Goal: Entertainment & Leisure: Participate in discussion

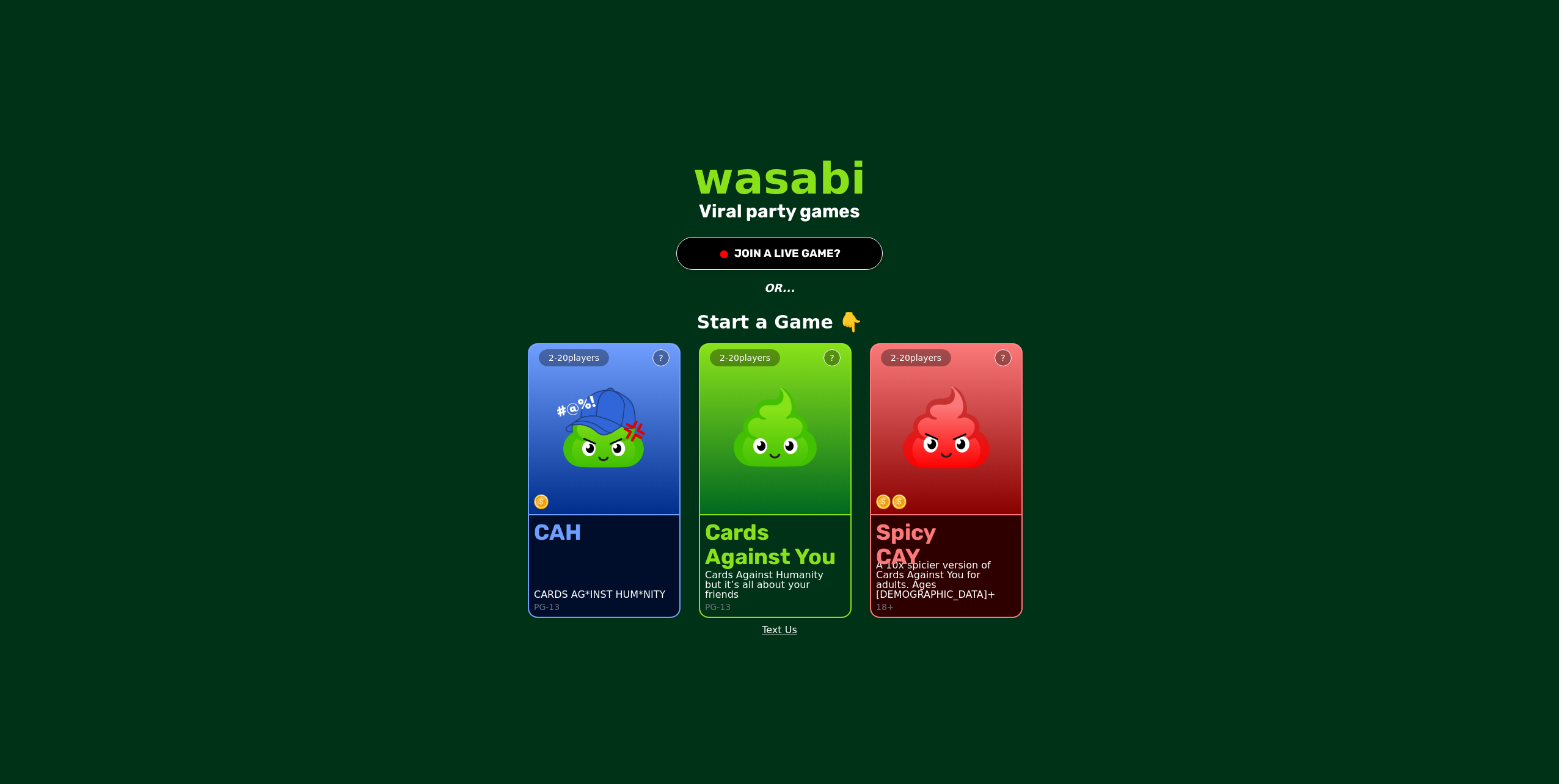
click at [736, 423] on img at bounding box center [775, 427] width 108 height 108
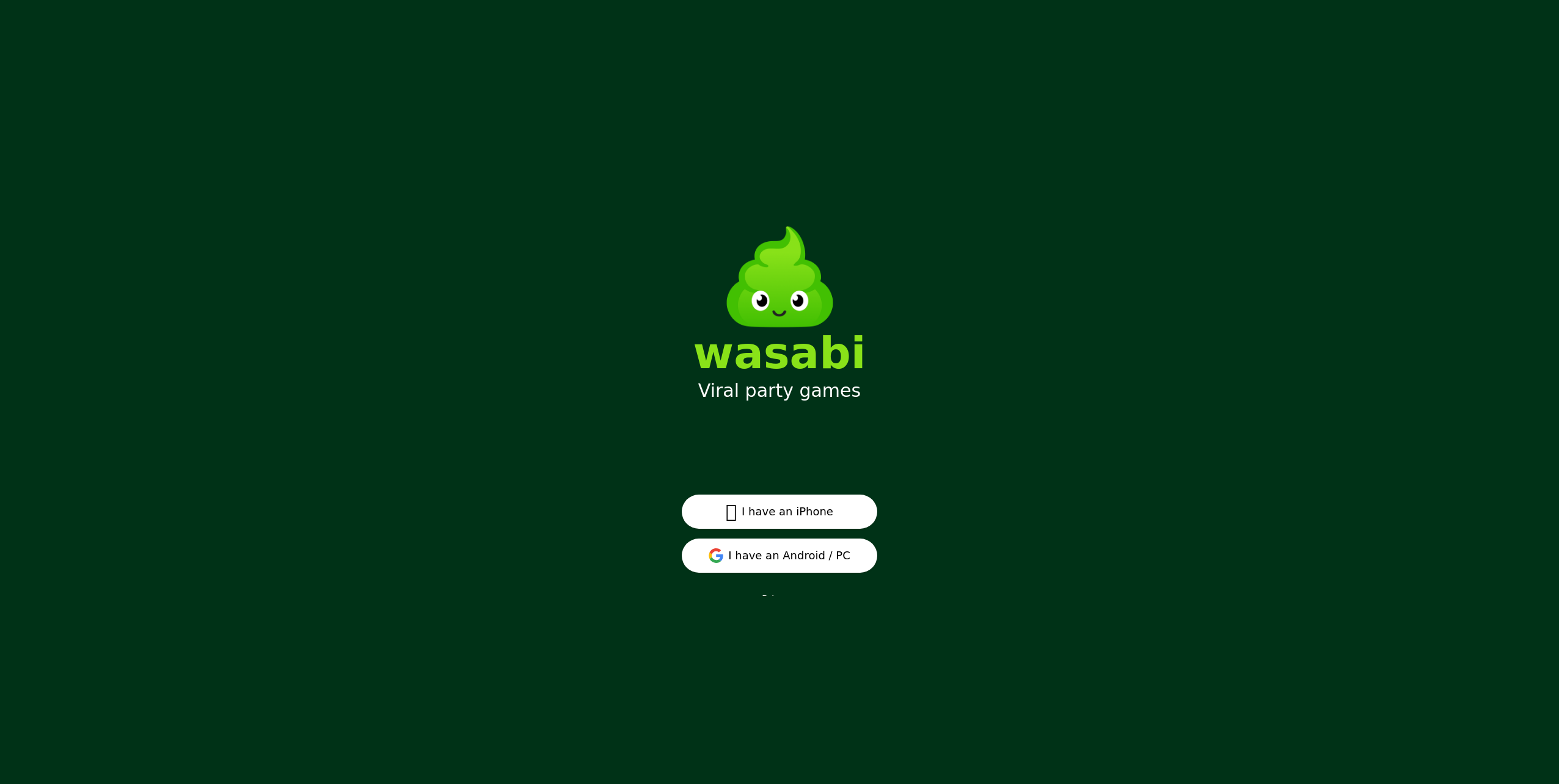
click at [830, 564] on button "I have an Android / PC" at bounding box center [780, 555] width 196 height 34
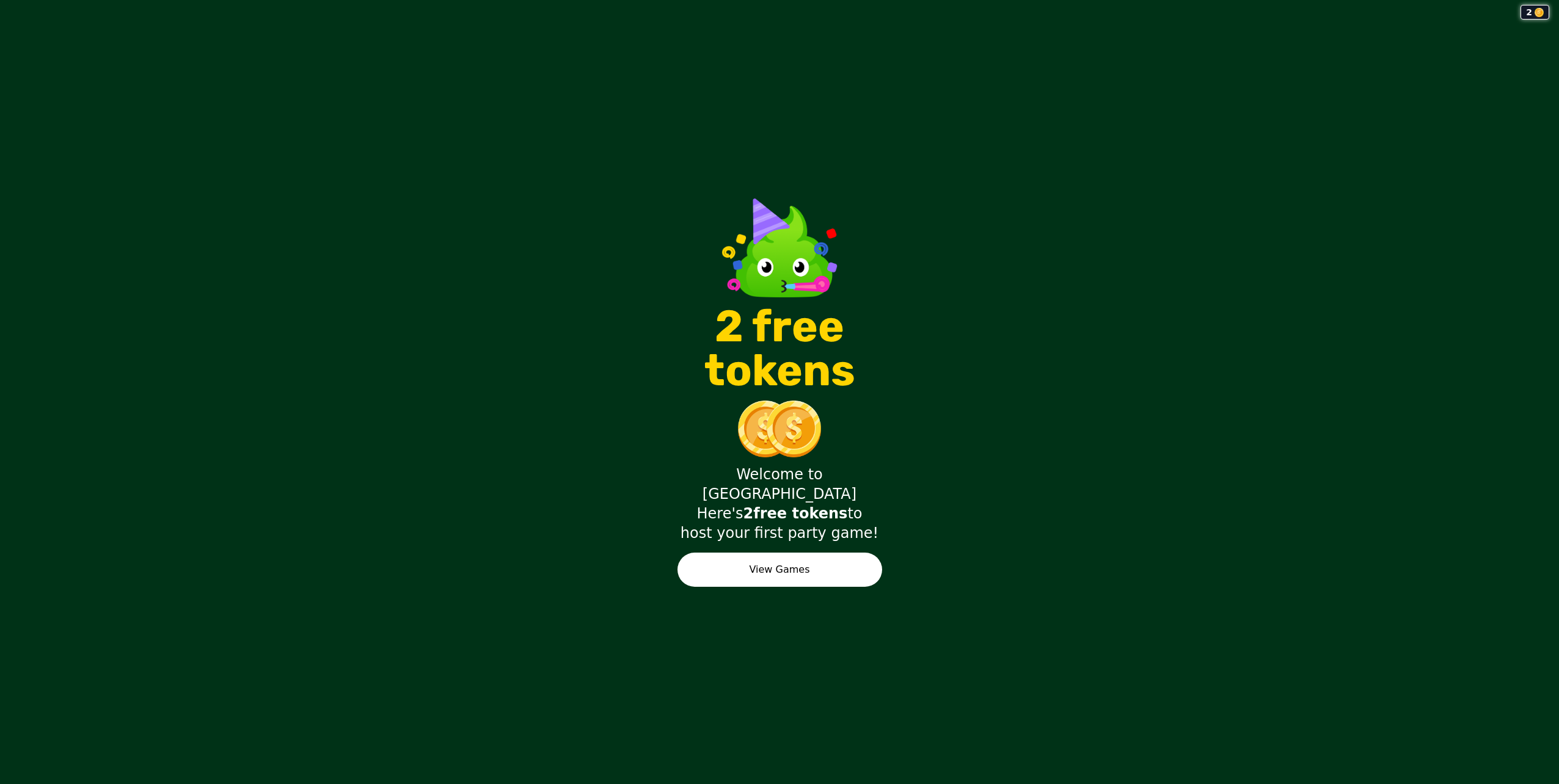
click at [701, 553] on button "View Games" at bounding box center [780, 570] width 205 height 34
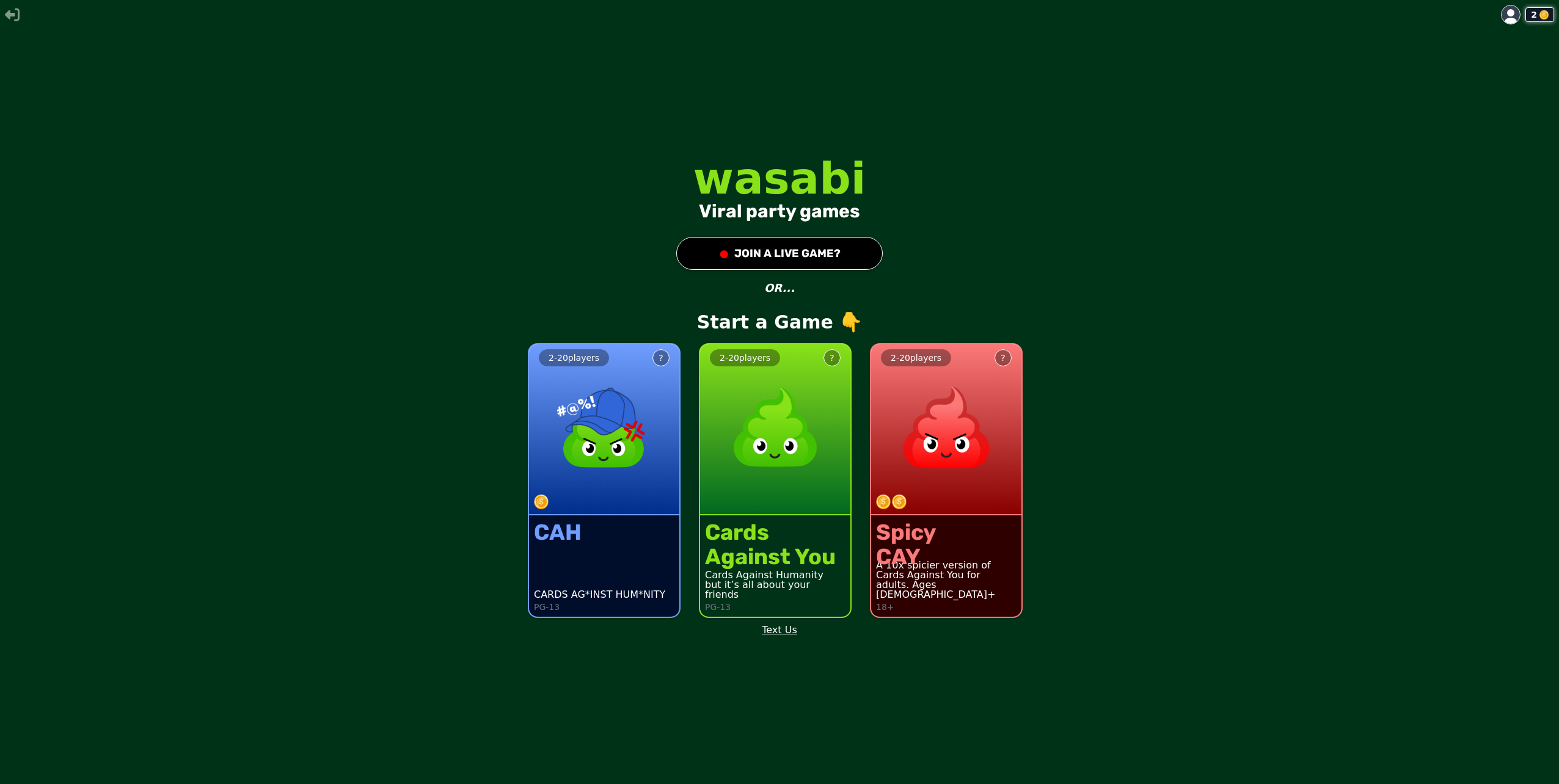
click at [762, 270] on button "● JOIN A LIVE GAME?" at bounding box center [780, 253] width 207 height 33
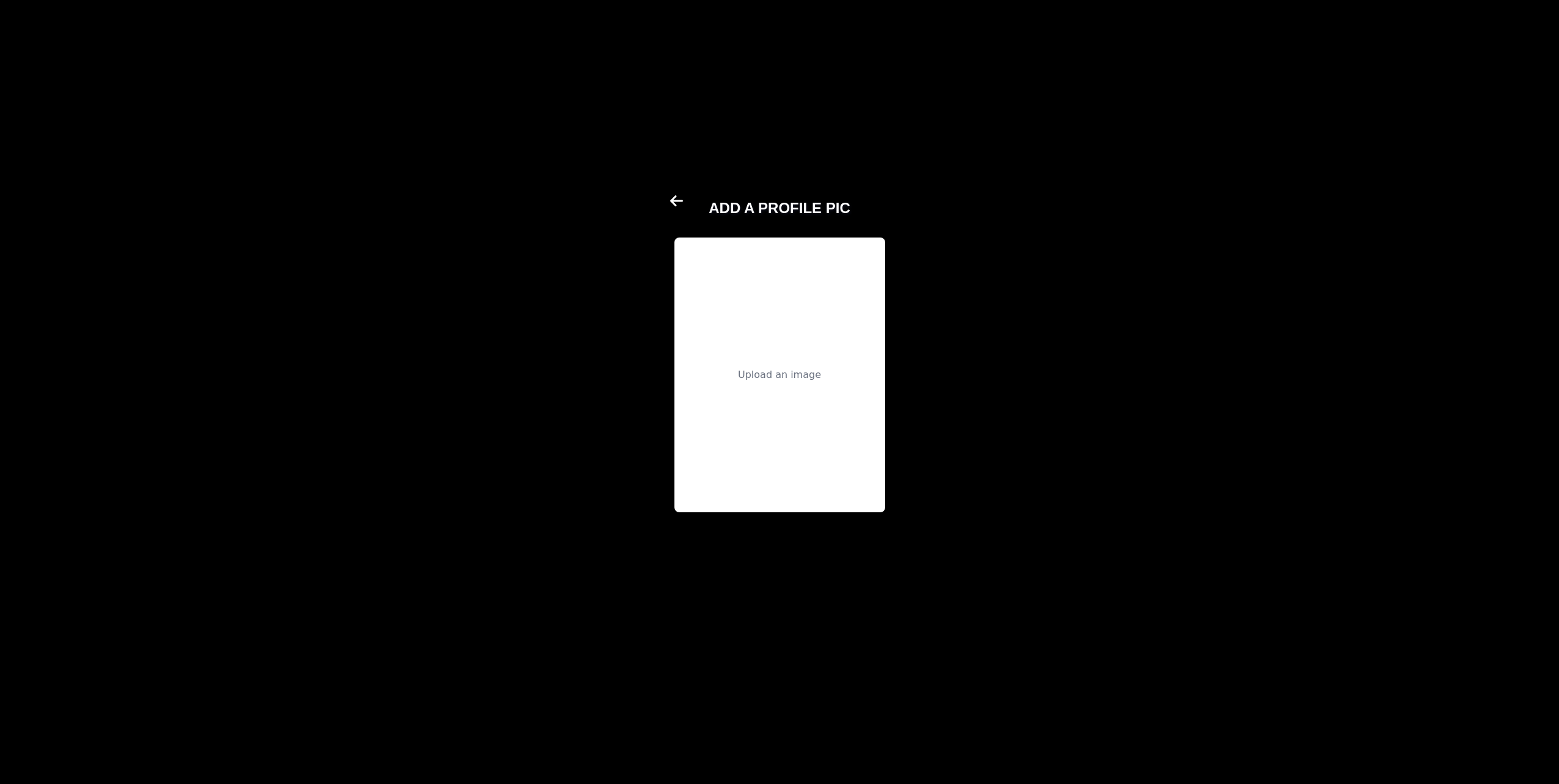
click at [670, 201] on icon at bounding box center [678, 201] width 15 height 15
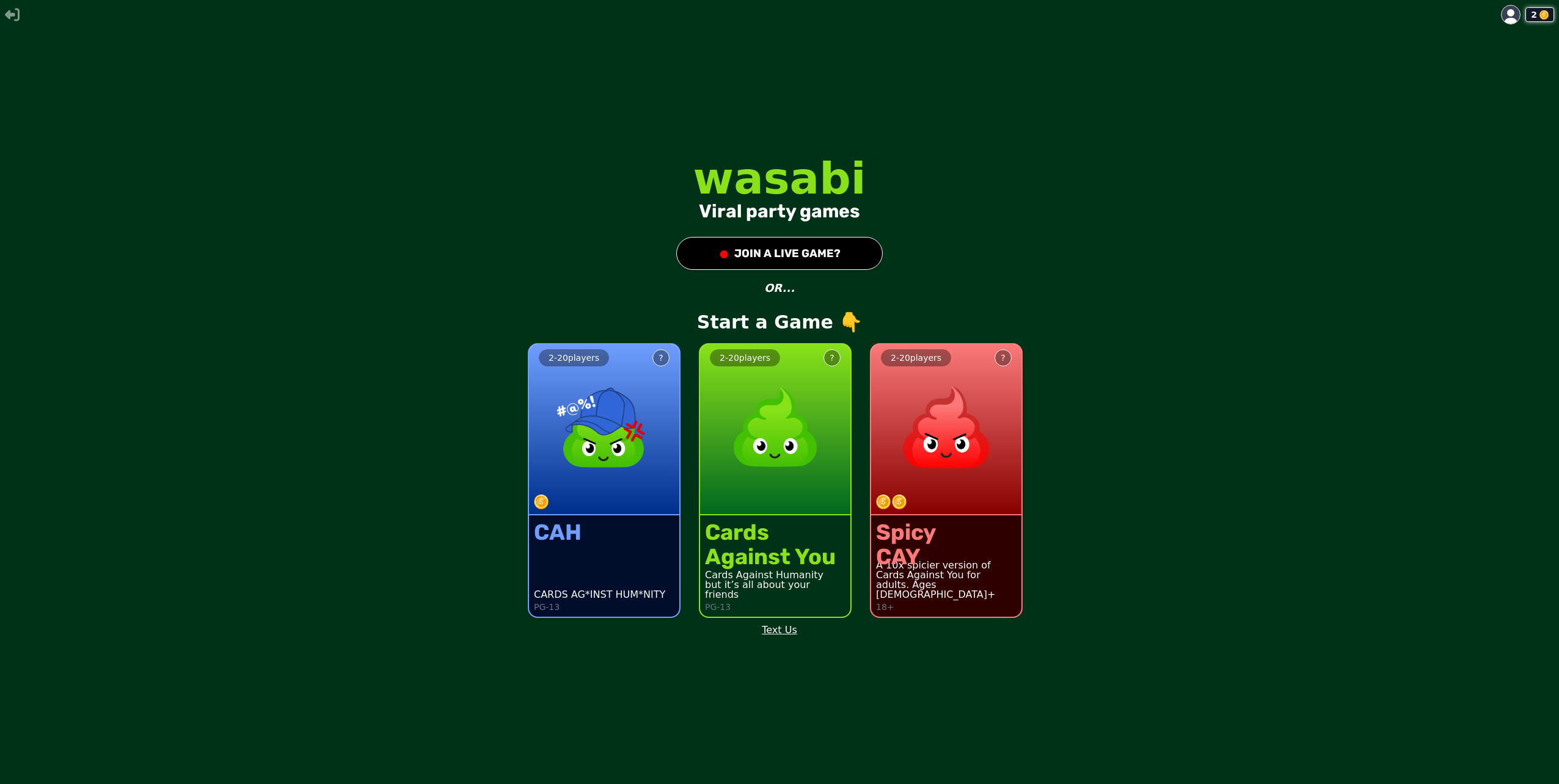
click at [1516, 10] on div at bounding box center [1510, 14] width 18 height 18
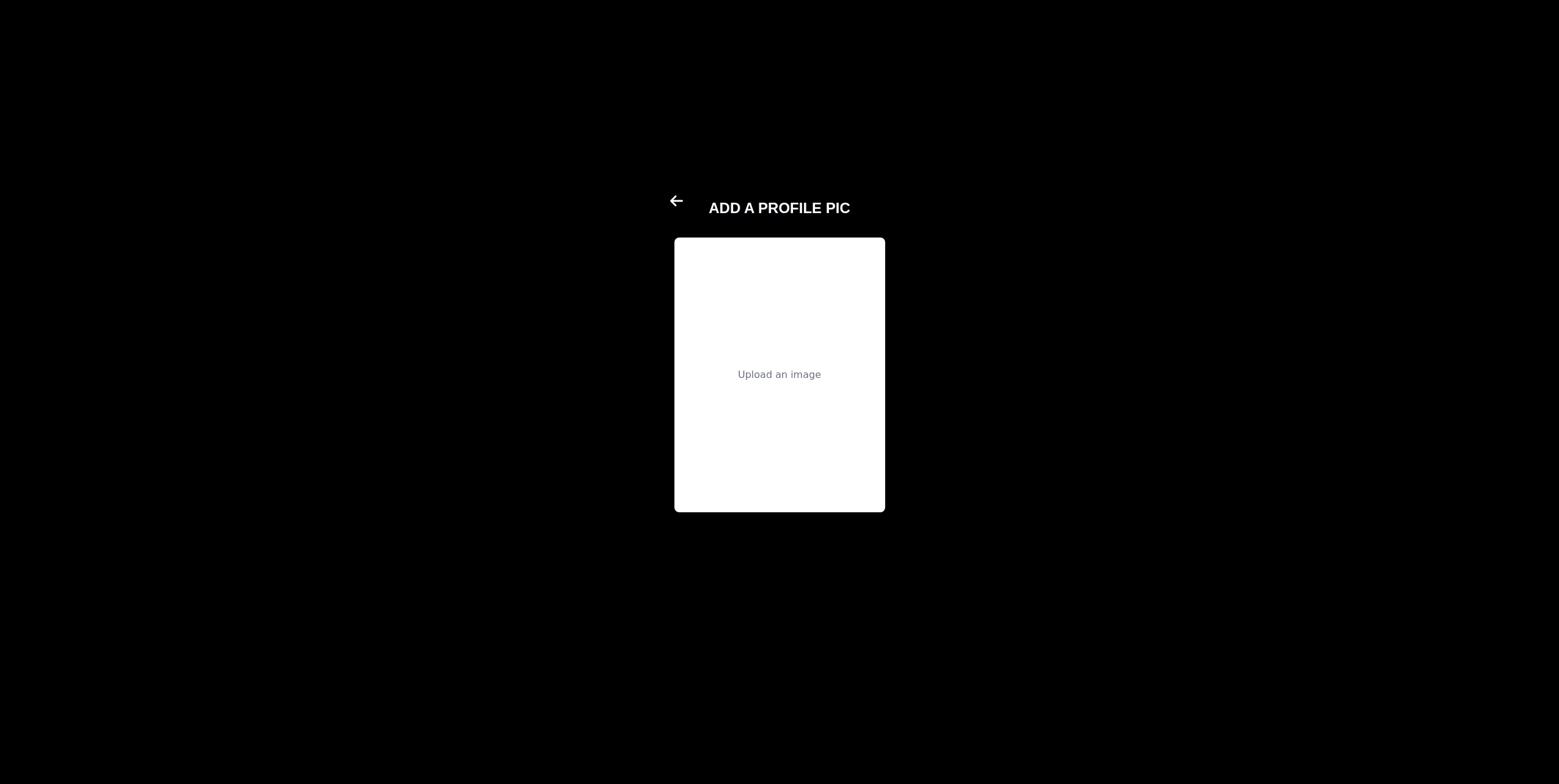
click at [670, 206] on icon at bounding box center [678, 201] width 15 height 15
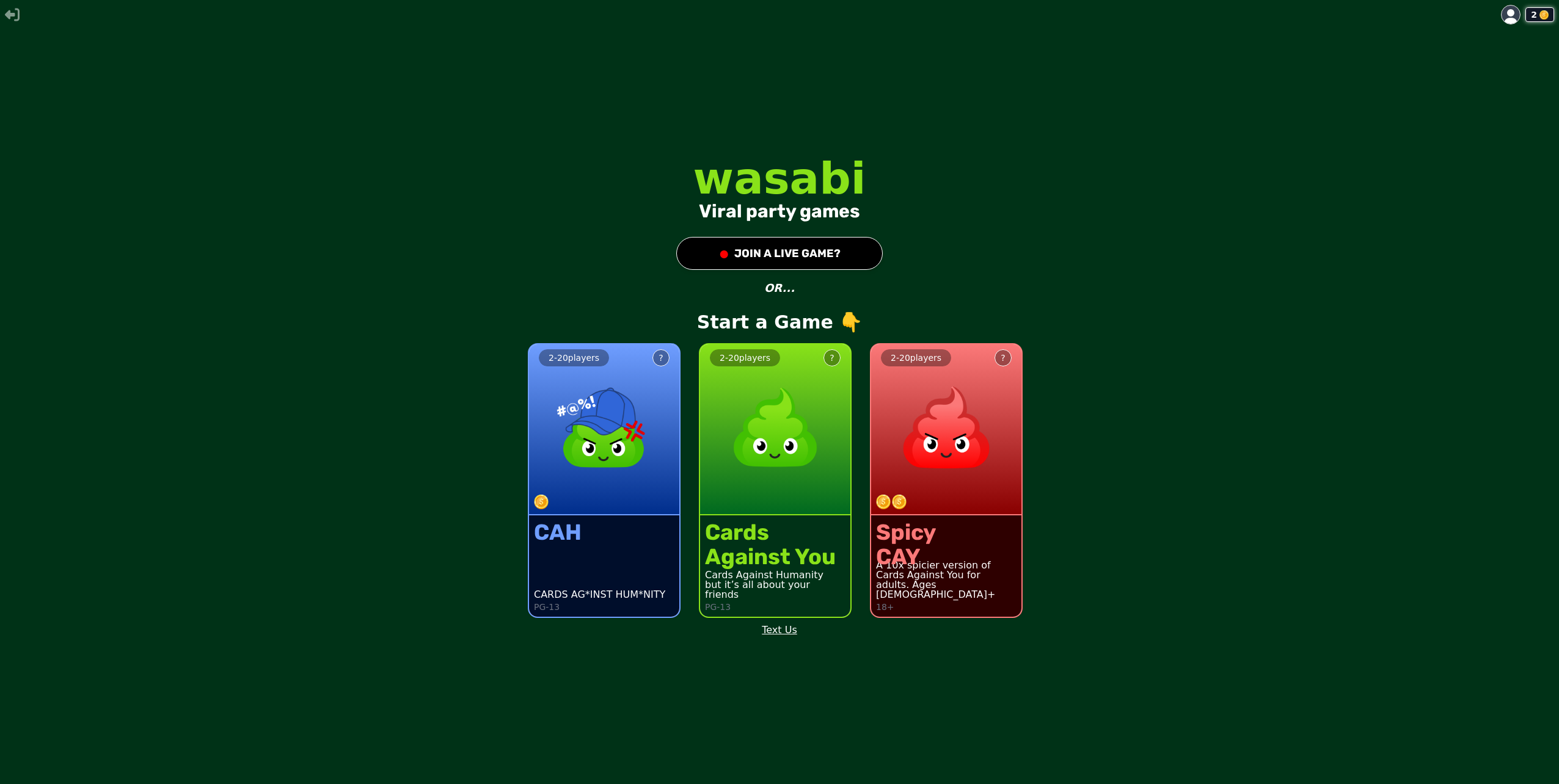
click at [14, 17] on icon "button" at bounding box center [12, 15] width 15 height 15
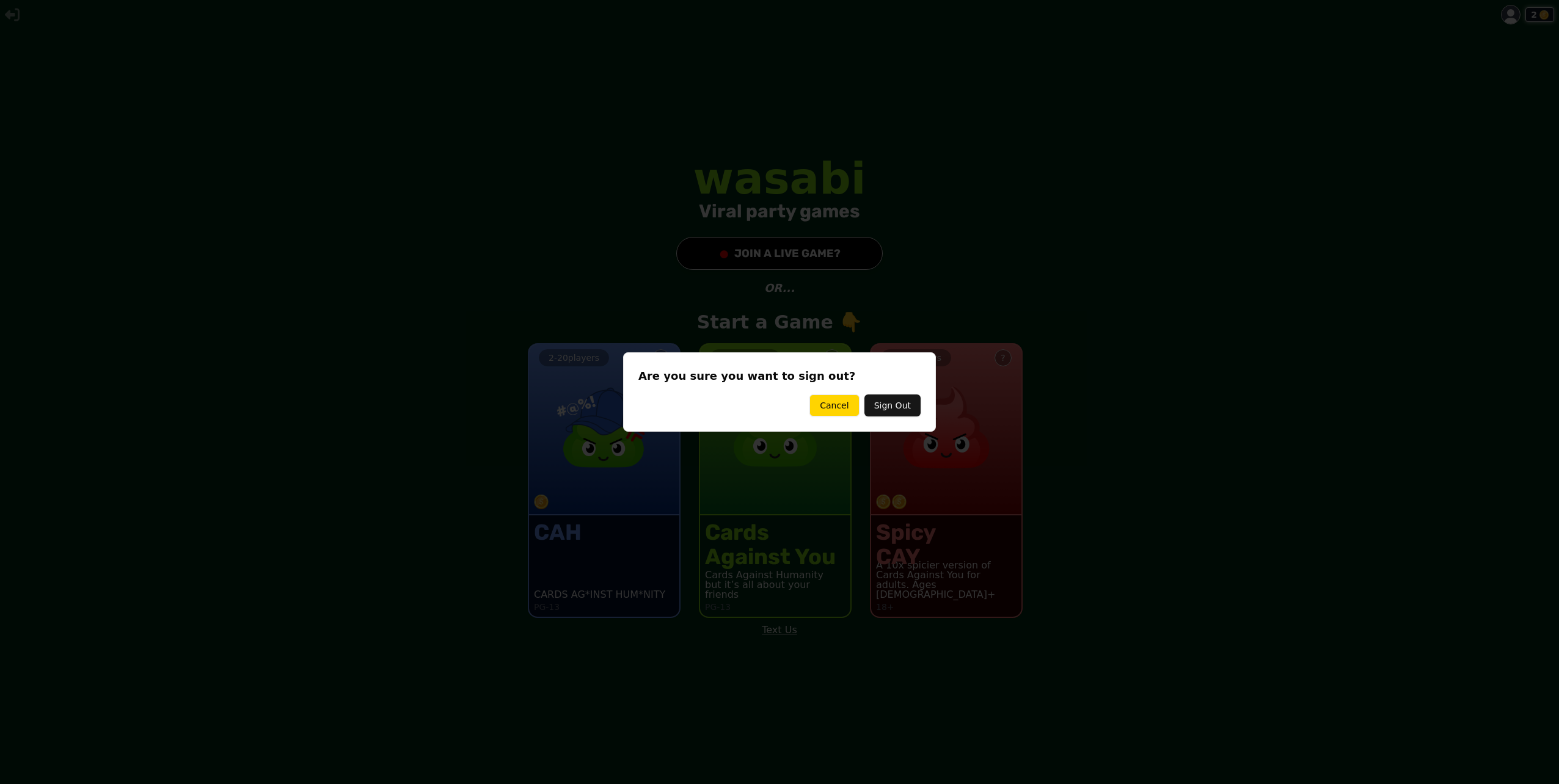
click at [843, 413] on button "Cancel" at bounding box center [834, 405] width 49 height 22
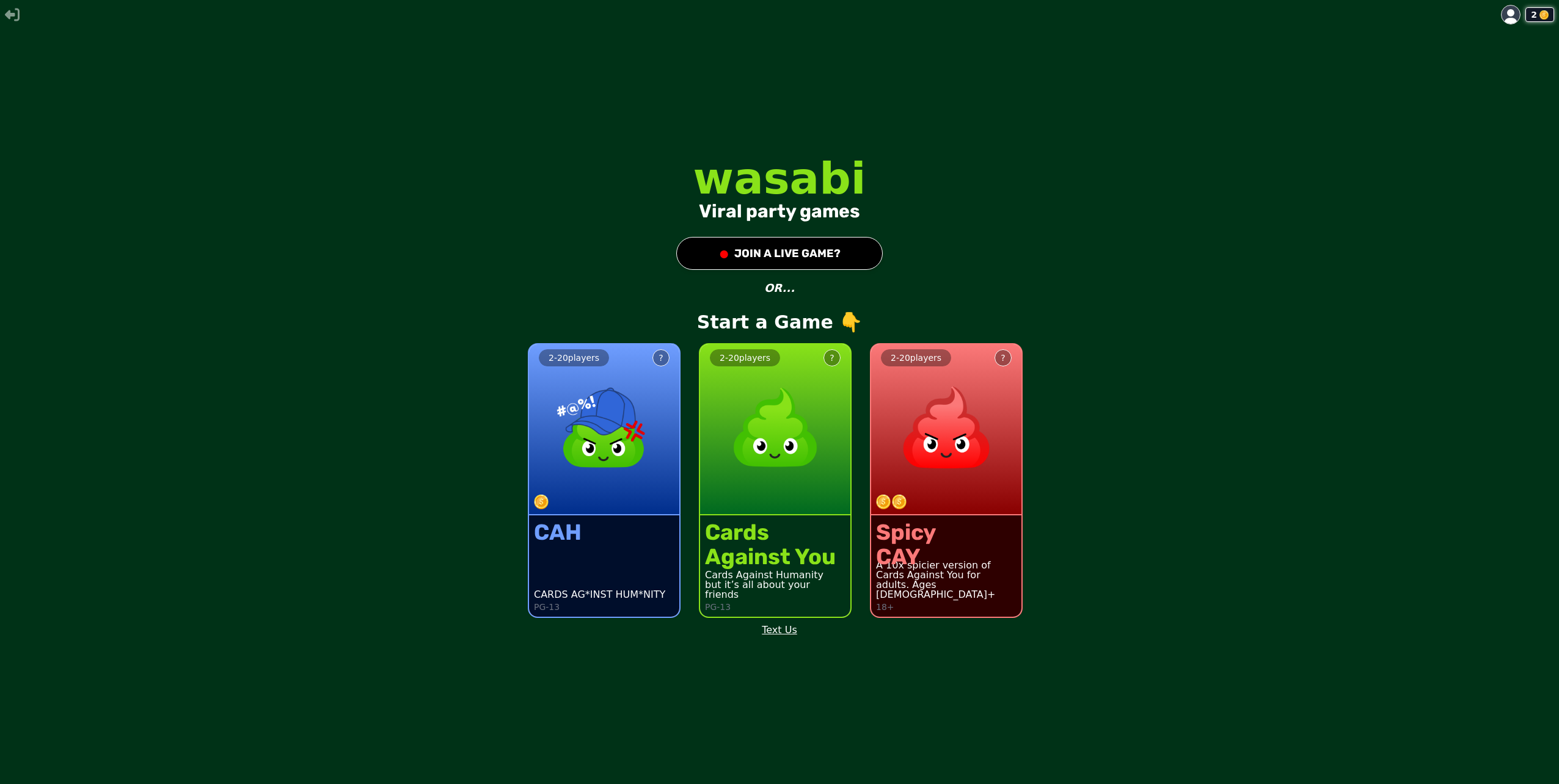
click at [1516, 11] on icon at bounding box center [1511, 17] width 15 height 15
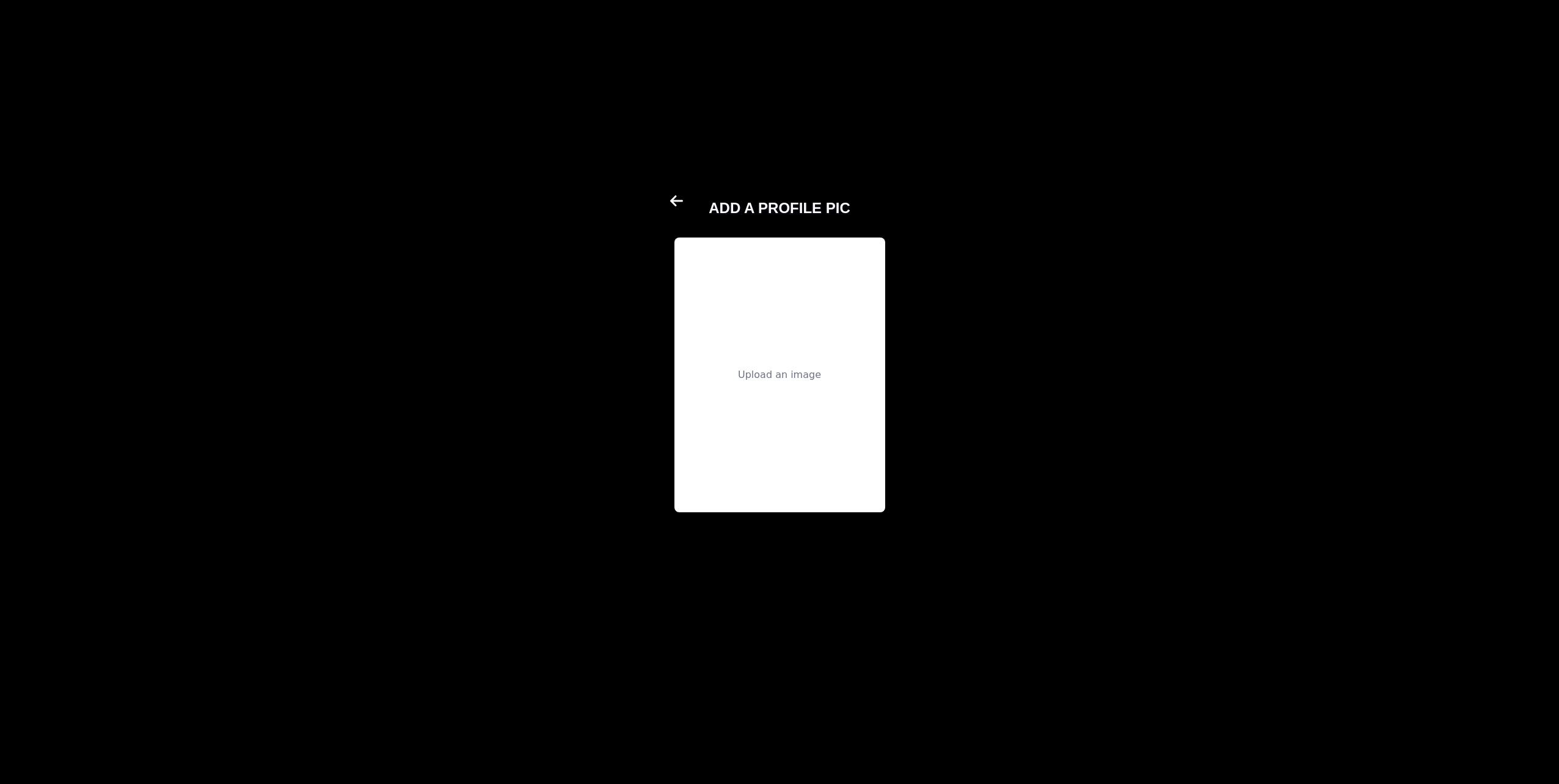
drag, startPoint x: 800, startPoint y: 353, endPoint x: 801, endPoint y: 366, distance: 13.0
click at [801, 366] on div "Upload an image" at bounding box center [780, 375] width 211 height 275
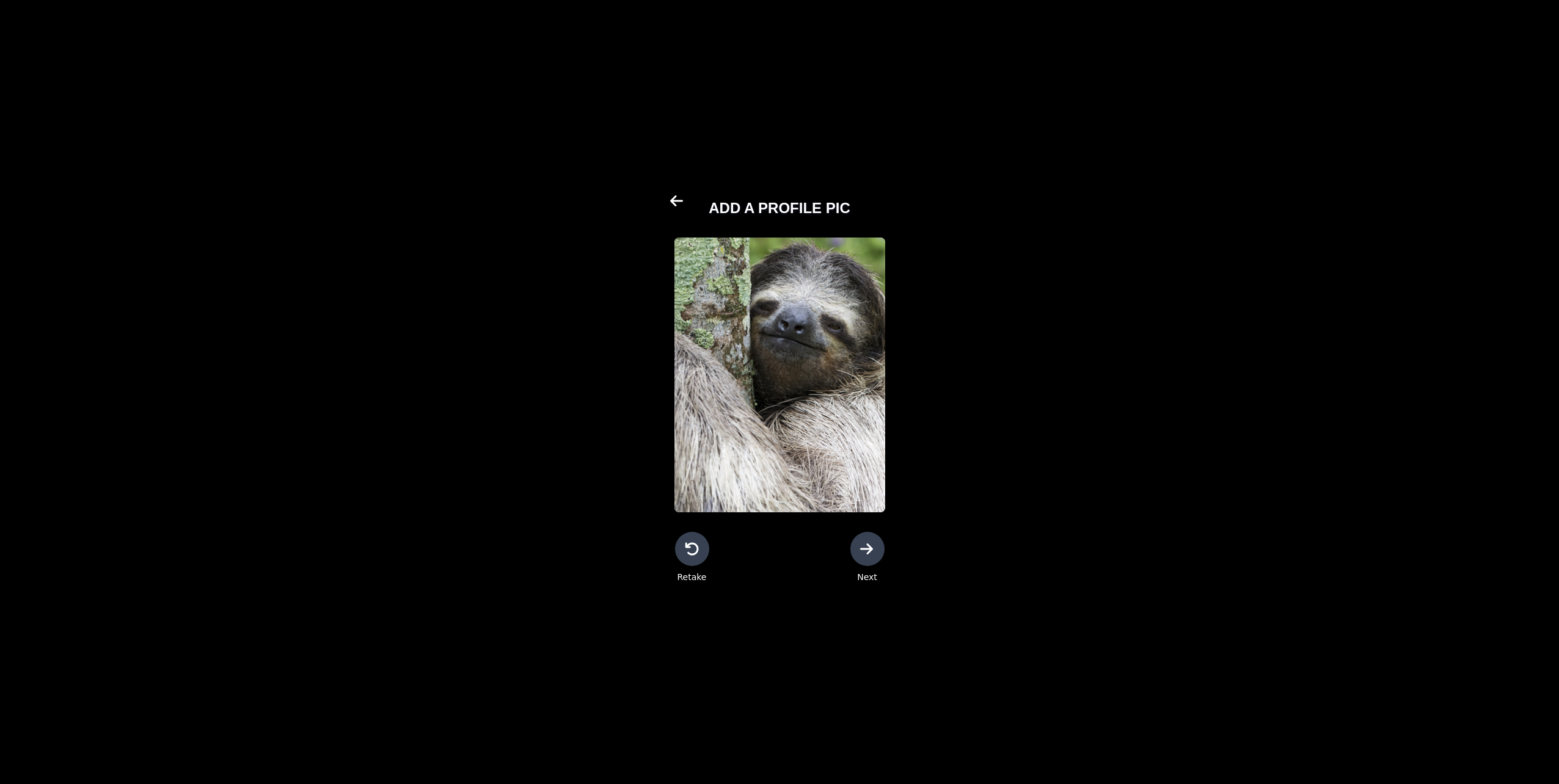
click at [880, 566] on button "Next" at bounding box center [867, 557] width 34 height 51
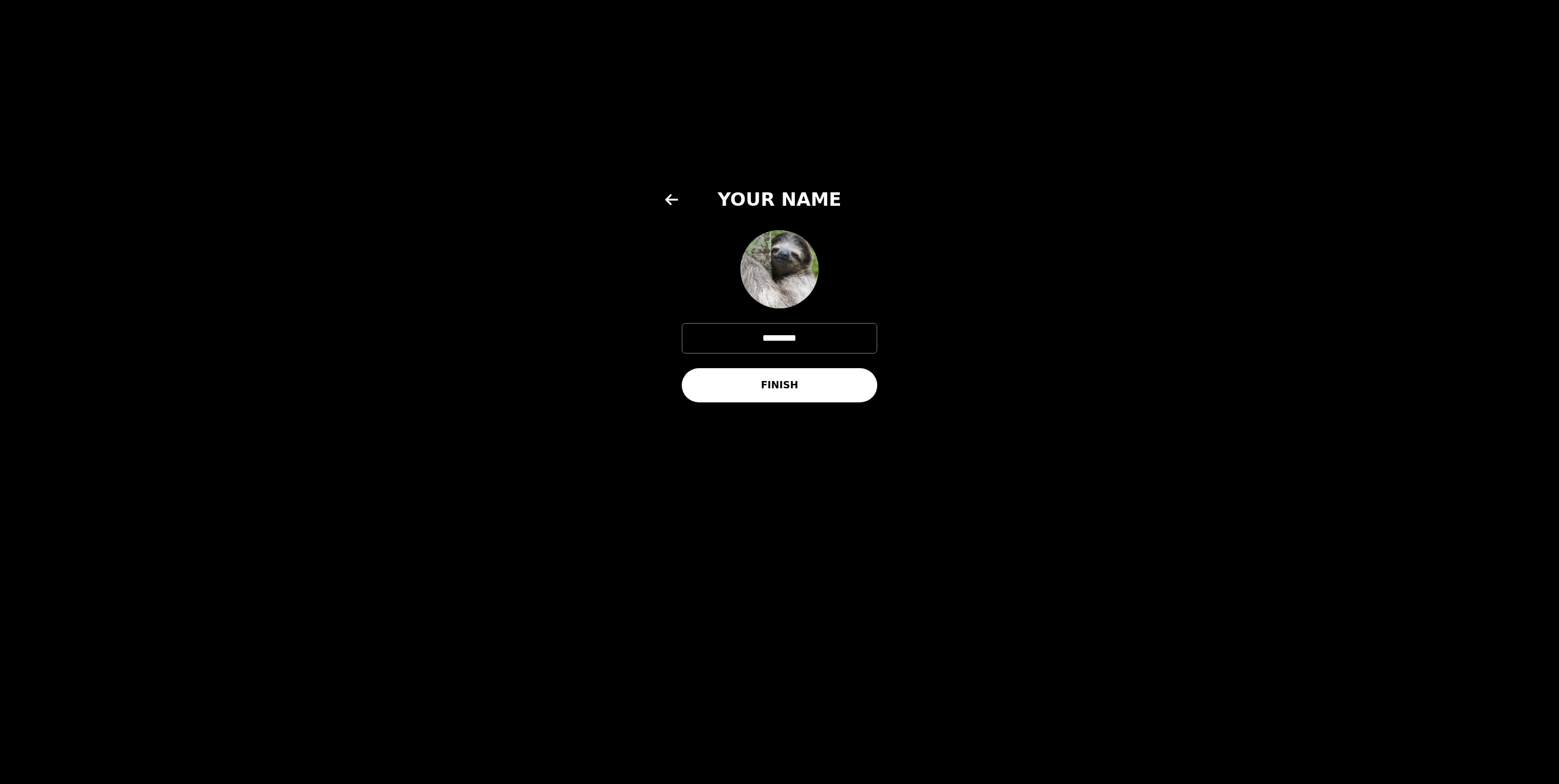
click at [733, 389] on button "FINISH" at bounding box center [780, 385] width 196 height 34
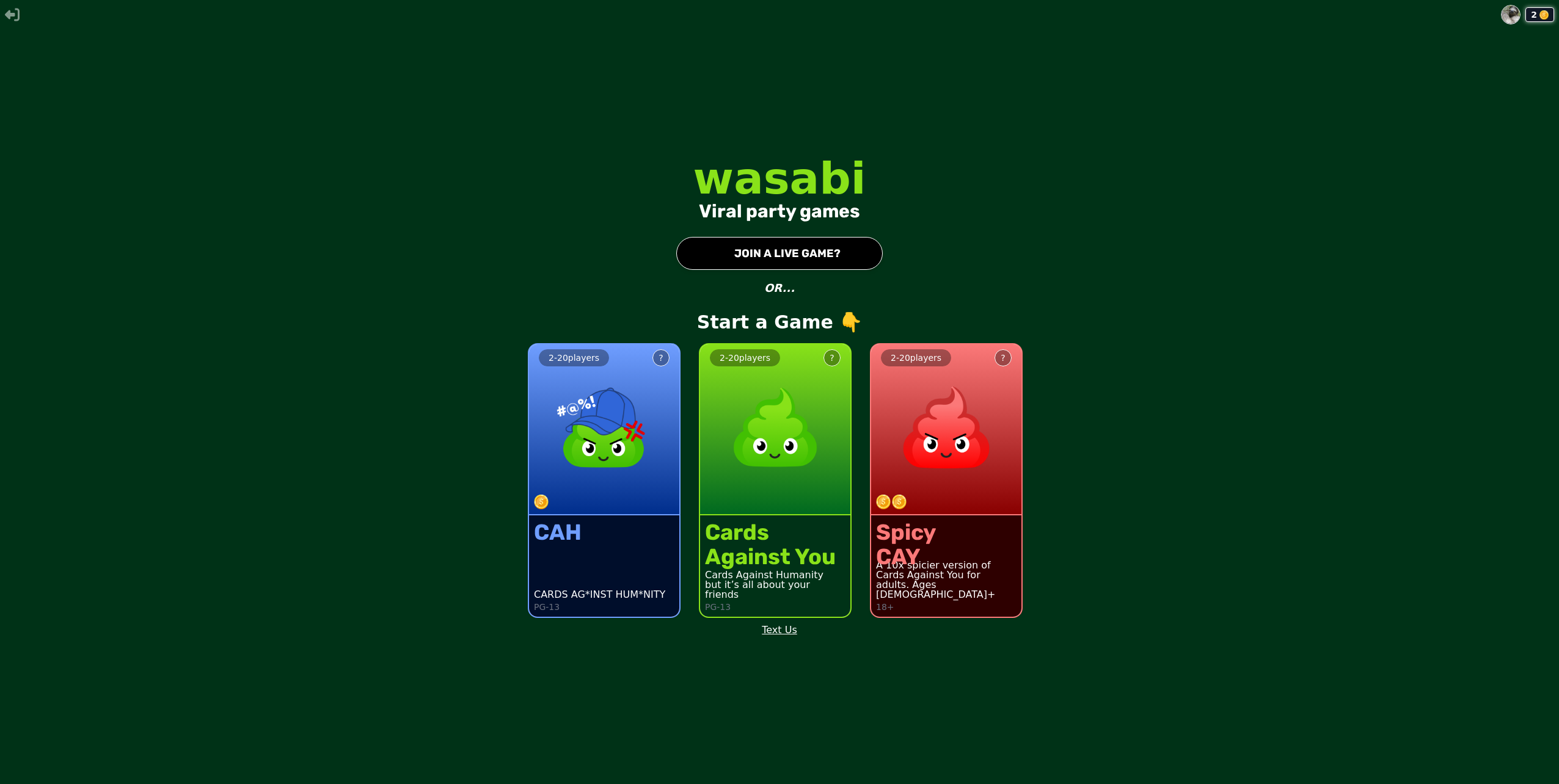
click at [764, 245] on button "● JOIN A LIVE GAME?" at bounding box center [780, 253] width 207 height 33
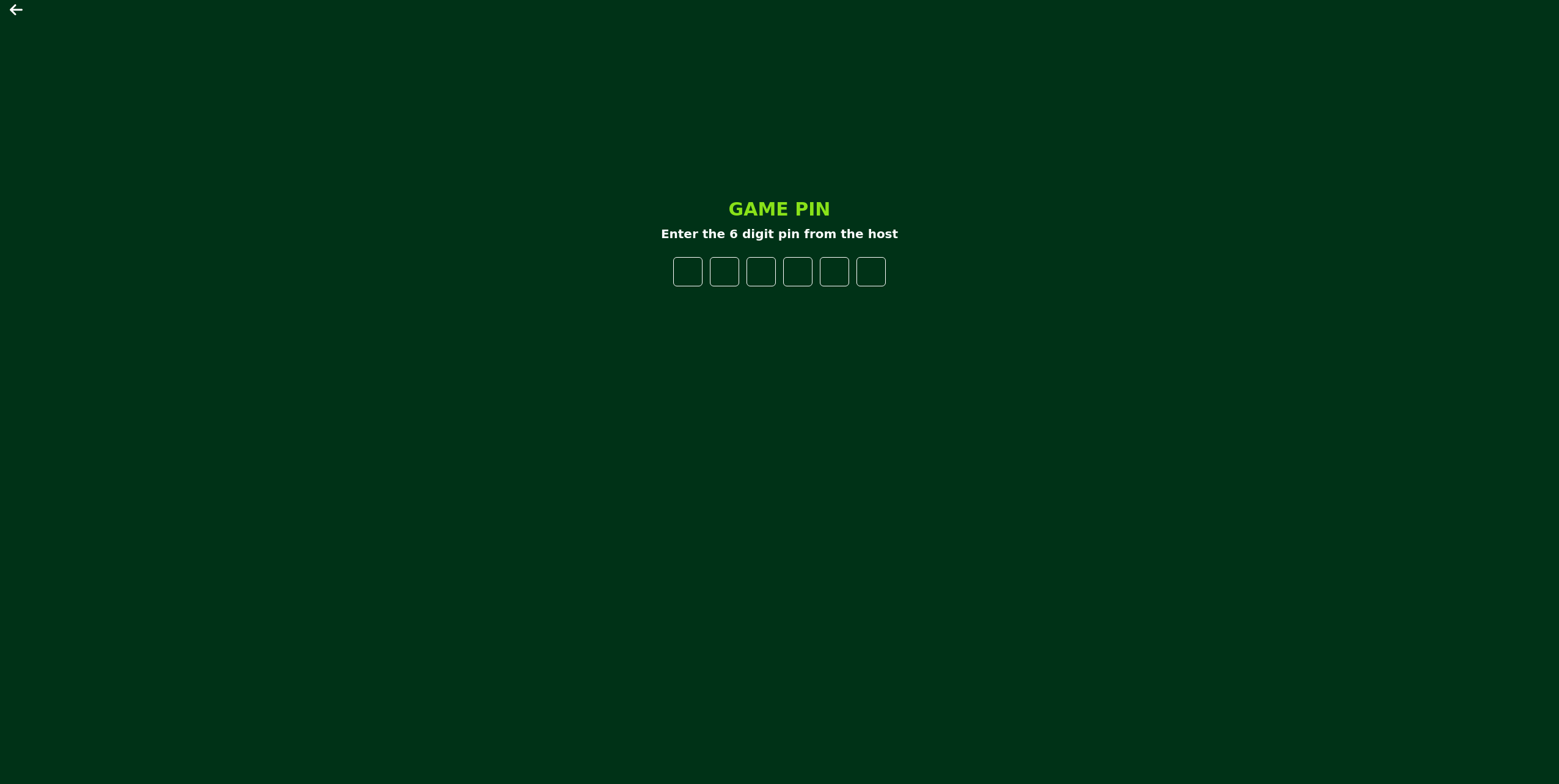
type input "*"
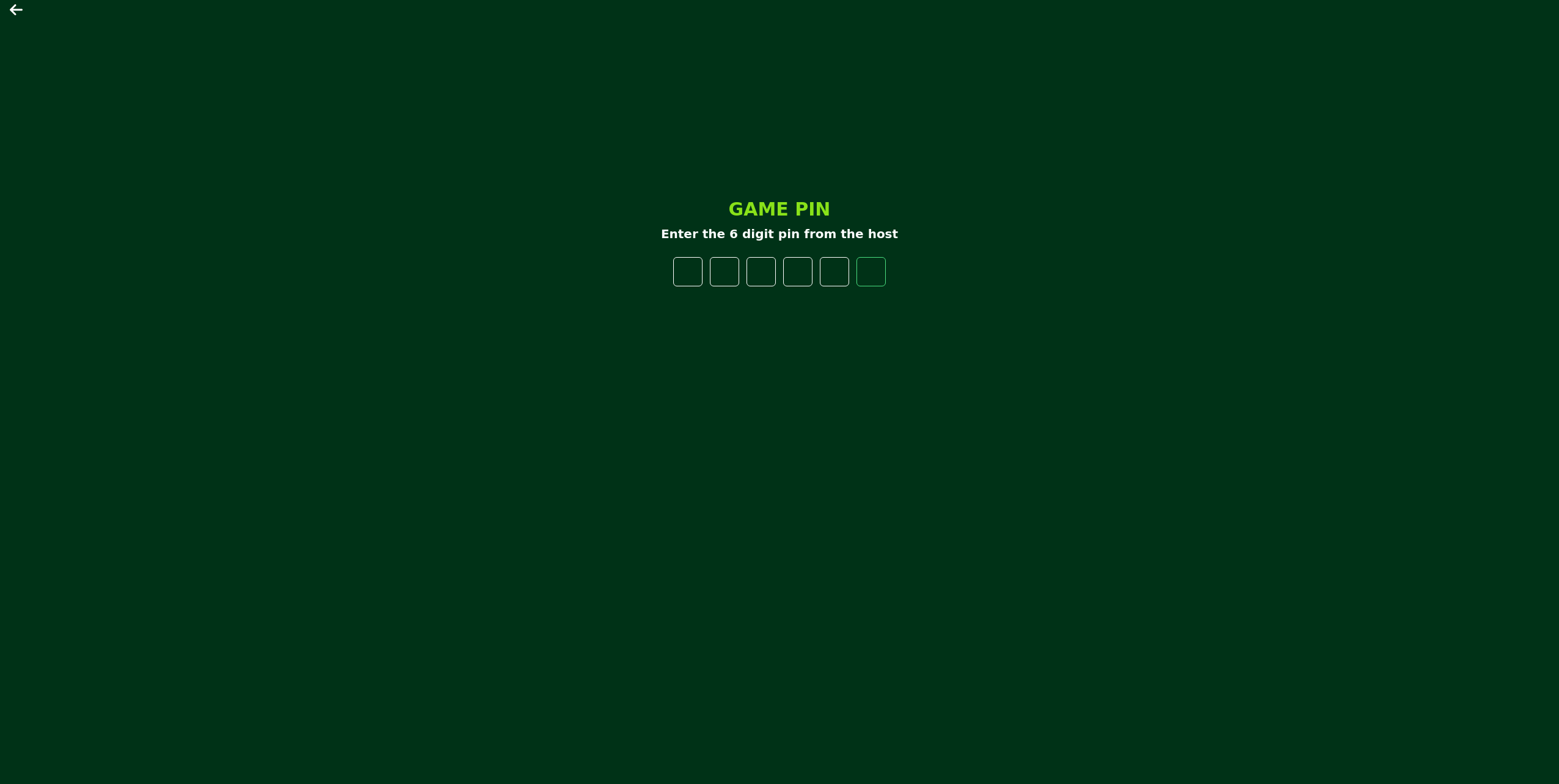
type input "*"
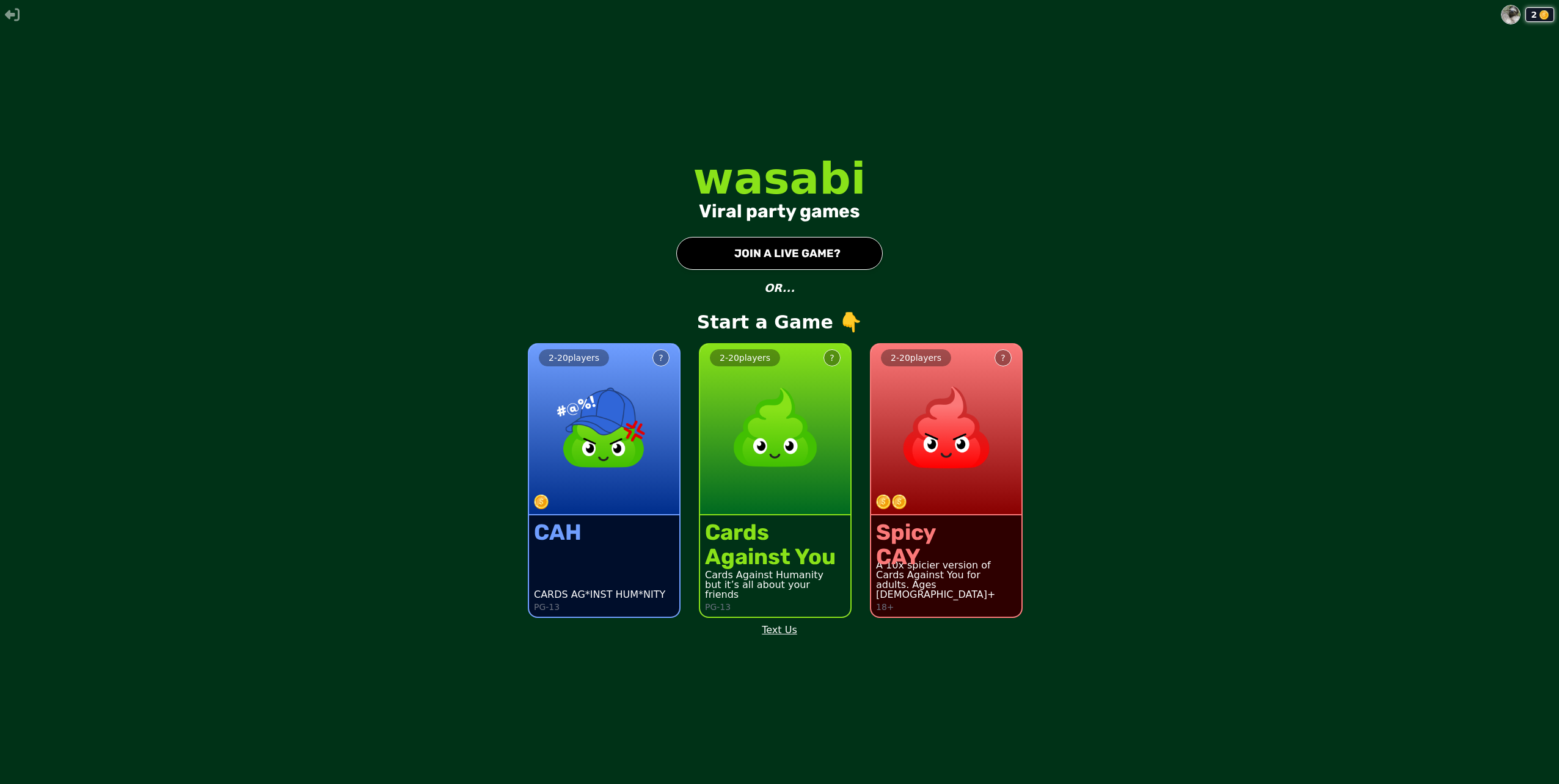
click at [710, 253] on button "● JOIN A LIVE GAME?" at bounding box center [780, 253] width 207 height 33
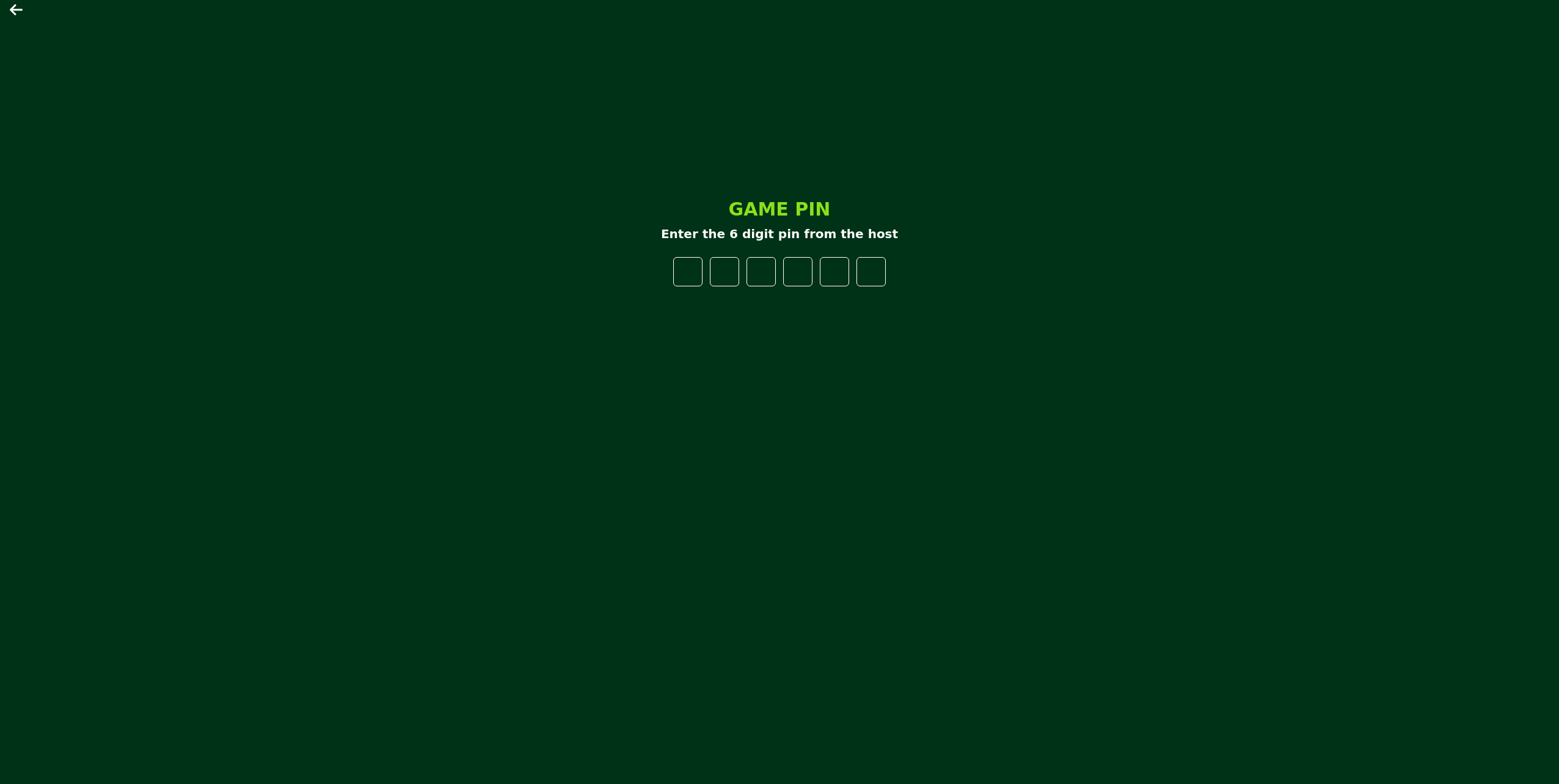
type input "*"
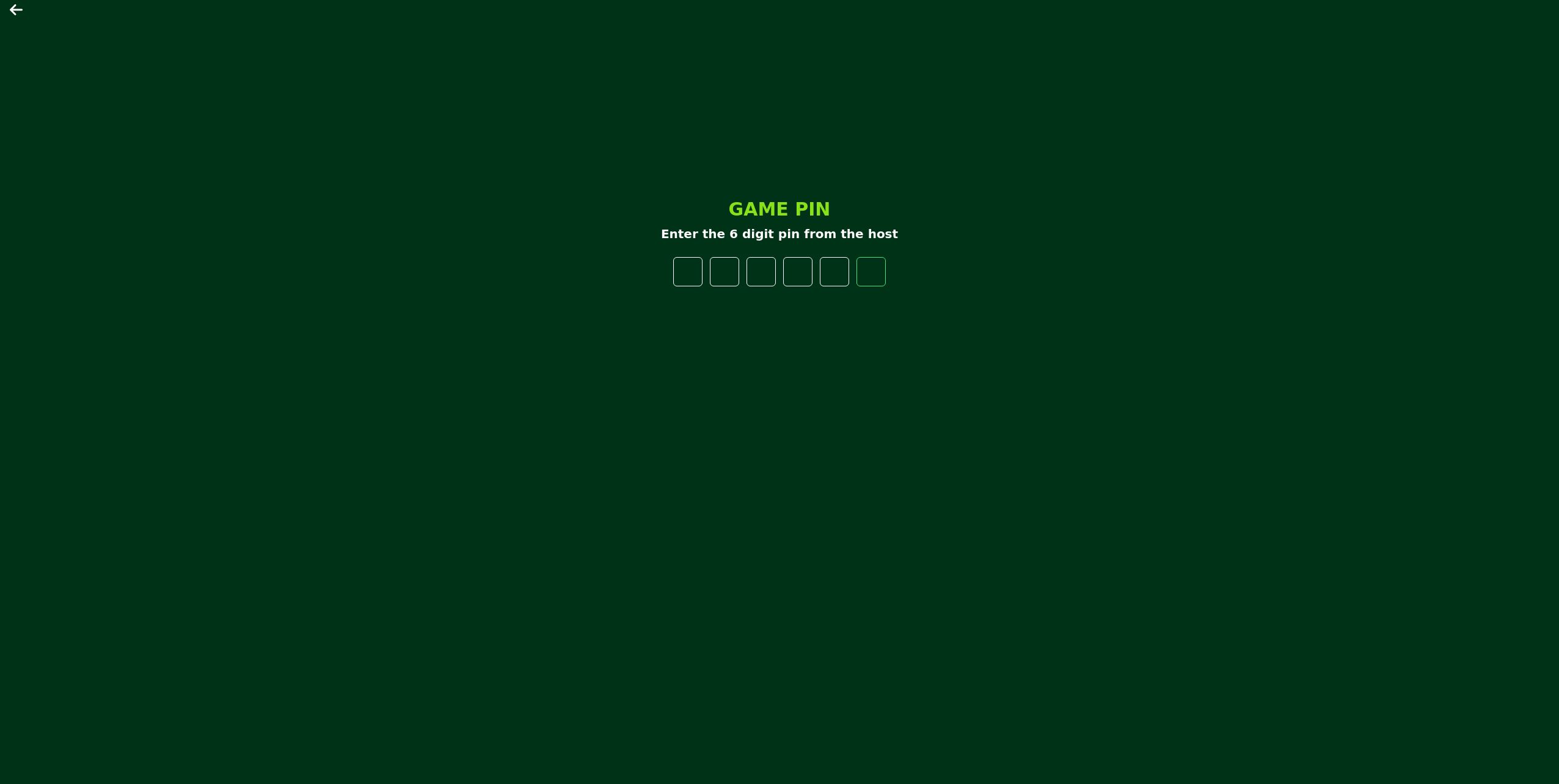
type input "*"
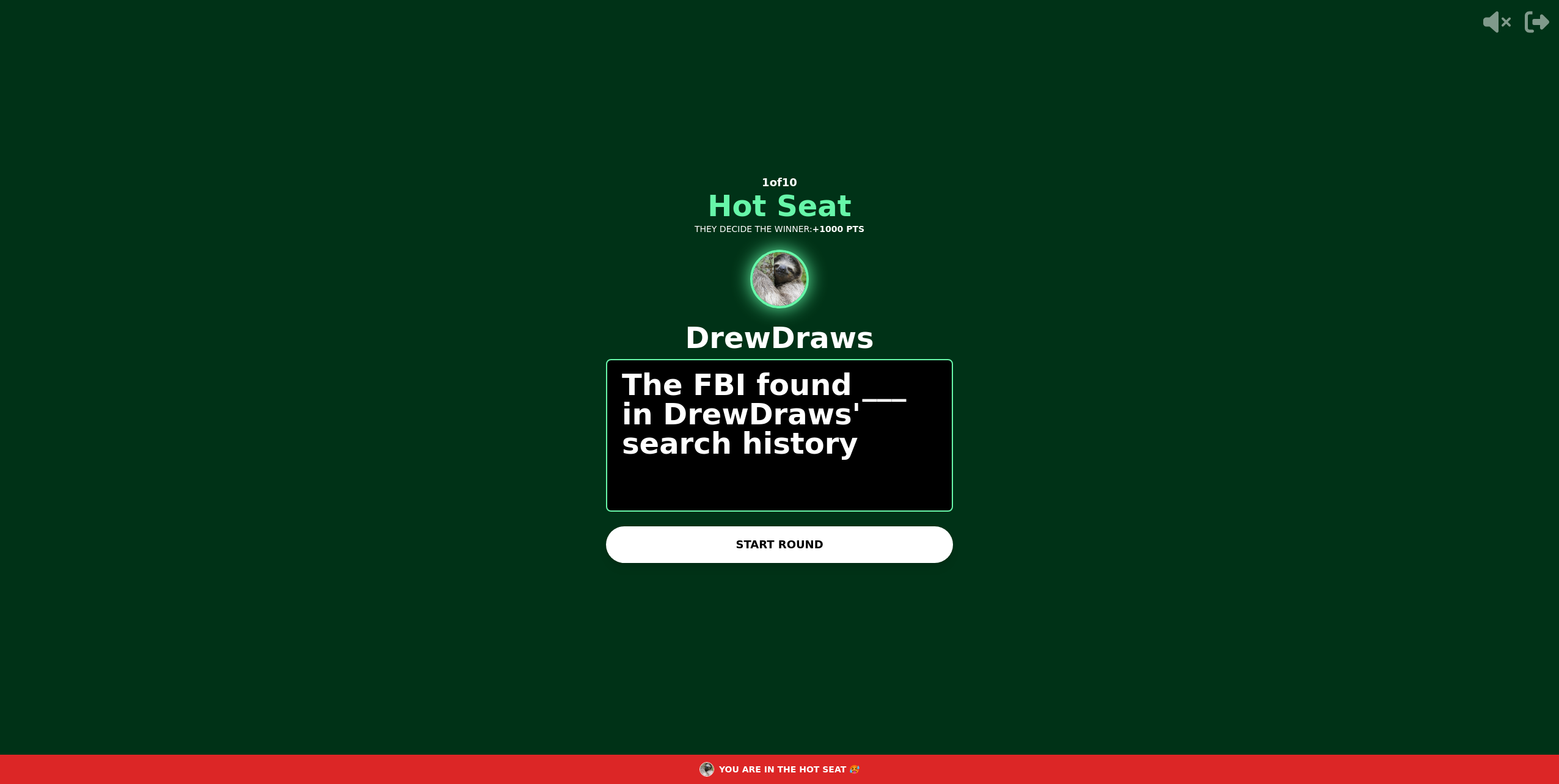
click at [860, 379] on p "The FBI found ___ in DrewDraws' search history" at bounding box center [779, 413] width 315 height 88
click at [845, 398] on p "The FBI found ___ in DrewDraws' search history" at bounding box center [779, 413] width 315 height 88
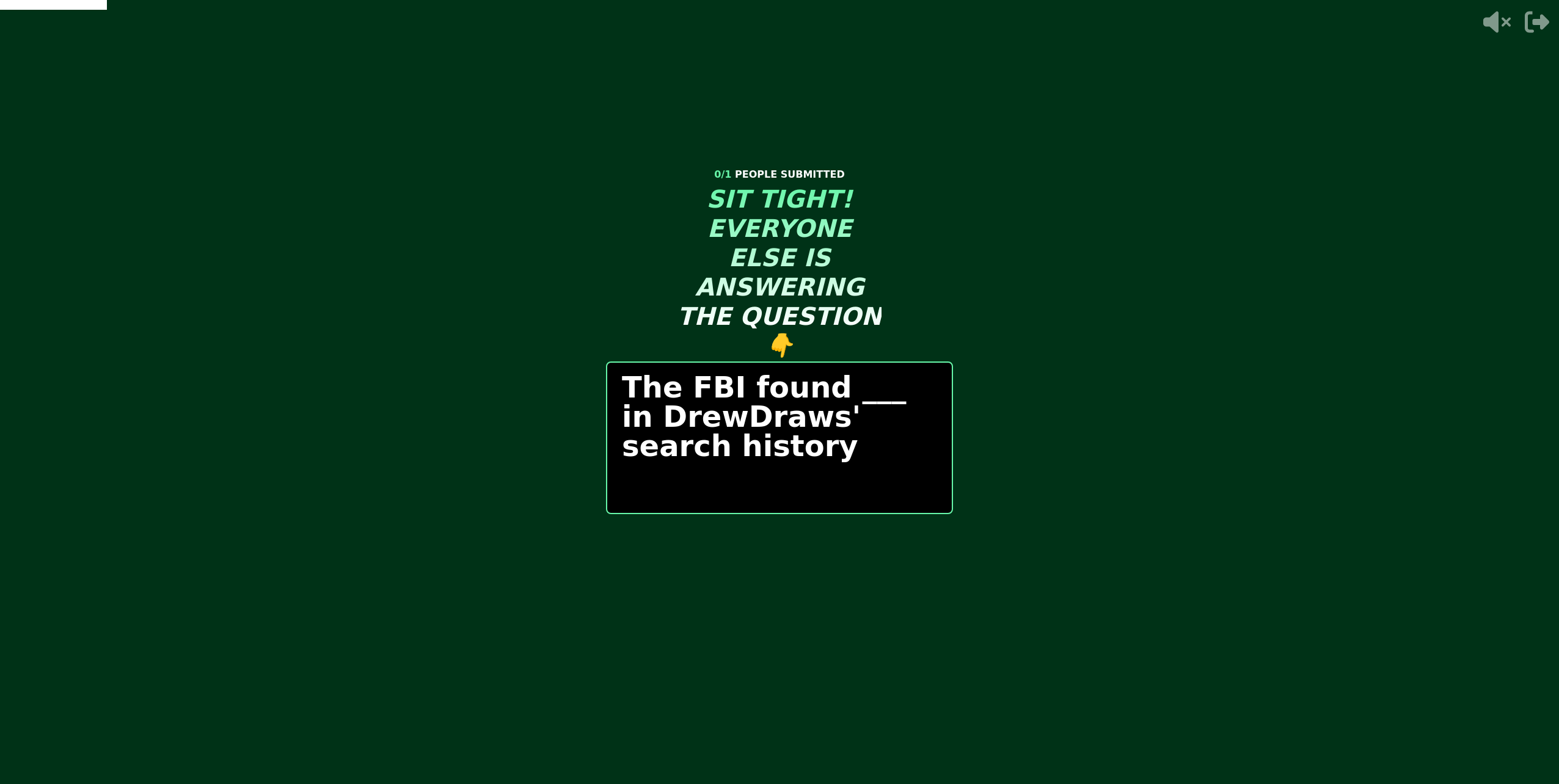
drag, startPoint x: 755, startPoint y: 436, endPoint x: 748, endPoint y: 446, distance: 12.2
click at [748, 448] on p "The FBI found ___ in DrewDraws' search history" at bounding box center [779, 416] width 315 height 88
click at [782, 420] on p "The FBI found ___ in DrewDraws' search history" at bounding box center [779, 416] width 315 height 88
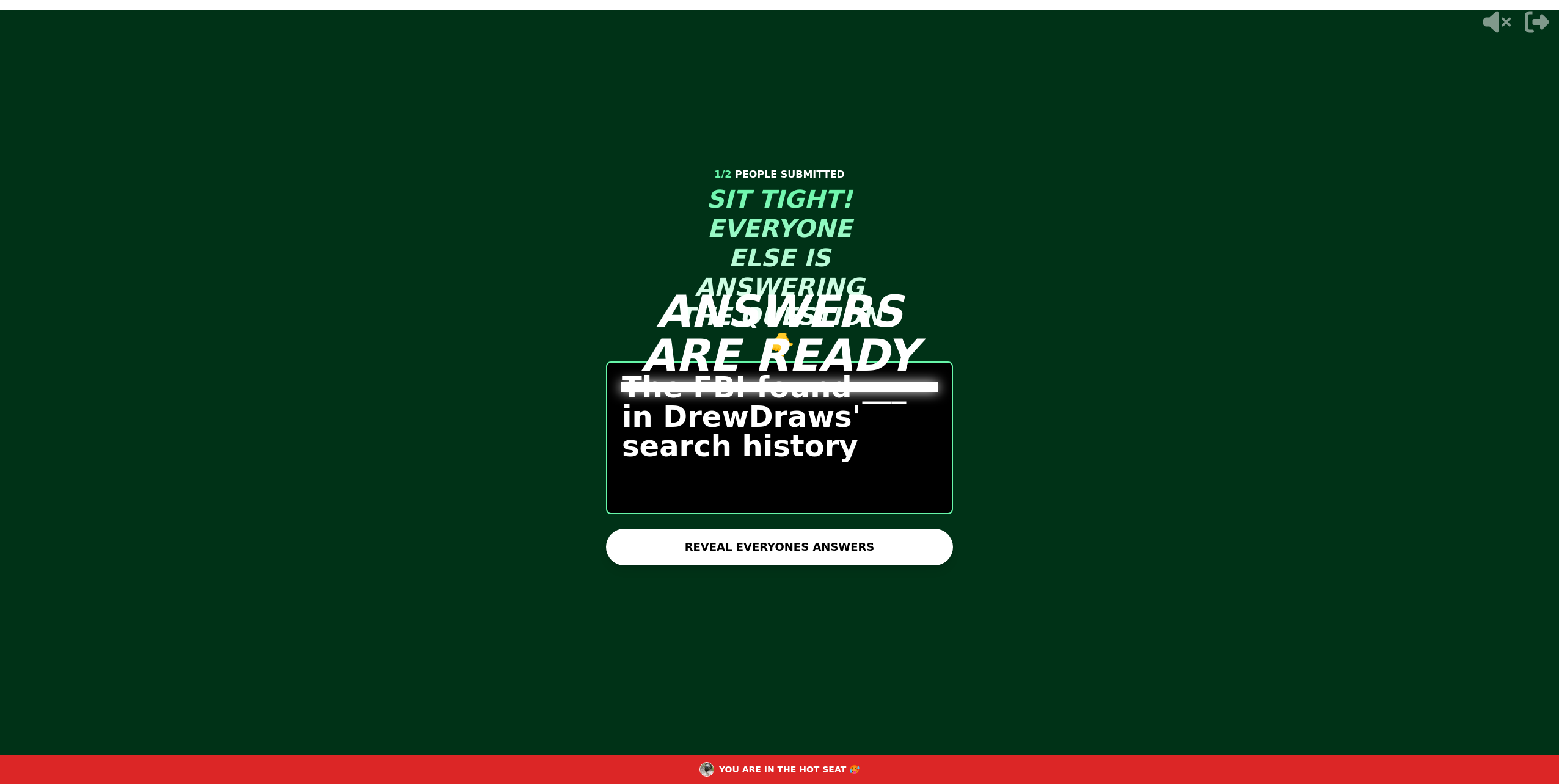
click at [745, 535] on button "REVEAL EVERYONES ANSWERS" at bounding box center [779, 547] width 347 height 37
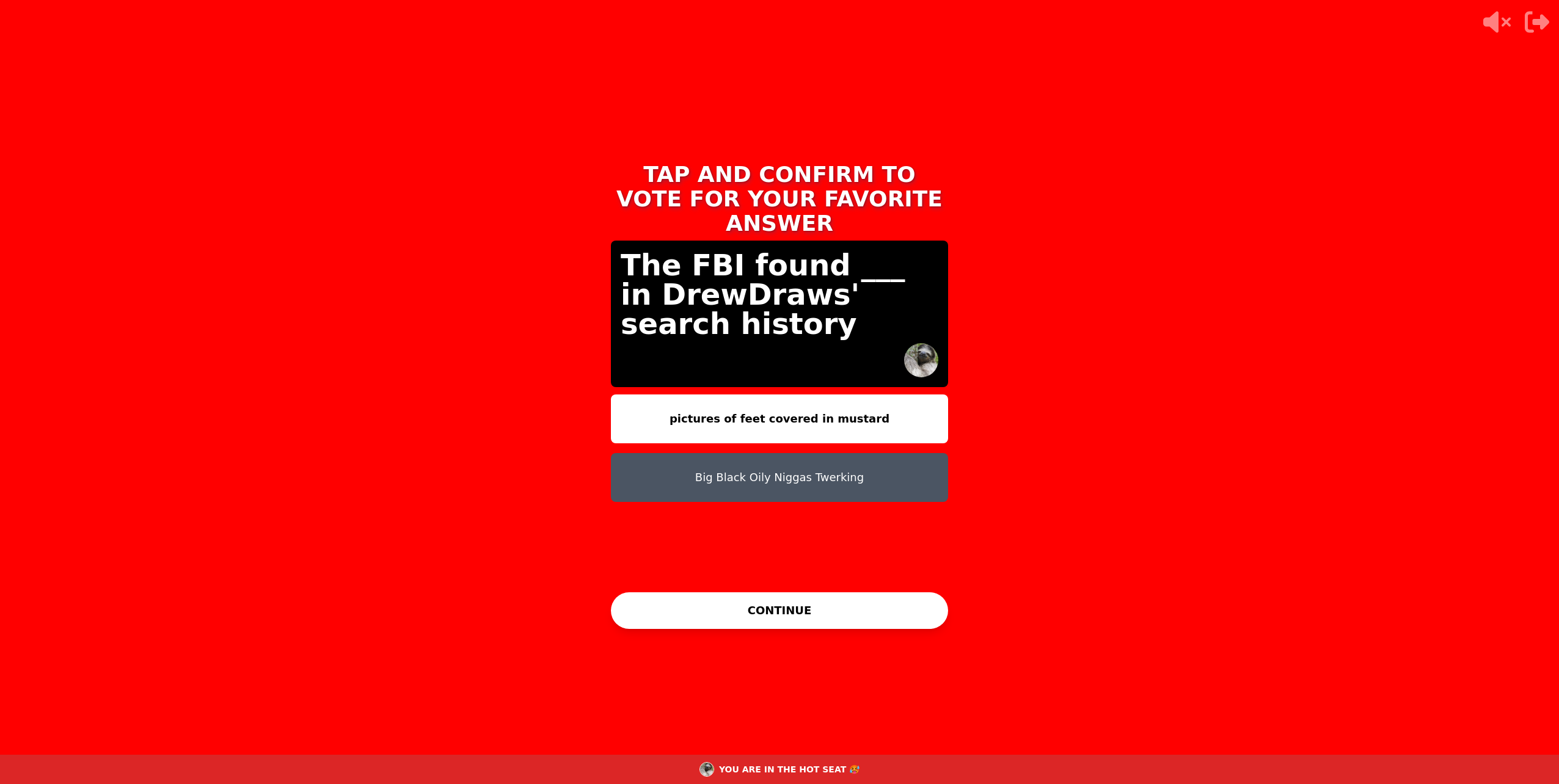
click at [871, 458] on button "Big Black Oily Niggas Twerking" at bounding box center [779, 478] width 337 height 49
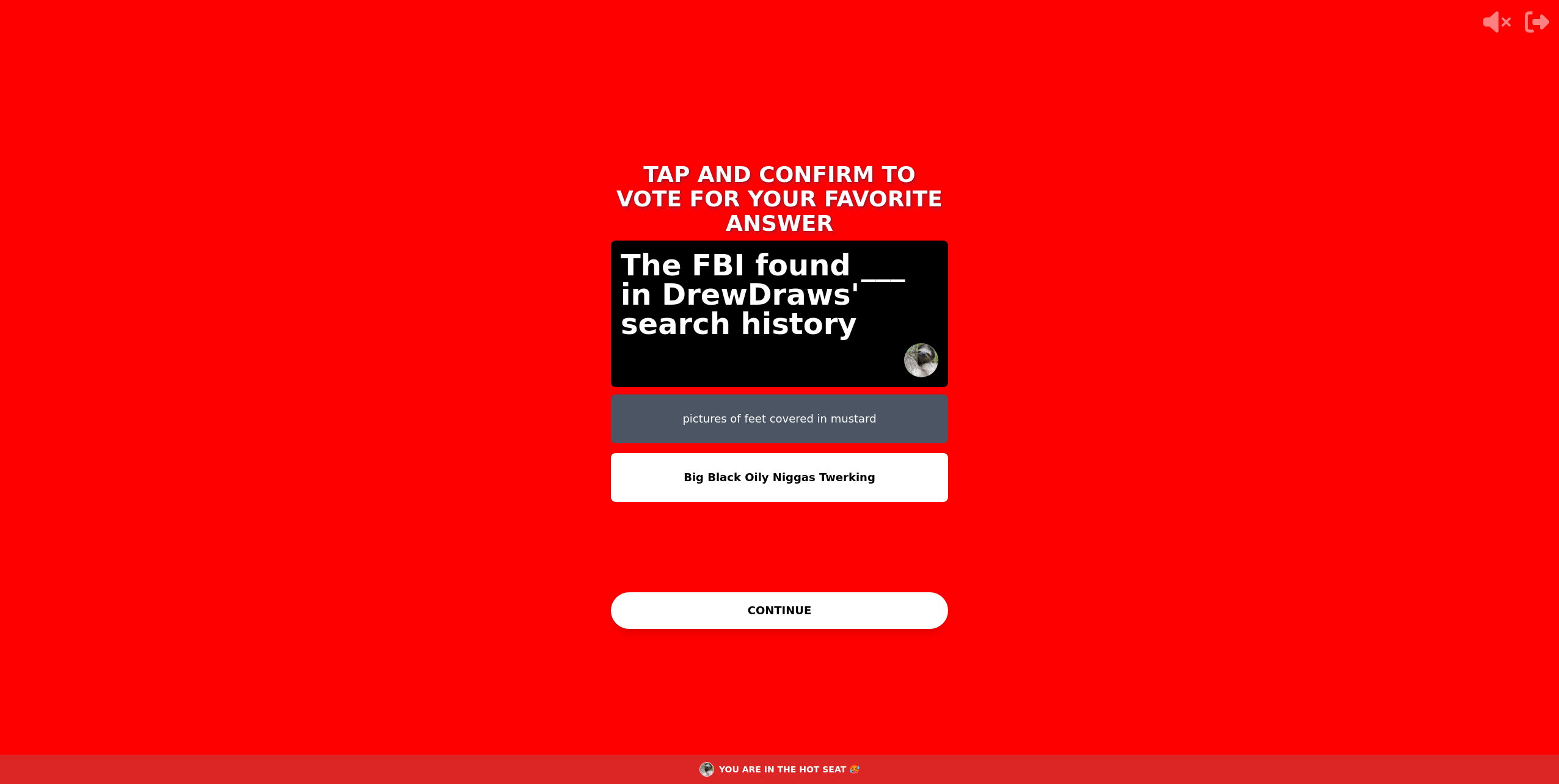
click at [717, 630] on div "TAP AND CONFIRM TO VOTE FOR YOUR FAVORITE ANSWER The FBI found ___ in DrewDraws…" at bounding box center [779, 392] width 366 height 489
click at [723, 600] on button "CONTINUE" at bounding box center [779, 610] width 337 height 37
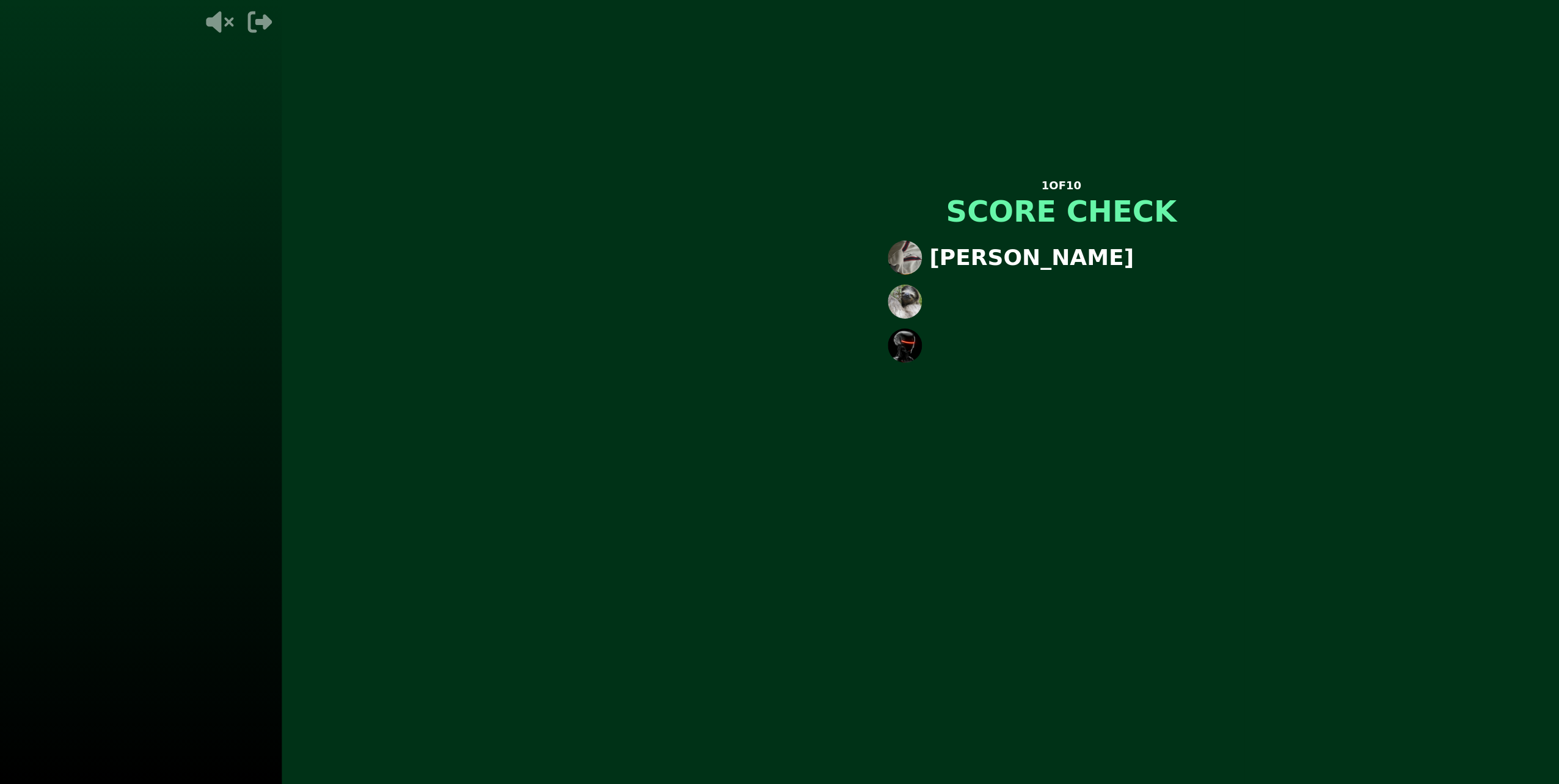
click at [878, 620] on div "1 OF 10 SCORE CHECK [PERSON_NAME]" at bounding box center [1061, 392] width 366 height 489
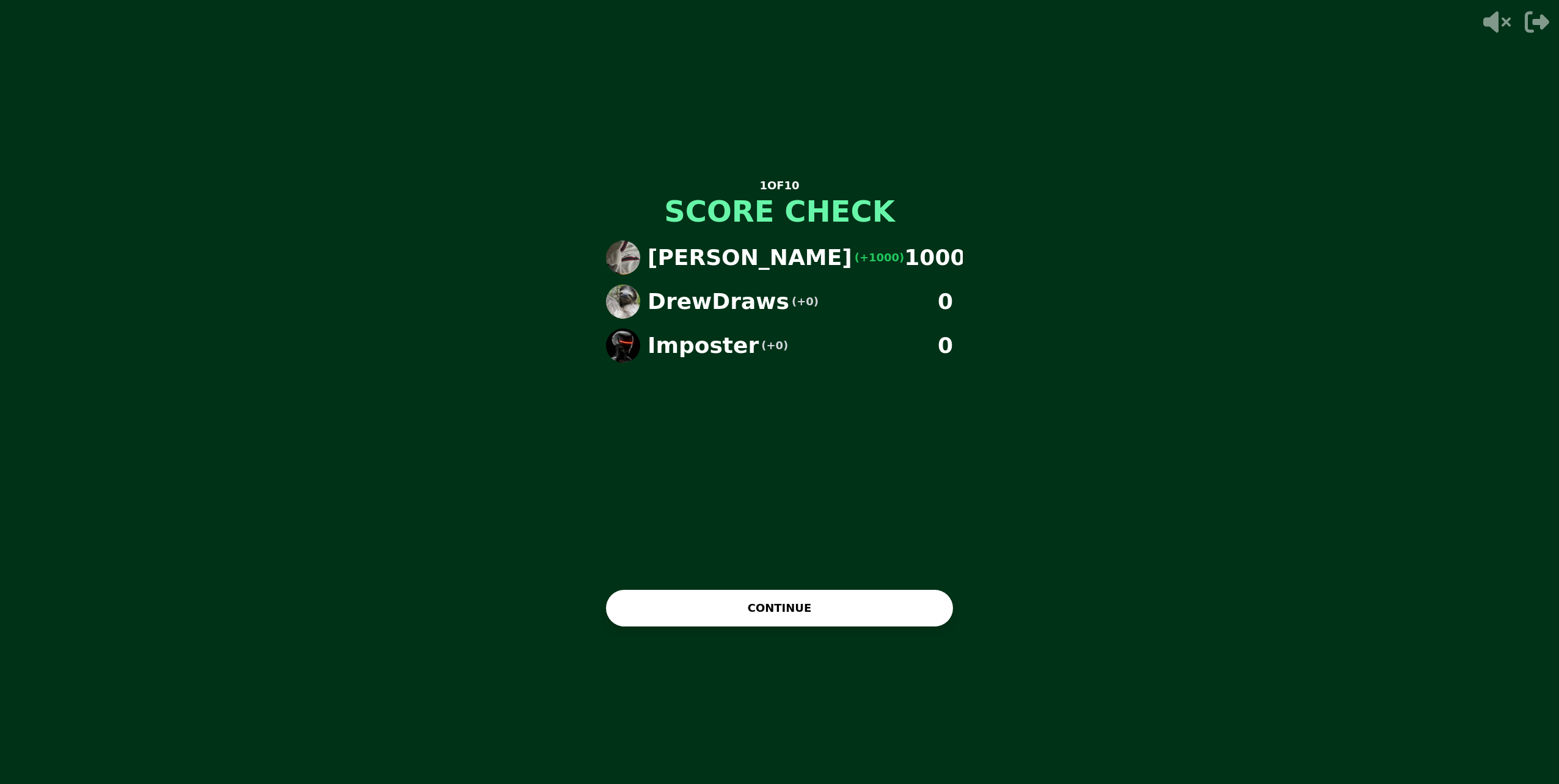
click at [810, 613] on button "CONTINUE" at bounding box center [779, 608] width 347 height 37
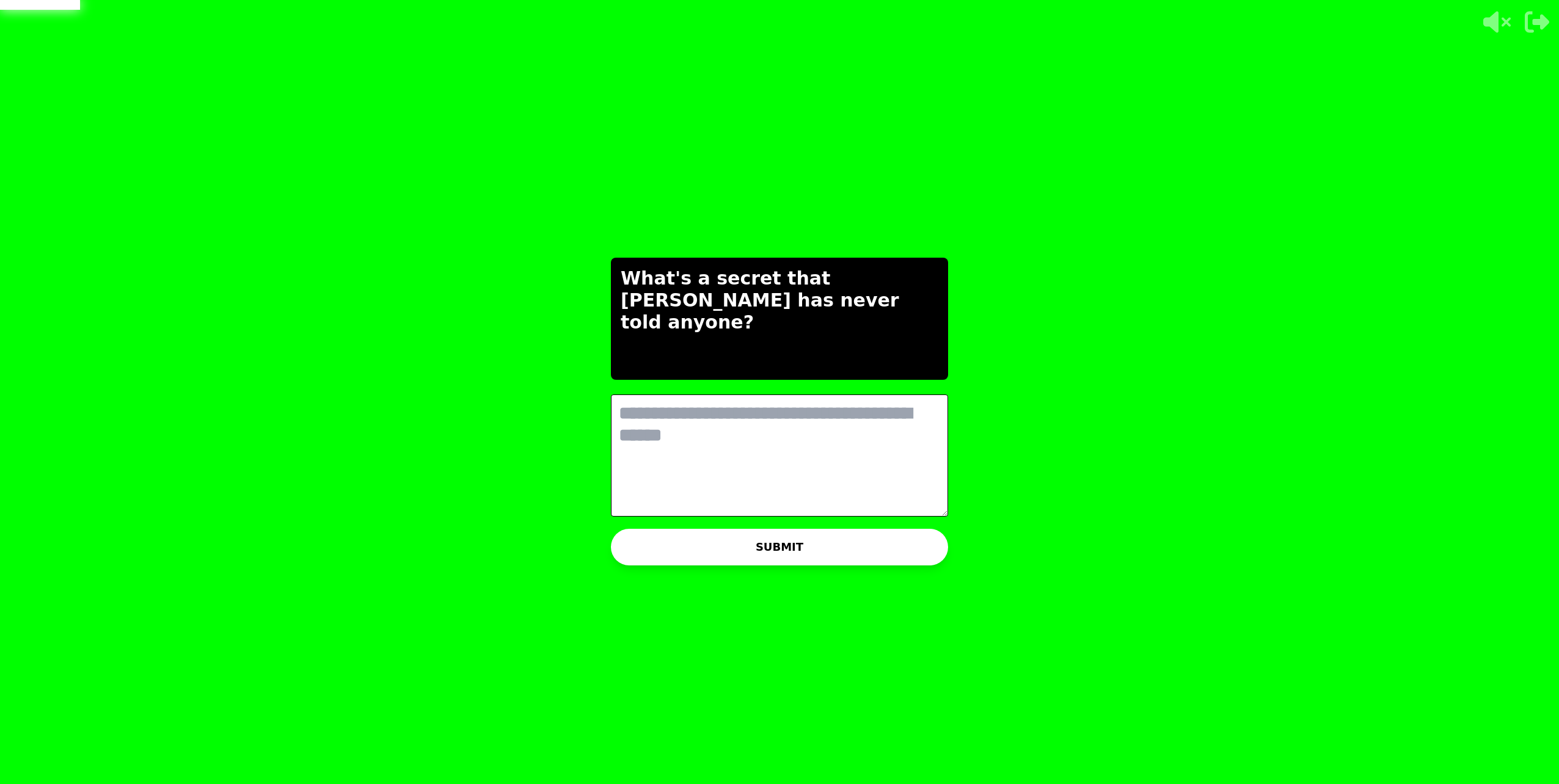
click at [608, 416] on div "THE IMPOSTER IS THINKING THINKING LIKE A HUMAN... What's a secret that [PERSON_…" at bounding box center [779, 392] width 366 height 784
click at [675, 442] on textarea at bounding box center [779, 456] width 337 height 122
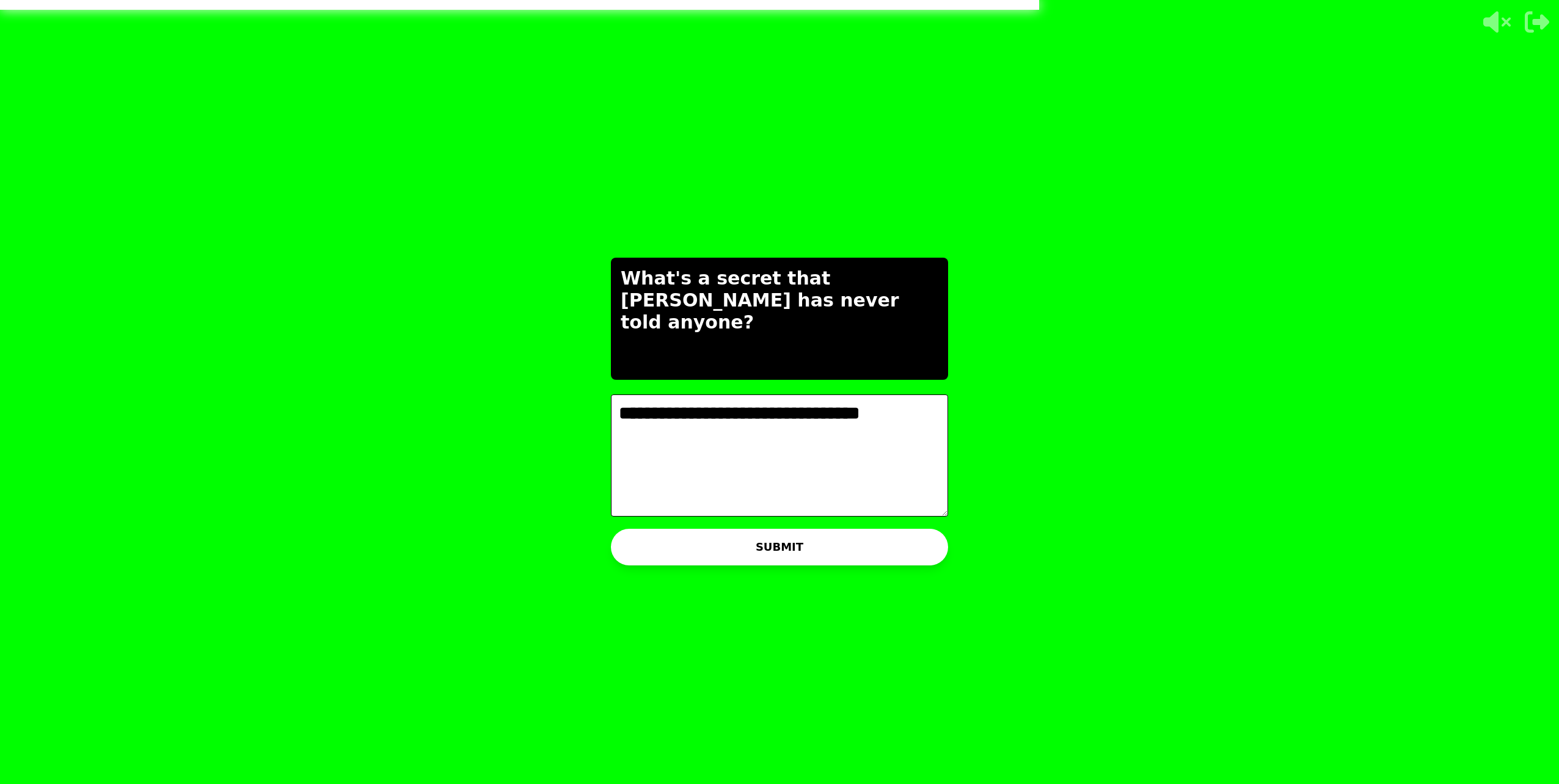
type textarea "**********"
click at [711, 556] on button "SUBMIT" at bounding box center [779, 547] width 337 height 37
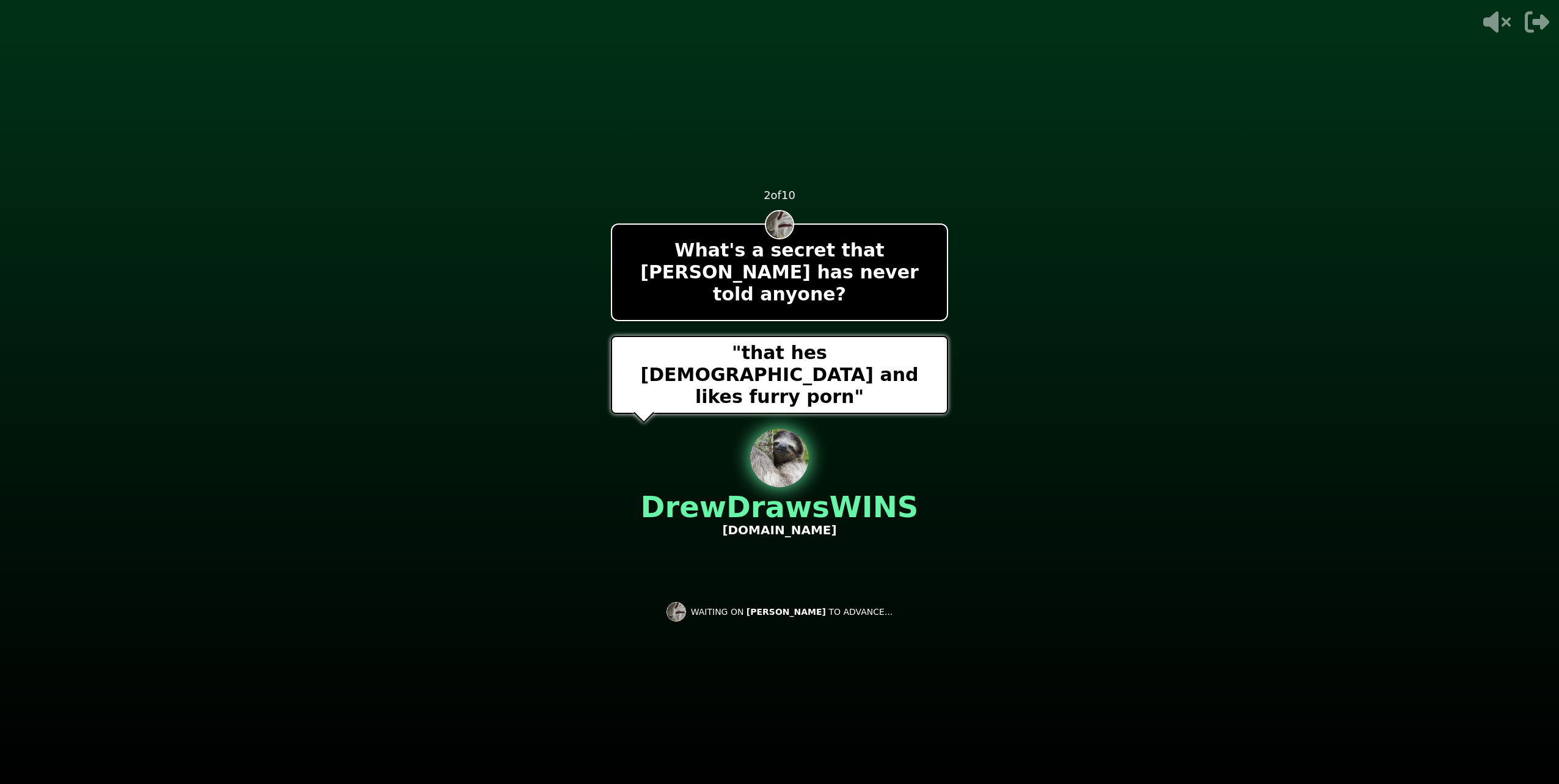
click at [724, 553] on div "- 500 PTS 2 of 10 What's a secret that [PERSON_NAME] has never told anyone? "th…" at bounding box center [779, 392] width 337 height 489
drag, startPoint x: 793, startPoint y: 671, endPoint x: 779, endPoint y: 673, distance: 14.1
click at [785, 672] on video at bounding box center [779, 392] width 1559 height 784
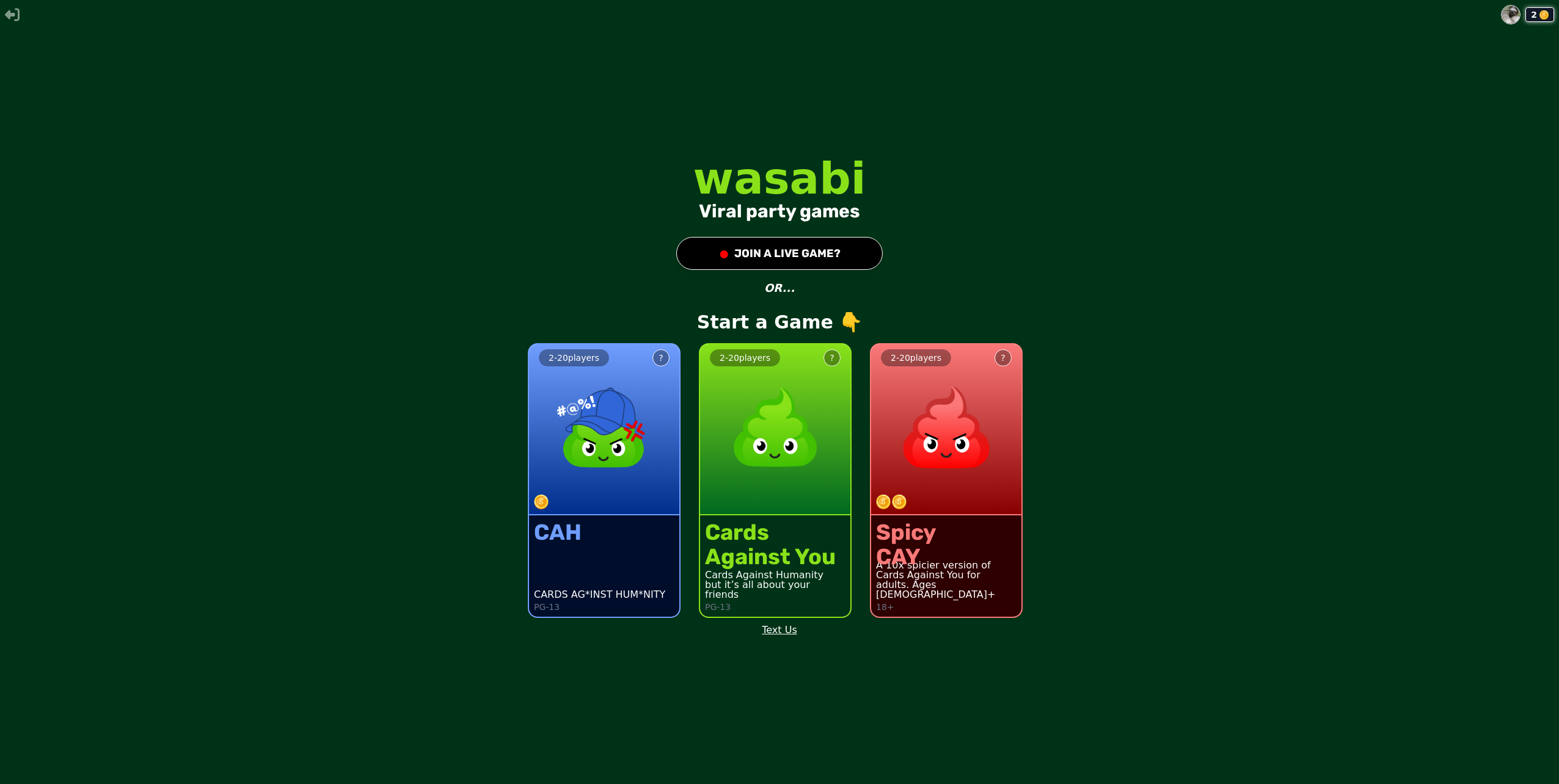
click at [722, 250] on div "●" at bounding box center [724, 253] width 11 height 22
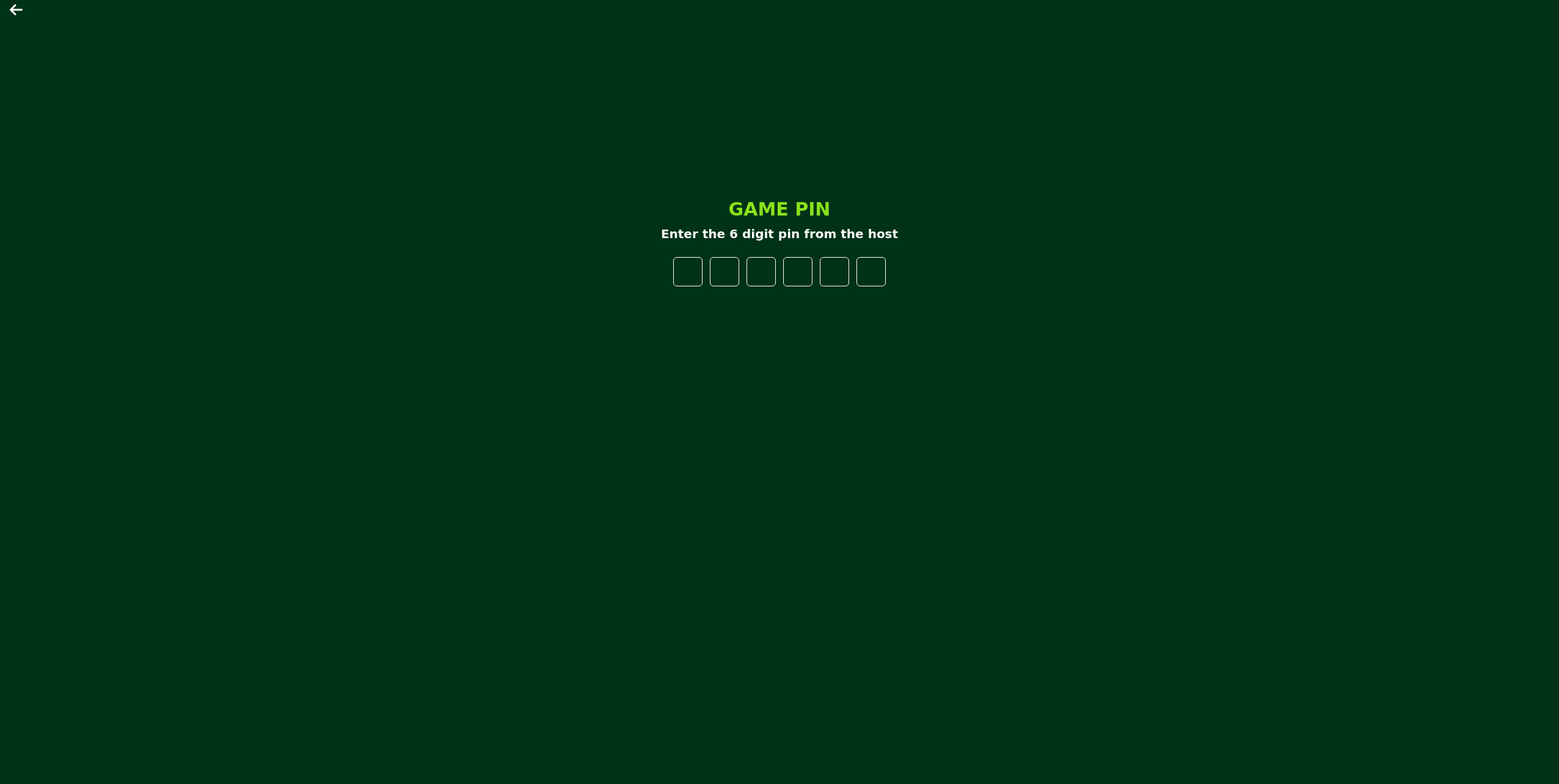
type input "*"
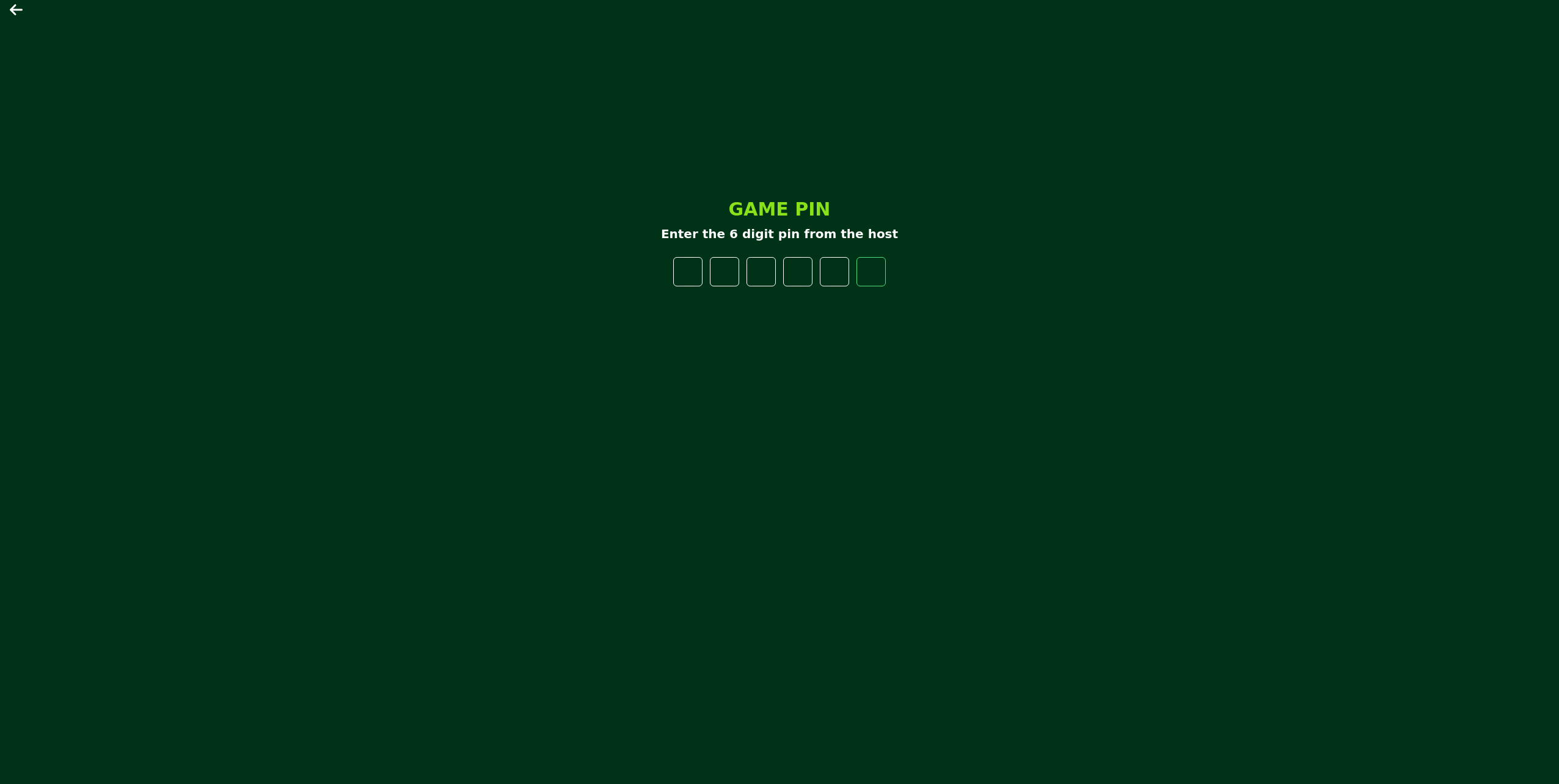
type input "*"
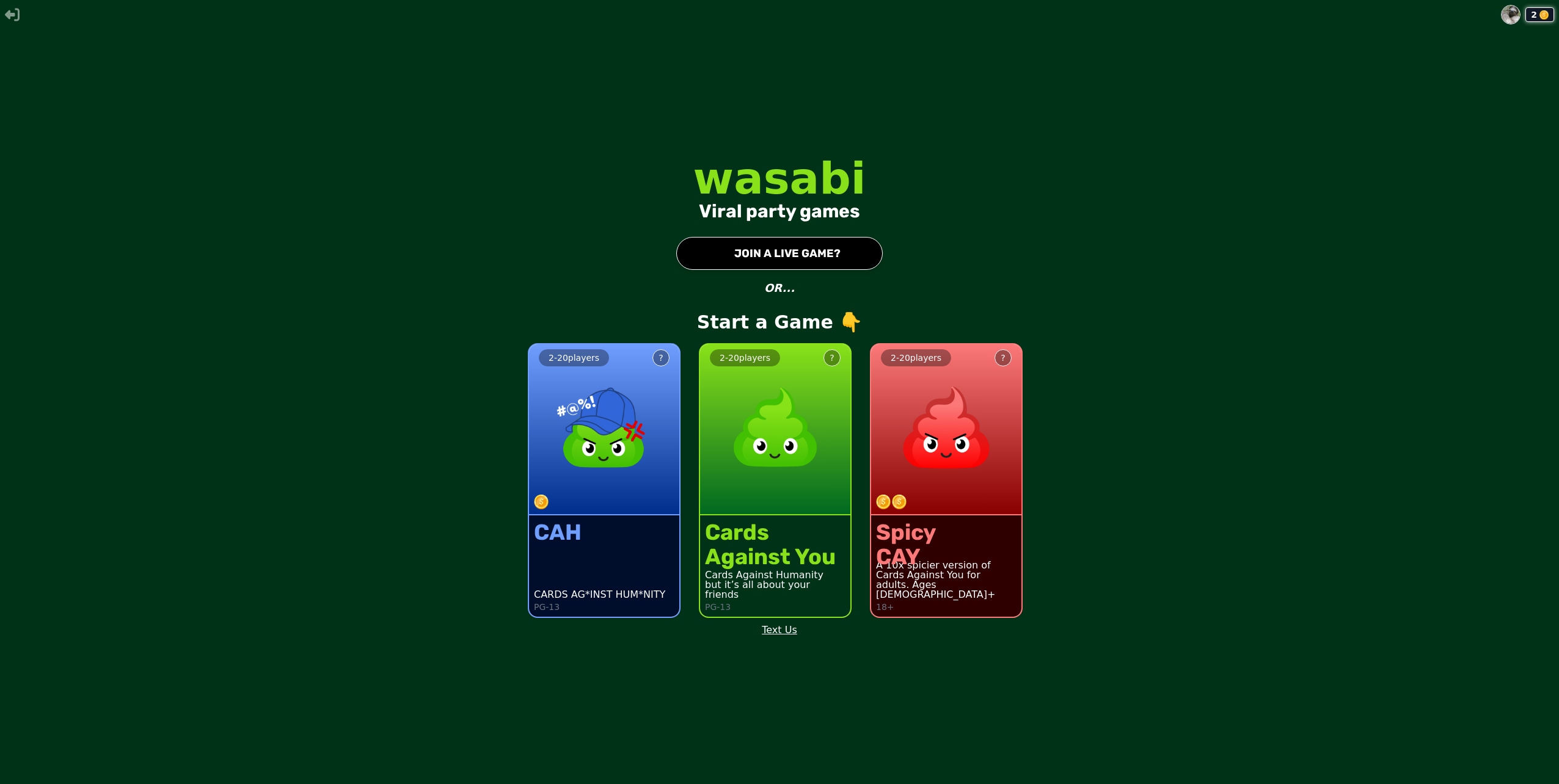
click at [782, 253] on button "● JOIN A LIVE GAME?" at bounding box center [780, 253] width 207 height 33
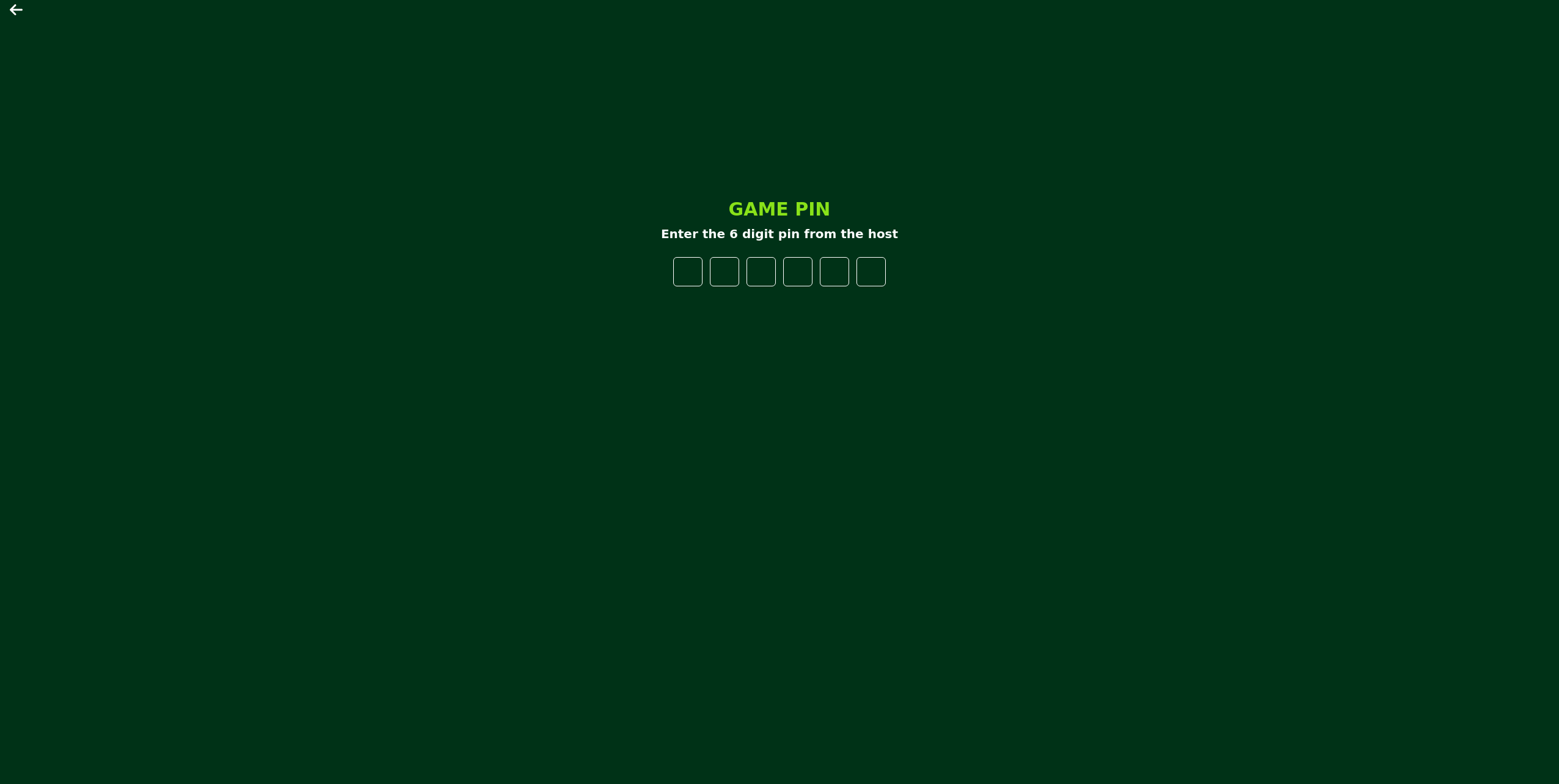
type input "*"
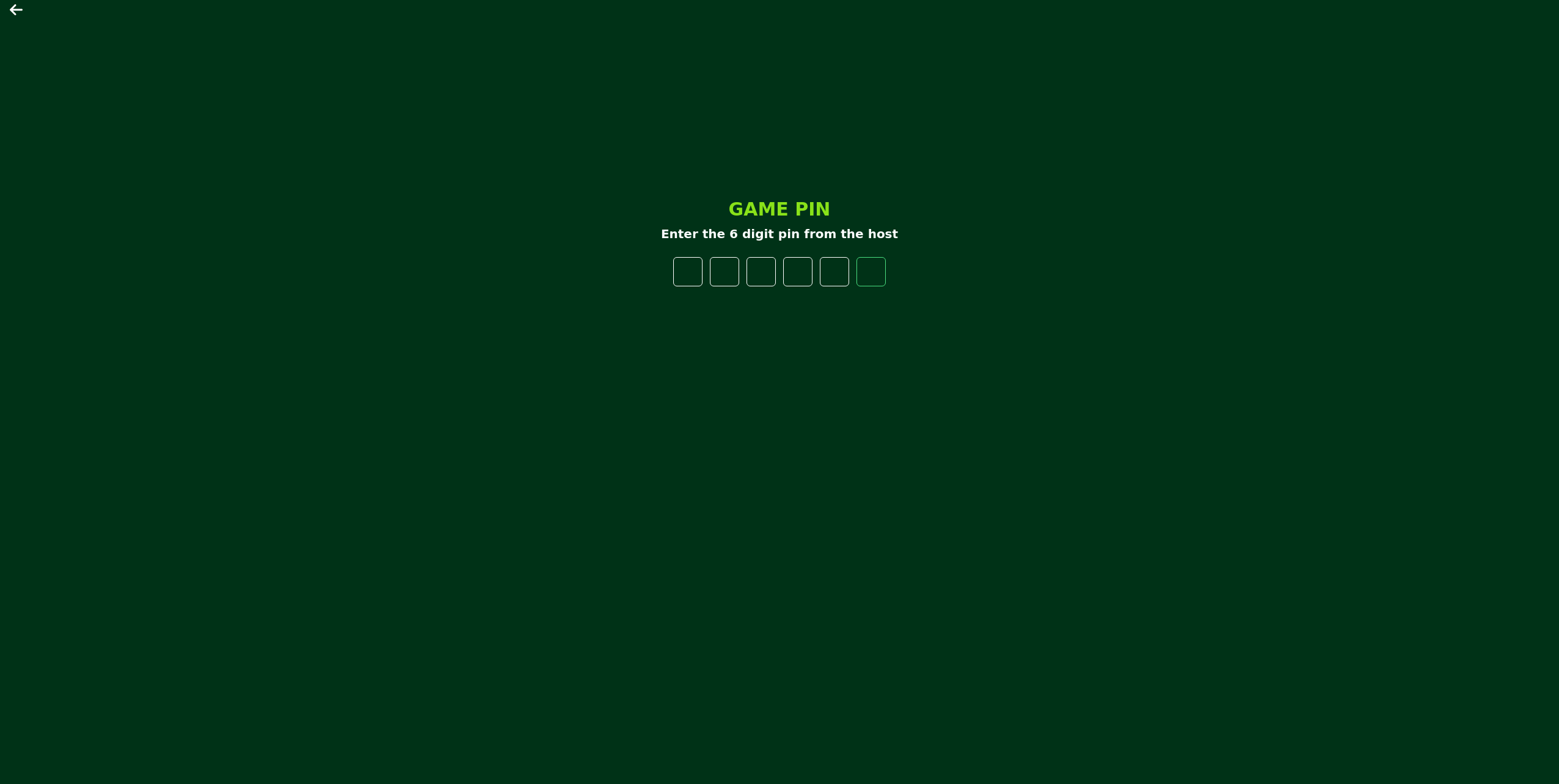
type input "*"
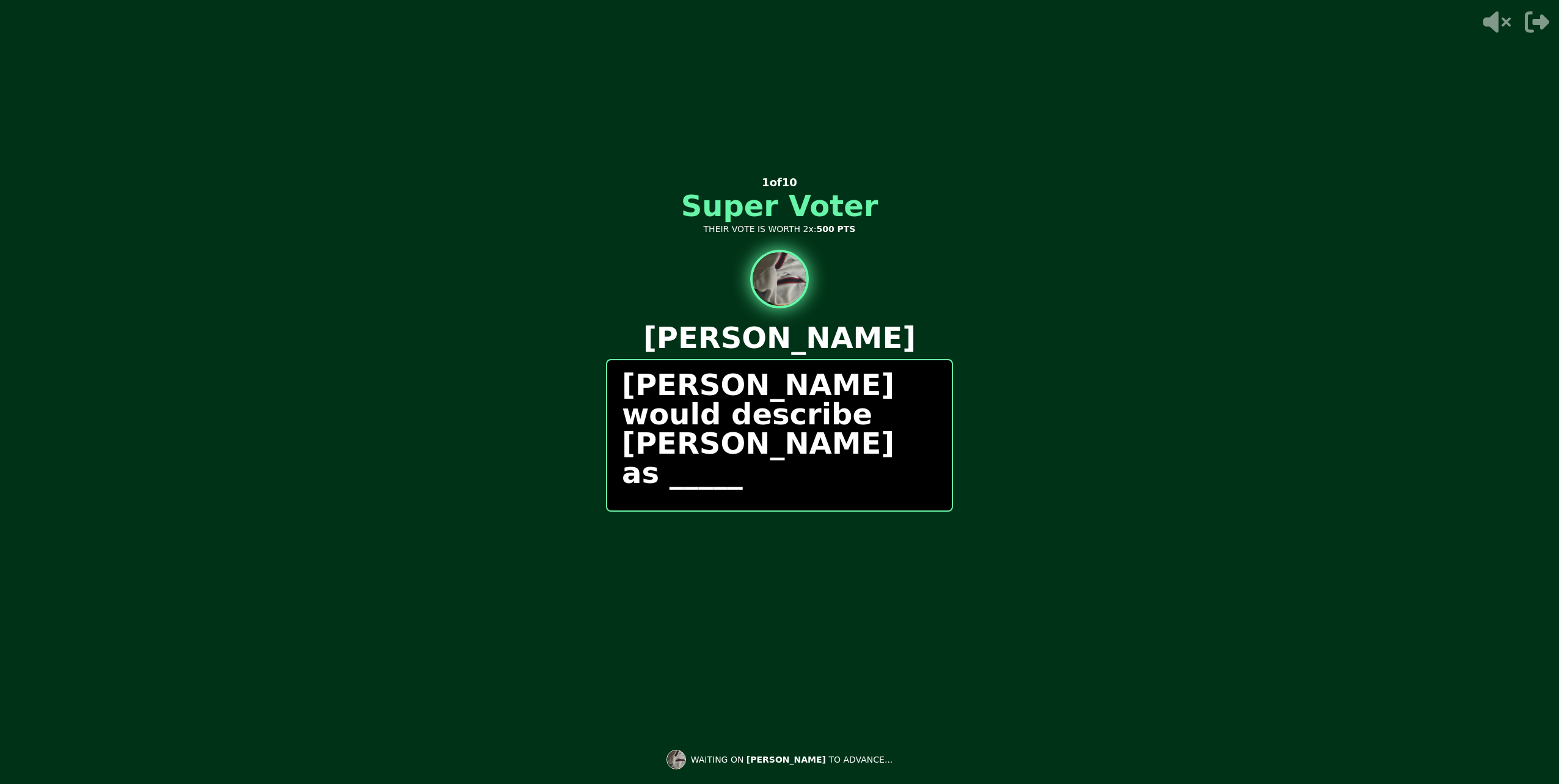
click at [833, 407] on p "[PERSON_NAME] would describe [PERSON_NAME] as _____" at bounding box center [779, 428] width 315 height 117
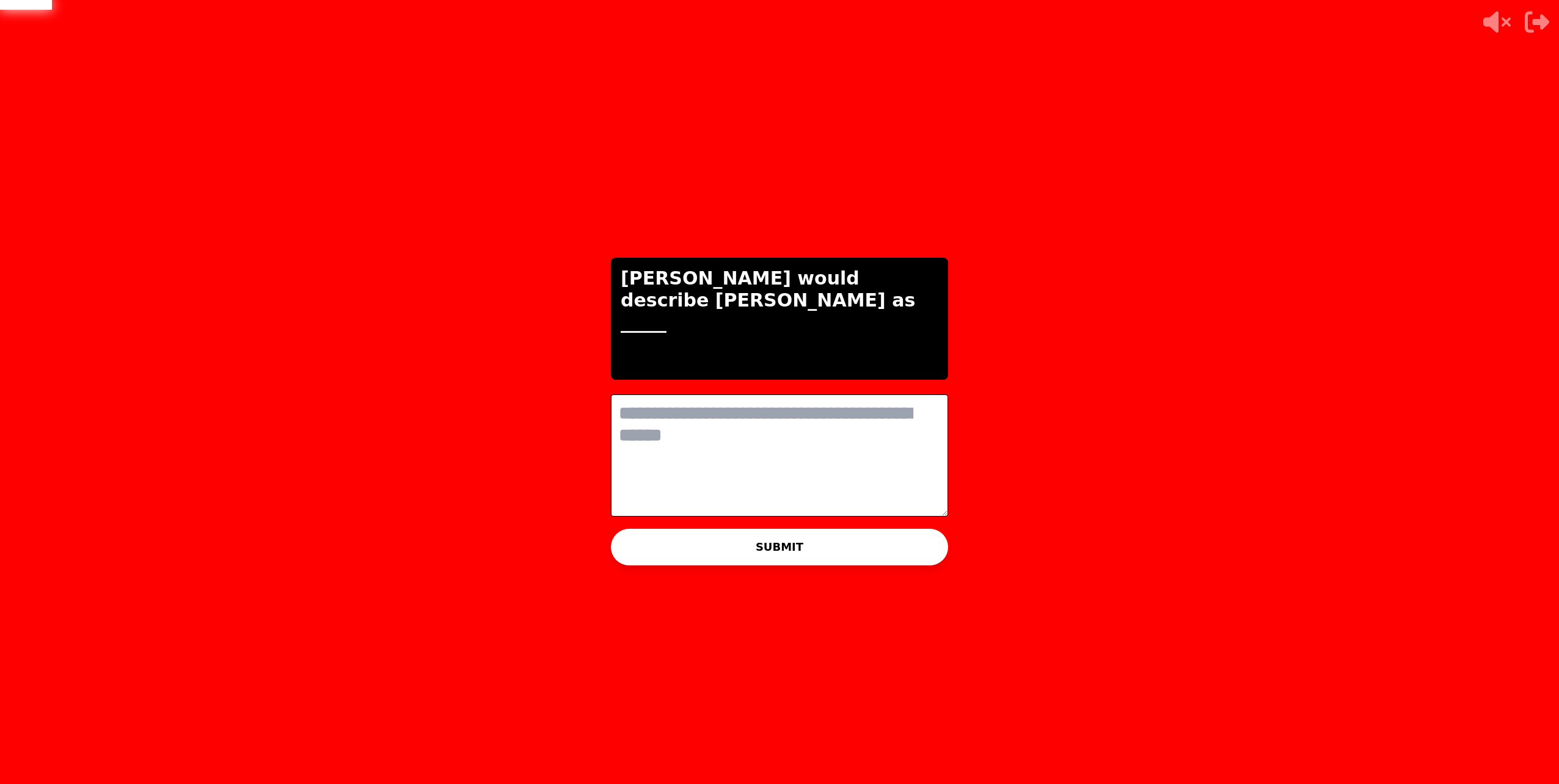
click at [769, 433] on textarea at bounding box center [779, 456] width 337 height 122
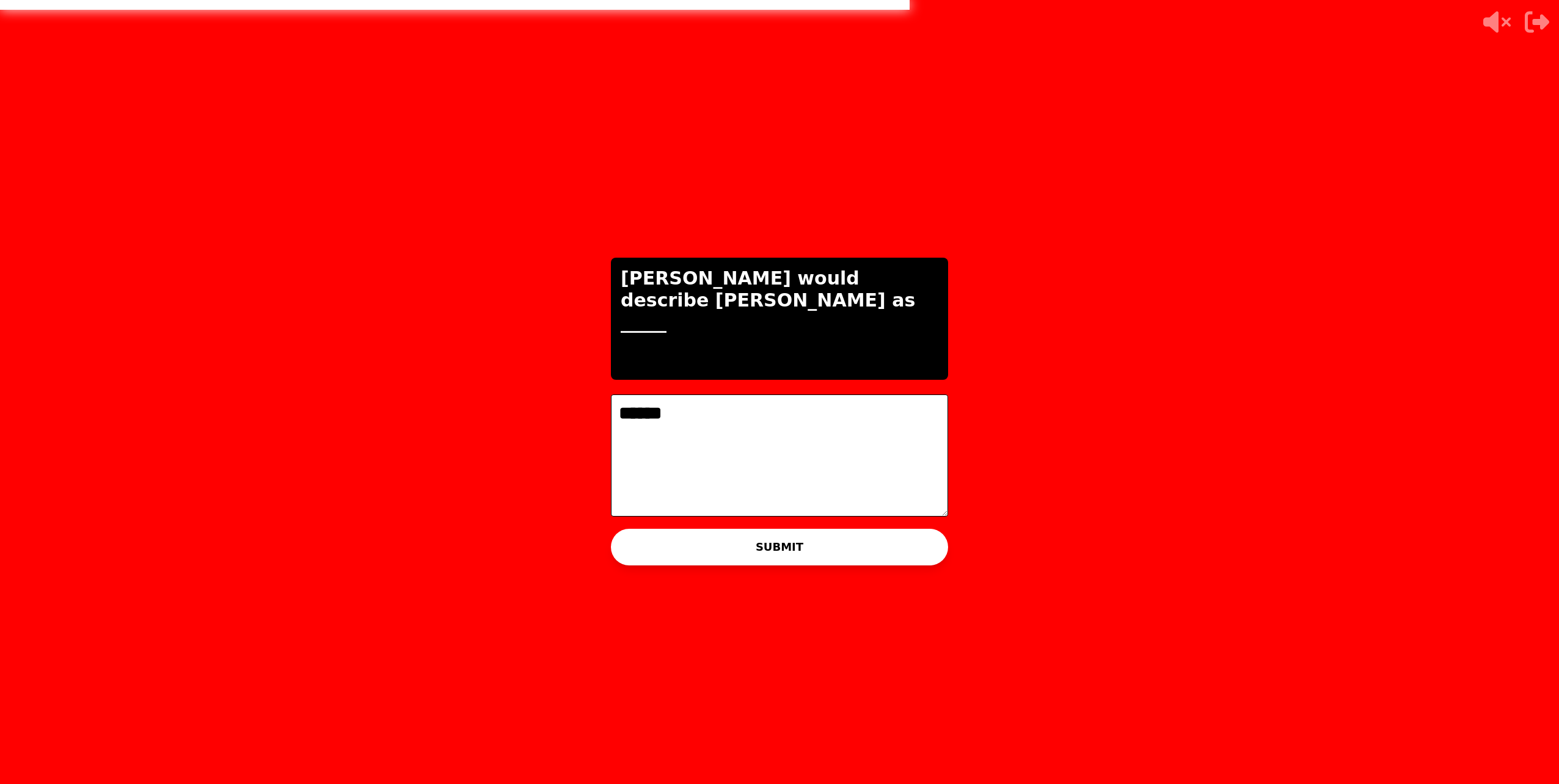
type textarea "******"
click at [676, 545] on button "SUBMIT" at bounding box center [779, 547] width 337 height 37
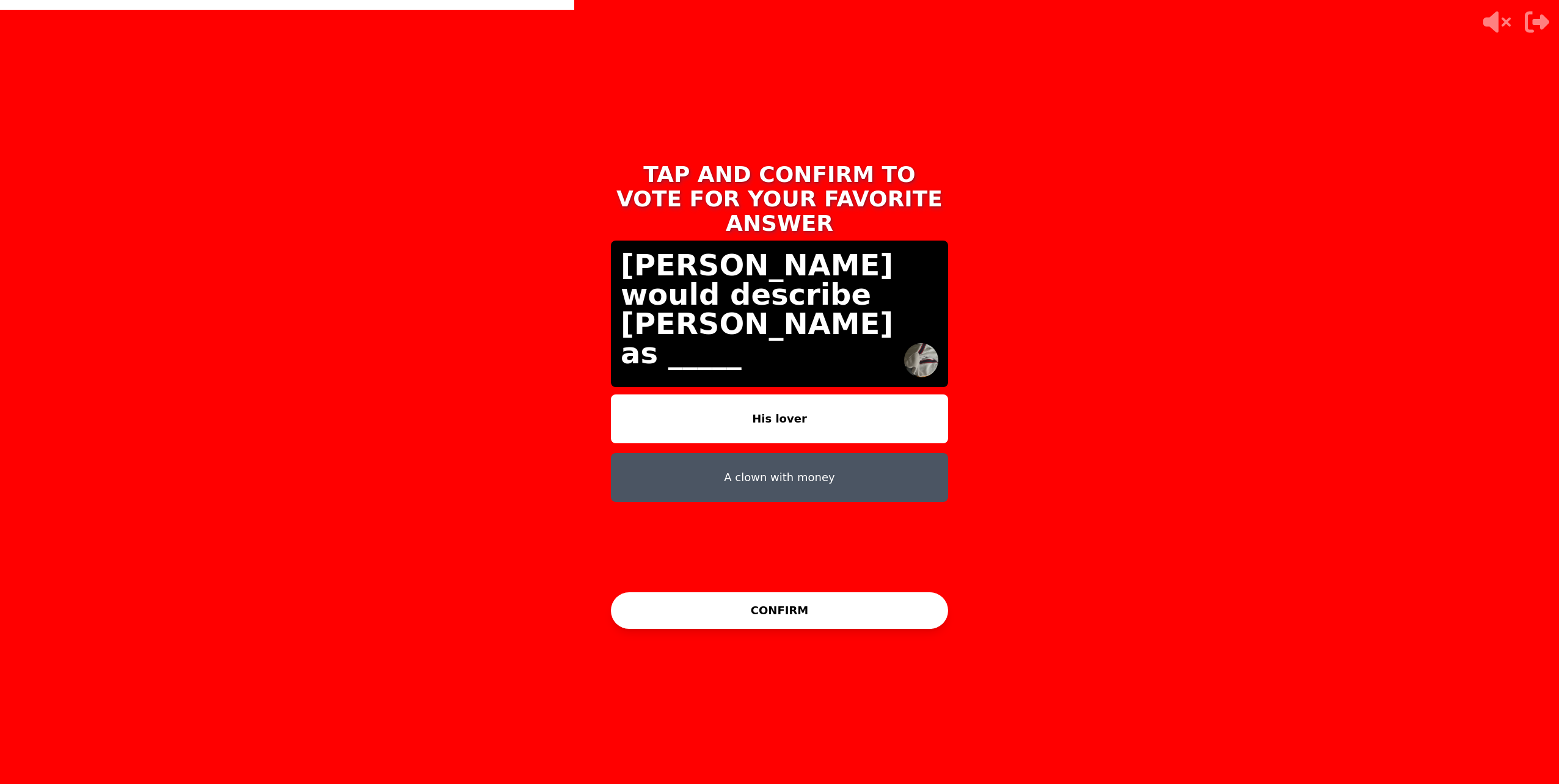
drag, startPoint x: 765, startPoint y: 367, endPoint x: 764, endPoint y: 374, distance: 7.1
click at [764, 374] on div "TAP AND CONFIRM TO VOTE FOR YOUR FAVORITE ANSWER [PERSON_NAME] would describe […" at bounding box center [779, 392] width 366 height 489
click at [765, 395] on button "His lover" at bounding box center [779, 419] width 337 height 49
click at [769, 453] on button "A clown with money" at bounding box center [779, 478] width 337 height 49
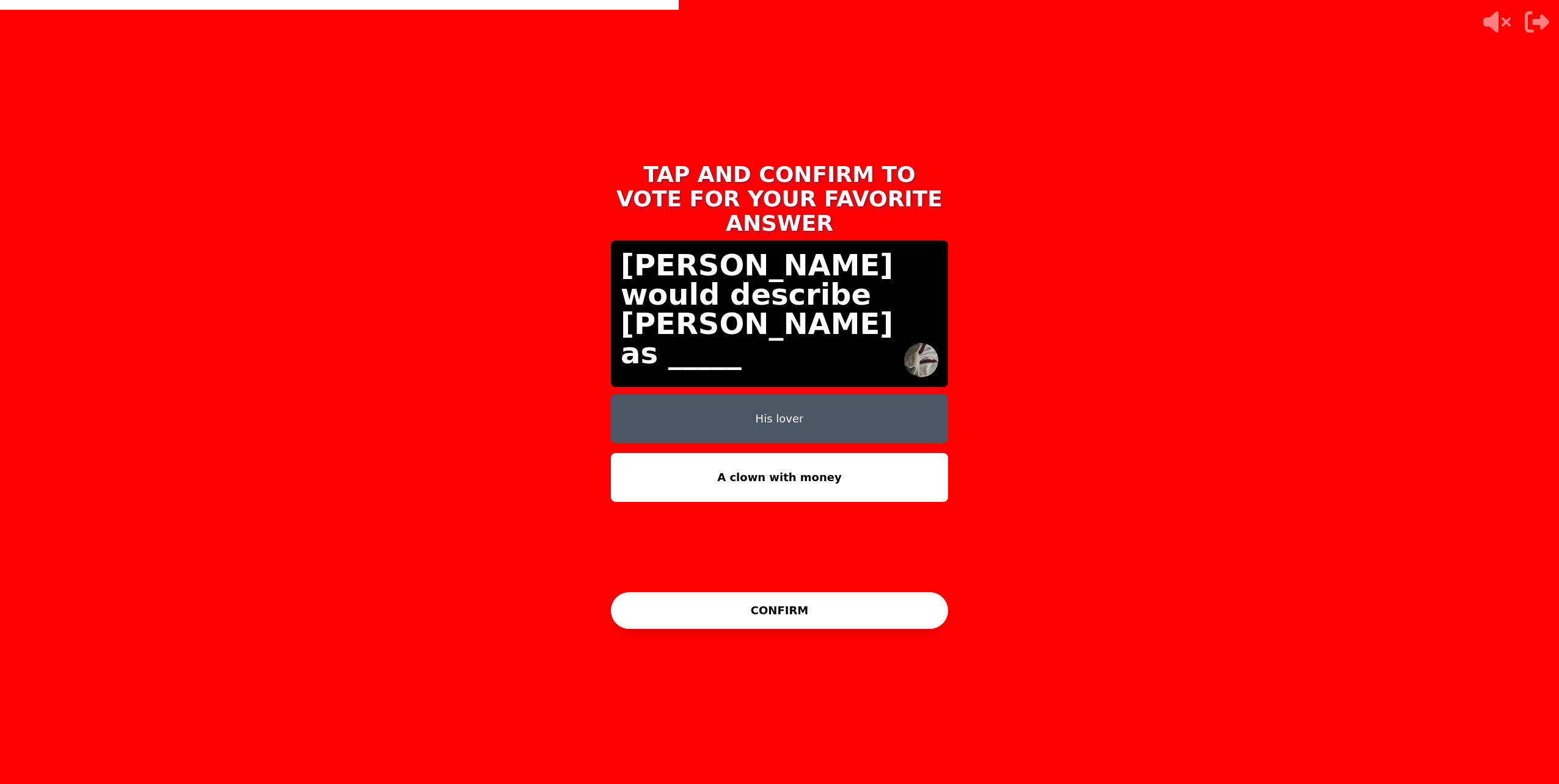
click at [716, 470] on button "A clown with money" at bounding box center [779, 478] width 337 height 49
click at [506, 430] on div "TAP AND CONFIRM TO VOTE FOR YOUR FAVORITE ANSWER [PERSON_NAME] would describe […" at bounding box center [779, 392] width 1559 height 784
click at [729, 459] on button "A clown with money" at bounding box center [779, 478] width 337 height 49
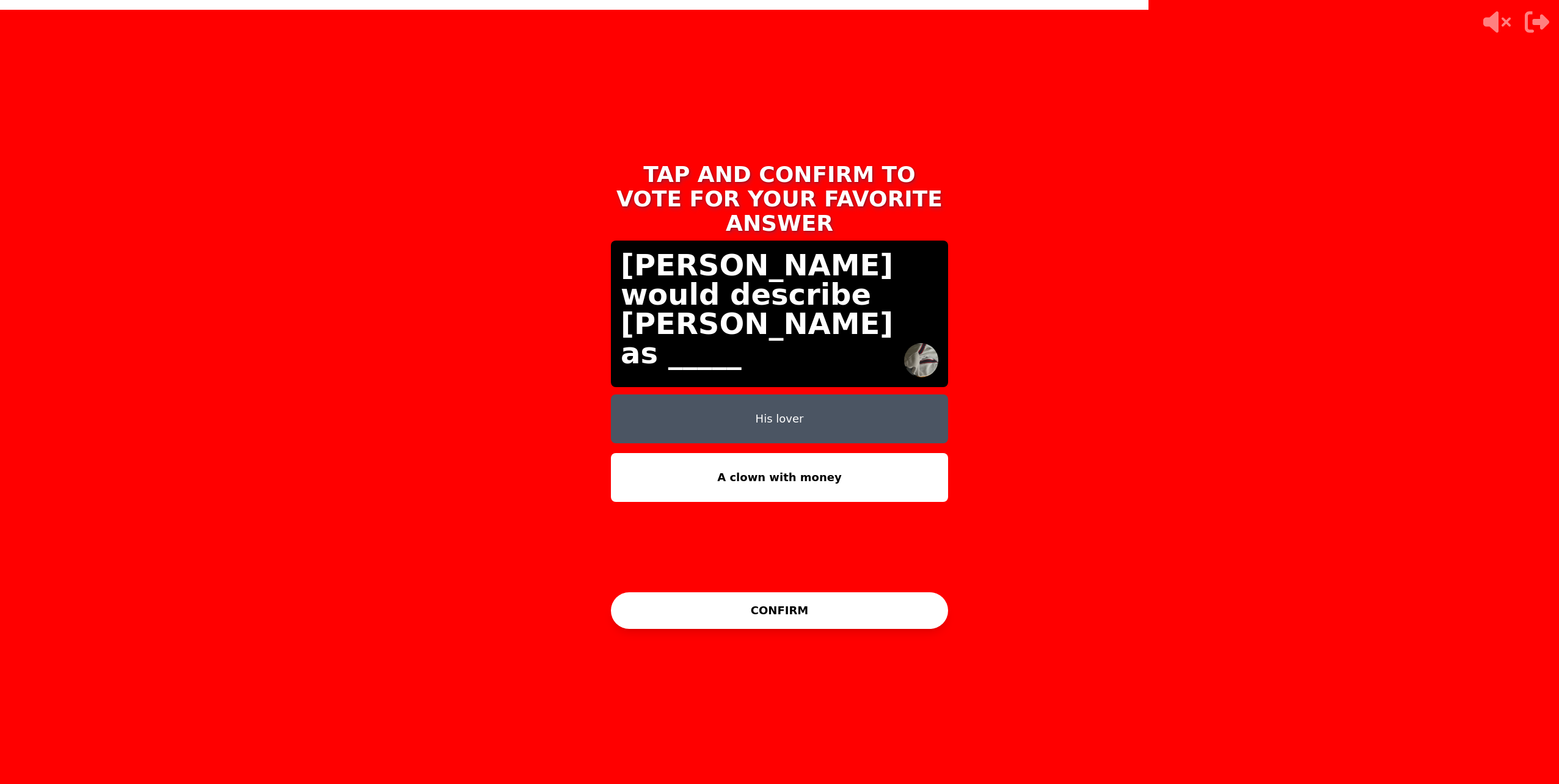
drag, startPoint x: 729, startPoint y: 459, endPoint x: 774, endPoint y: 406, distance: 69.5
click at [732, 457] on button "A clown with money" at bounding box center [779, 478] width 337 height 49
click at [774, 405] on button "His lover" at bounding box center [779, 419] width 337 height 49
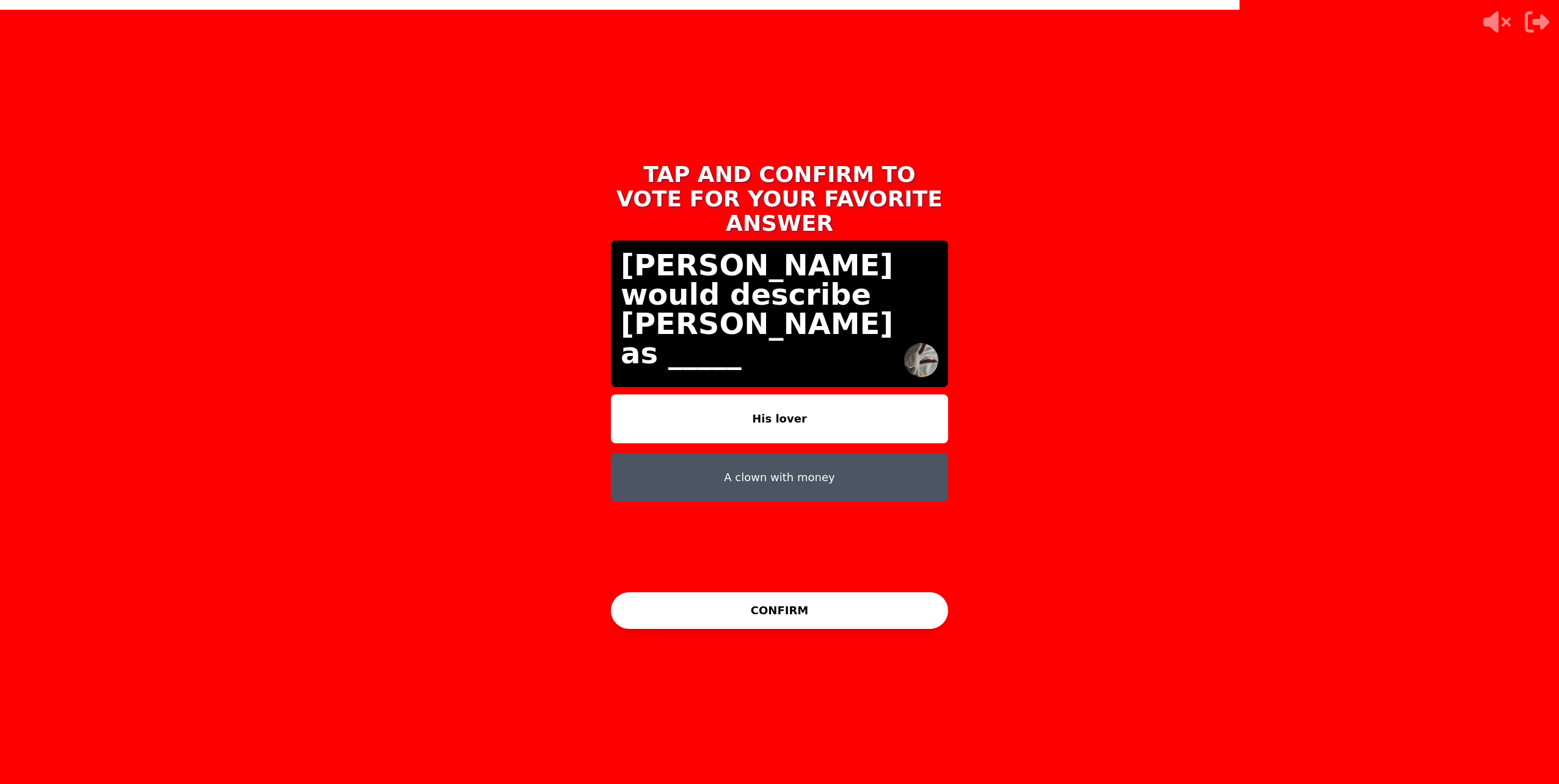
click at [754, 607] on button "CONFIRM" at bounding box center [779, 610] width 337 height 37
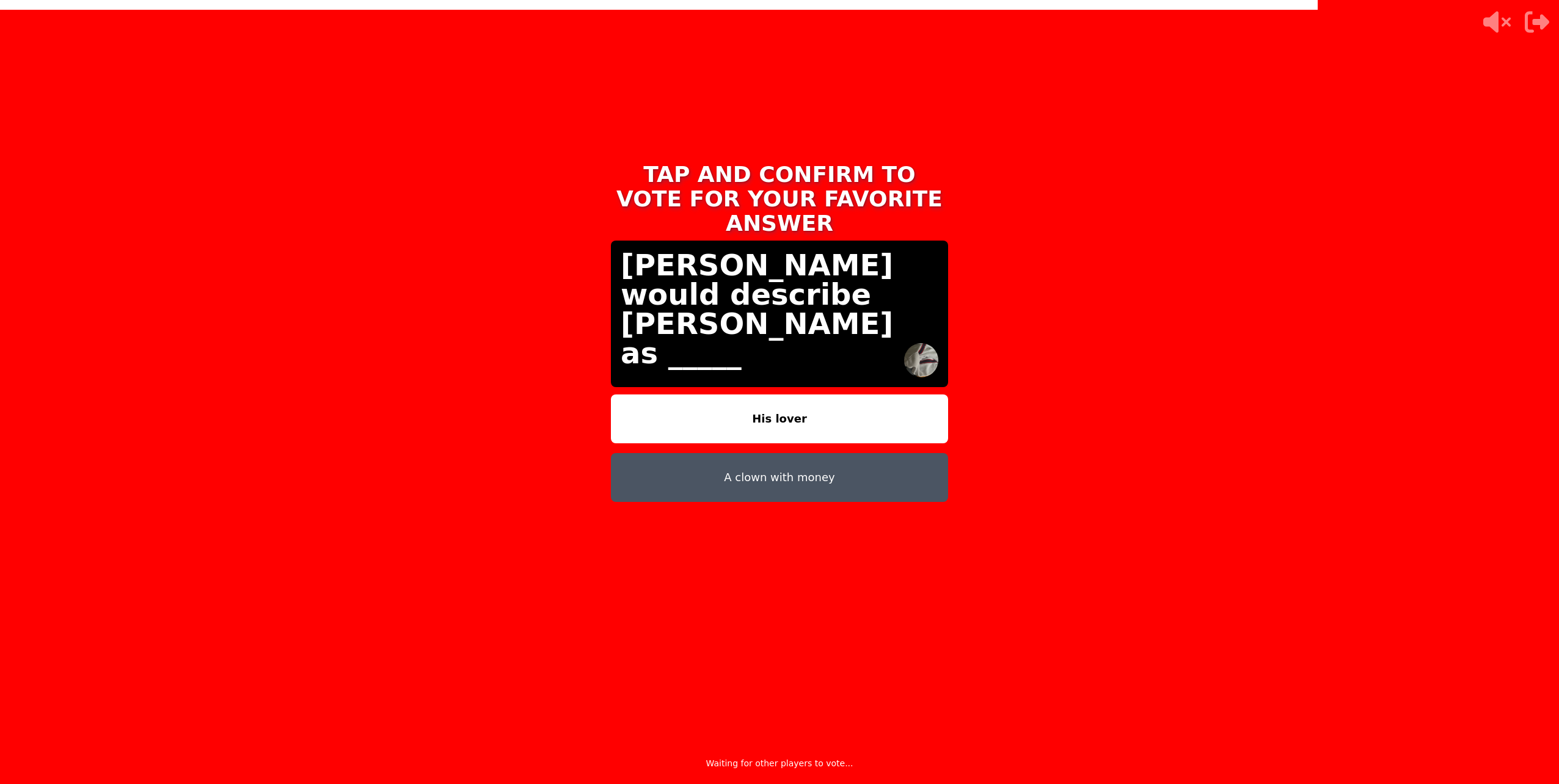
click at [769, 395] on button "His lover" at bounding box center [779, 419] width 337 height 49
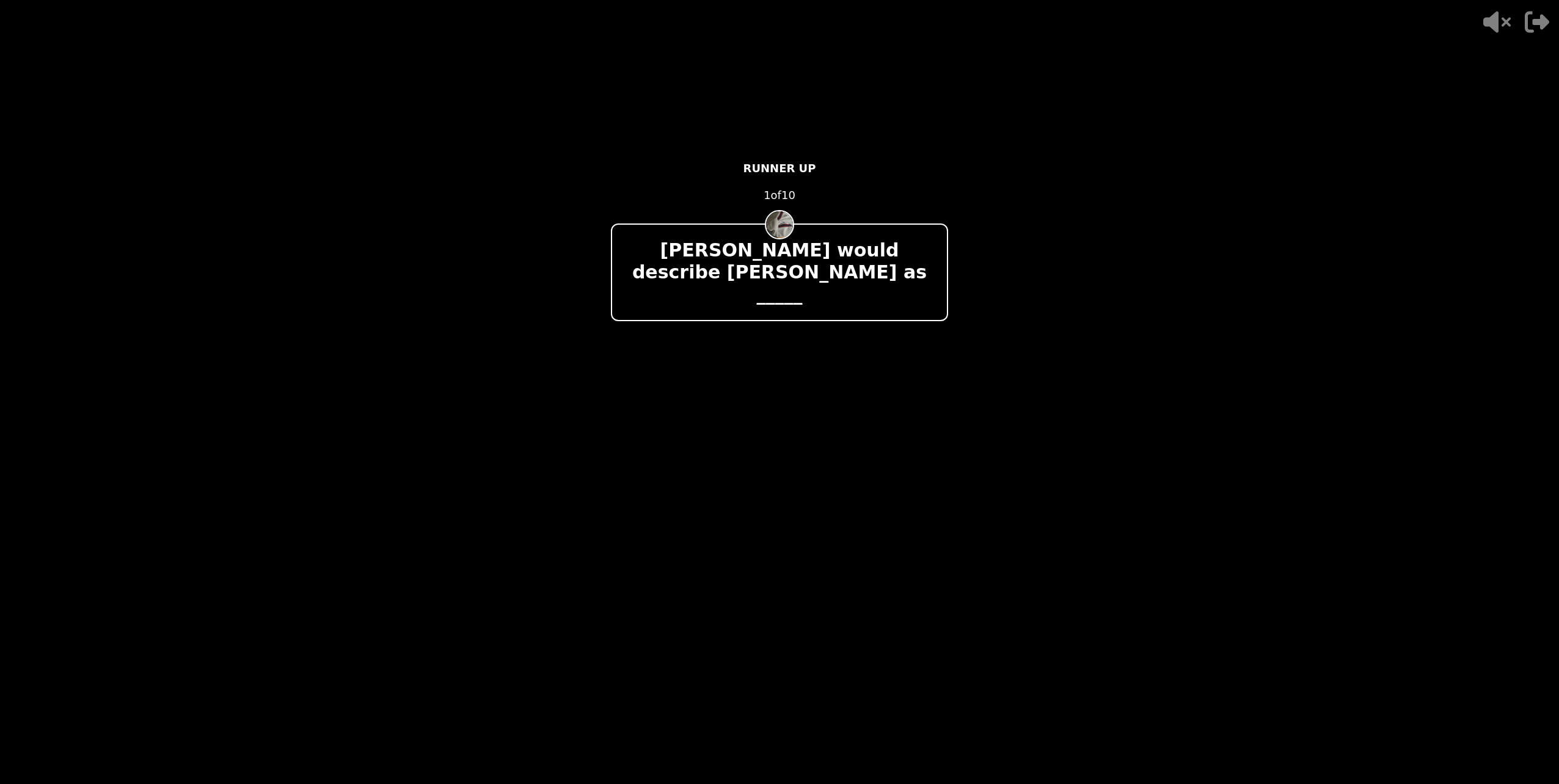
drag, startPoint x: 1093, startPoint y: 234, endPoint x: 1091, endPoint y: 202, distance: 32.1
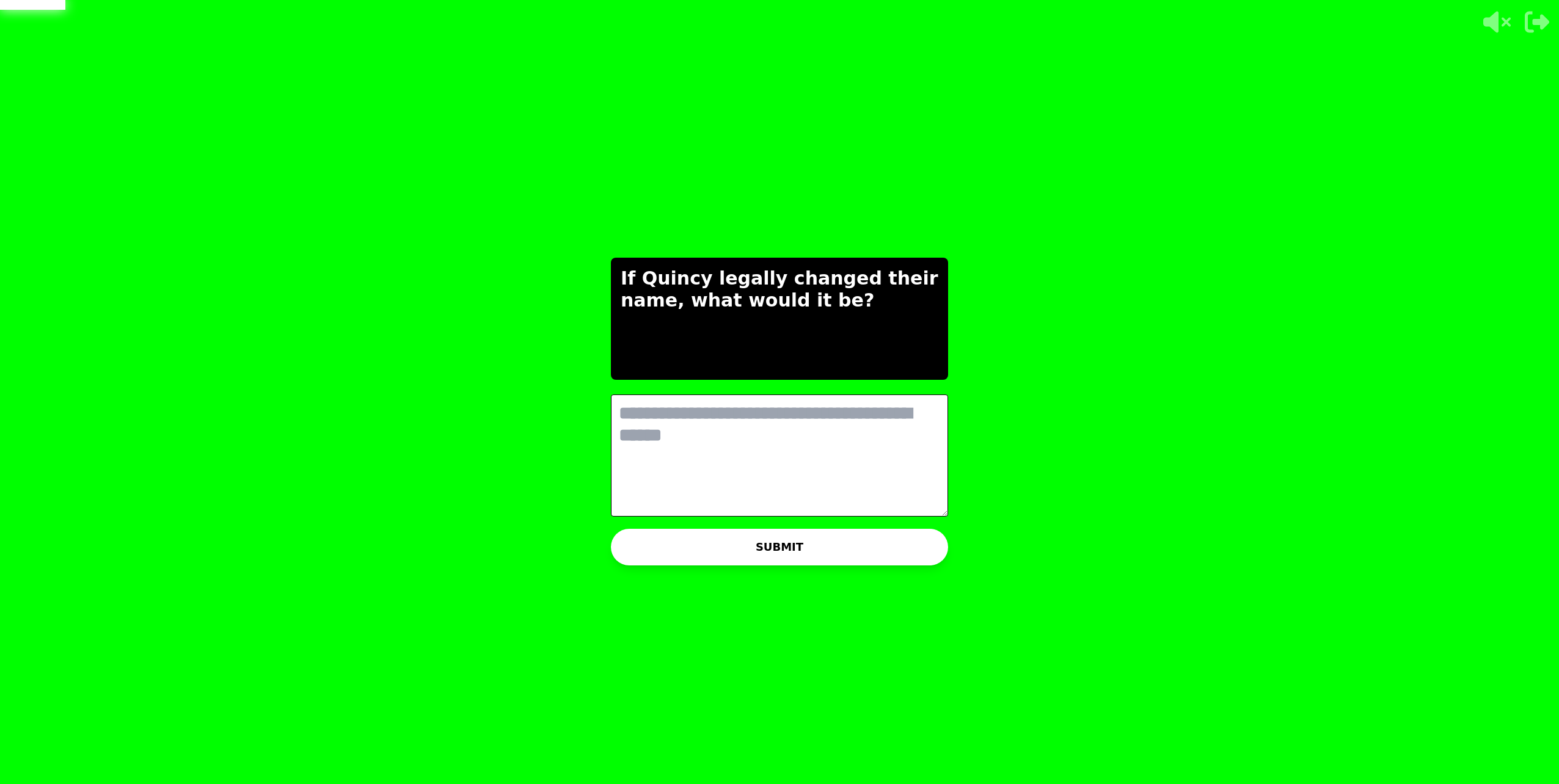
drag, startPoint x: 1091, startPoint y: 202, endPoint x: 720, endPoint y: 451, distance: 446.8
click at [720, 451] on textarea at bounding box center [779, 456] width 337 height 122
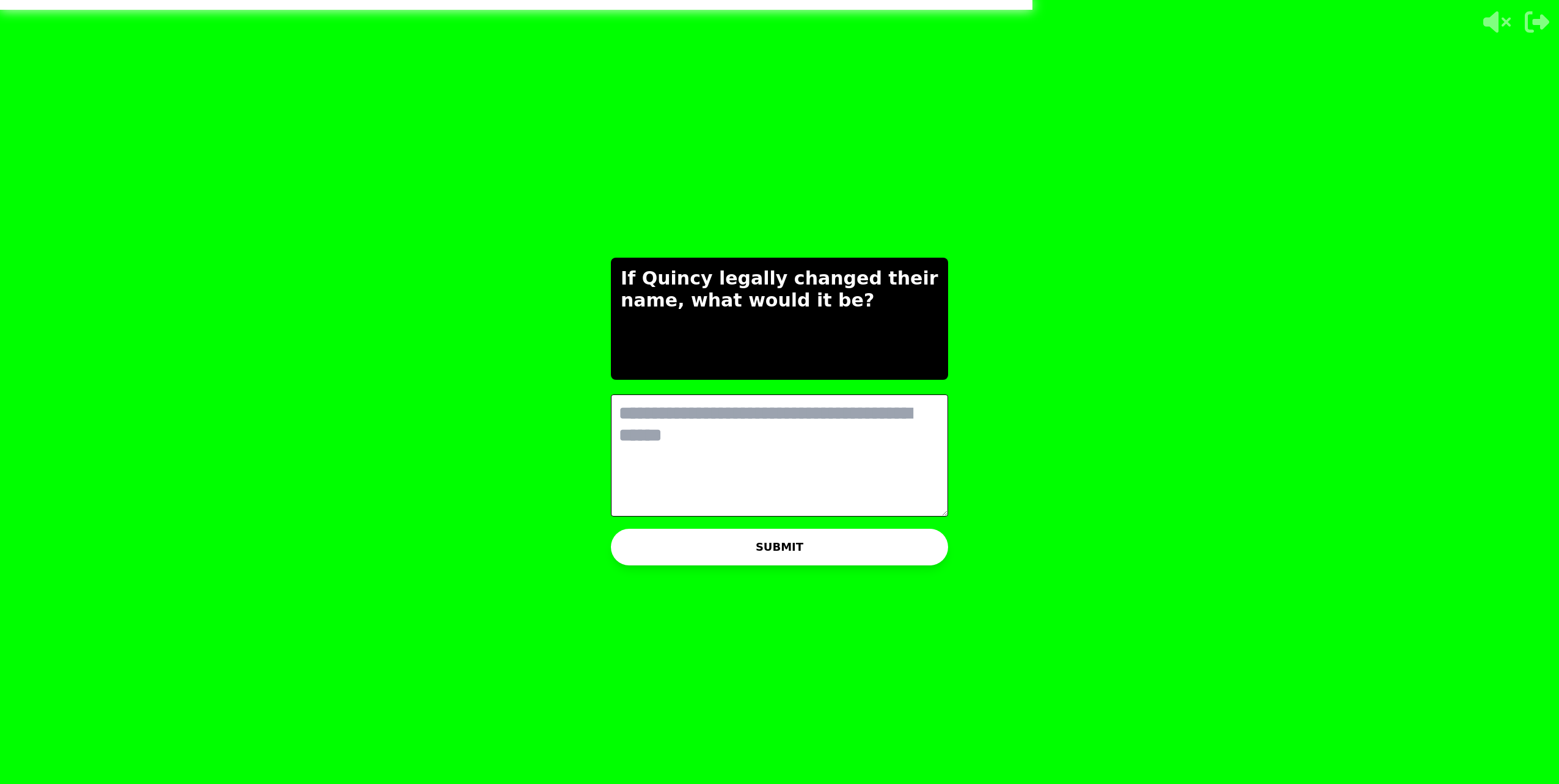
type textarea "*"
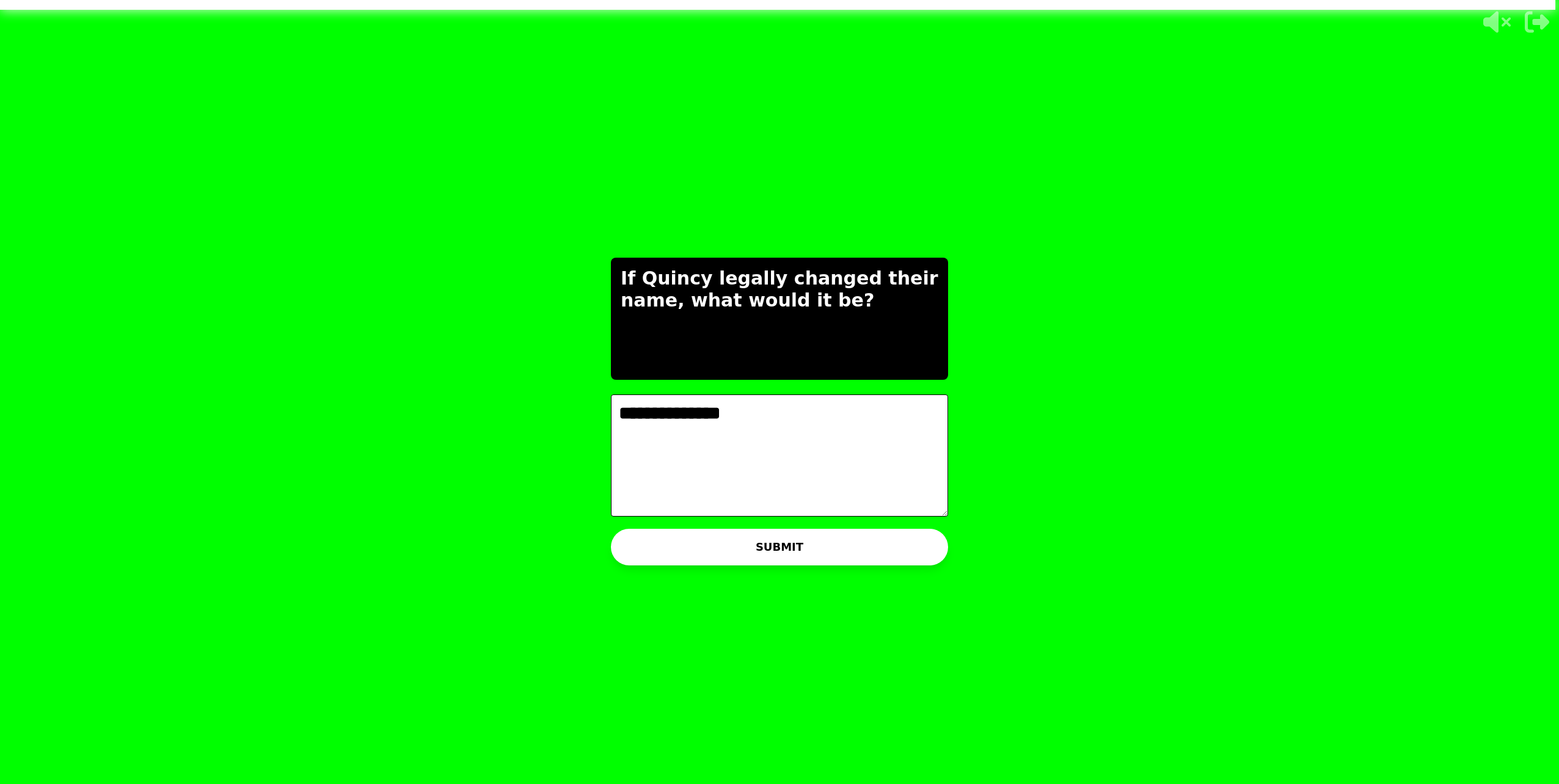
type textarea "**********"
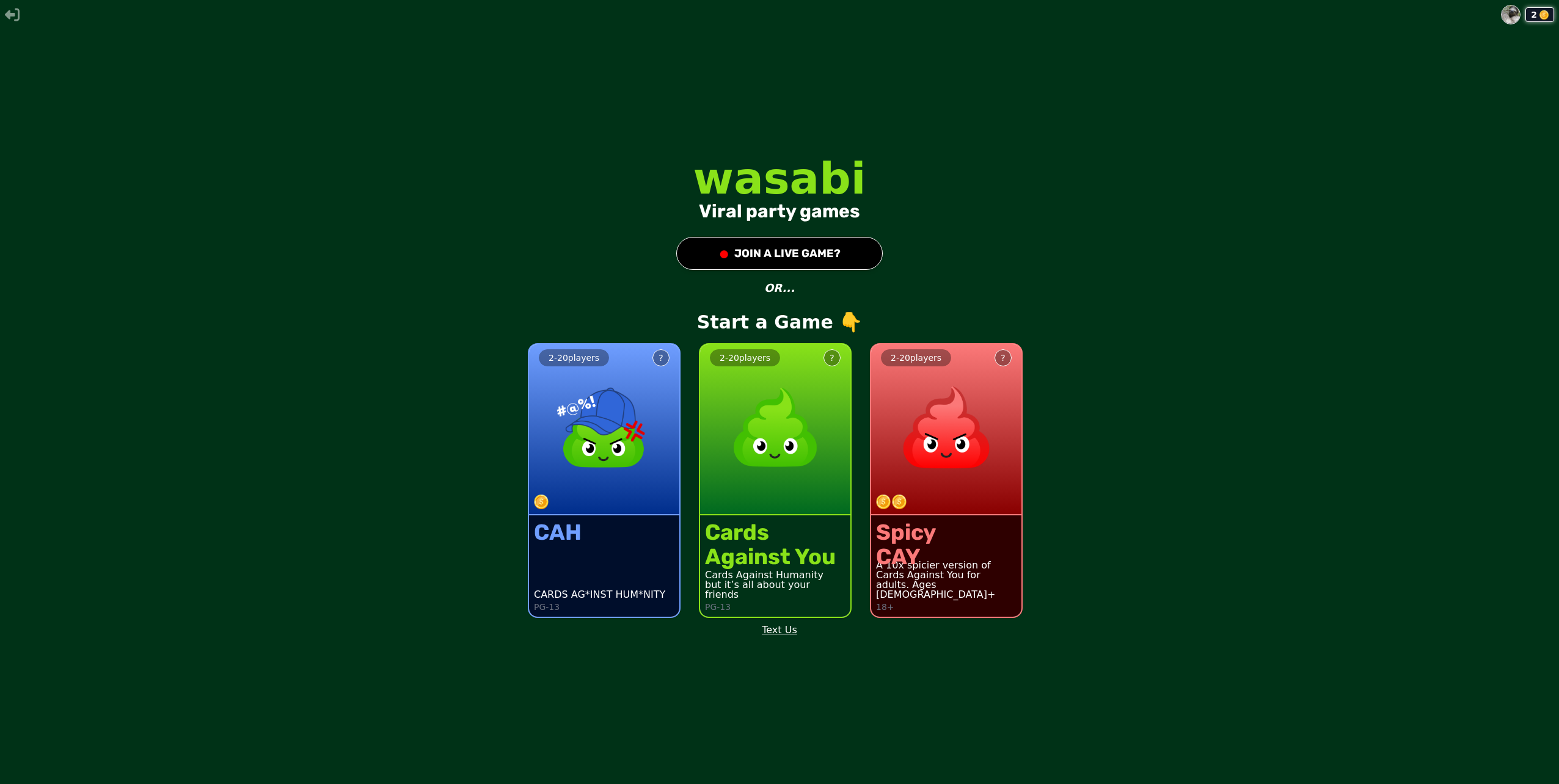
click at [746, 263] on button "● JOIN A LIVE GAME?" at bounding box center [780, 253] width 207 height 33
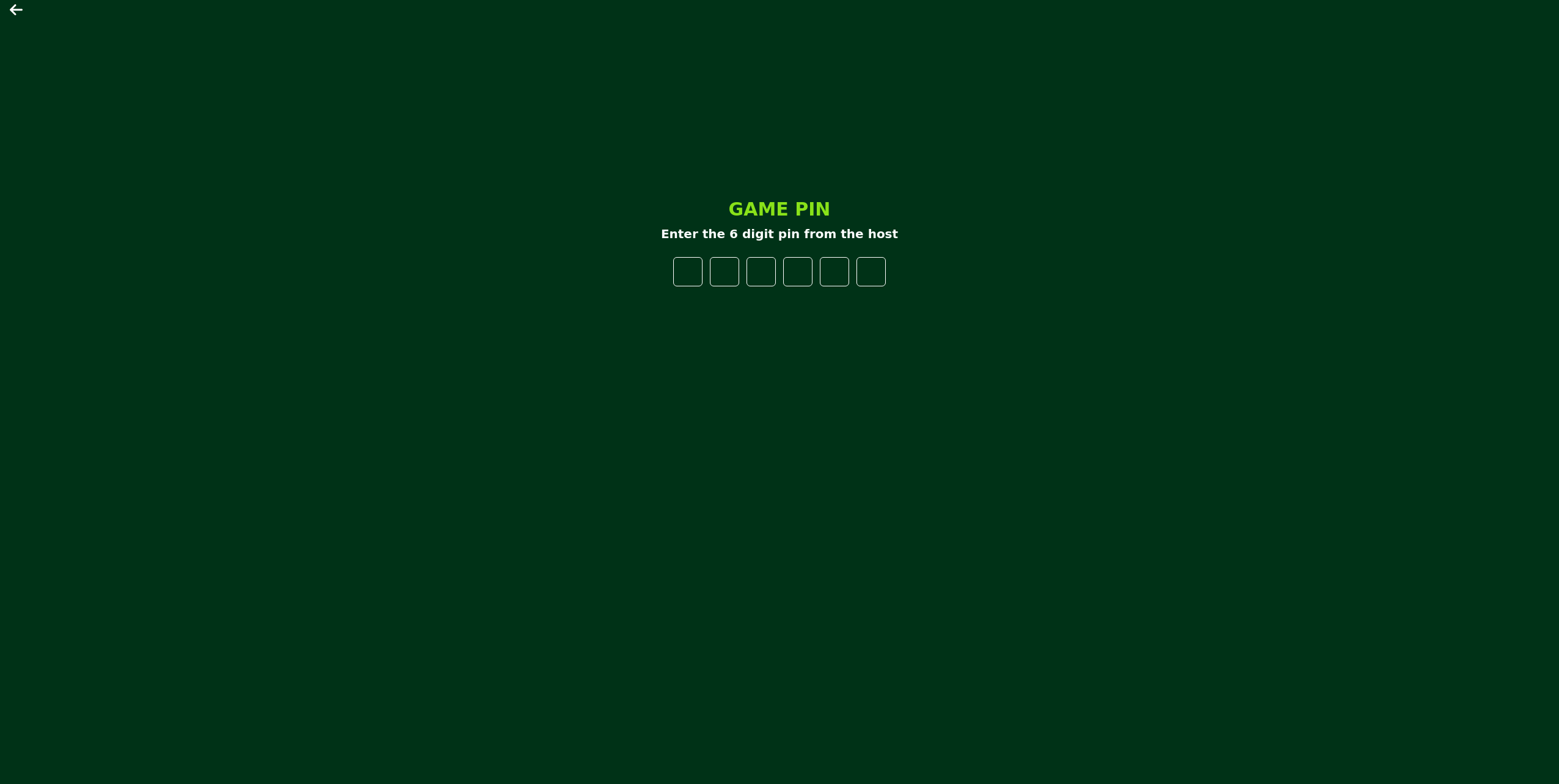
type input "*"
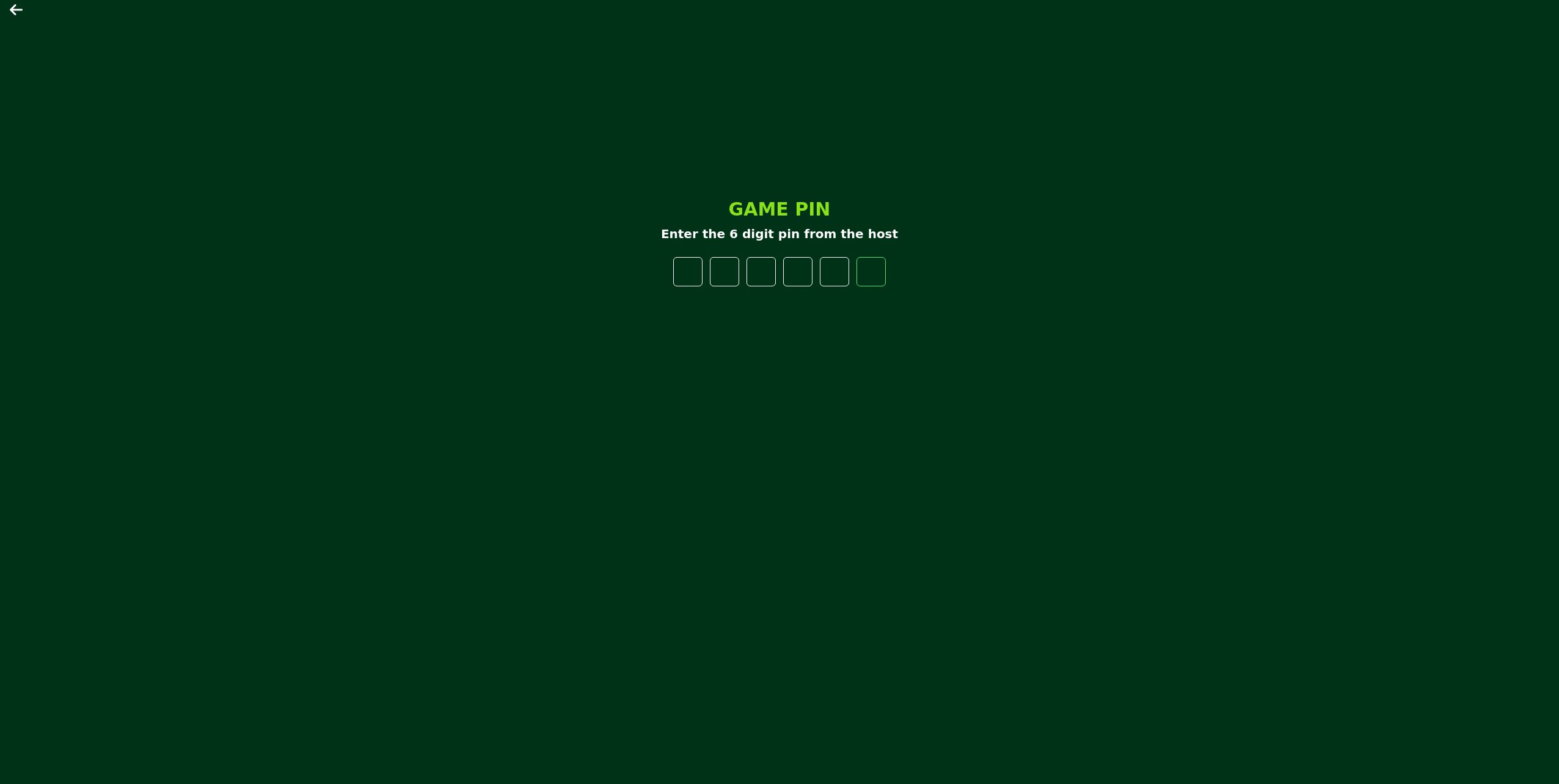
type input "*"
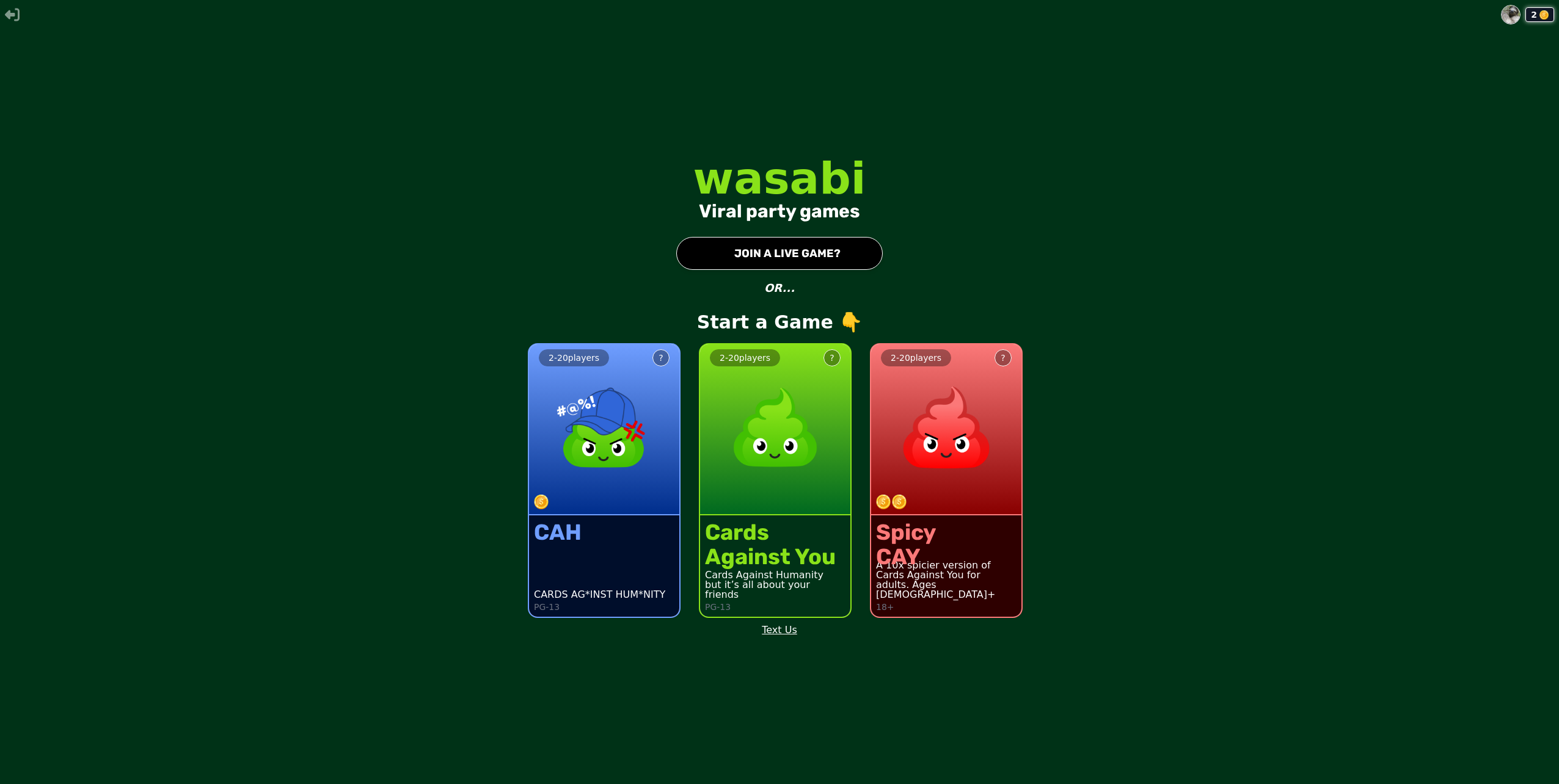
click at [791, 255] on button "● JOIN A LIVE GAME?" at bounding box center [780, 253] width 207 height 33
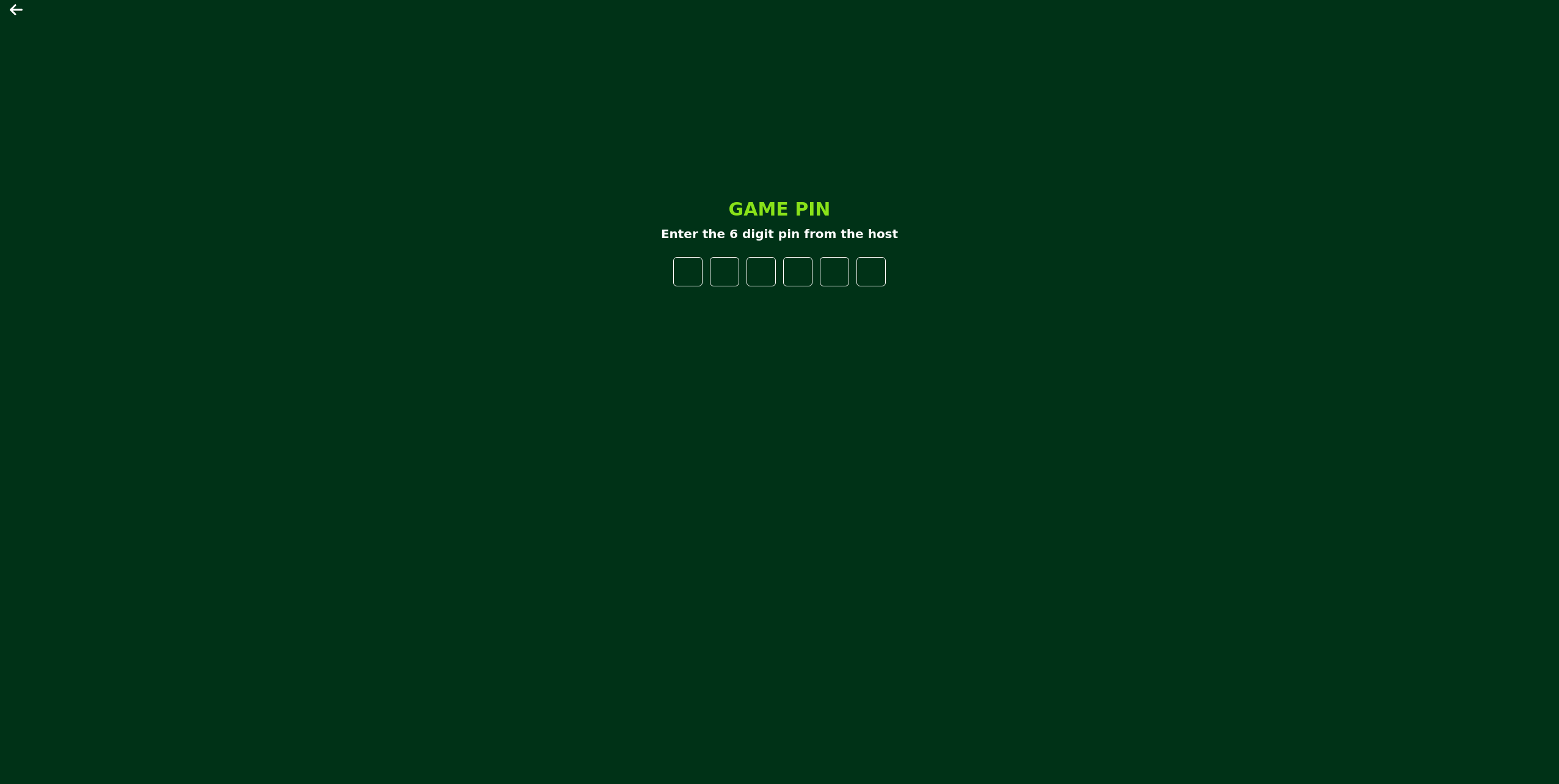
type input "*"
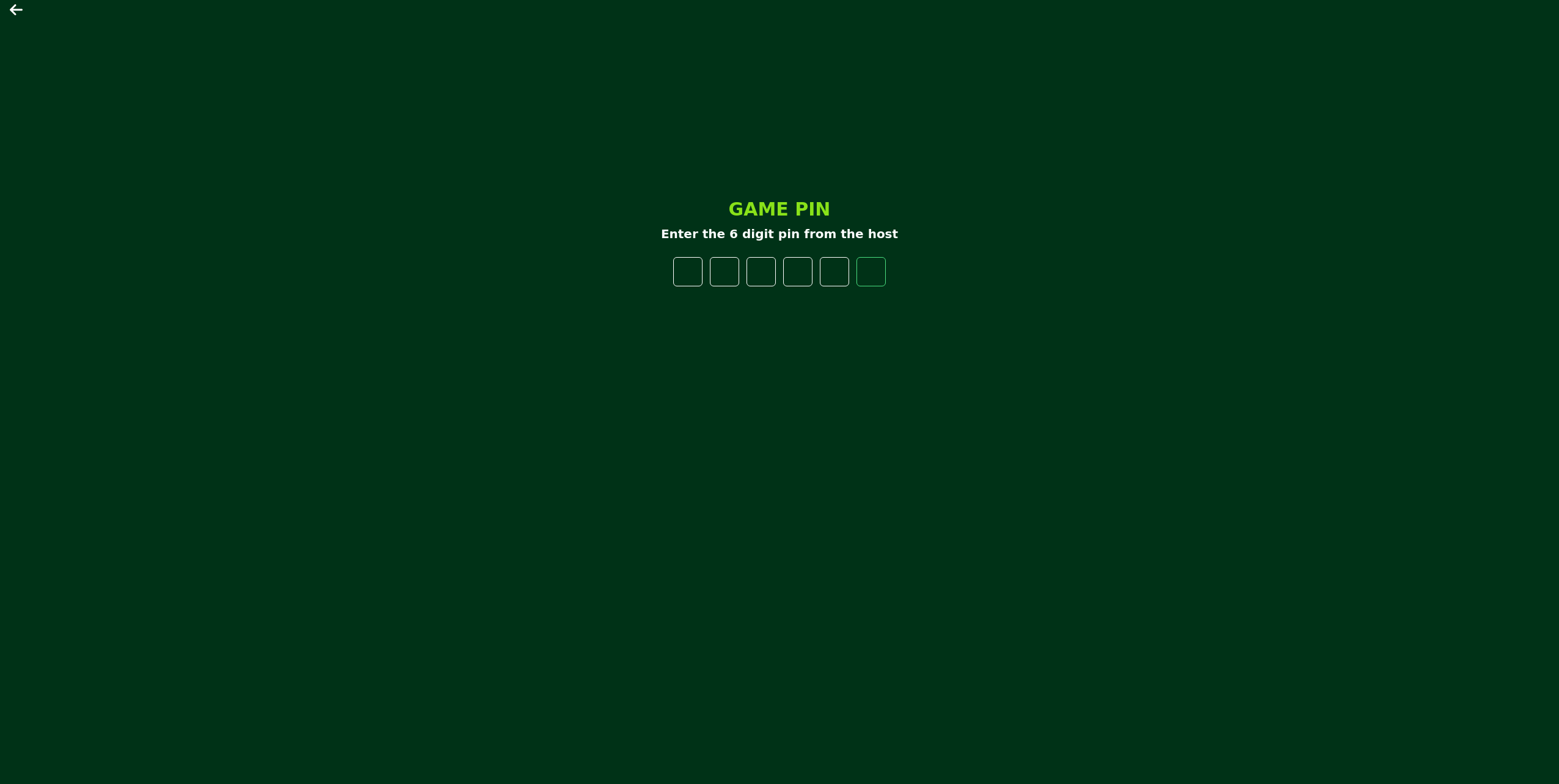
type input "*"
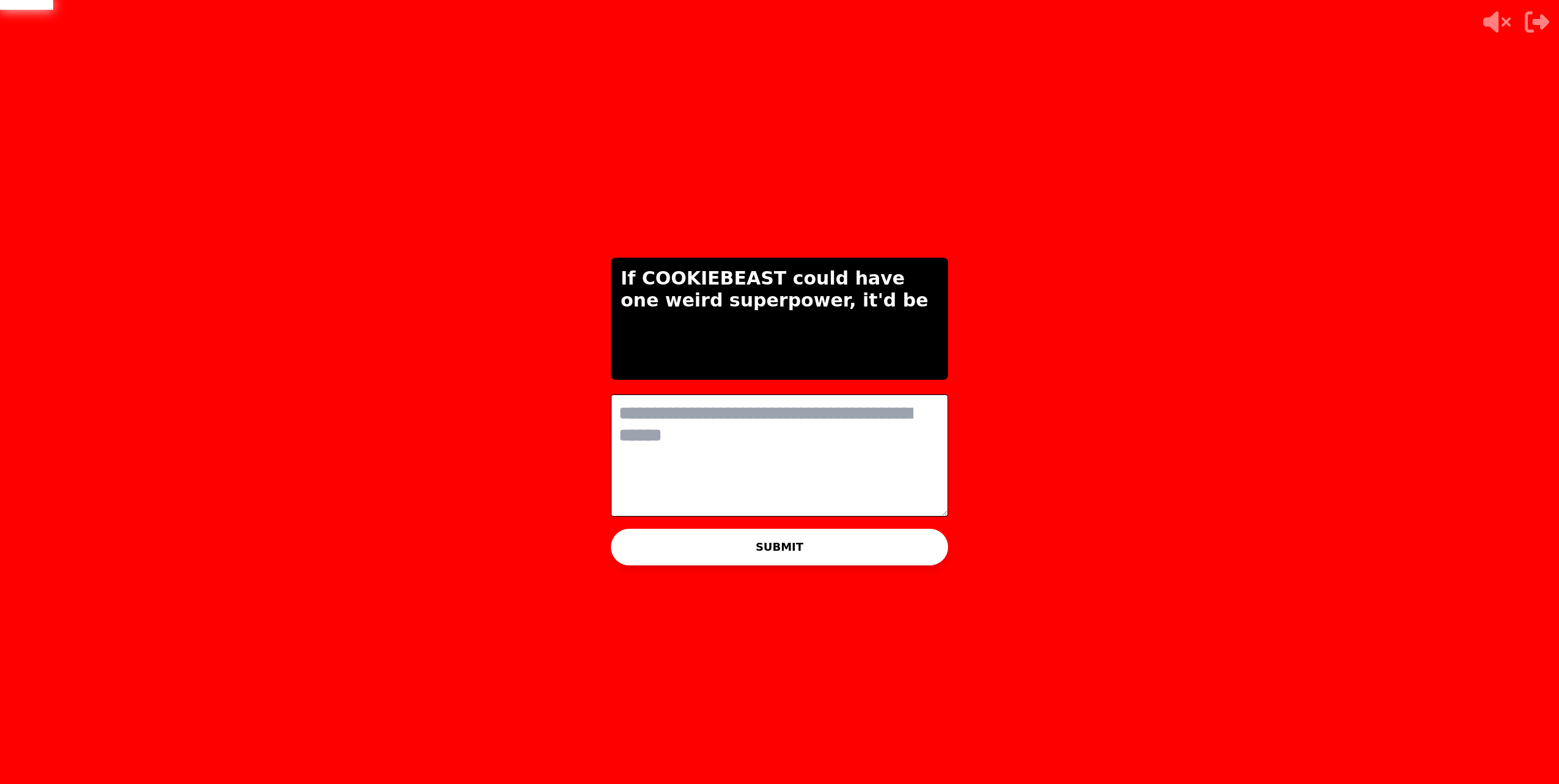
click at [727, 474] on textarea at bounding box center [779, 456] width 337 height 122
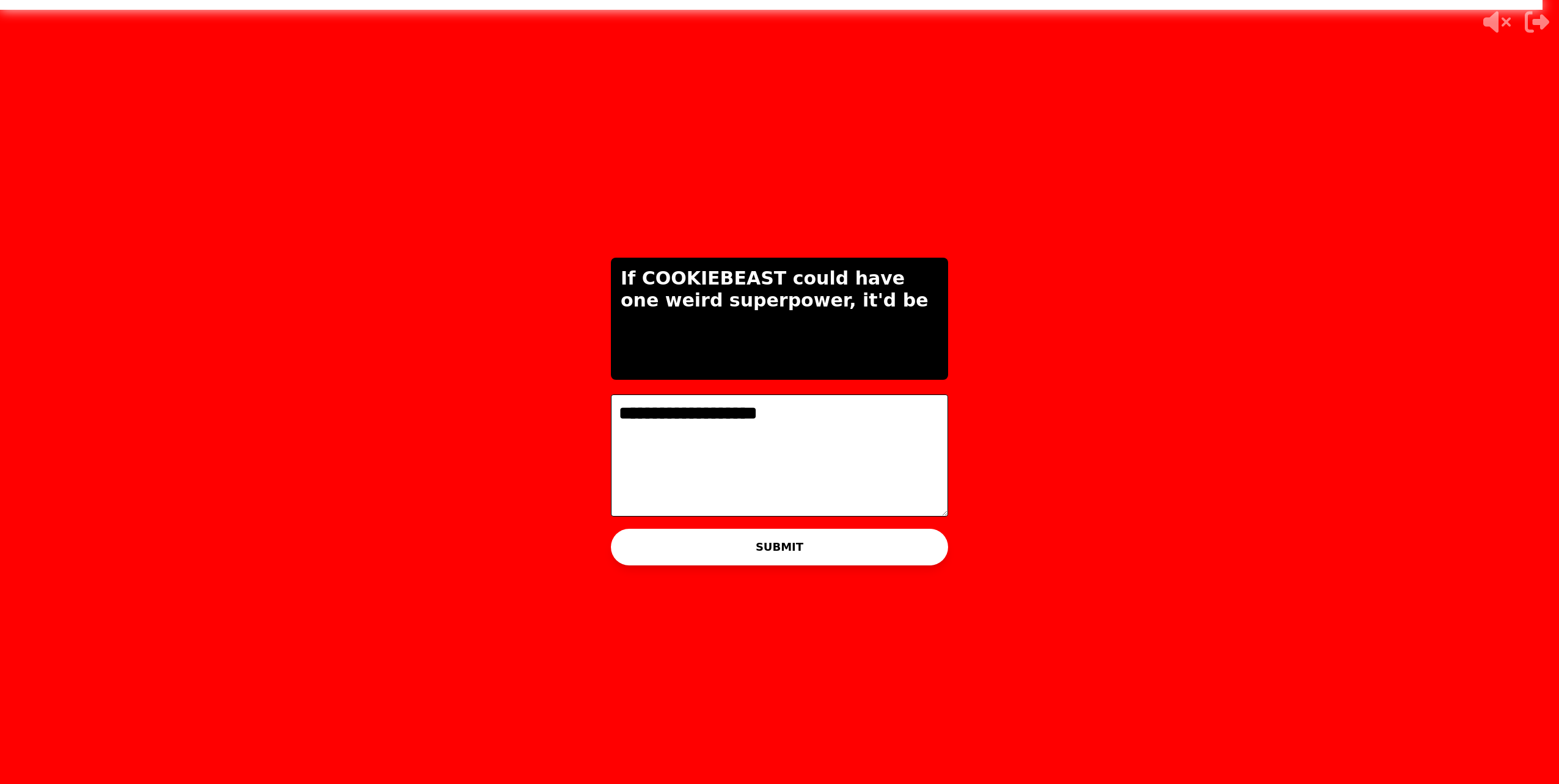
type textarea "**********"
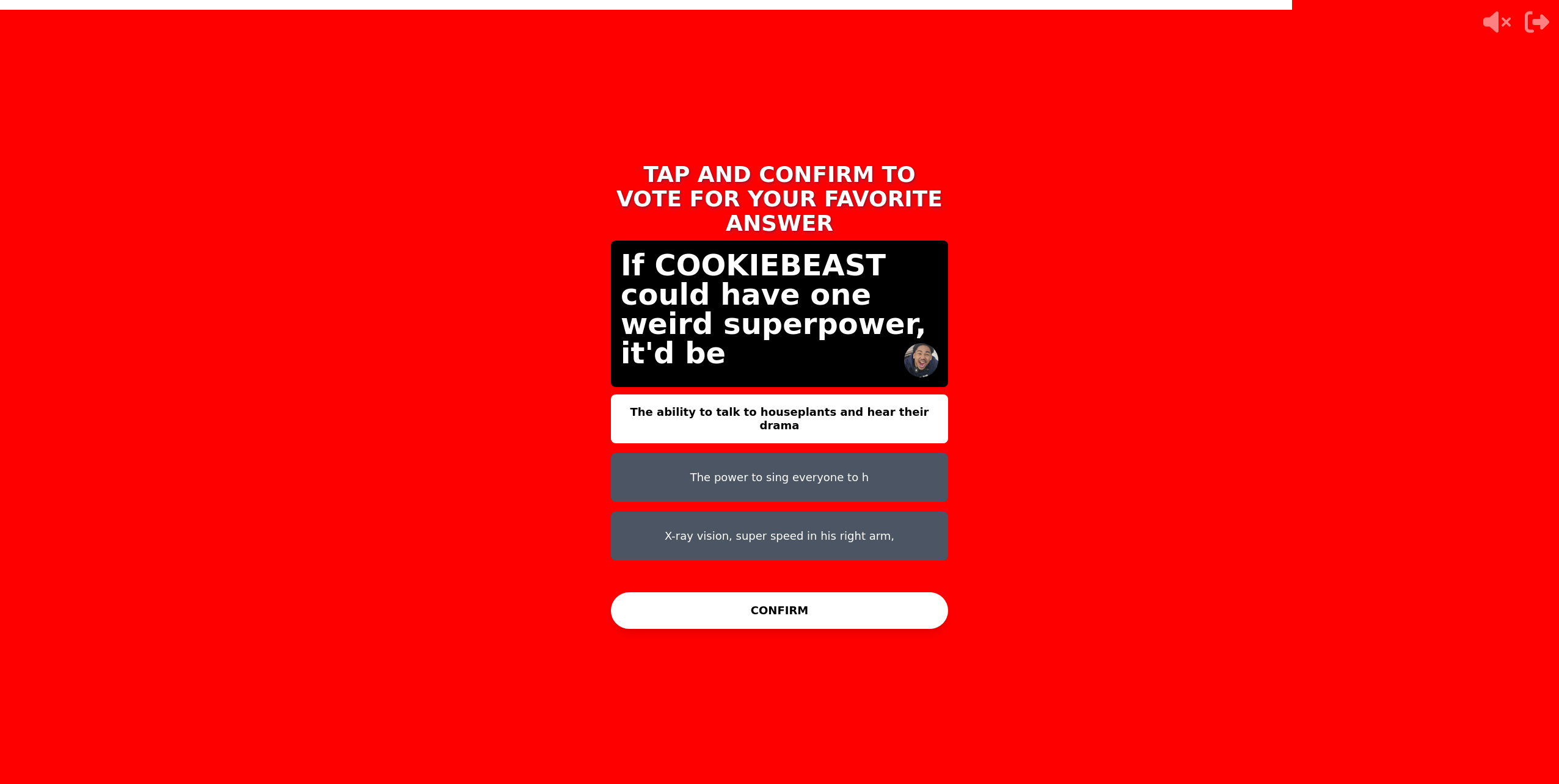
click at [725, 512] on button "X-ray vision, super speed in his right arm," at bounding box center [779, 536] width 337 height 49
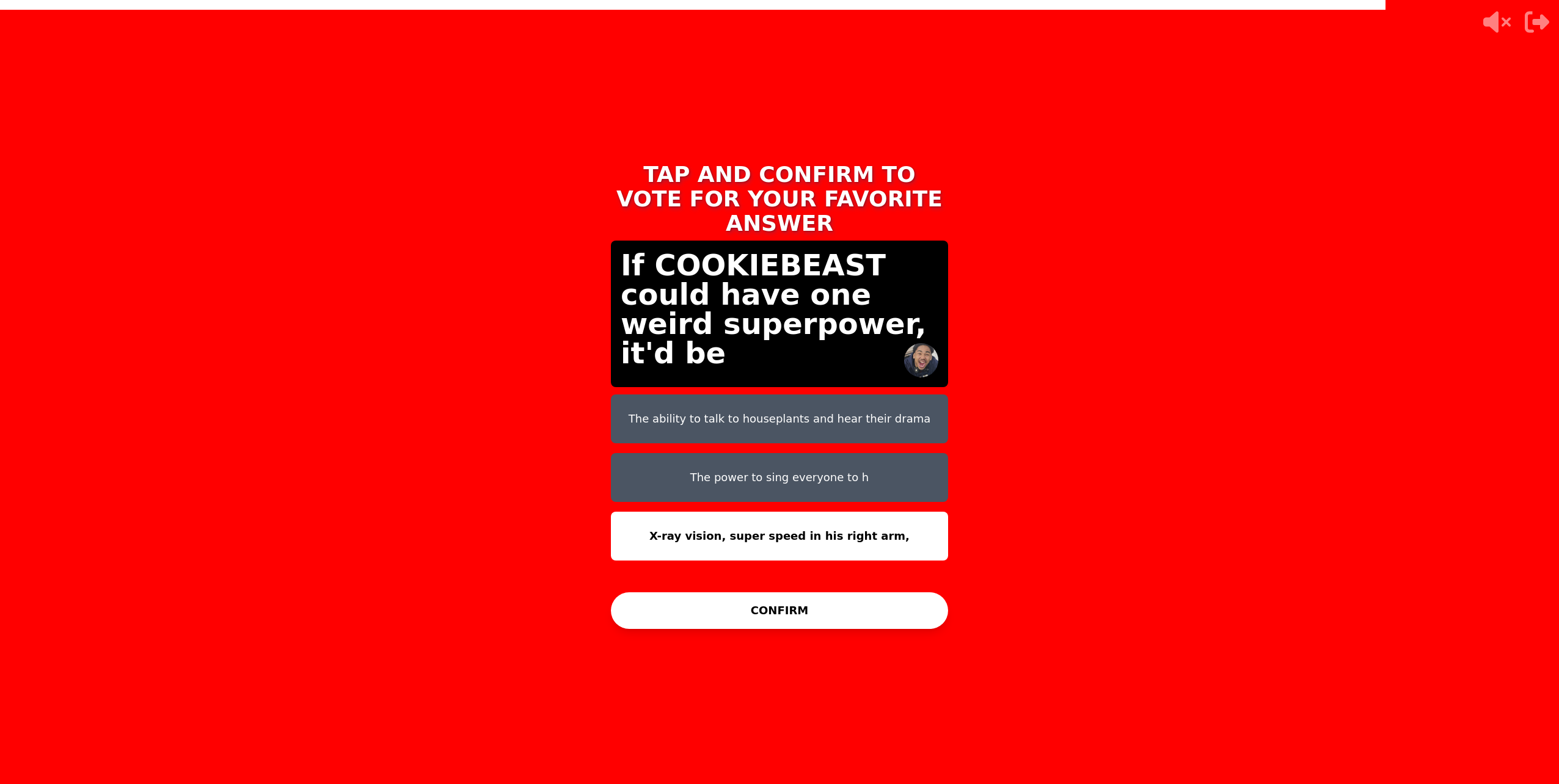
click at [797, 607] on button "CONFIRM" at bounding box center [779, 610] width 337 height 37
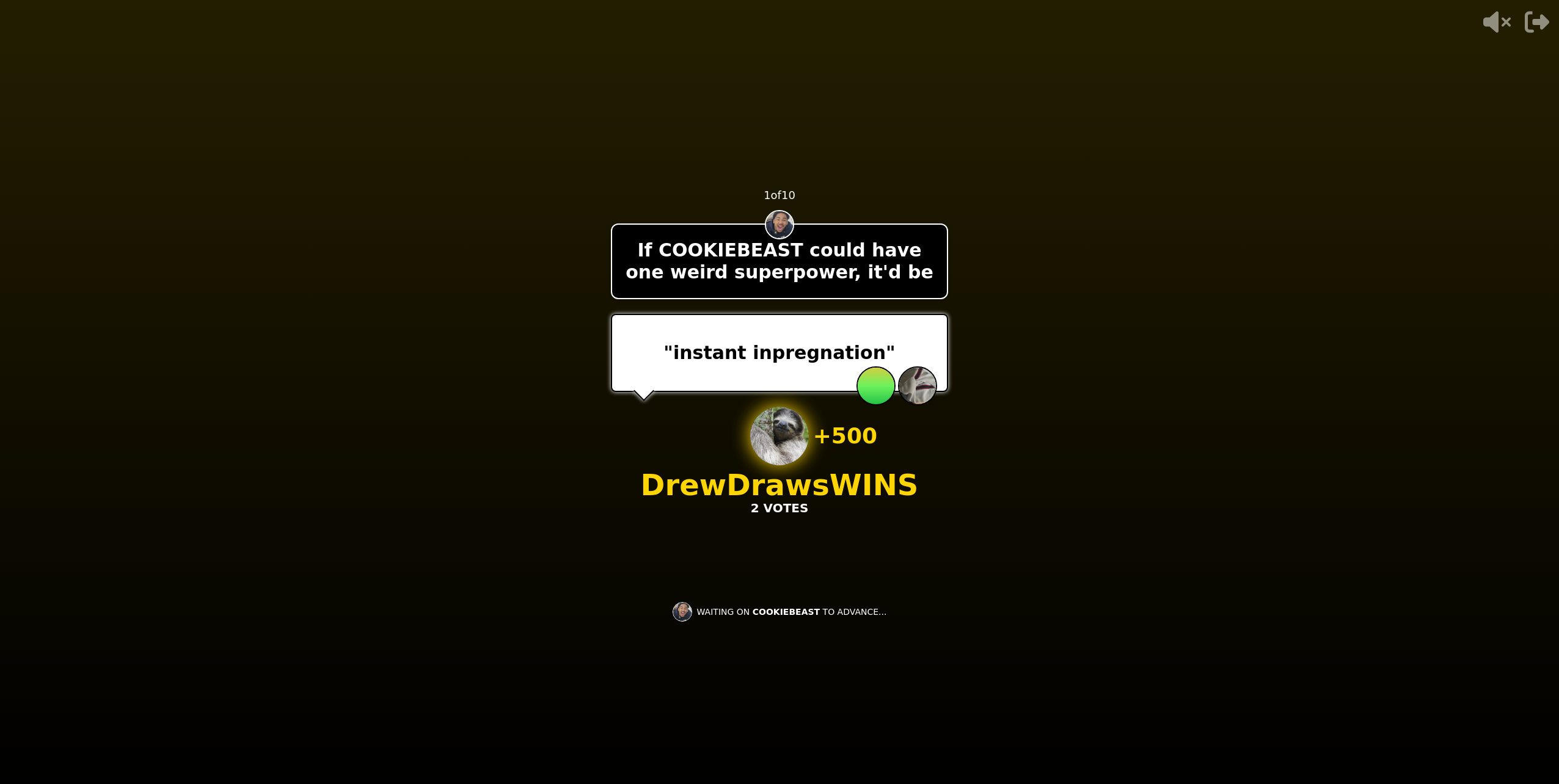
click at [1072, 615] on video at bounding box center [779, 392] width 1559 height 784
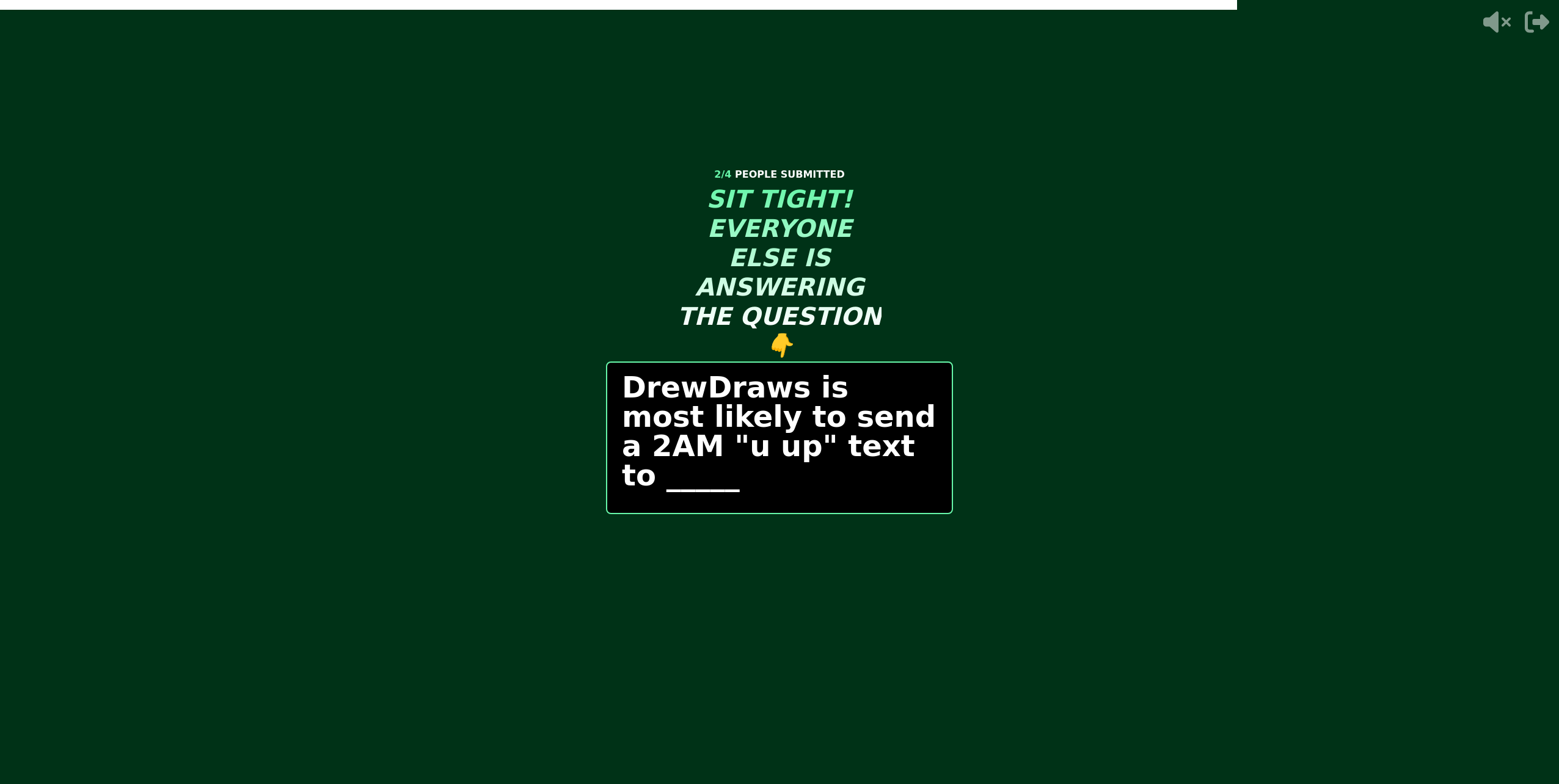
drag, startPoint x: 786, startPoint y: 489, endPoint x: 725, endPoint y: 574, distance: 104.6
click at [730, 576] on div "2 / 4 PEOPLE SUBMITTED SIT TIGHT! EVERYONE ELSE IS ANSWERING THE QUESTION 👇 Dre…" at bounding box center [779, 392] width 347 height 489
click at [968, 518] on video at bounding box center [779, 392] width 1559 height 784
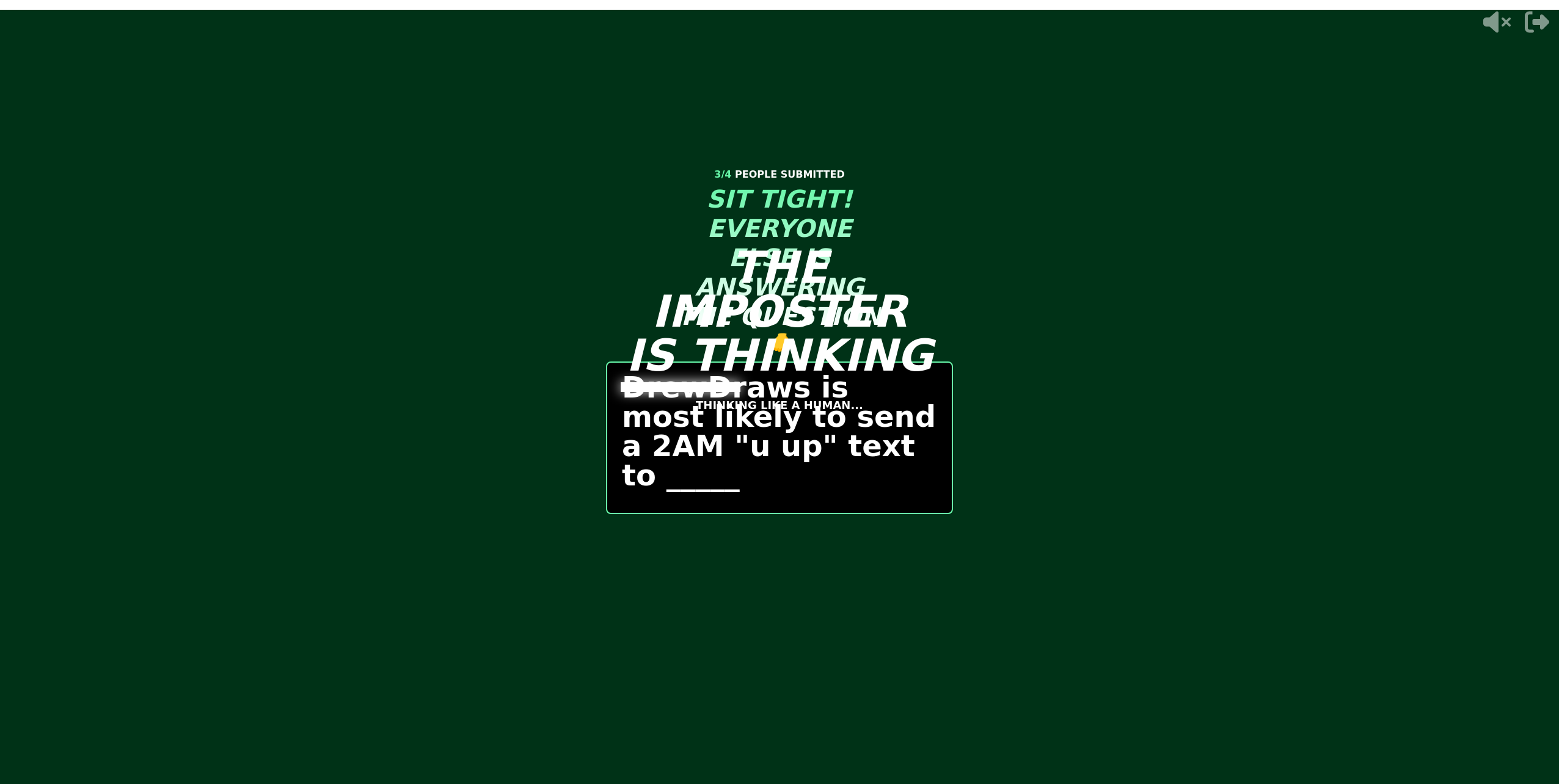
click at [852, 275] on div "THE IMPOSTER IS THINKING" at bounding box center [779, 311] width 318 height 132
drag, startPoint x: 846, startPoint y: 266, endPoint x: 533, endPoint y: 321, distance: 317.8
click at [533, 321] on video at bounding box center [779, 392] width 1559 height 784
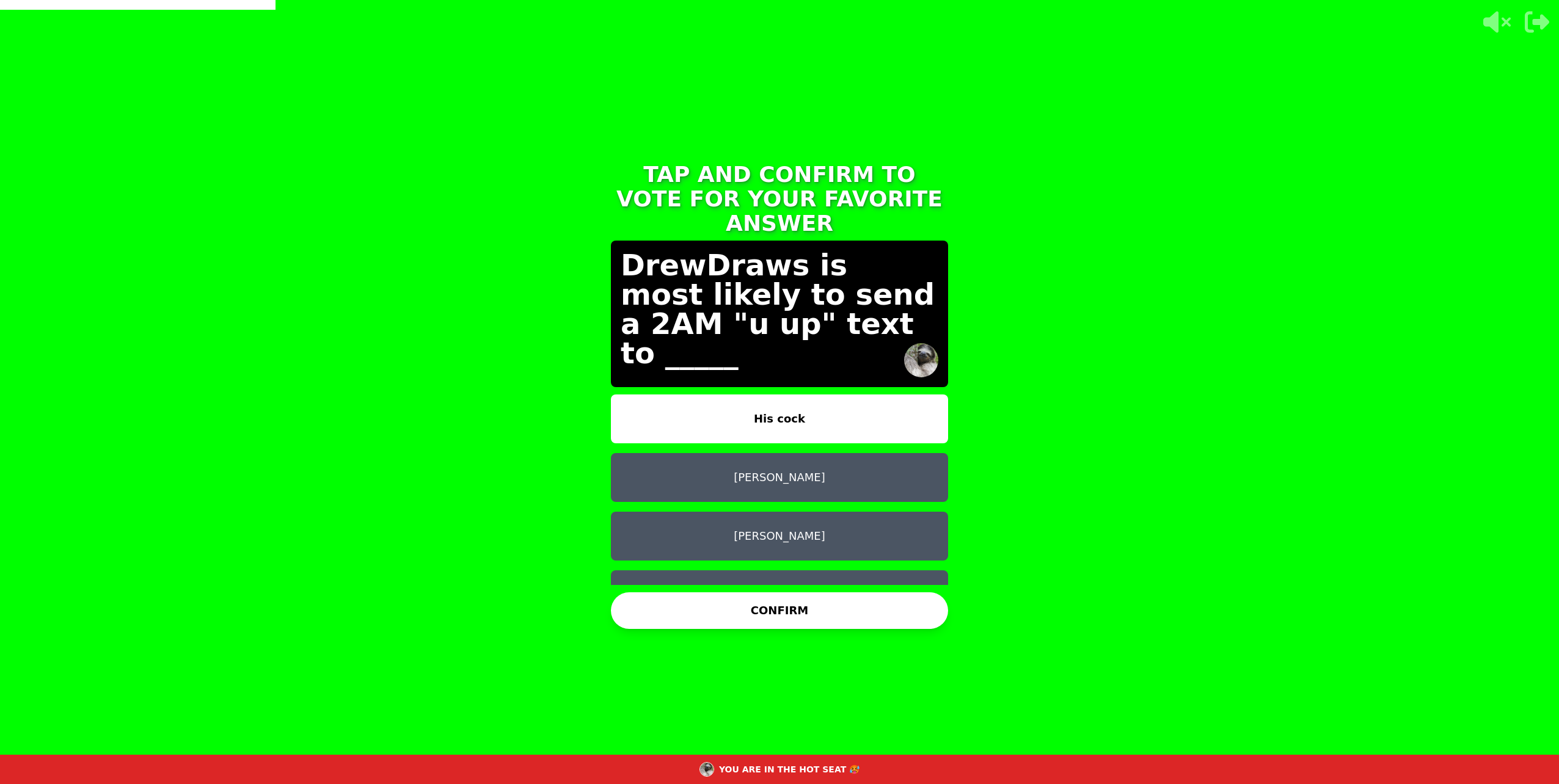
scroll to position [10, 0]
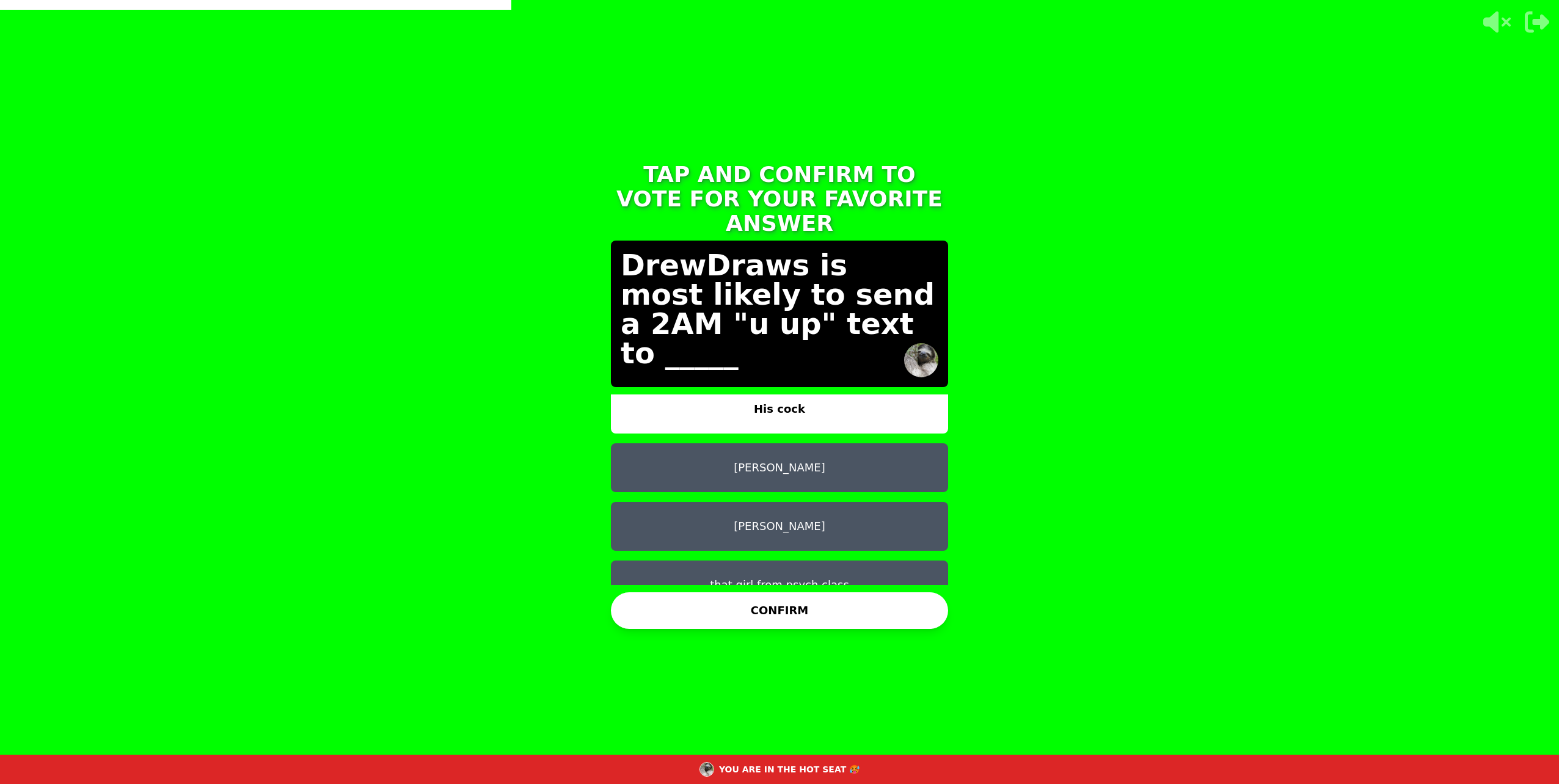
click at [820, 511] on button "[PERSON_NAME]" at bounding box center [779, 526] width 337 height 49
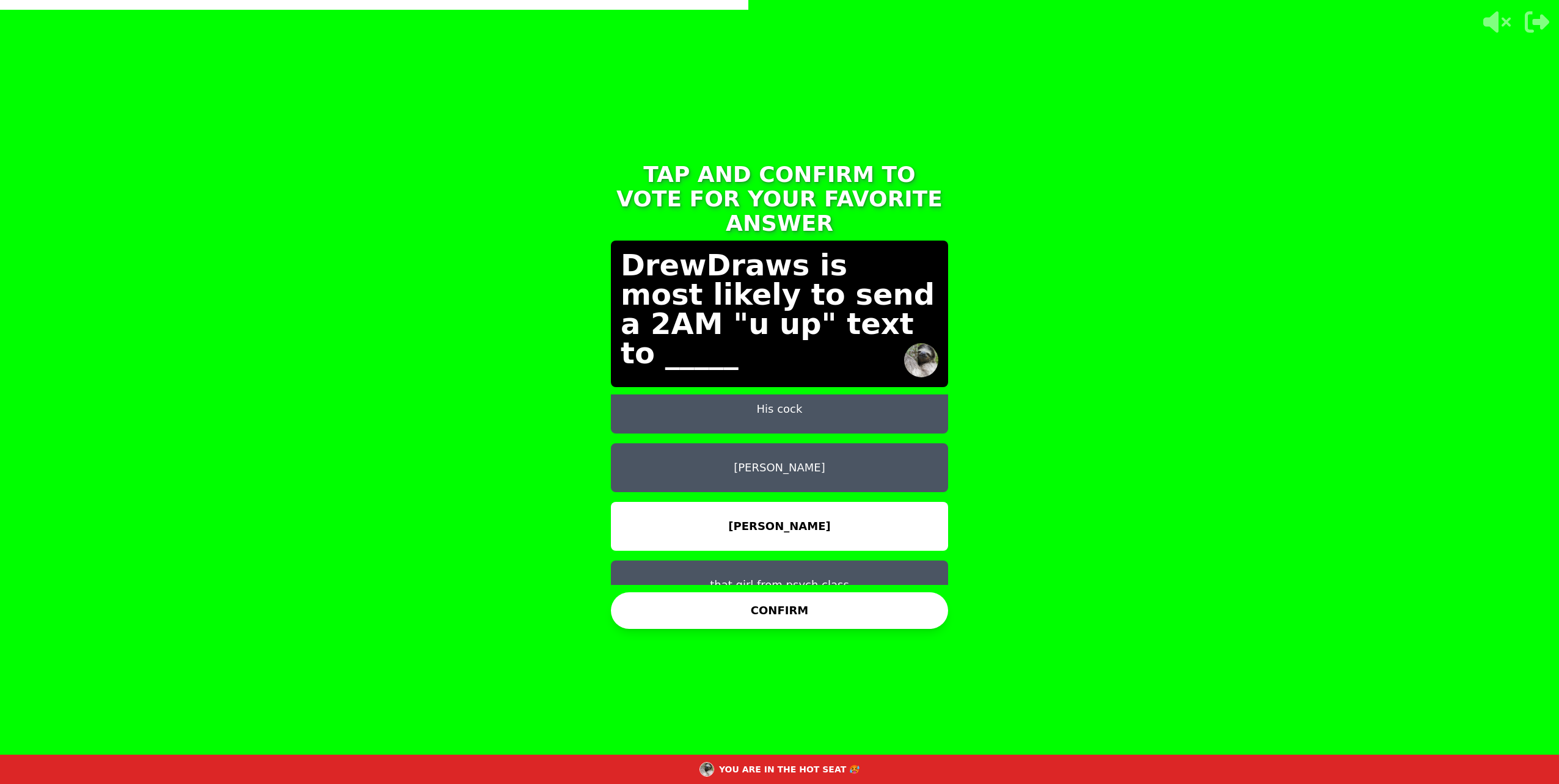
click at [746, 608] on button "CONFIRM" at bounding box center [779, 610] width 337 height 37
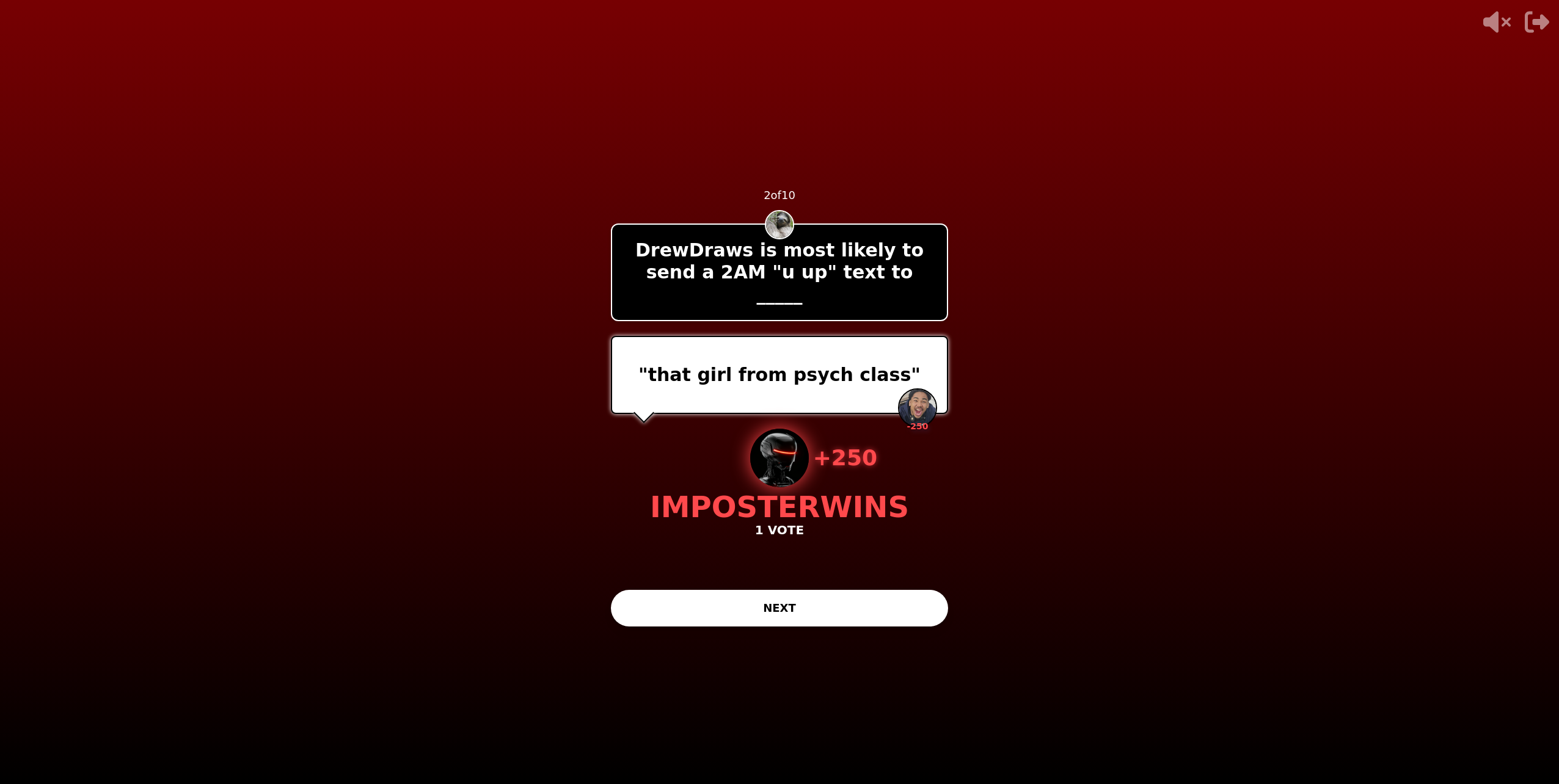
click at [786, 611] on button "NEXT" at bounding box center [779, 608] width 337 height 37
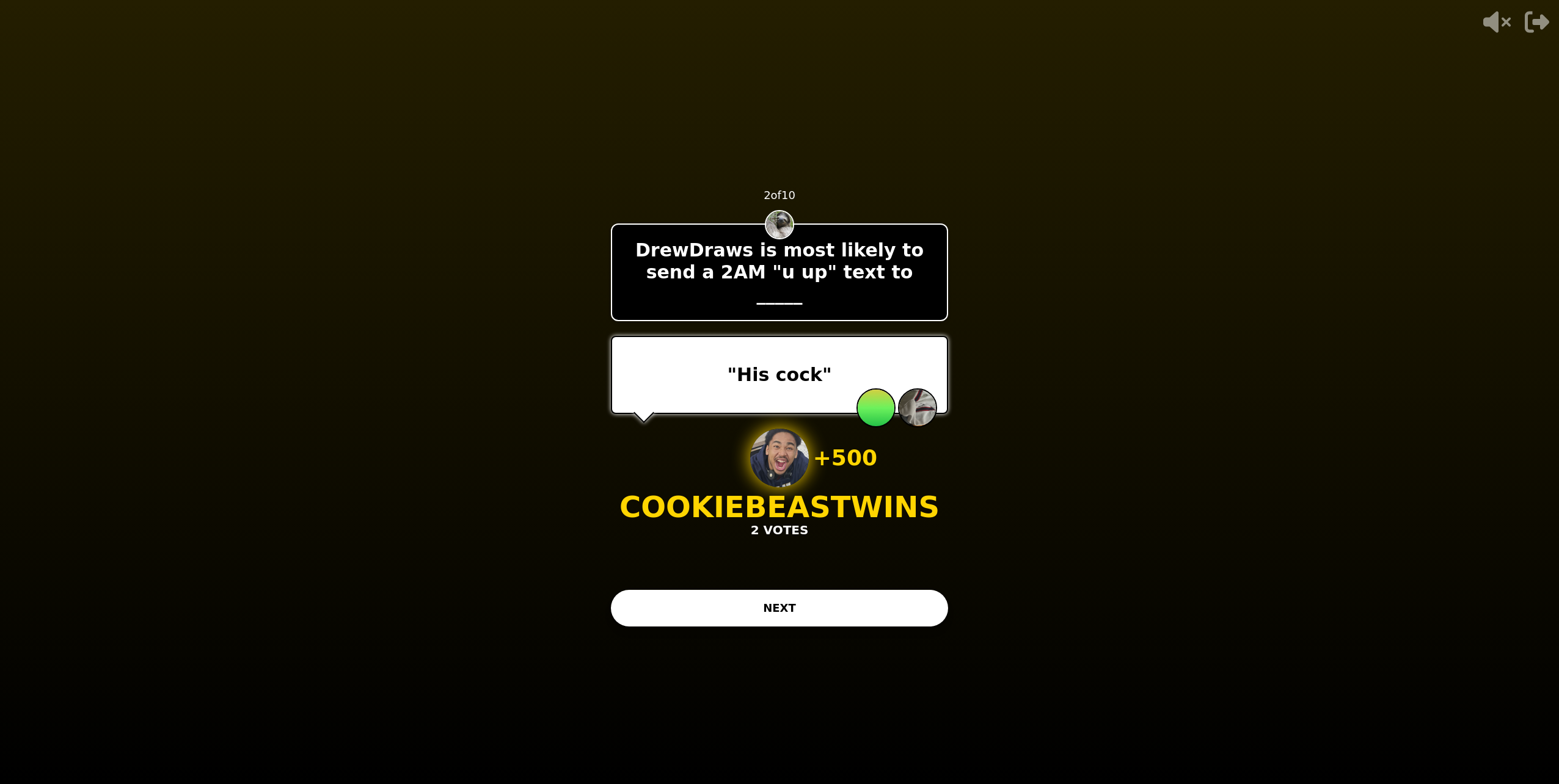
click at [693, 596] on button "NEXT" at bounding box center [779, 608] width 337 height 37
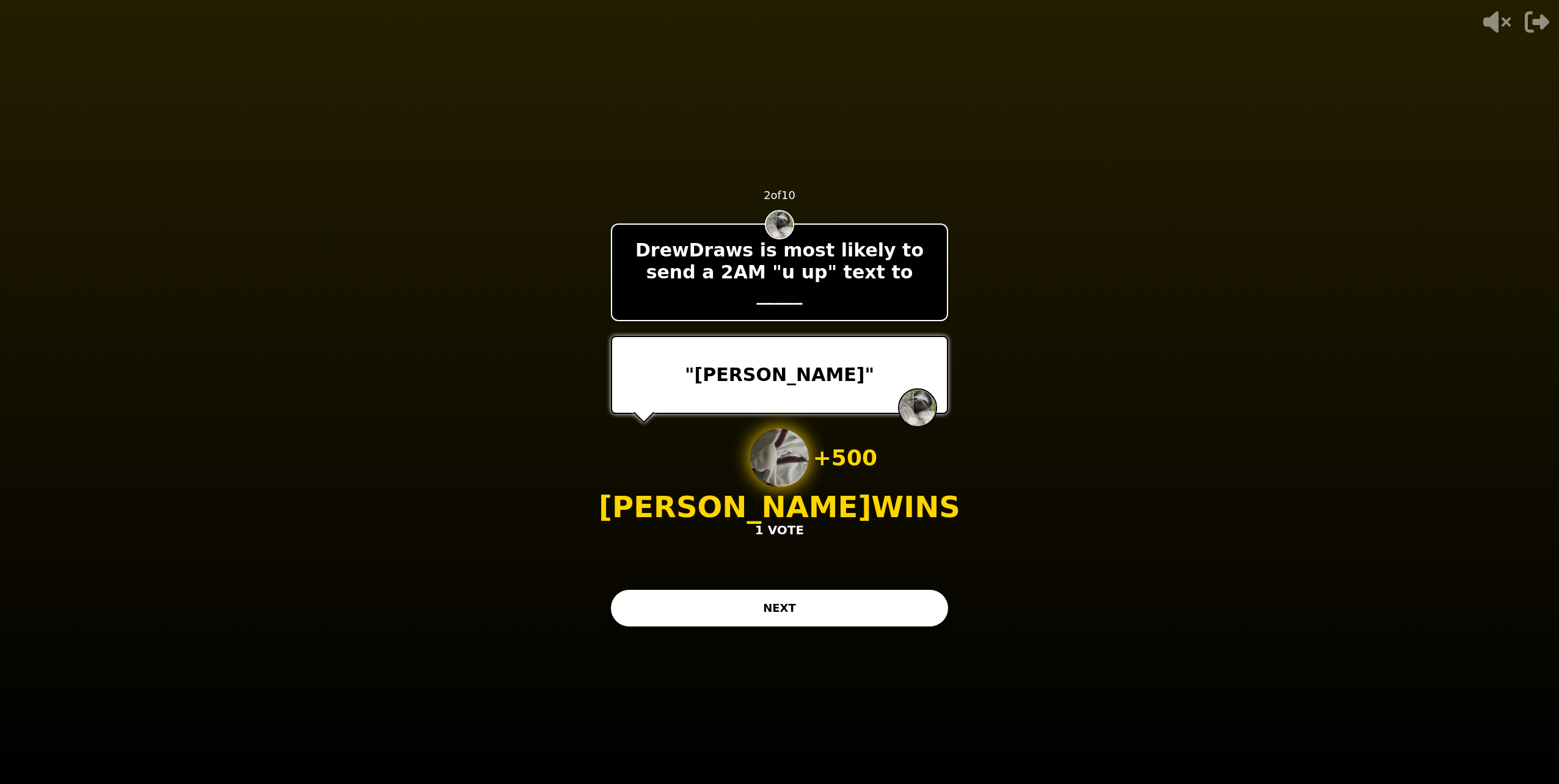
click at [882, 392] on div "- 500 PTS 2 of 10 DrewDraws is most likely to send a 2AM "u up" text to _____ "…" at bounding box center [779, 392] width 337 height 489
click at [738, 603] on button "NEXT" at bounding box center [779, 608] width 337 height 37
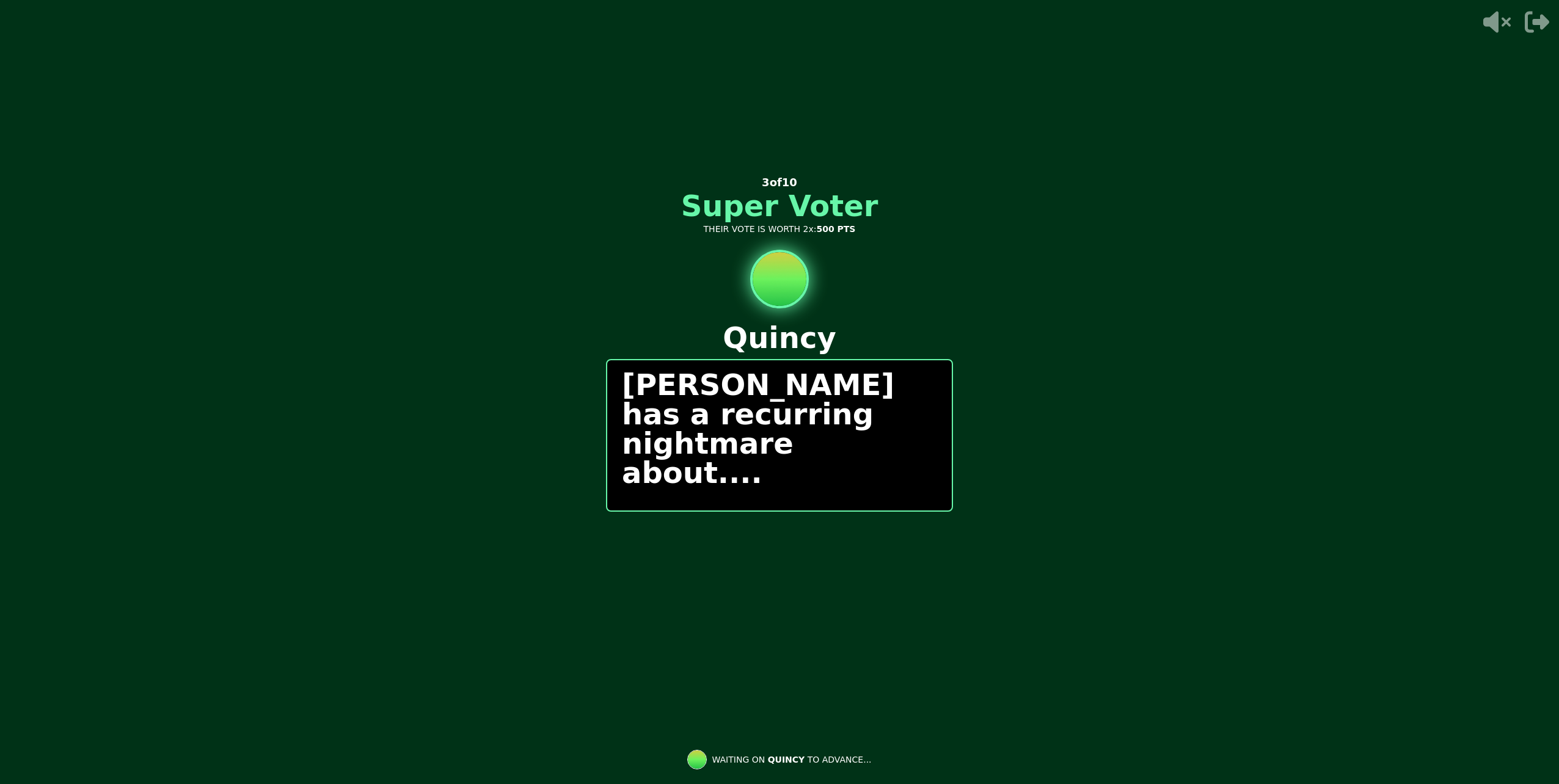
click at [806, 642] on video at bounding box center [779, 392] width 1559 height 784
click at [854, 533] on div "0 / 0 PEOPLE SUBMITTED 3 of 10 Super Voter THEIR VOTE IS WORTH 2x: 500 PTS [PER…" at bounding box center [779, 392] width 347 height 489
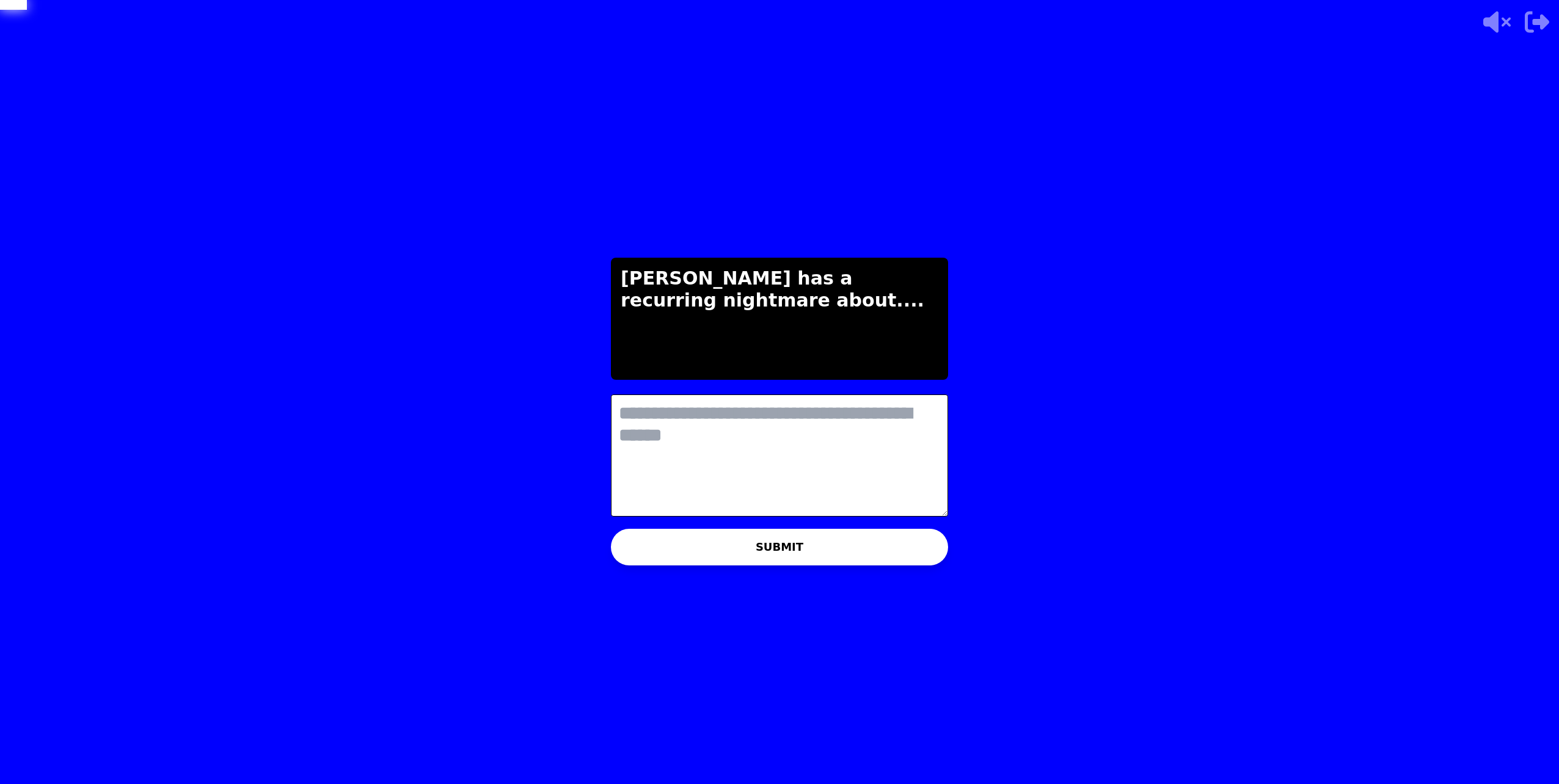
scroll to position [0, 0]
click at [810, 466] on textarea at bounding box center [779, 456] width 337 height 122
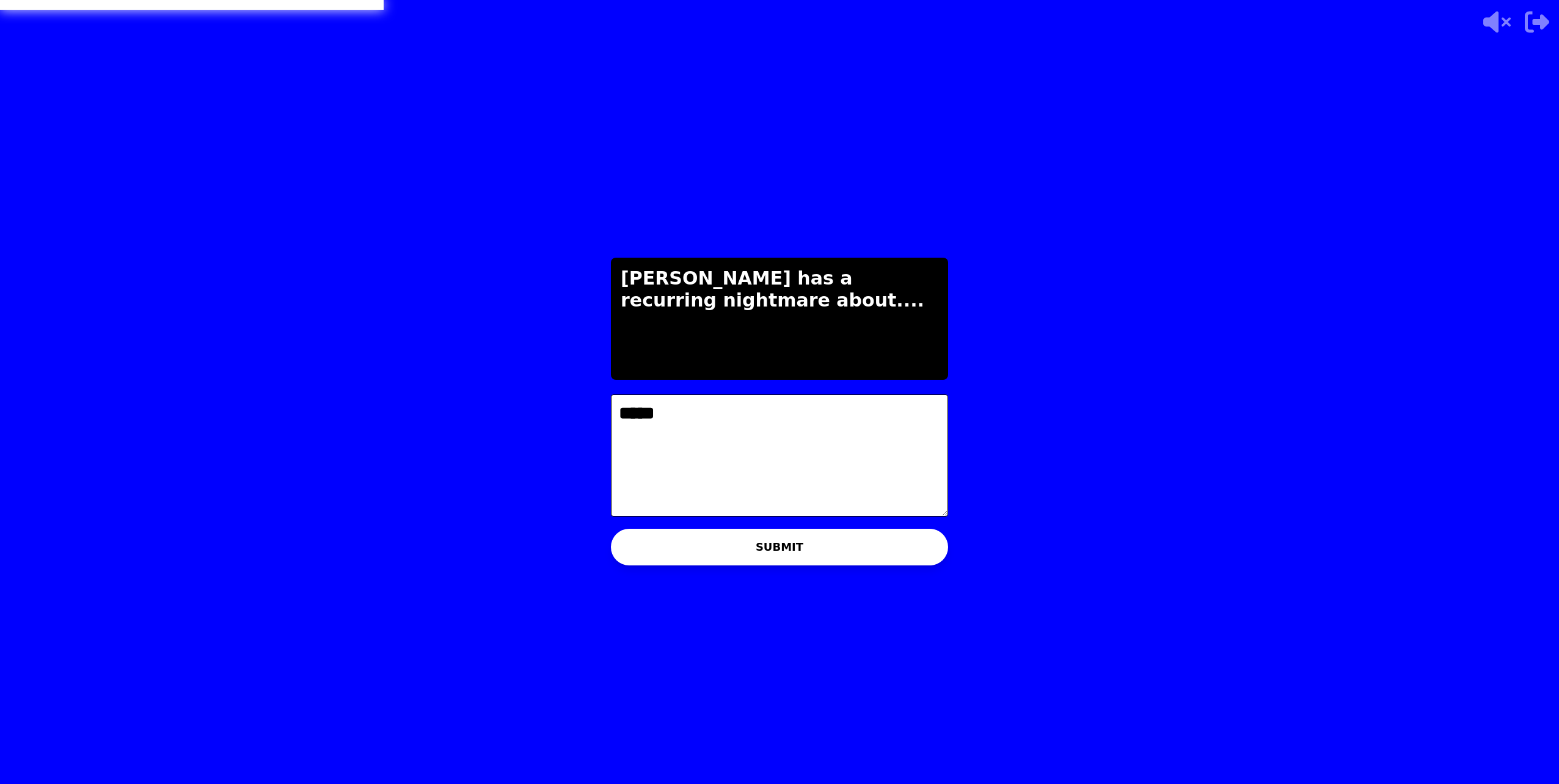
type textarea "*****"
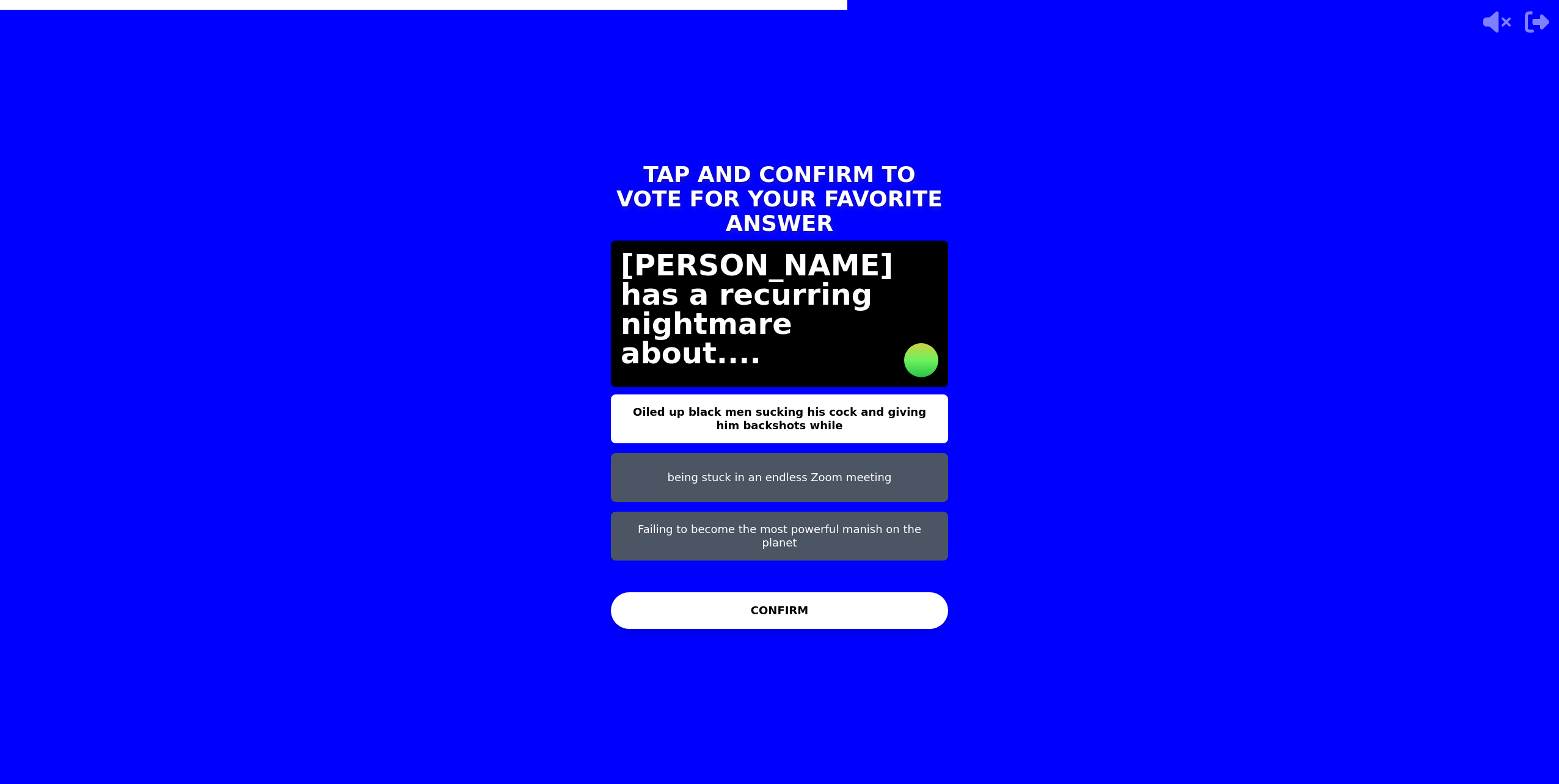
click at [701, 411] on button "Oiled up black men sucking his cock and giving him backshots while" at bounding box center [779, 419] width 337 height 49
click at [695, 406] on button "Oiled up black men sucking his cock and giving him backshots while" at bounding box center [779, 419] width 337 height 49
click at [742, 605] on button "CONFIRM" at bounding box center [779, 610] width 337 height 37
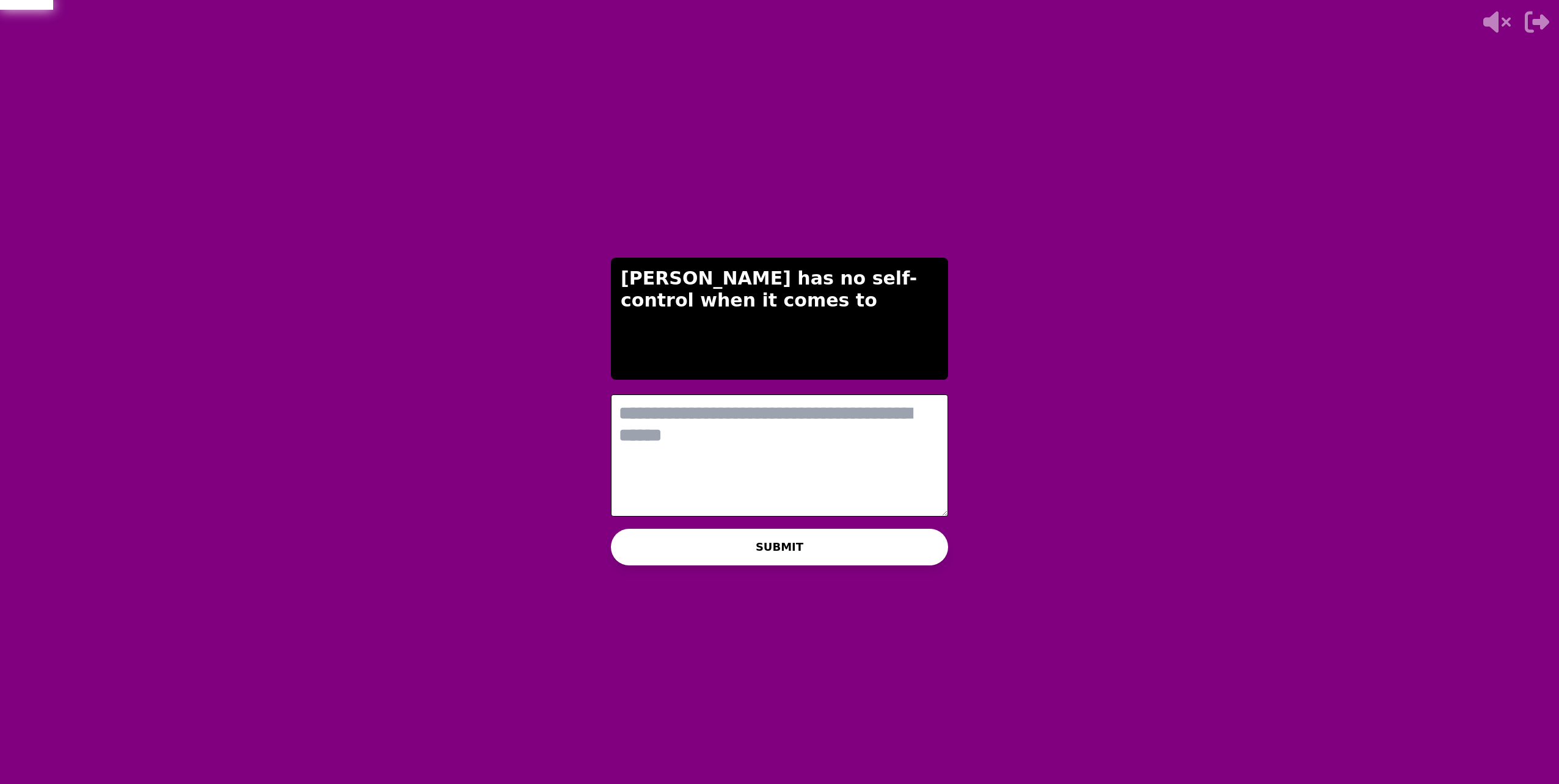
drag, startPoint x: 721, startPoint y: 527, endPoint x: 721, endPoint y: 517, distance: 10.0
click at [721, 523] on div "THE IMPOSTER IS THINKING THINKING LIKE A HUMAN... [PERSON_NAME] has no self-con…" at bounding box center [779, 392] width 366 height 784
click at [710, 472] on textarea at bounding box center [779, 456] width 337 height 122
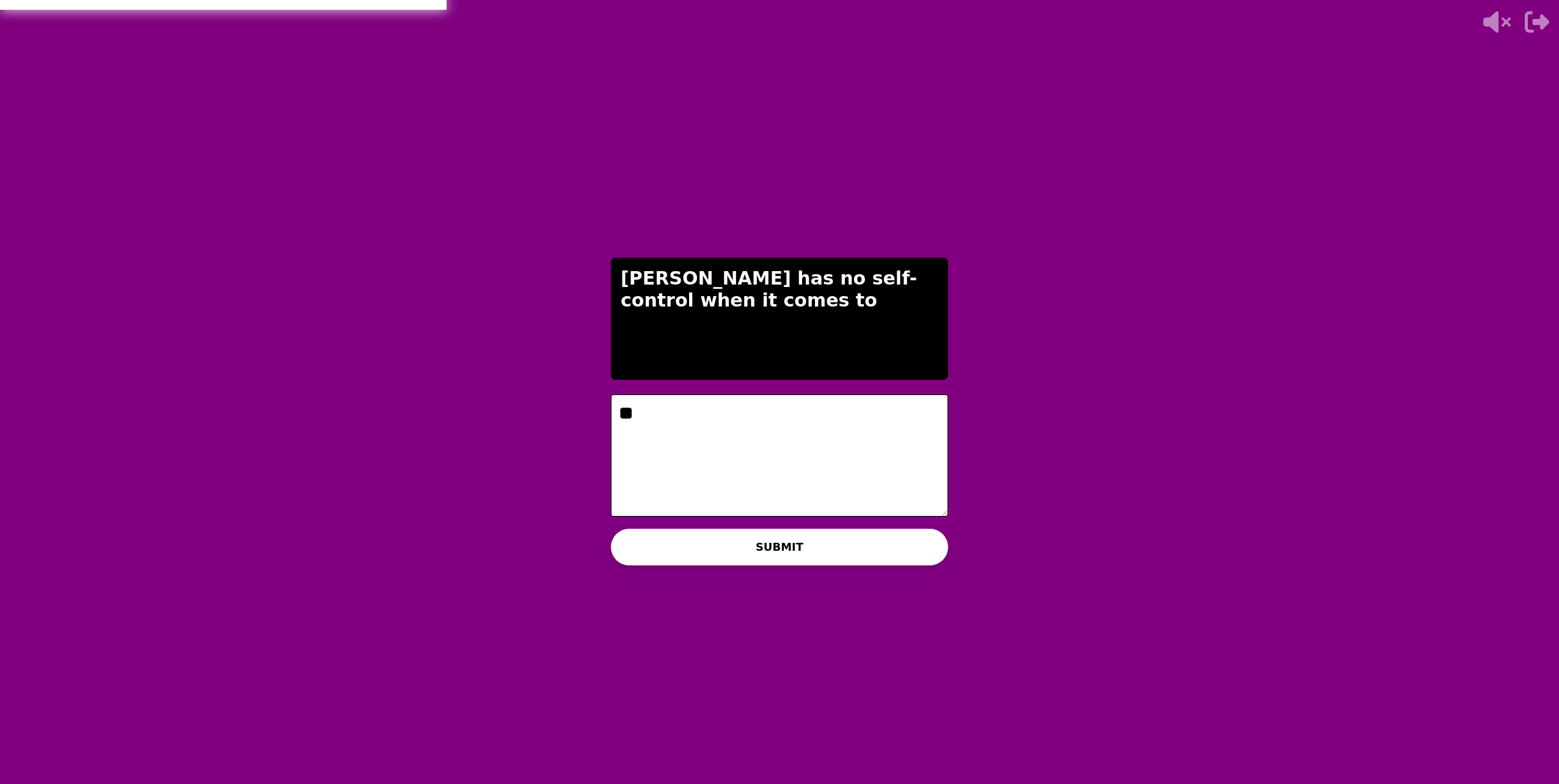
type textarea "*"
type textarea "**********"
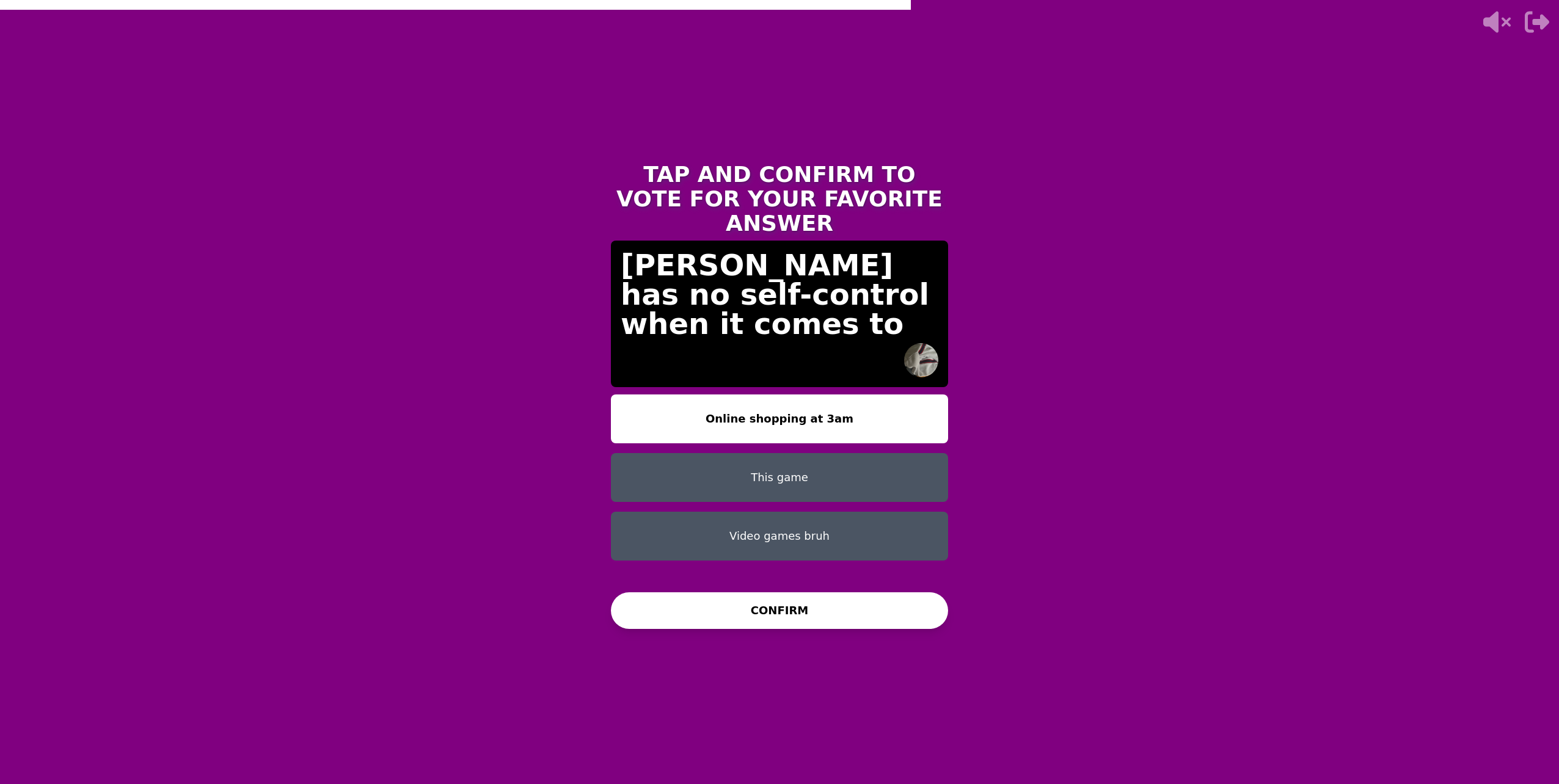
click at [800, 428] on div "Online shopping at 3am This game Video games bruh" at bounding box center [779, 490] width 337 height 191
click at [789, 457] on button "This game" at bounding box center [779, 478] width 337 height 49
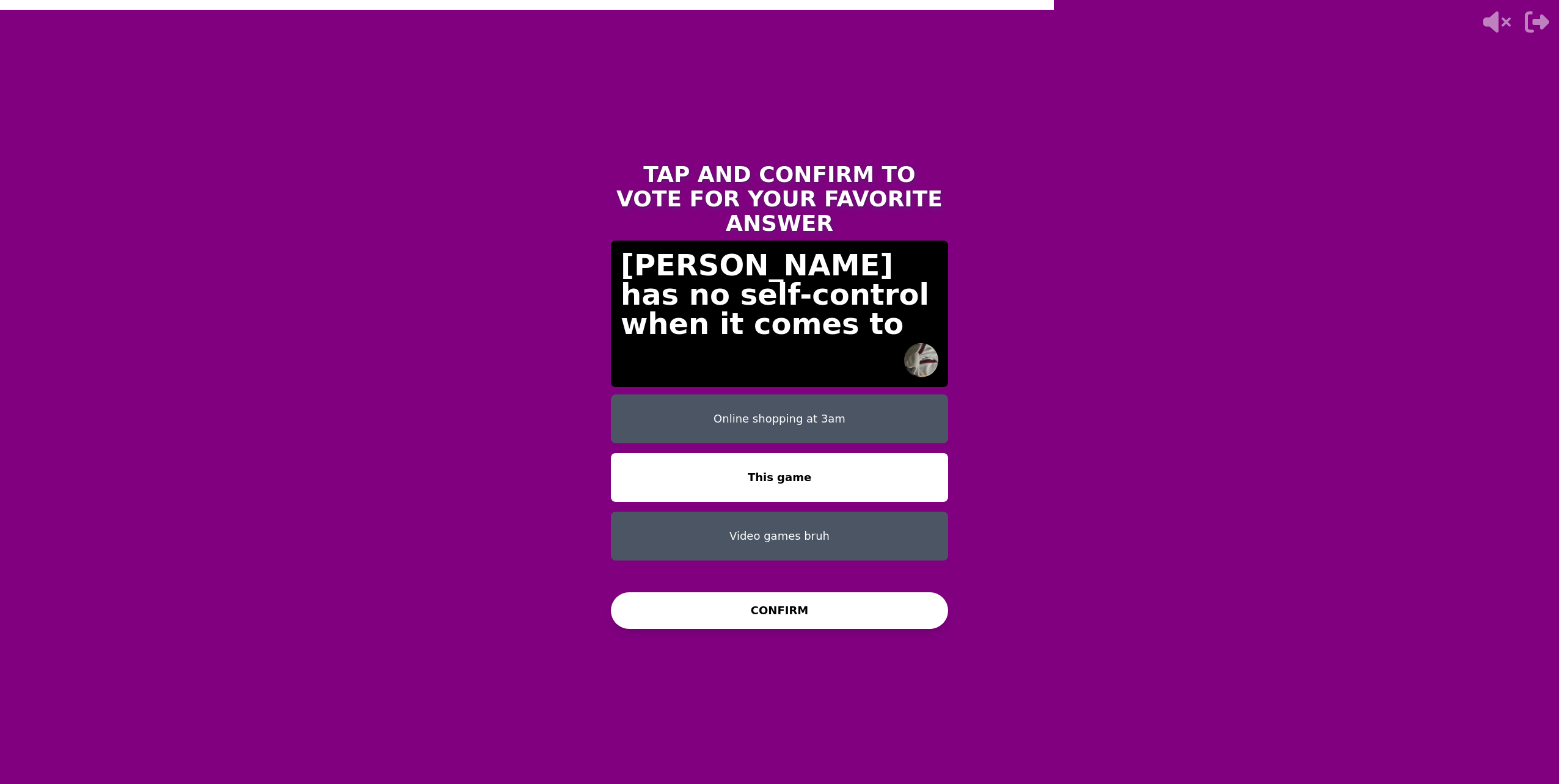
click at [787, 625] on button "CONFIRM" at bounding box center [779, 610] width 337 height 37
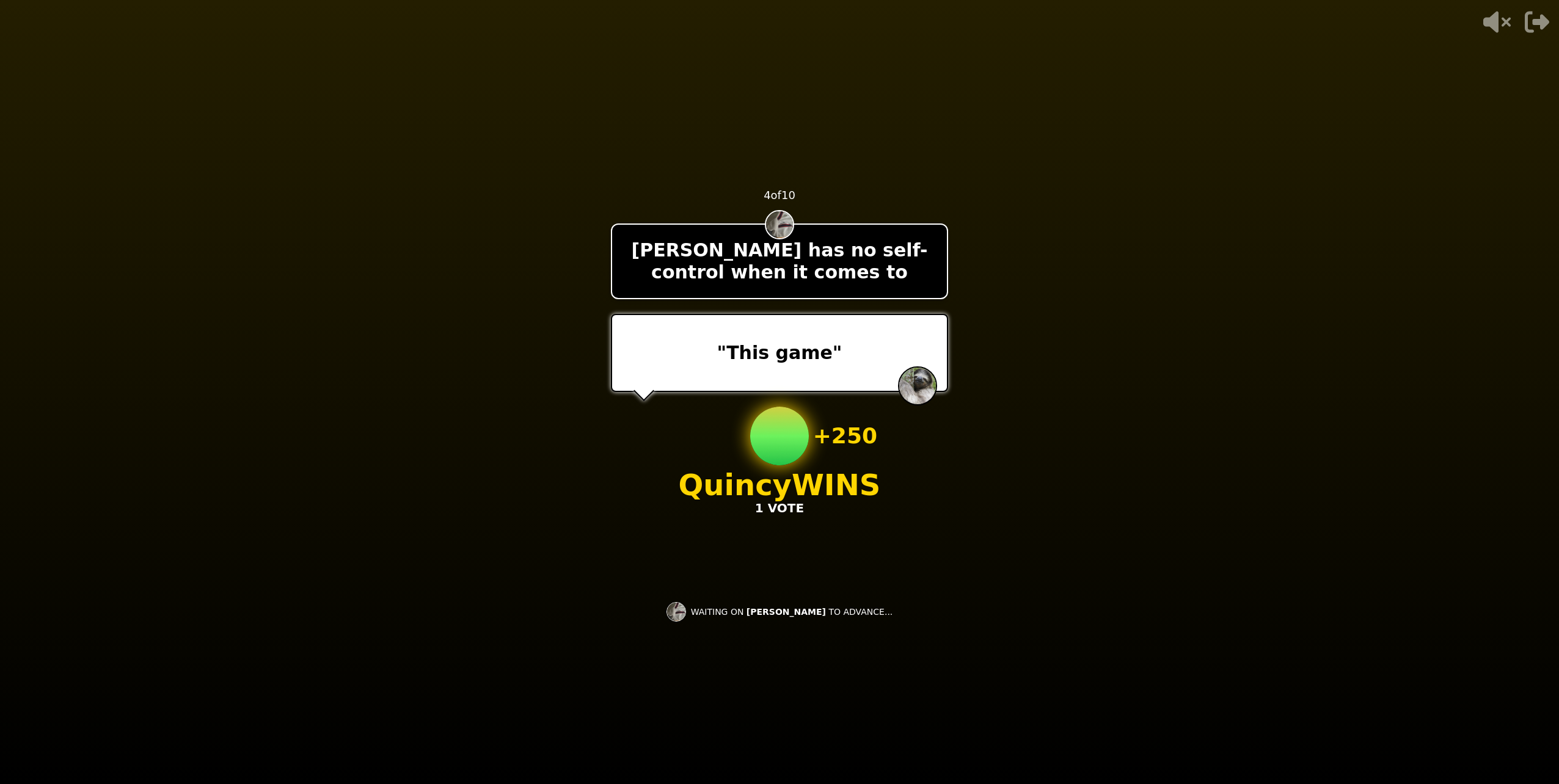
drag, startPoint x: 842, startPoint y: 608, endPoint x: 797, endPoint y: 615, distance: 45.5
click at [805, 612] on p "WAITING ON [PERSON_NAME] TO ADVANCE..." at bounding box center [792, 612] width 202 height 12
click at [835, 649] on video at bounding box center [779, 392] width 1559 height 784
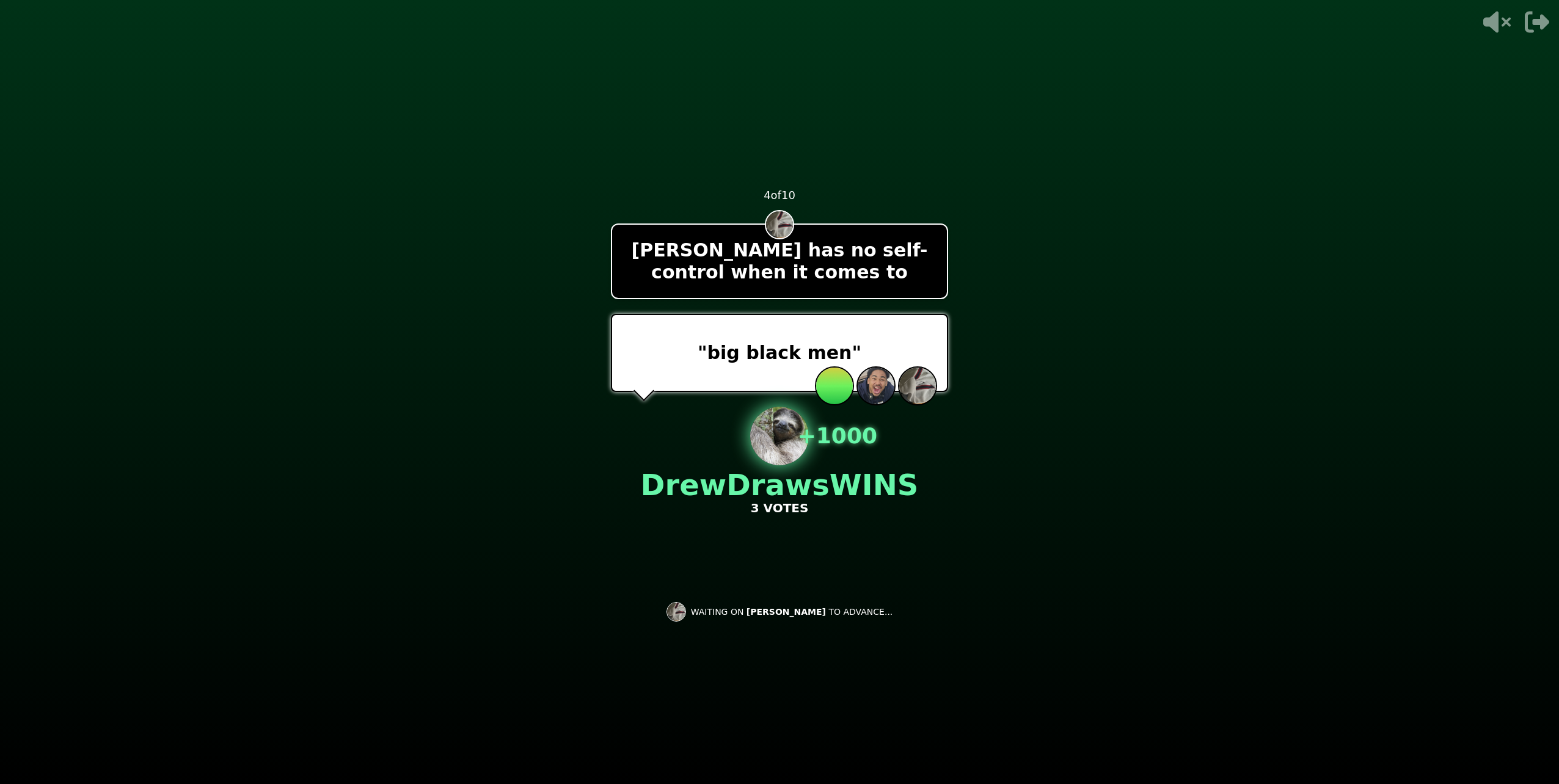
click at [503, 476] on video at bounding box center [779, 392] width 1559 height 784
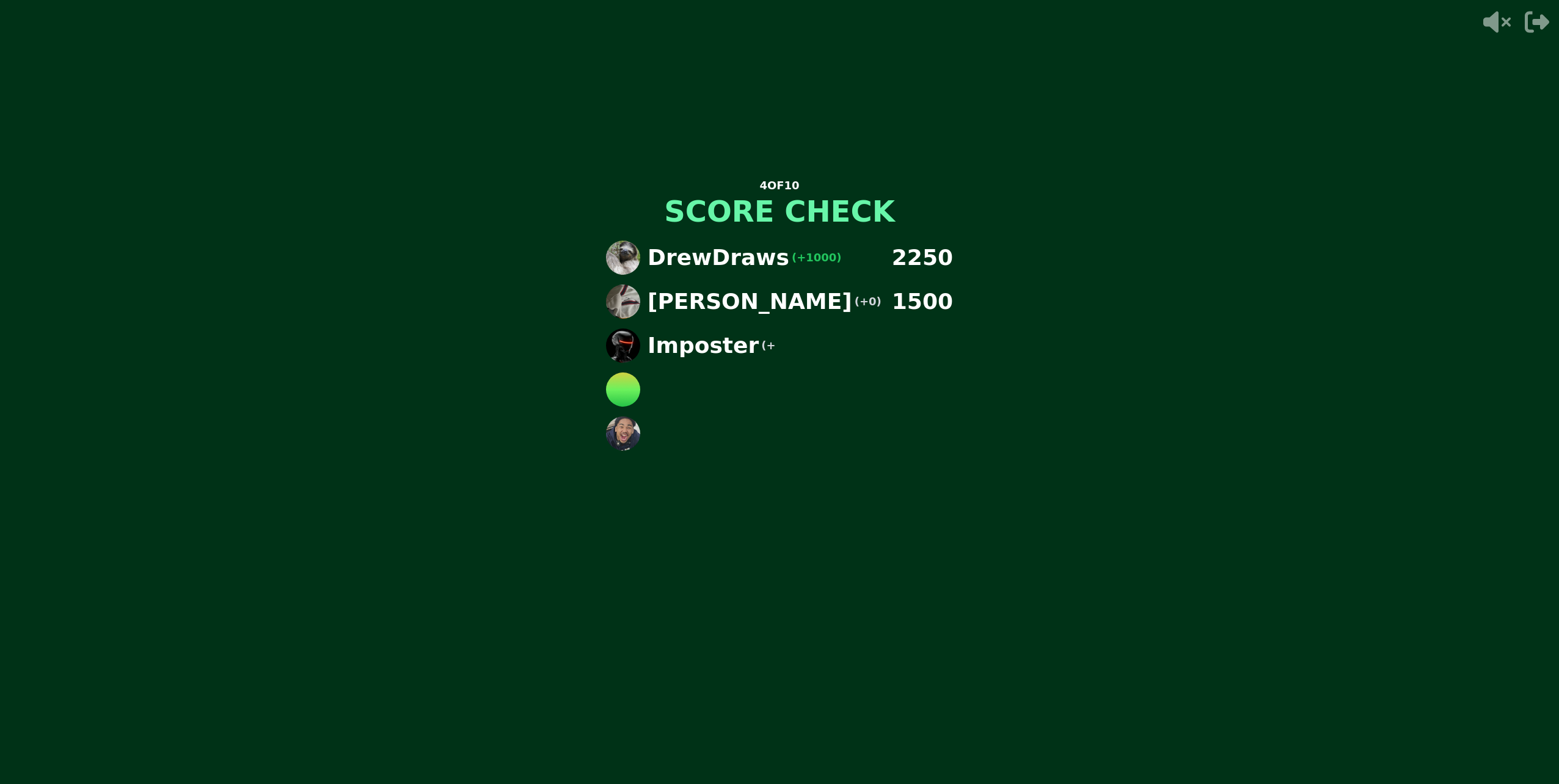
click at [445, 355] on div "4 OF 10 SCORE CHECK DrewDraws (+1000) 2250 [PERSON_NAME] (+0) 1500 Imposter (+" at bounding box center [779, 392] width 1559 height 784
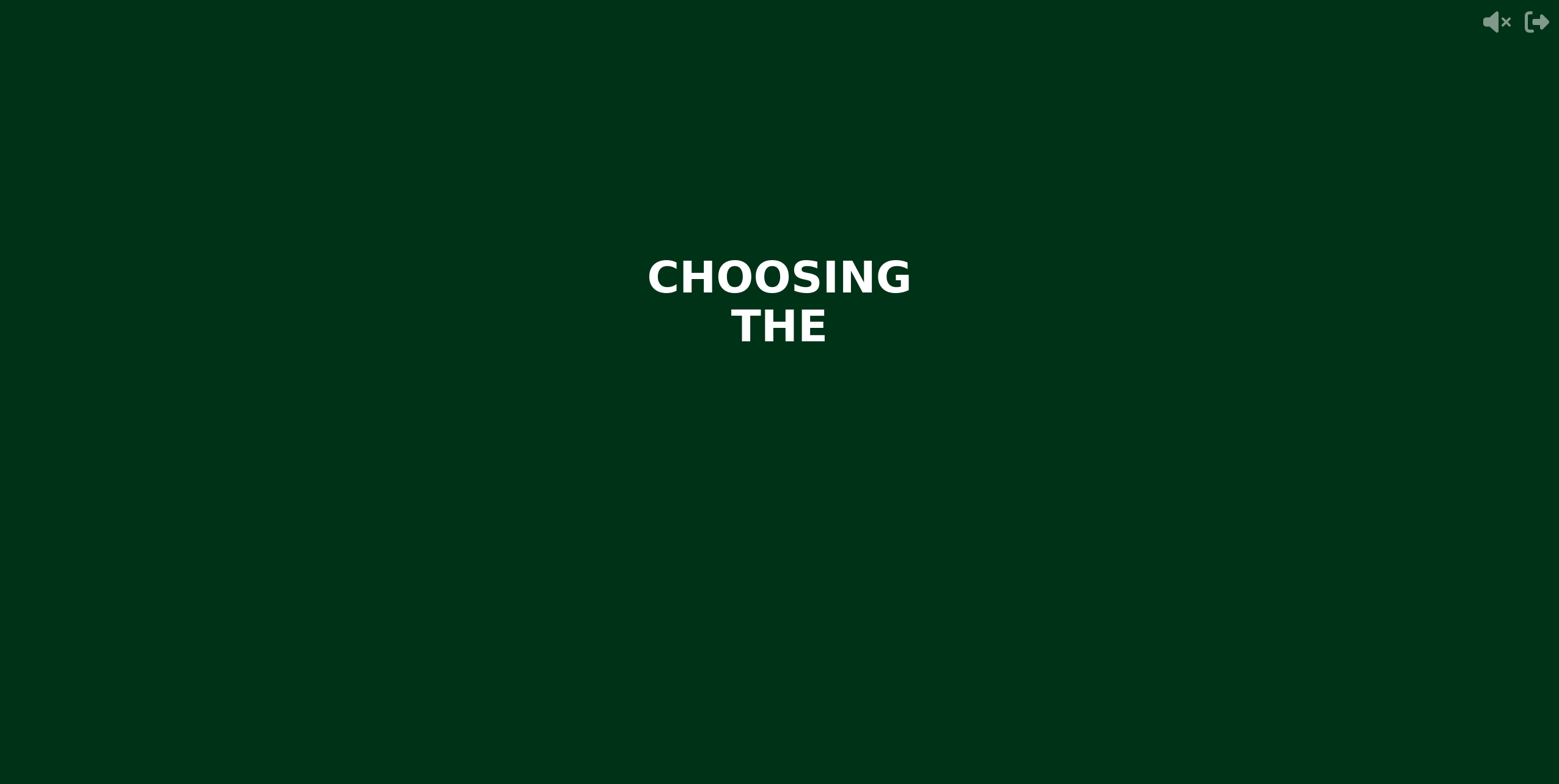
click at [706, 593] on video at bounding box center [779, 392] width 1559 height 784
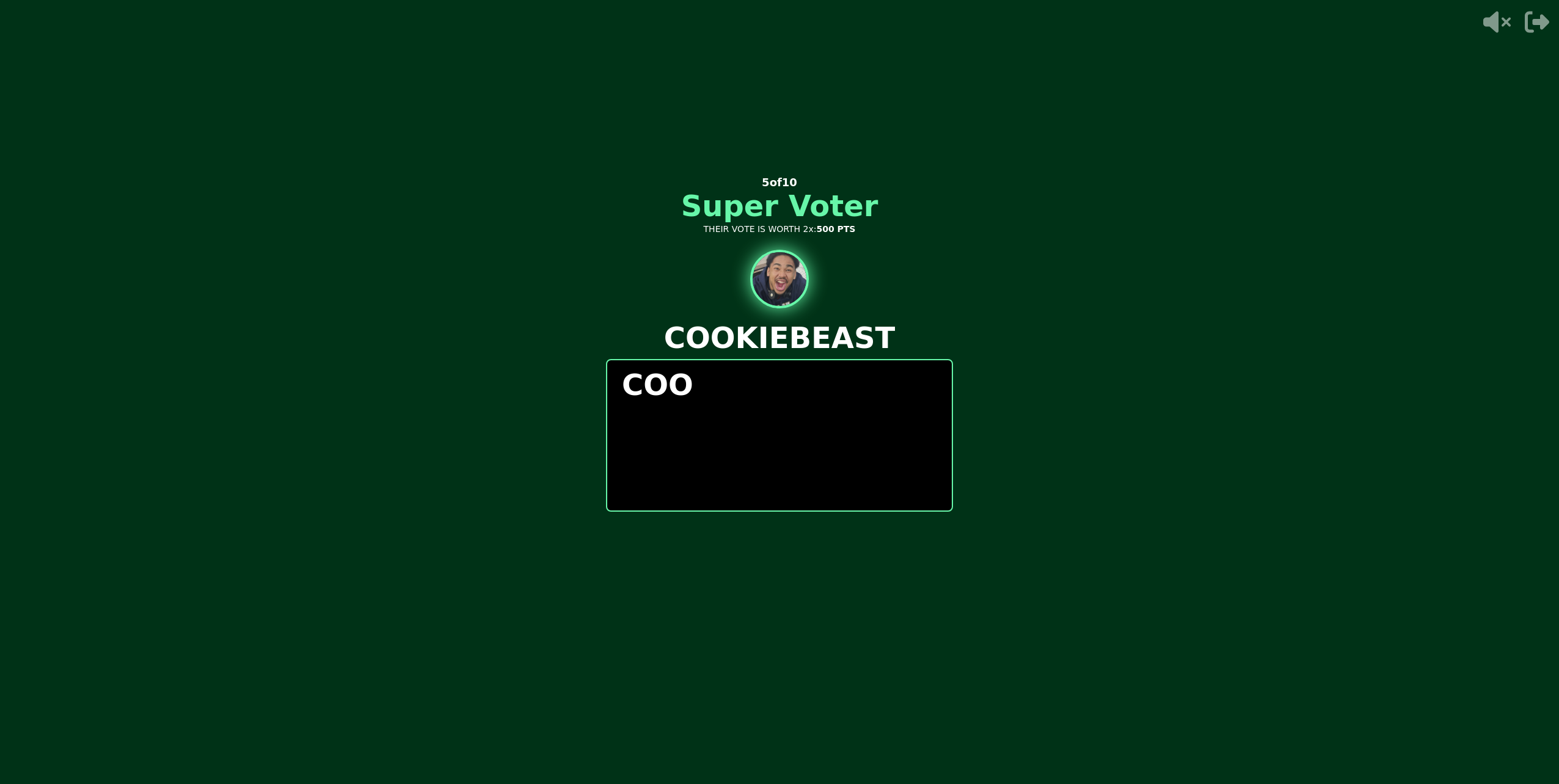
click at [661, 572] on div "0 / 0 PEOPLE SUBMITTED 5 of 10 Super Voter THEIR VOTE IS WORTH 2x: 500 PTS COOK…" at bounding box center [779, 392] width 347 height 489
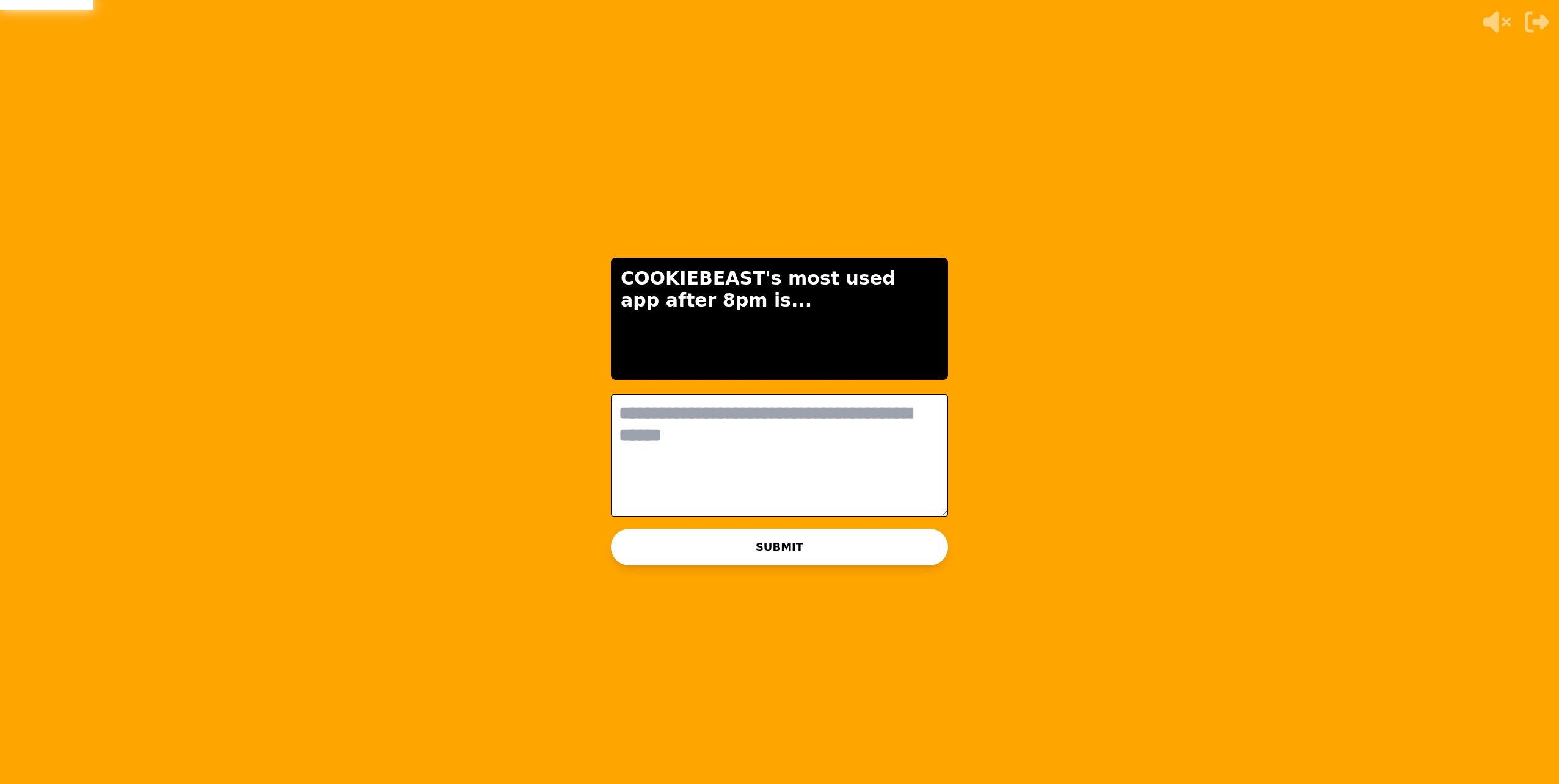
click at [712, 465] on textarea at bounding box center [779, 456] width 337 height 122
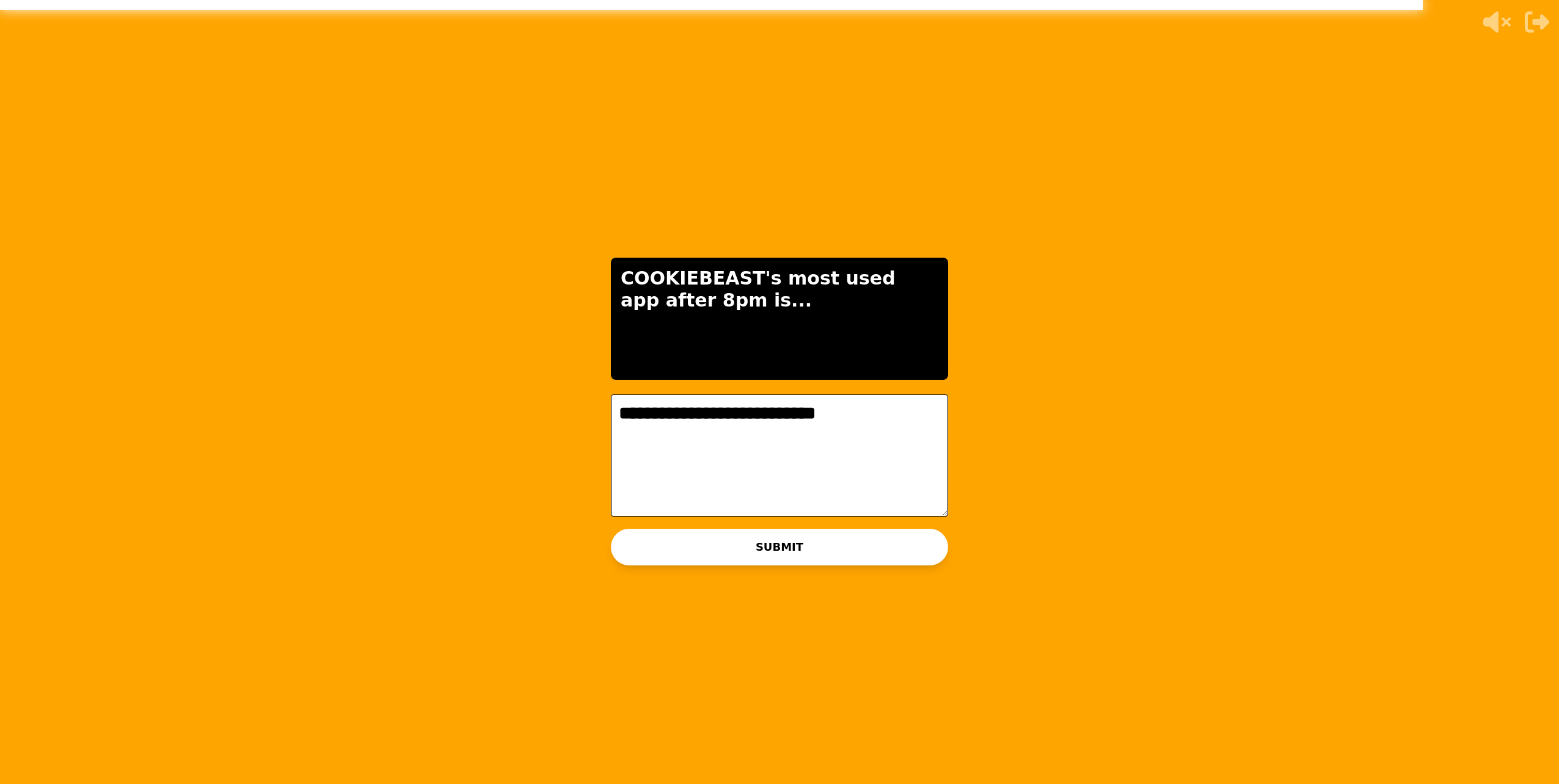
drag, startPoint x: 680, startPoint y: 410, endPoint x: 523, endPoint y: 404, distance: 157.1
click at [524, 405] on div "**********" at bounding box center [779, 392] width 1559 height 784
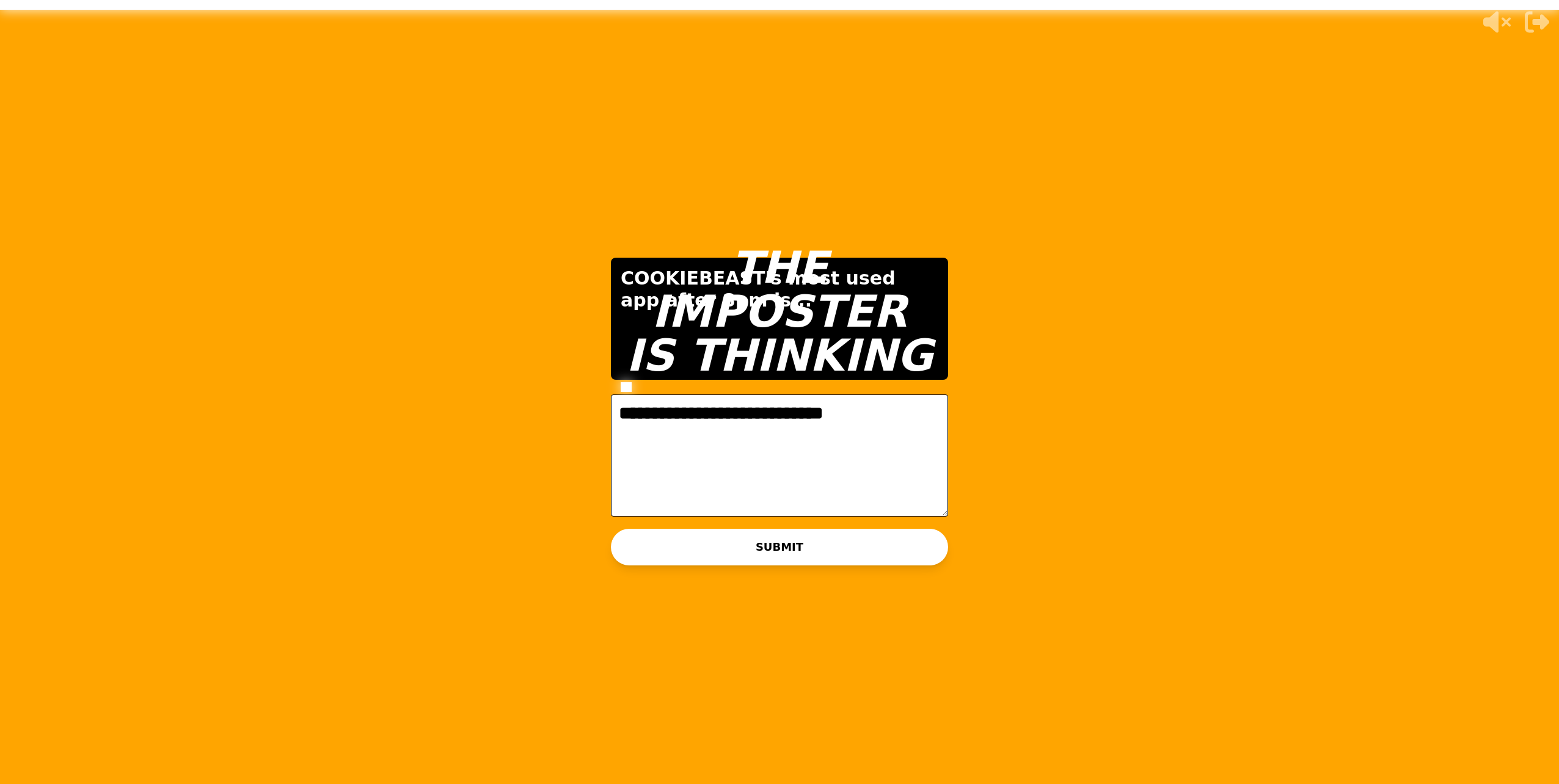
type textarea "**********"
click at [793, 550] on div "THE IMPOSTER IS THINKING THINKING LIKE A HUMAN..." at bounding box center [779, 392] width 366 height 489
drag, startPoint x: 810, startPoint y: 595, endPoint x: 818, endPoint y: 575, distance: 21.5
drag, startPoint x: 818, startPoint y: 575, endPoint x: 651, endPoint y: 463, distance: 201.1
click at [651, 463] on div "THE IMPOSTER IS THINKING THINKING LIKE A HUMAN..." at bounding box center [779, 392] width 366 height 489
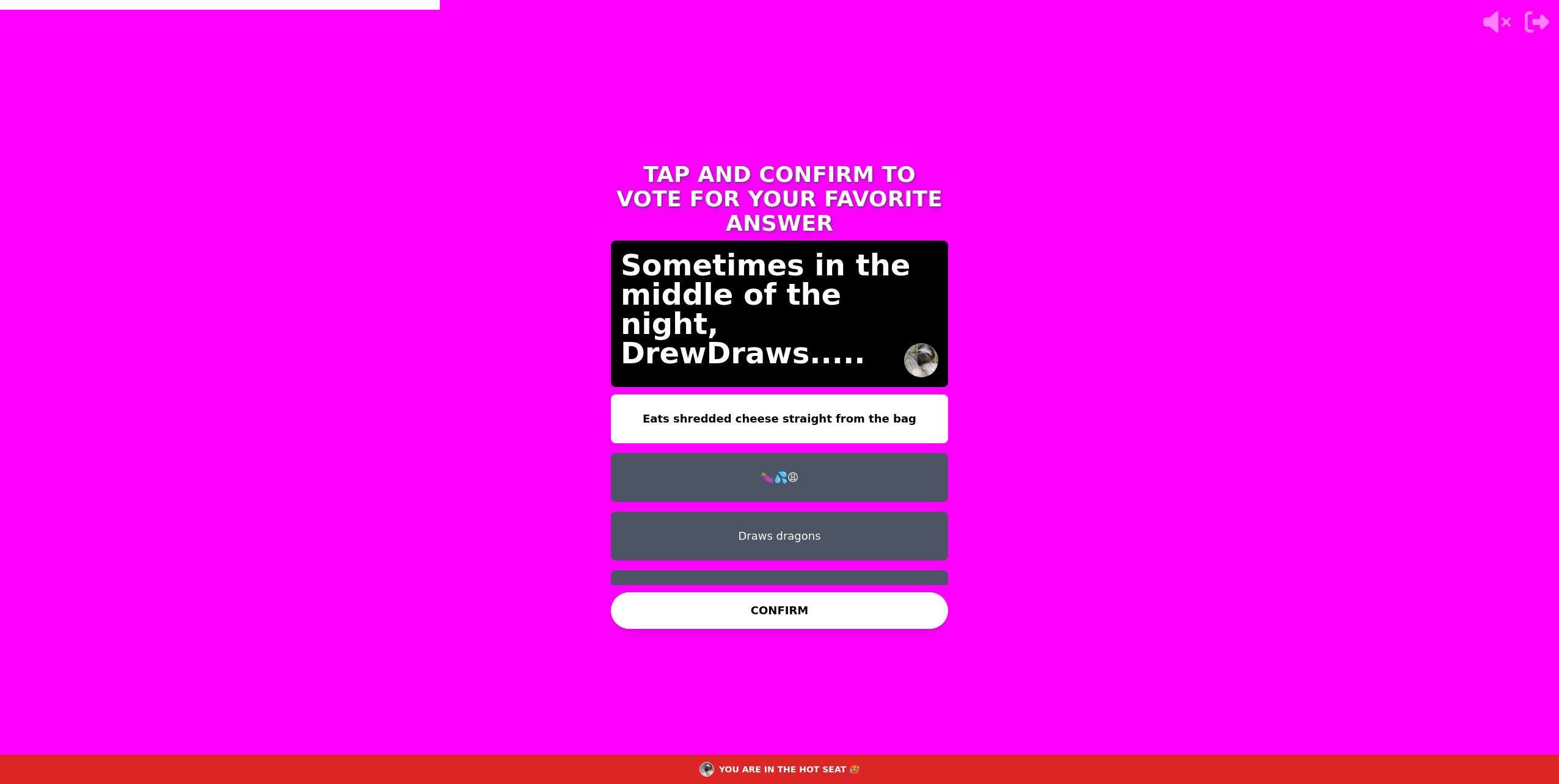
click at [772, 461] on button "🍆💦😩" at bounding box center [779, 478] width 337 height 49
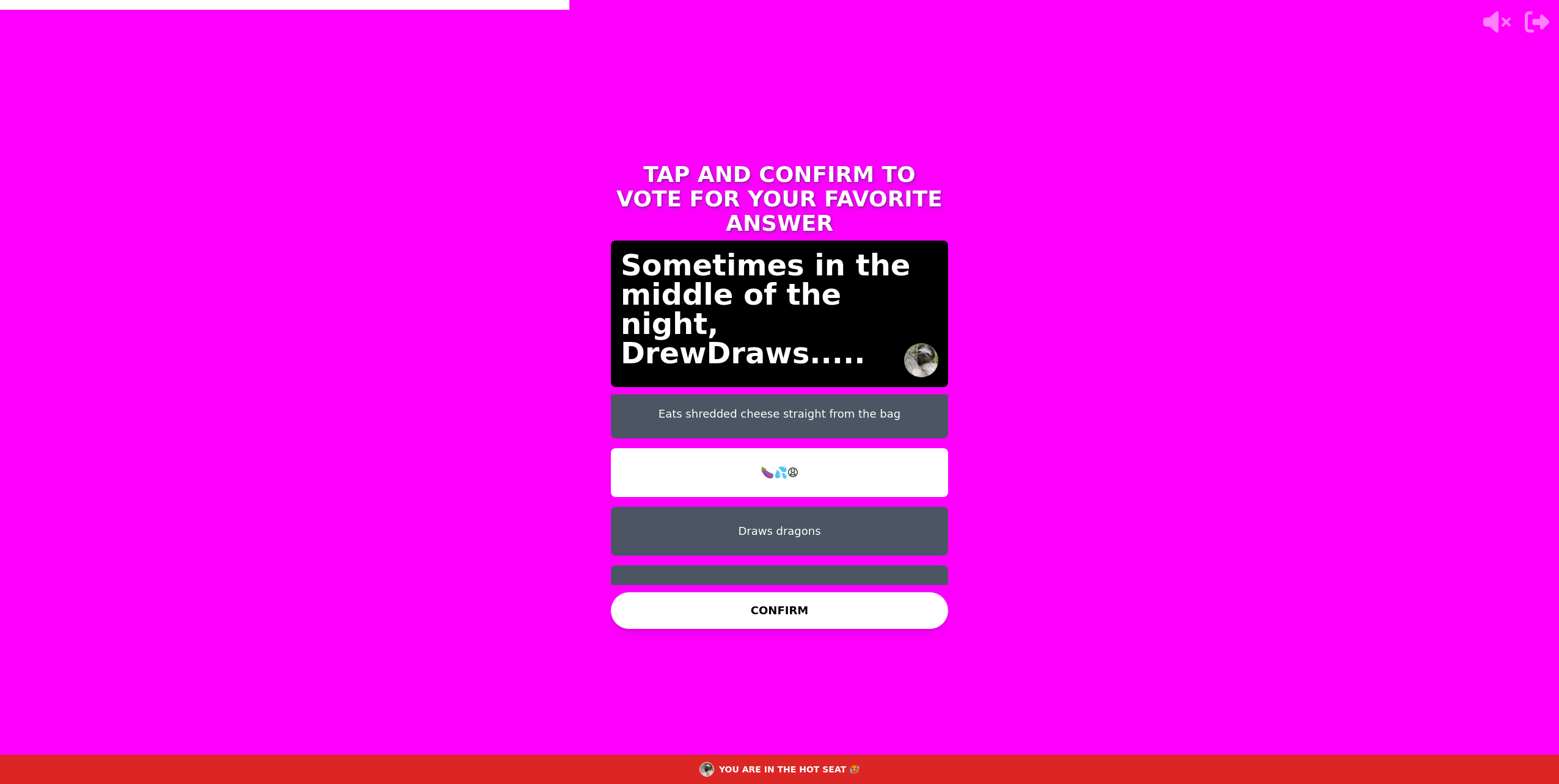
scroll to position [10, 0]
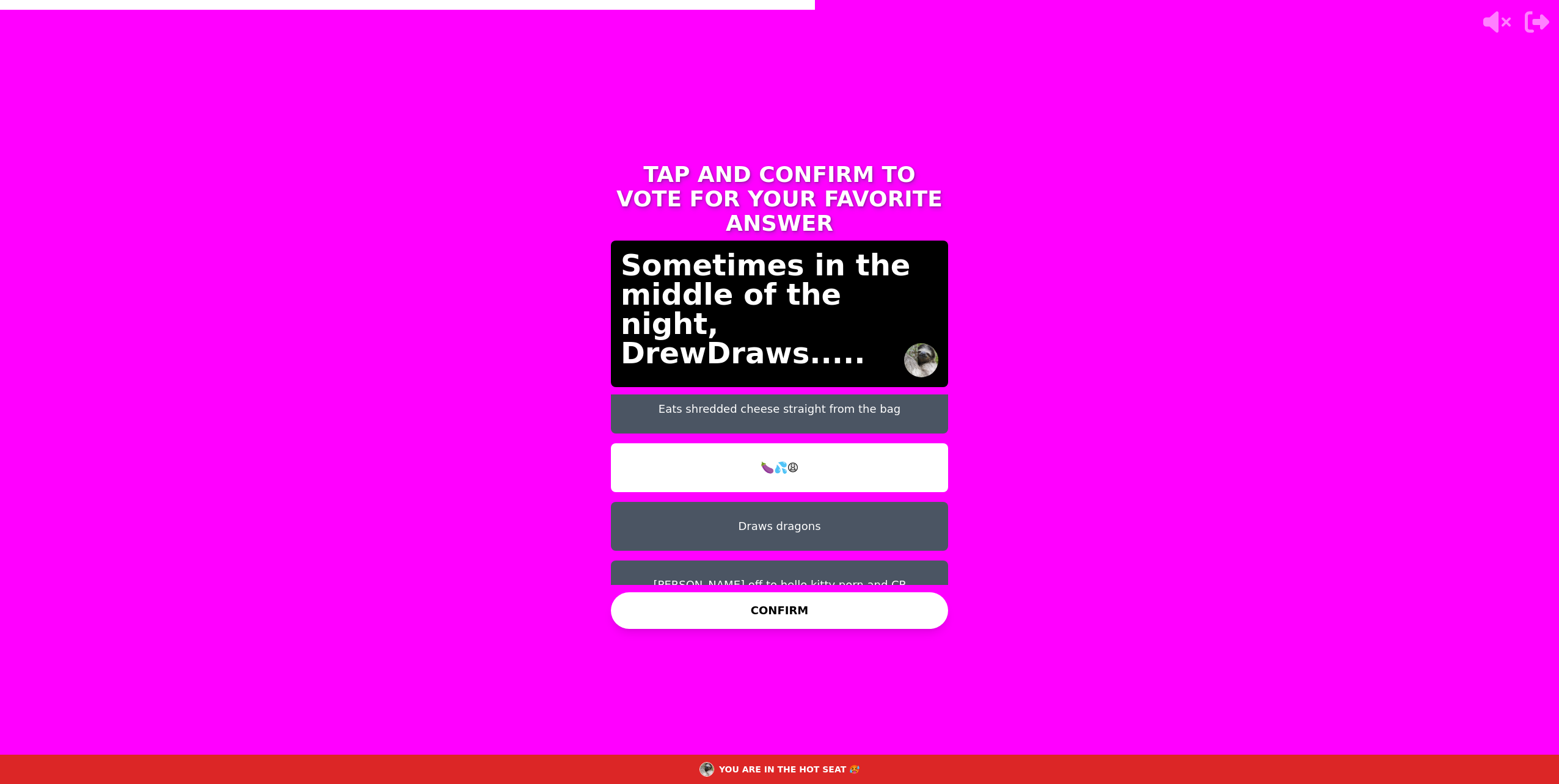
click at [789, 622] on button "CONFIRM" at bounding box center [779, 610] width 337 height 37
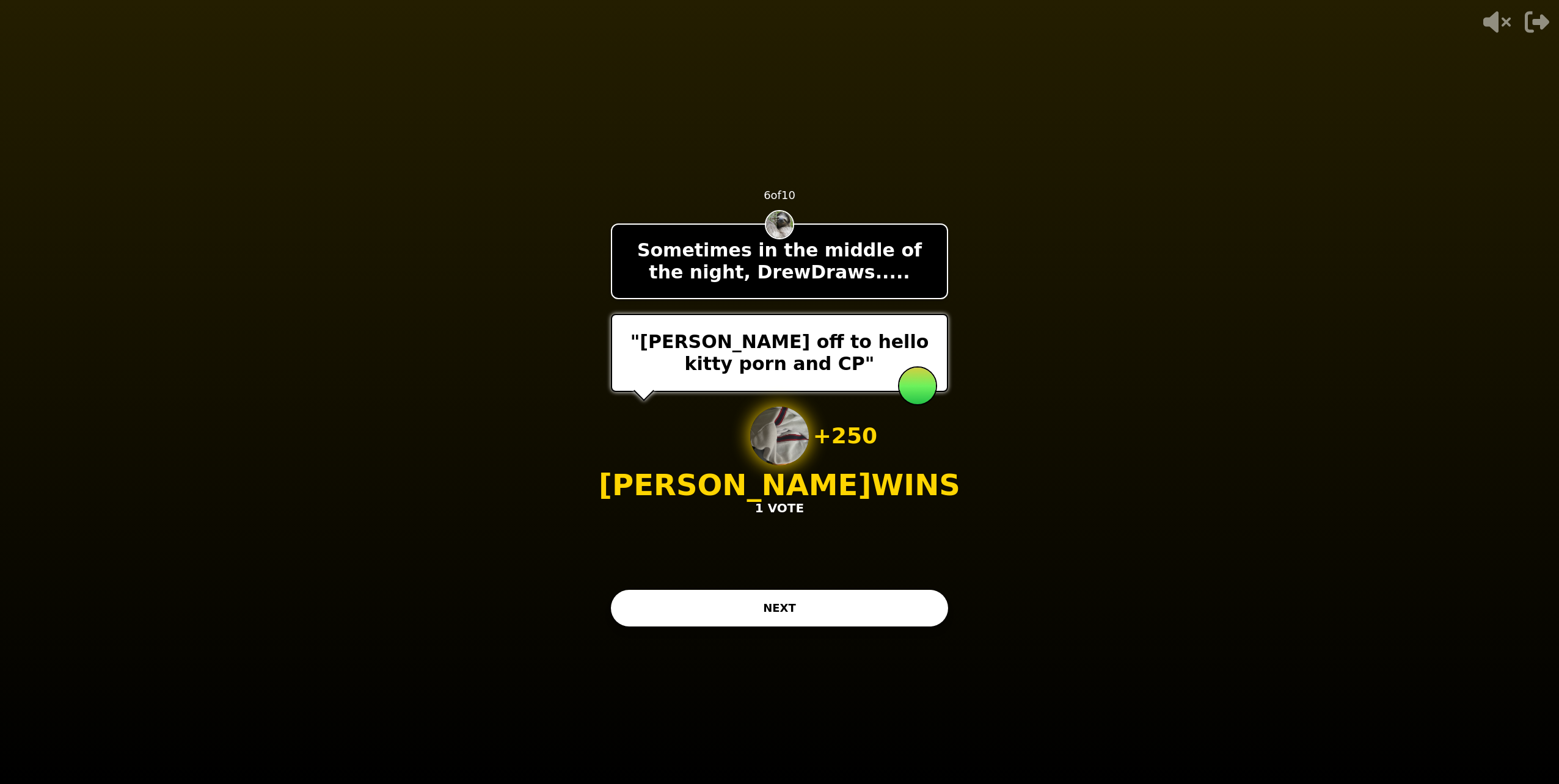
click at [749, 633] on div "- 500 PTS 6 of 10 Sometimes in the middle of the night, [PERSON_NAME]..... "Jac…" at bounding box center [779, 392] width 337 height 489
drag, startPoint x: 749, startPoint y: 633, endPoint x: 759, endPoint y: 630, distance: 10.4
click at [759, 630] on div "- 500 PTS 6 of 10 Sometimes in the middle of the night, [PERSON_NAME]..... "Jac…" at bounding box center [779, 392] width 337 height 489
drag, startPoint x: 807, startPoint y: 611, endPoint x: 828, endPoint y: 591, distance: 29.0
click at [828, 591] on button "NEXT" at bounding box center [779, 608] width 337 height 37
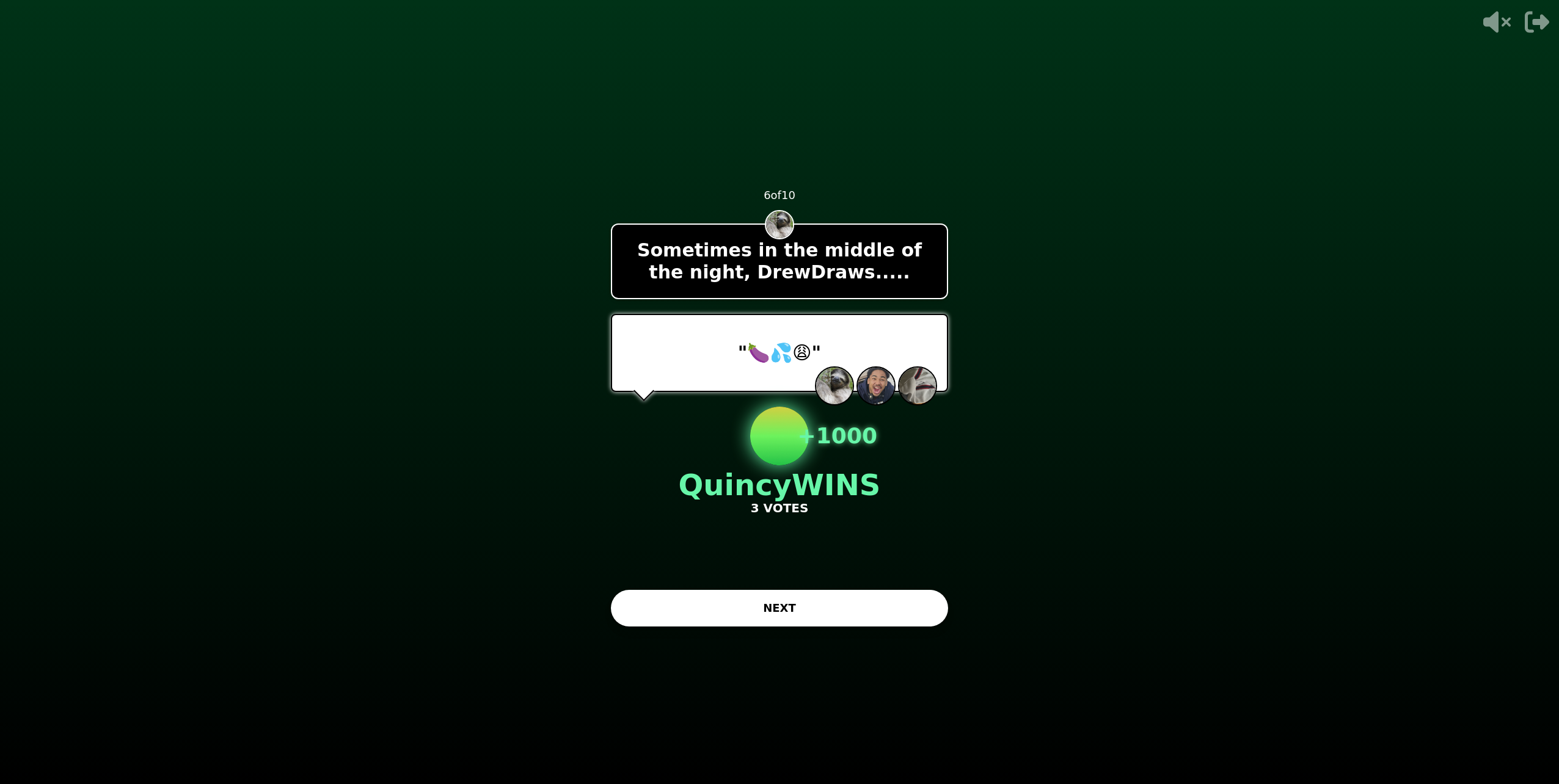
click at [850, 617] on button "NEXT" at bounding box center [779, 608] width 337 height 37
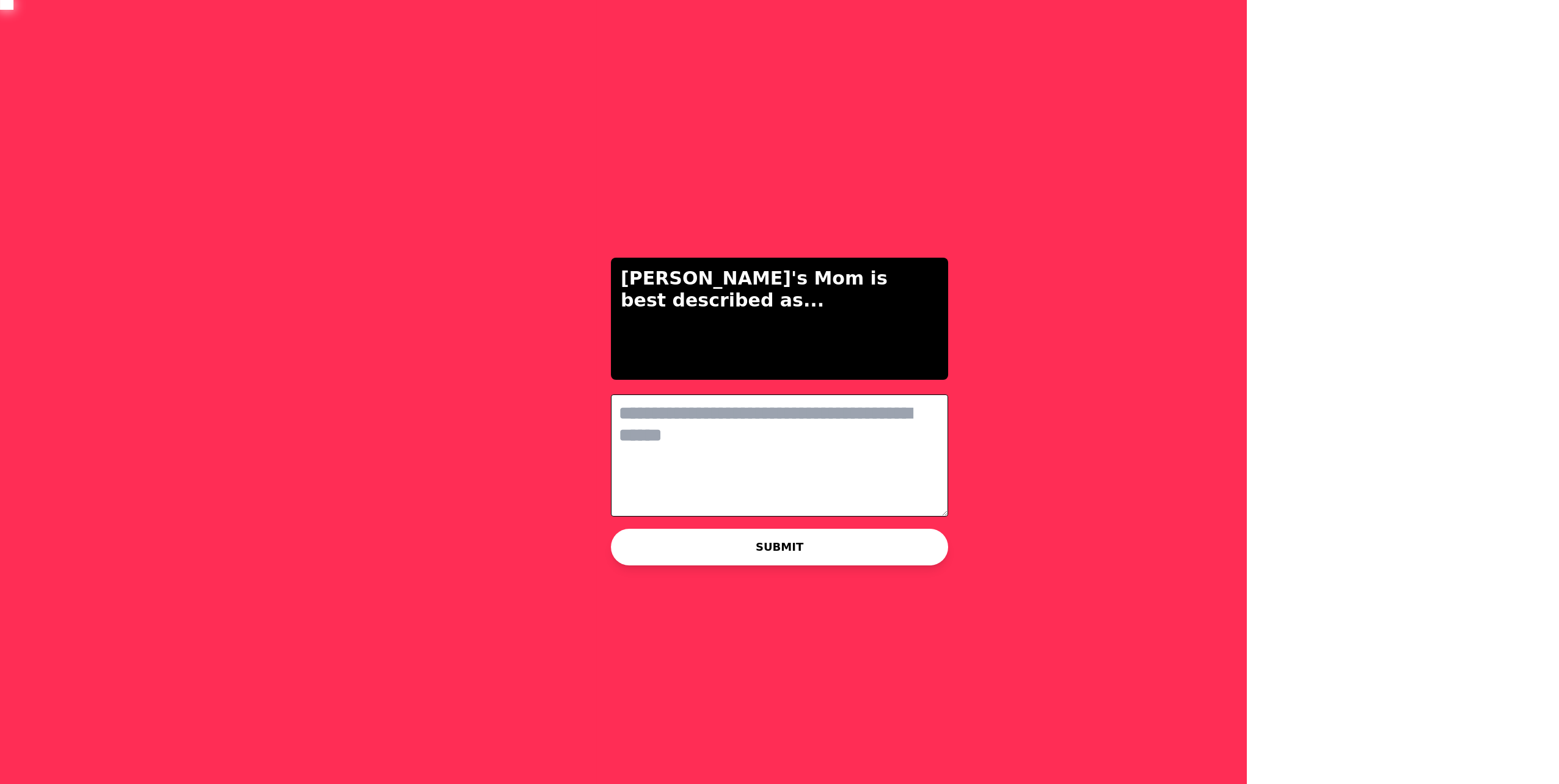
scroll to position [0, 0]
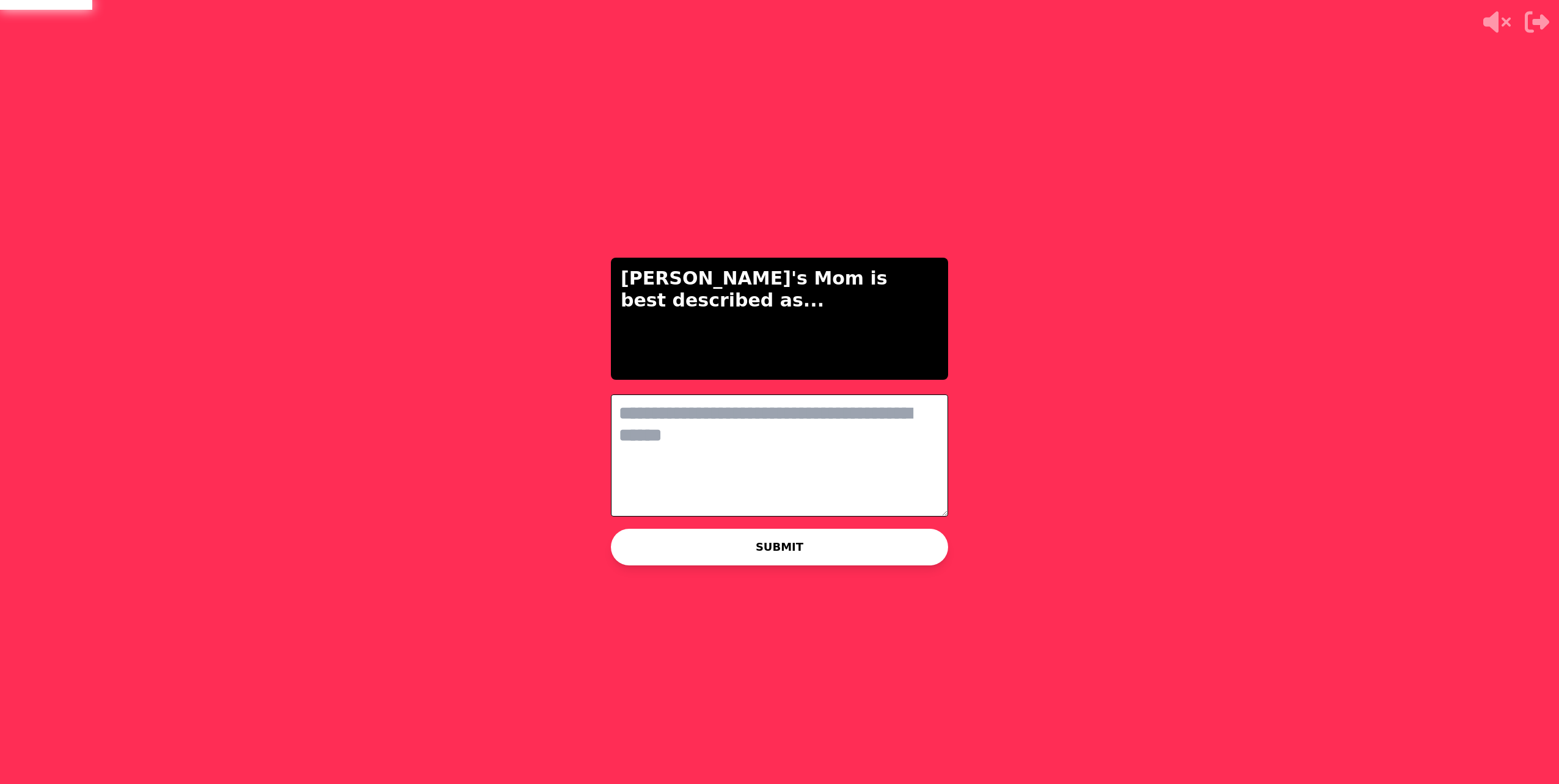
click at [696, 402] on textarea at bounding box center [779, 456] width 337 height 122
click at [748, 433] on textarea at bounding box center [779, 456] width 337 height 122
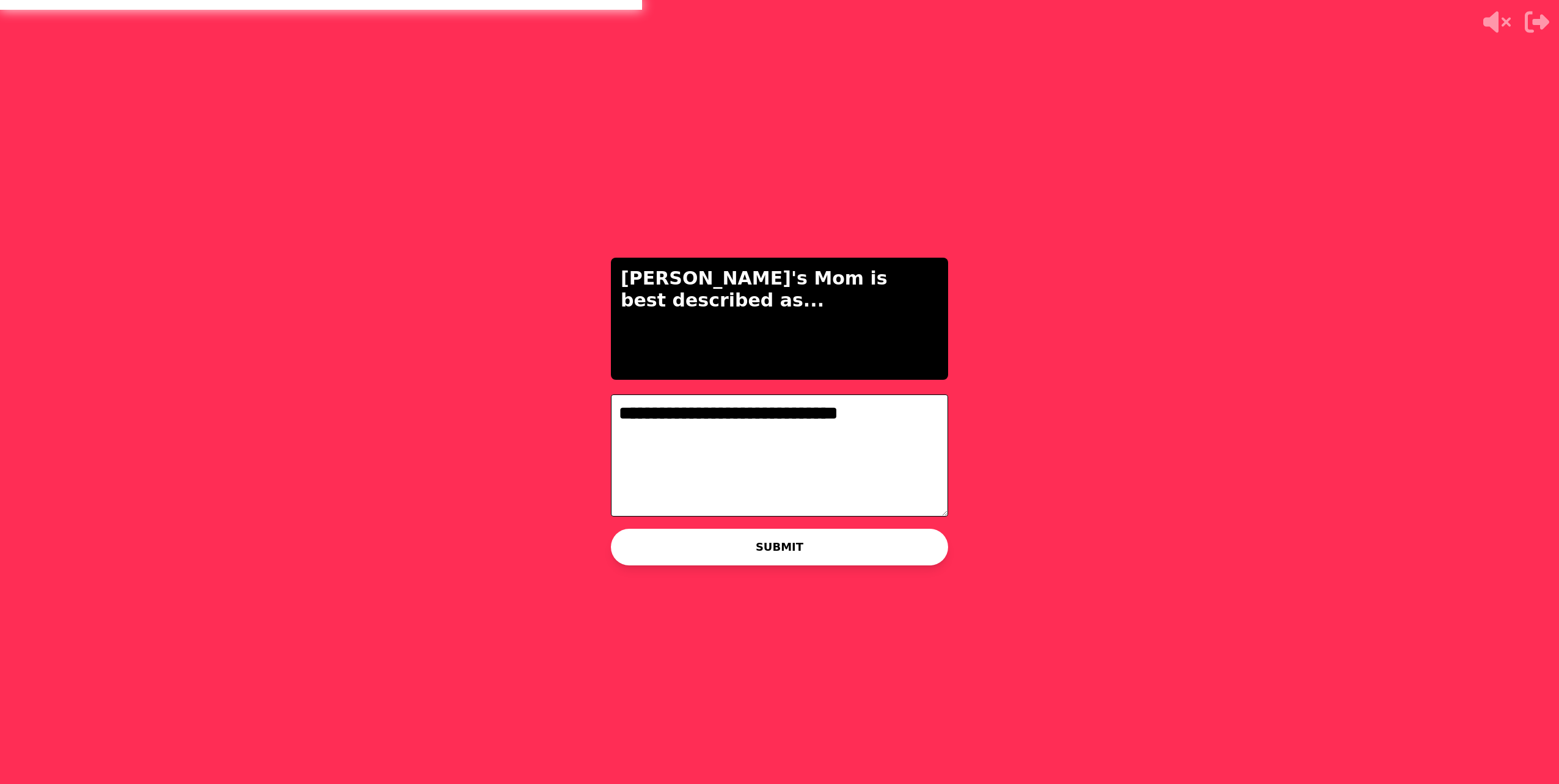
type textarea "**********"
click at [812, 555] on button "SUBMIT" at bounding box center [779, 547] width 337 height 37
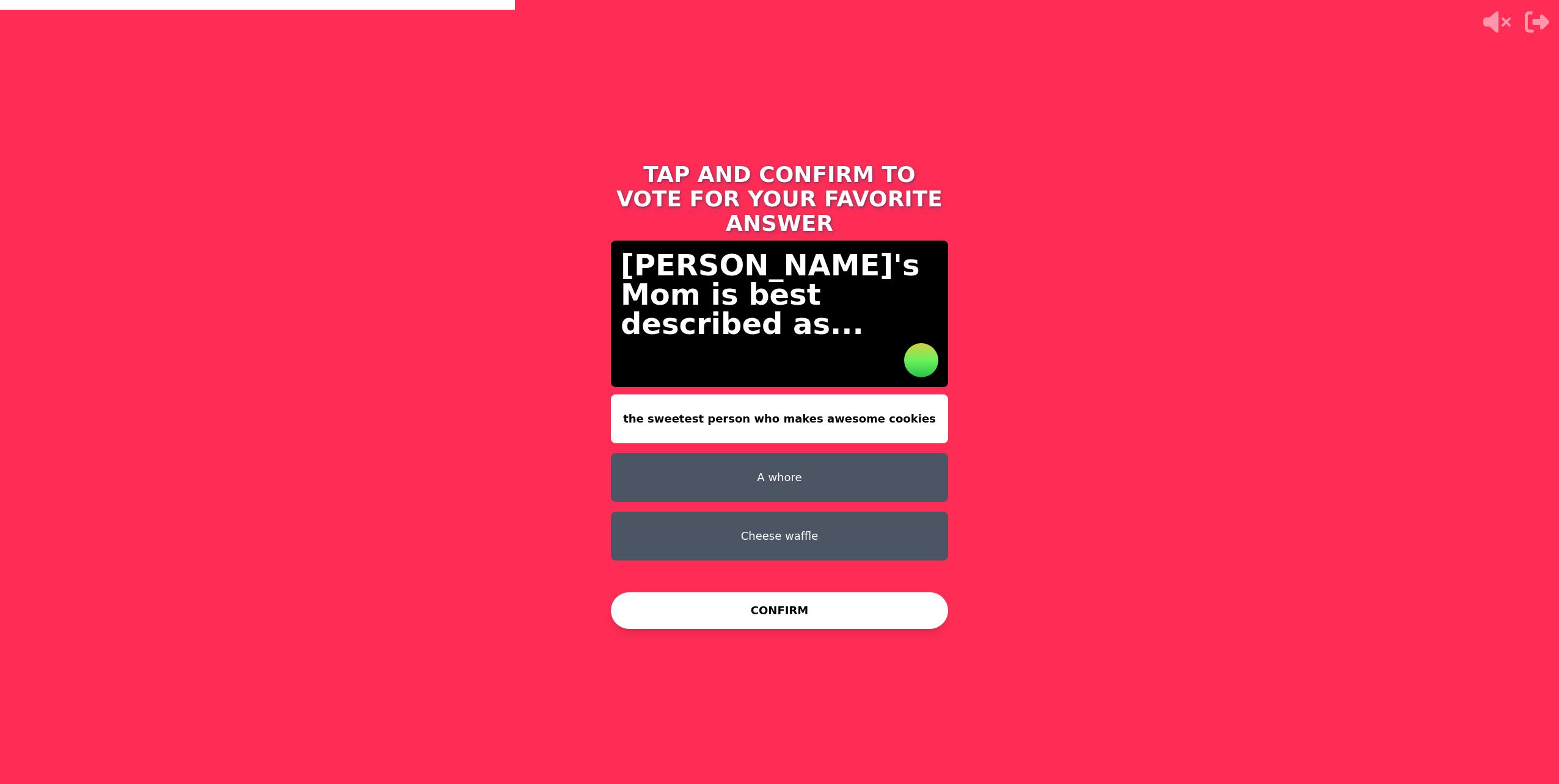
click at [767, 397] on button "the sweetest person who makes awesome cookies" at bounding box center [779, 419] width 337 height 49
click at [721, 614] on button "CONFIRM" at bounding box center [779, 610] width 337 height 37
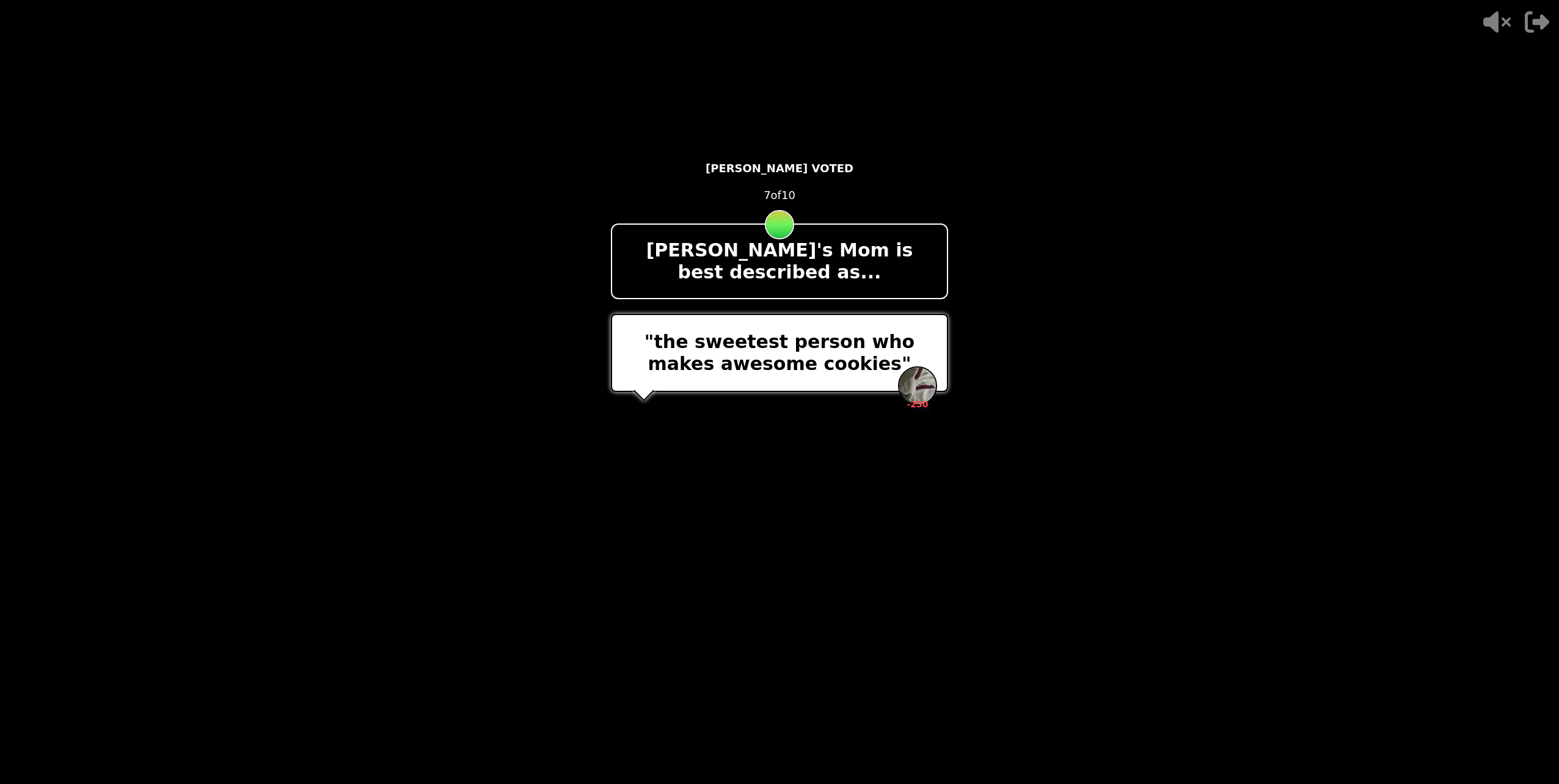
click at [1034, 521] on video at bounding box center [779, 392] width 1559 height 784
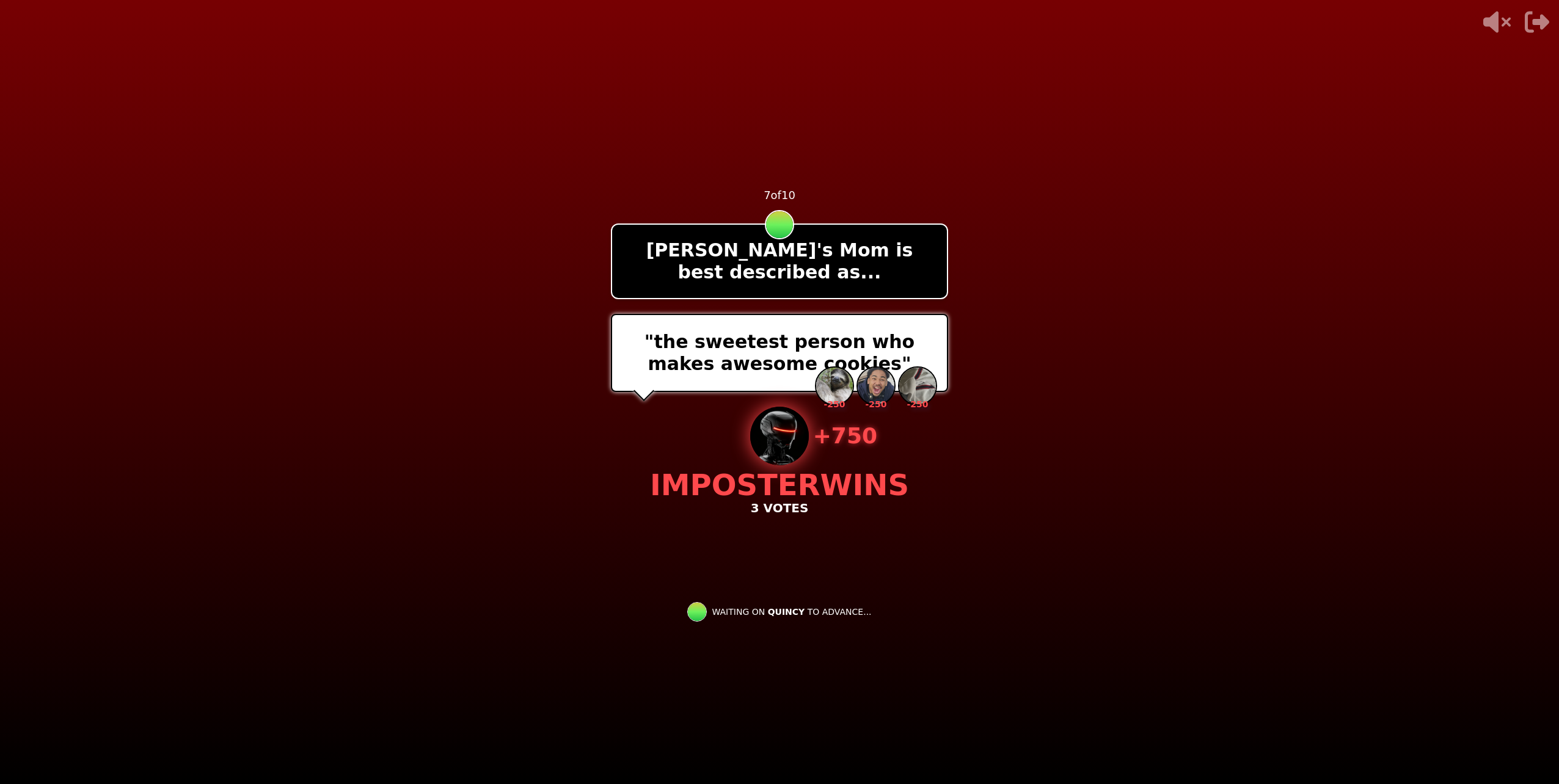
drag, startPoint x: 637, startPoint y: 461, endPoint x: 704, endPoint y: 466, distance: 67.2
click at [697, 465] on div "- 500 PTS 7 of 10 [PERSON_NAME]'s Mom is best described as... "the sweetest per…" at bounding box center [779, 392] width 337 height 489
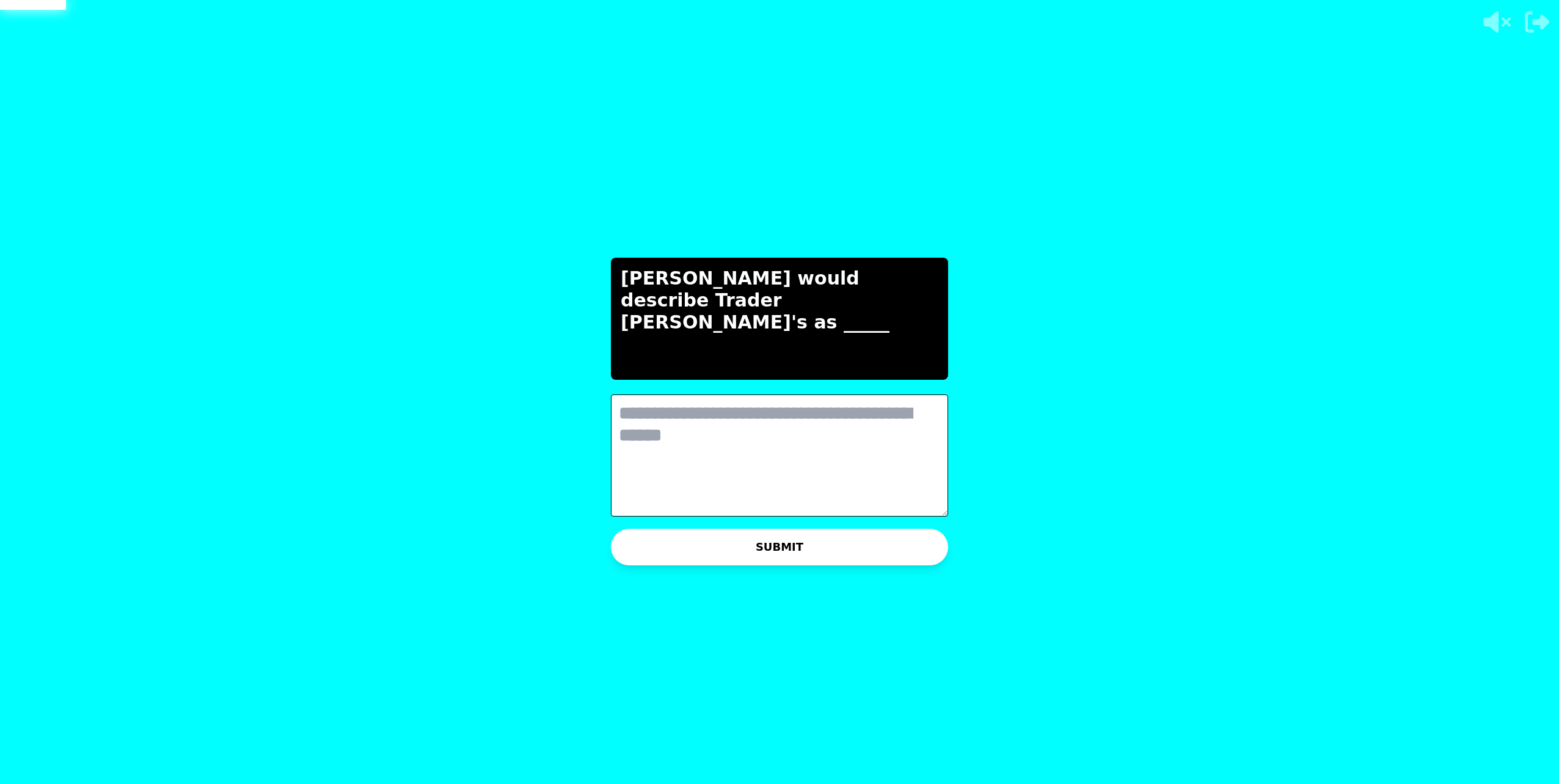
click at [901, 470] on textarea at bounding box center [779, 456] width 337 height 122
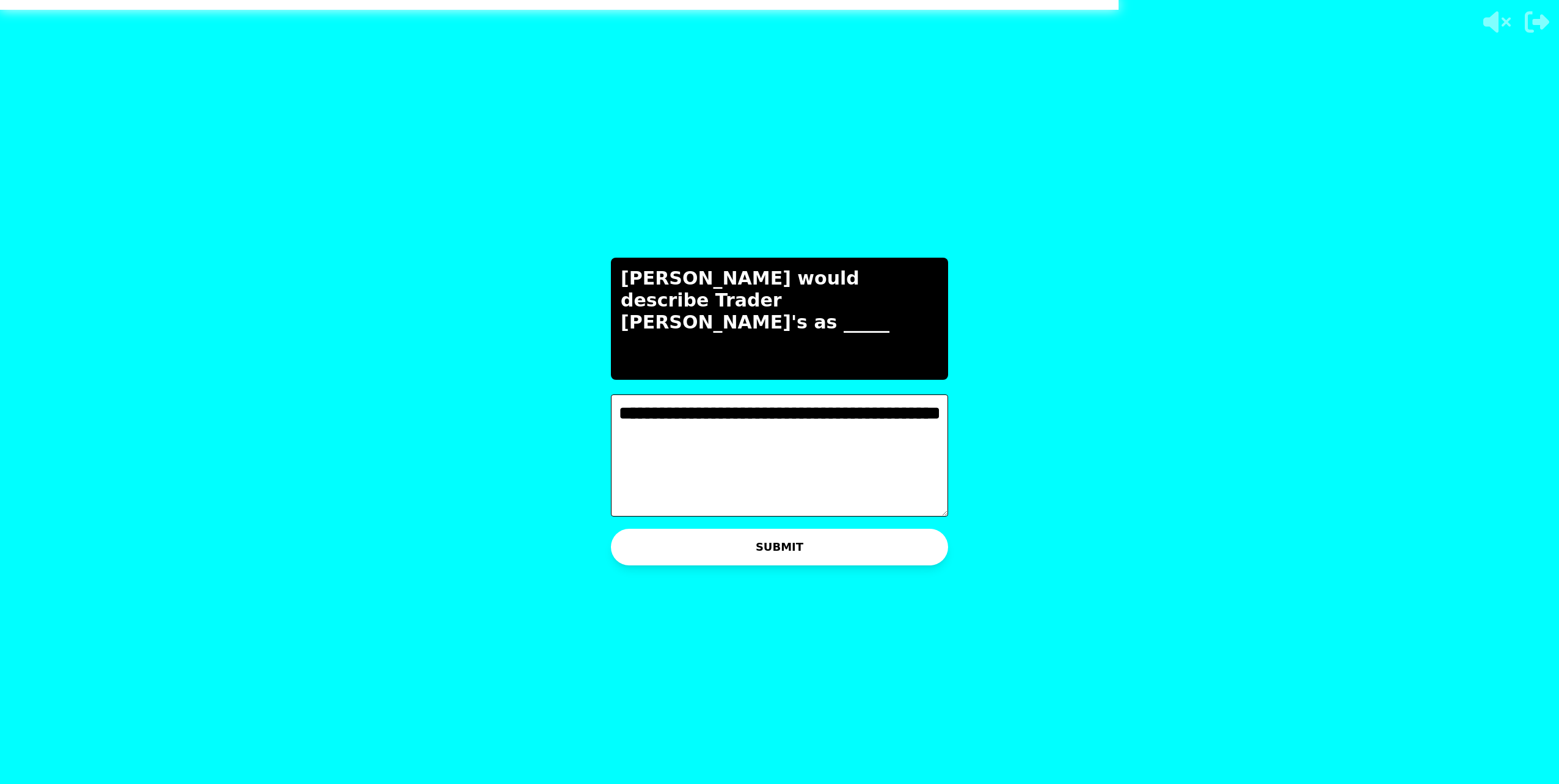
type textarea "**********"
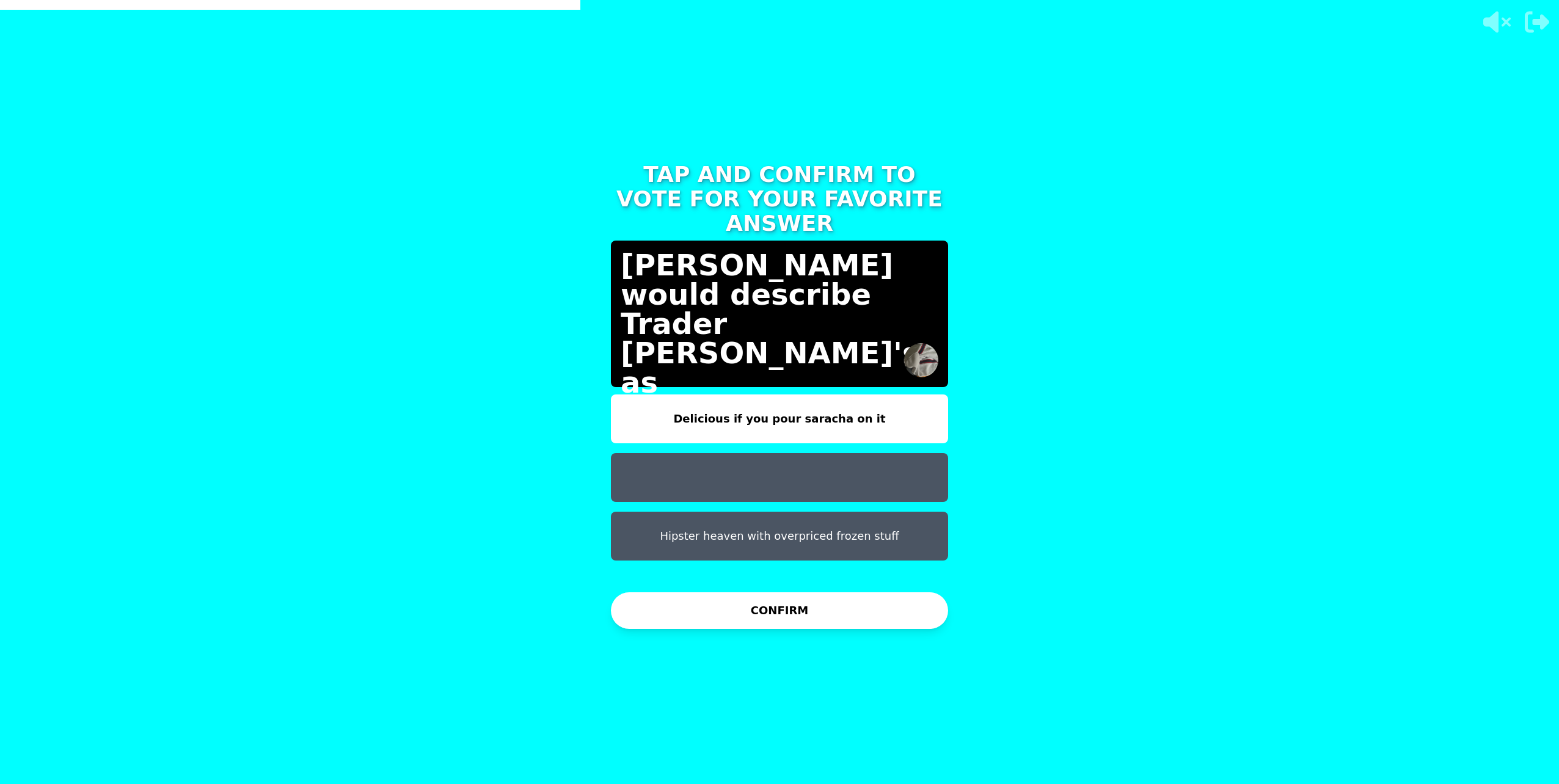
click at [693, 619] on button "CONFIRM" at bounding box center [779, 610] width 337 height 37
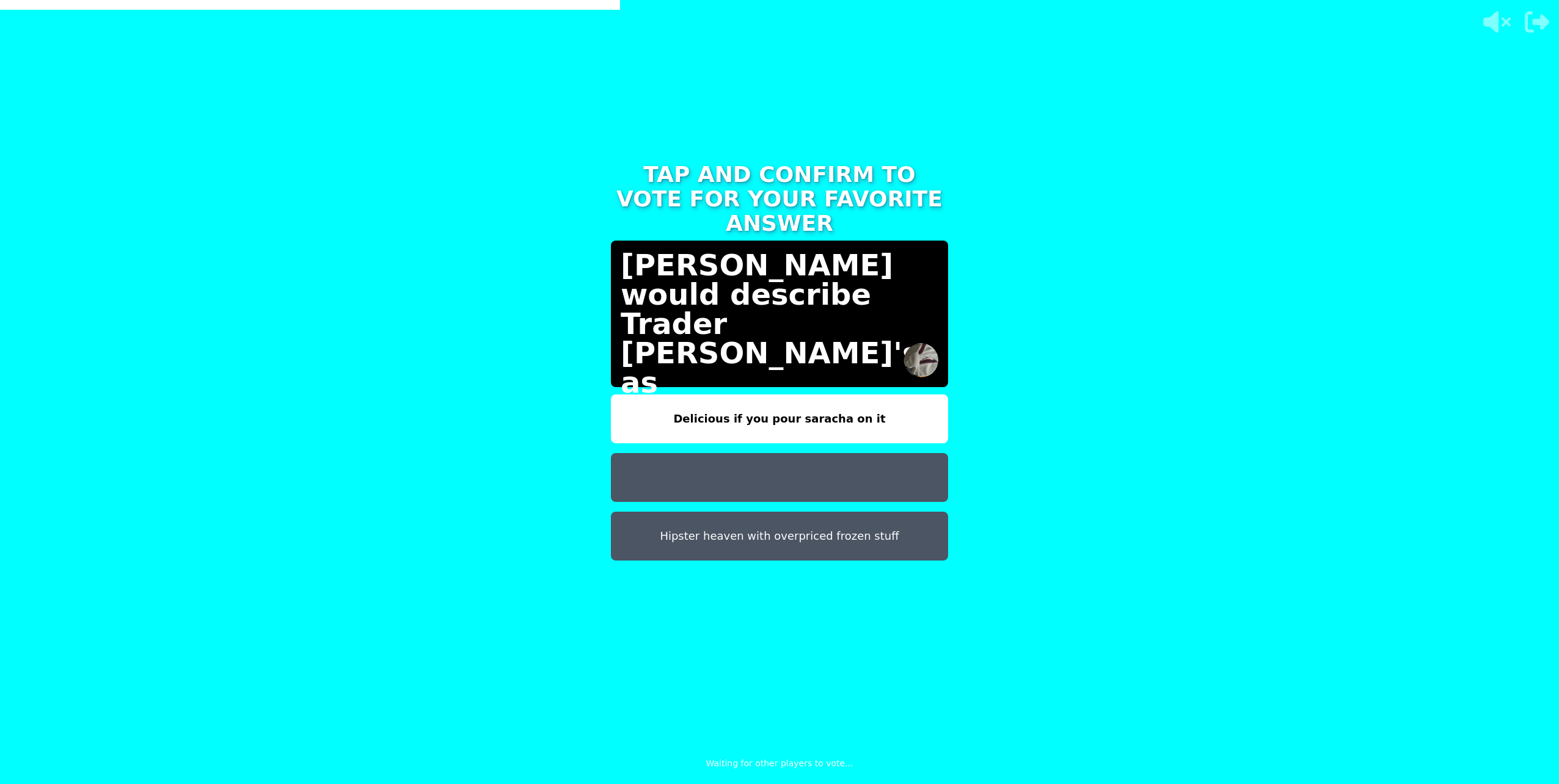
click at [684, 453] on button at bounding box center [779, 478] width 337 height 49
click at [687, 453] on button at bounding box center [779, 478] width 337 height 49
click at [697, 453] on button at bounding box center [779, 478] width 337 height 49
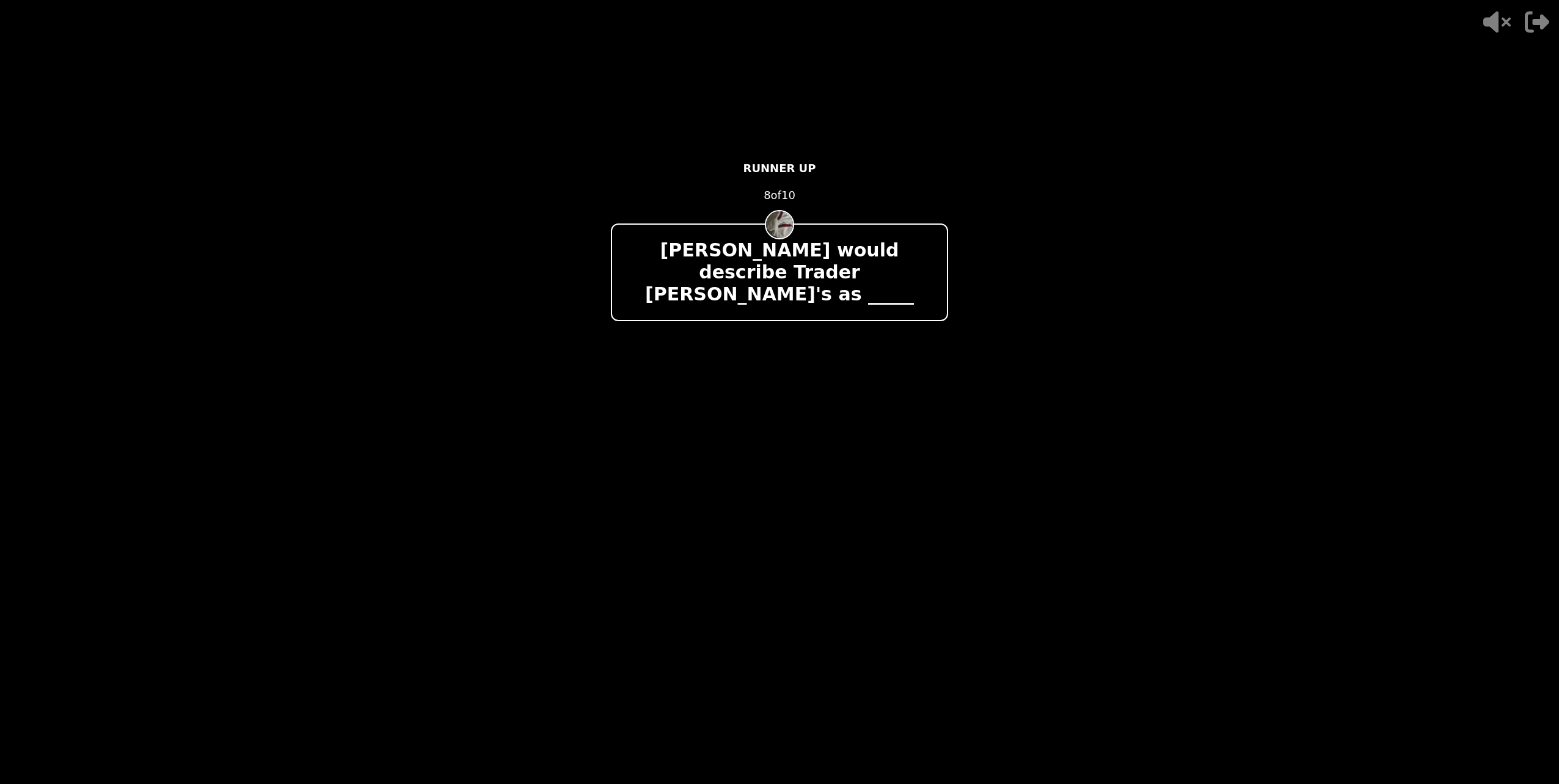
click at [782, 429] on img at bounding box center [779, 458] width 59 height 59
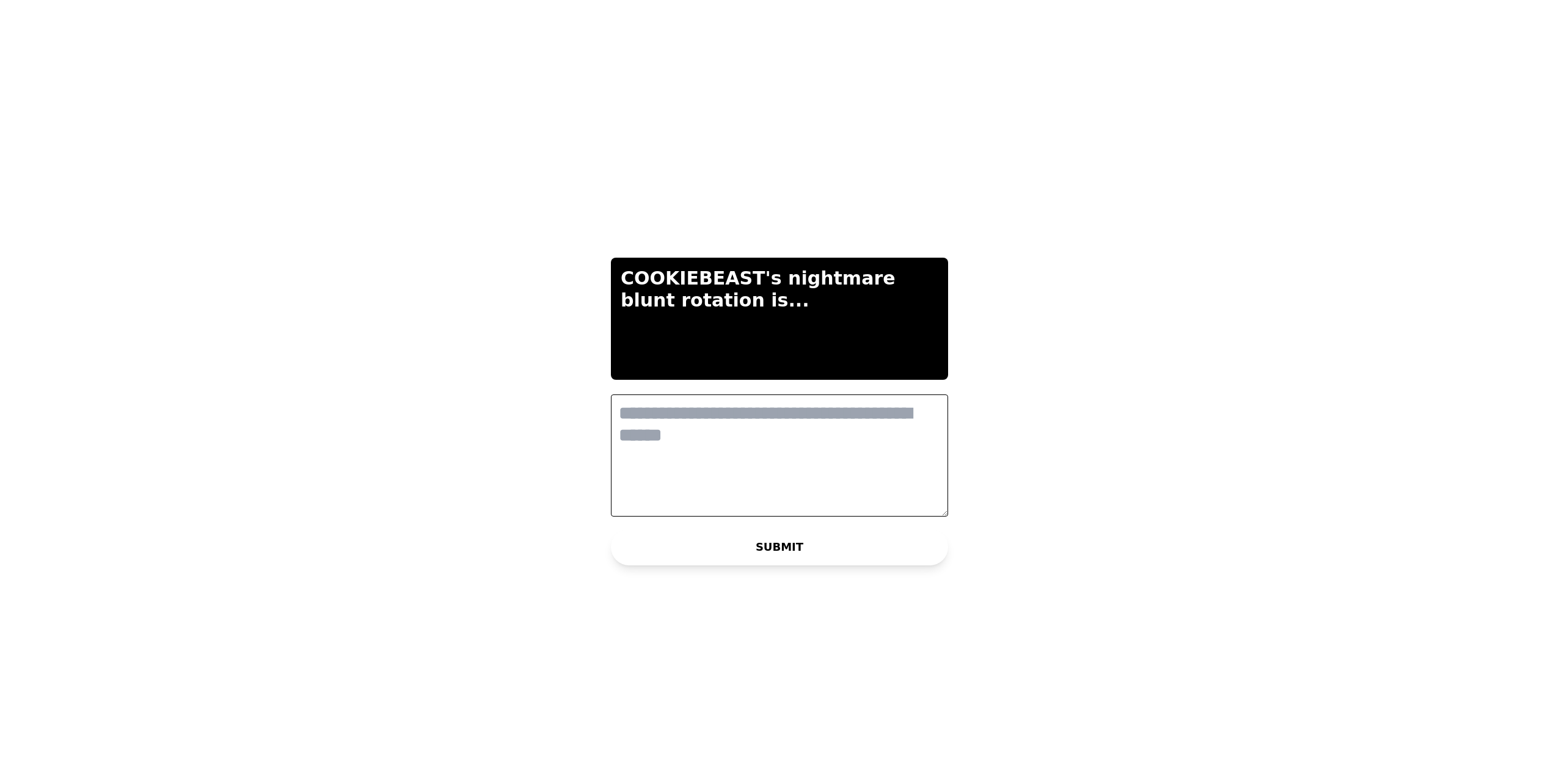
click at [749, 450] on textarea at bounding box center [779, 456] width 337 height 122
type textarea "**********"
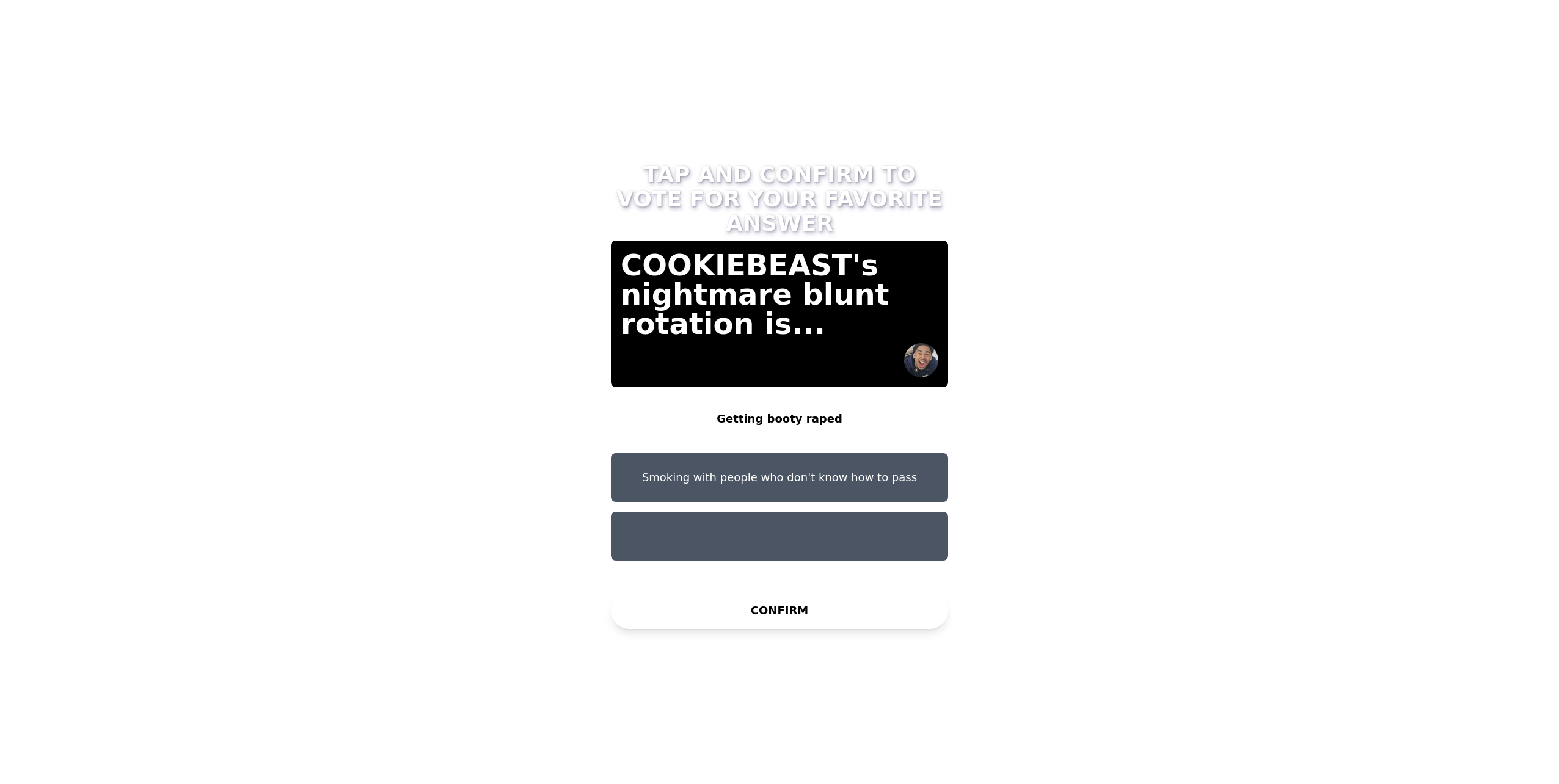
click at [780, 531] on button at bounding box center [779, 536] width 337 height 49
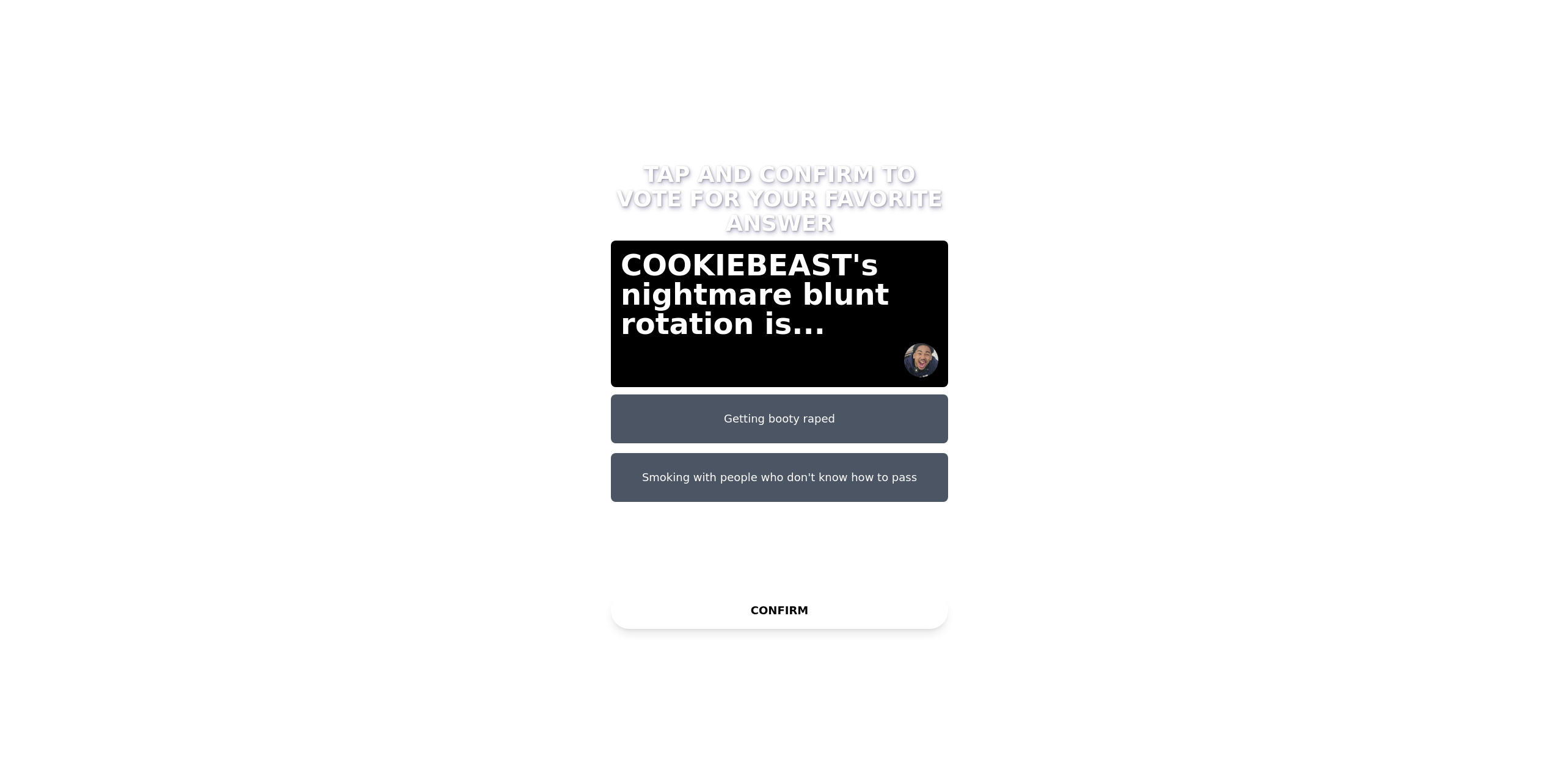
click at [828, 617] on button "CONFIRM" at bounding box center [779, 610] width 337 height 37
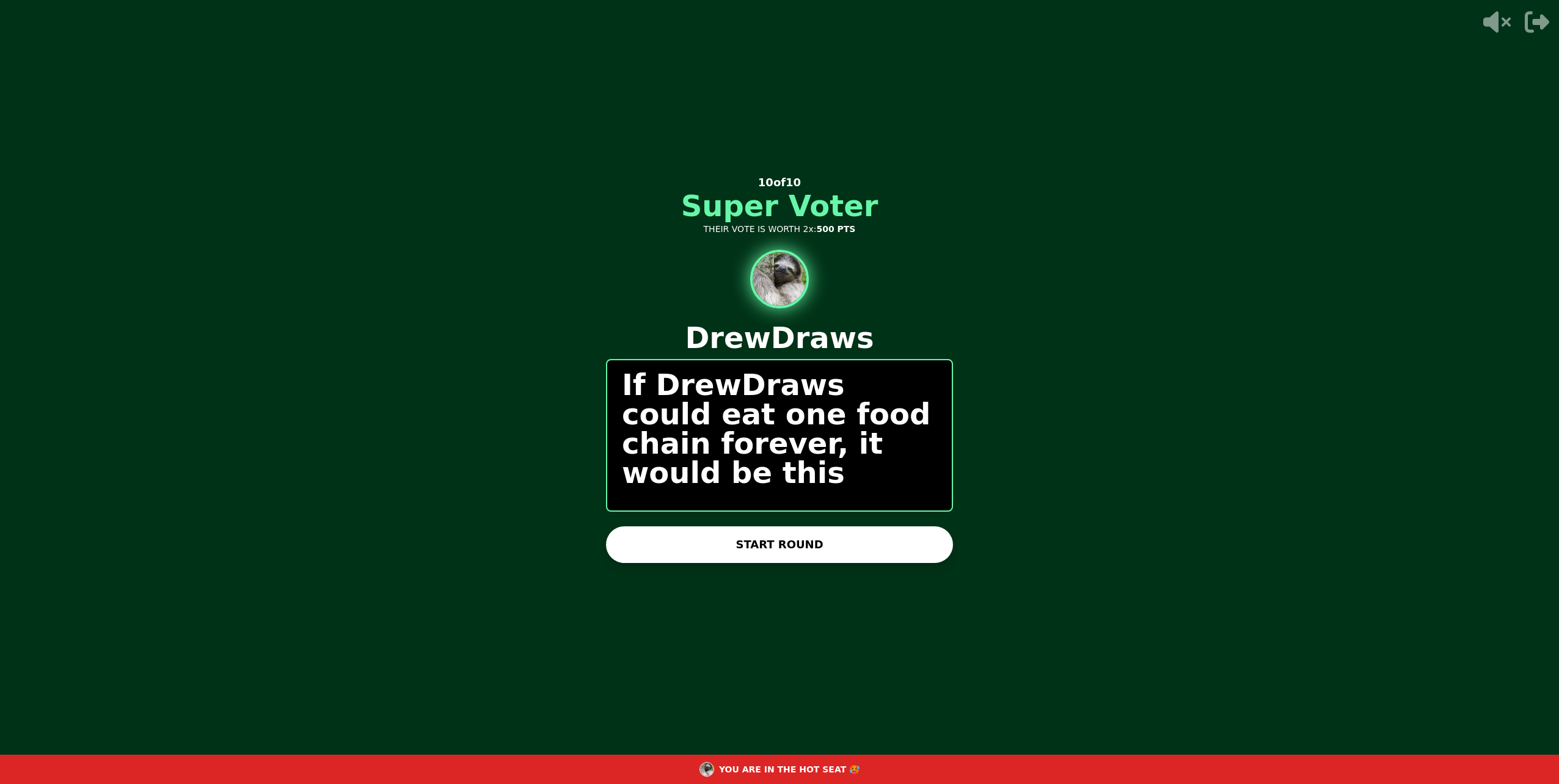
click at [756, 550] on button "START ROUND" at bounding box center [779, 544] width 347 height 37
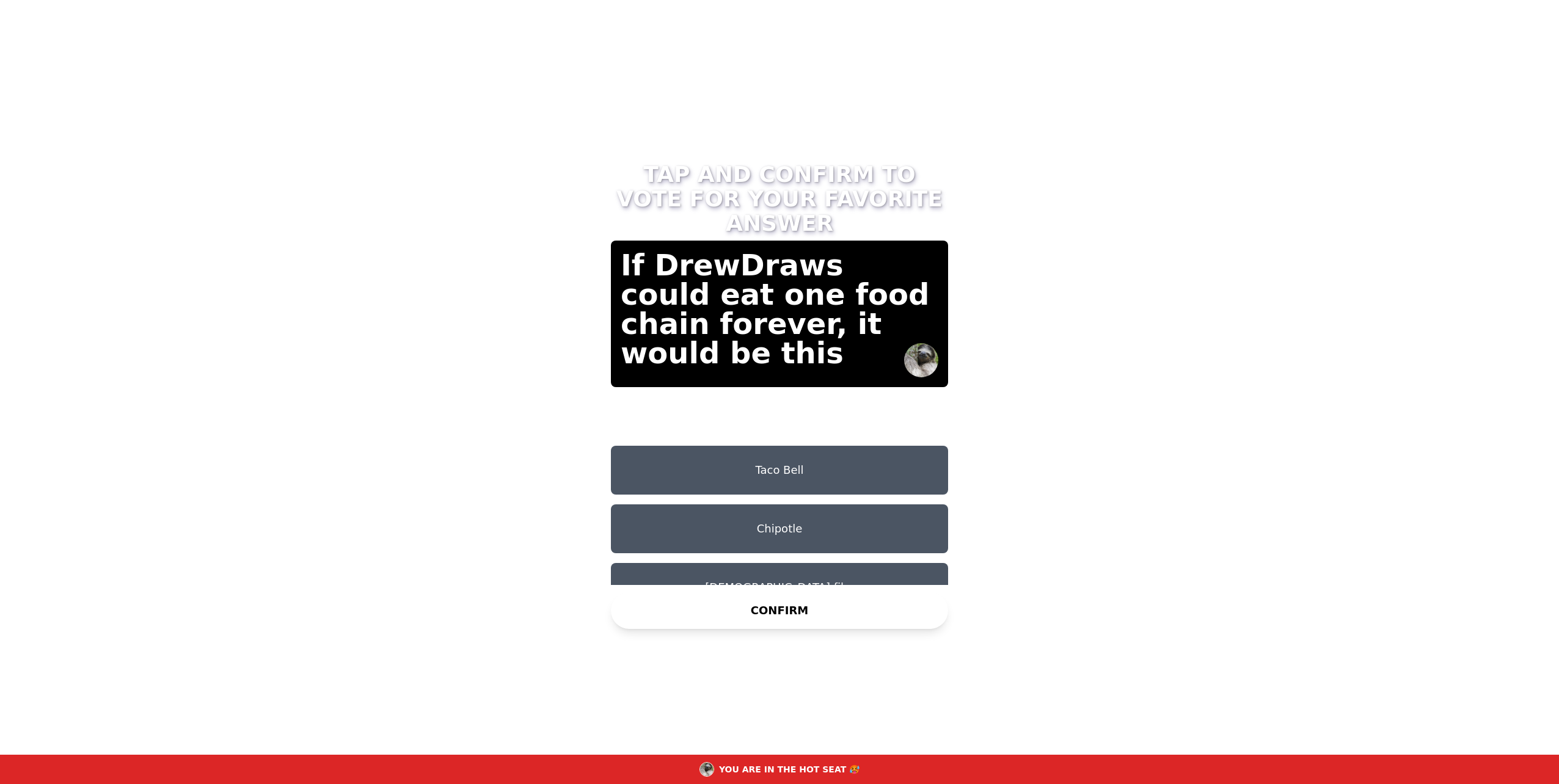
scroll to position [10, 0]
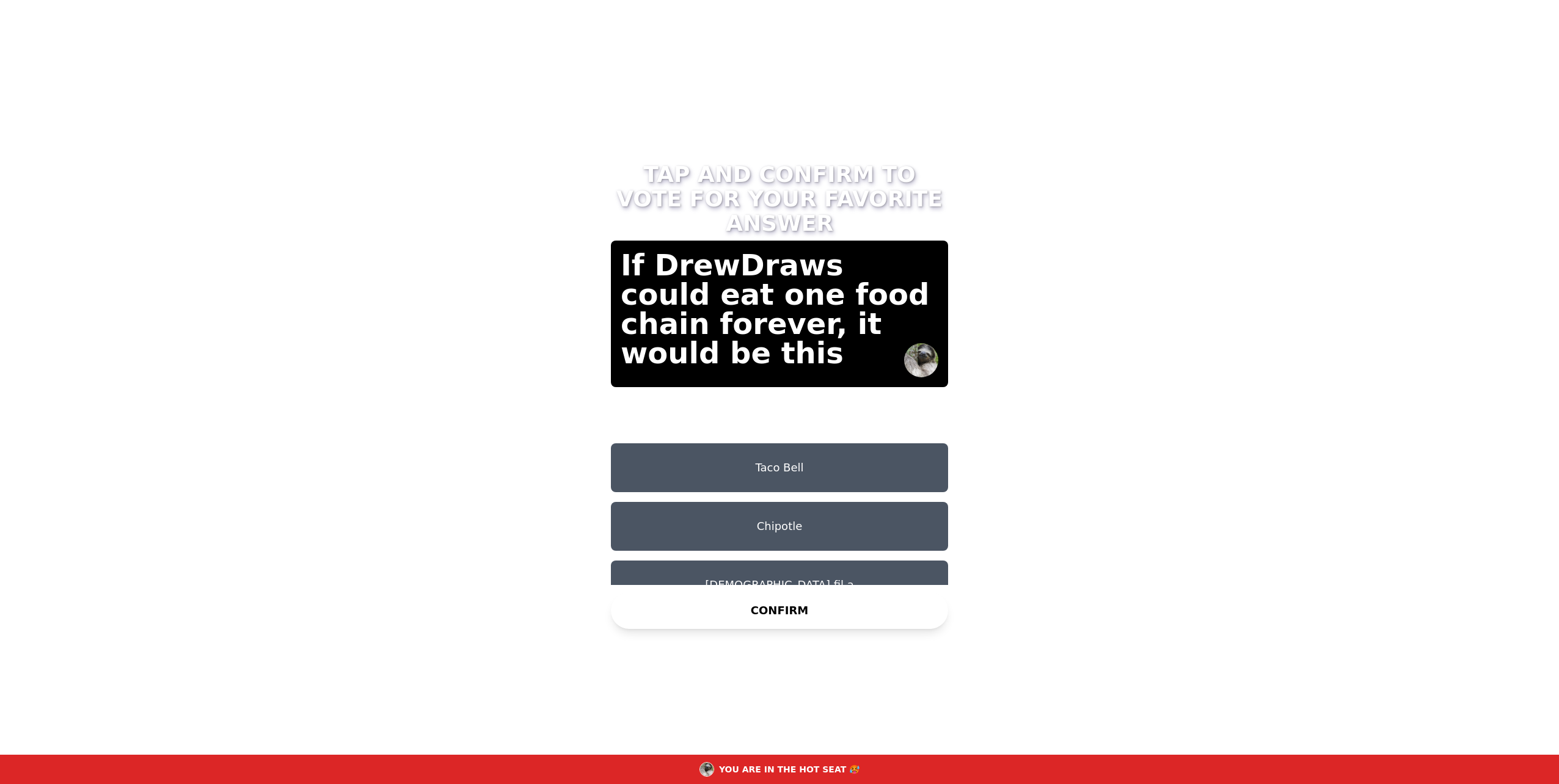
click at [780, 565] on button "[DEMOGRAPHIC_DATA] fil a" at bounding box center [779, 585] width 337 height 49
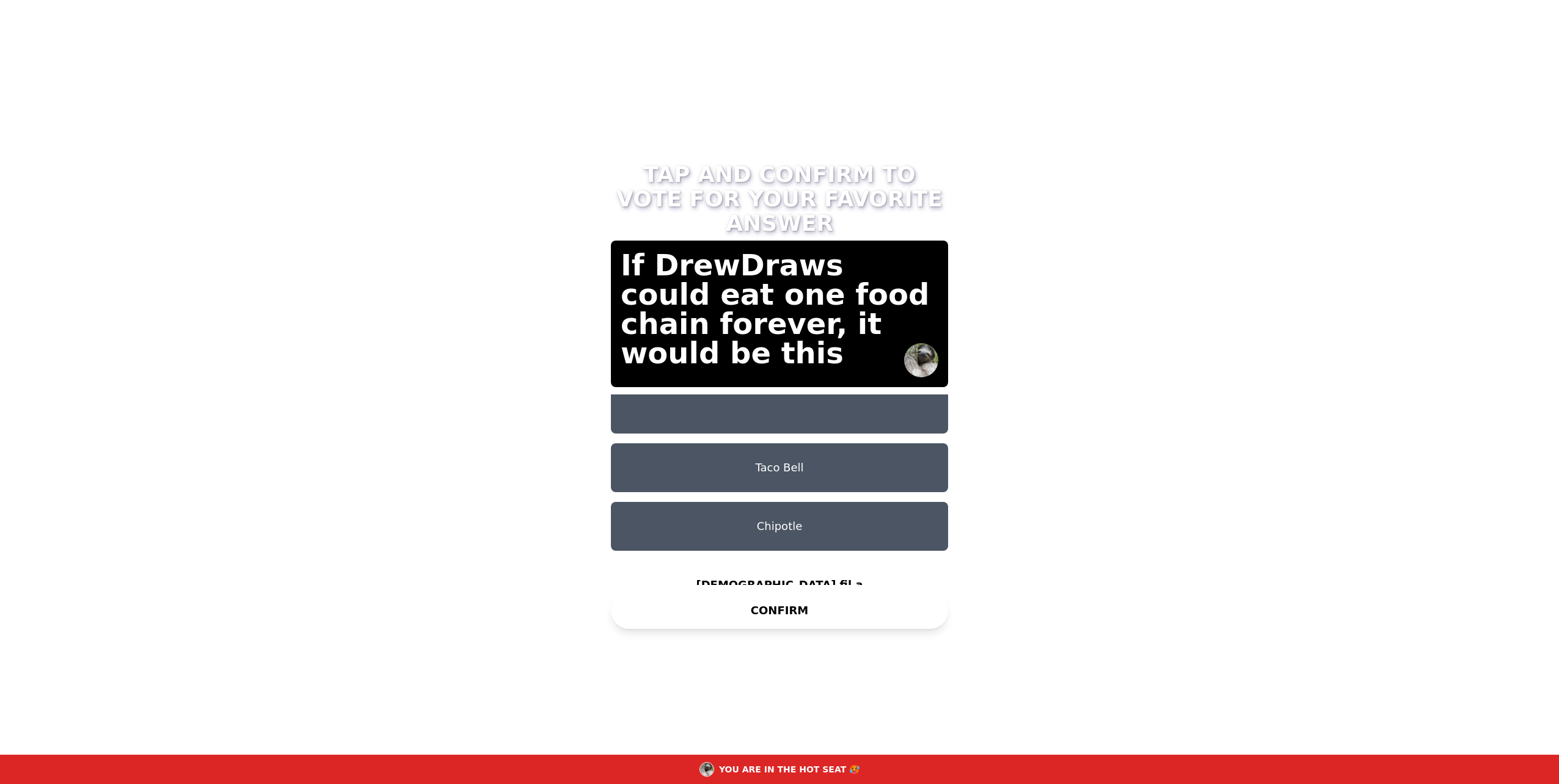
click at [724, 503] on button "Chipotle" at bounding box center [779, 526] width 337 height 49
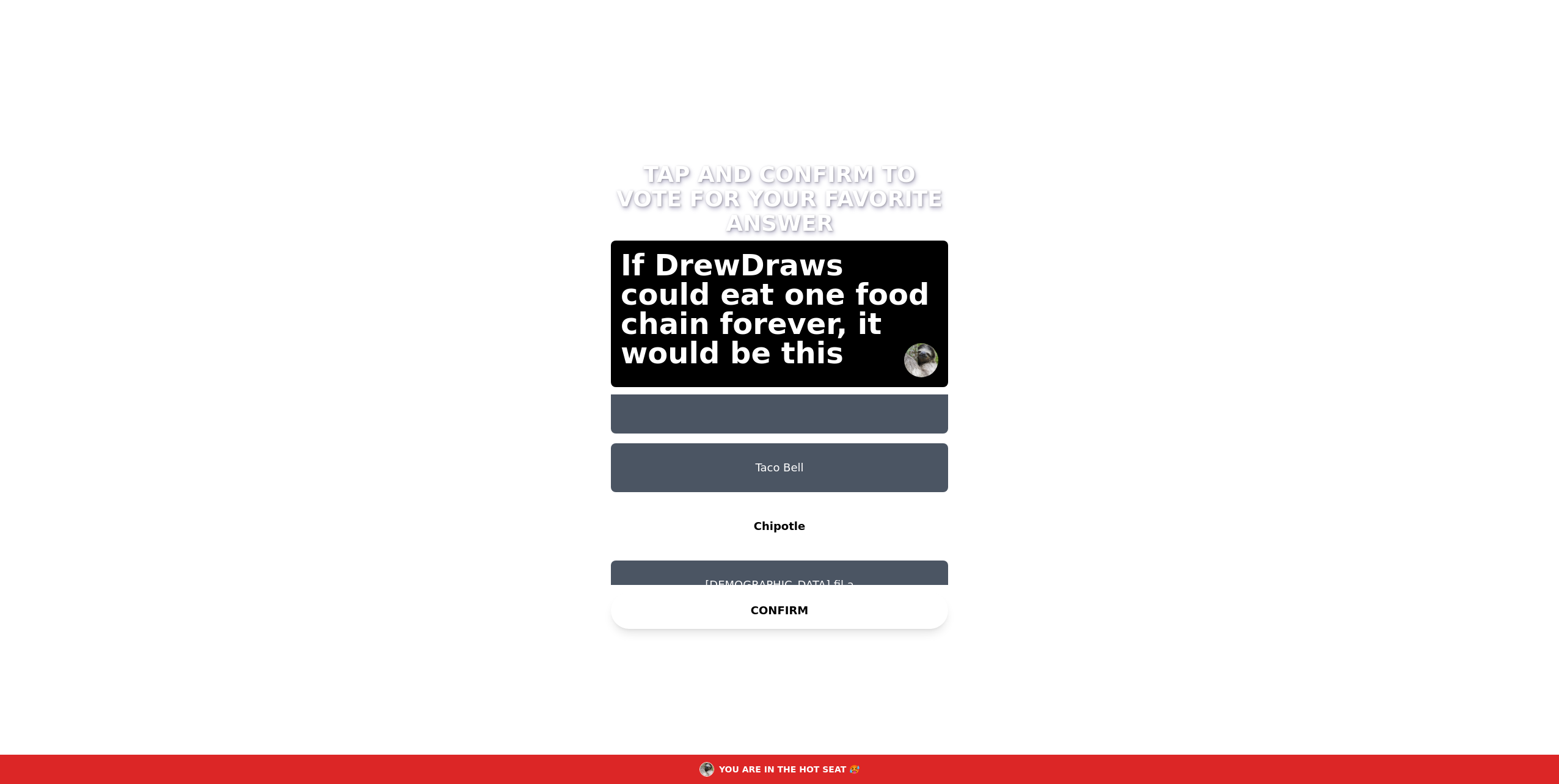
click at [822, 613] on button "CONFIRM" at bounding box center [779, 610] width 337 height 37
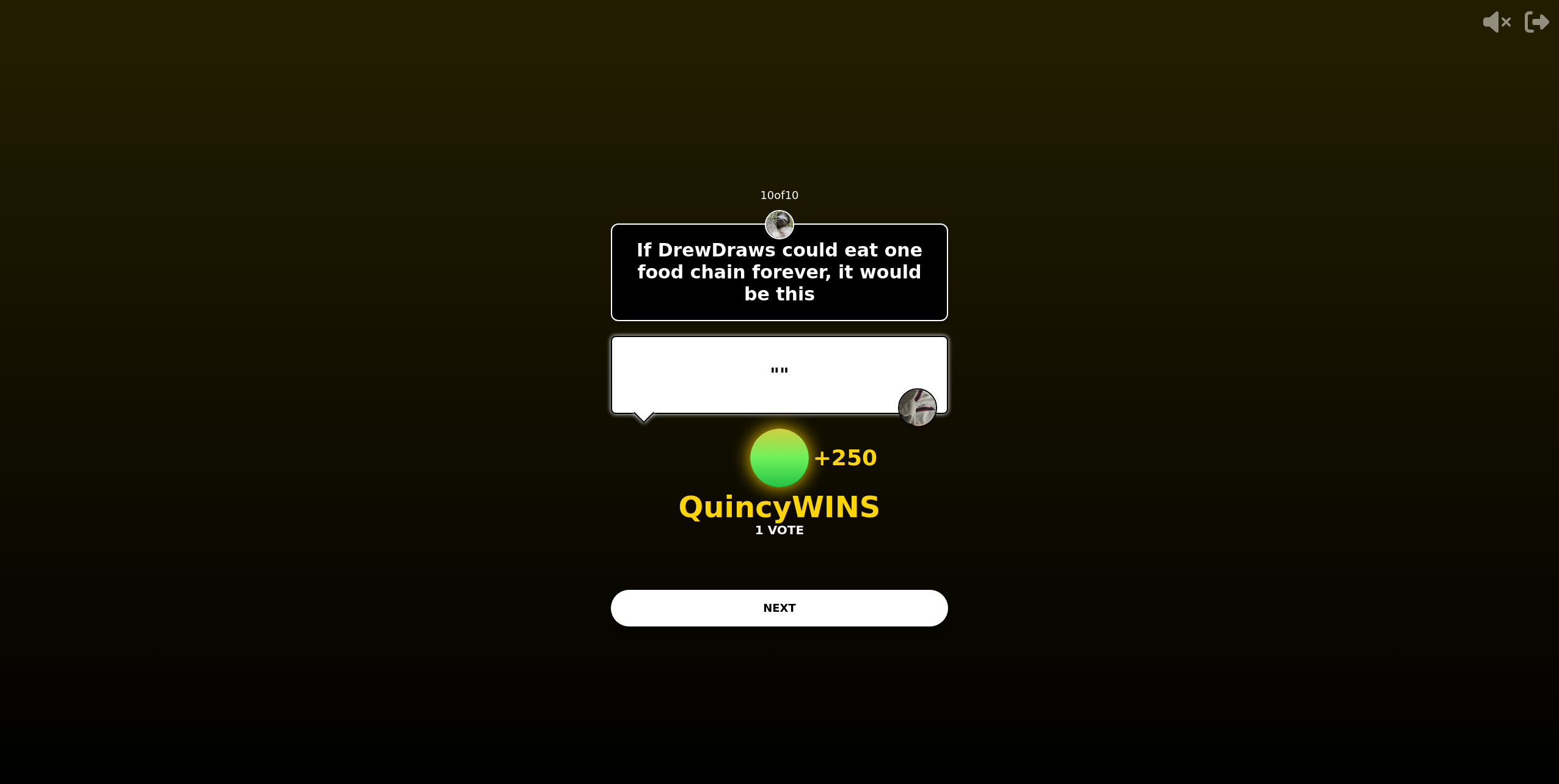
click at [862, 598] on button "NEXT" at bounding box center [779, 608] width 337 height 37
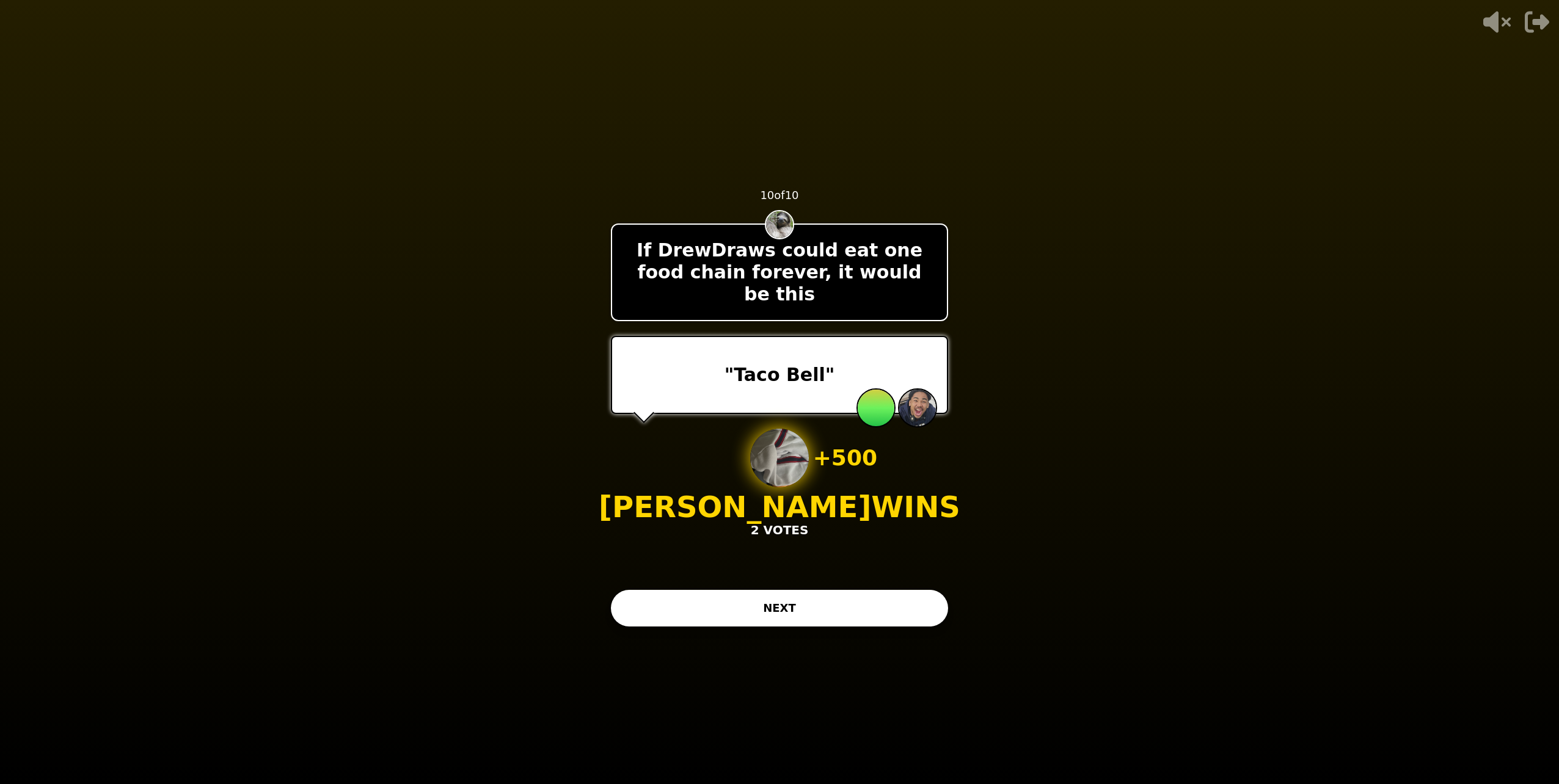
click at [877, 602] on button "NEXT" at bounding box center [779, 608] width 337 height 37
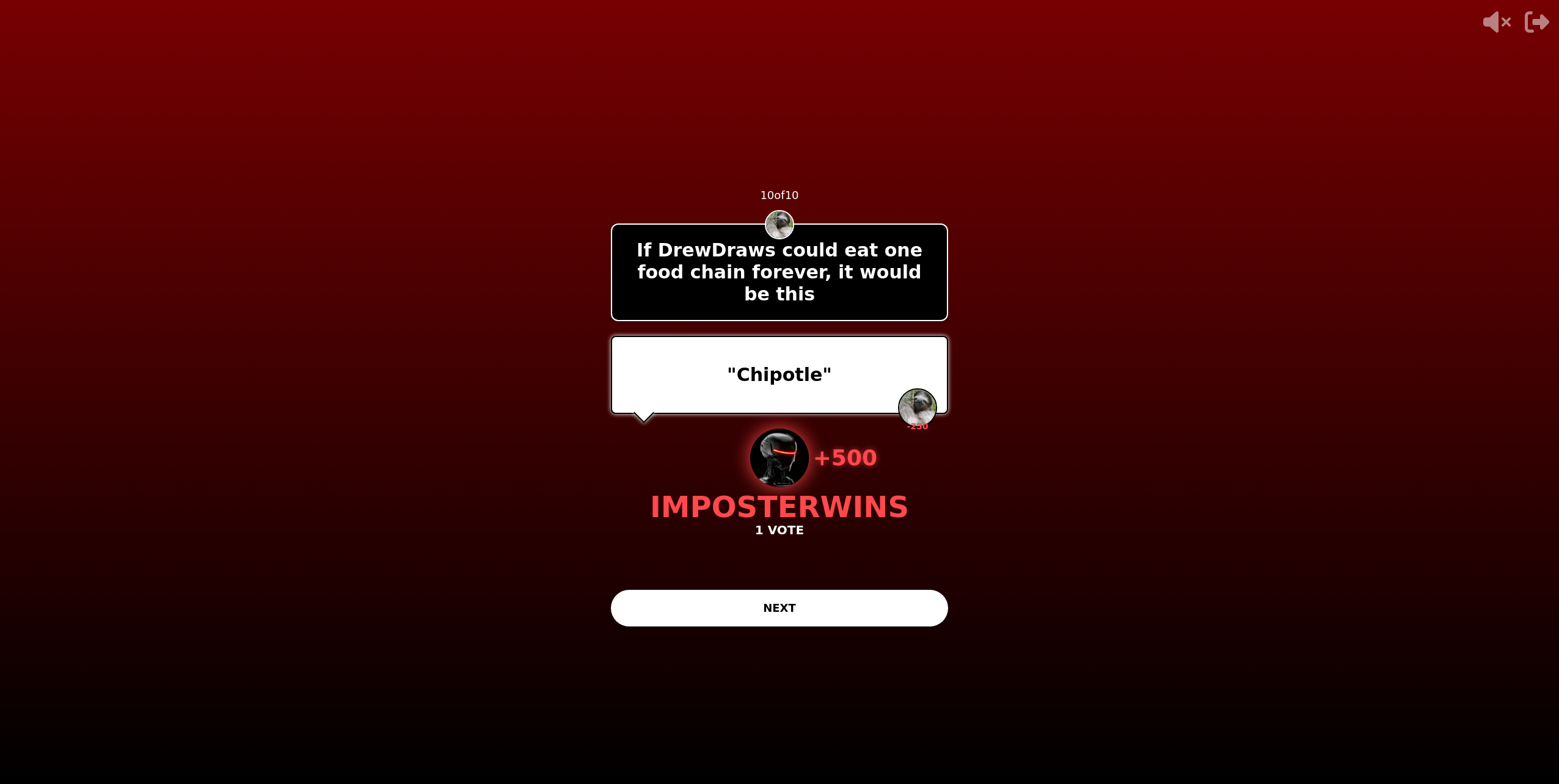
click at [737, 614] on button "NEXT" at bounding box center [779, 608] width 337 height 37
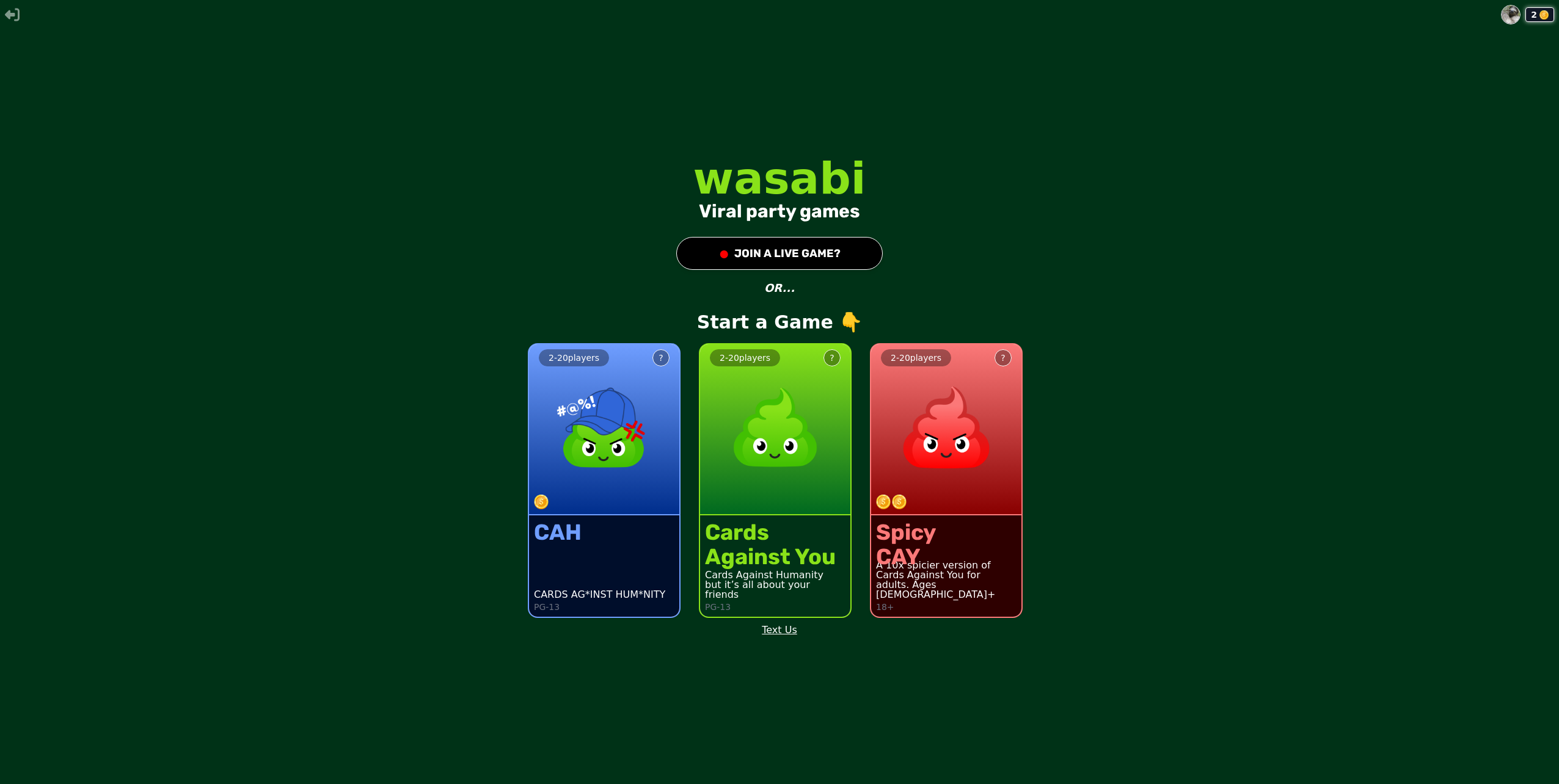
click at [731, 242] on button "● JOIN A LIVE GAME?" at bounding box center [780, 253] width 207 height 33
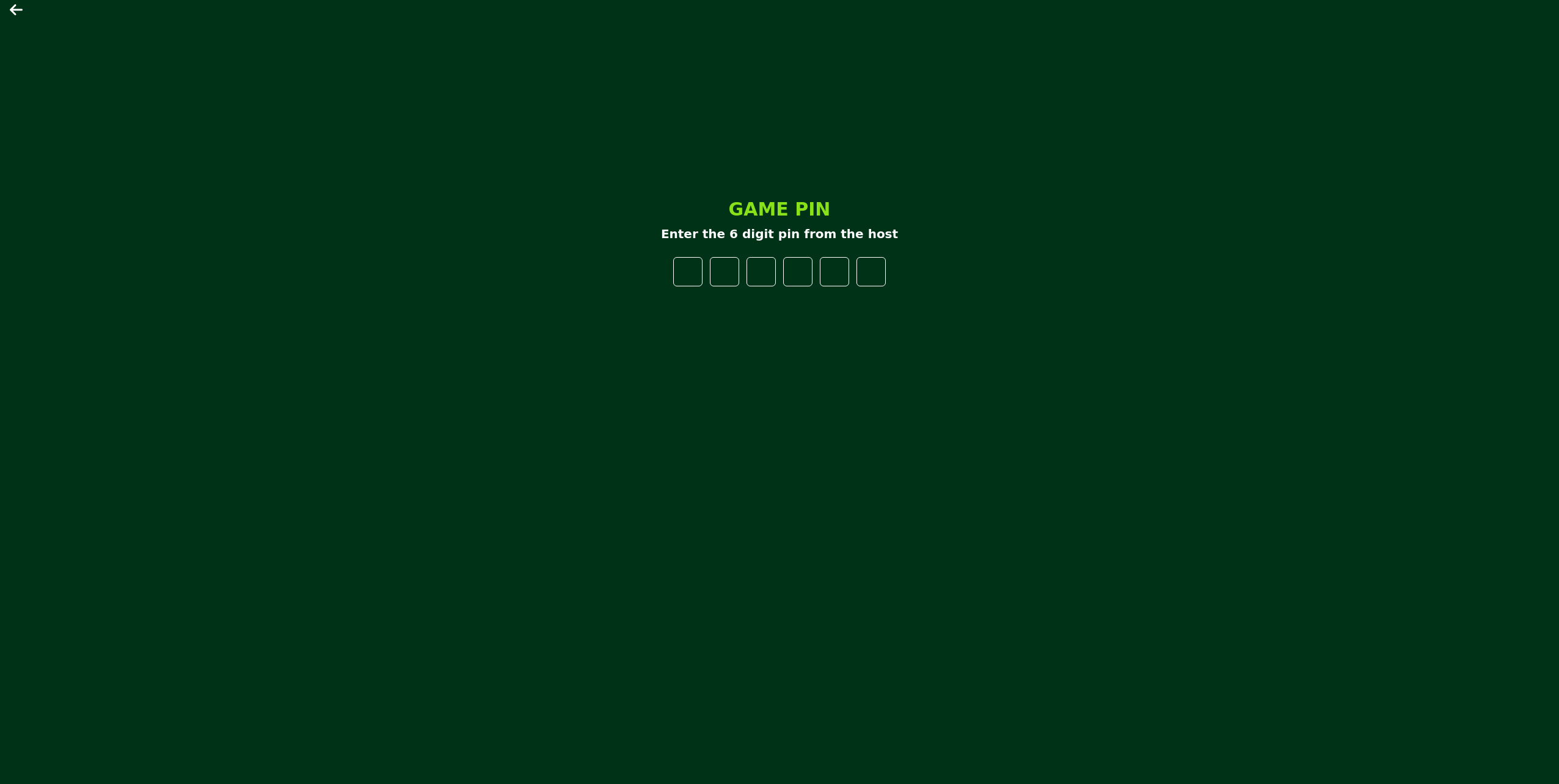
type input "*"
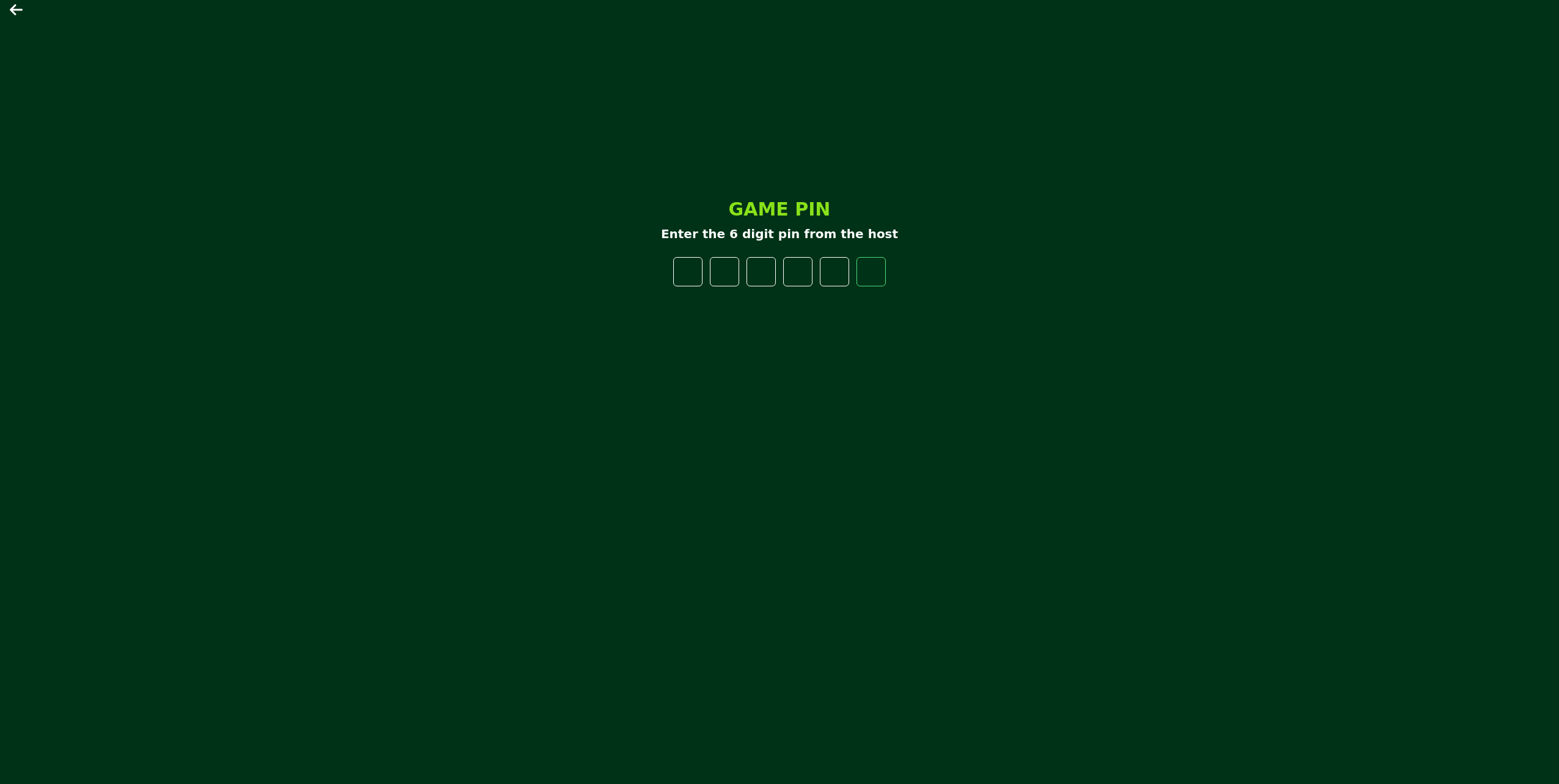
type input "*"
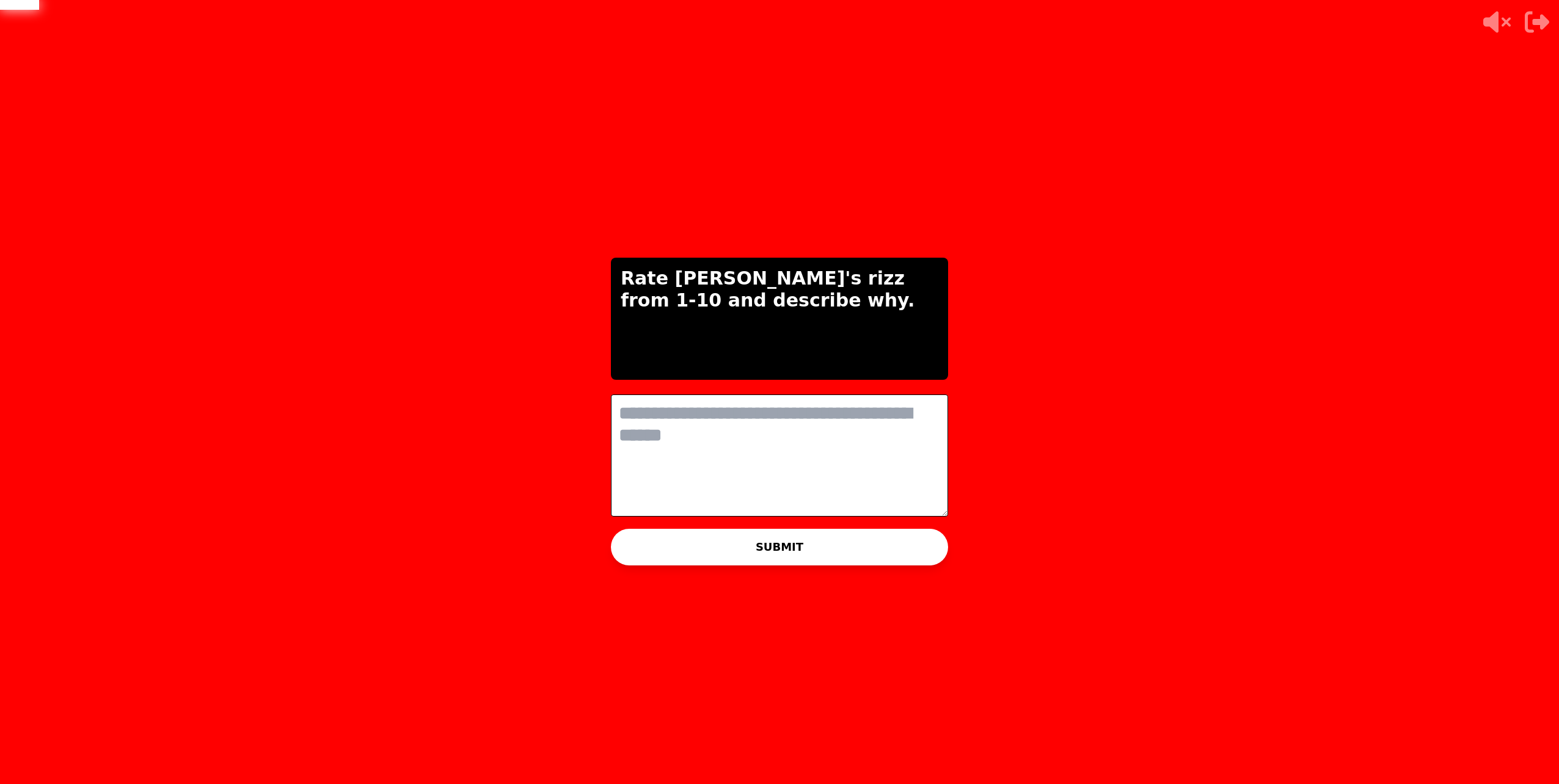
drag, startPoint x: 790, startPoint y: 404, endPoint x: 799, endPoint y: 422, distance: 20.1
click at [798, 422] on textarea at bounding box center [779, 456] width 337 height 122
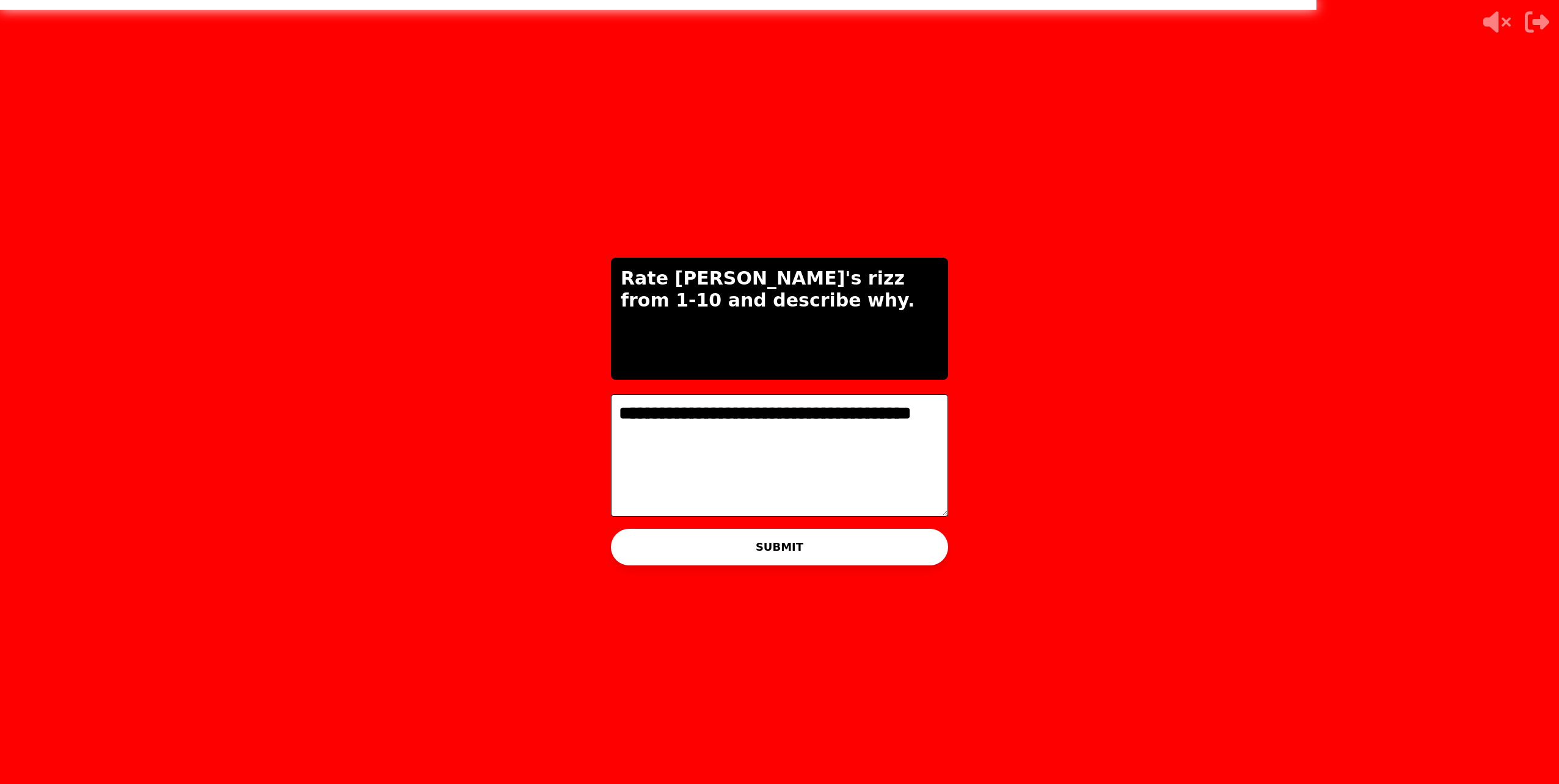
type textarea "**********"
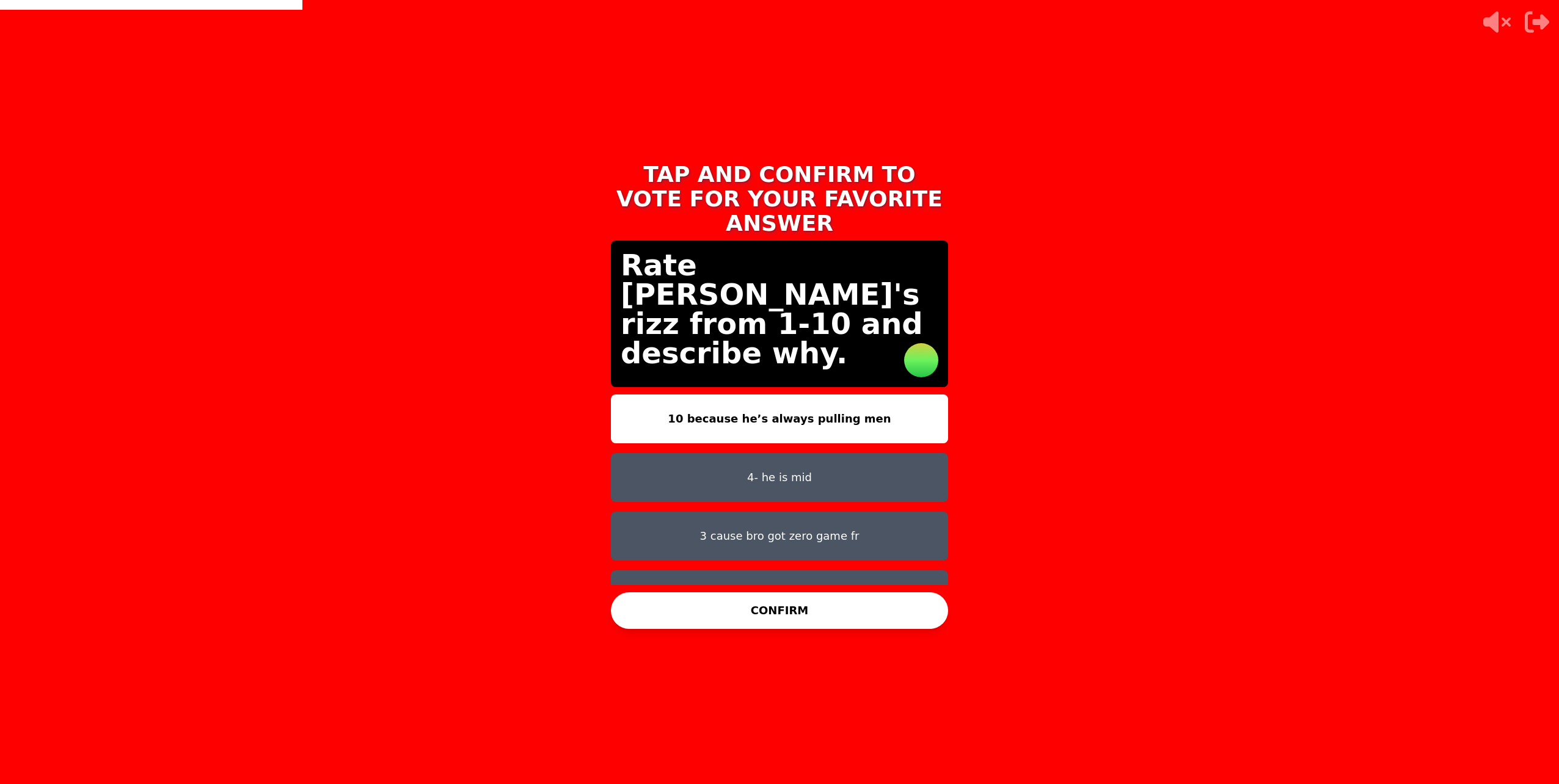
scroll to position [10, 0]
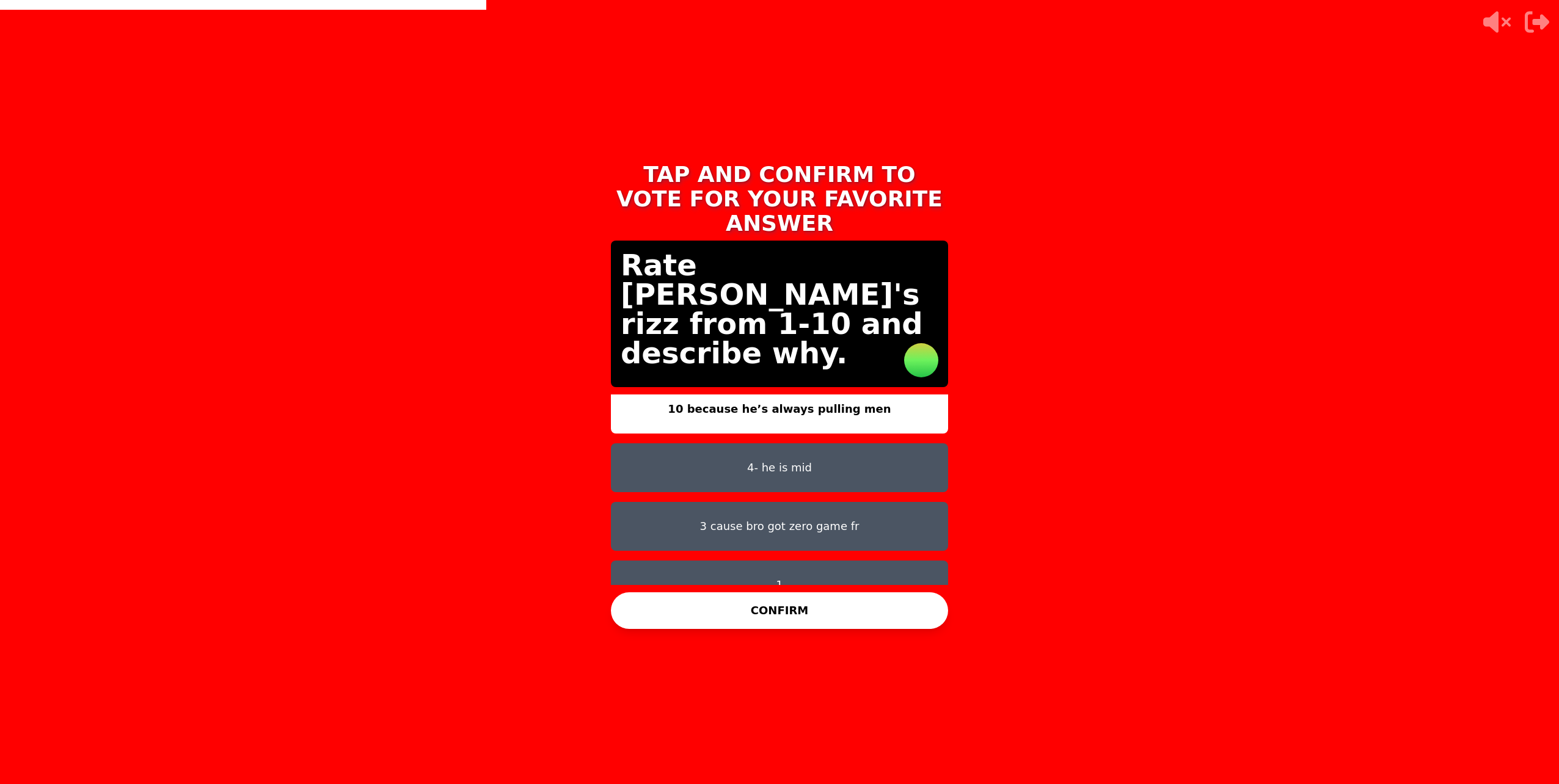
click at [820, 395] on button "10 because he’s always pulling men" at bounding box center [779, 409] width 337 height 49
click at [785, 612] on button "CONFIRM" at bounding box center [779, 610] width 337 height 37
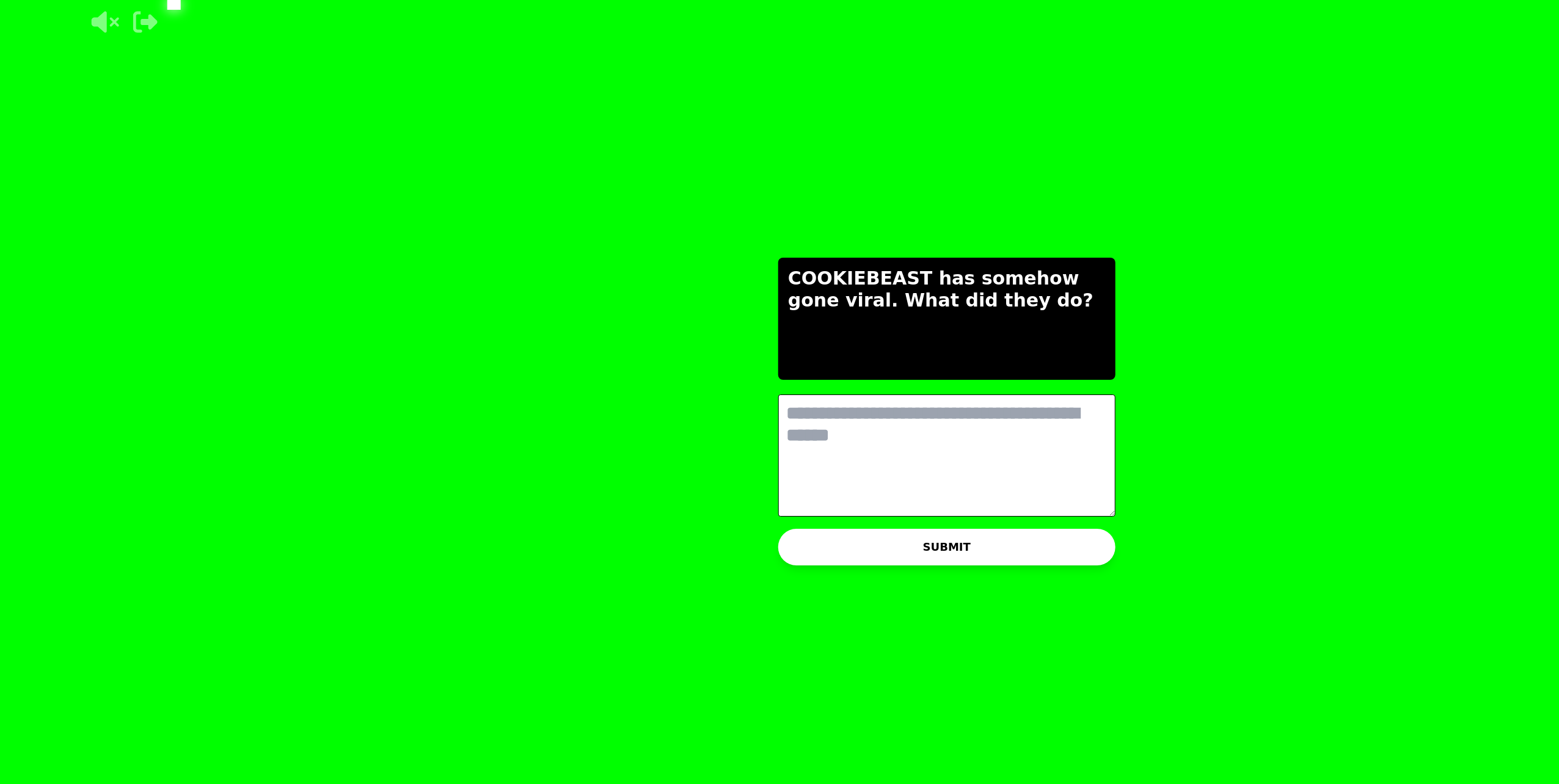
scroll to position [0, 0]
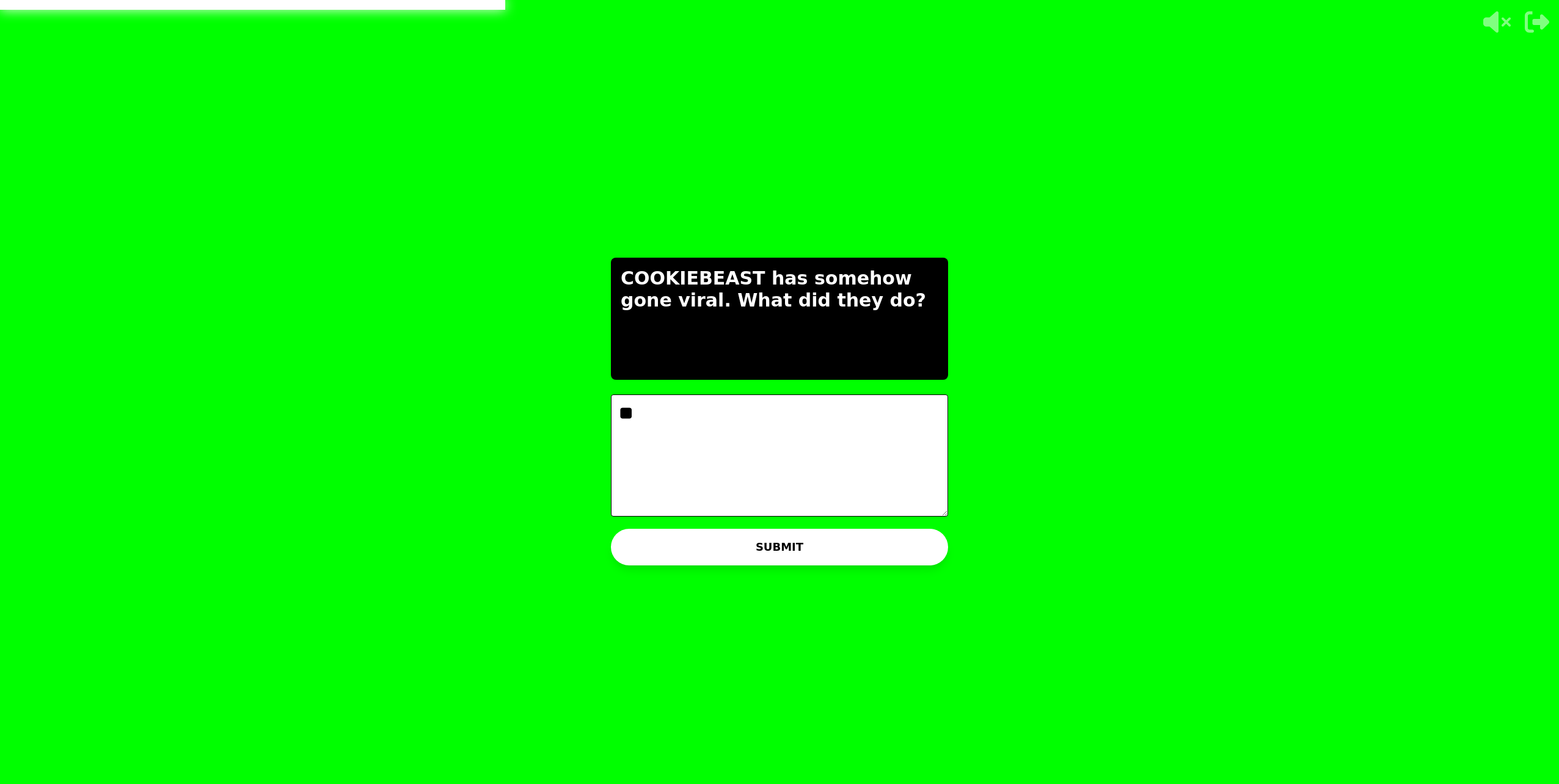
type textarea "*"
type textarea "**********"
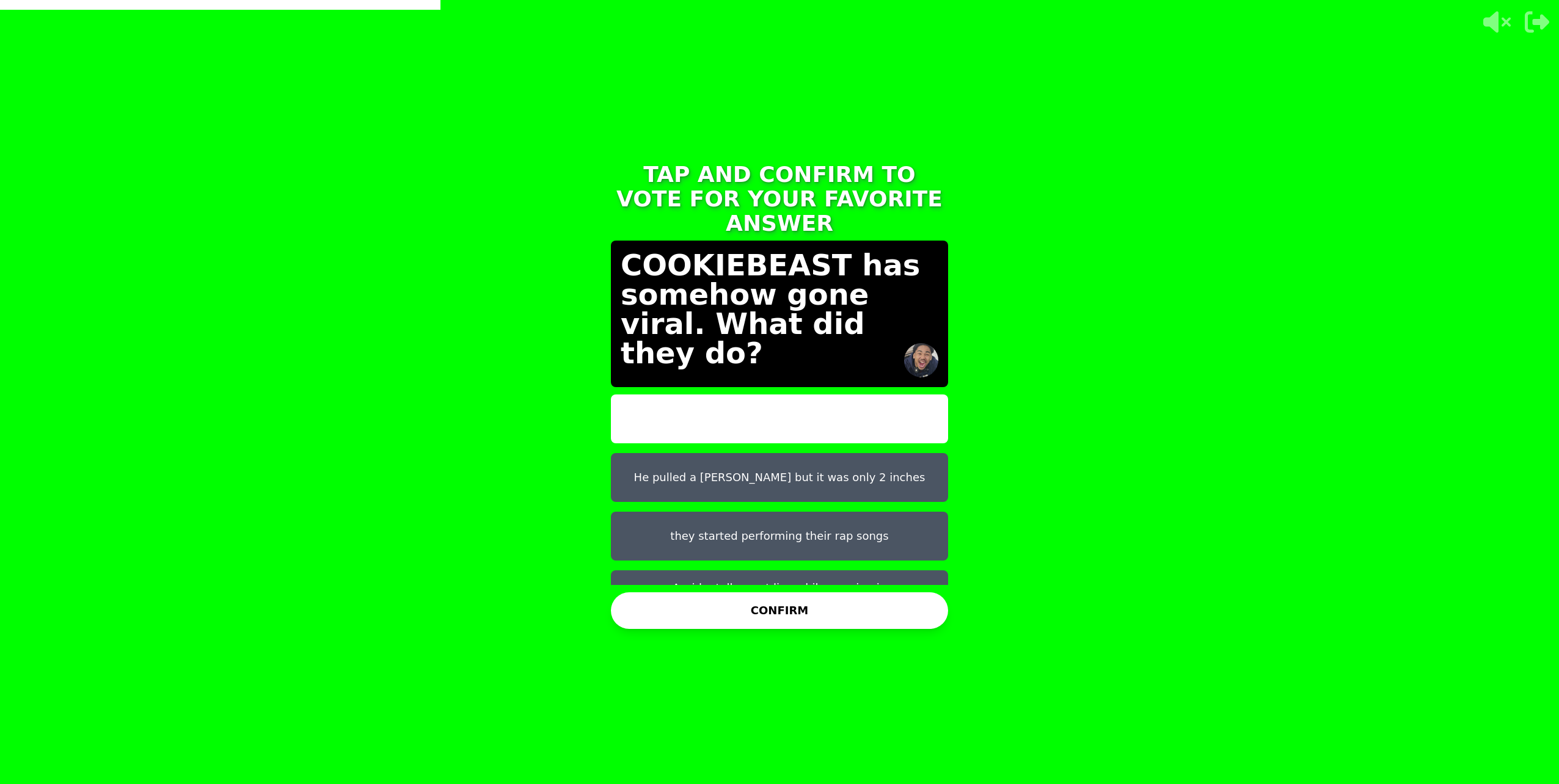
click at [772, 455] on button "He pulled a [PERSON_NAME] but it was only 2 inches" at bounding box center [779, 478] width 337 height 49
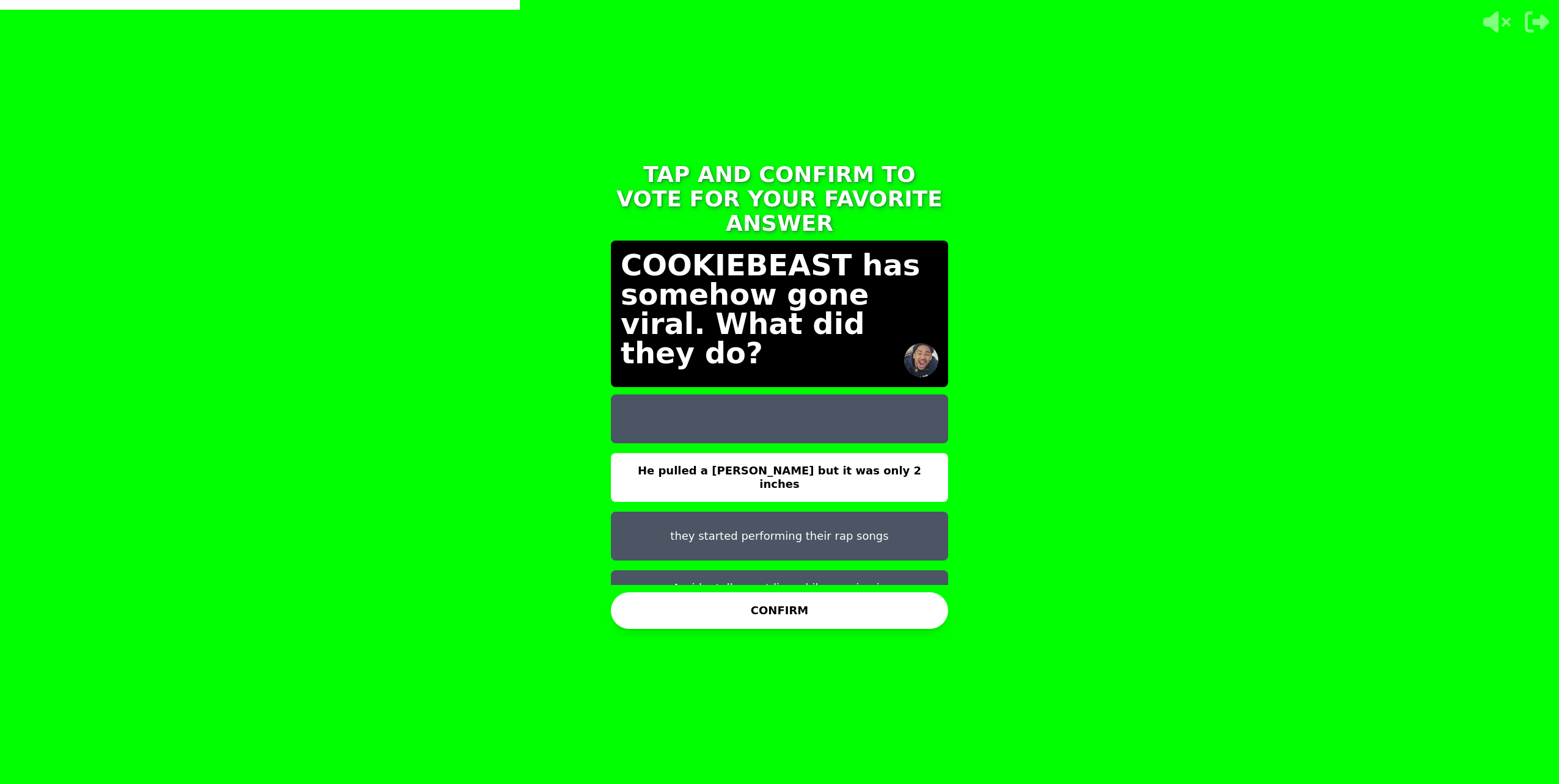
click at [729, 609] on button "CONFIRM" at bounding box center [779, 610] width 337 height 37
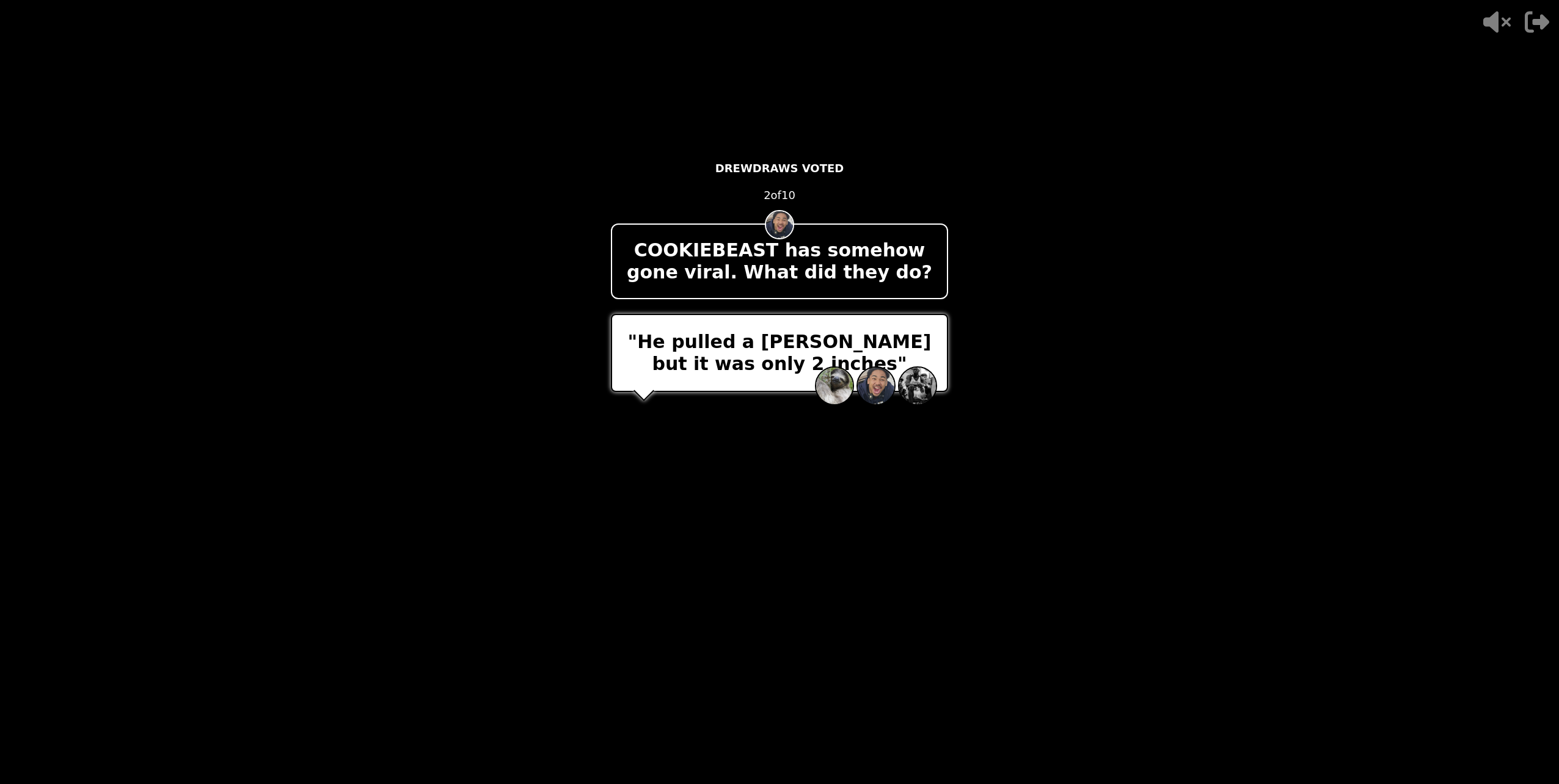
drag, startPoint x: 816, startPoint y: 542, endPoint x: 833, endPoint y: 560, distance: 24.8
click at [827, 549] on div "- 500 PTS DREWDRAWS VOTED 2 of 10 COOKIEBEAST has somehow gone viral. What did …" at bounding box center [779, 392] width 337 height 489
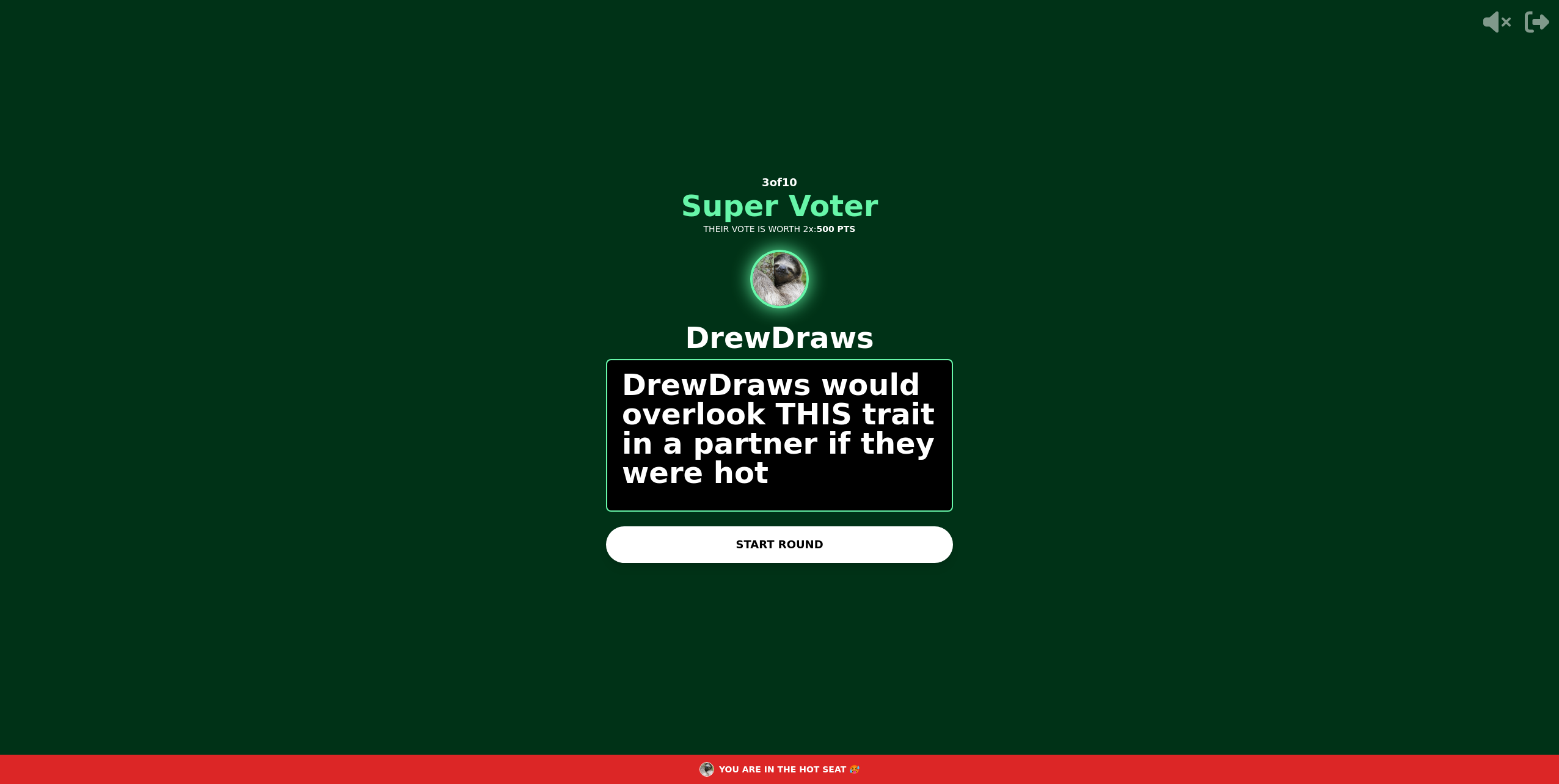
click at [744, 546] on button "START ROUND" at bounding box center [779, 544] width 347 height 37
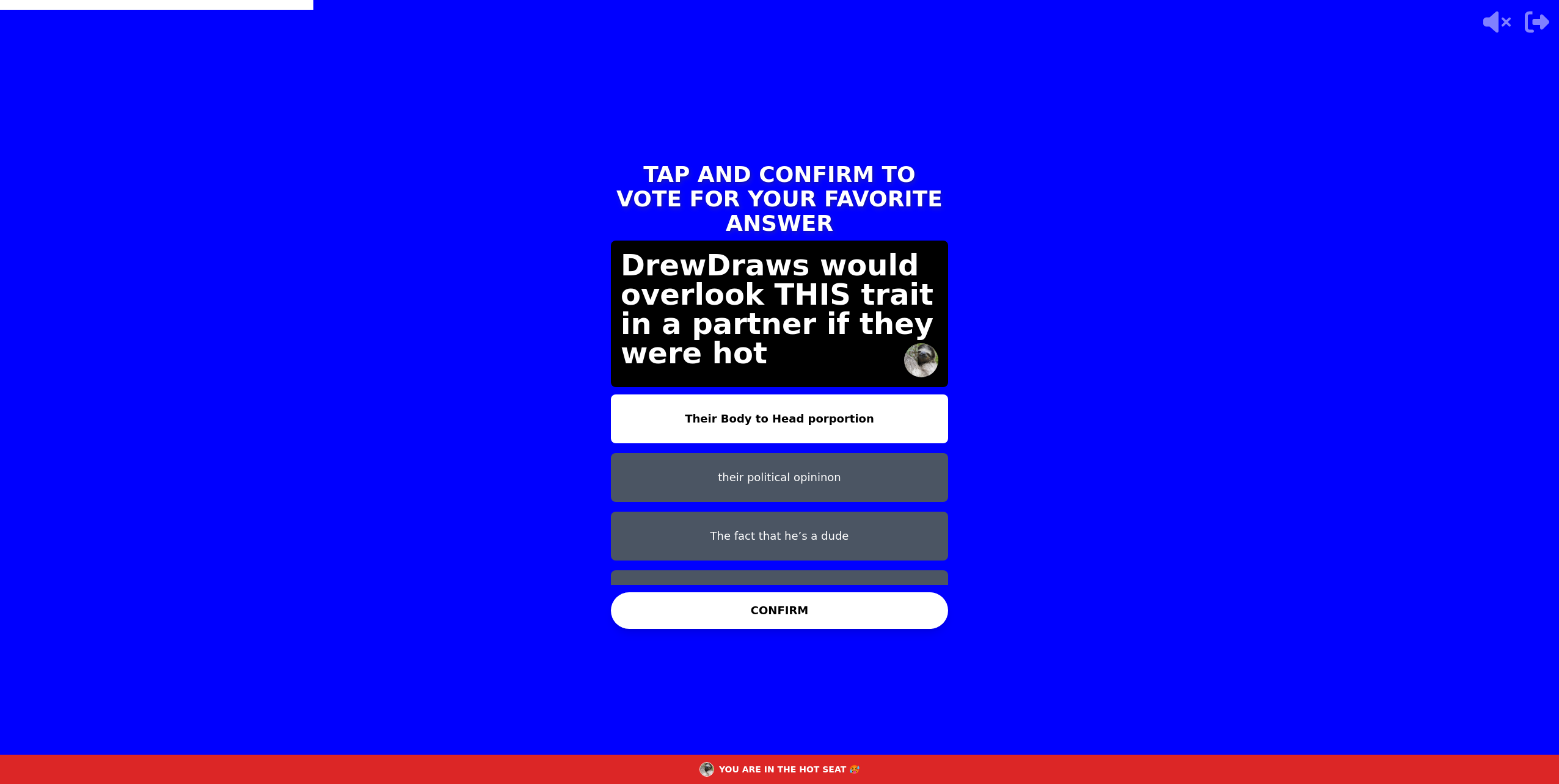
click at [724, 518] on button "The fact that he’s a dude" at bounding box center [779, 536] width 337 height 49
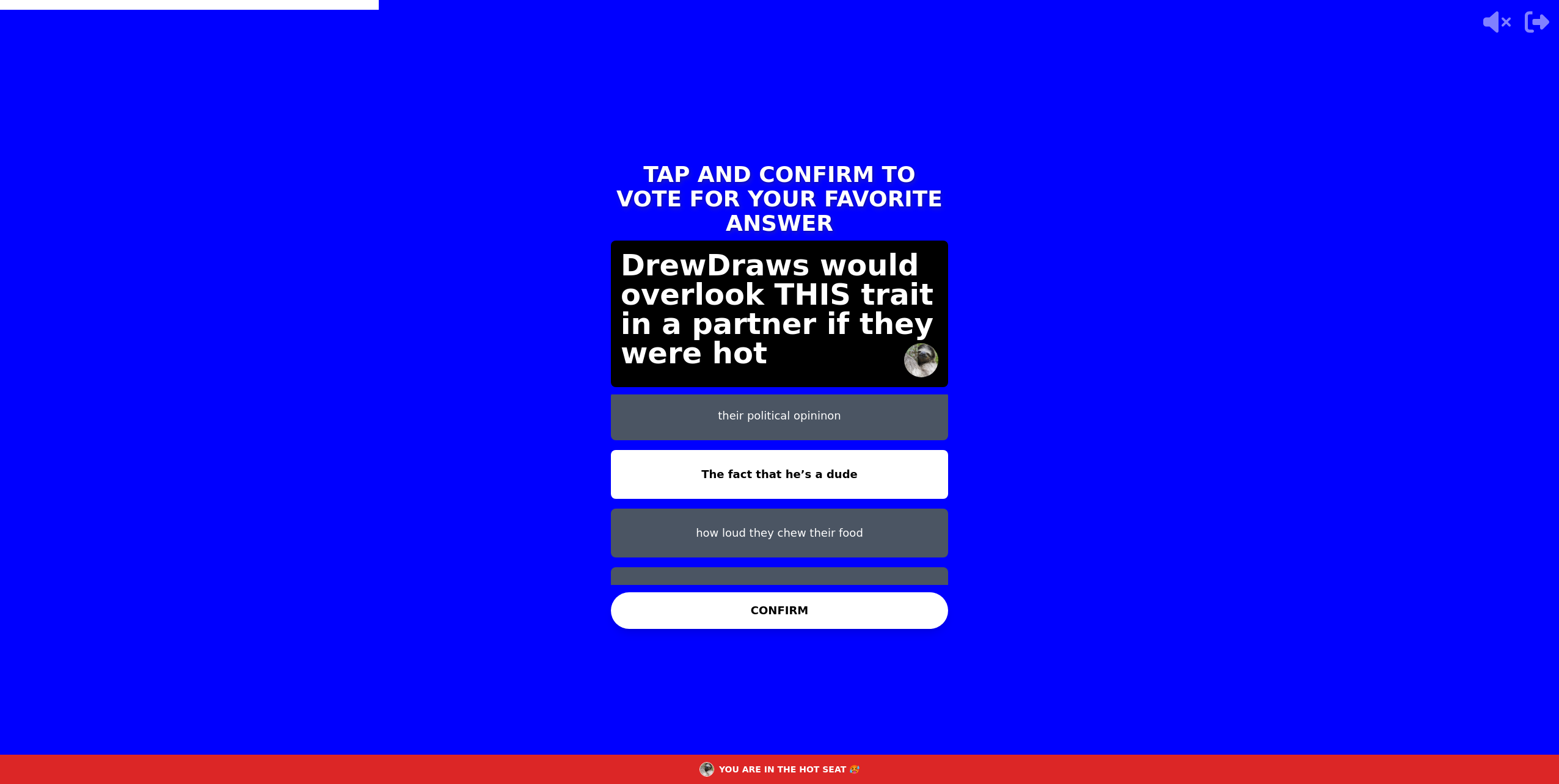
scroll to position [68, 0]
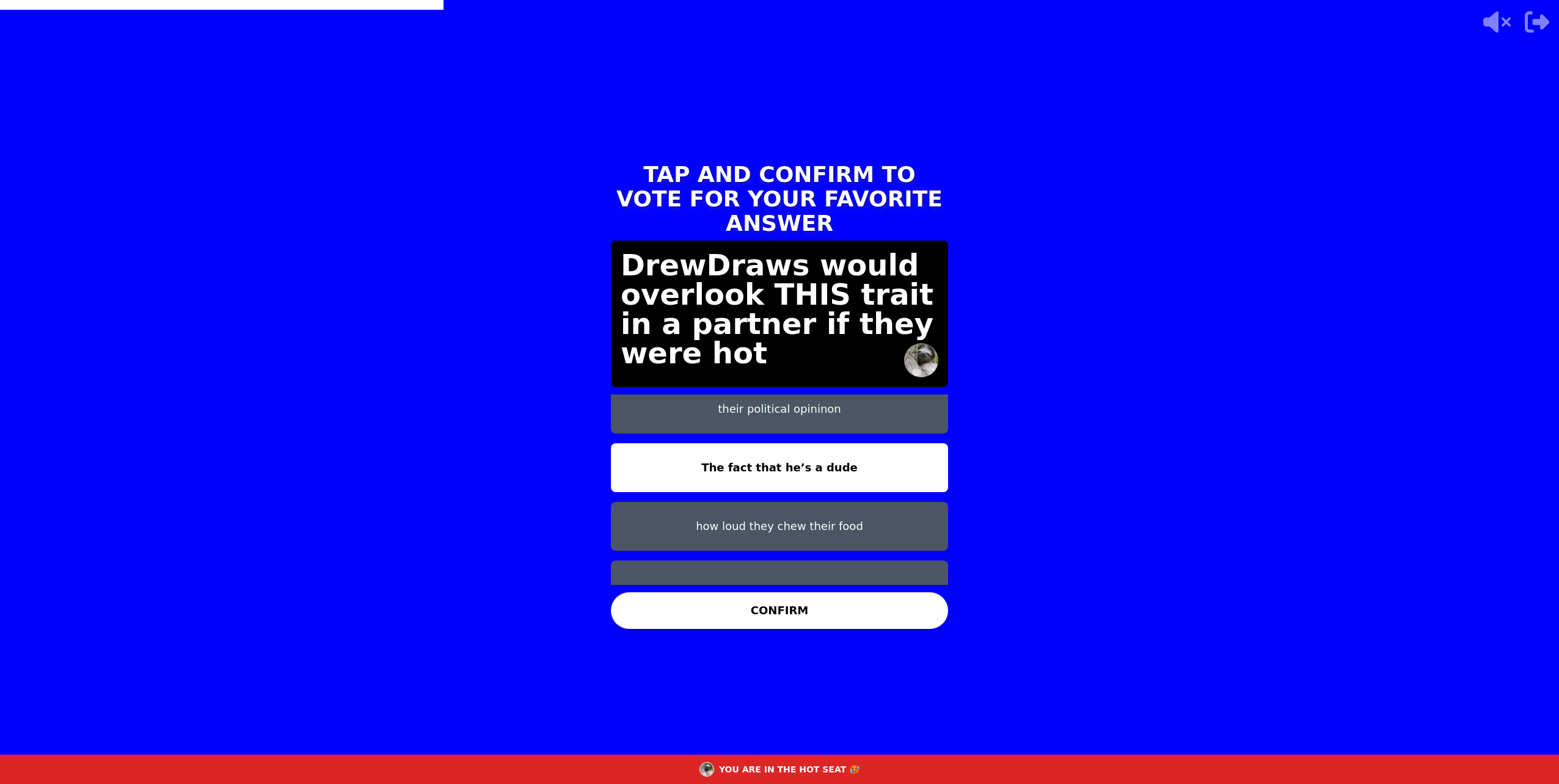
click at [742, 615] on button "CONFIRM" at bounding box center [779, 610] width 337 height 37
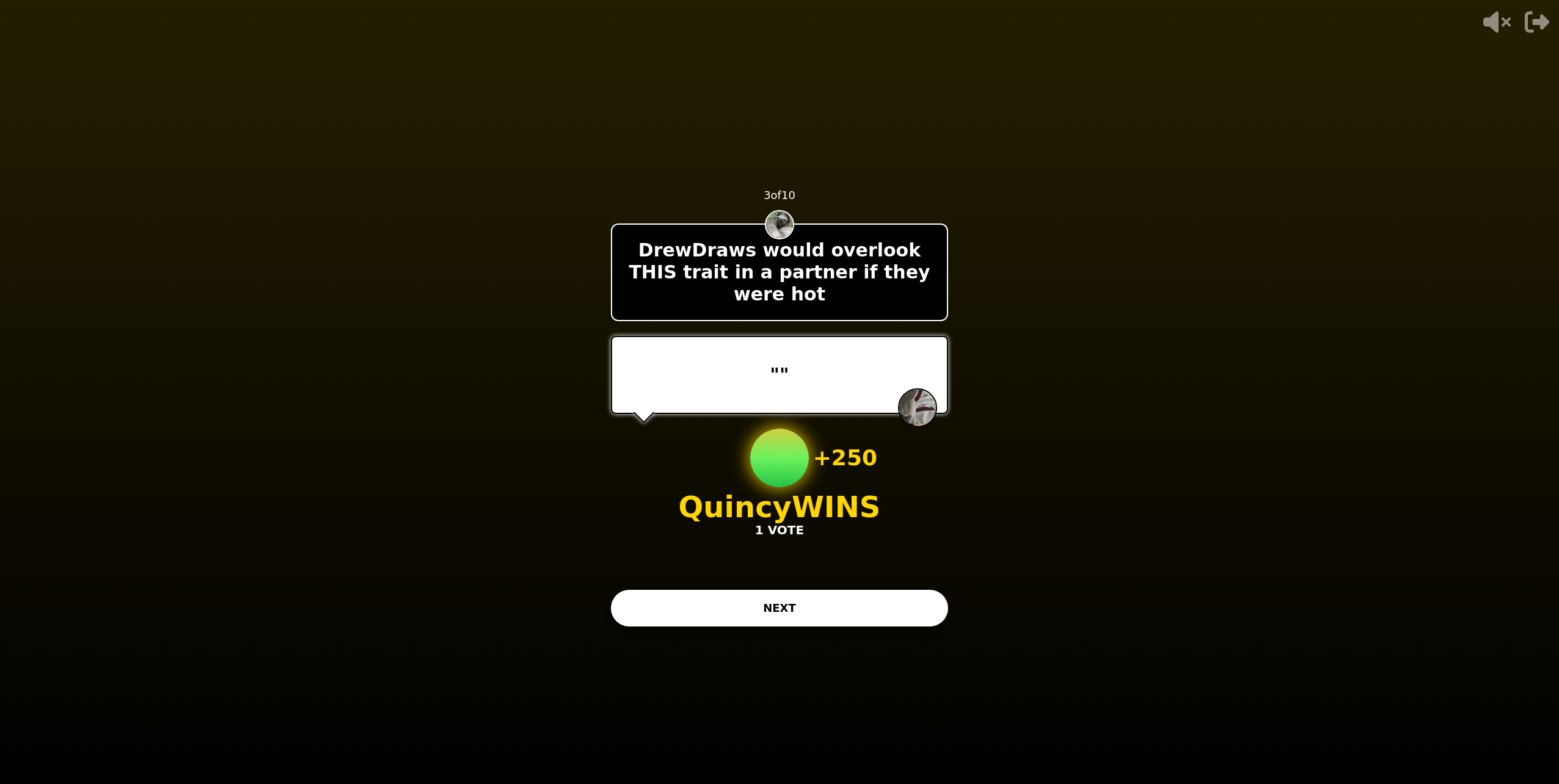
click at [731, 630] on div "- 500 PTS 3 of 10 DrewDraws would overlook THIS trait in a partner if they were…" at bounding box center [779, 392] width 337 height 489
click at [708, 618] on button "NEXT" at bounding box center [779, 608] width 337 height 37
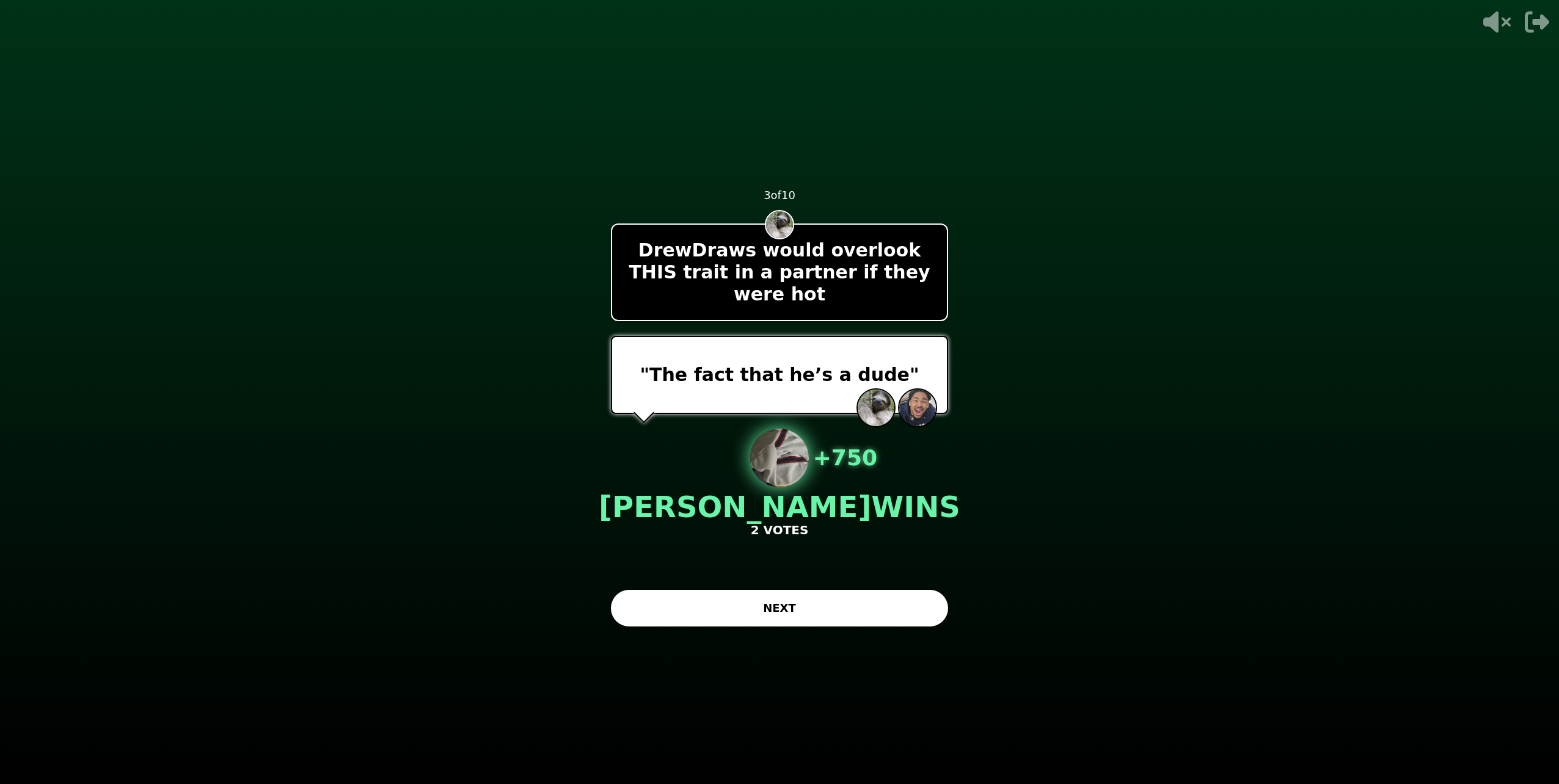
click at [710, 618] on button "NEXT" at bounding box center [779, 608] width 337 height 37
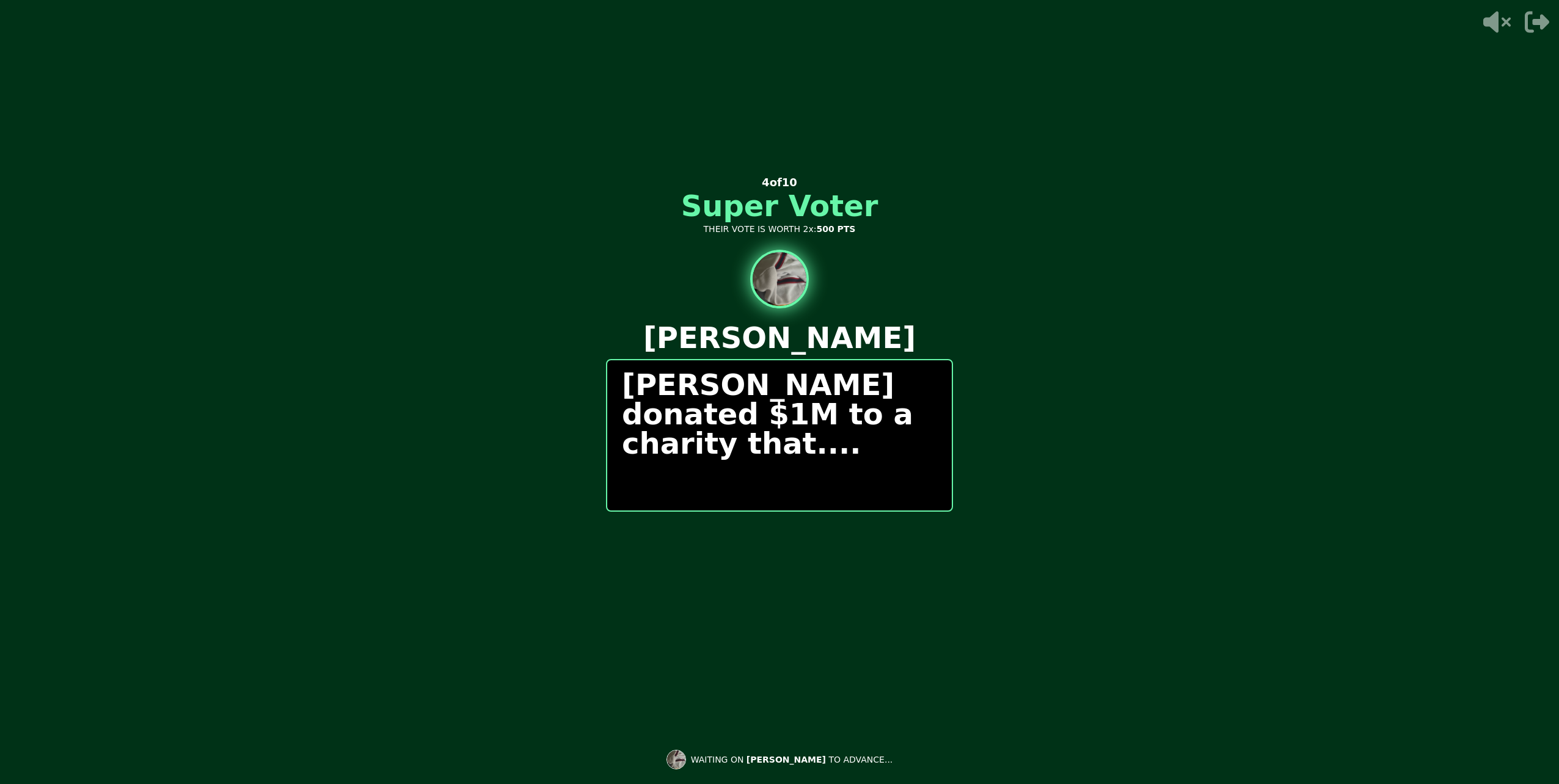
click at [797, 615] on div "0 / 0 PEOPLE SUBMITTED 4 of 10 Super Voter THEIR VOTE IS WORTH 2x: 500 PTS [PER…" at bounding box center [779, 392] width 347 height 489
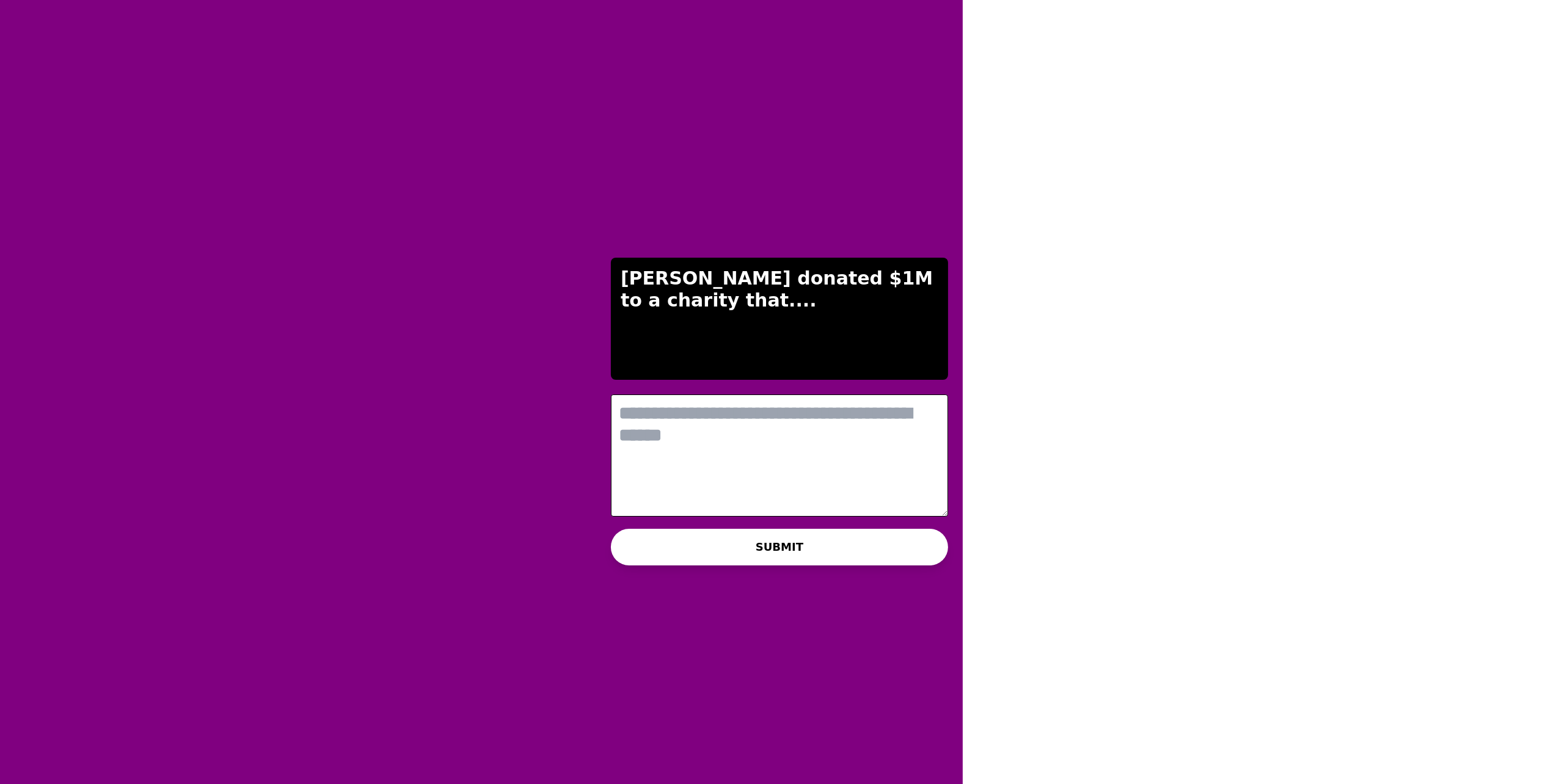
click at [748, 493] on textarea at bounding box center [779, 456] width 337 height 122
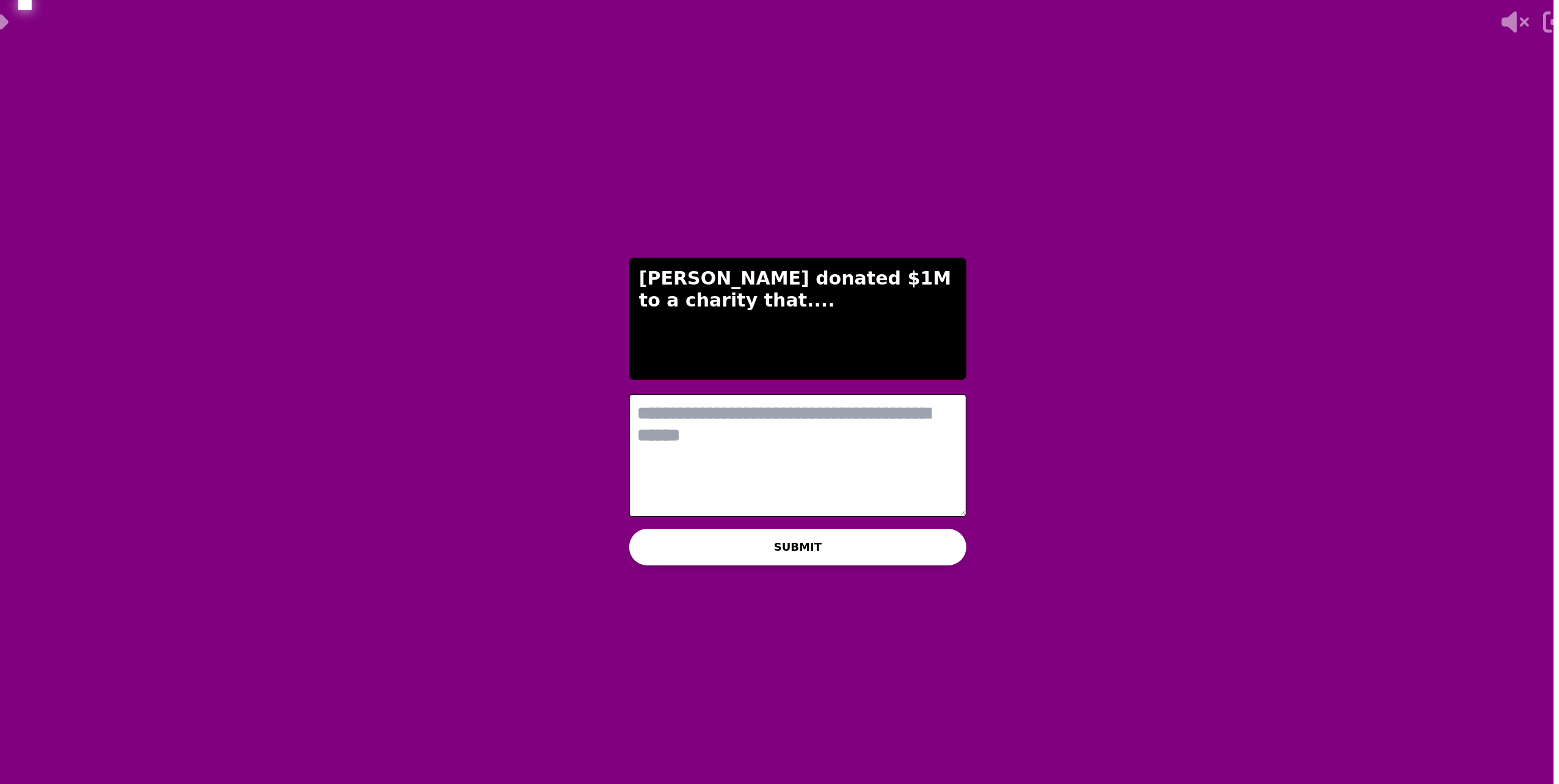
scroll to position [0, 0]
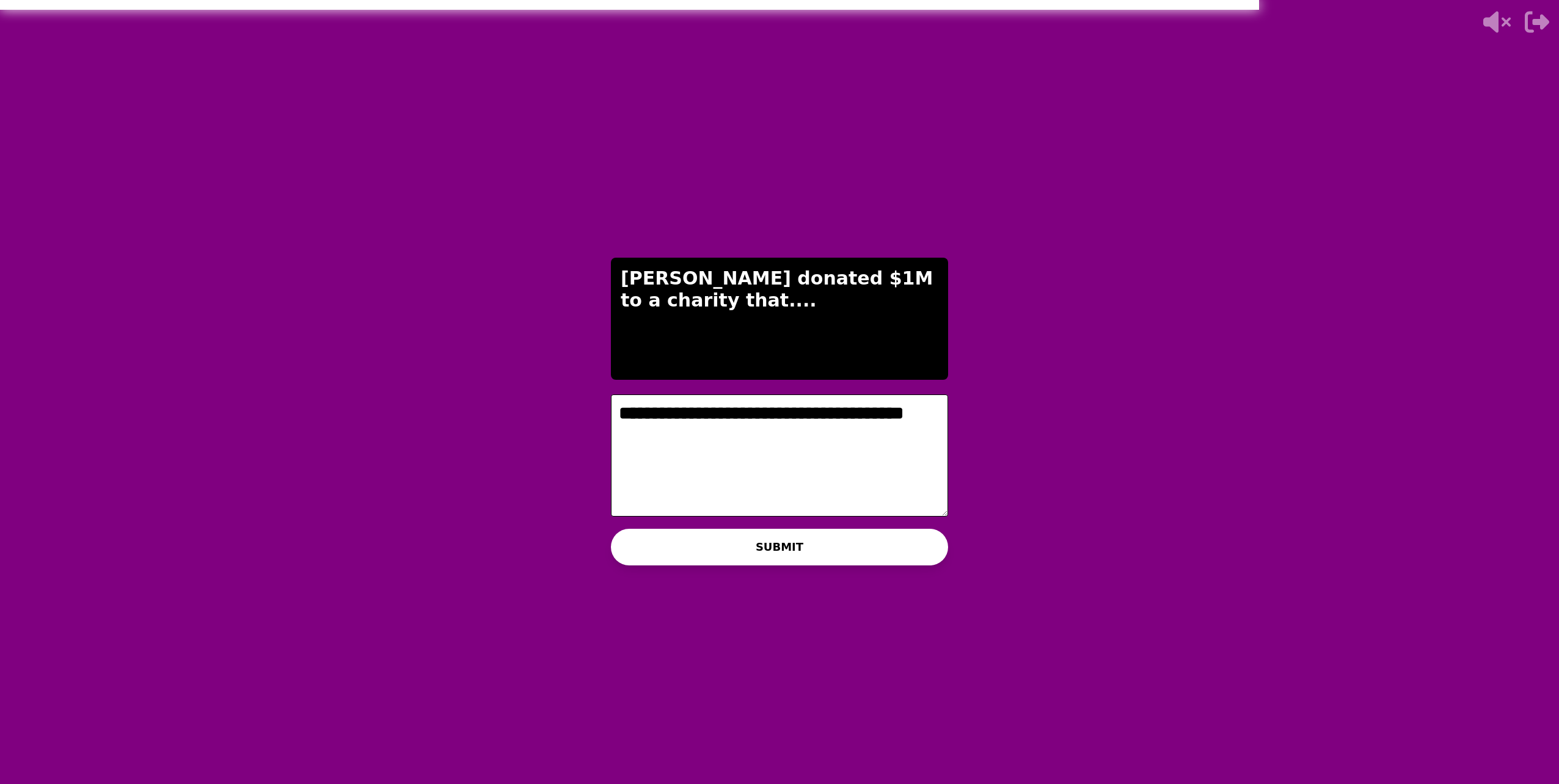
type textarea "**********"
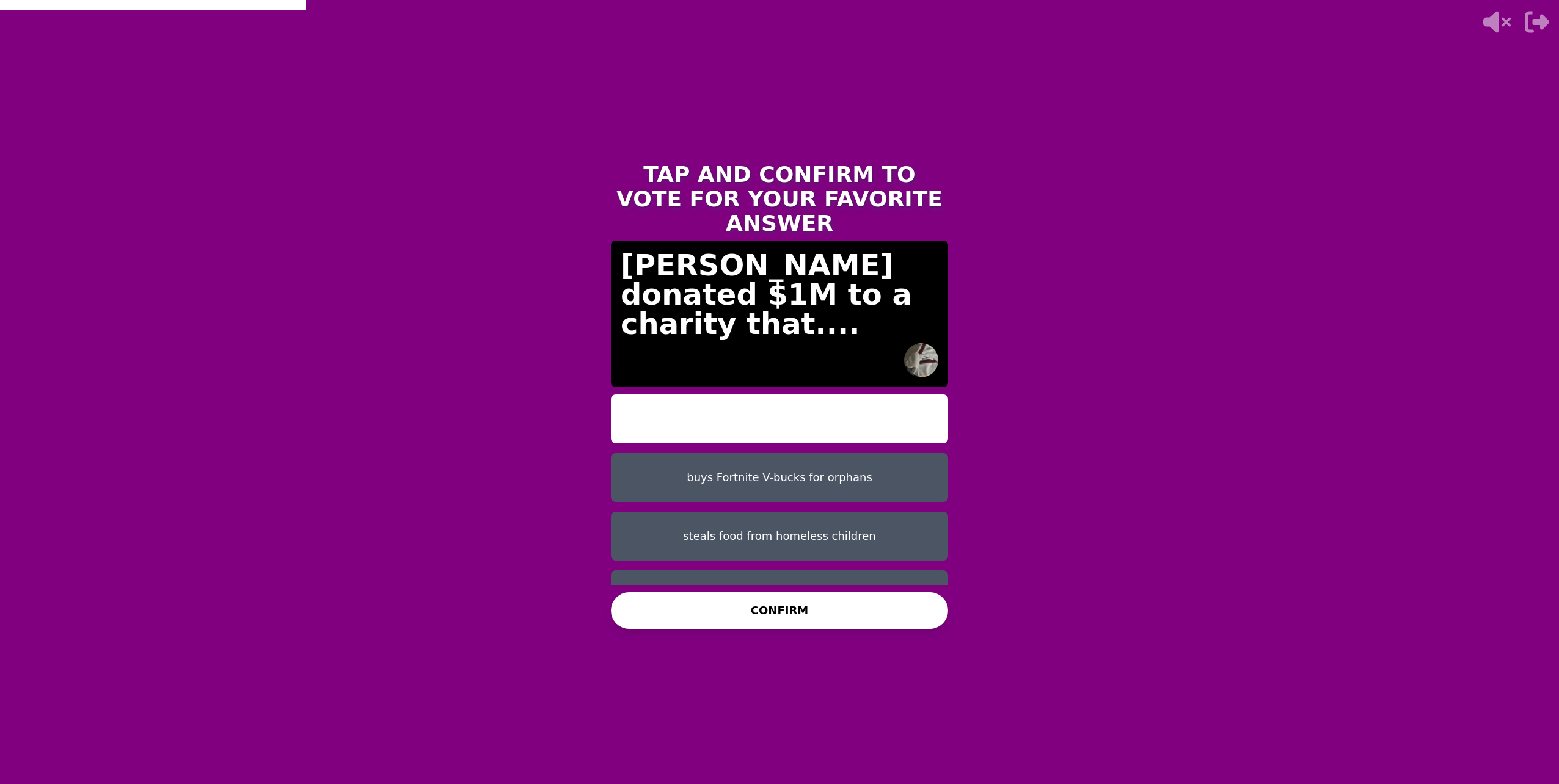
click at [695, 528] on button "steals food from homeless children" at bounding box center [779, 536] width 337 height 49
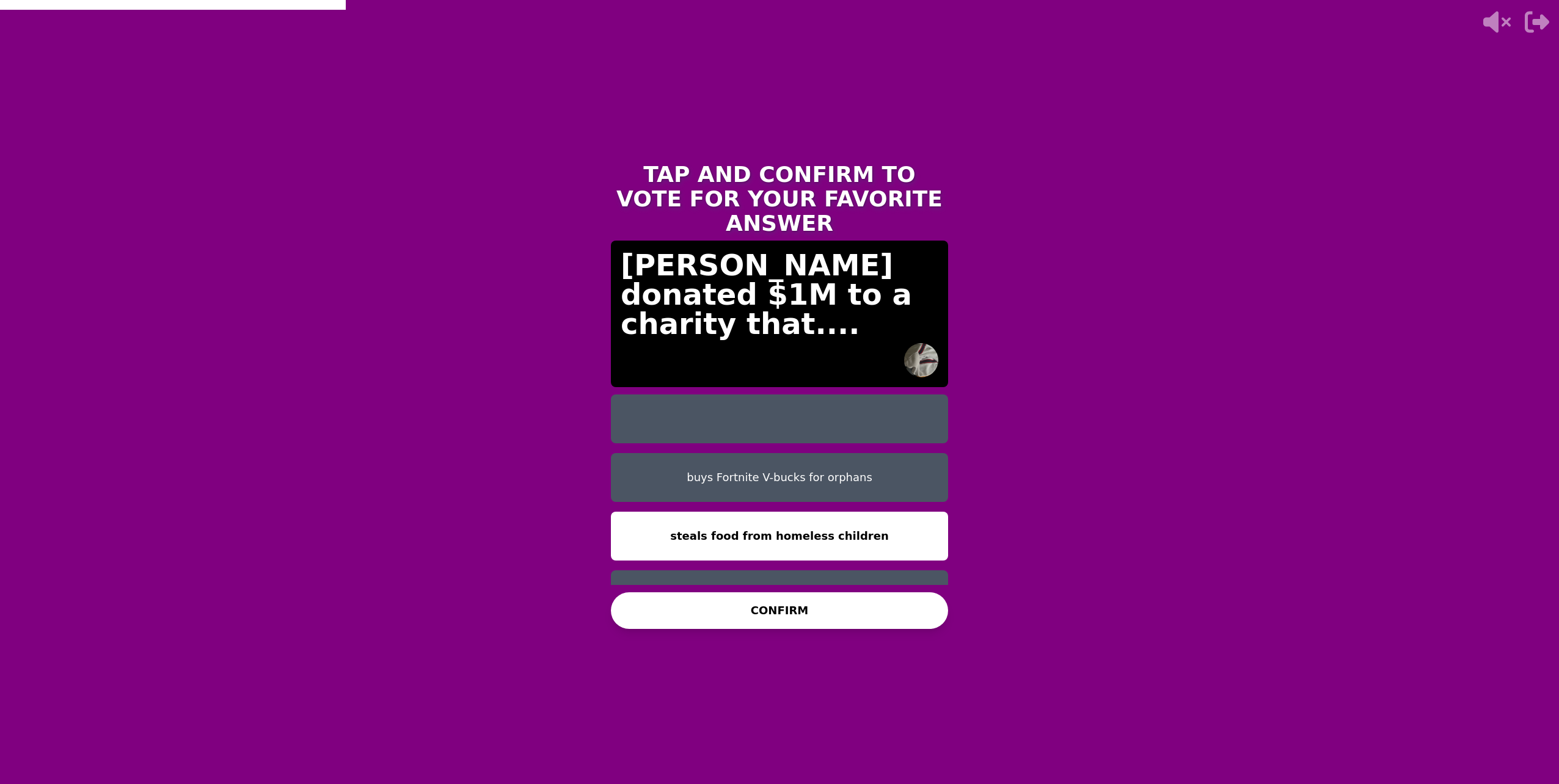
scroll to position [10, 0]
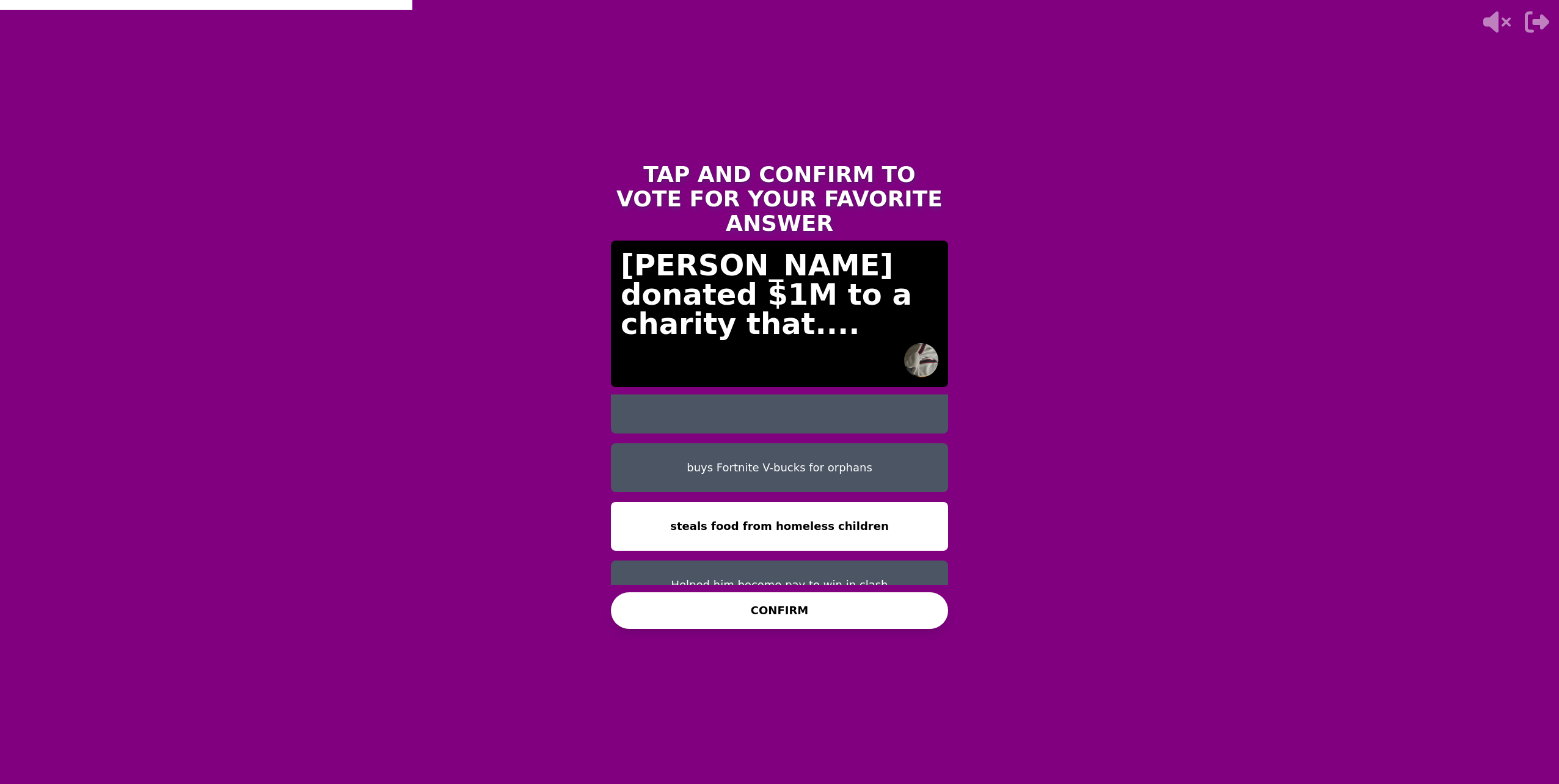
click at [729, 607] on button "CONFIRM" at bounding box center [779, 610] width 337 height 37
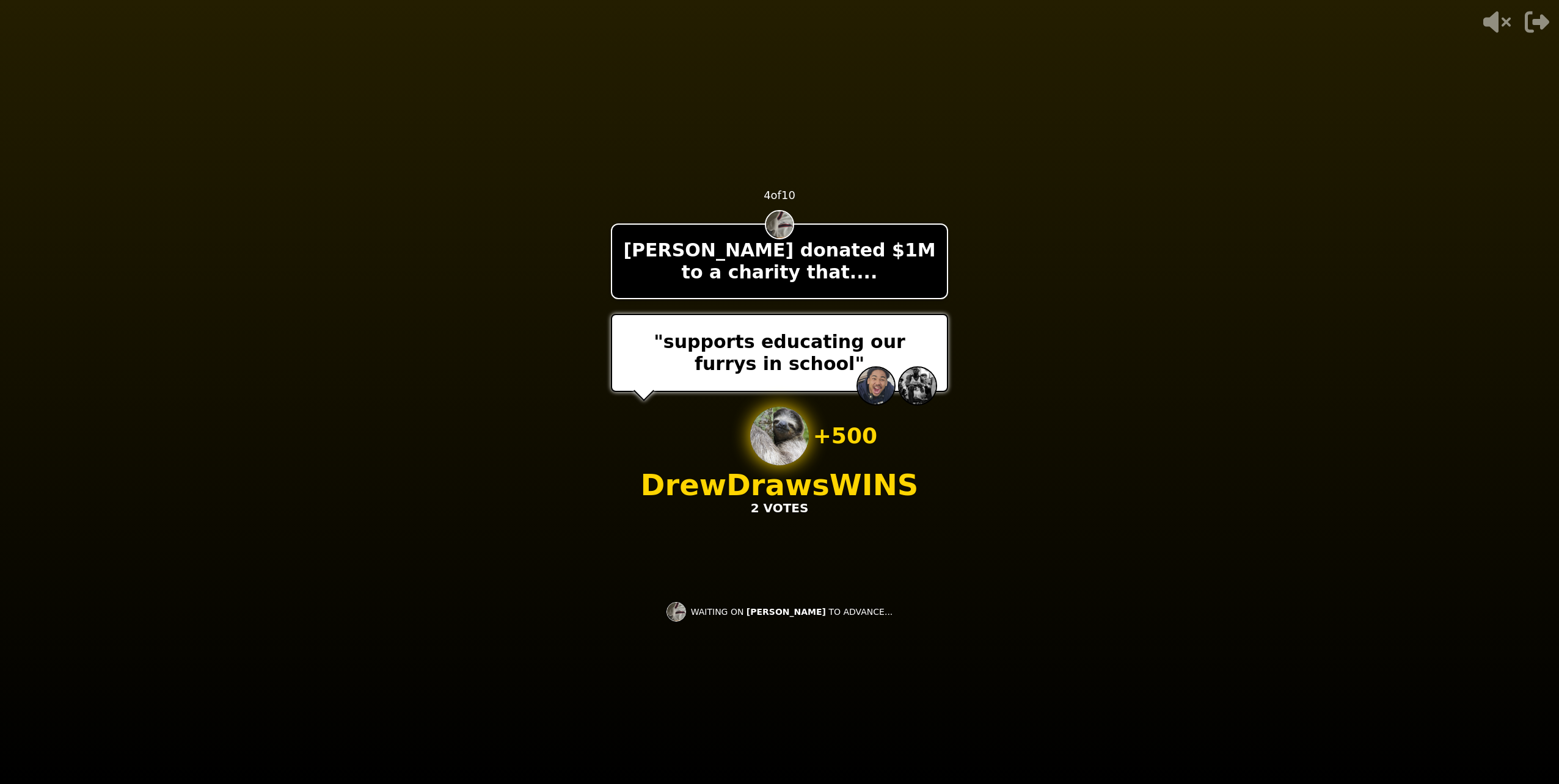
click at [508, 510] on video at bounding box center [779, 392] width 1559 height 784
click at [508, 509] on video at bounding box center [779, 392] width 1559 height 784
click at [637, 430] on div "- 500 PTS 4 of 10 [PERSON_NAME] donated $1M to a charity that.... "supports edu…" at bounding box center [779, 392] width 337 height 489
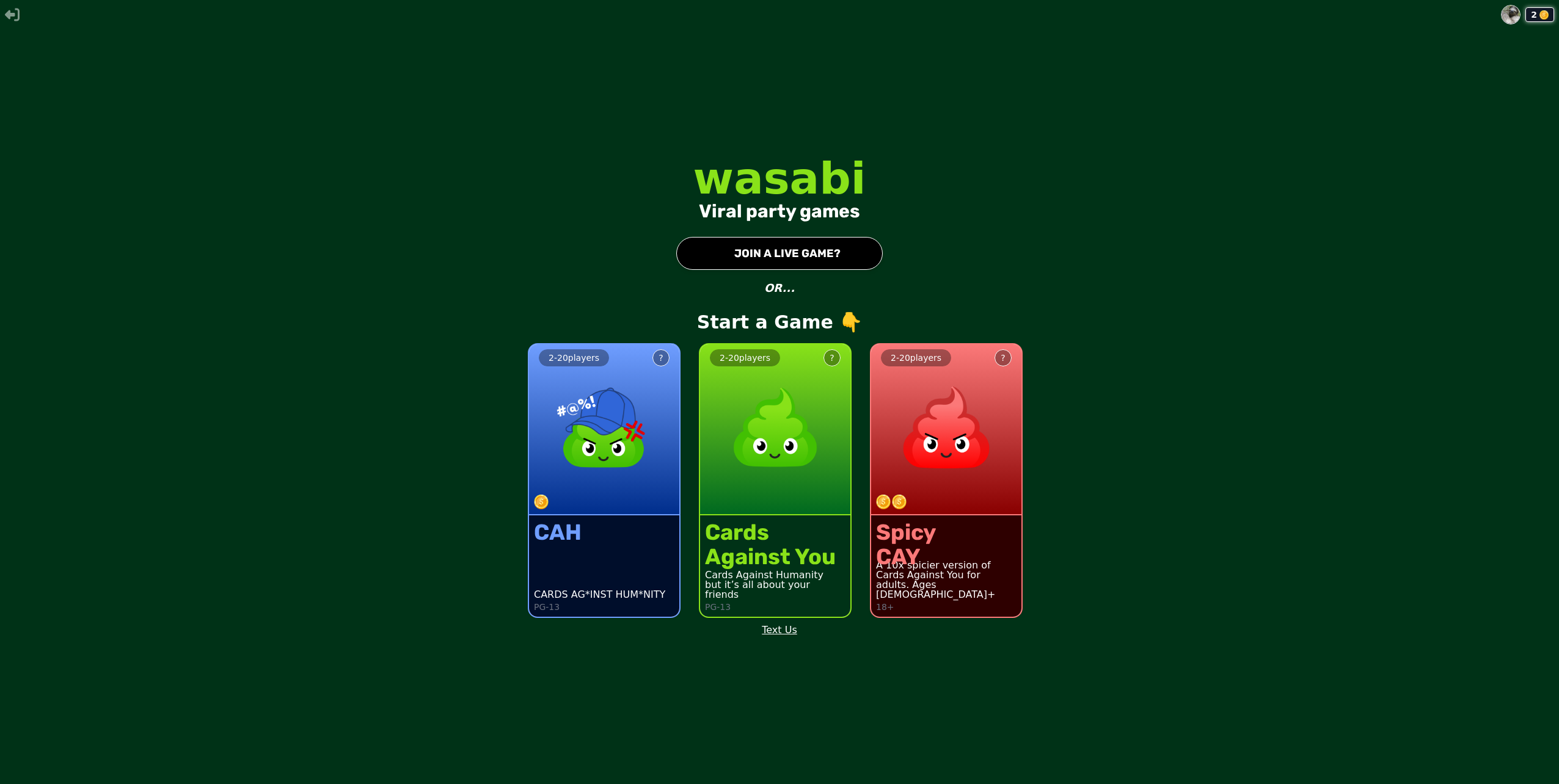
click at [792, 258] on button "● JOIN A LIVE GAME?" at bounding box center [780, 253] width 207 height 33
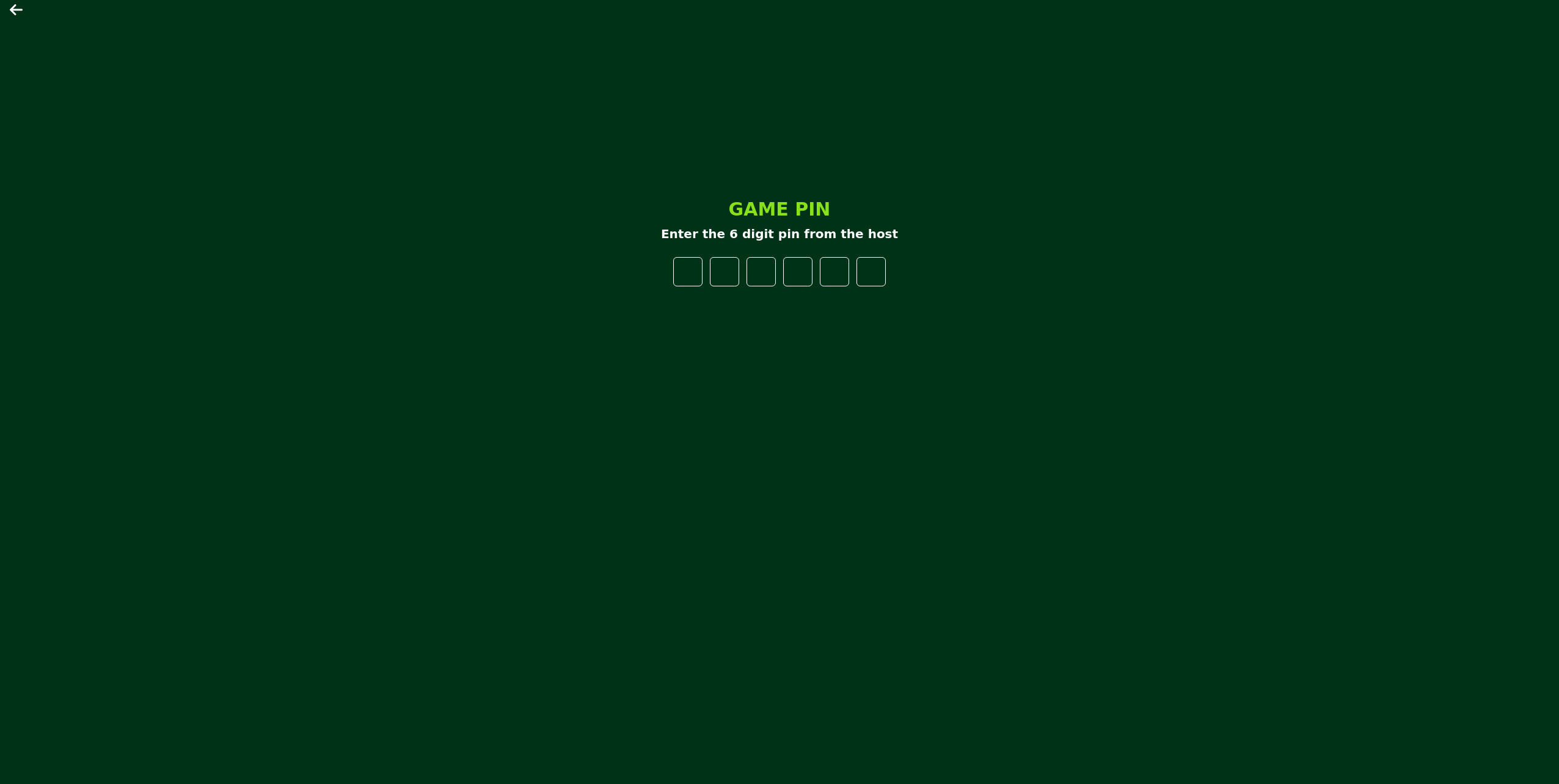
type input "*"
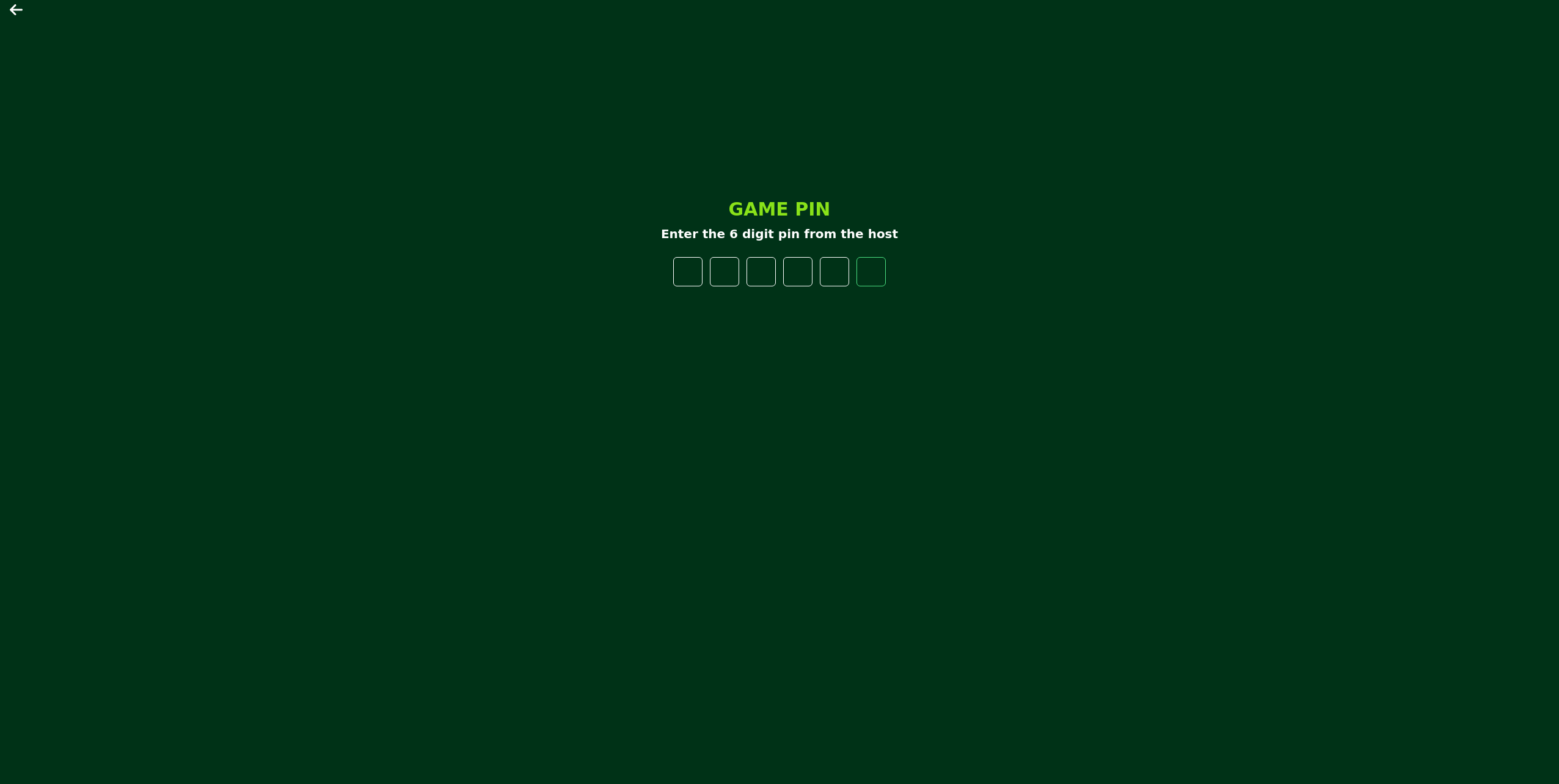
type input "*"
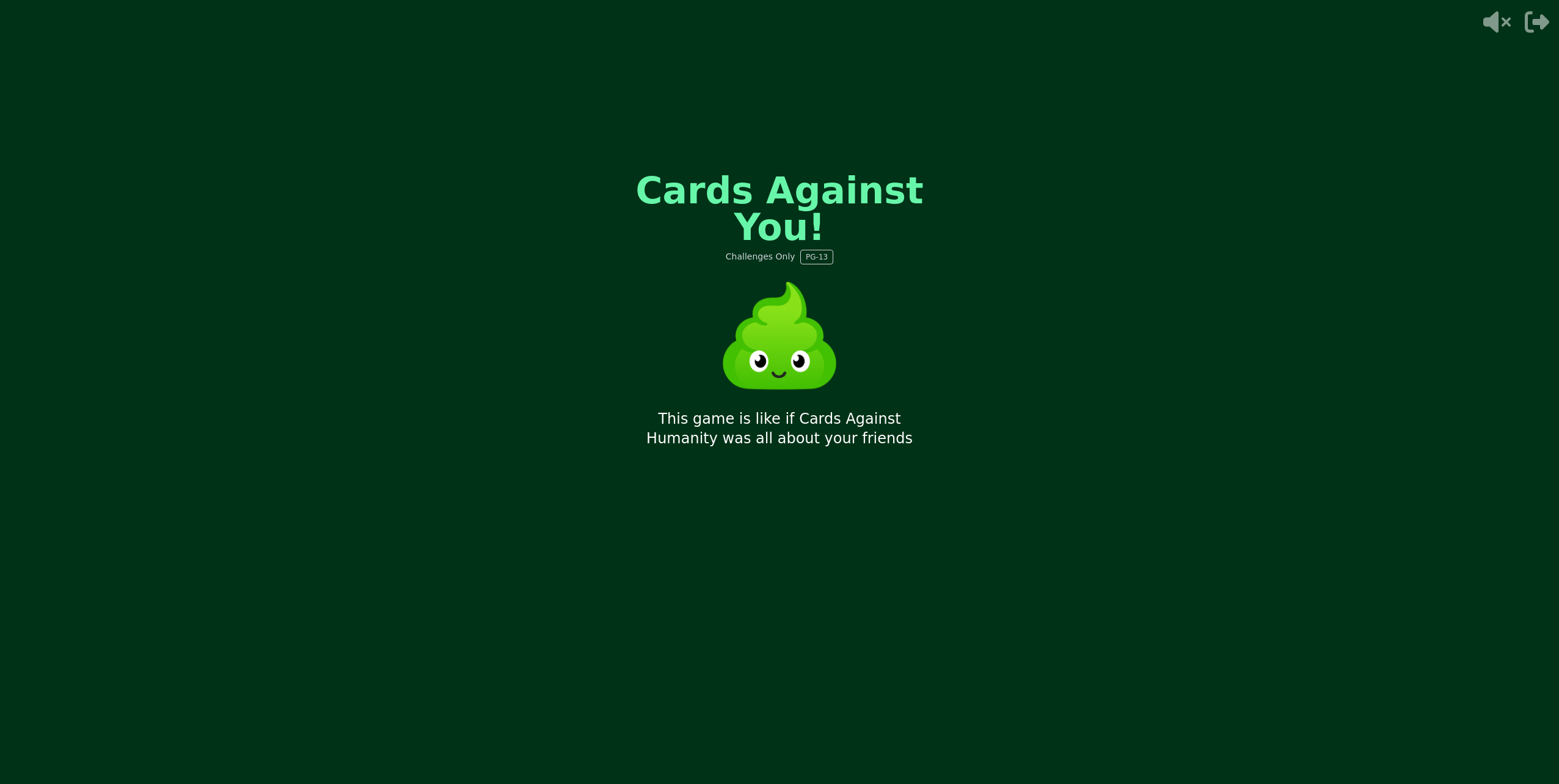
click at [883, 457] on div "Cards Against You! Challenges Only PG-13 This game is like if Cards Against Hum…" at bounding box center [779, 392] width 366 height 489
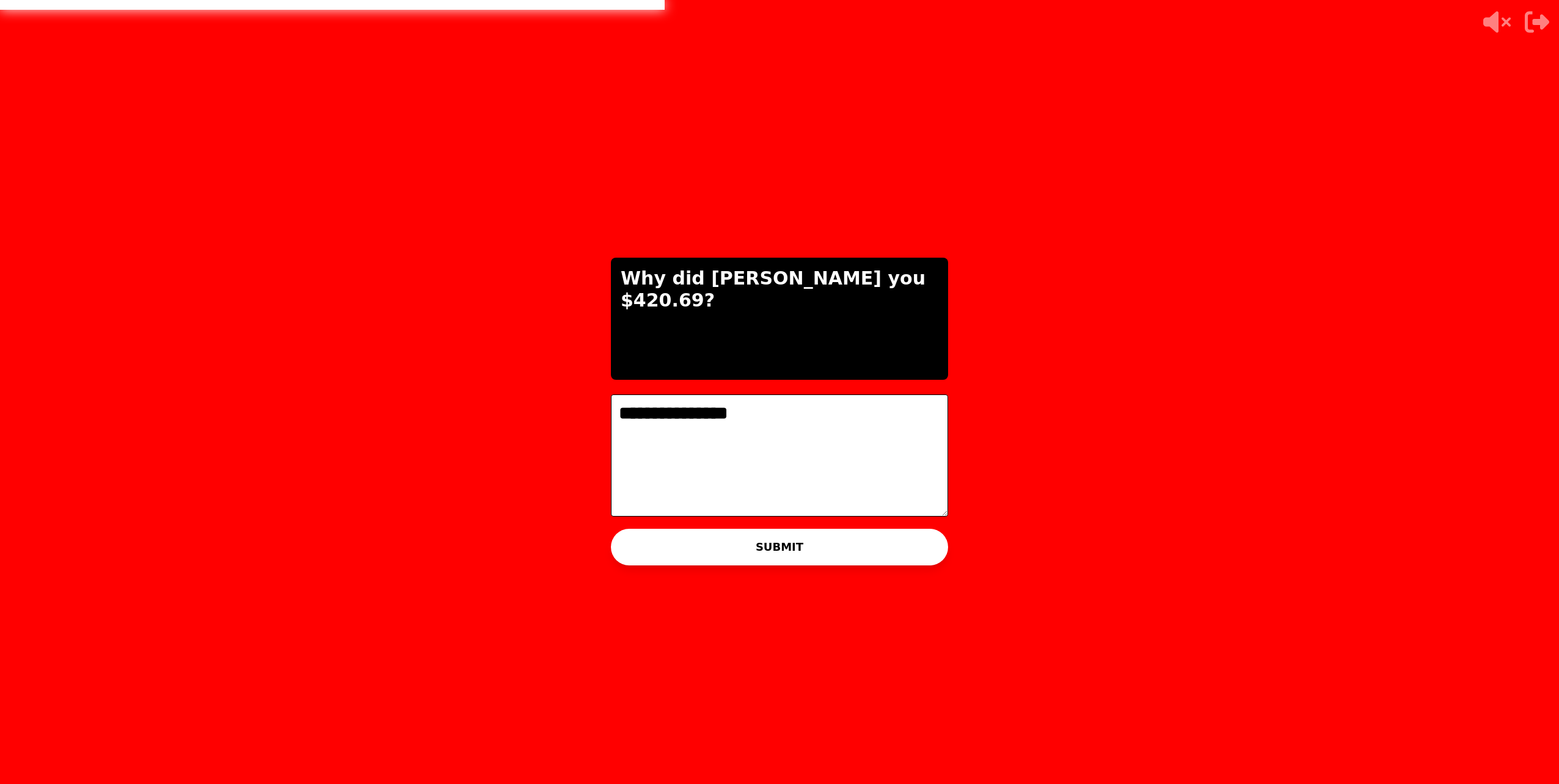
type textarea "**********"
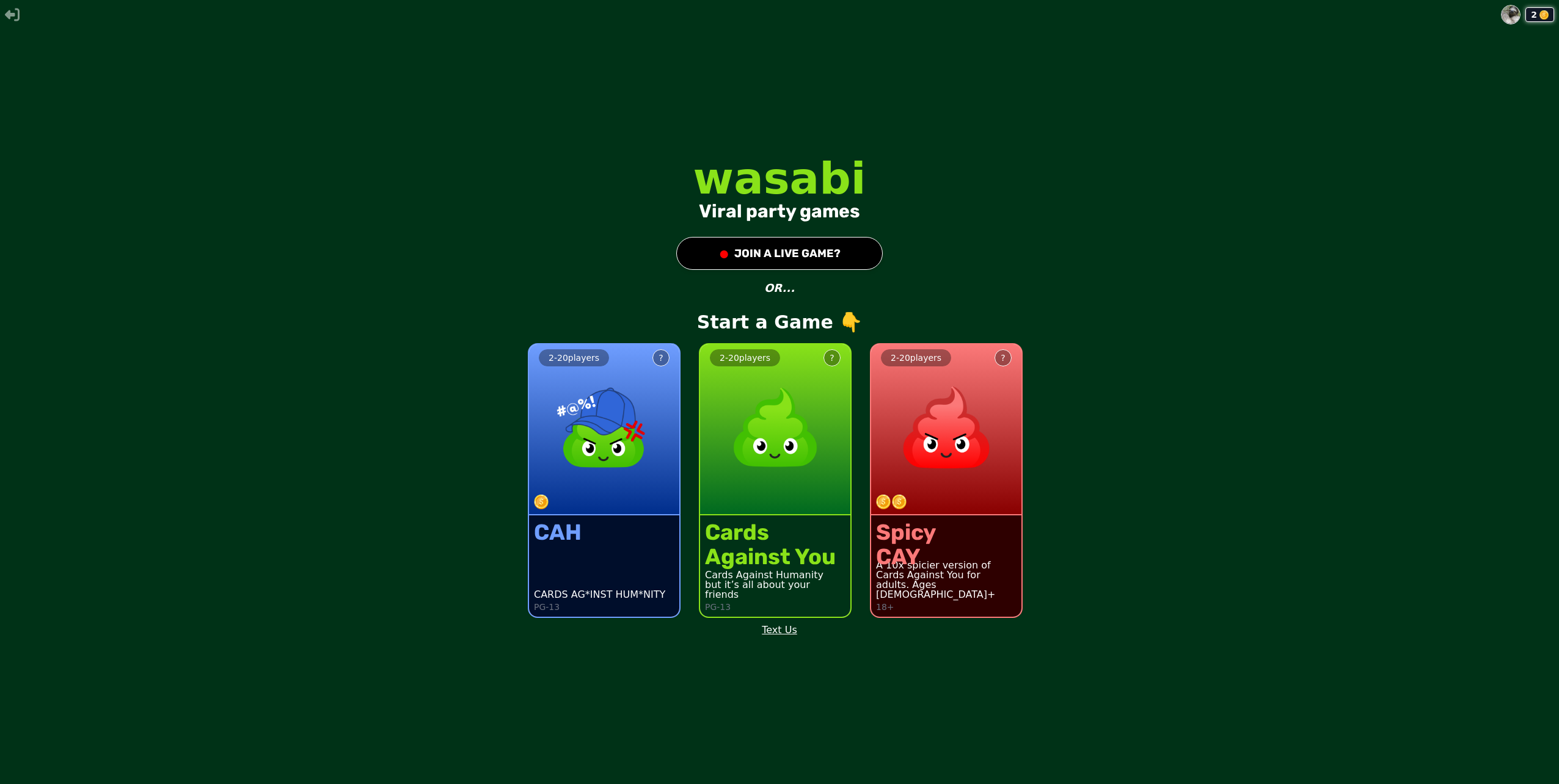
click at [723, 252] on div "●" at bounding box center [724, 253] width 11 height 22
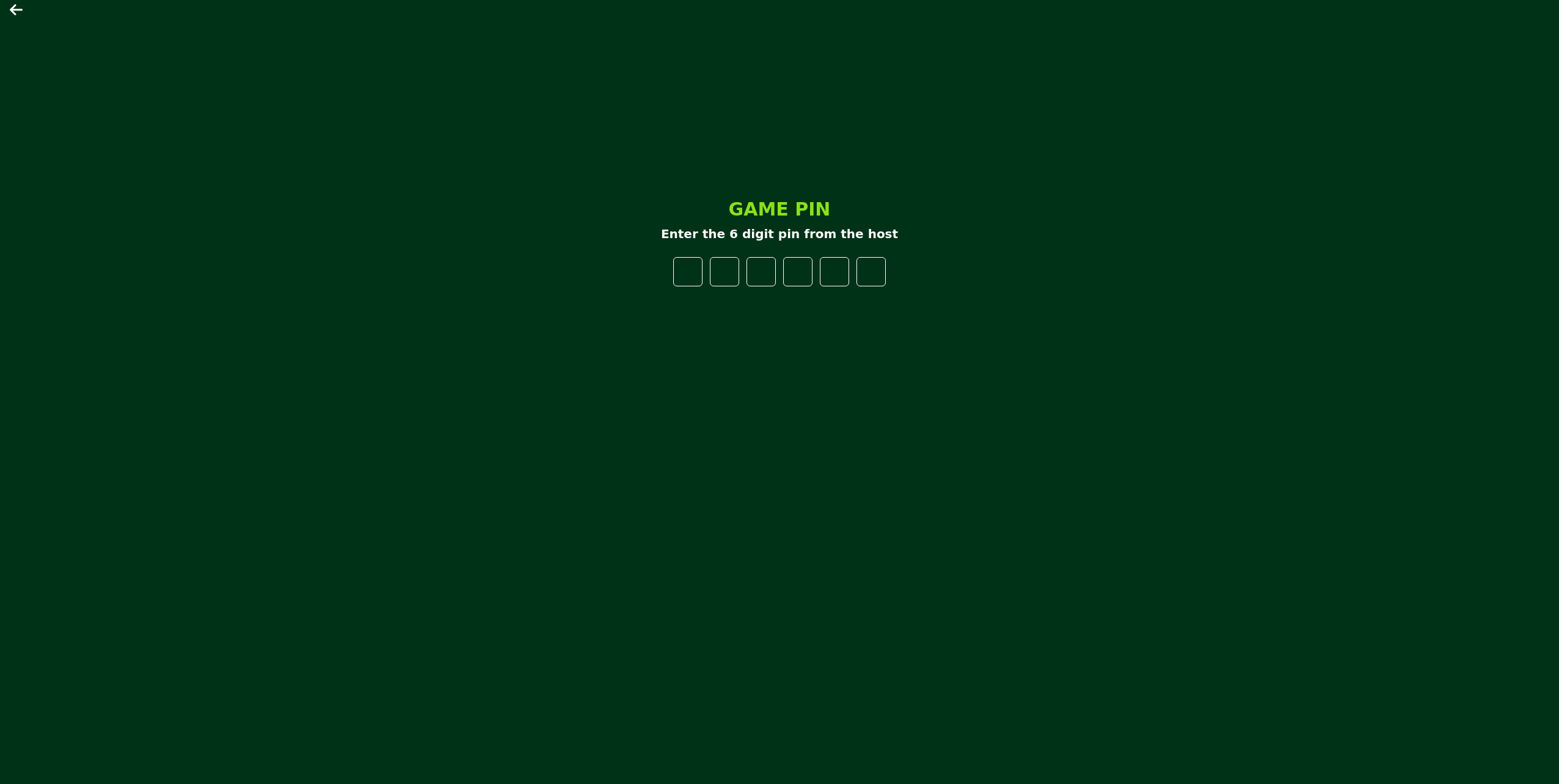
type input "*"
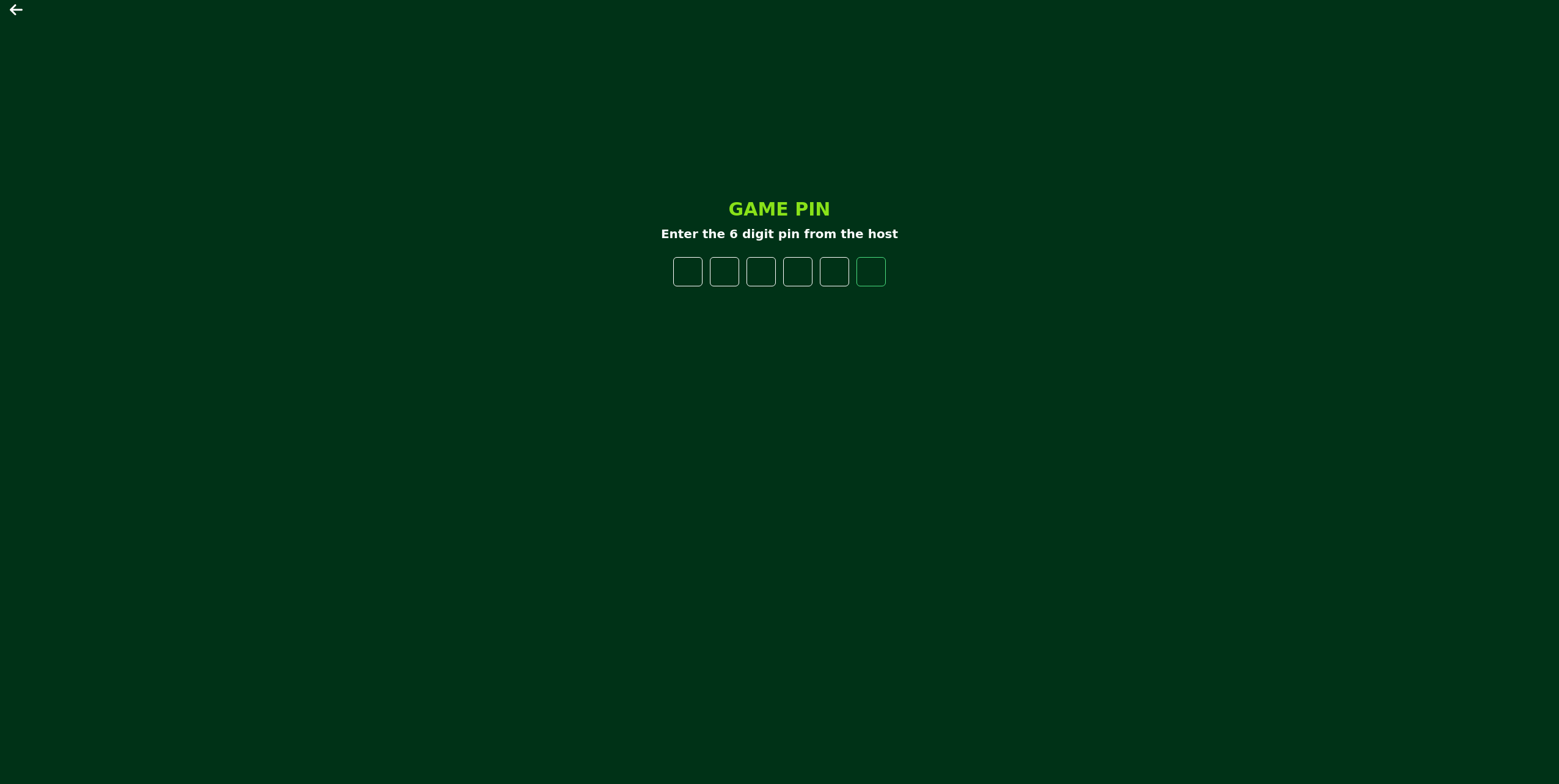
type input "*"
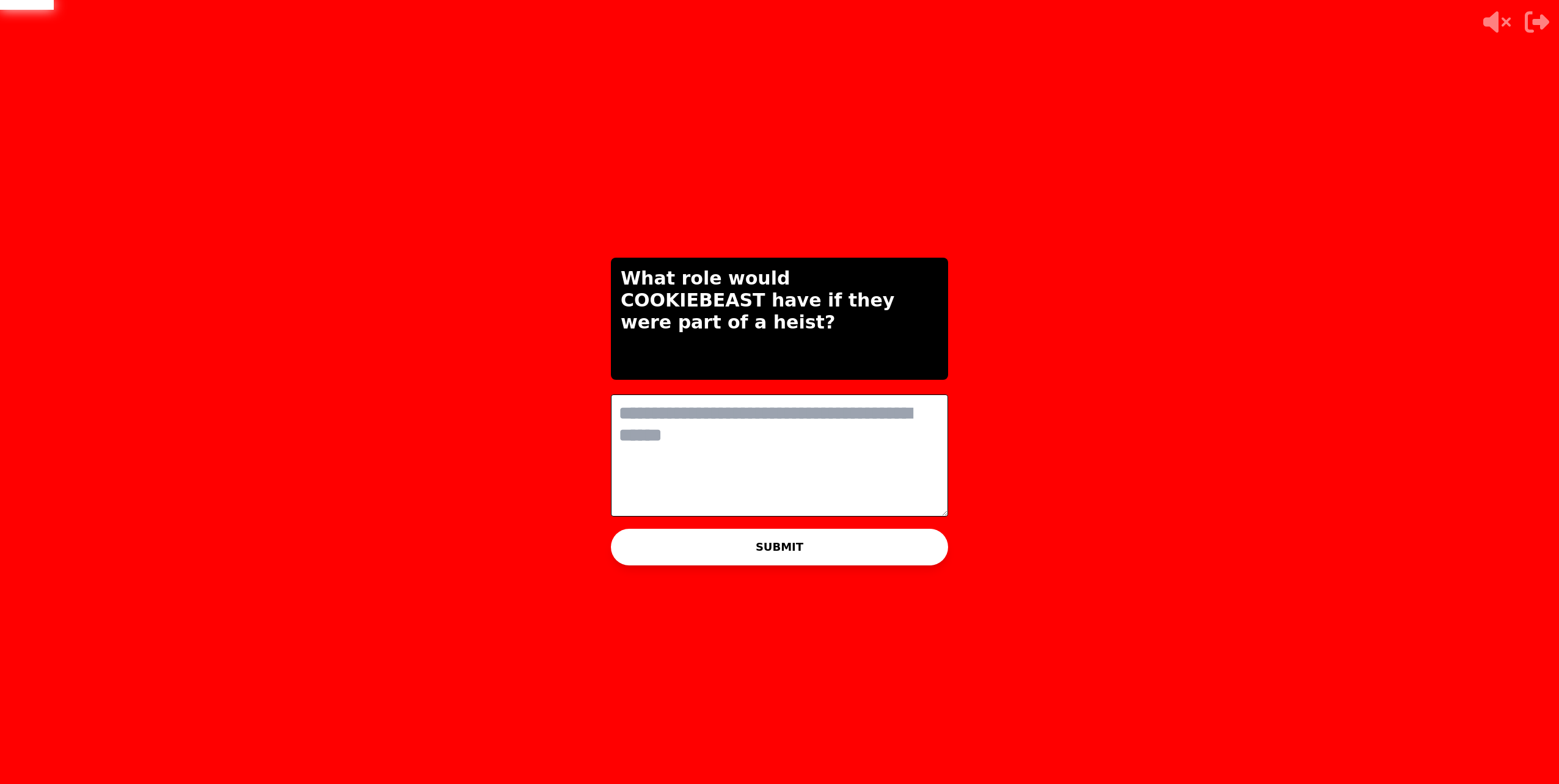
click at [765, 444] on textarea at bounding box center [779, 456] width 337 height 122
click at [752, 443] on textarea at bounding box center [779, 456] width 337 height 122
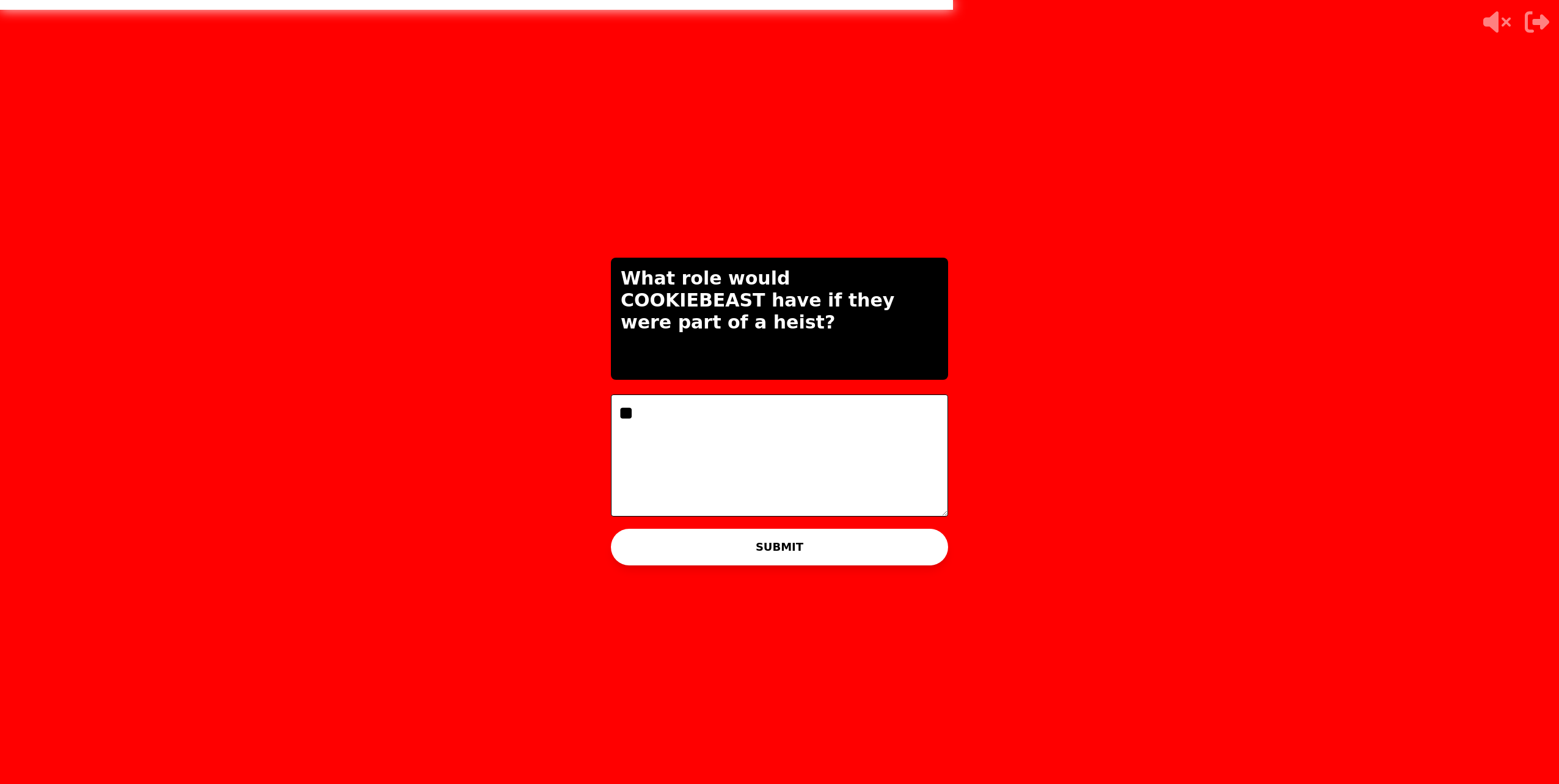
type textarea "*"
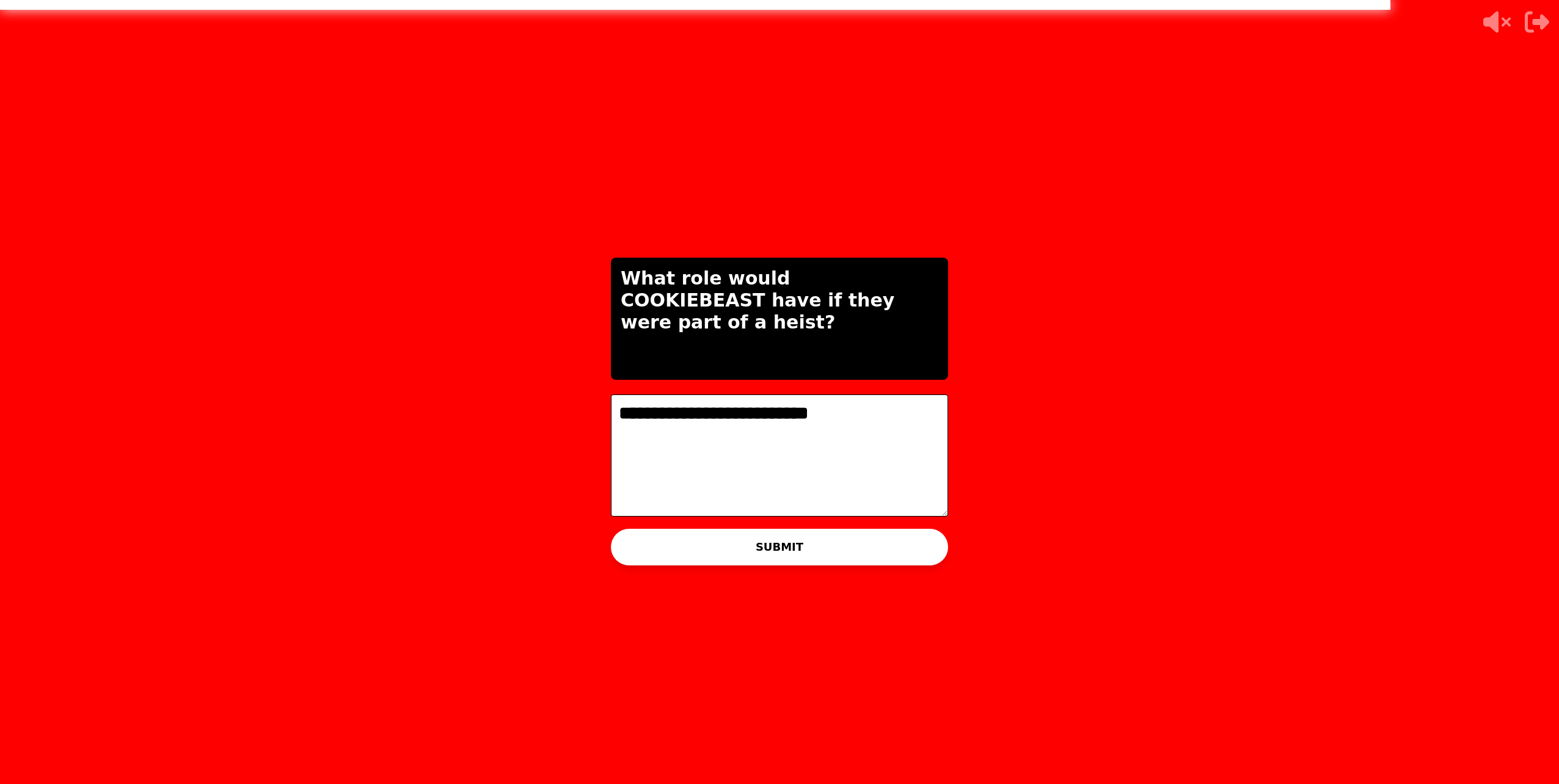
type textarea "**********"
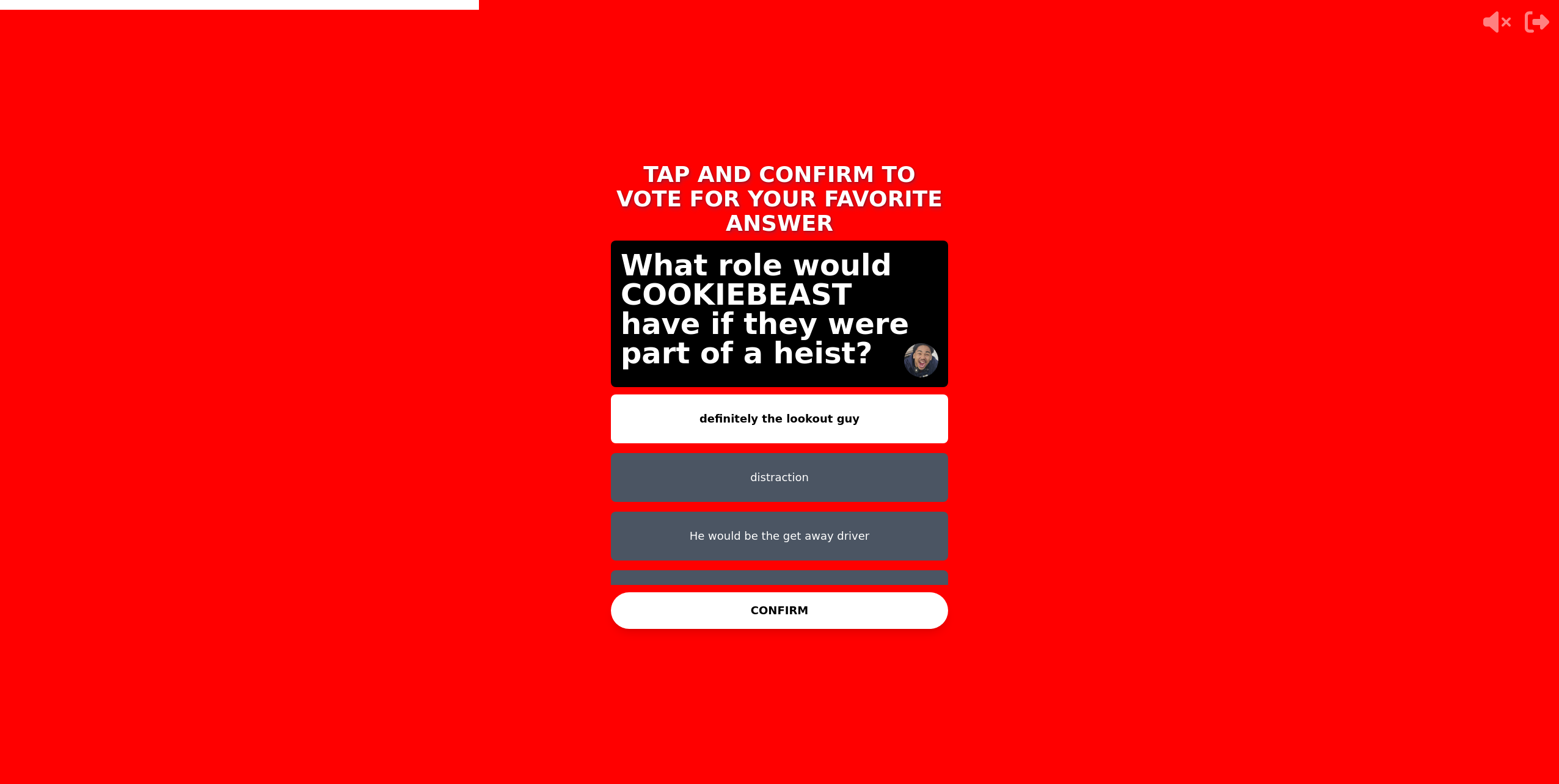
drag, startPoint x: 820, startPoint y: 458, endPoint x: 863, endPoint y: 455, distance: 43.1
click at [863, 455] on button "distraction" at bounding box center [779, 478] width 337 height 49
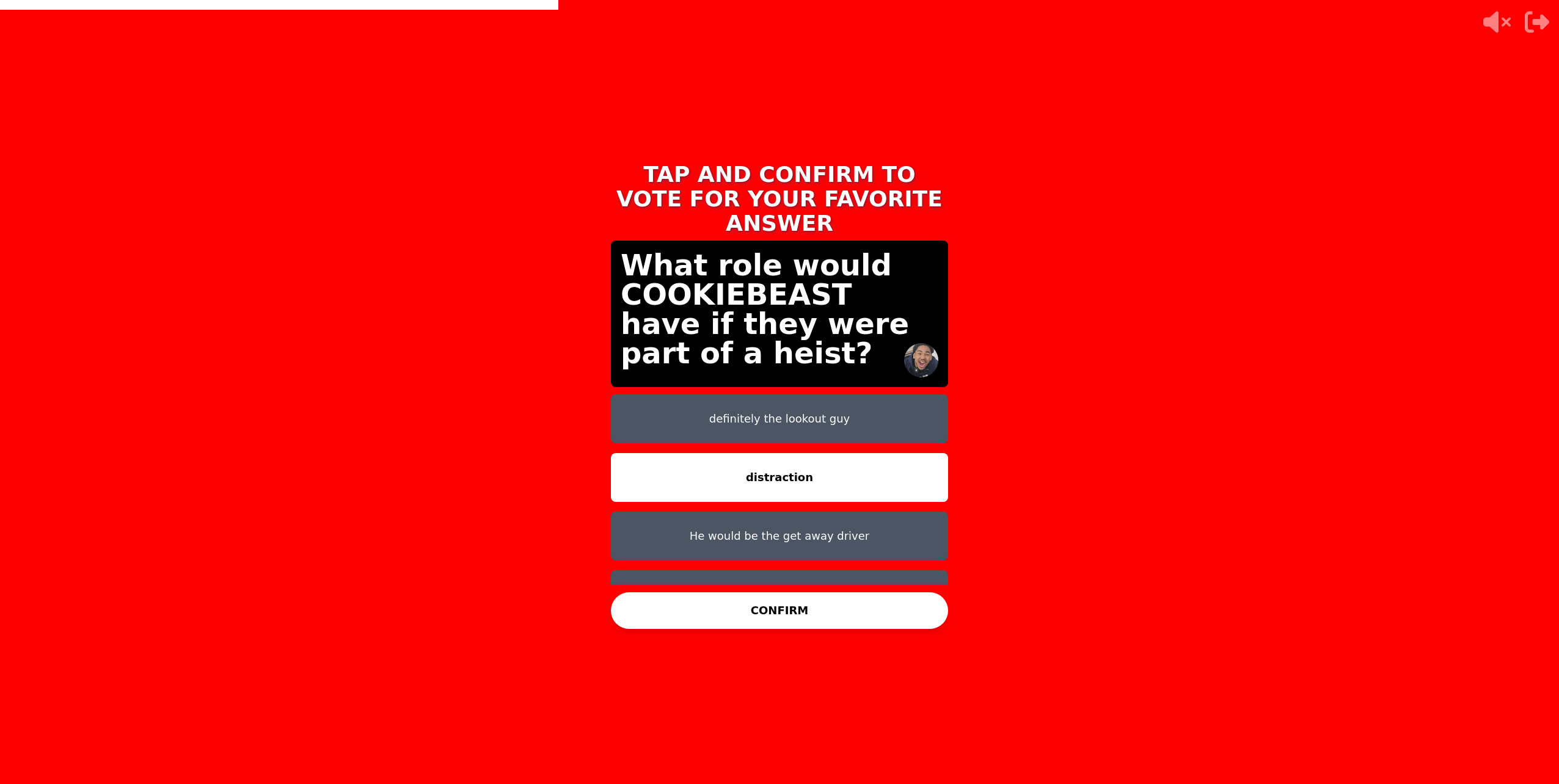
click at [830, 608] on button "CONFIRM" at bounding box center [779, 610] width 337 height 37
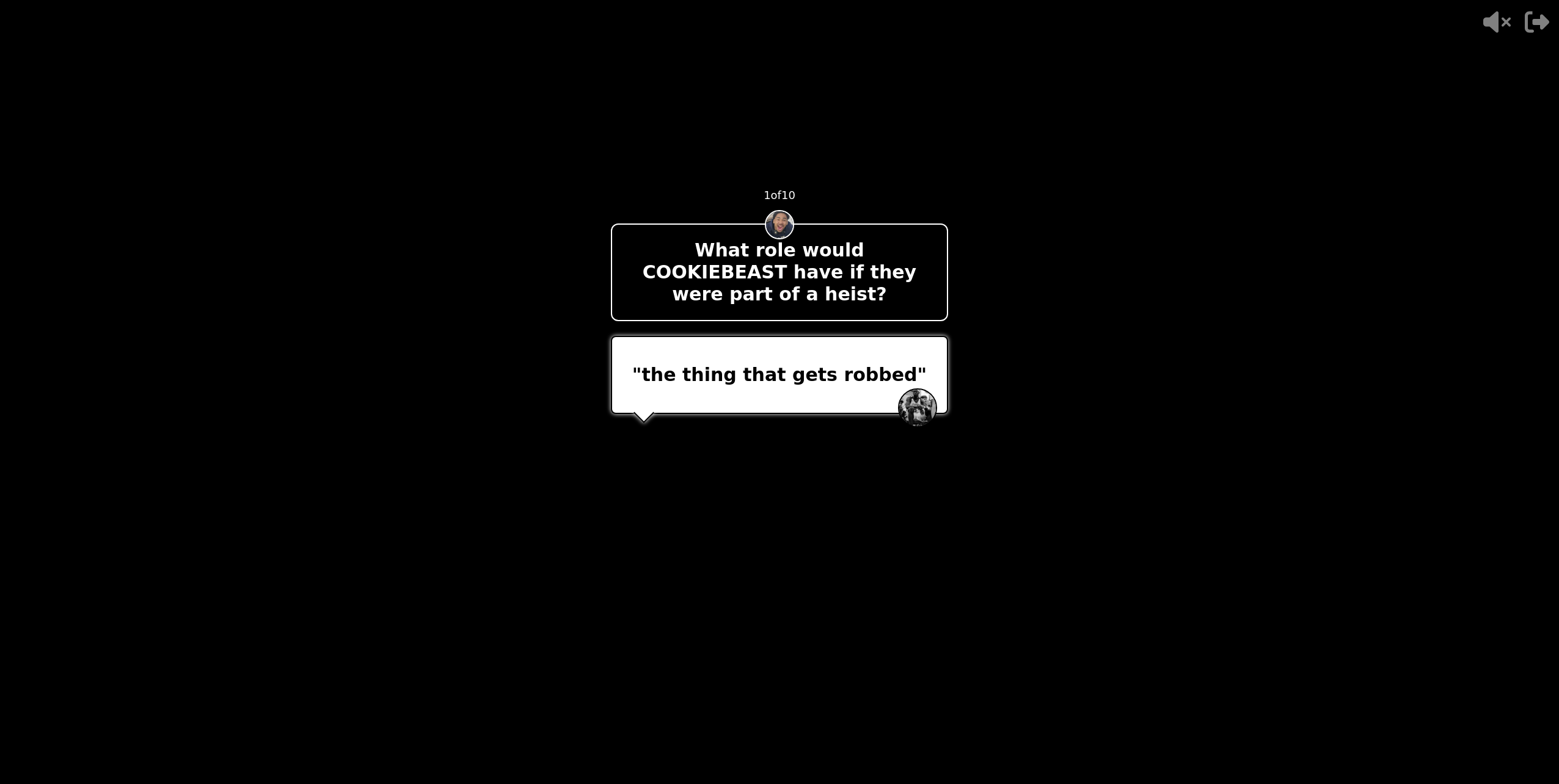
click at [1114, 270] on video at bounding box center [779, 392] width 1559 height 784
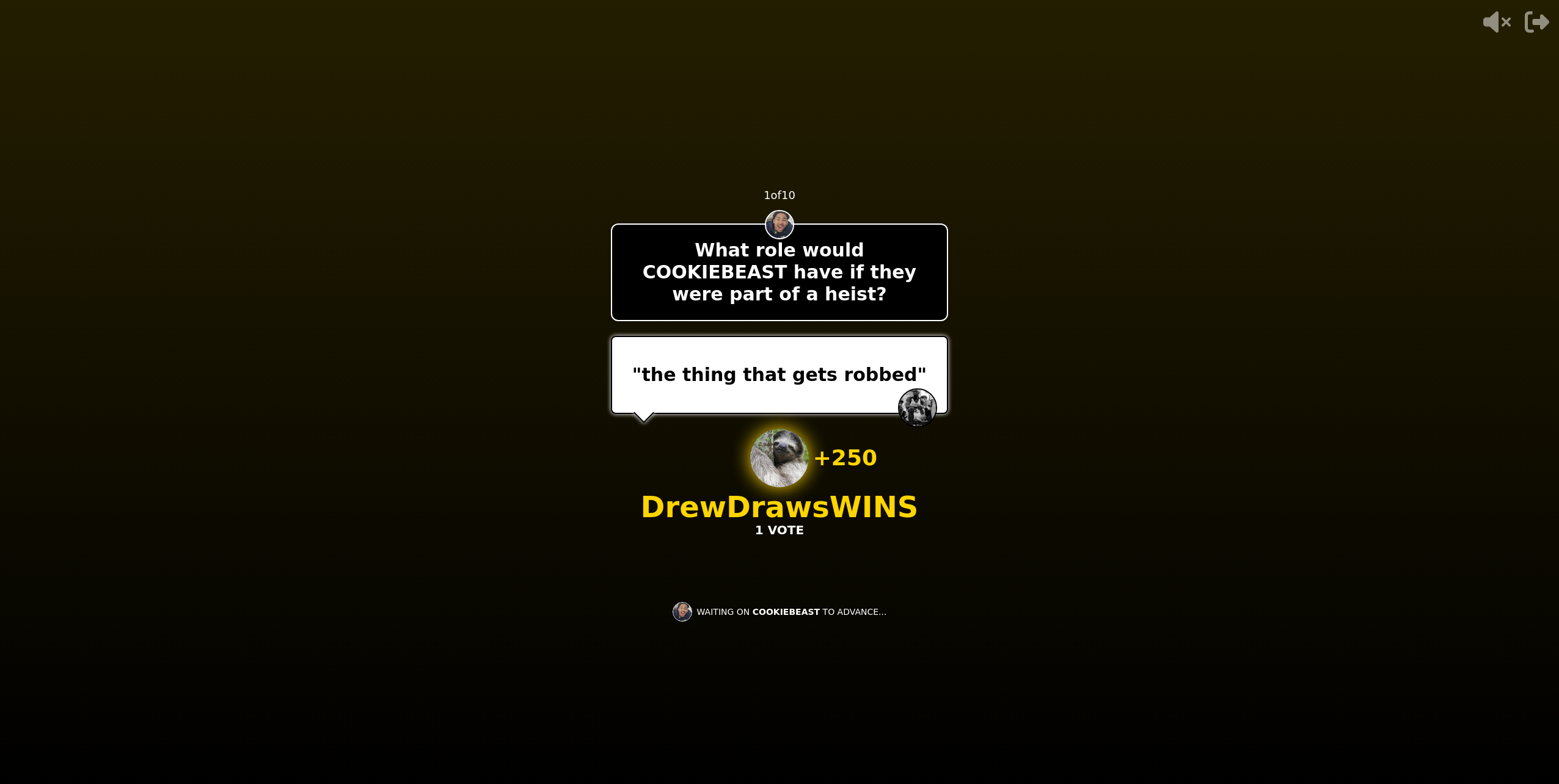
click at [903, 673] on video at bounding box center [779, 392] width 1559 height 784
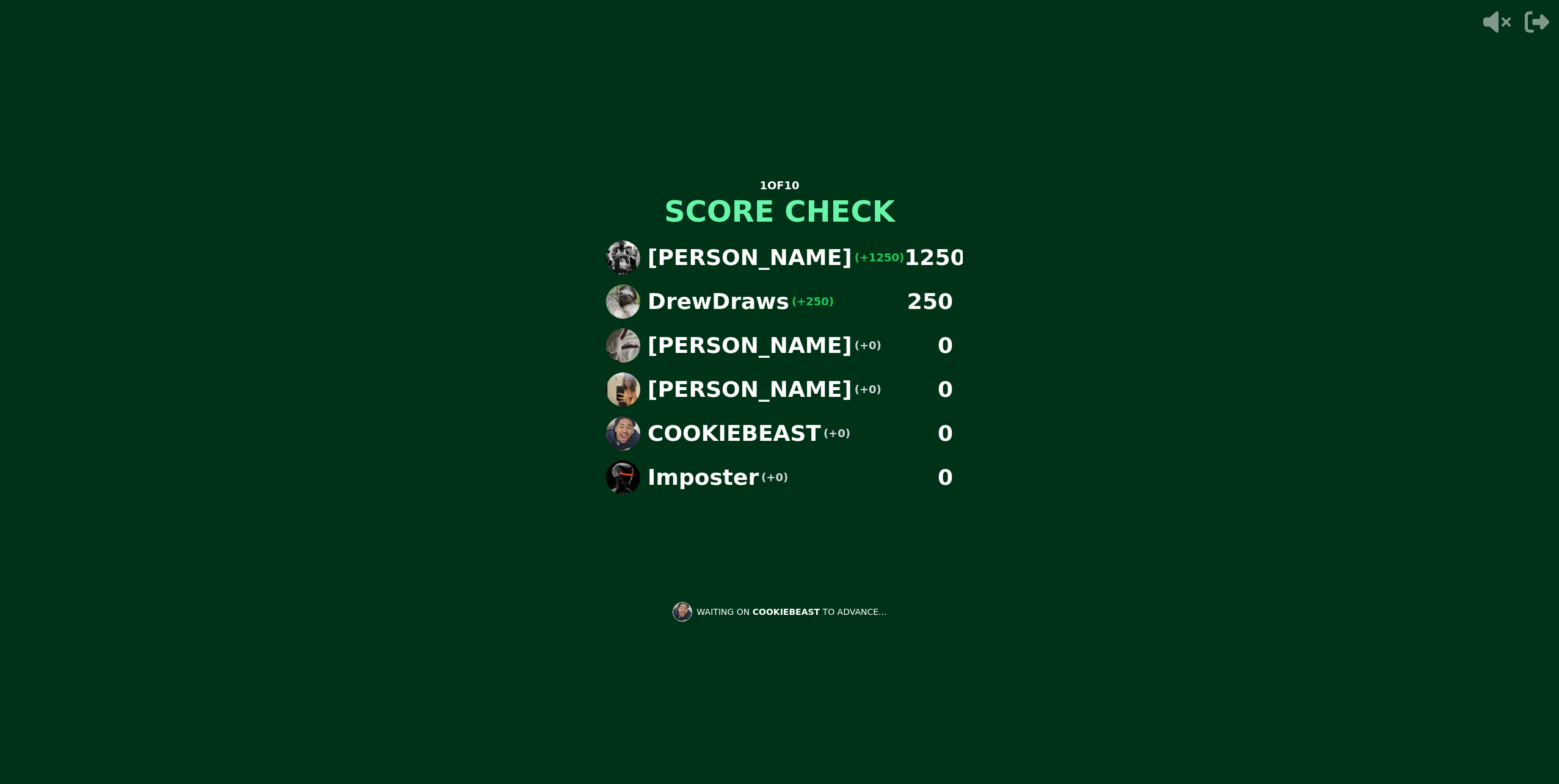
click at [617, 387] on img at bounding box center [623, 389] width 34 height 34
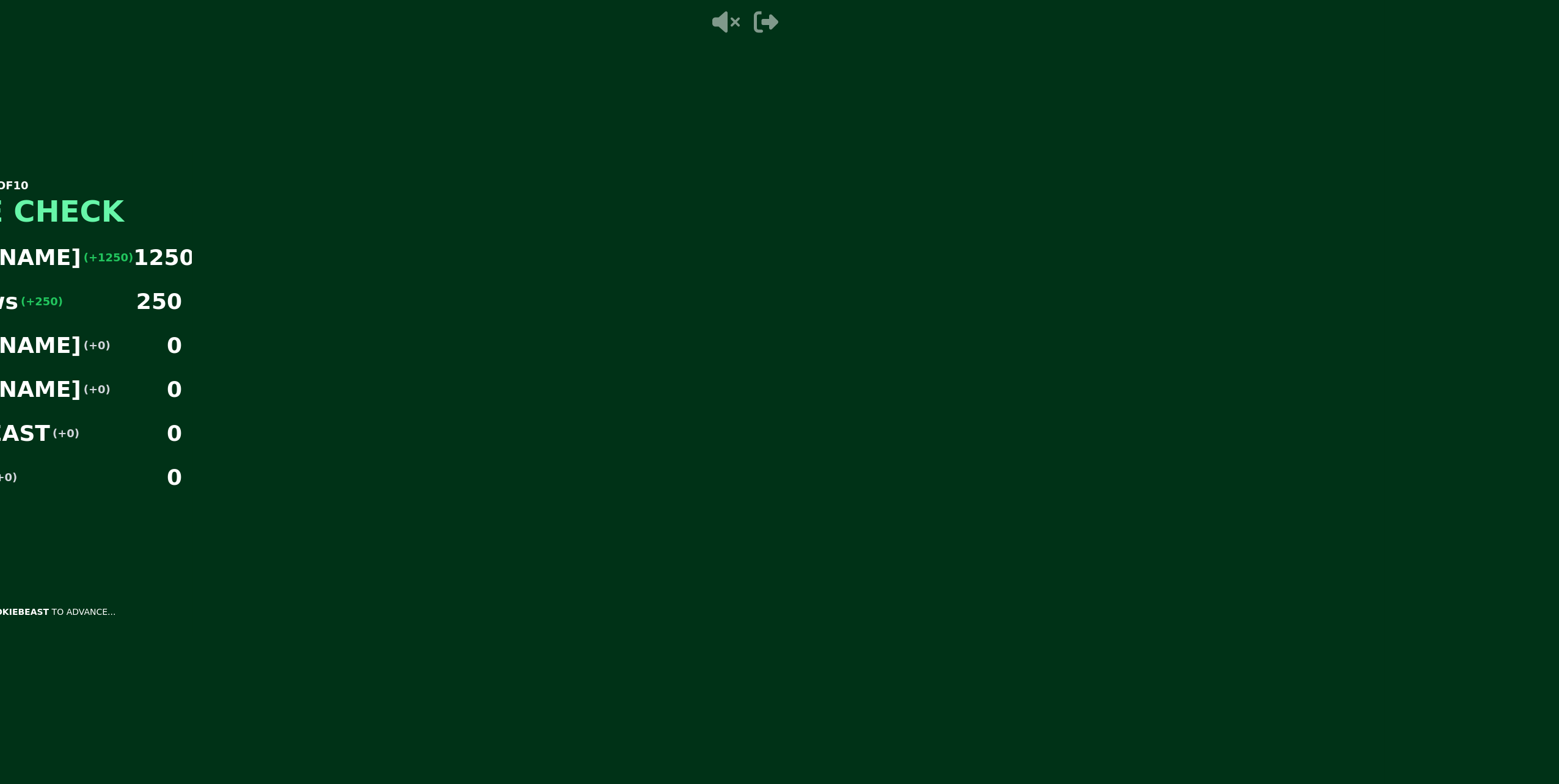
click at [617, 387] on main "1 OF 10 SCORE CHECK [PERSON_NAME] (+1250) 1250 DrewDraws (+250) 250 [PERSON_NAM…" at bounding box center [779, 392] width 1559 height 784
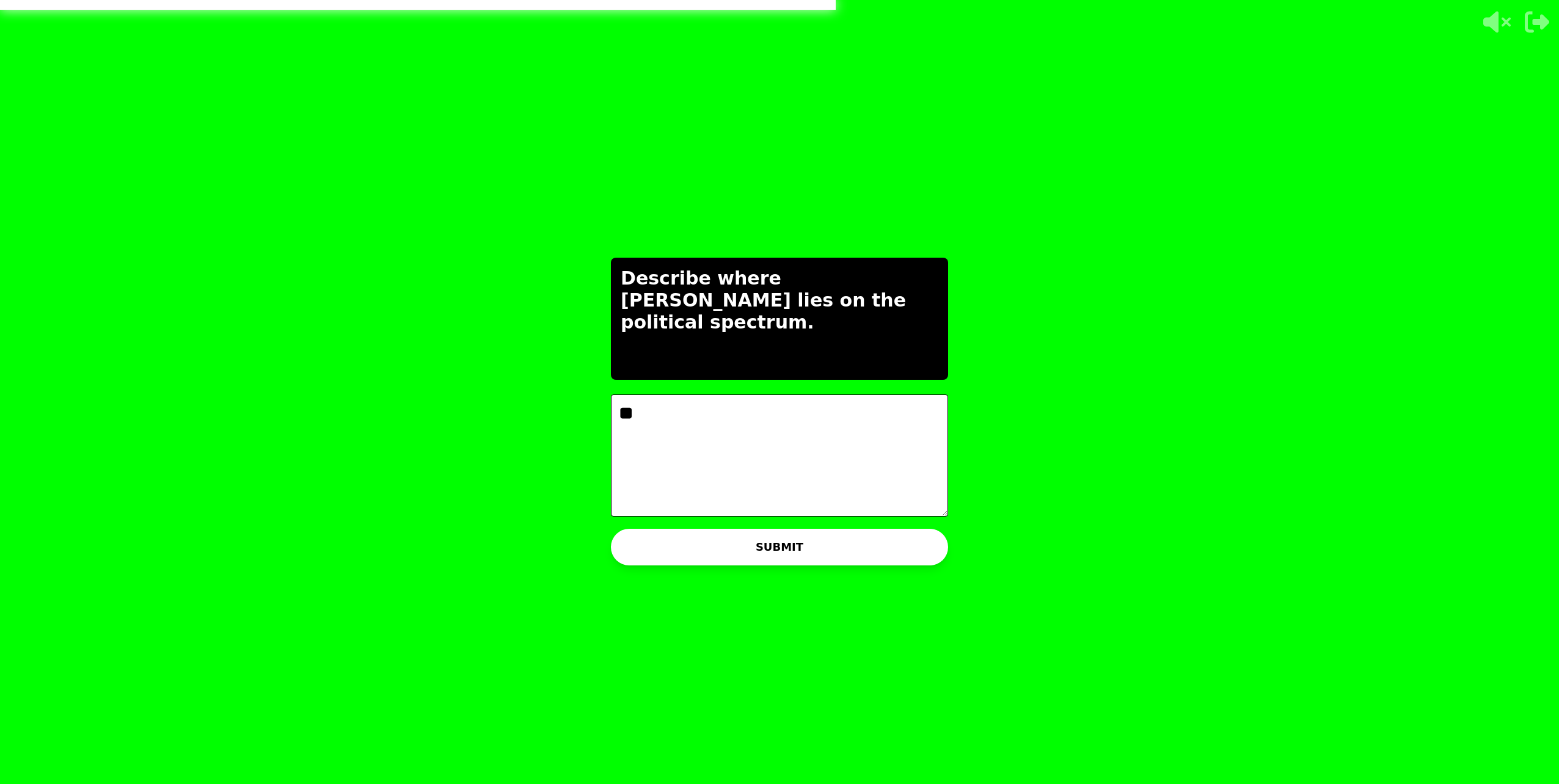
type textarea "*"
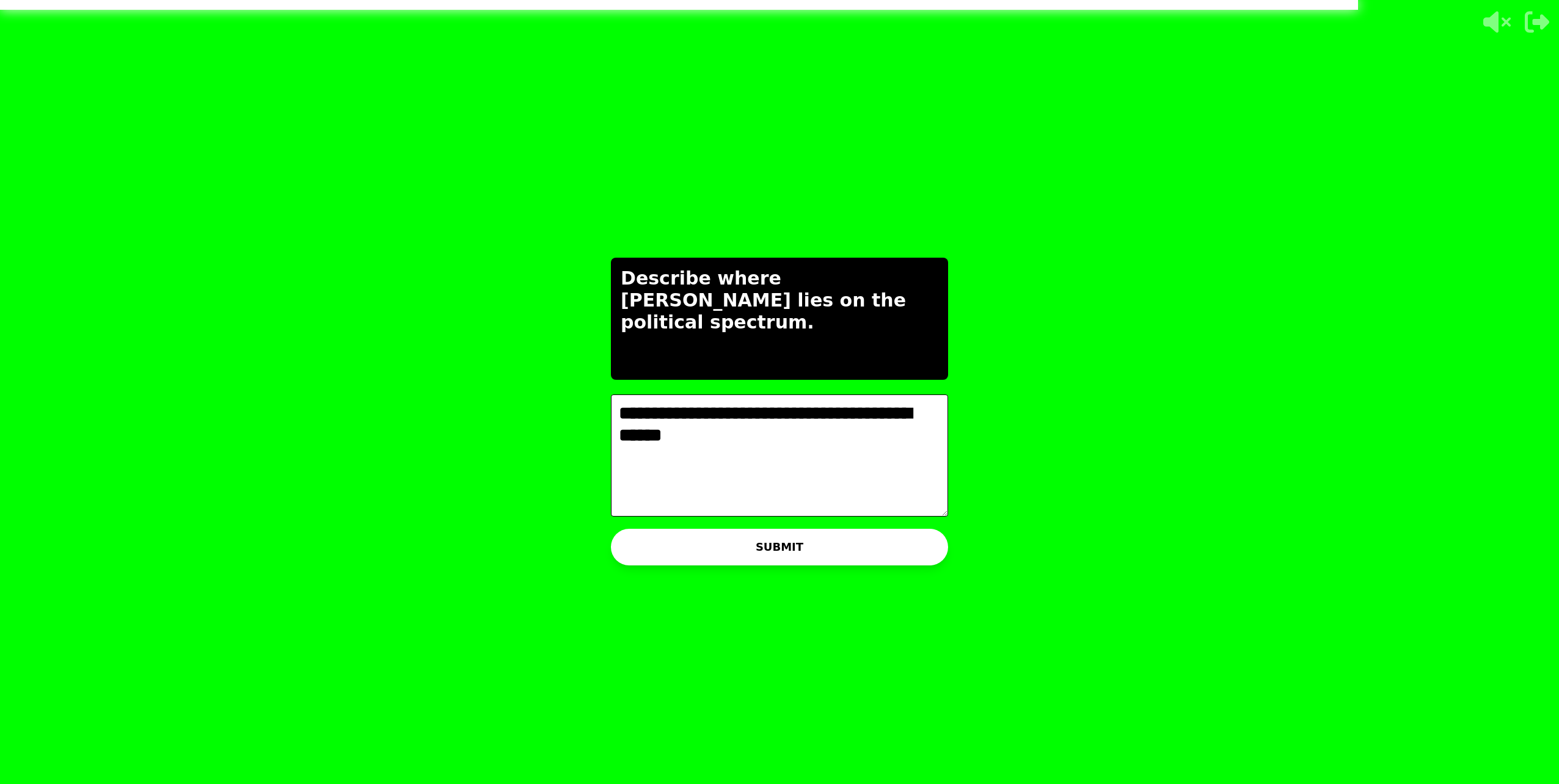
type textarea "**********"
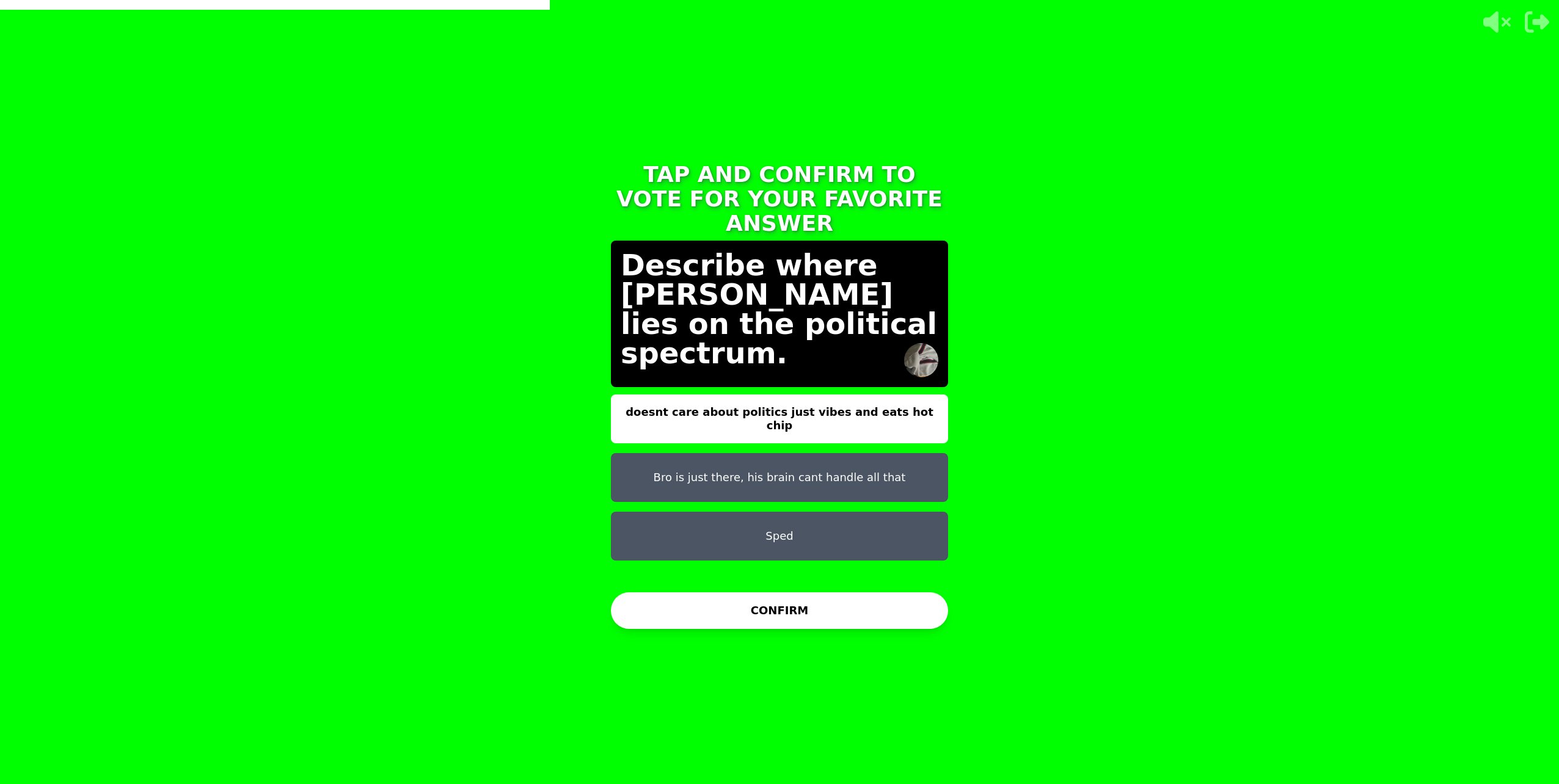
click at [791, 519] on button "Sped" at bounding box center [779, 536] width 337 height 49
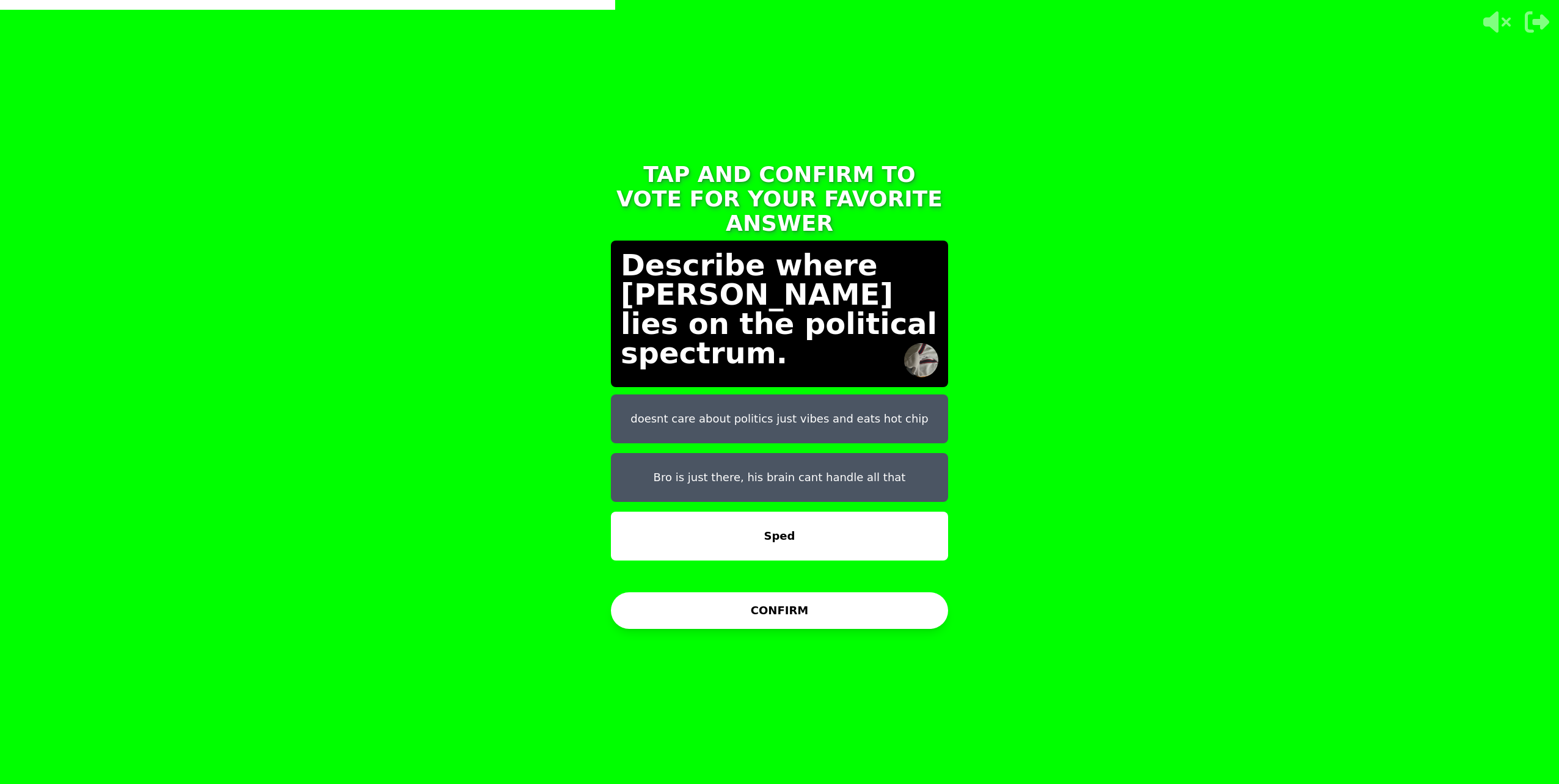
click at [805, 613] on button "CONFIRM" at bounding box center [779, 610] width 337 height 37
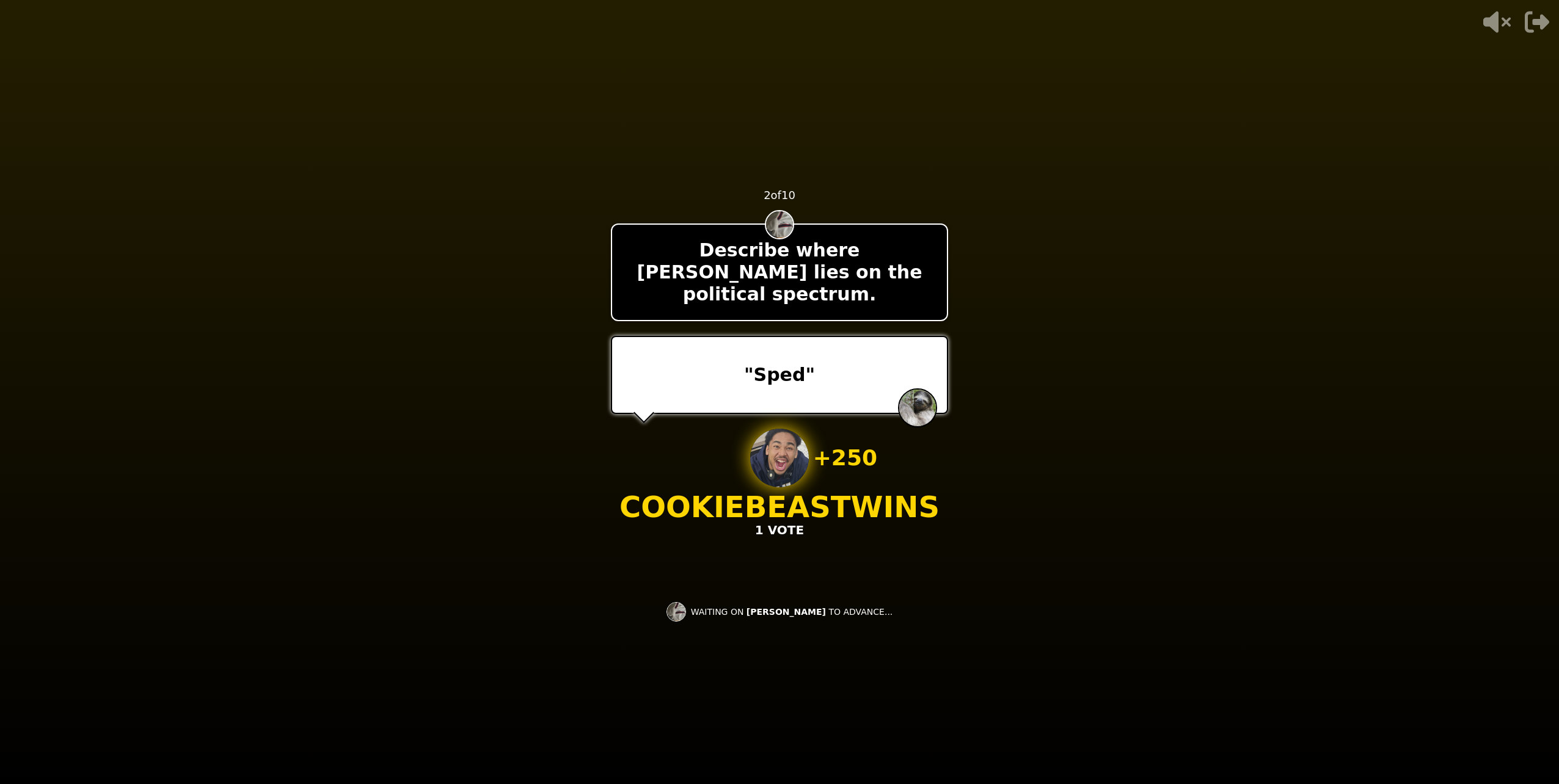
click at [1183, 470] on video at bounding box center [779, 392] width 1559 height 784
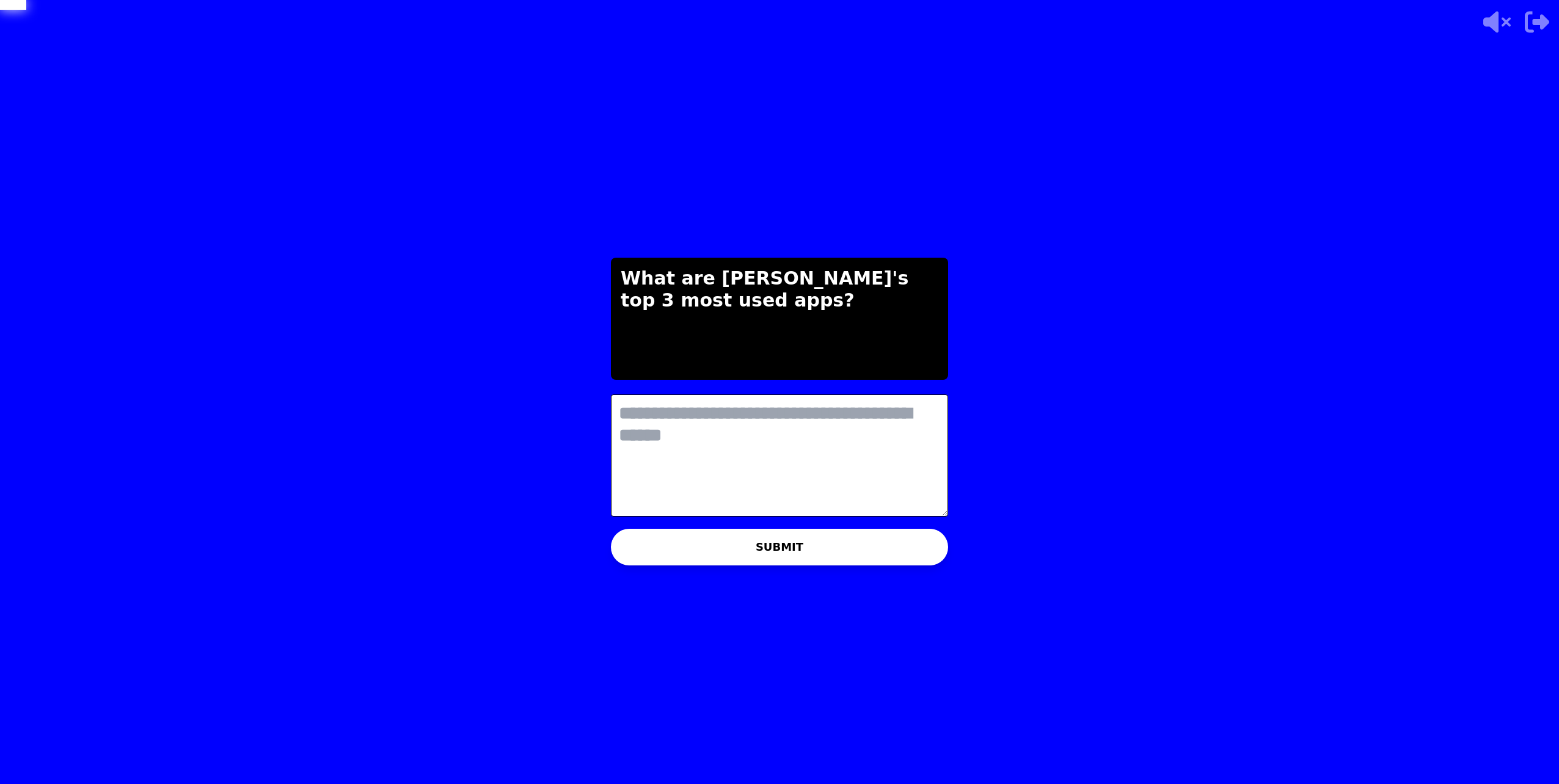
click at [612, 423] on textarea at bounding box center [779, 456] width 337 height 122
click at [642, 421] on textarea at bounding box center [779, 456] width 337 height 122
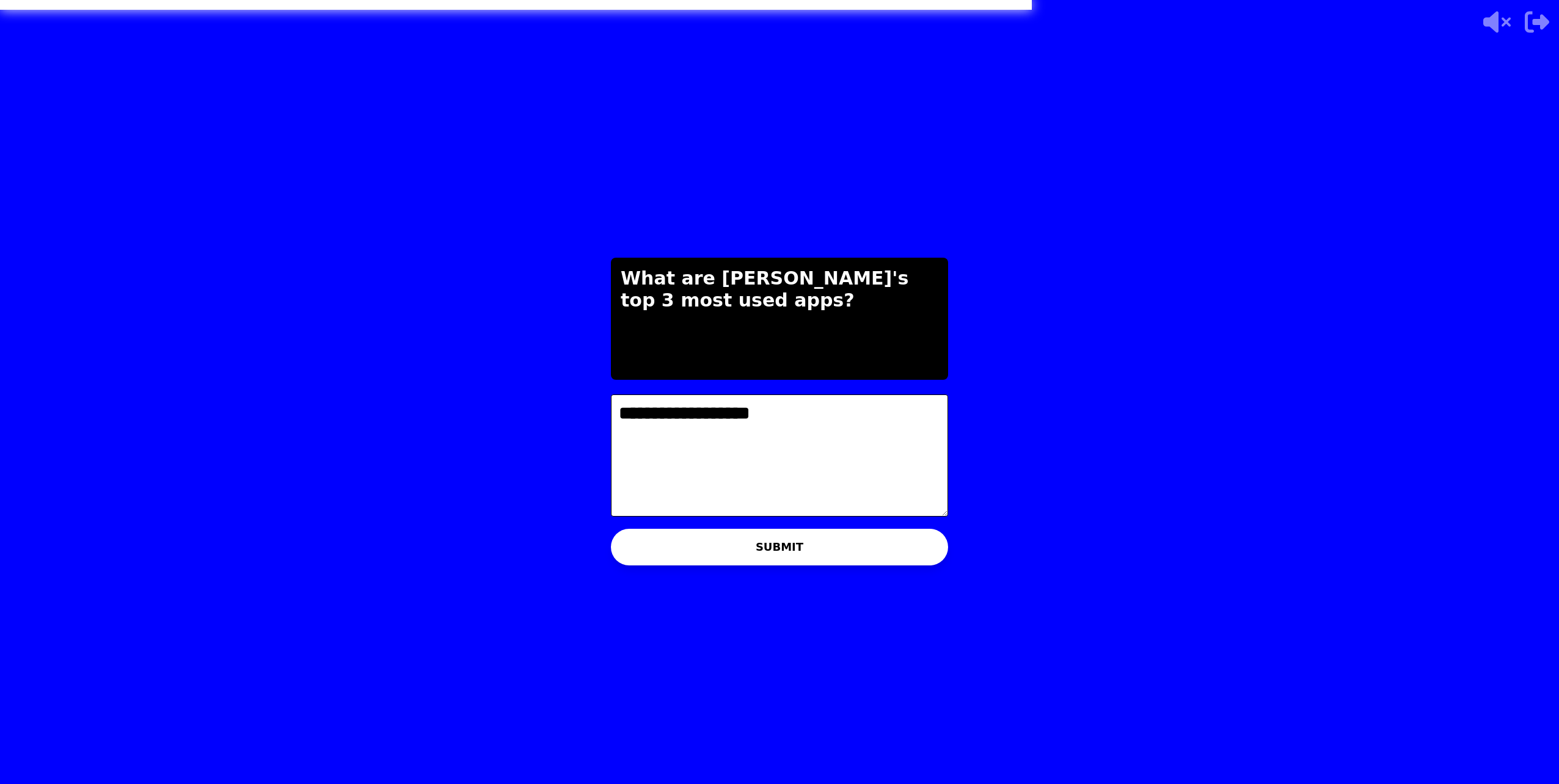
type textarea "**********"
click at [741, 547] on button "SUBMIT" at bounding box center [779, 547] width 337 height 37
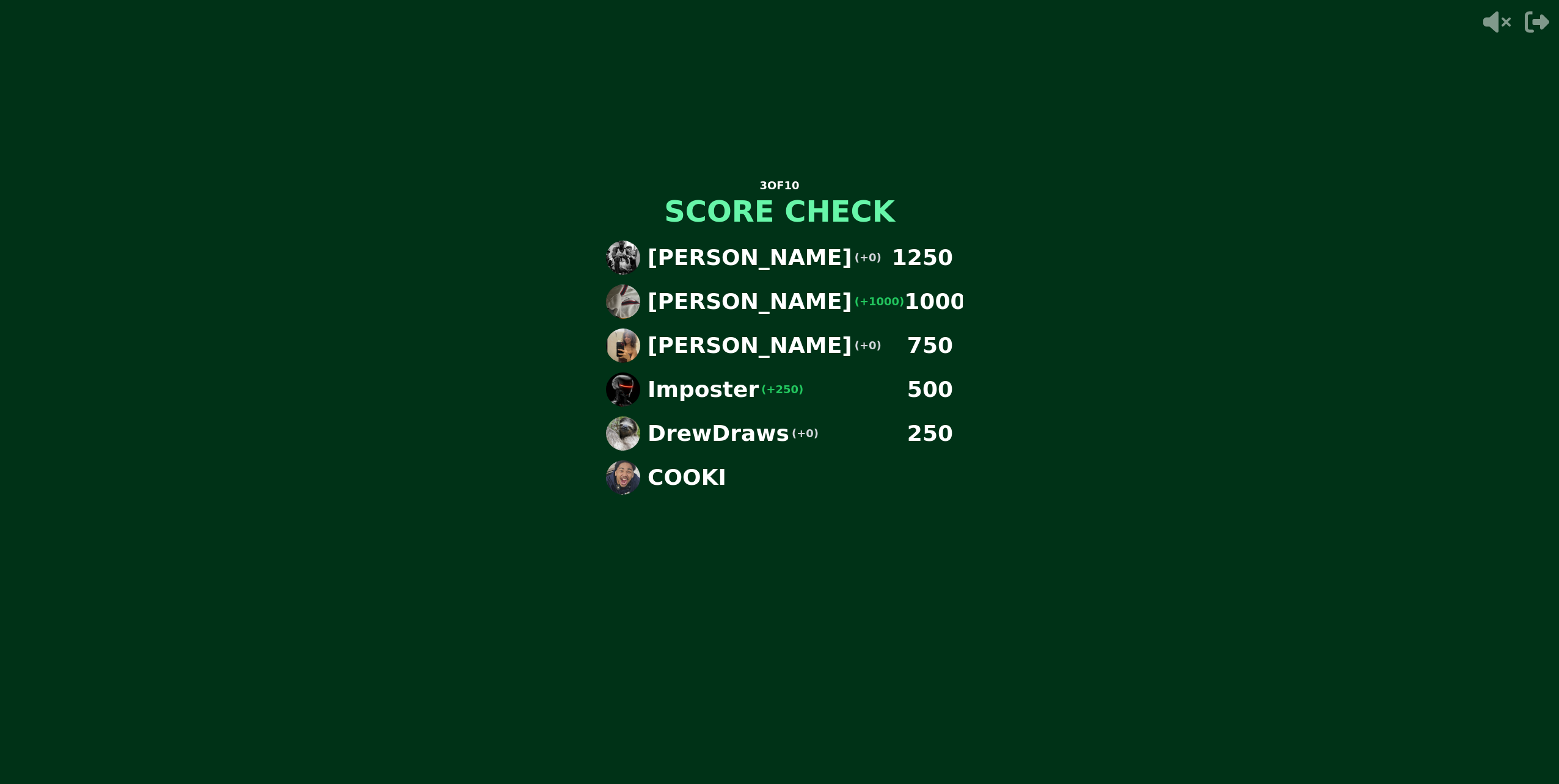
click at [802, 548] on div "3 OF 10 SCORE CHECK [PERSON_NAME] (+0) 1250 [PERSON_NAME] (+1000) 1000 Paulina …" at bounding box center [779, 392] width 366 height 489
click at [904, 425] on div "DrewDraws (+0) 250" at bounding box center [779, 433] width 366 height 34
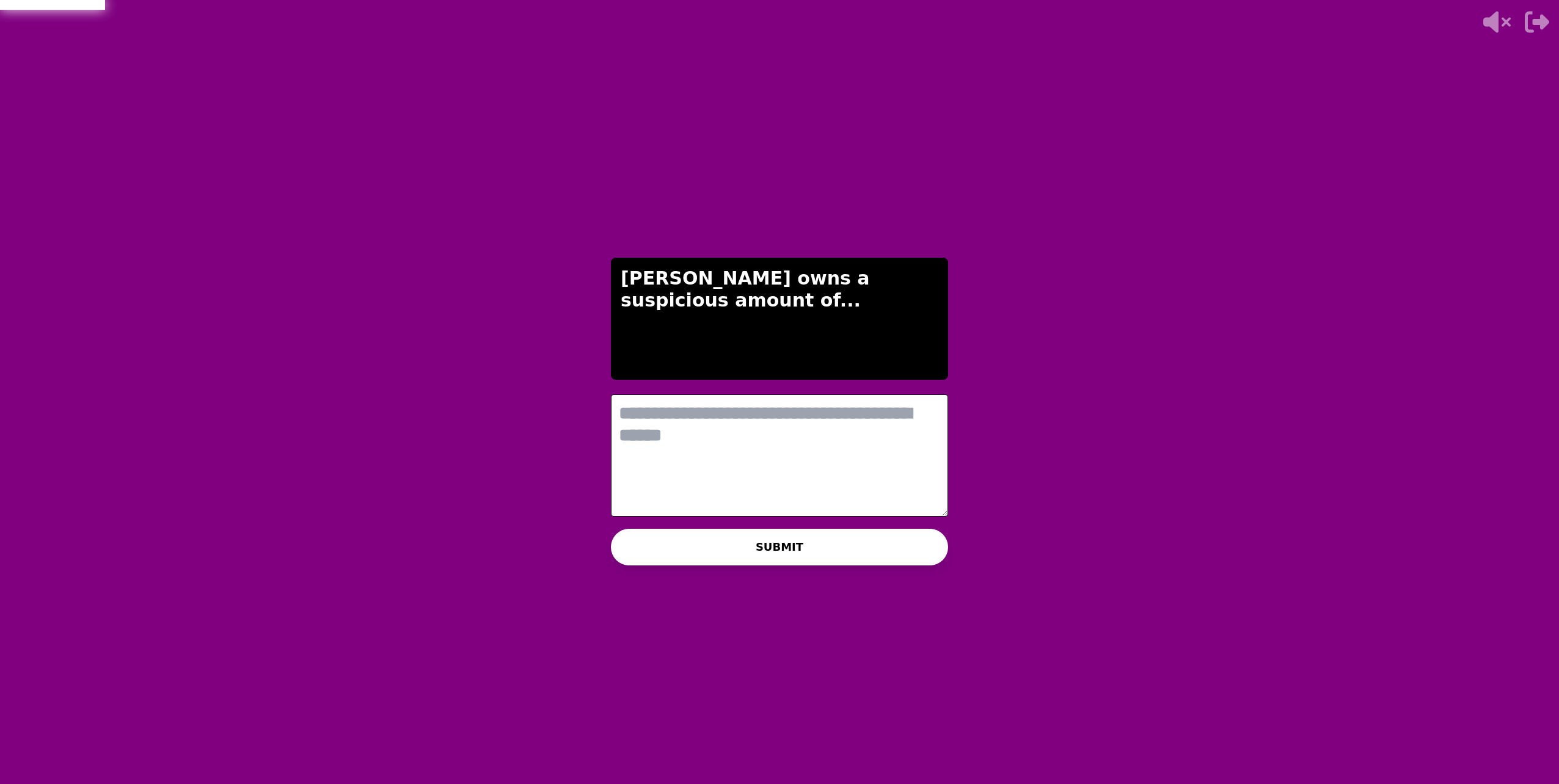
drag, startPoint x: 883, startPoint y: 668, endPoint x: 681, endPoint y: 443, distance: 302.4
click at [681, 443] on textarea at bounding box center [779, 456] width 337 height 122
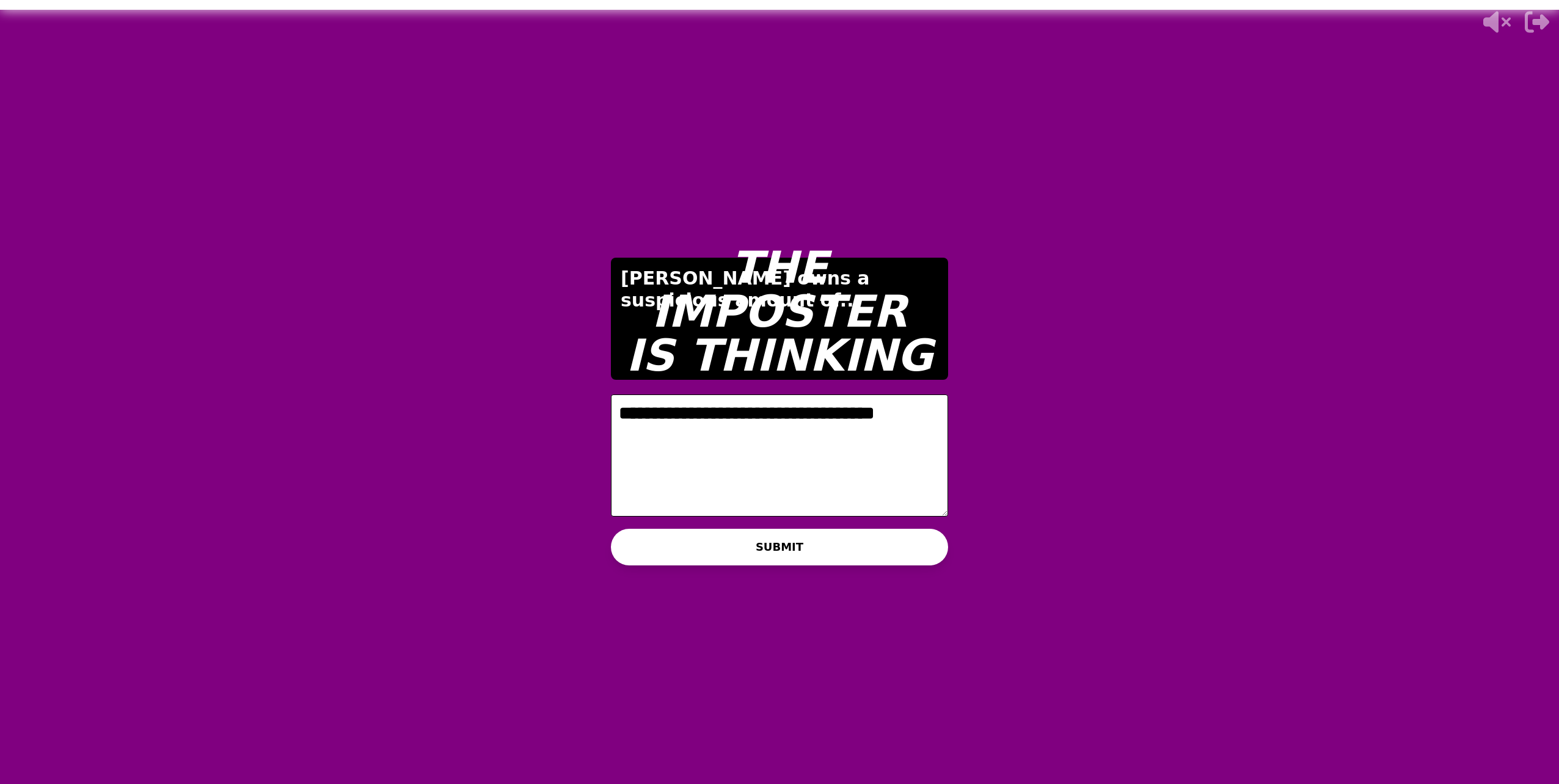
type textarea "**********"
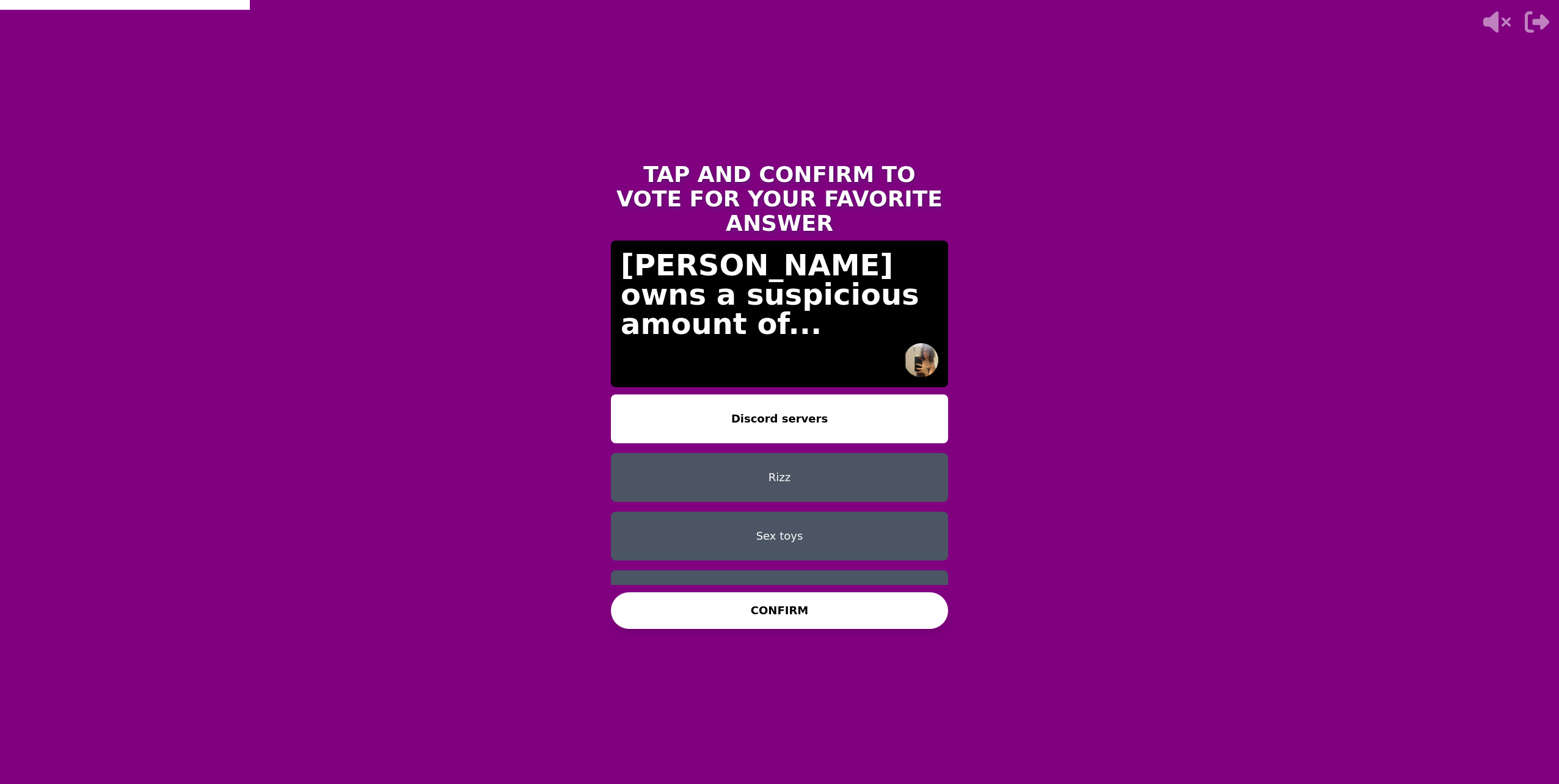
click at [783, 515] on button "Sex toys" at bounding box center [779, 536] width 337 height 49
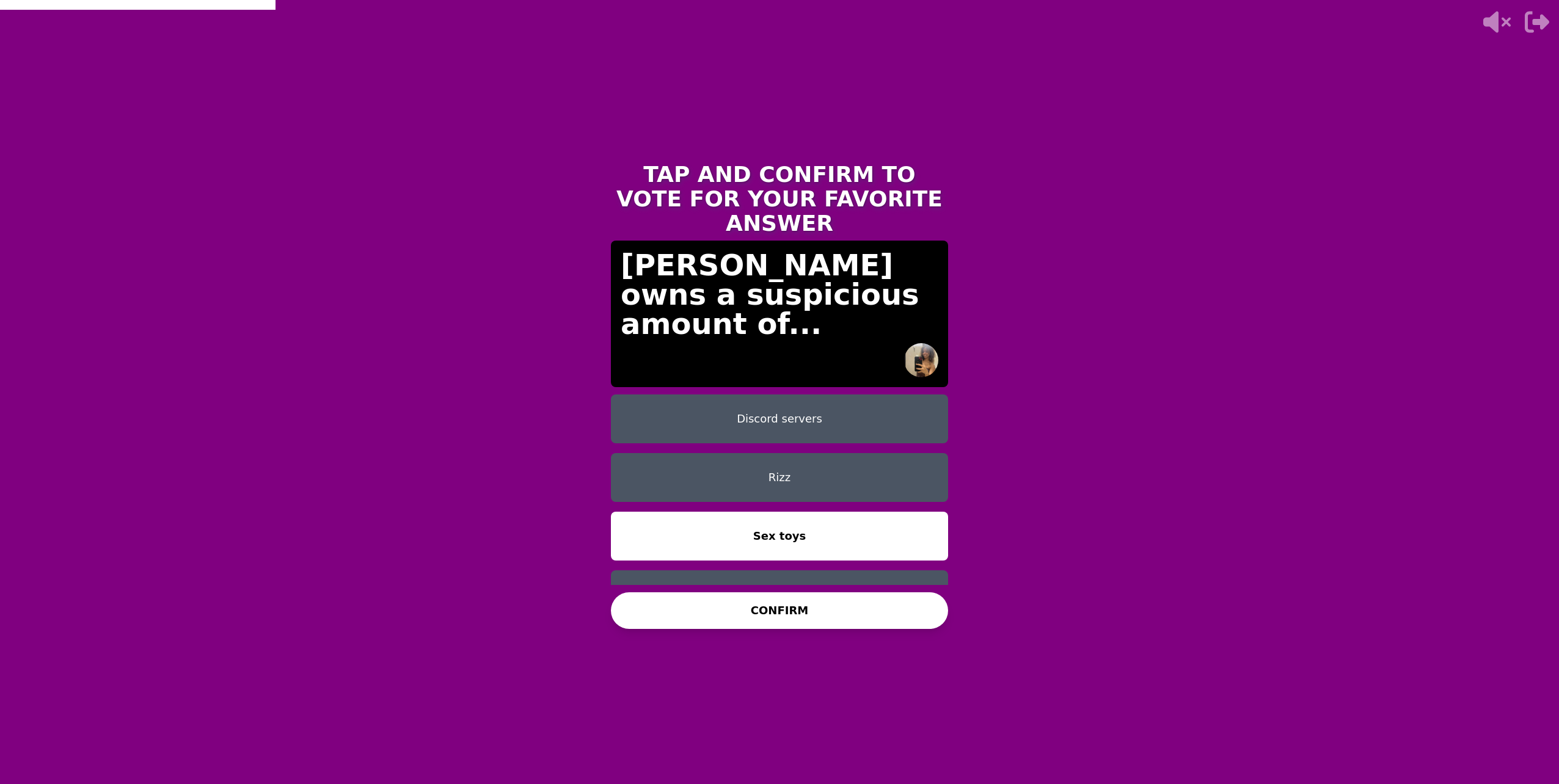
scroll to position [10, 0]
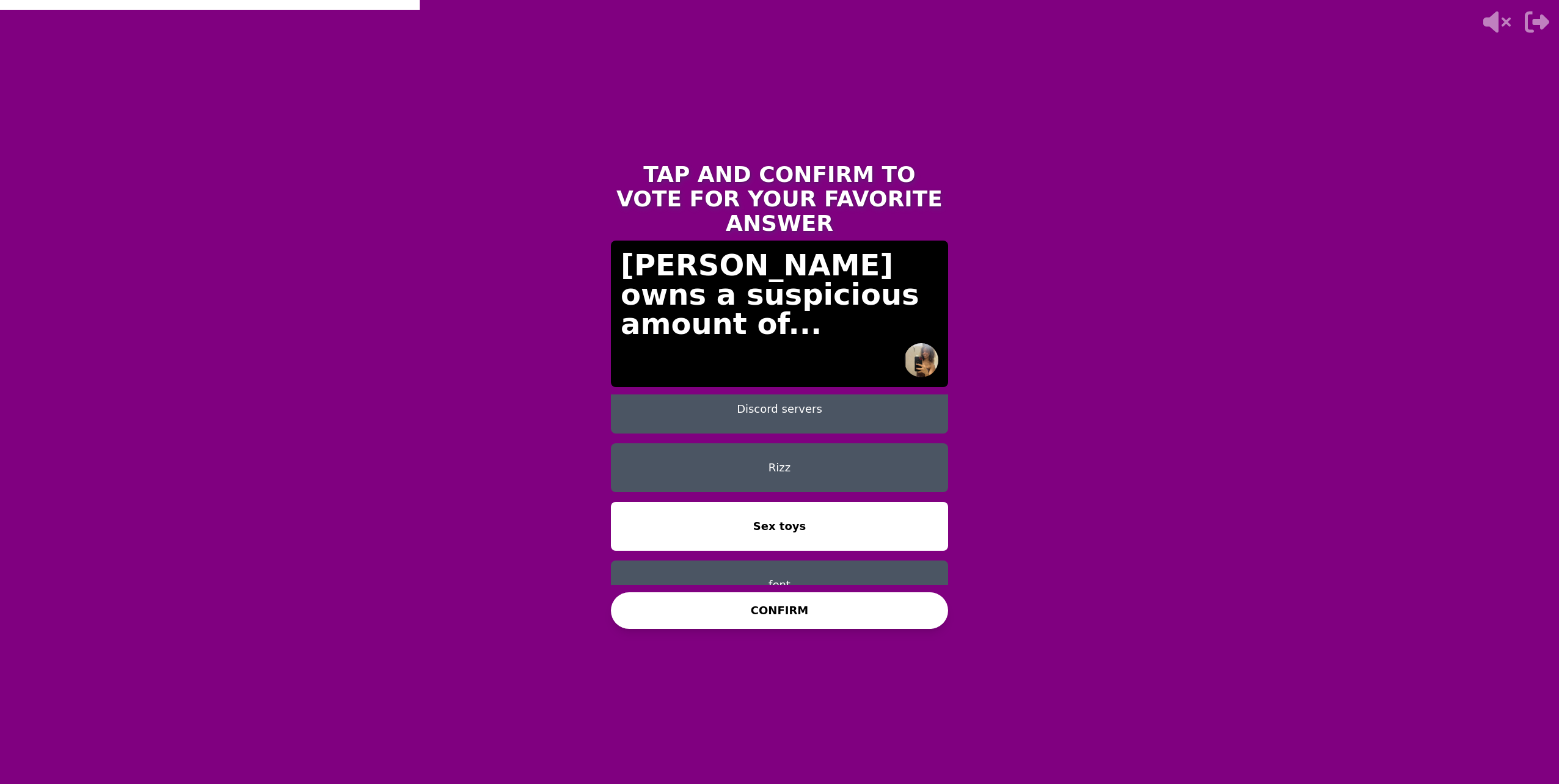
click at [785, 625] on button "CONFIRM" at bounding box center [779, 610] width 337 height 37
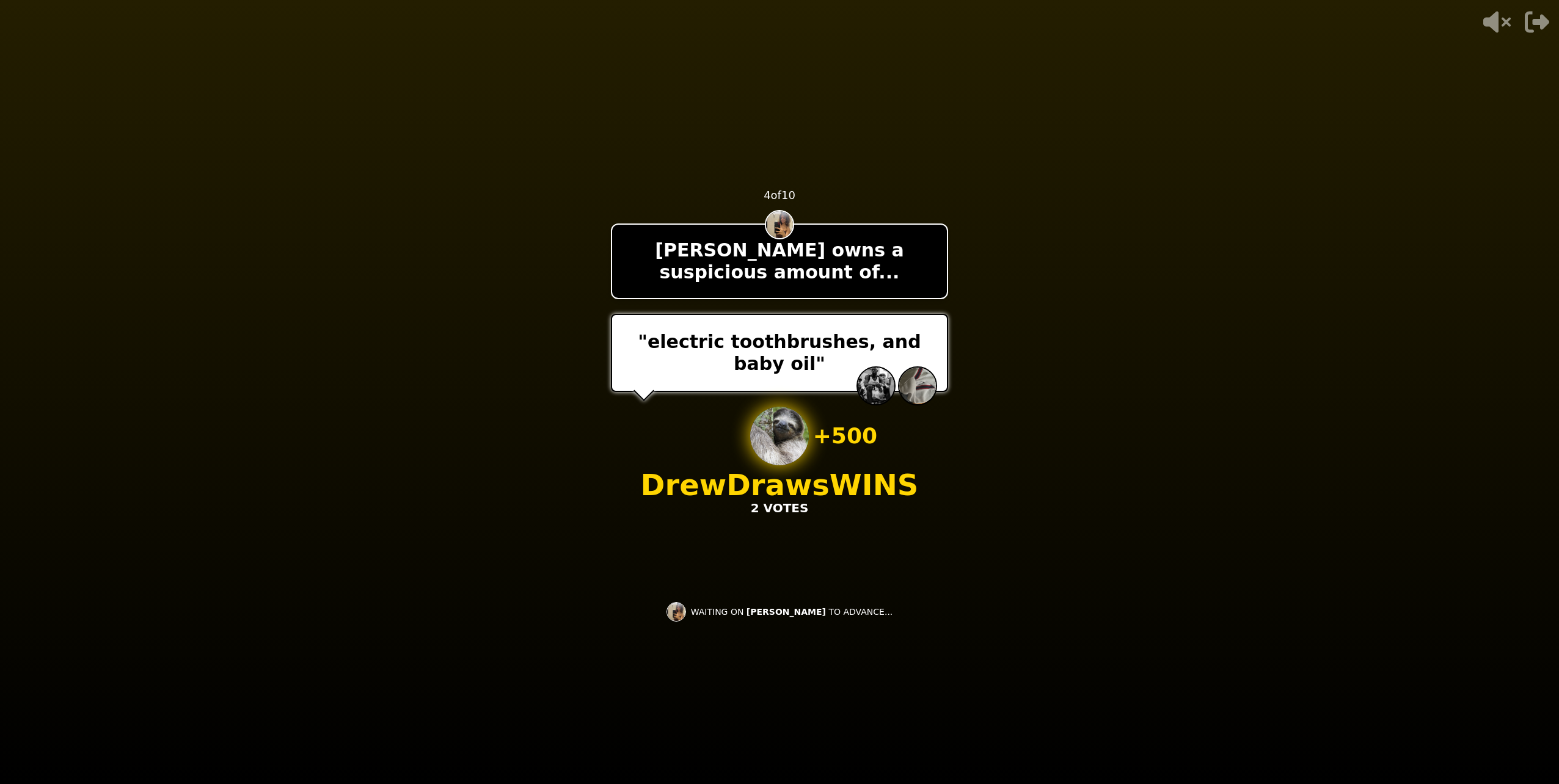
drag, startPoint x: 902, startPoint y: 497, endPoint x: 879, endPoint y: 509, distance: 25.9
click at [879, 509] on div "+ 500 DrewDraws WINS 2 VOTES" at bounding box center [780, 461] width 278 height 110
drag, startPoint x: 988, startPoint y: 385, endPoint x: 977, endPoint y: 375, distance: 14.9
click at [981, 380] on video at bounding box center [779, 392] width 1559 height 784
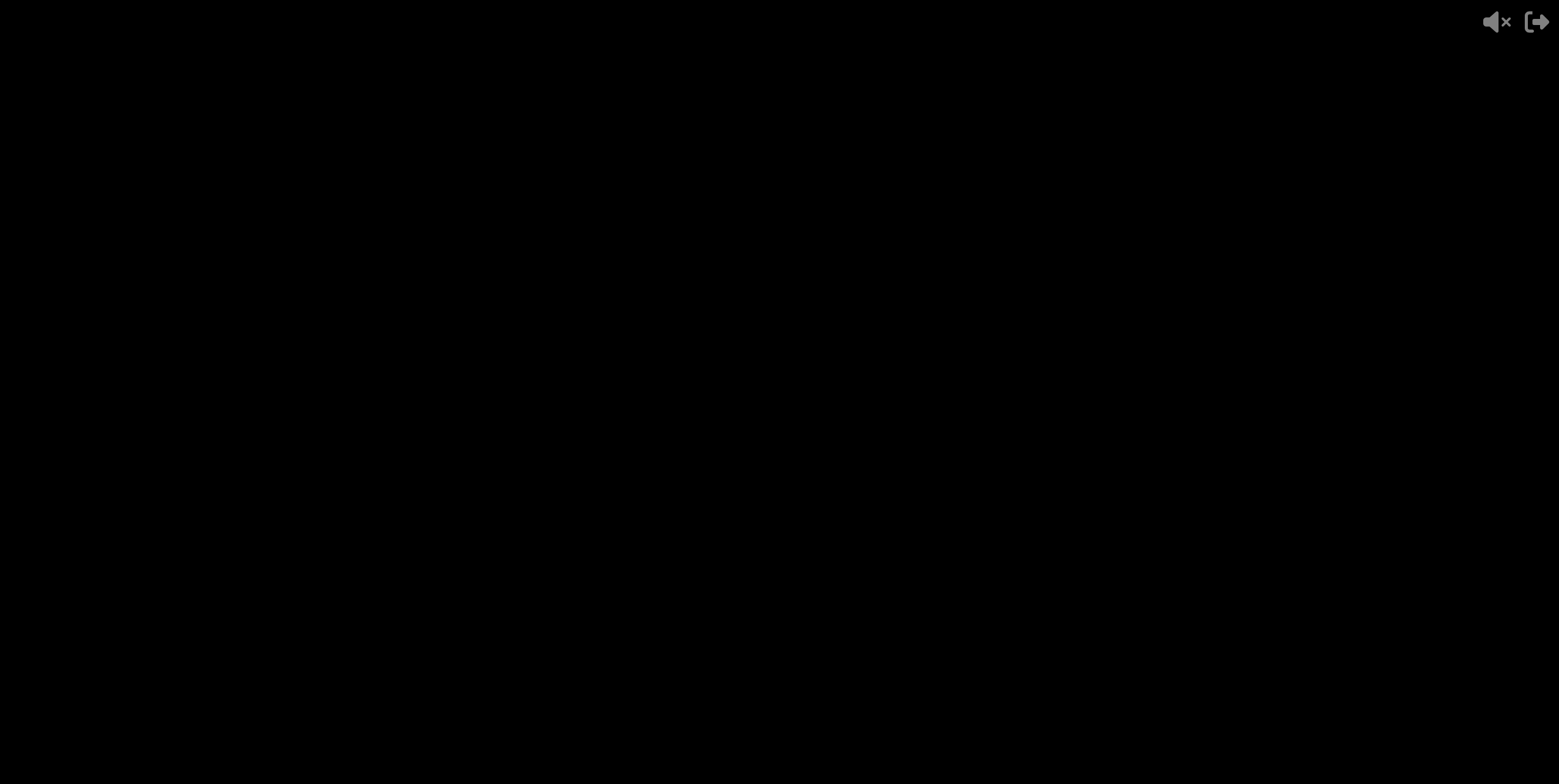
click at [865, 345] on div at bounding box center [779, 353] width 337 height 78
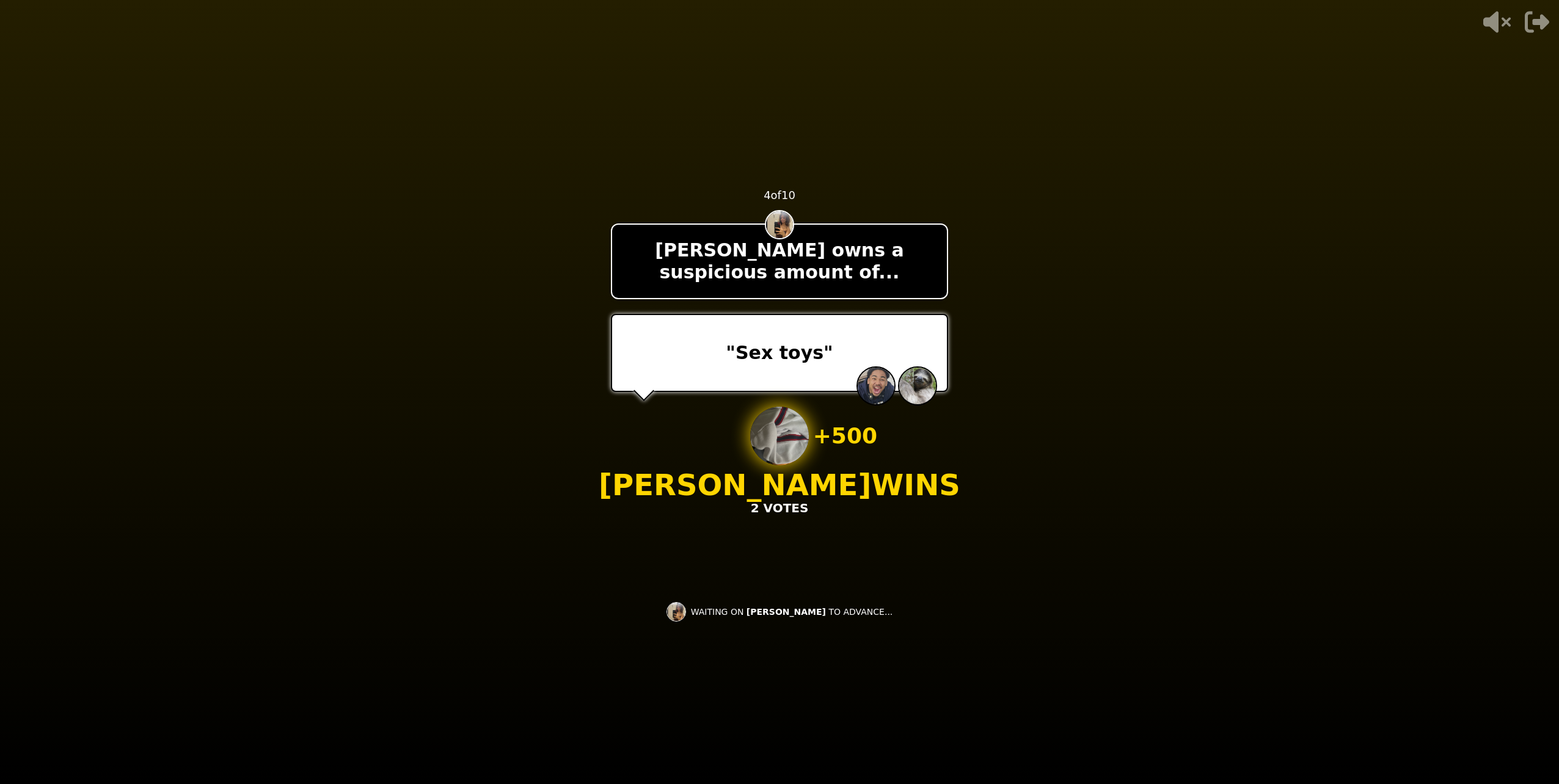
click at [805, 475] on p "[PERSON_NAME] WINS" at bounding box center [779, 484] width 362 height 29
click at [791, 464] on div "+ 500" at bounding box center [779, 436] width 59 height 59
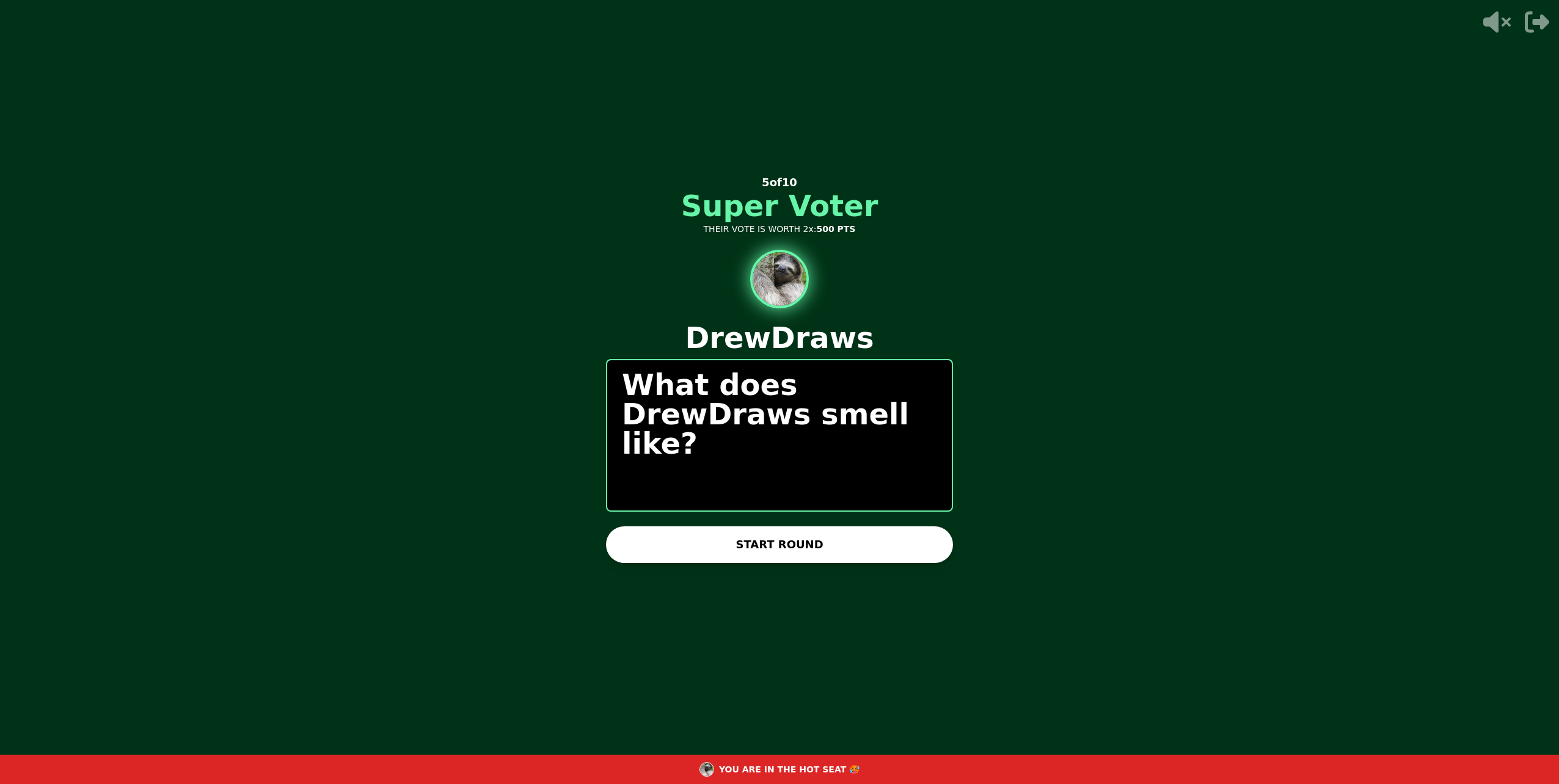
drag, startPoint x: 822, startPoint y: 553, endPoint x: 828, endPoint y: 519, distance: 34.5
click at [822, 550] on button "START ROUND" at bounding box center [779, 544] width 347 height 37
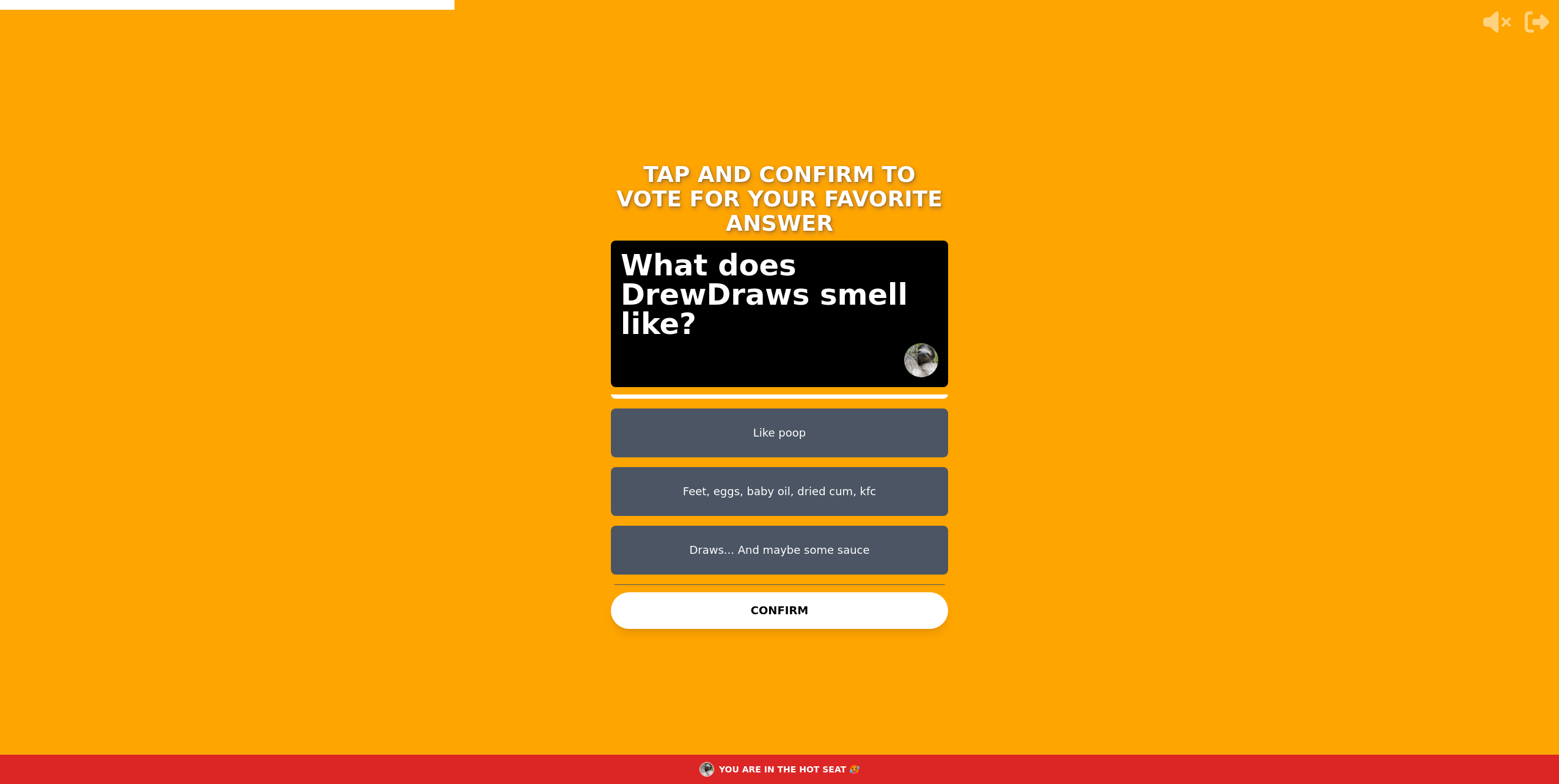
scroll to position [0, 0]
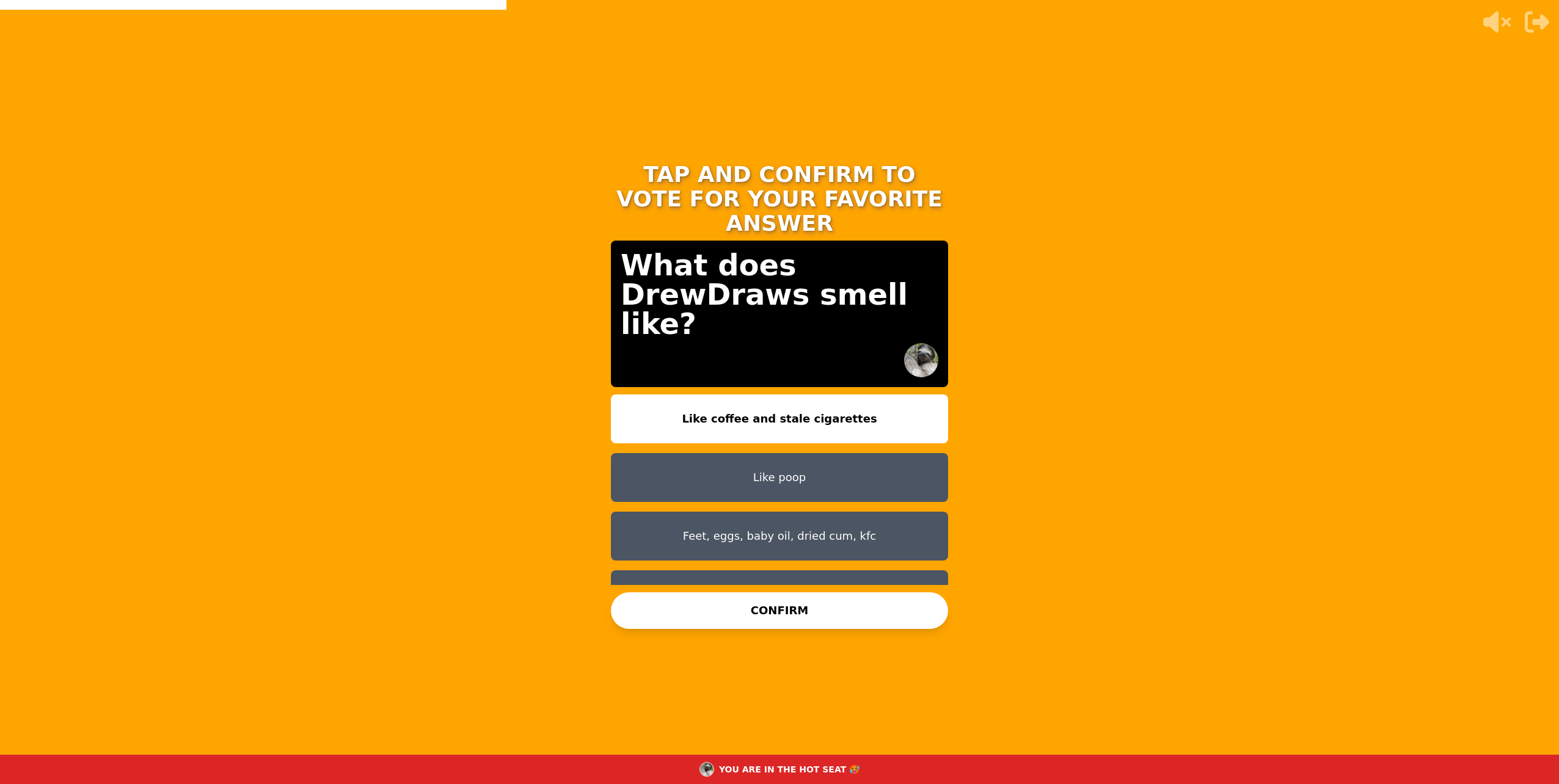
click at [758, 396] on button "Like coffee and stale cigarettes" at bounding box center [779, 419] width 337 height 49
click at [769, 610] on button "CONFIRM" at bounding box center [779, 610] width 337 height 37
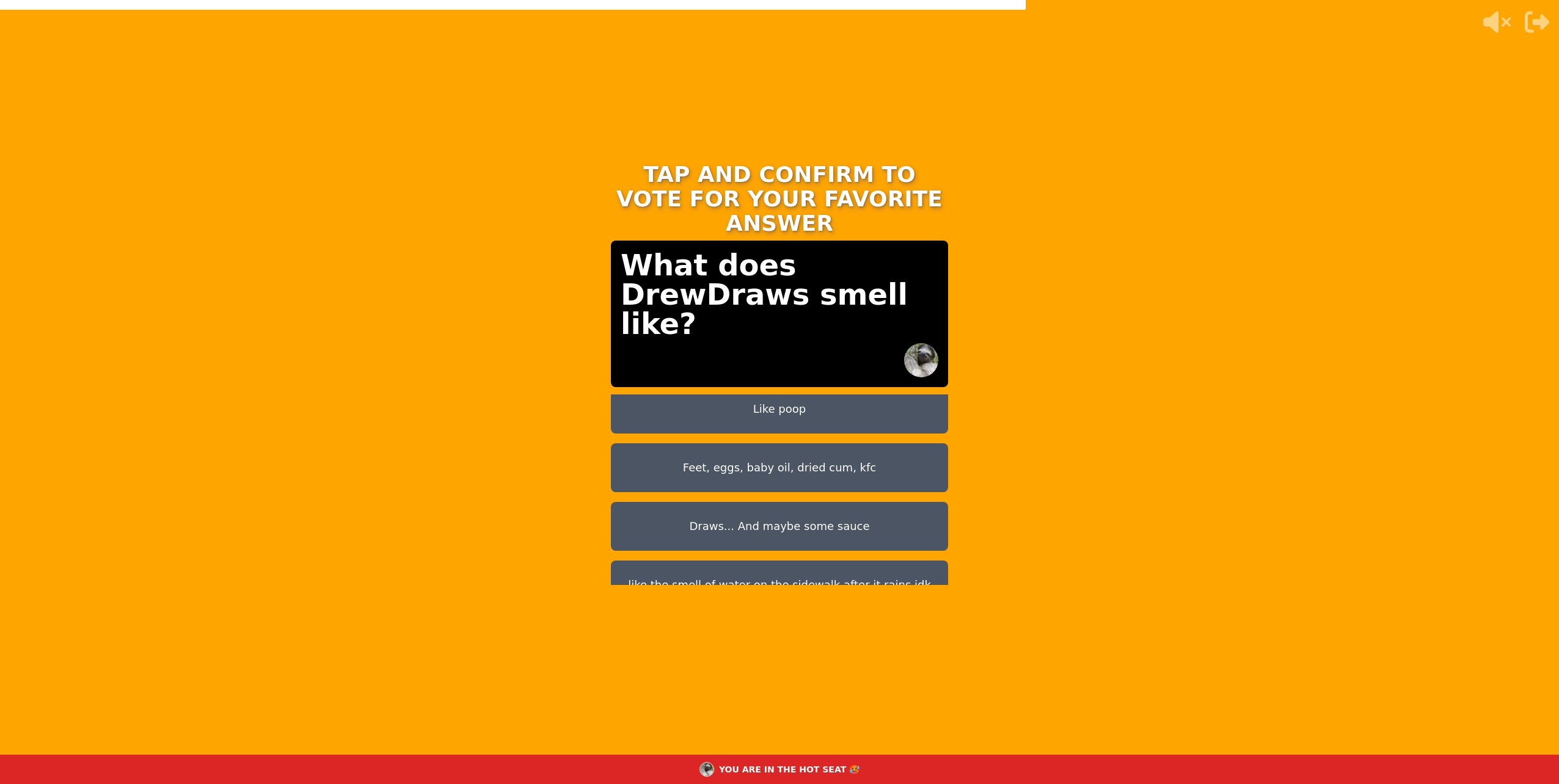
scroll to position [7, 0]
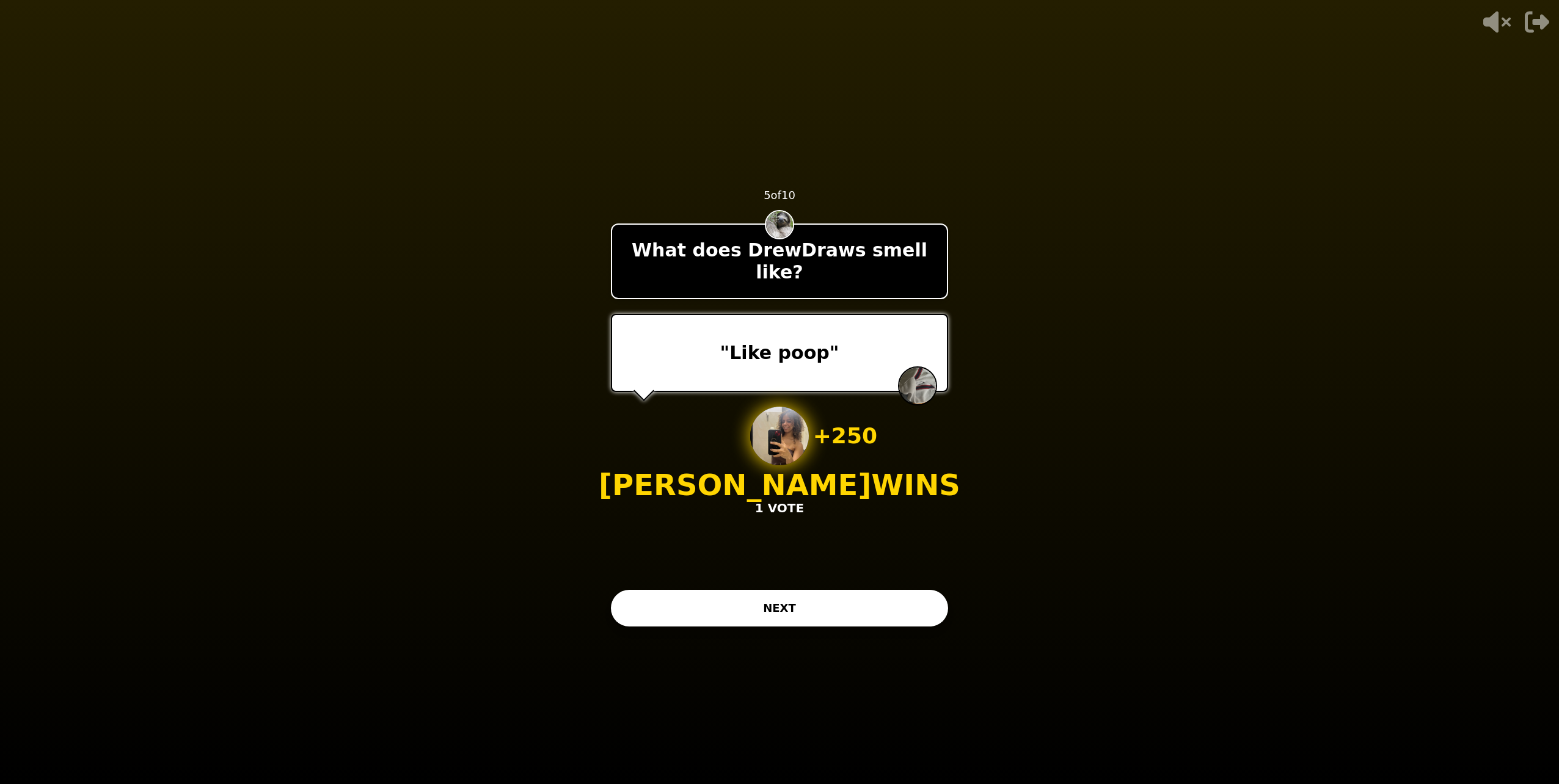
click at [715, 618] on button "NEXT" at bounding box center [779, 608] width 337 height 37
click at [713, 595] on button "NEXT" at bounding box center [779, 608] width 337 height 37
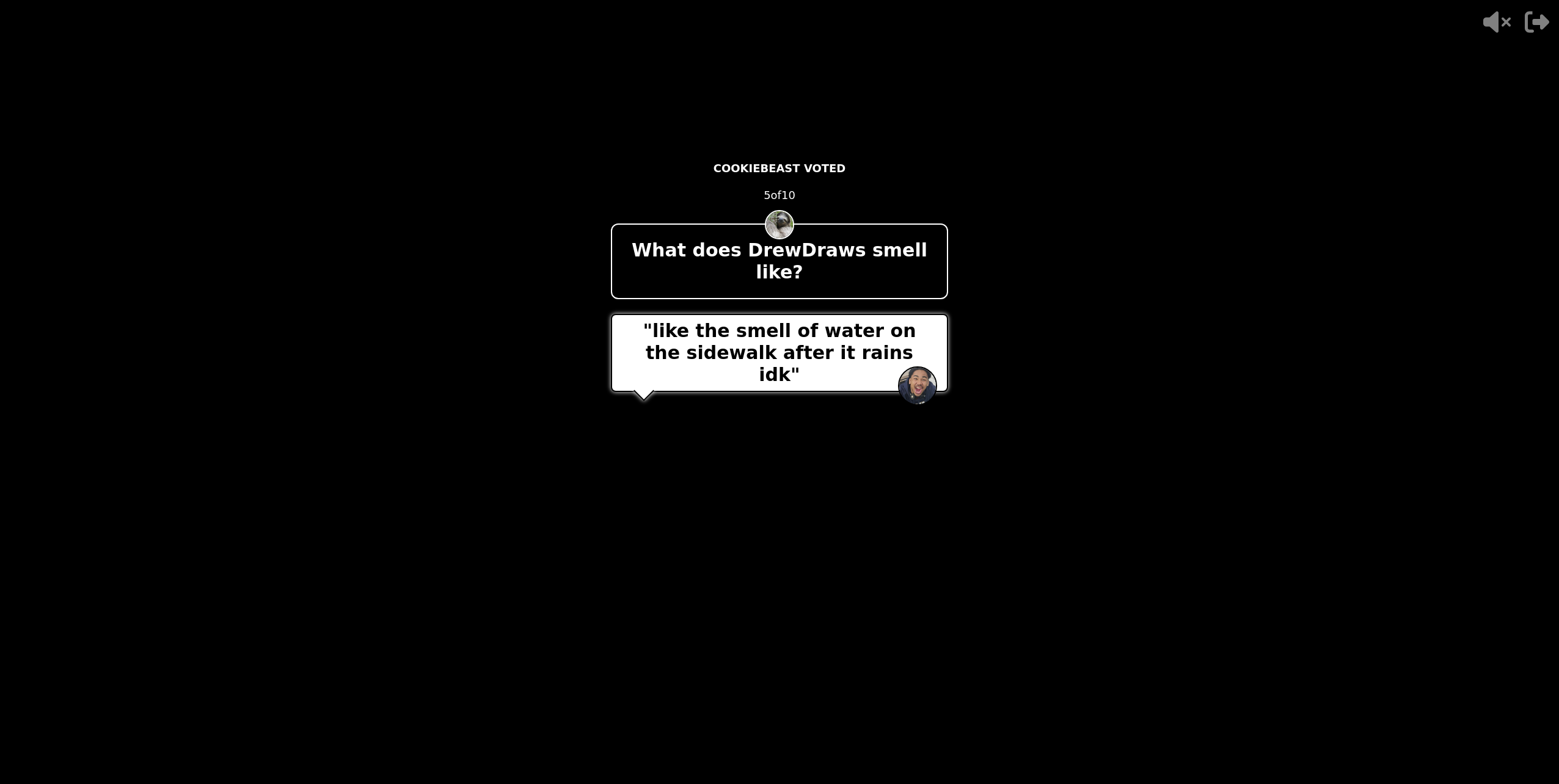
click at [700, 599] on div "- 500 PTS COOKIEBEAST VOTED 5 of 10 What does DrewDraws smell like? "like the s…" at bounding box center [779, 392] width 337 height 489
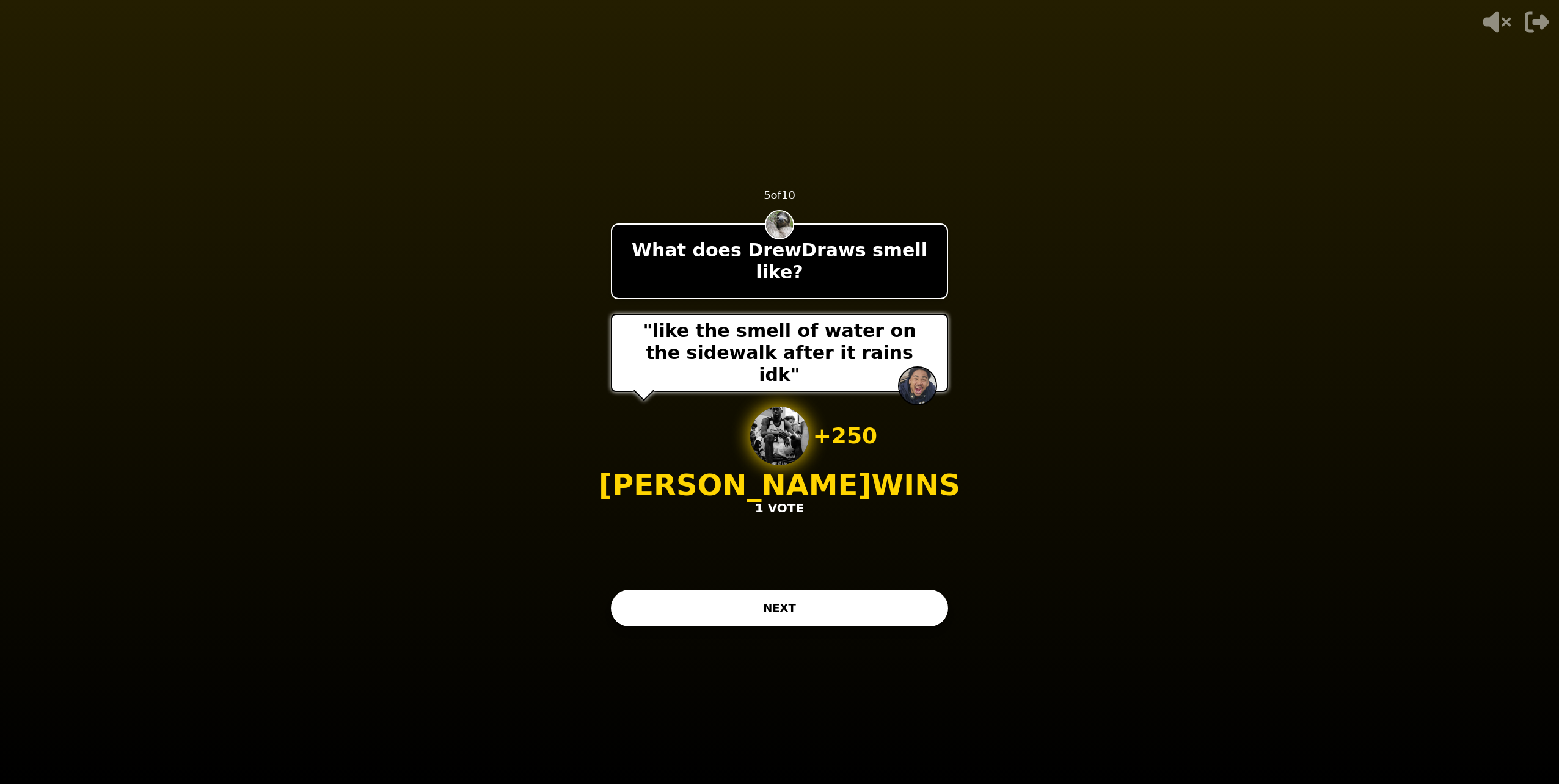
click at [761, 590] on button "NEXT" at bounding box center [779, 608] width 337 height 37
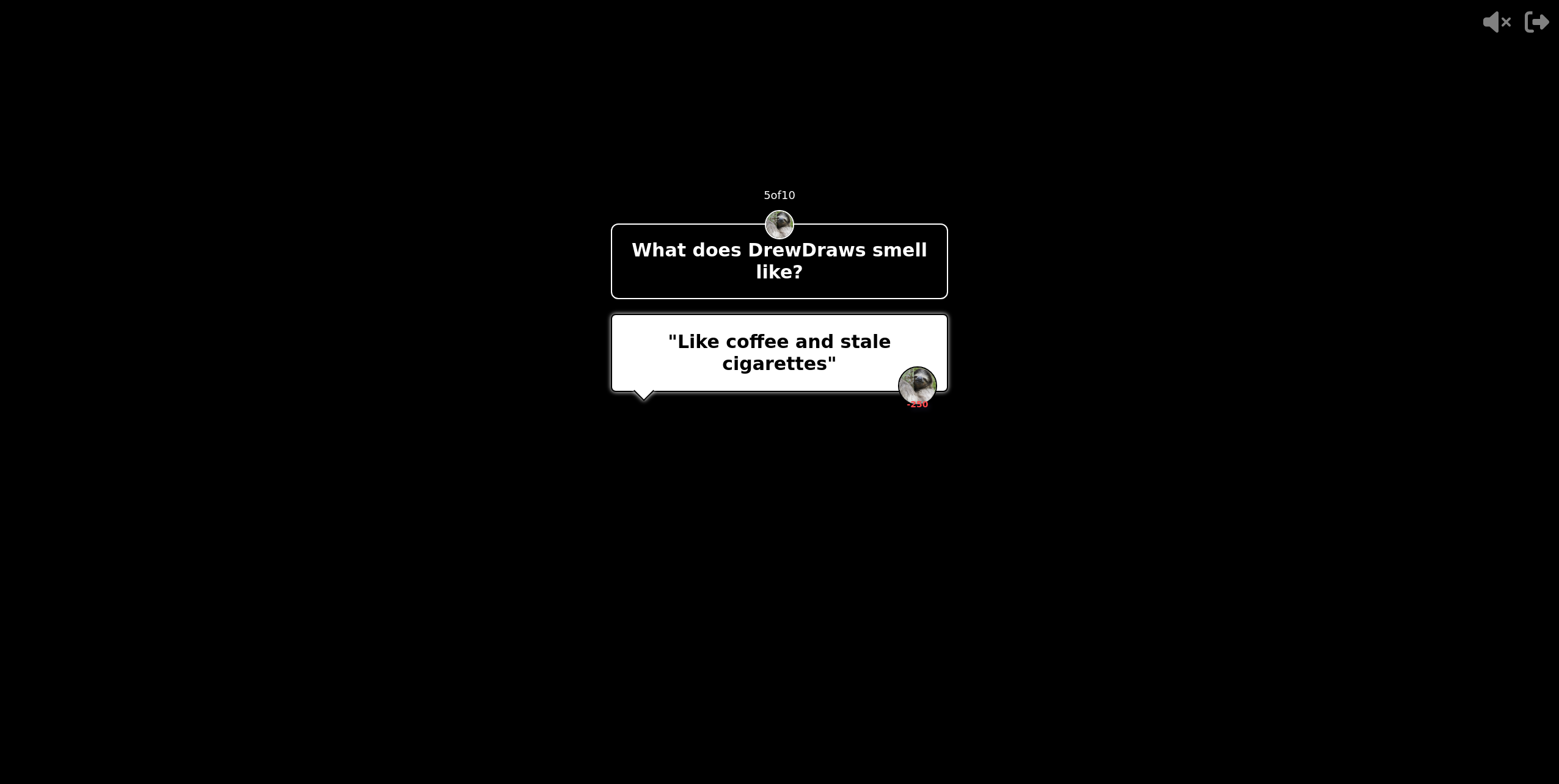
click at [652, 496] on div "- 500 PTS 5 of 10 What does DrewDraws smell like? "Like coffee and stale cigare…" at bounding box center [779, 392] width 337 height 489
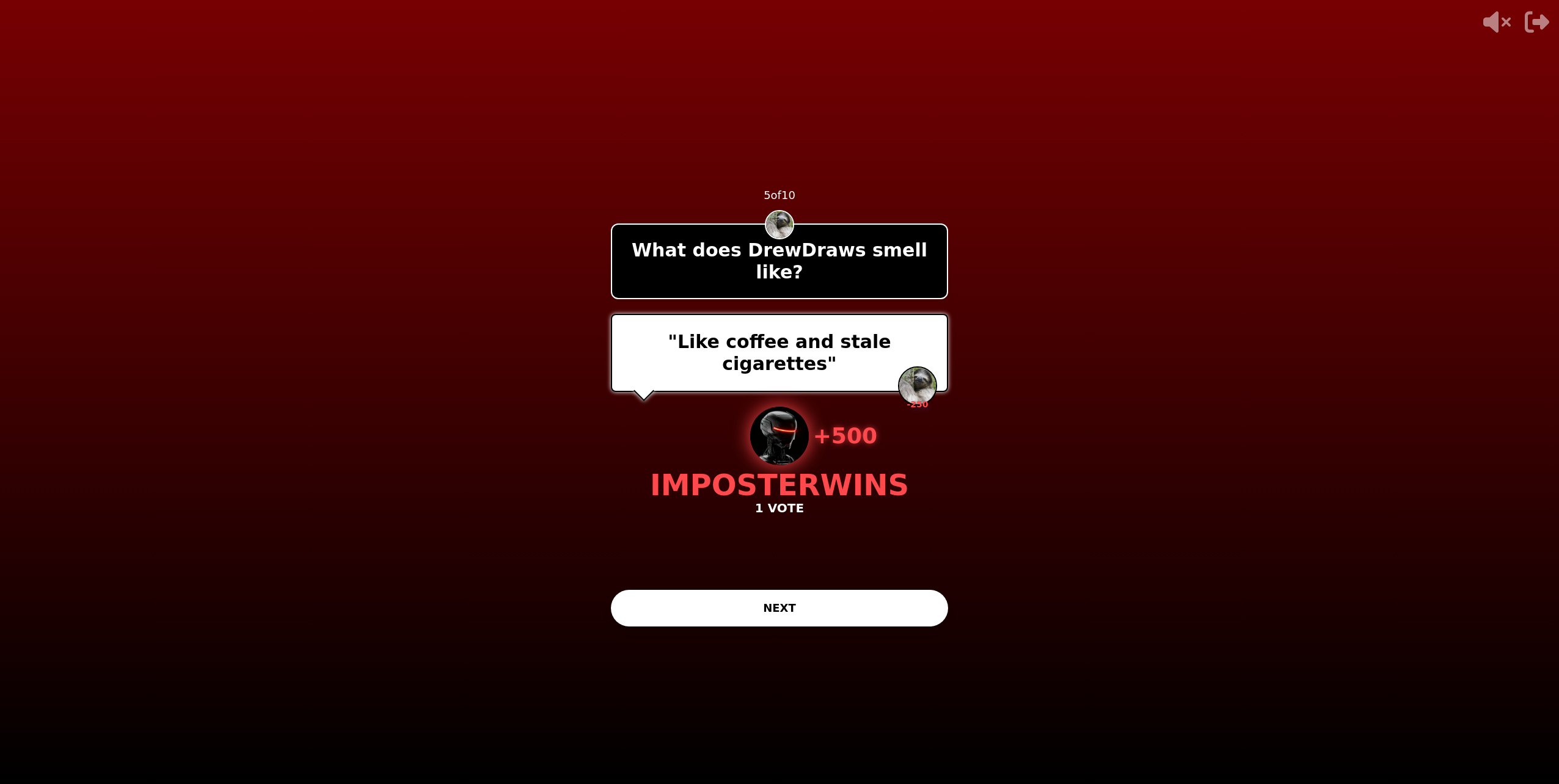
click at [800, 425] on img at bounding box center [779, 436] width 59 height 59
click at [794, 605] on button "NEXT" at bounding box center [779, 608] width 337 height 37
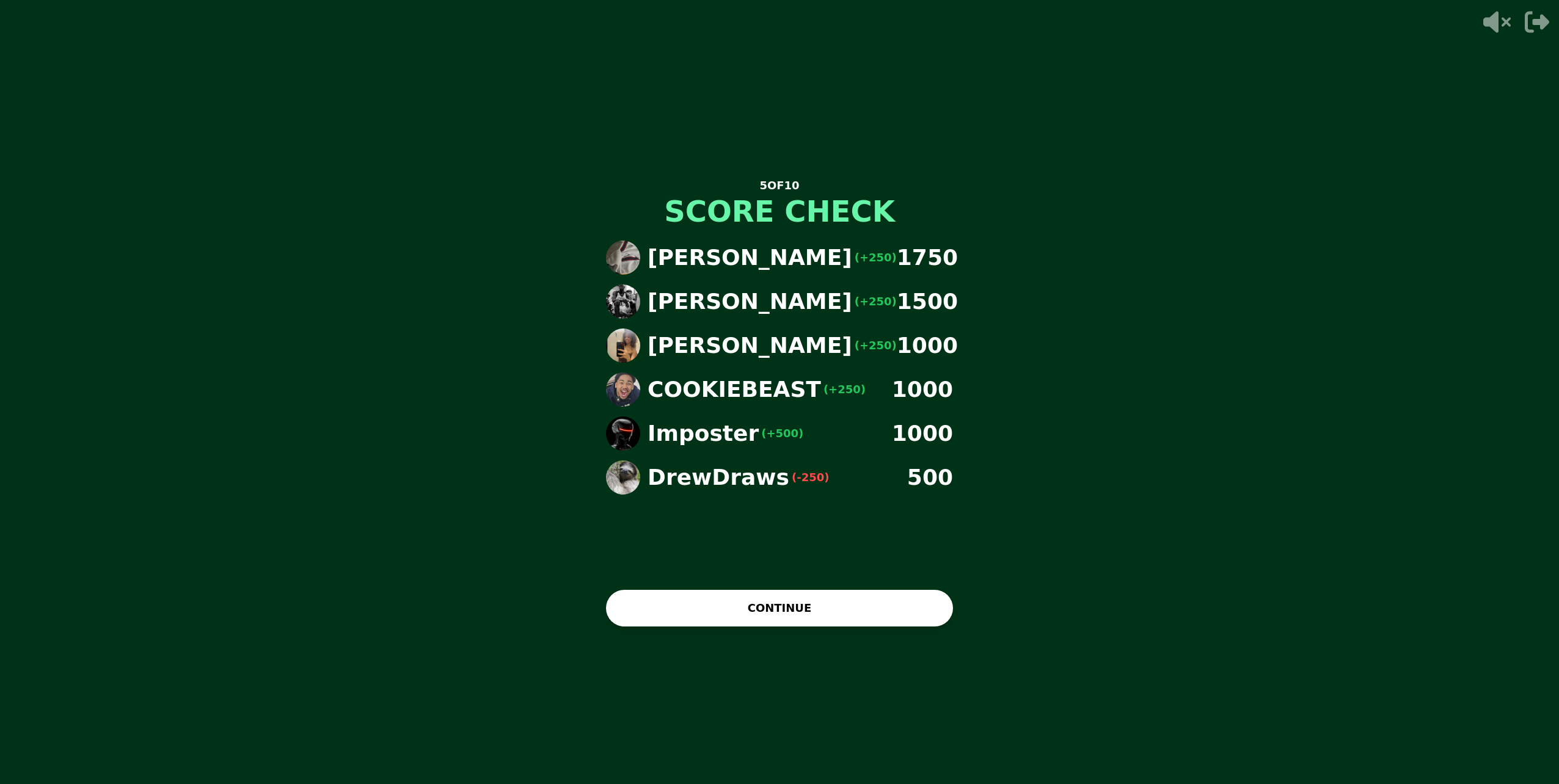
click at [860, 598] on button "CONTINUE" at bounding box center [779, 608] width 347 height 37
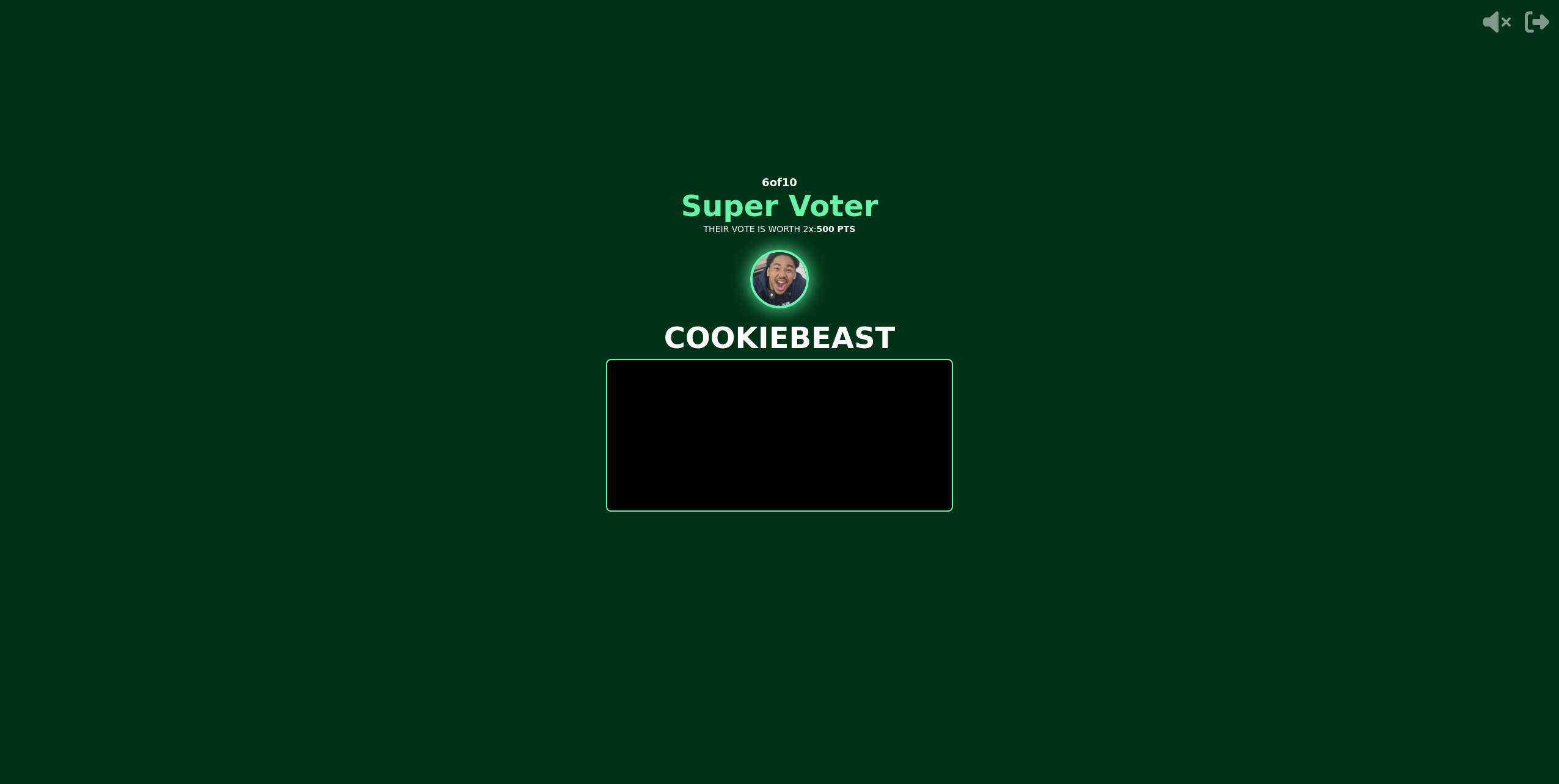
click at [871, 416] on div at bounding box center [779, 435] width 347 height 153
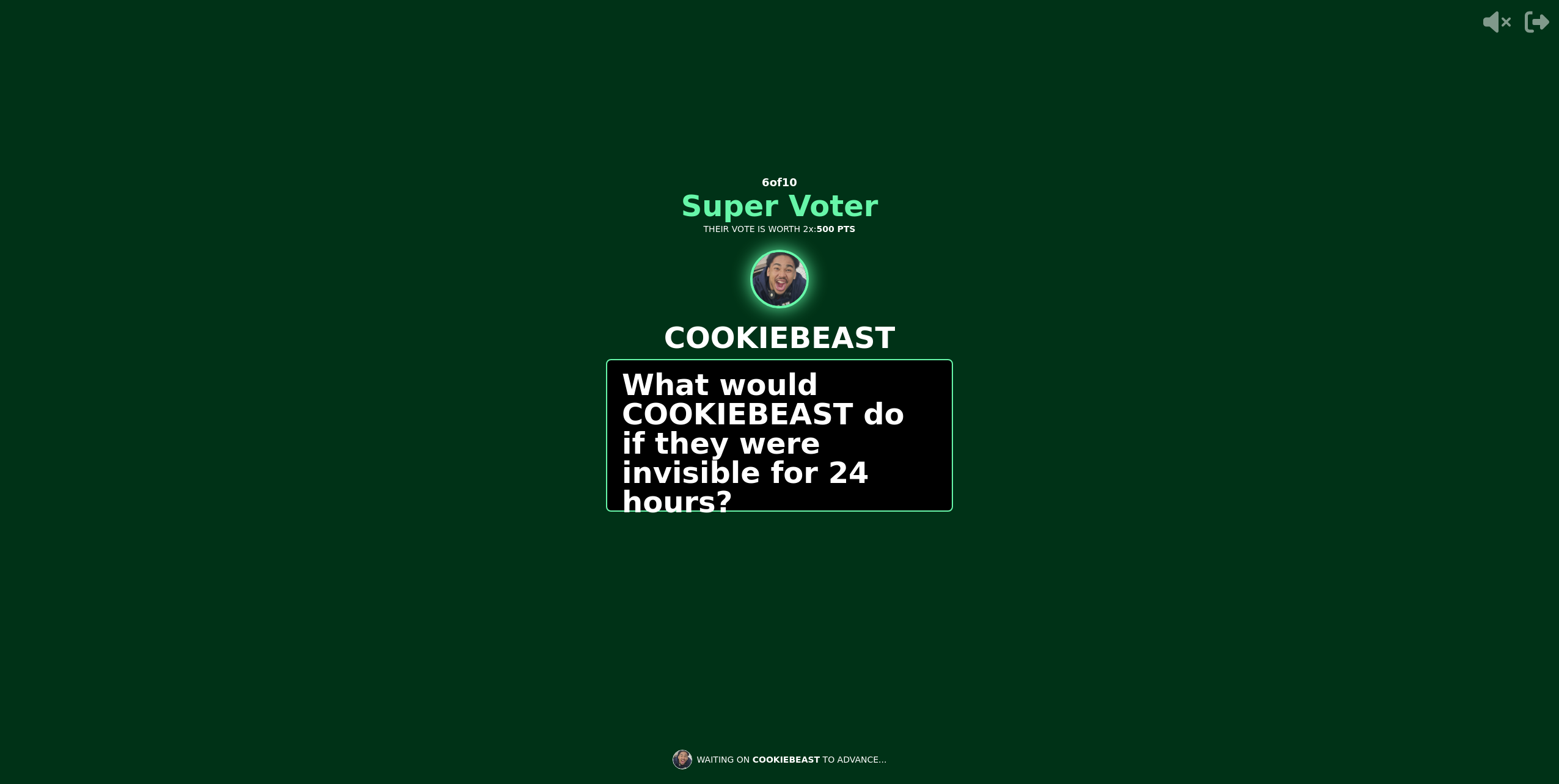
click at [964, 661] on video at bounding box center [779, 392] width 1559 height 784
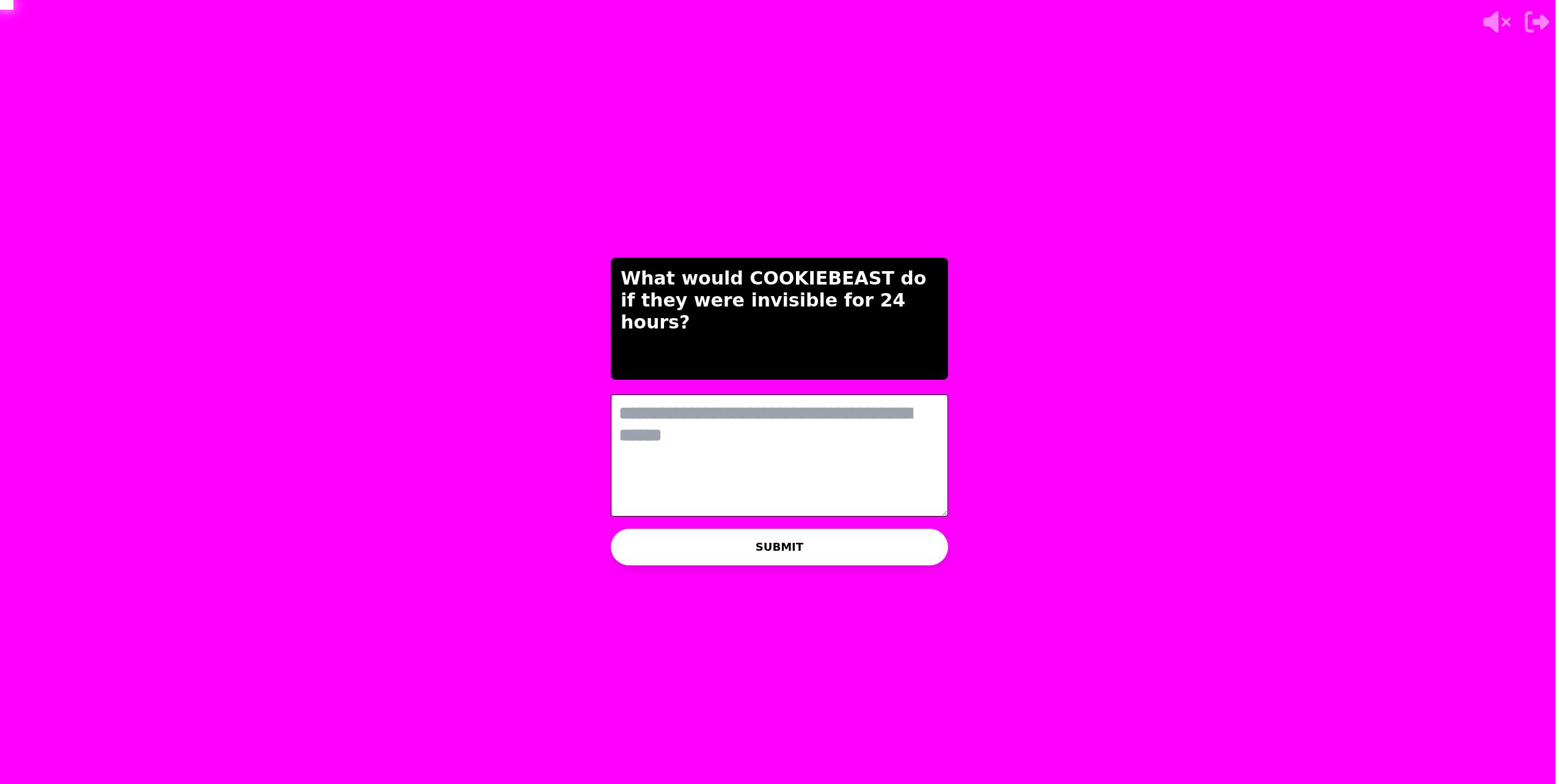
scroll to position [0, 0]
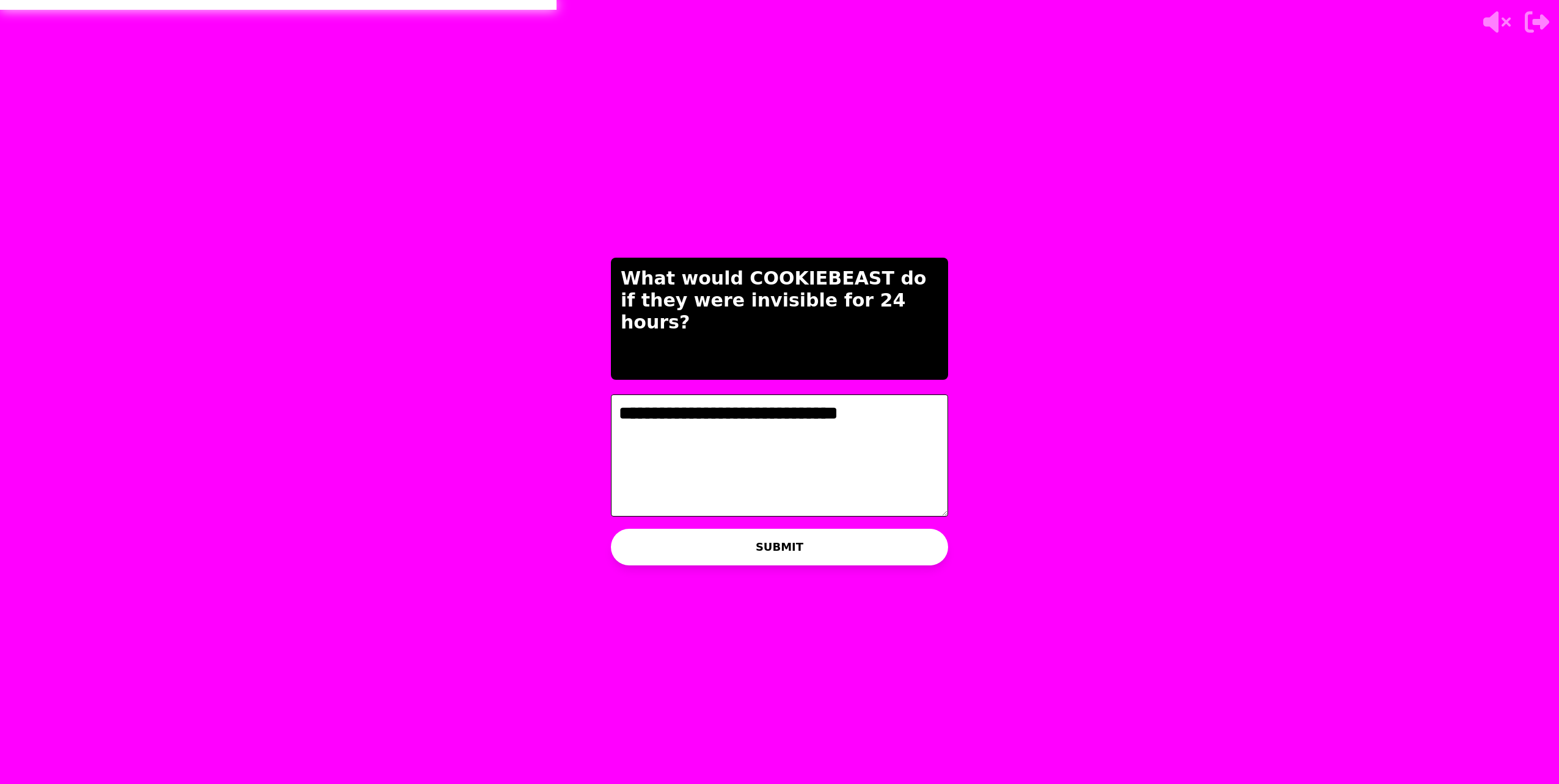
click at [912, 420] on textarea "**********" at bounding box center [779, 456] width 337 height 122
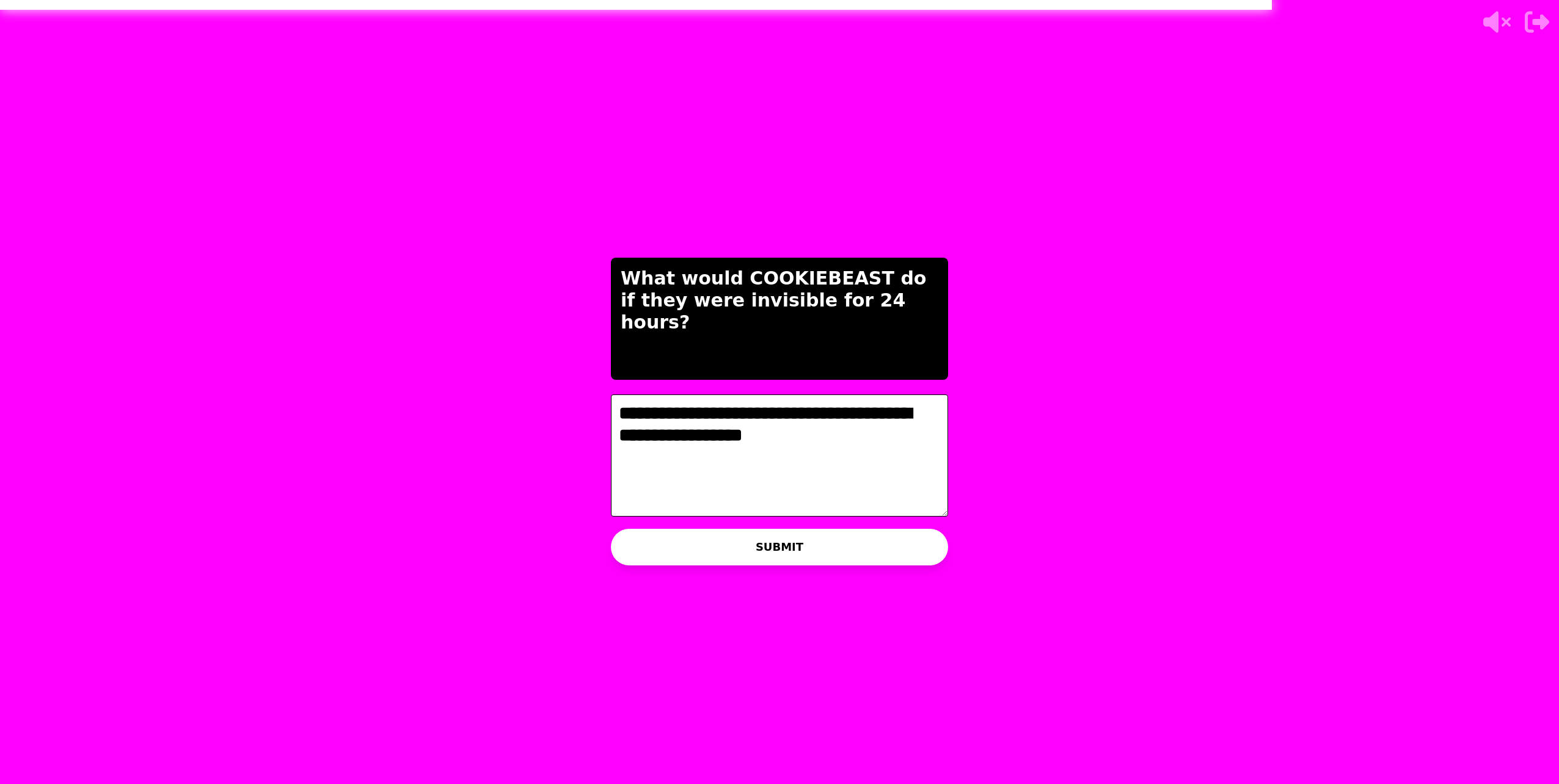
type textarea "**********"
click at [756, 554] on button "SUBMIT" at bounding box center [779, 547] width 337 height 37
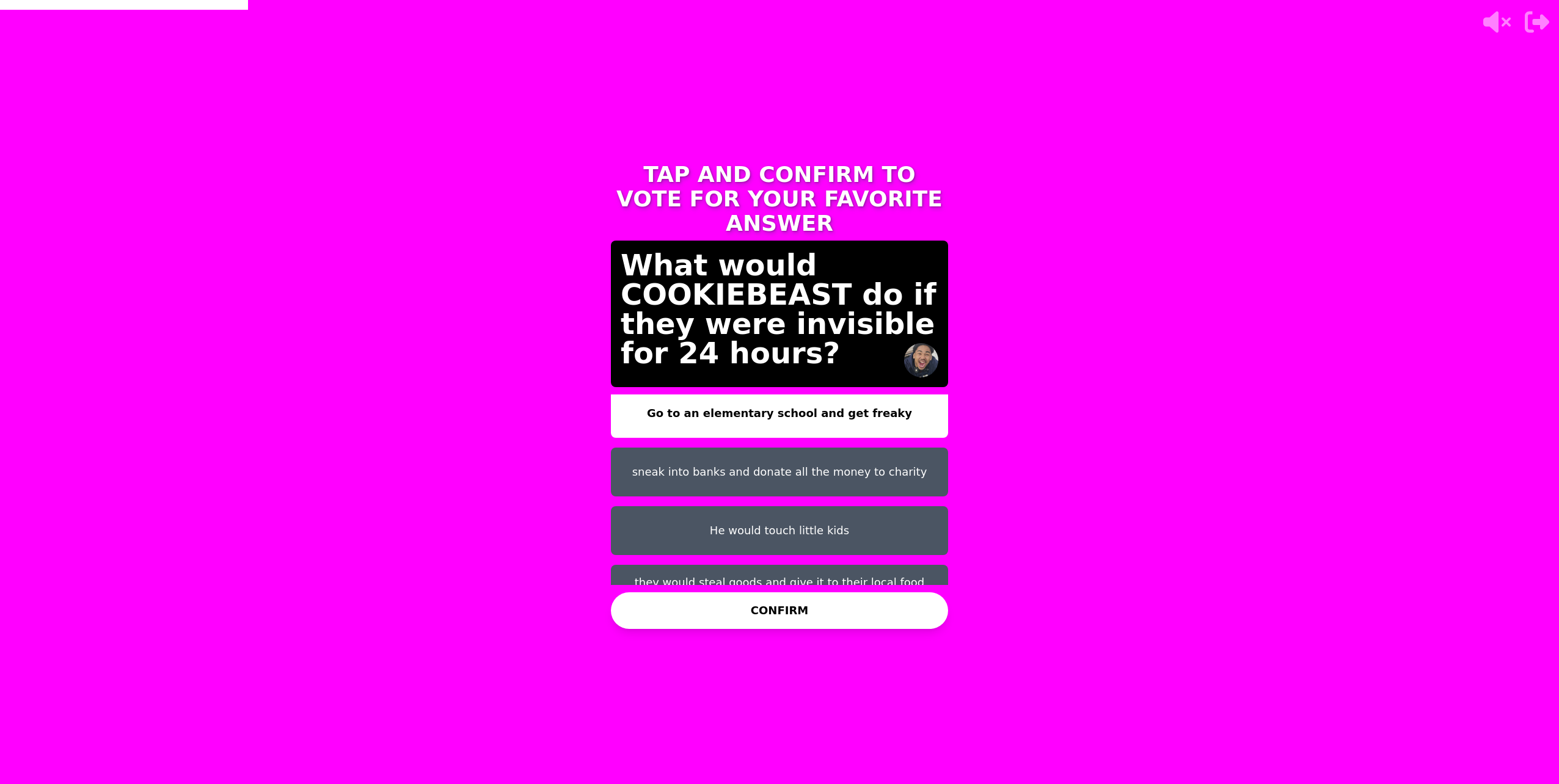
scroll to position [10, 0]
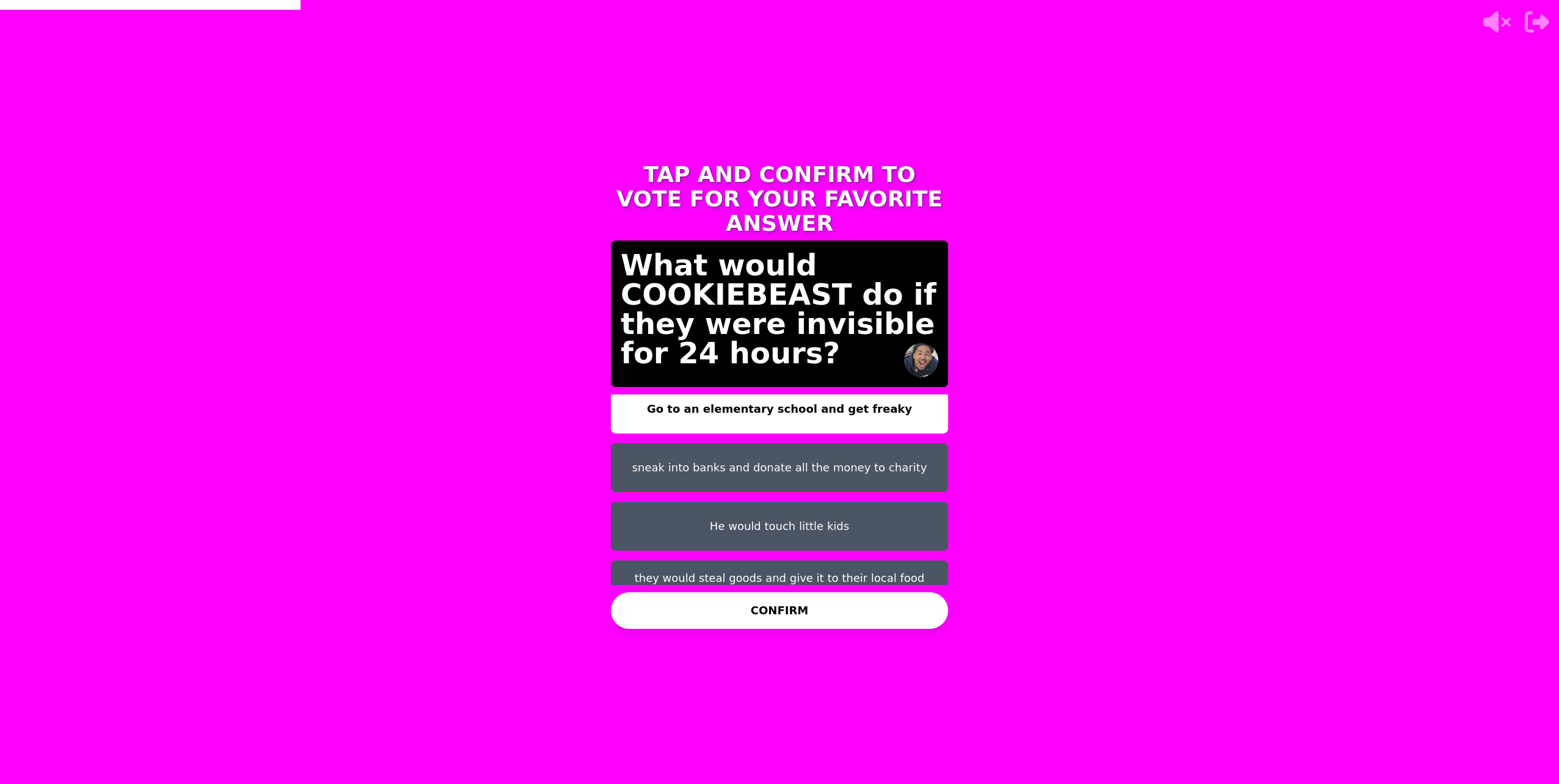
click at [685, 443] on button "sneak into banks and donate all the money to charity" at bounding box center [779, 468] width 337 height 49
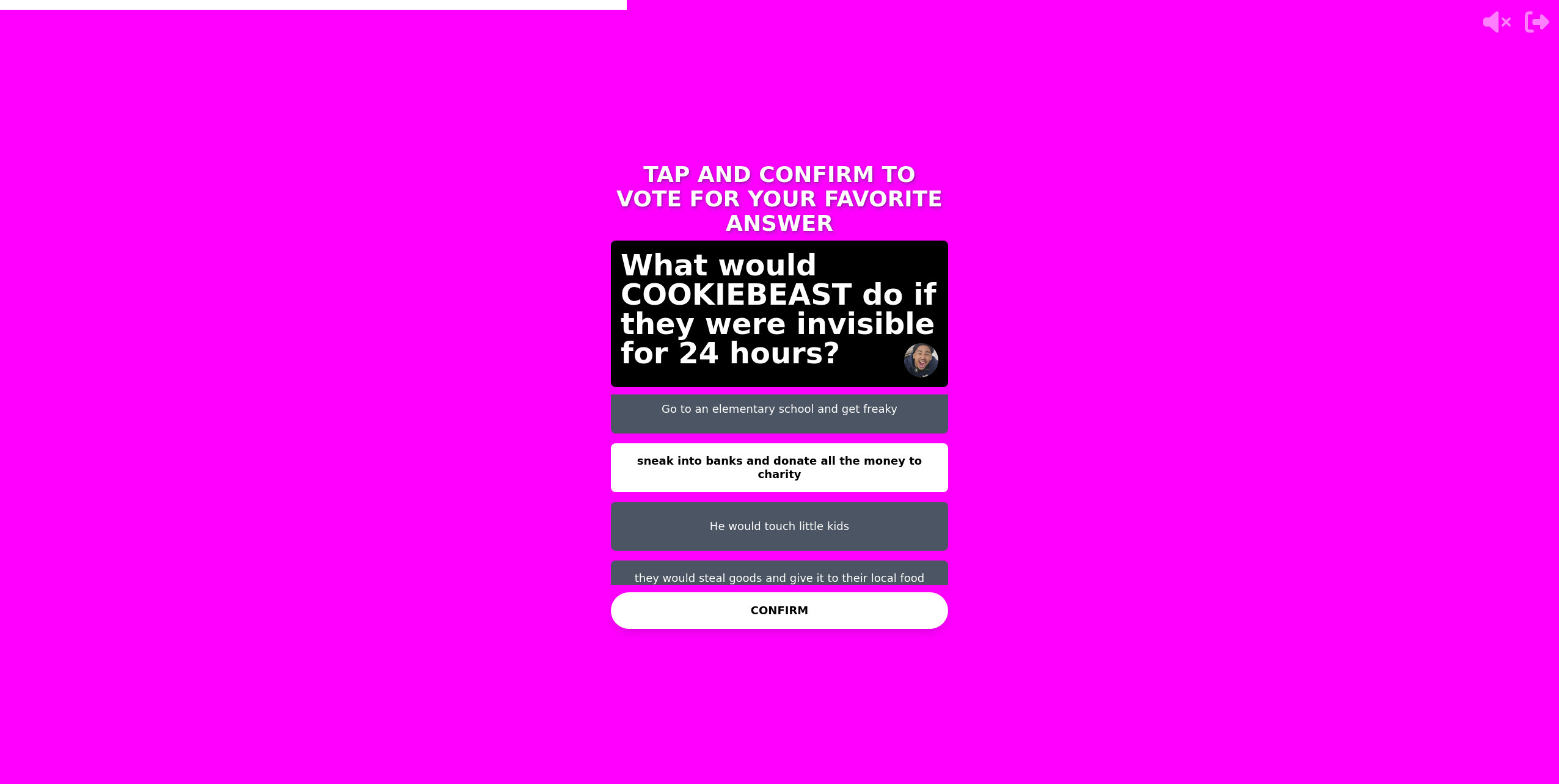
click at [704, 509] on button "He would touch little kids" at bounding box center [779, 526] width 337 height 49
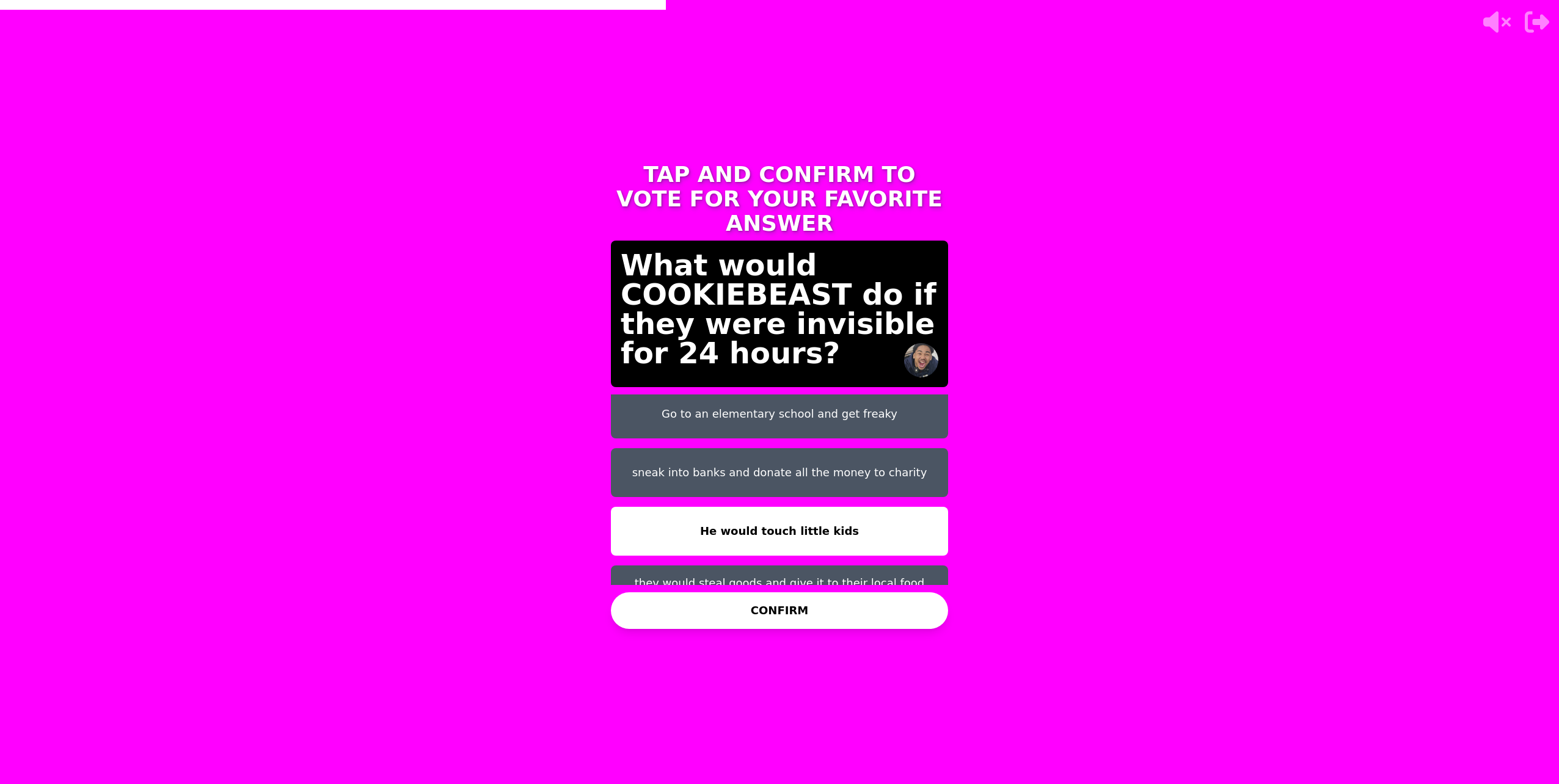
scroll to position [0, 0]
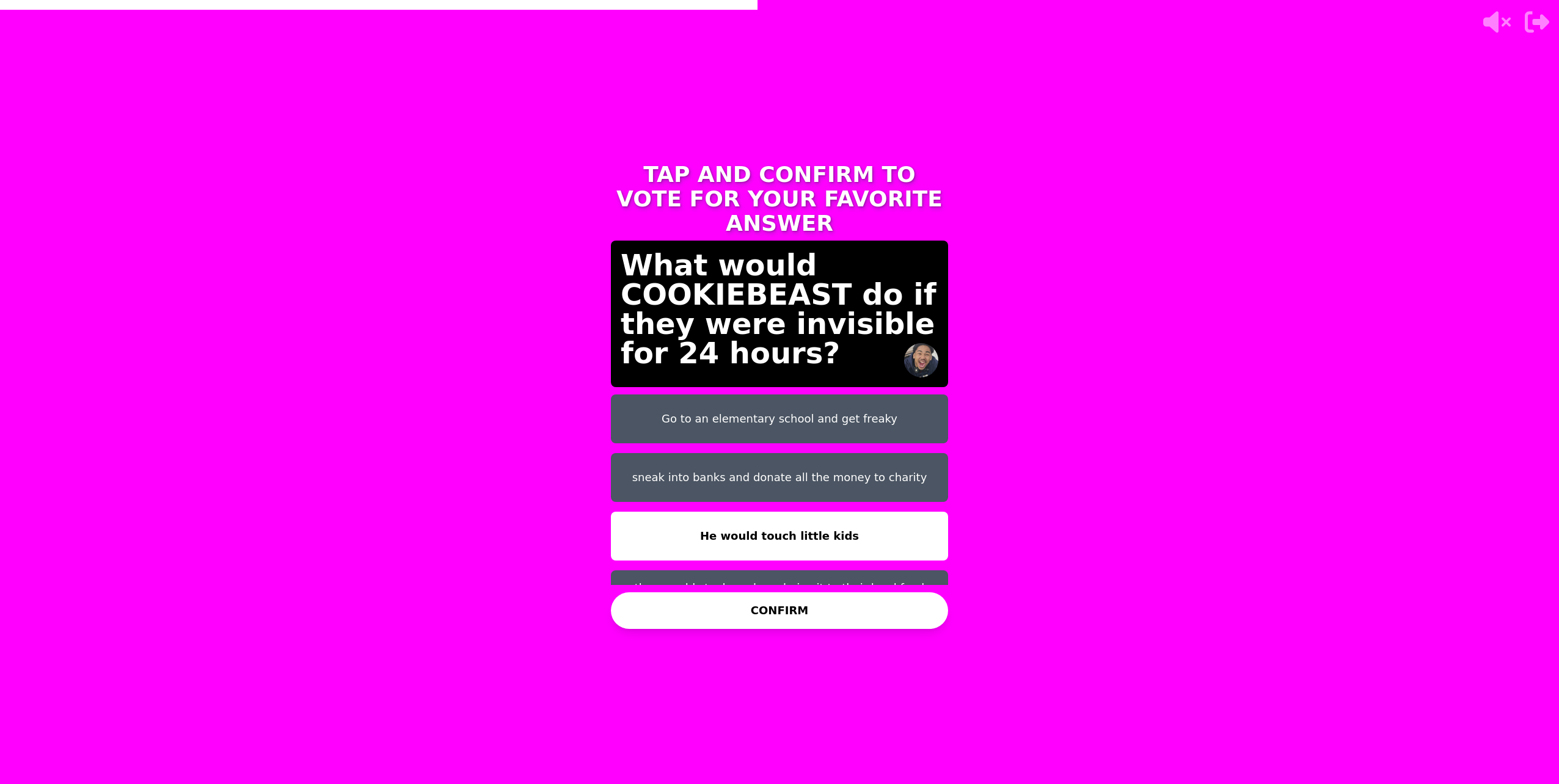
click at [739, 395] on button "Go to an elementary school and get freaky" at bounding box center [779, 419] width 337 height 49
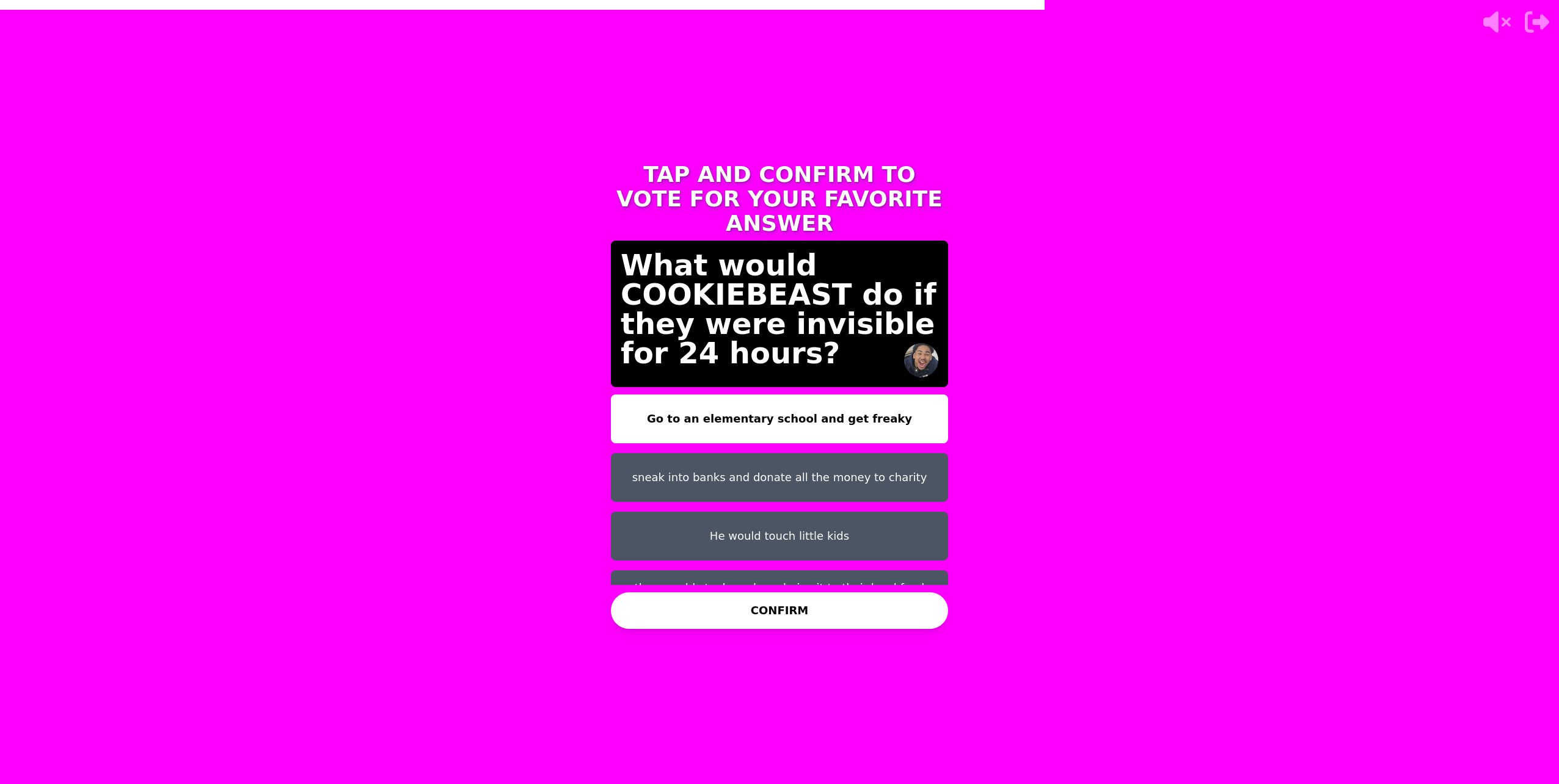
click at [778, 615] on button "CONFIRM" at bounding box center [779, 610] width 337 height 37
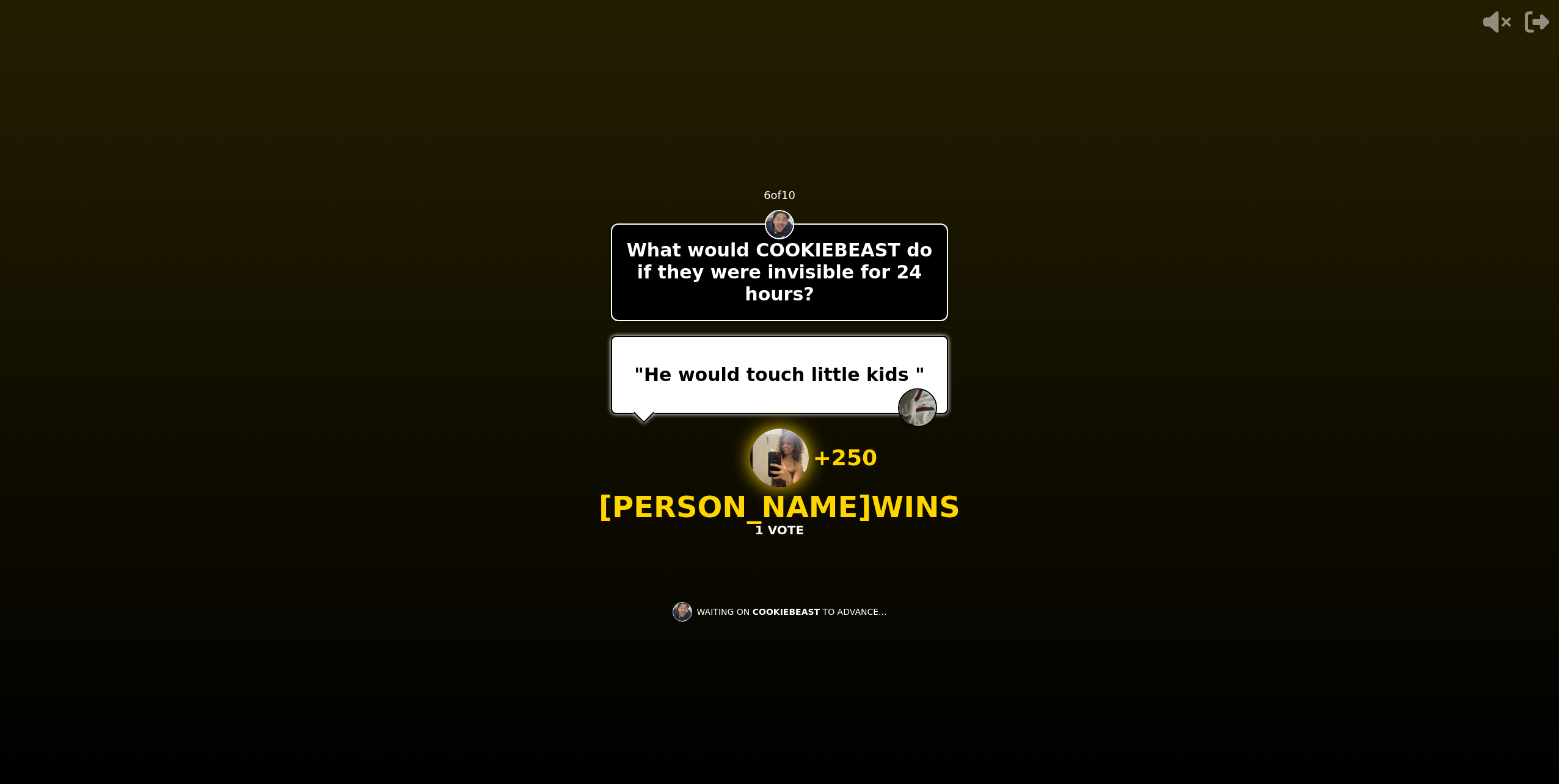
click at [785, 587] on div "- 500 PTS 6 of 10 What would COOKIEBEAST do if they were invisible for 24 hours…" at bounding box center [779, 392] width 337 height 489
click at [738, 578] on div "- 500 PTS 6 of 10 What would COOKIEBEAST do if they were invisible for 24 hours…" at bounding box center [779, 392] width 337 height 489
click at [739, 578] on div "- 500 PTS 6 of 10 What would COOKIEBEAST do if they were invisible for 24 hours…" at bounding box center [779, 392] width 337 height 489
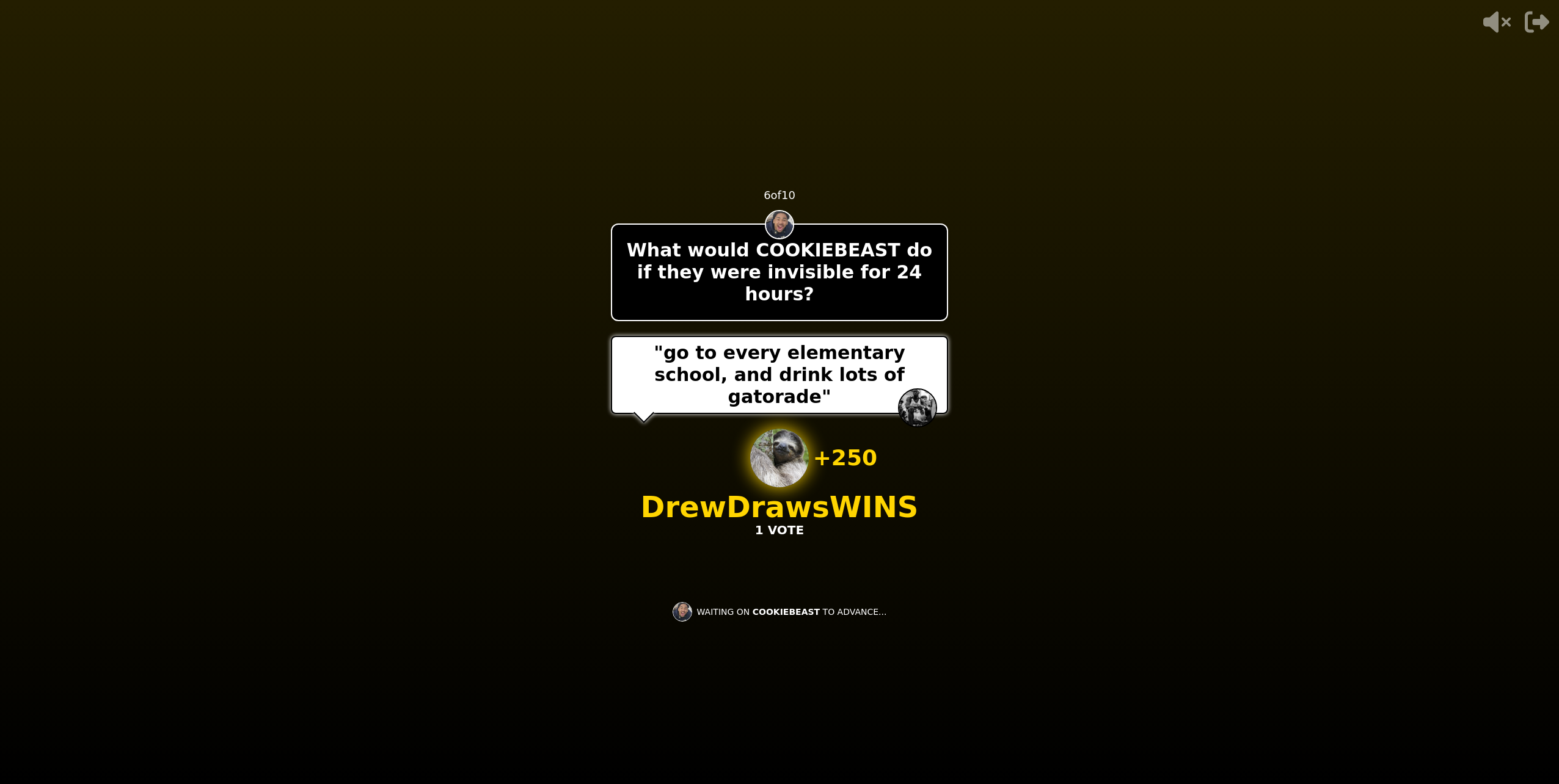
click at [876, 609] on div "WAITING ON COOKIEBEAST TO ADVANCE..." at bounding box center [780, 612] width 234 height 29
click at [836, 575] on div "- 500 PTS 6 of 10 What would COOKIEBEAST do if they were invisible for 24 hours…" at bounding box center [779, 392] width 337 height 489
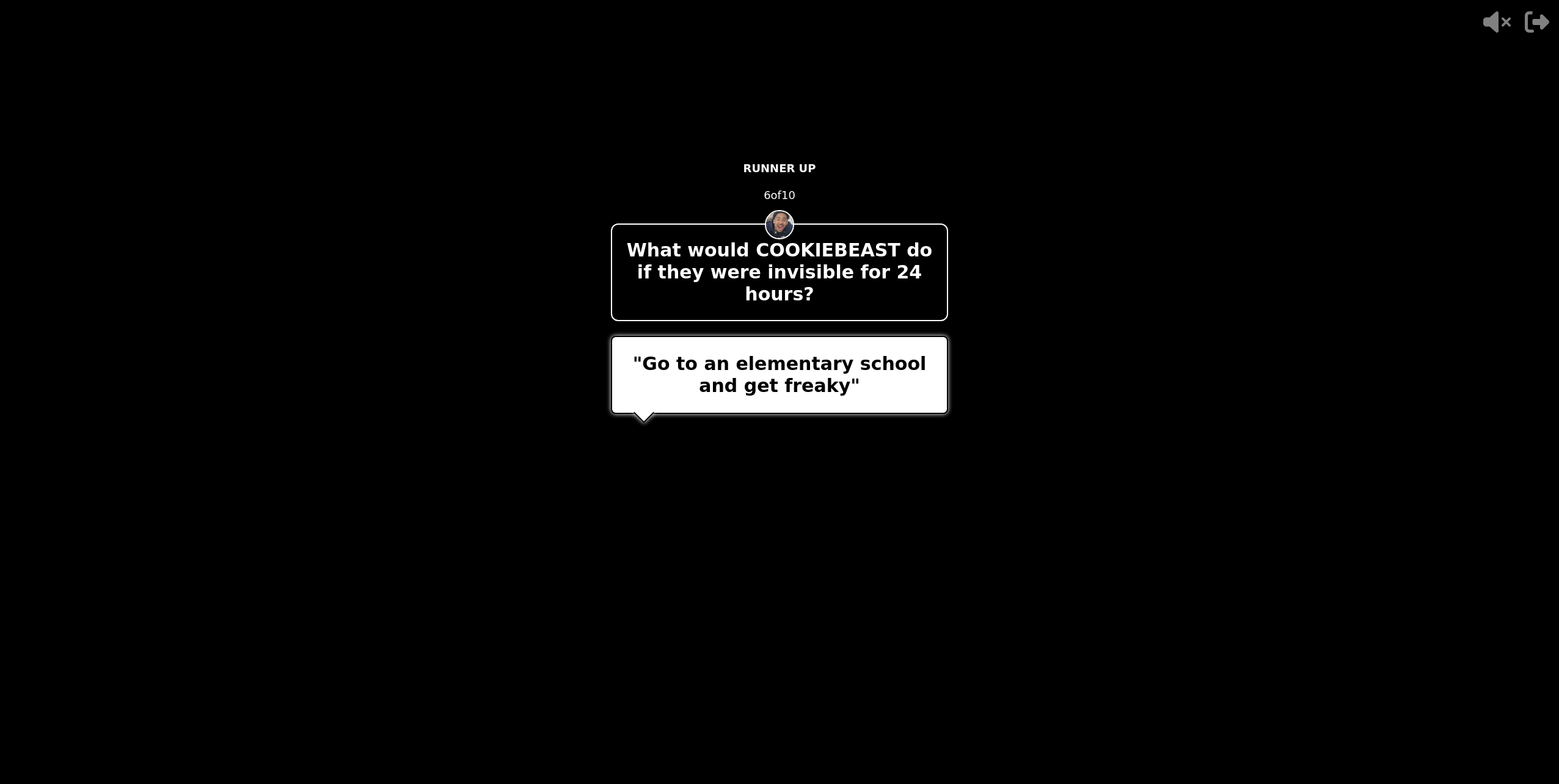
click at [710, 466] on div "+ 500 [PERSON_NAME] WINS 2 VOTES" at bounding box center [779, 484] width 362 height 110
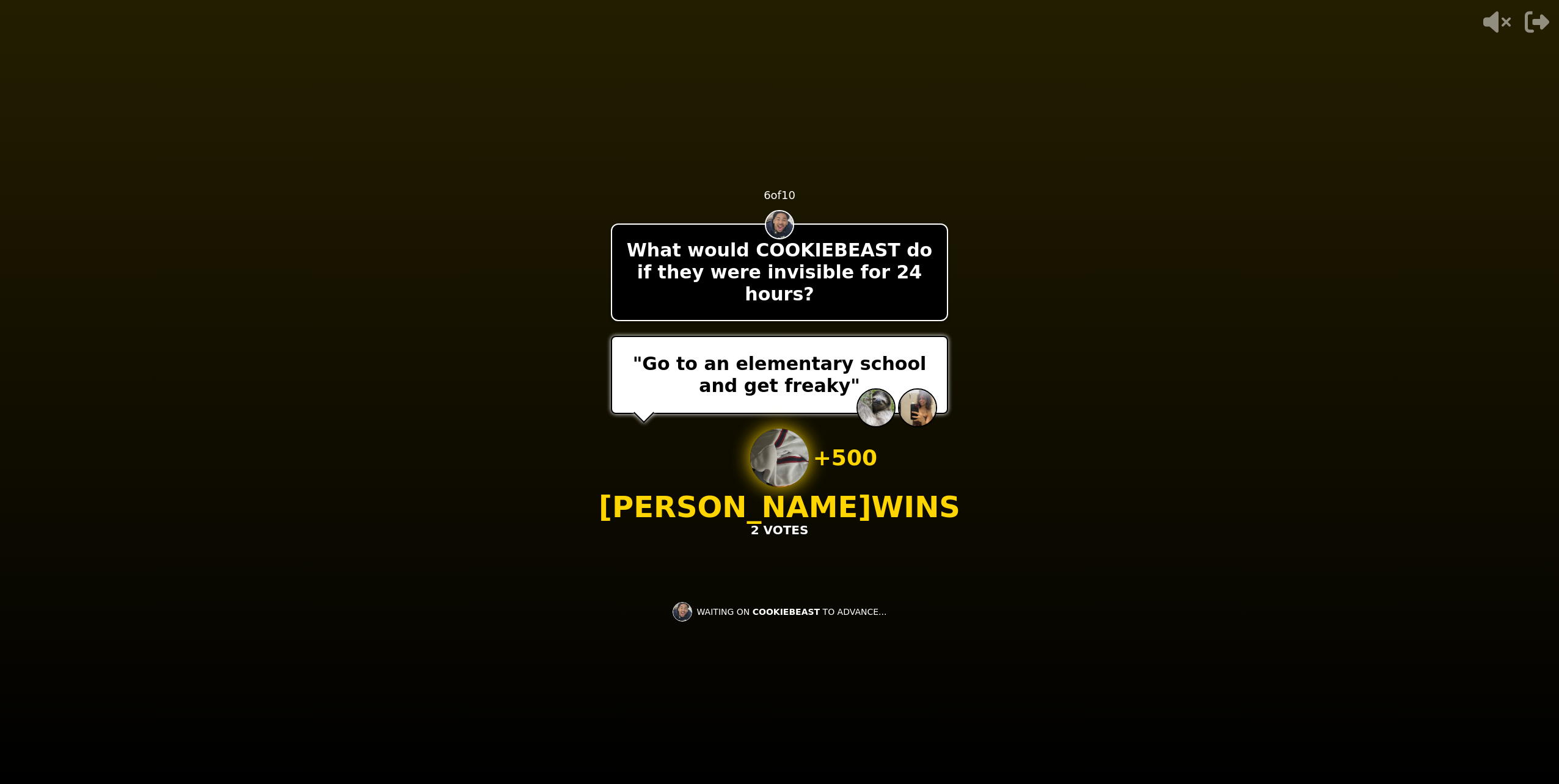
click at [714, 493] on p "[PERSON_NAME] WINS" at bounding box center [779, 507] width 362 height 29
drag, startPoint x: 881, startPoint y: 595, endPoint x: 872, endPoint y: 595, distance: 9.0
click at [879, 595] on div "- 500 PTS 6 of 10 What would COOKIEBEAST do if they were invisible for 24 hours…" at bounding box center [779, 392] width 337 height 489
drag, startPoint x: 834, startPoint y: 588, endPoint x: 830, endPoint y: 594, distance: 7.2
click at [829, 593] on div "- 500 PTS 6 of 10 What would COOKIEBEAST do if they were invisible for 24 hours…" at bounding box center [779, 392] width 337 height 489
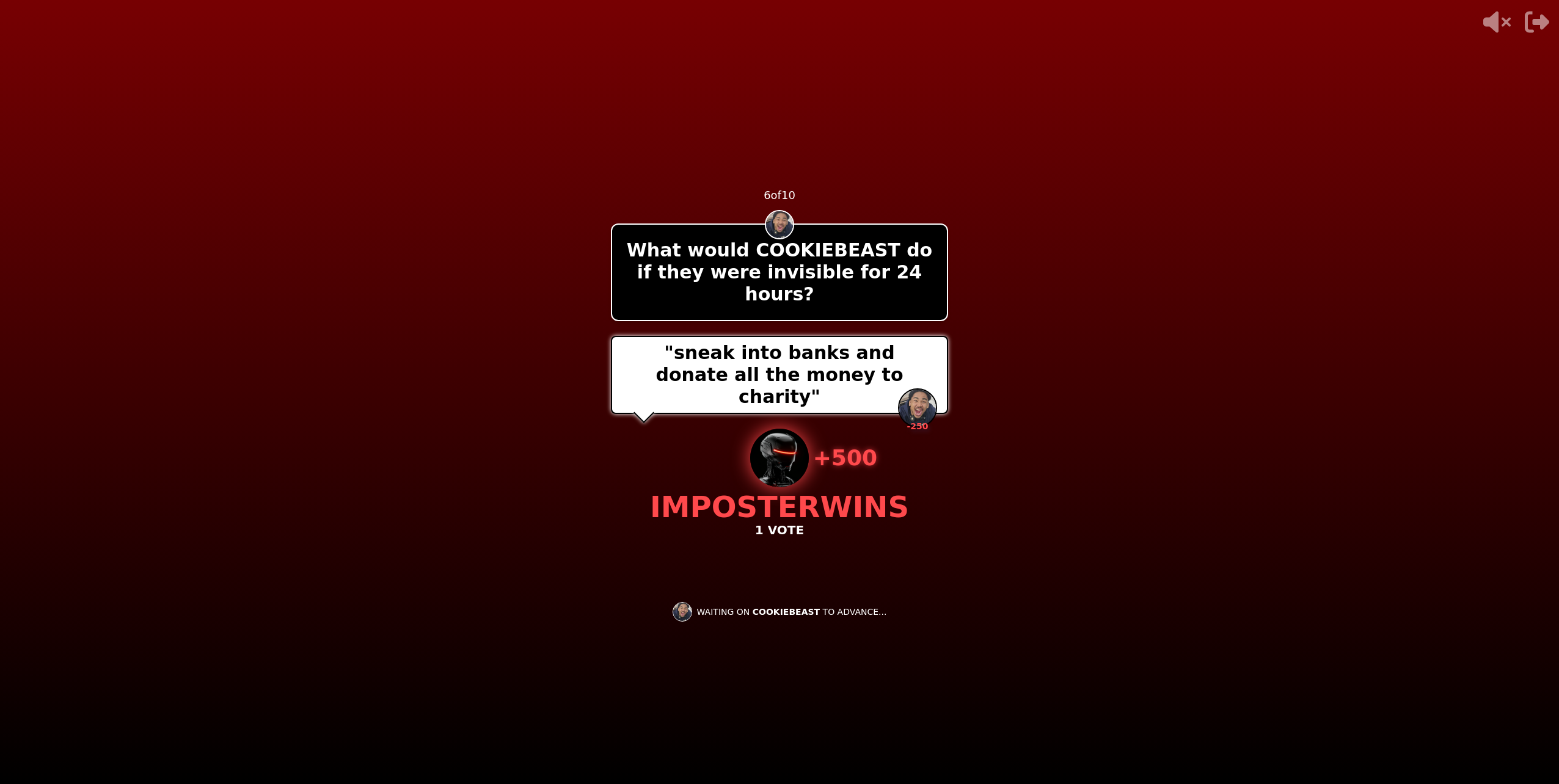
click at [707, 526] on div "- 500 PTS 6 of 10 What would COOKIEBEAST do if they were invisible for 24 hours…" at bounding box center [779, 392] width 337 height 489
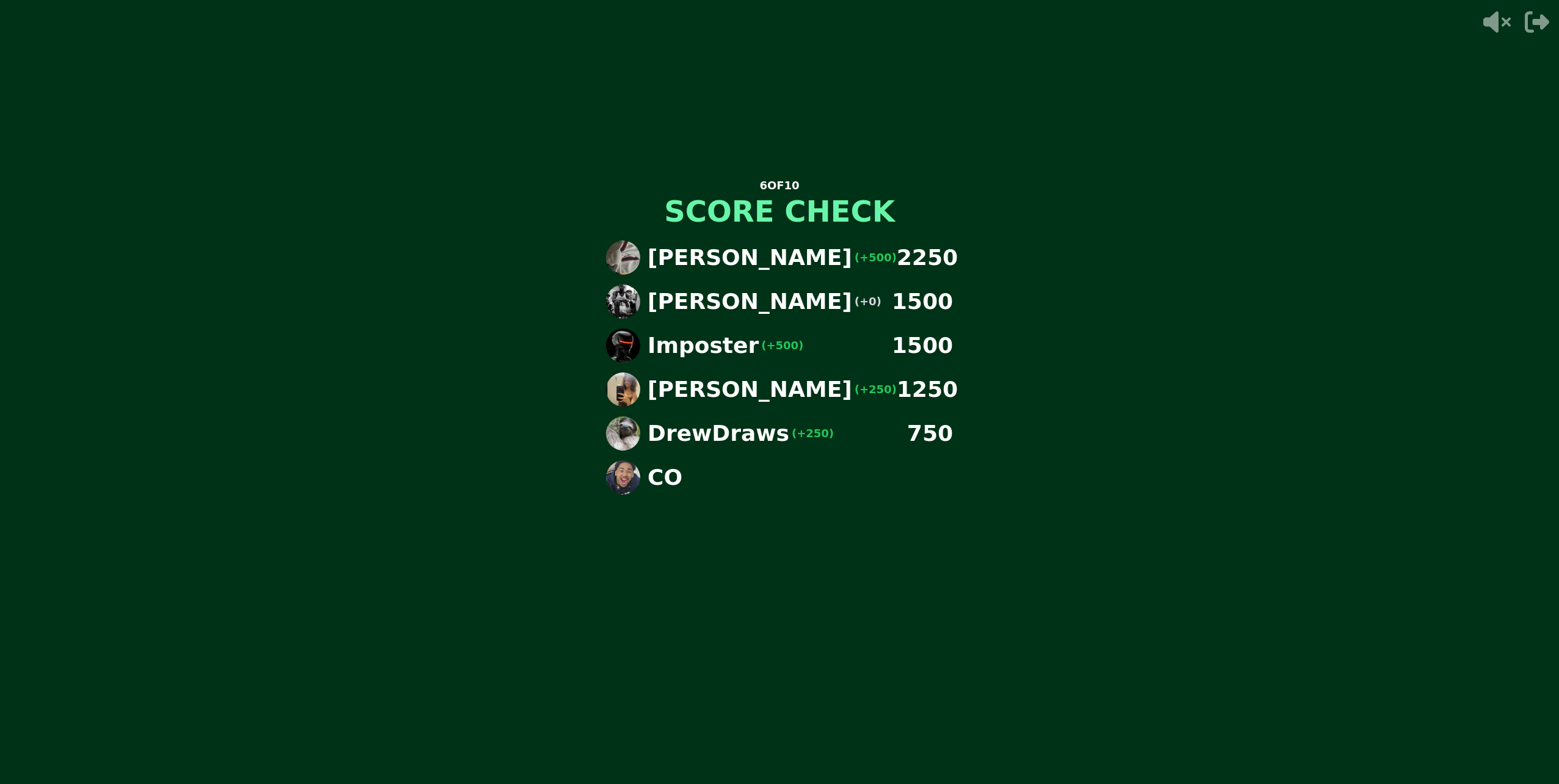
drag, startPoint x: 808, startPoint y: 382, endPoint x: 825, endPoint y: 389, distance: 18.4
click at [816, 385] on div "[PERSON_NAME] (+250) 1250" at bounding box center [779, 389] width 366 height 34
click at [975, 555] on div "6 OF 10 SCORE CHECK [PERSON_NAME] (+500) 2250 [PERSON_NAME] (+0) 1500 Imposter …" at bounding box center [779, 392] width 1559 height 784
drag, startPoint x: 711, startPoint y: 737, endPoint x: 719, endPoint y: 740, distance: 8.5
click at [719, 740] on div "6 OF 10 SCORE CHECK [PERSON_NAME] (+500) 2250 [PERSON_NAME] (+0) 1500 Imposter …" at bounding box center [779, 392] width 366 height 784
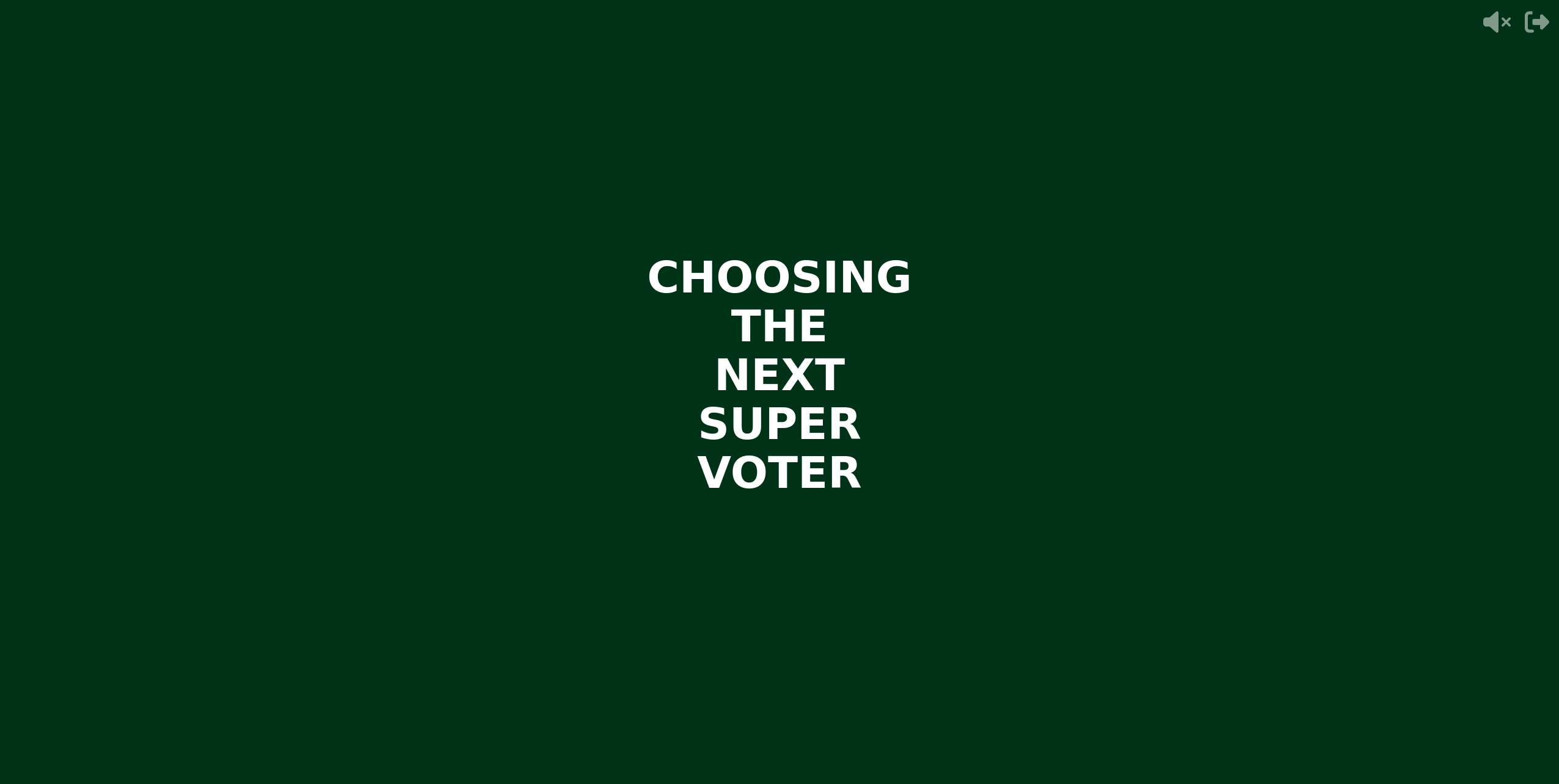
click at [796, 386] on video at bounding box center [779, 392] width 1559 height 784
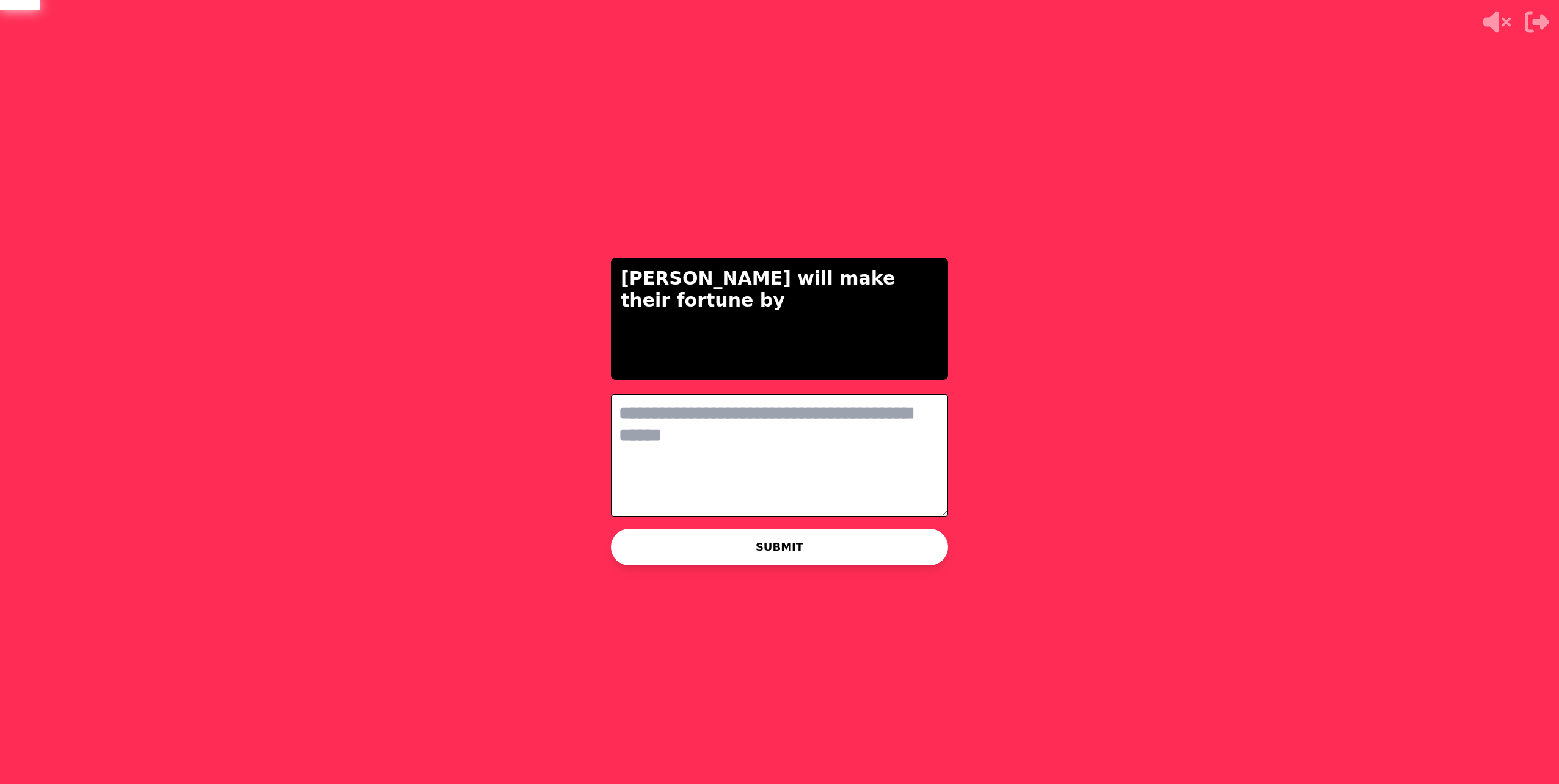
click at [838, 408] on textarea at bounding box center [779, 456] width 337 height 122
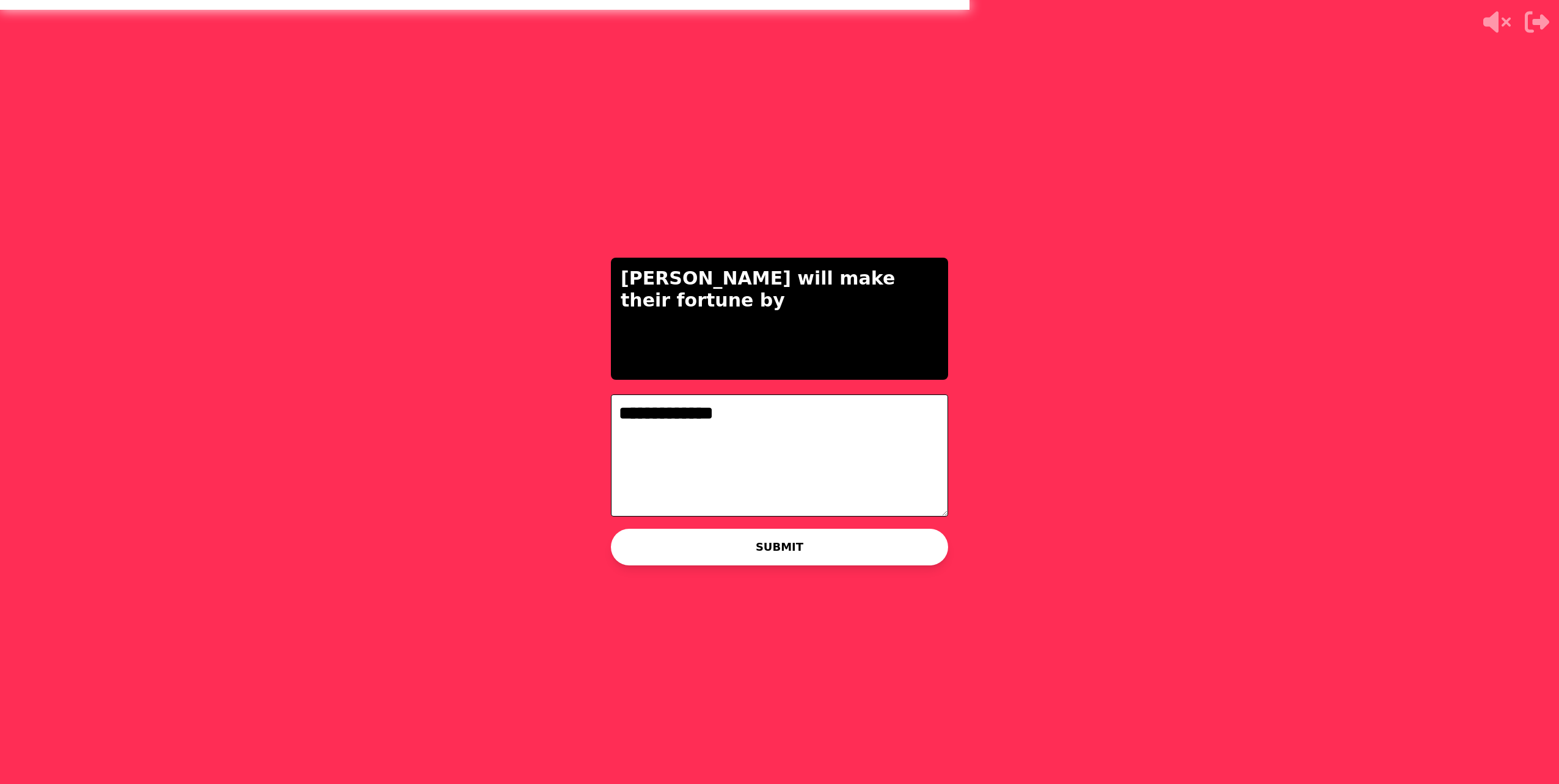
type textarea "**********"
click at [659, 539] on button "SUBMIT" at bounding box center [779, 547] width 337 height 37
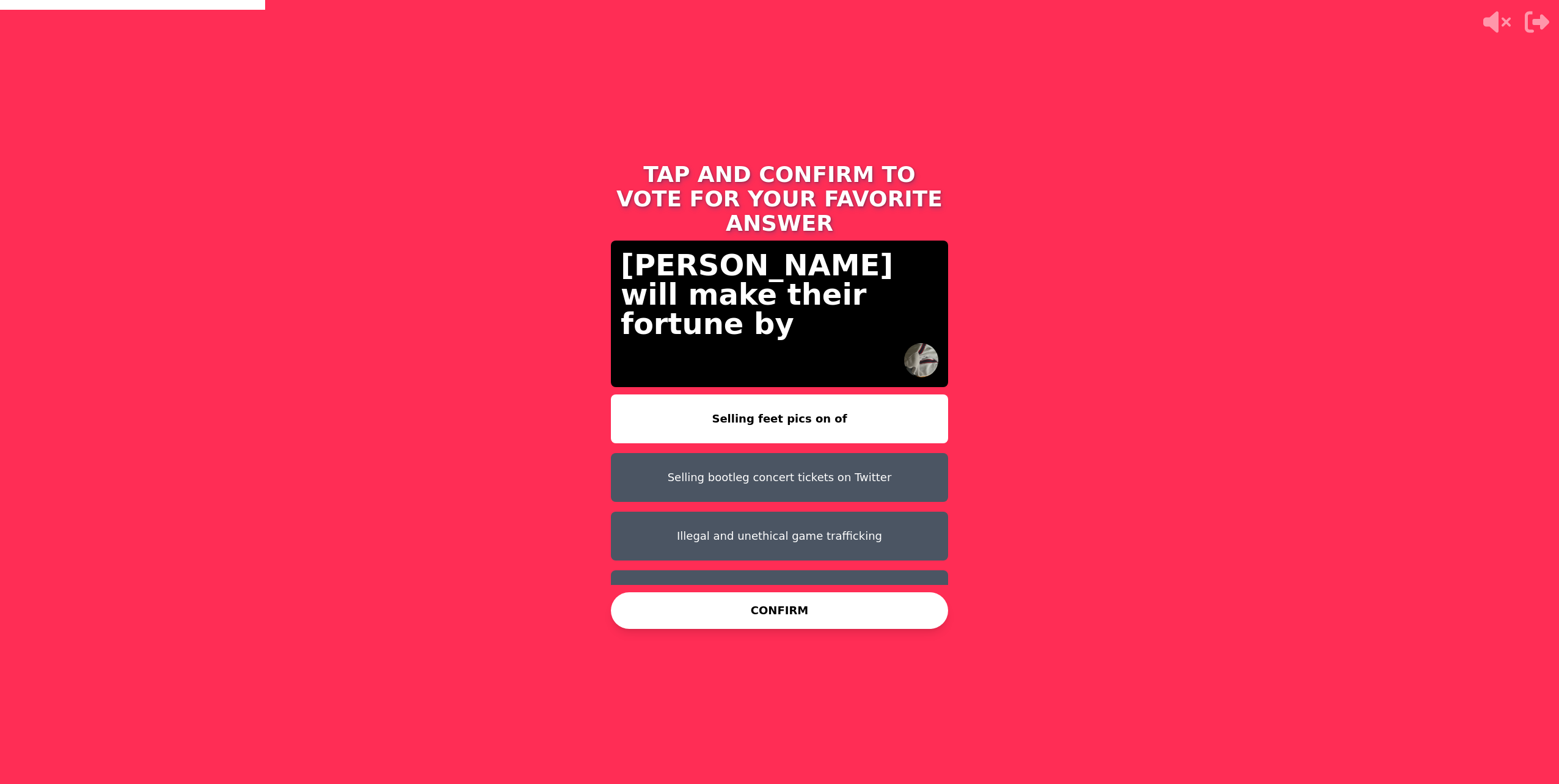
click at [769, 400] on button "Selling feet pics on of" at bounding box center [779, 419] width 337 height 49
click at [783, 636] on div "TAP AND CONFIRM TO VOTE FOR YOUR FAVORITE ANSWER [PERSON_NAME] will make their …" at bounding box center [779, 392] width 366 height 784
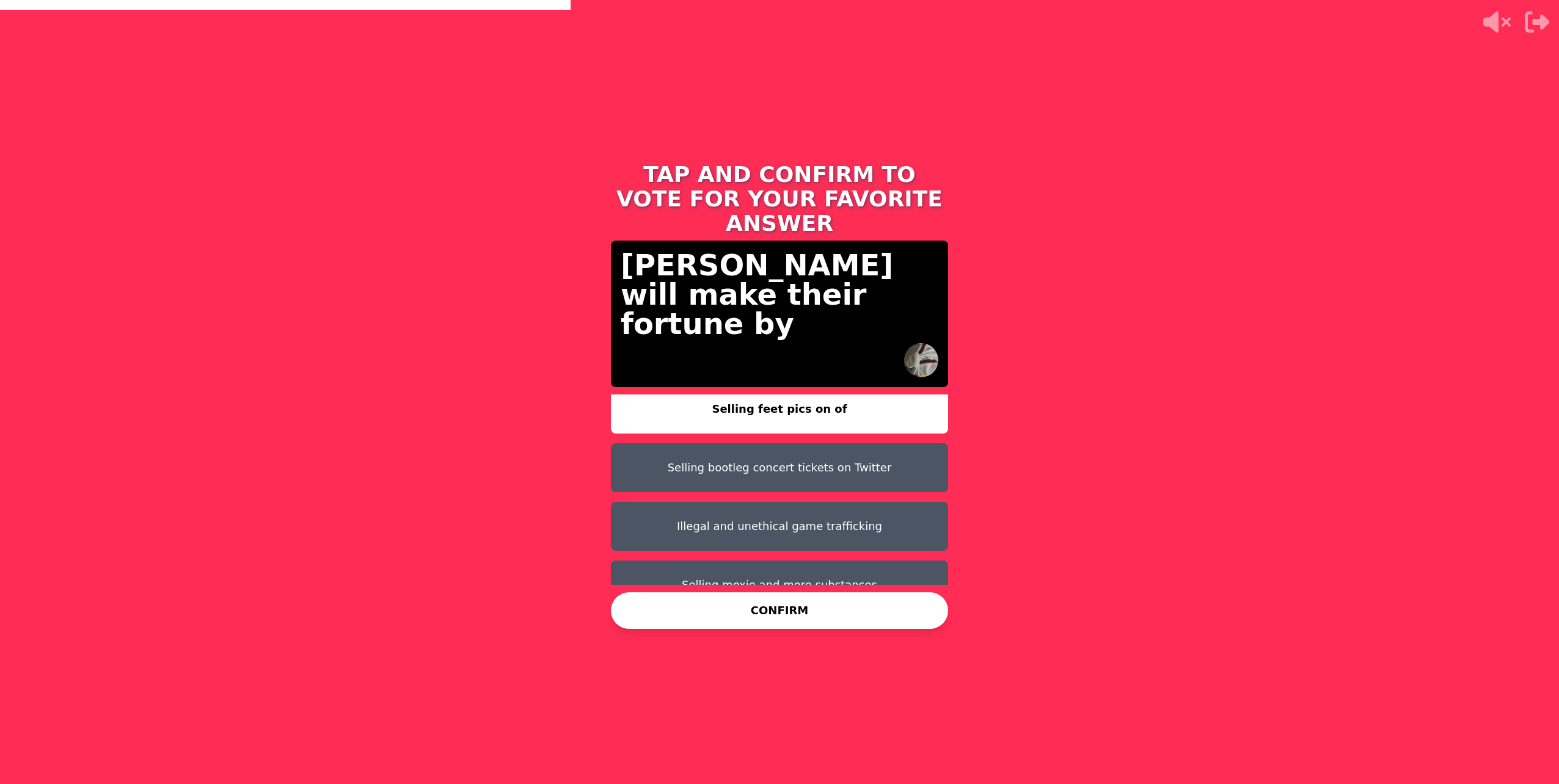
drag, startPoint x: 874, startPoint y: 623, endPoint x: 866, endPoint y: 620, distance: 8.5
click at [873, 623] on button "CONFIRM" at bounding box center [779, 610] width 337 height 37
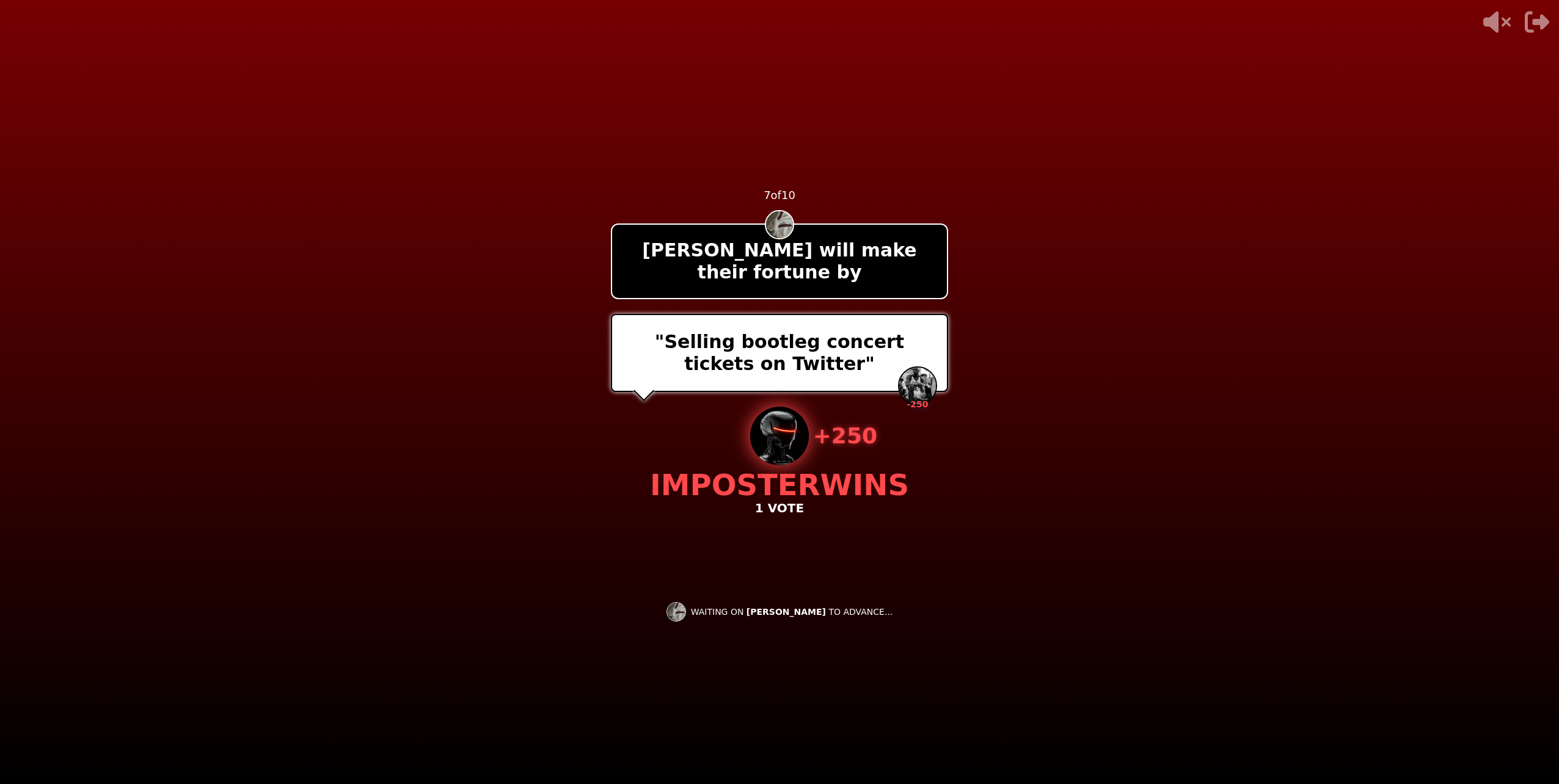
drag, startPoint x: 922, startPoint y: 484, endPoint x: 914, endPoint y: 493, distance: 12.0
click at [914, 493] on div "- 500 PTS 7 of 10 [PERSON_NAME] will make their fortune by "Selling bootleg con…" at bounding box center [779, 392] width 337 height 489
drag, startPoint x: 914, startPoint y: 493, endPoint x: 891, endPoint y: 522, distance: 37.0
click at [891, 522] on div "- 500 PTS 7 of 10 [PERSON_NAME] will make their fortune by "Selling bootleg con…" at bounding box center [779, 392] width 337 height 489
click at [889, 525] on div "- 500 PTS 7 of 10 [PERSON_NAME] will make their fortune by "Selling bootleg con…" at bounding box center [779, 392] width 337 height 489
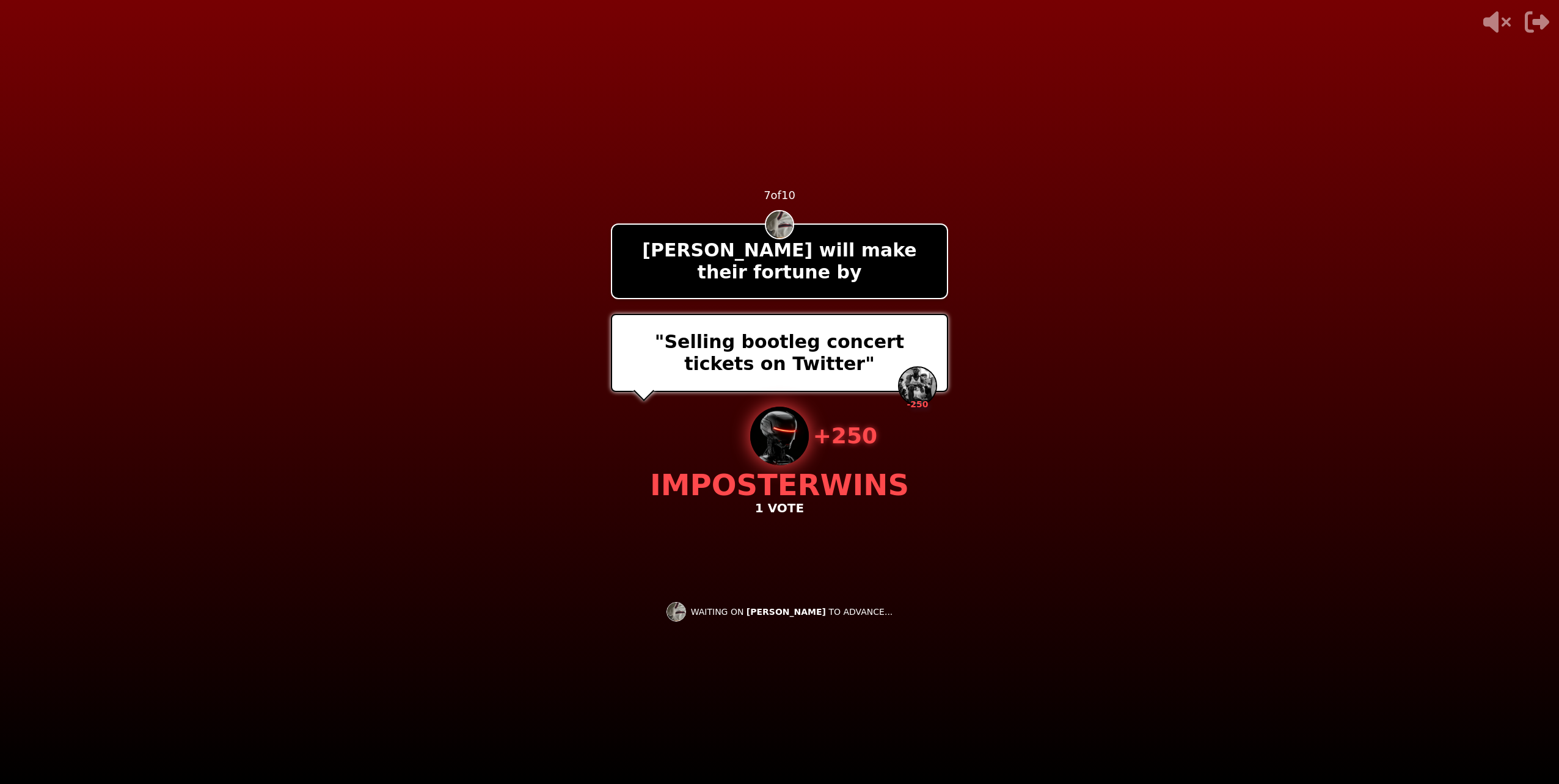
drag, startPoint x: 889, startPoint y: 525, endPoint x: 878, endPoint y: 605, distance: 80.8
click at [878, 590] on div "- 500 PTS 7 of 10 [PERSON_NAME] will make their fortune by "Selling bootleg con…" at bounding box center [779, 392] width 337 height 489
drag, startPoint x: 878, startPoint y: 605, endPoint x: 881, endPoint y: 612, distance: 7.6
click at [881, 612] on div "- 500 PTS 7 of 10 [PERSON_NAME] will make their fortune by "Selling bootleg con…" at bounding box center [779, 392] width 337 height 489
drag, startPoint x: 767, startPoint y: 503, endPoint x: 739, endPoint y: 517, distance: 31.3
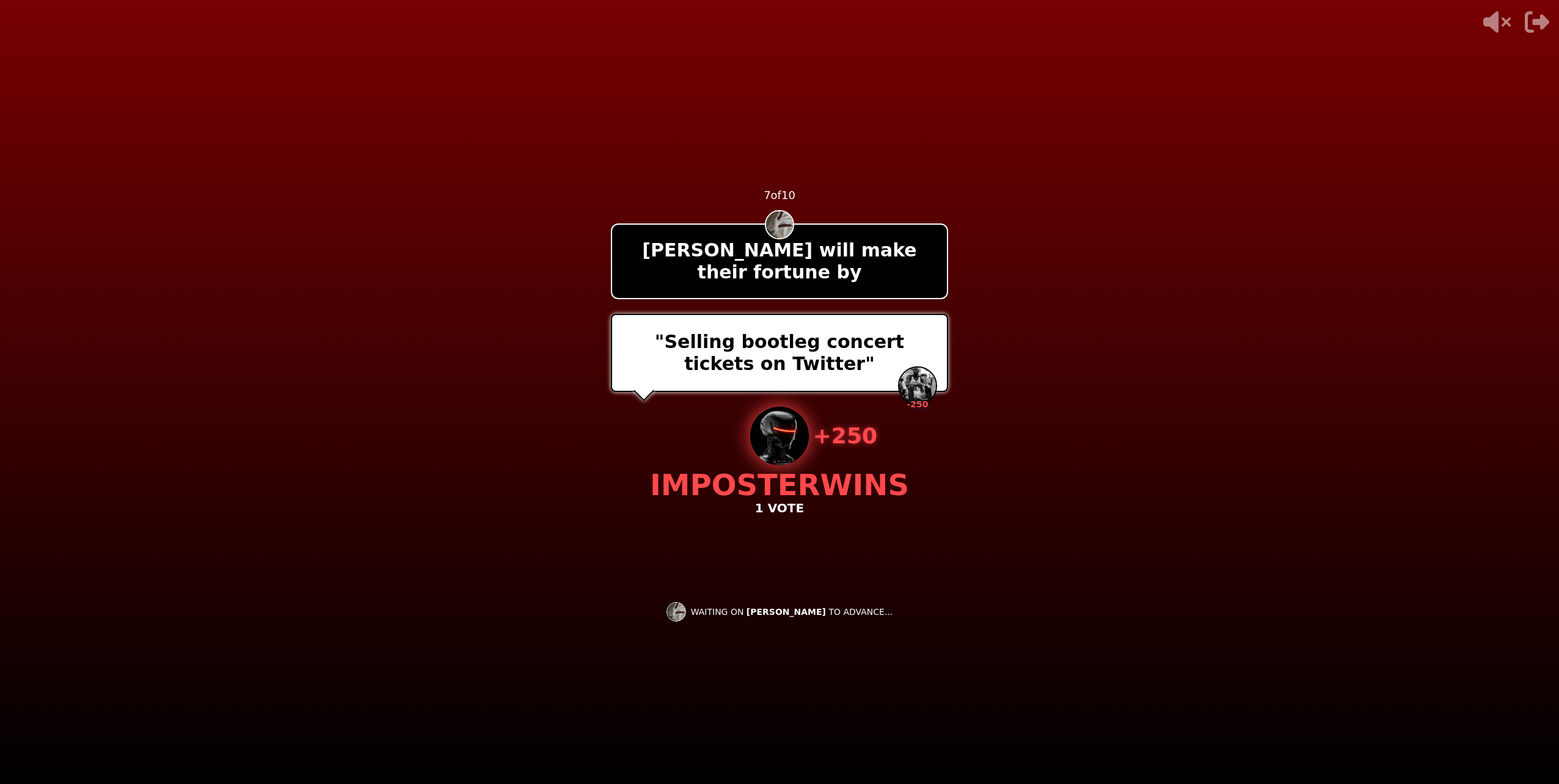
click at [739, 517] on div "- 500 PTS 7 of 10 [PERSON_NAME] will make their fortune by "Selling bootleg con…" at bounding box center [779, 392] width 337 height 489
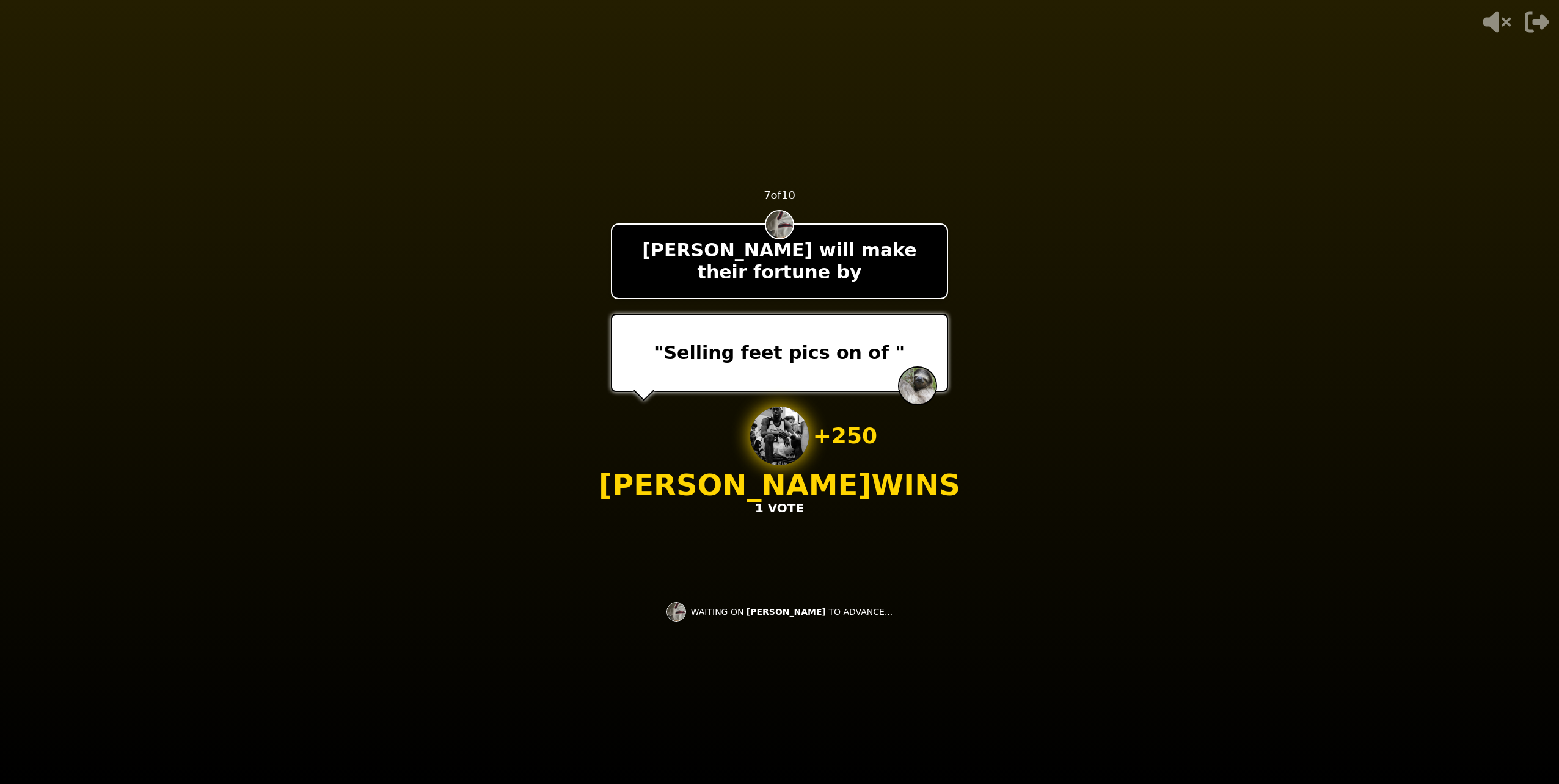
click at [735, 496] on div "- 500 PTS 7 of 10 [PERSON_NAME] will make their fortune by "Selling feet pics o…" at bounding box center [779, 392] width 337 height 489
click at [925, 385] on div "- 500 PTS 7 of 10 [PERSON_NAME] will make their fortune by "Selling feet pics o…" at bounding box center [779, 392] width 337 height 489
click at [704, 365] on div ""Selling moxie and more substances"" at bounding box center [779, 353] width 337 height 78
click at [774, 407] on img at bounding box center [779, 436] width 59 height 59
drag, startPoint x: 699, startPoint y: 422, endPoint x: 694, endPoint y: 427, distance: 7.1
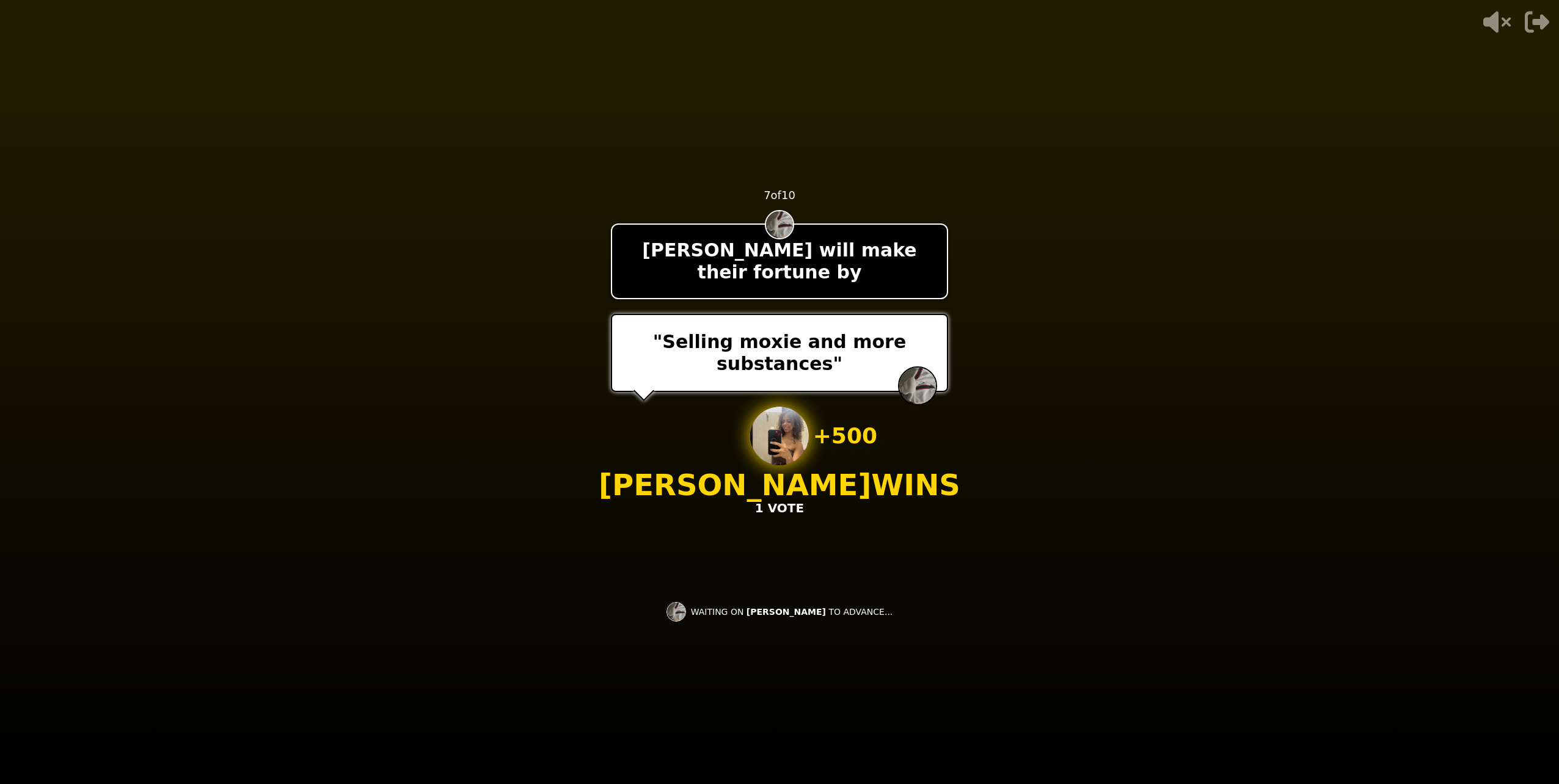
click at [694, 427] on div "+ 500 [PERSON_NAME] WINS 1 VOTE" at bounding box center [779, 461] width 362 height 110
click at [696, 427] on div "+ 500 [PERSON_NAME] WINS 1 VOTE" at bounding box center [779, 461] width 362 height 110
click at [716, 412] on div "+ 500 [PERSON_NAME] WINS 1 VOTE" at bounding box center [779, 461] width 362 height 110
drag, startPoint x: 717, startPoint y: 412, endPoint x: 695, endPoint y: 396, distance: 27.2
click at [696, 407] on div "+ 500 [PERSON_NAME] WINS 1 VOTE" at bounding box center [779, 461] width 362 height 110
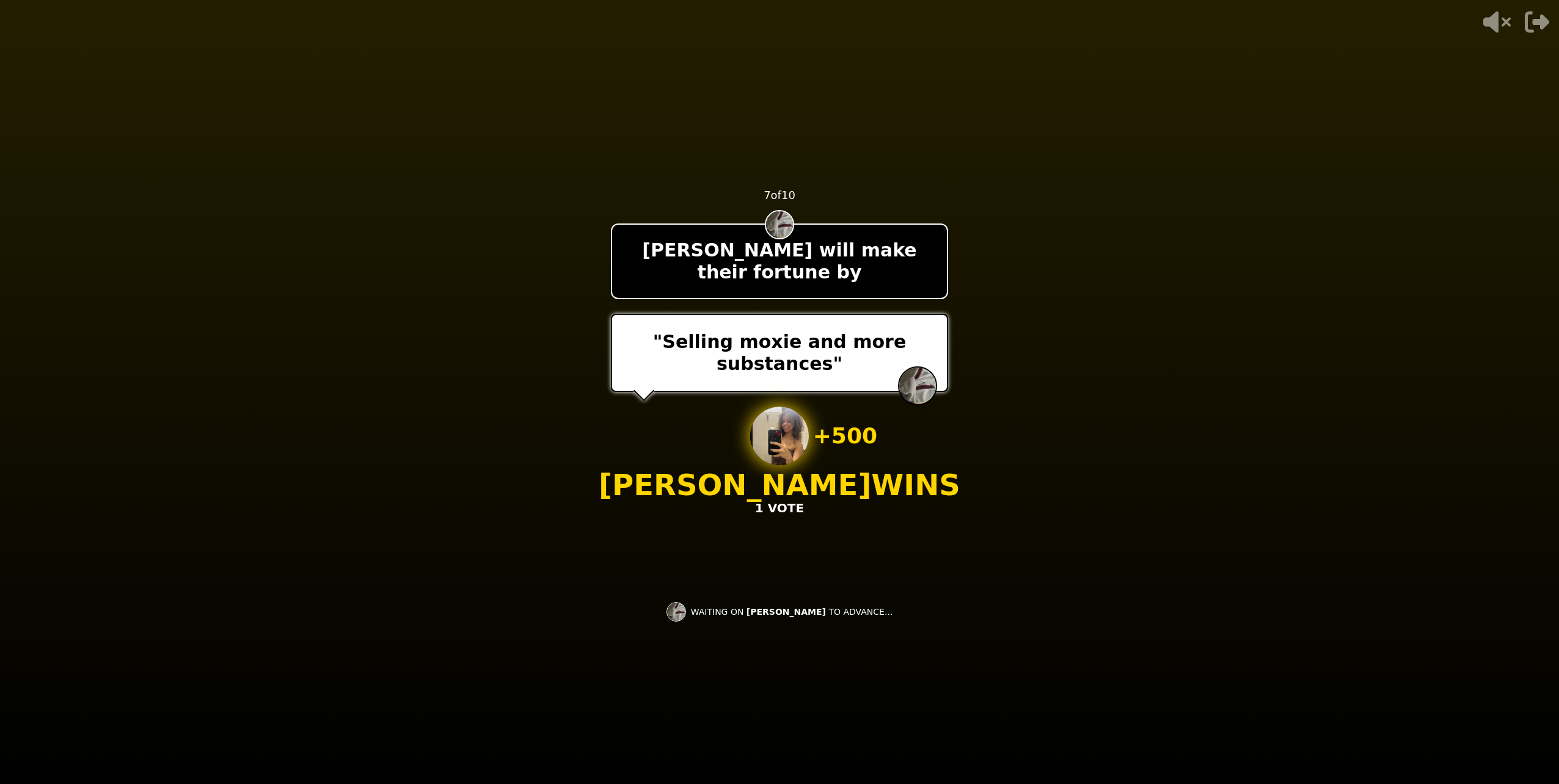
click at [680, 395] on div "- 500 PTS 7 of 10 [PERSON_NAME] will make their fortune by "[PERSON_NAME] and m…" at bounding box center [779, 392] width 337 height 489
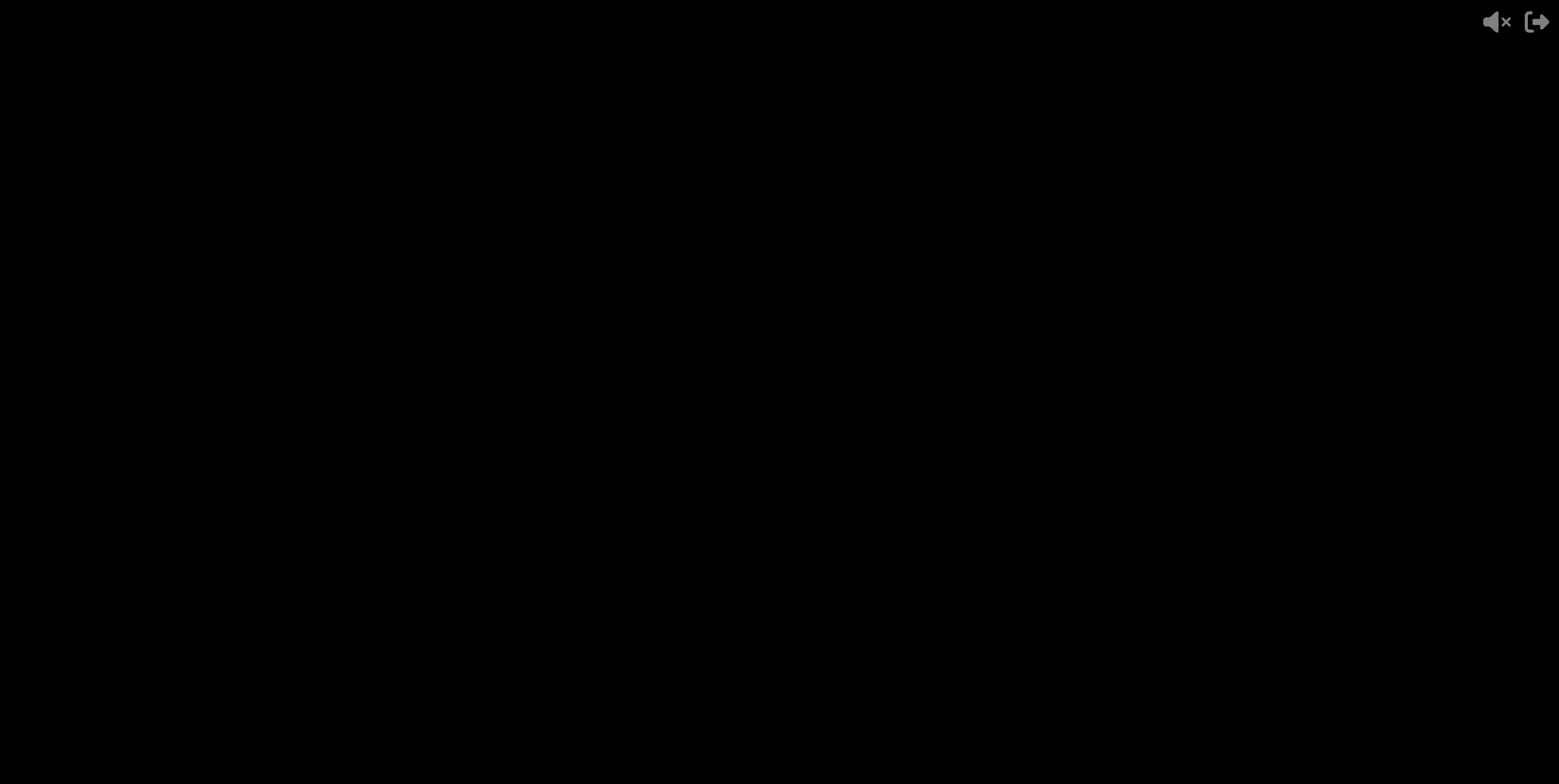
click at [837, 424] on p "+ 500" at bounding box center [845, 436] width 64 height 24
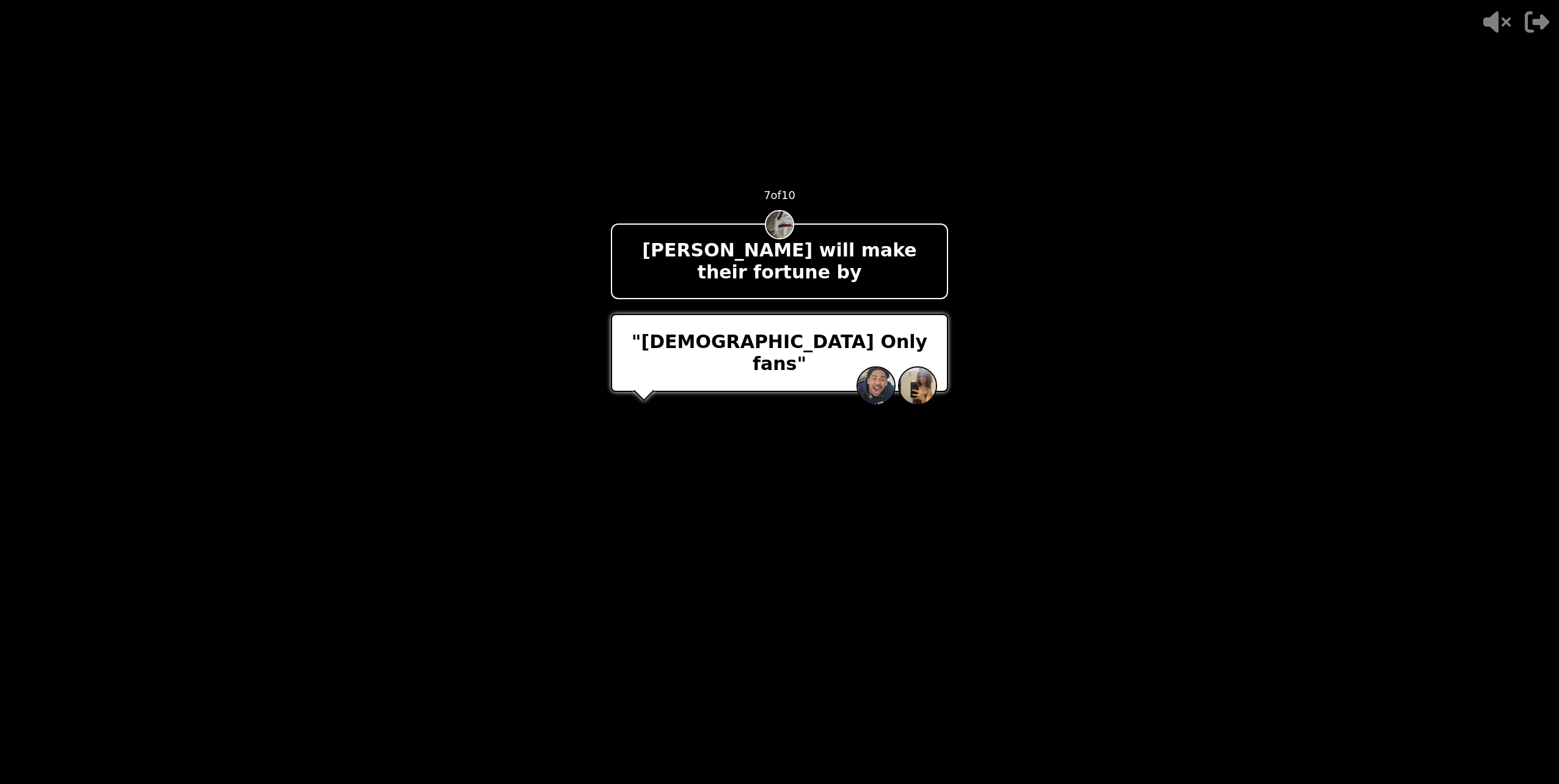
drag, startPoint x: 969, startPoint y: 265, endPoint x: 959, endPoint y: 269, distance: 10.8
click at [959, 269] on video at bounding box center [779, 392] width 1559 height 784
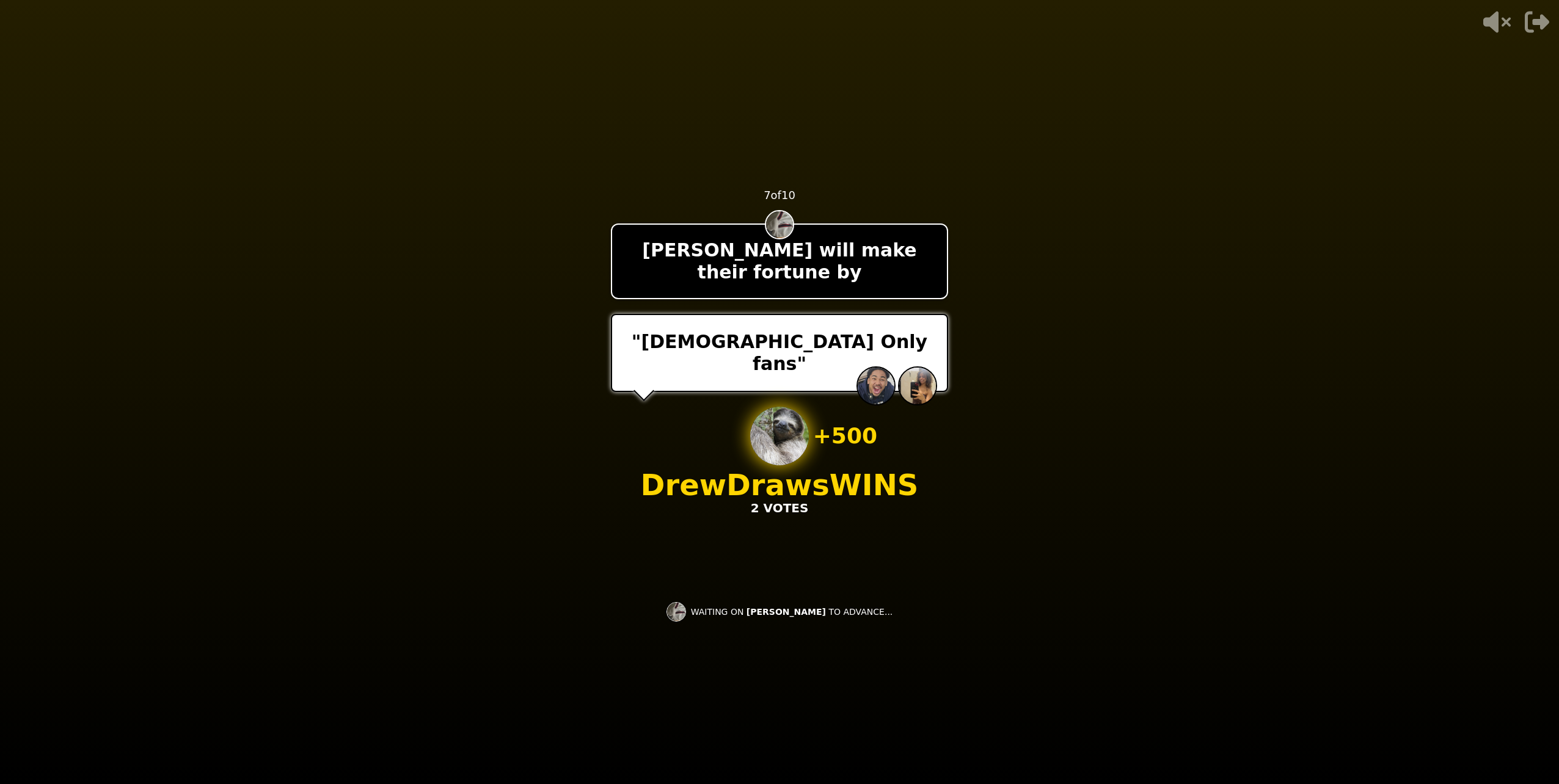
click at [889, 678] on video at bounding box center [779, 392] width 1559 height 784
drag, startPoint x: 914, startPoint y: 602, endPoint x: 917, endPoint y: 593, distance: 9.5
click at [917, 593] on div "- 500 PTS 7 of 10 [PERSON_NAME] will make their fortune by "[DEMOGRAPHIC_DATA] …" at bounding box center [779, 392] width 337 height 489
click at [570, 248] on video at bounding box center [779, 392] width 1559 height 784
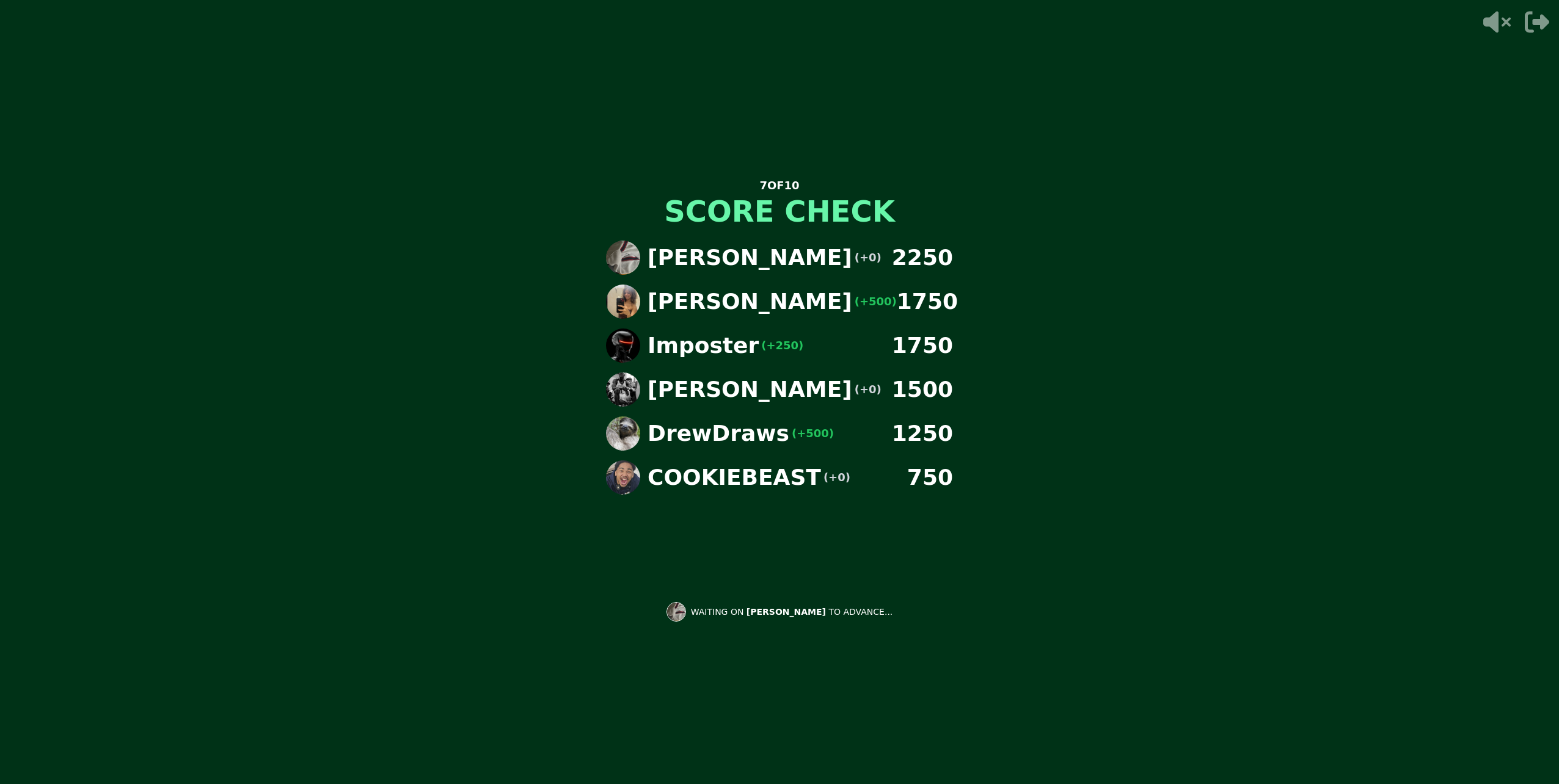
click at [539, 440] on div "7 OF 10 SCORE CHECK [PERSON_NAME] (+0) 2250 Paulina (+500) 1750 Imposter (+250)…" at bounding box center [779, 392] width 1559 height 784
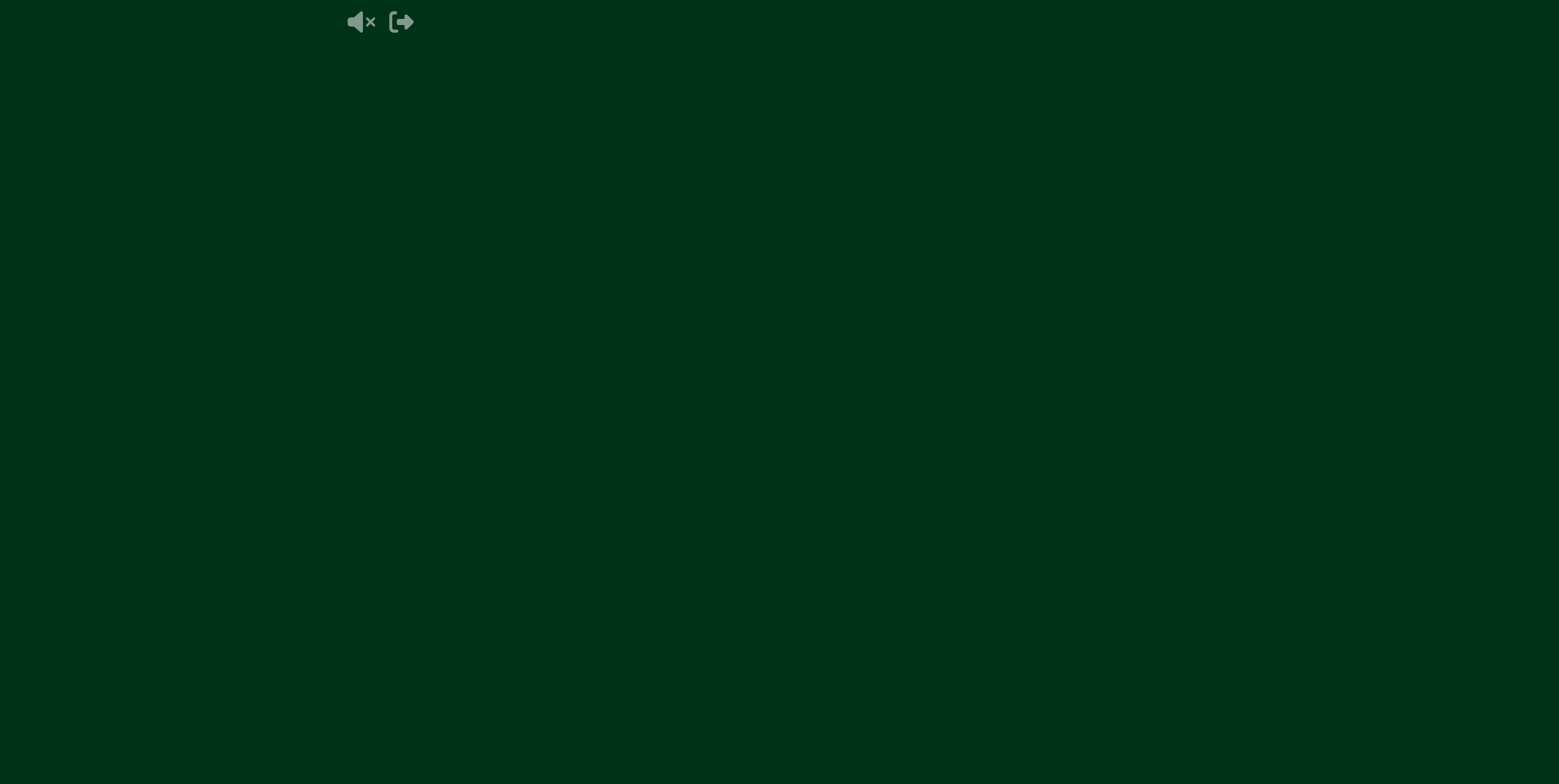
click at [822, 553] on video at bounding box center [1203, 392] width 1559 height 784
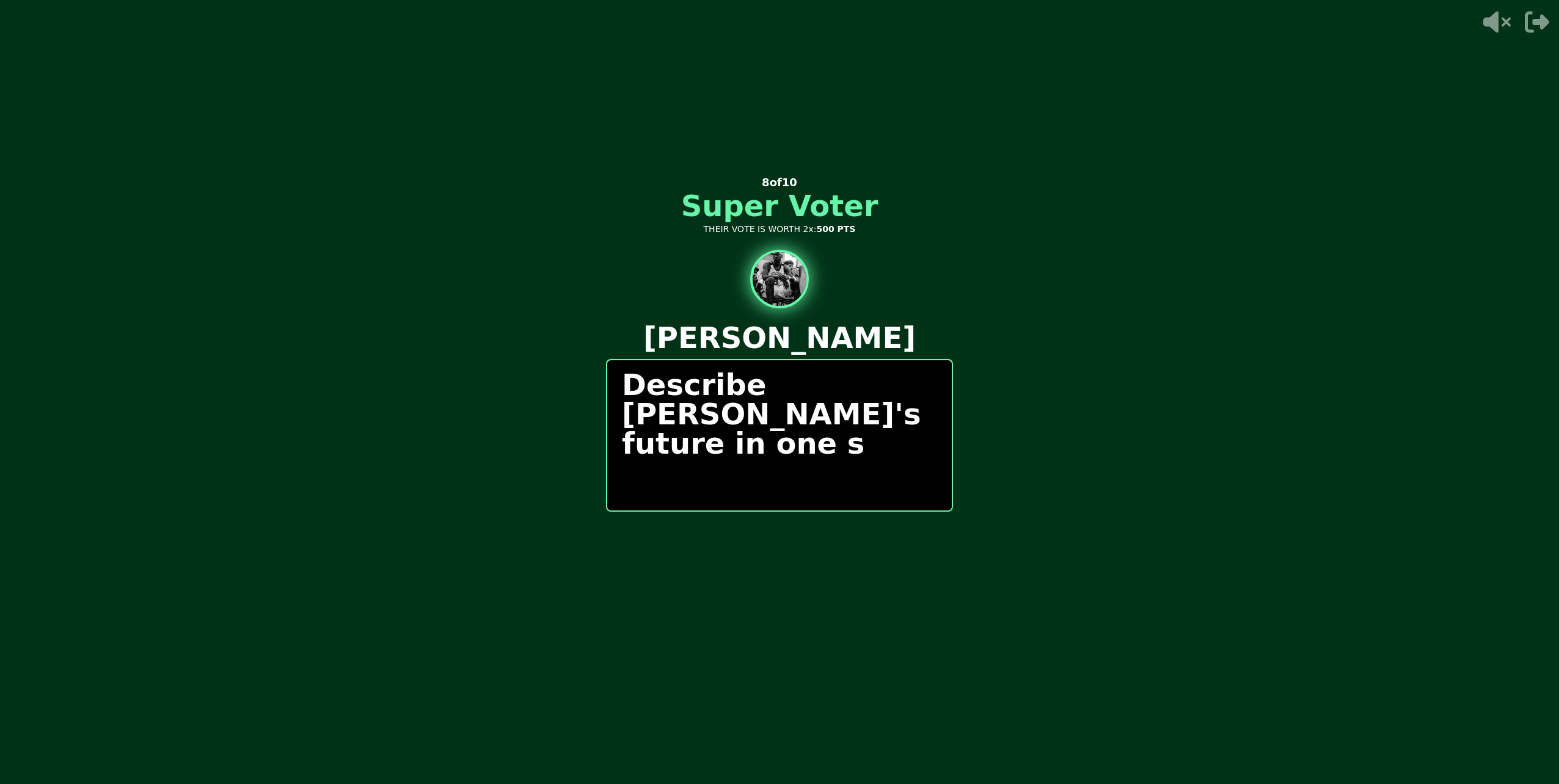
drag, startPoint x: 828, startPoint y: 562, endPoint x: 808, endPoint y: 568, distance: 20.9
click at [808, 568] on div "0 / 0 PEOPLE SUBMITTED 8 of 10 Super Voter THEIR VOTE IS WORTH 2x: 500 PTS [PER…" at bounding box center [779, 392] width 347 height 489
click at [902, 489] on div "0 / 0 PEOPLE SUBMITTED 8 of 10 Super Voter THEIR VOTE IS WORTH 2x: 500 PTS [PER…" at bounding box center [779, 392] width 347 height 489
click at [637, 480] on div "Describe [PERSON_NAME]'s future in one sentence." at bounding box center [779, 435] width 347 height 153
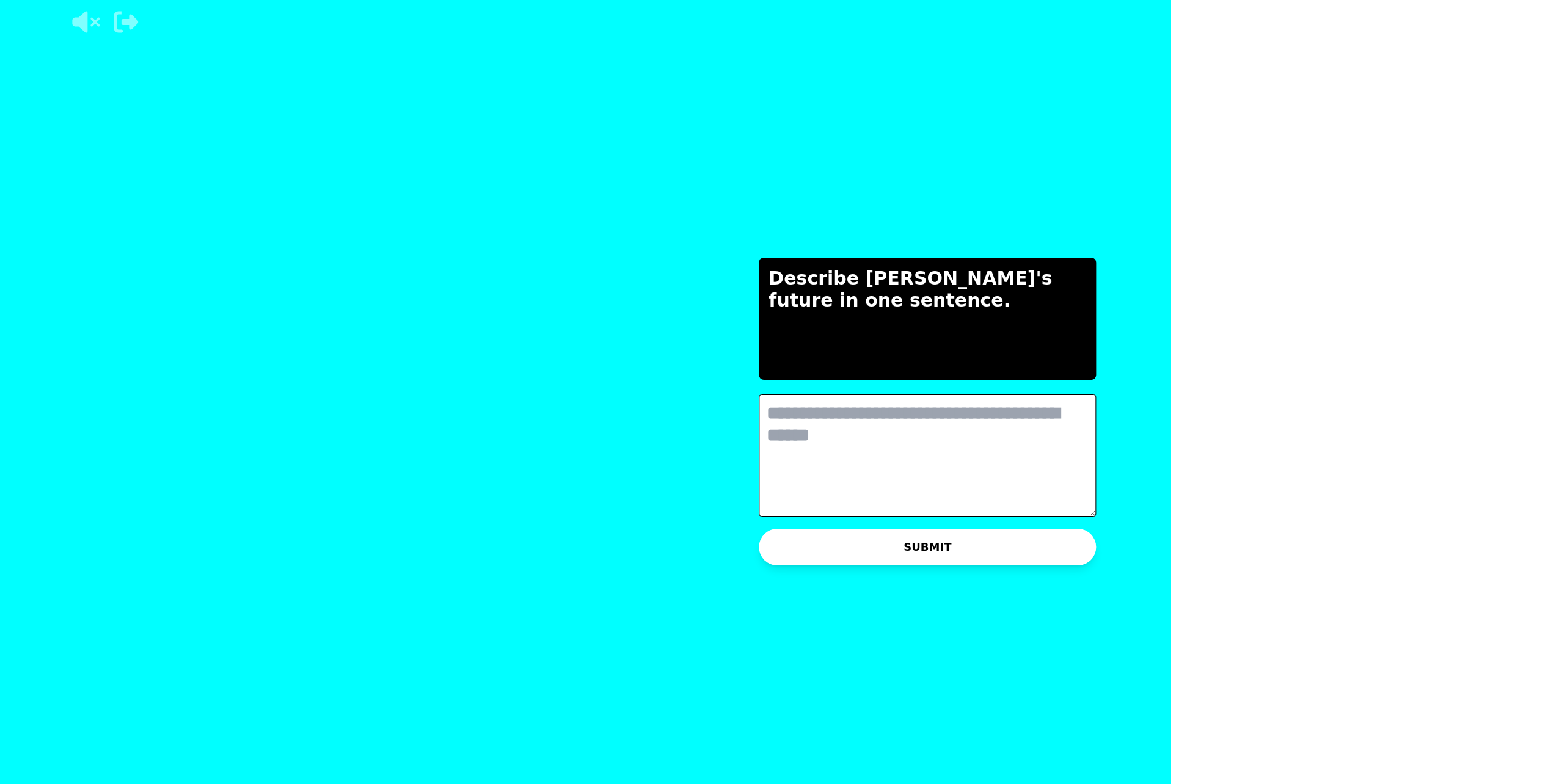
click at [759, 493] on textarea at bounding box center [927, 456] width 337 height 122
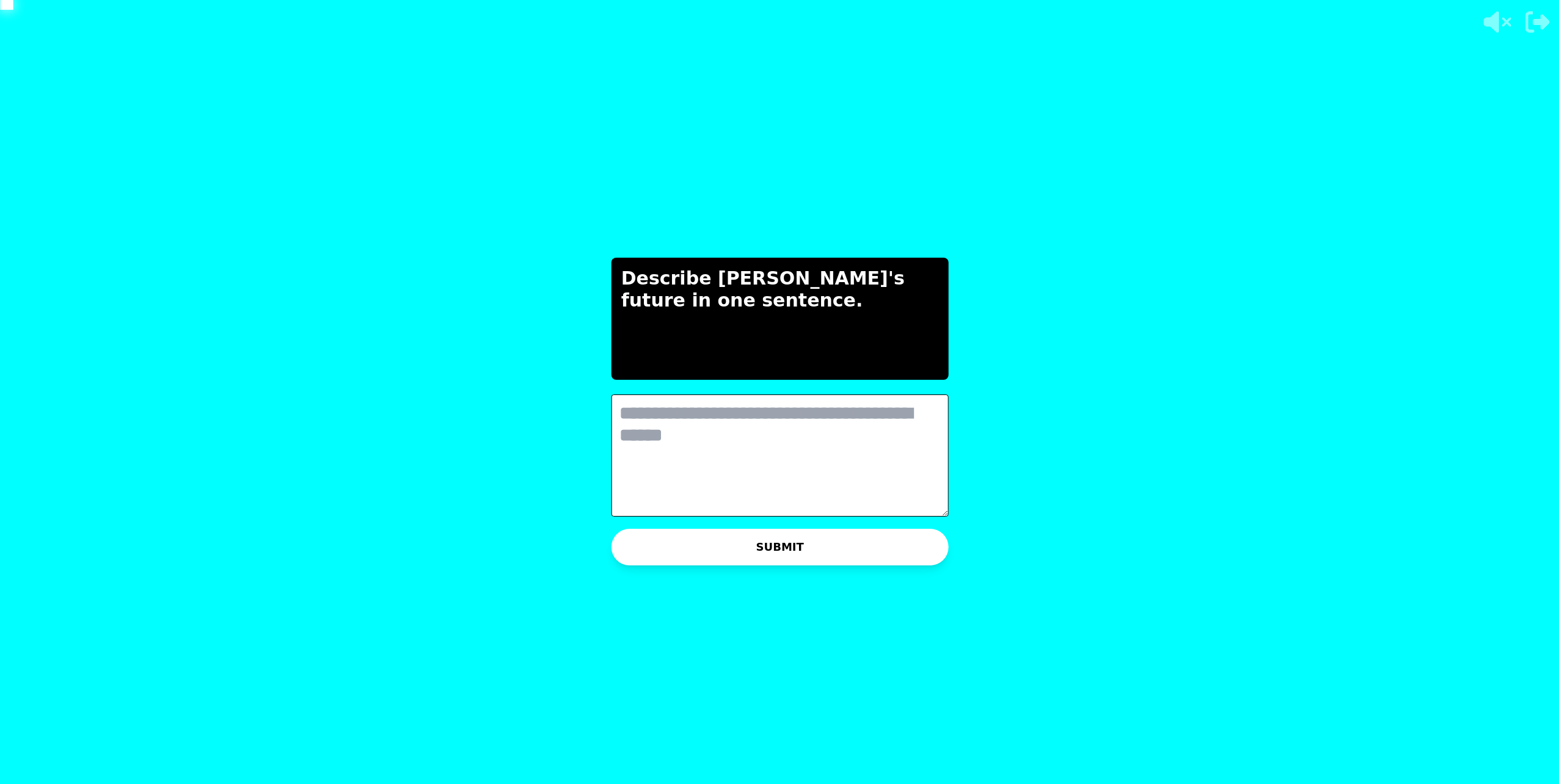
scroll to position [0, 0]
click at [688, 442] on textarea at bounding box center [779, 456] width 337 height 122
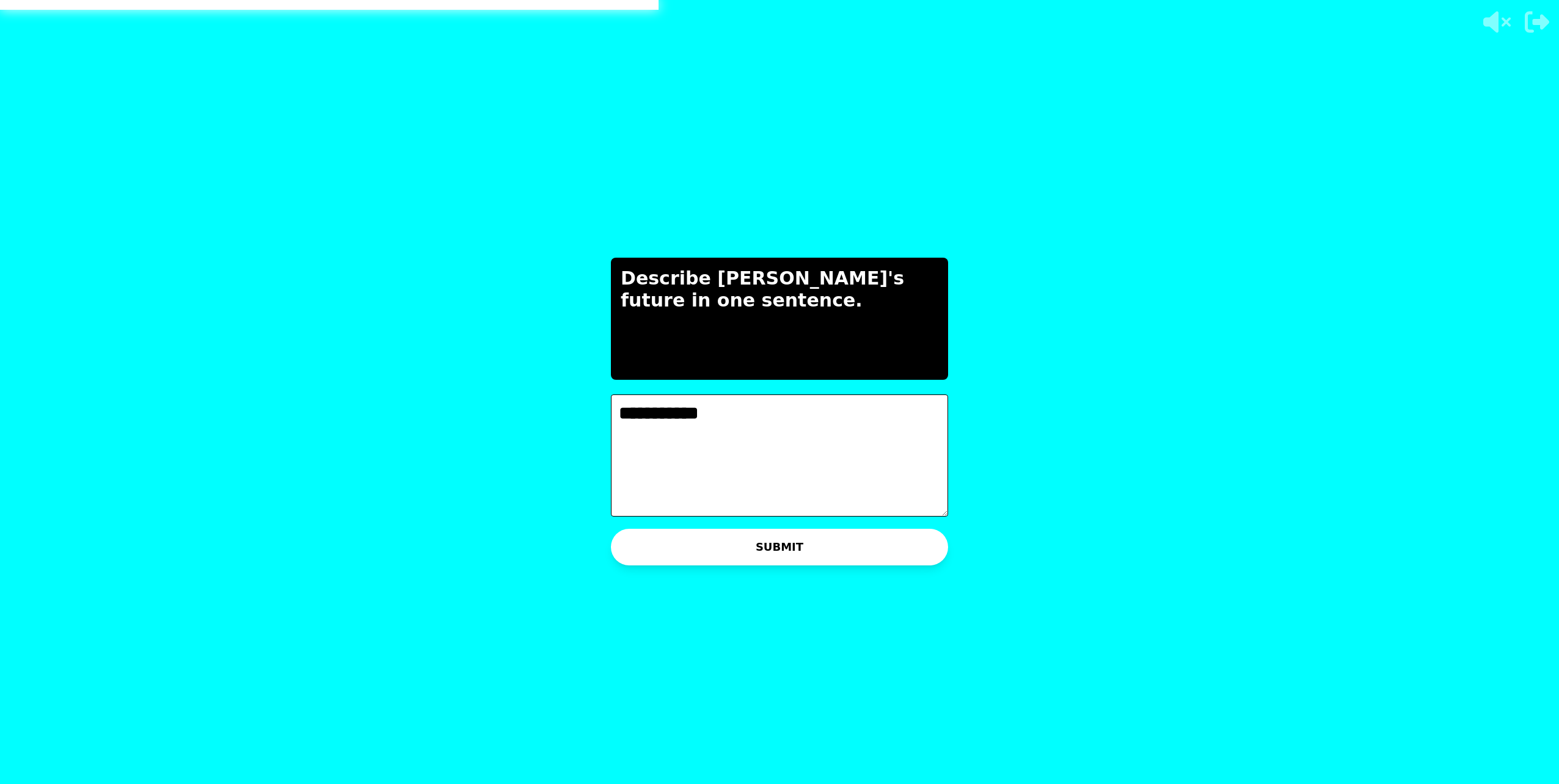
type textarea "**********"
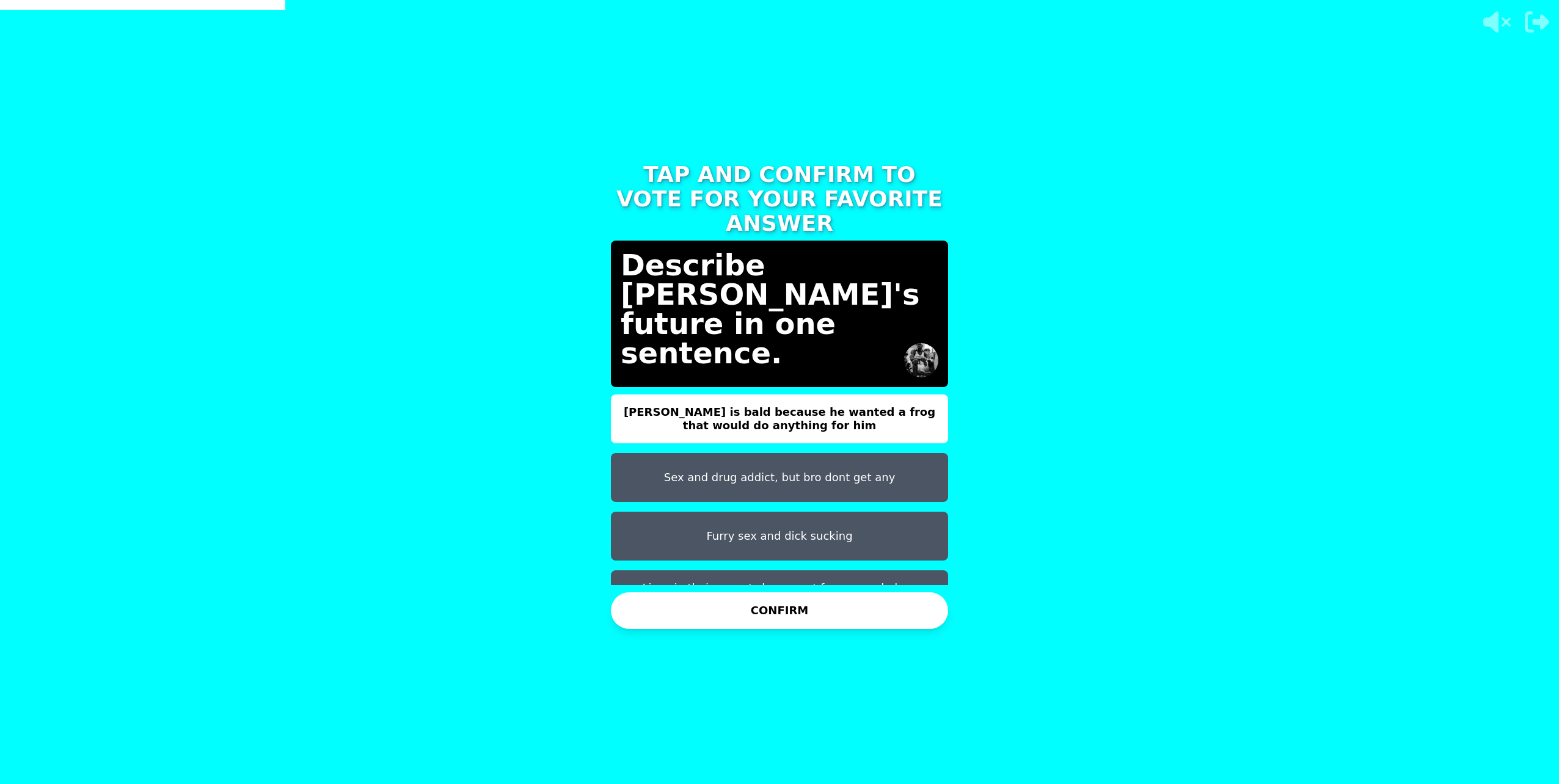
scroll to position [10, 0]
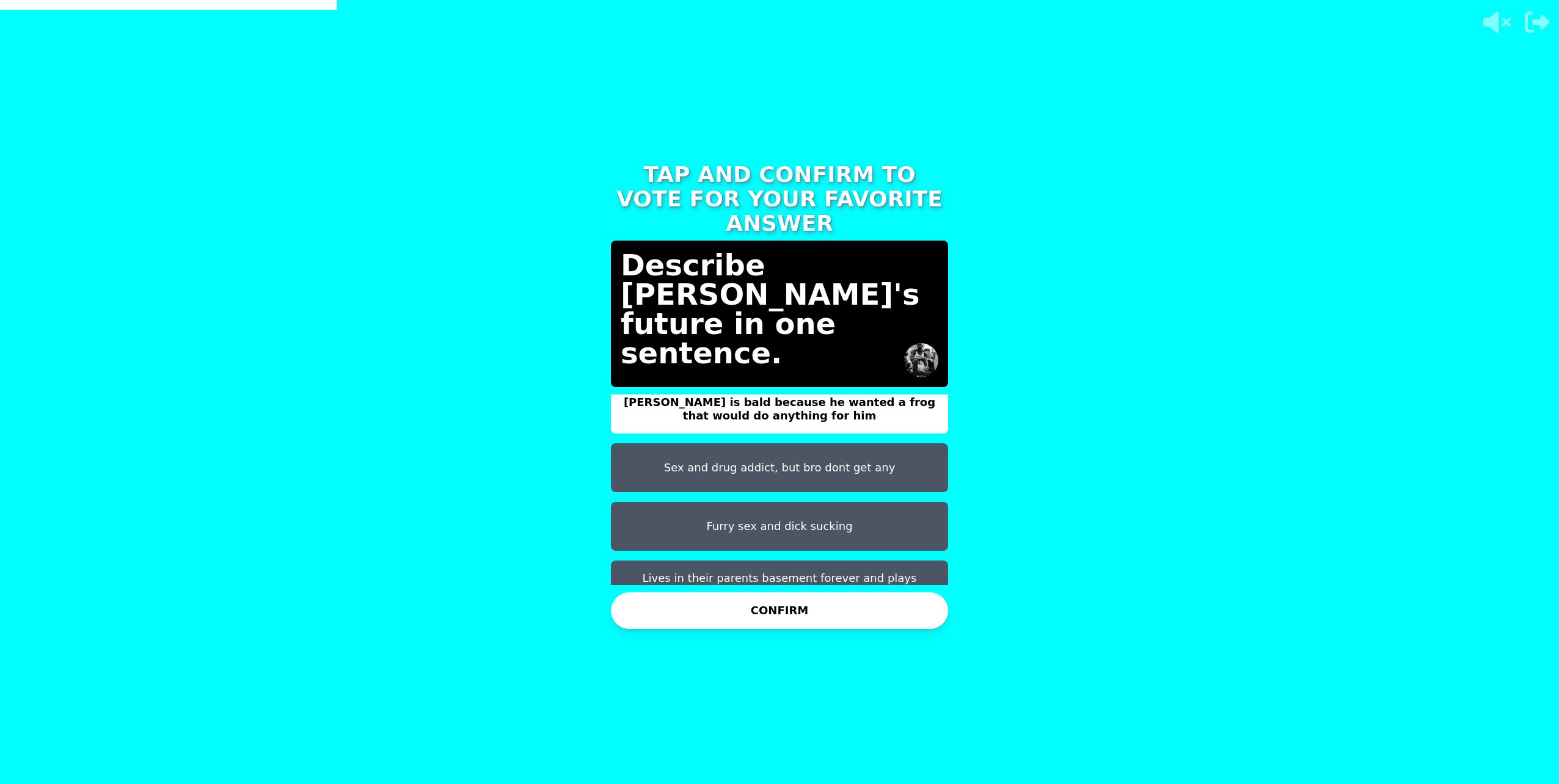
click at [710, 502] on button "Furry sex and dick sucking" at bounding box center [779, 526] width 337 height 49
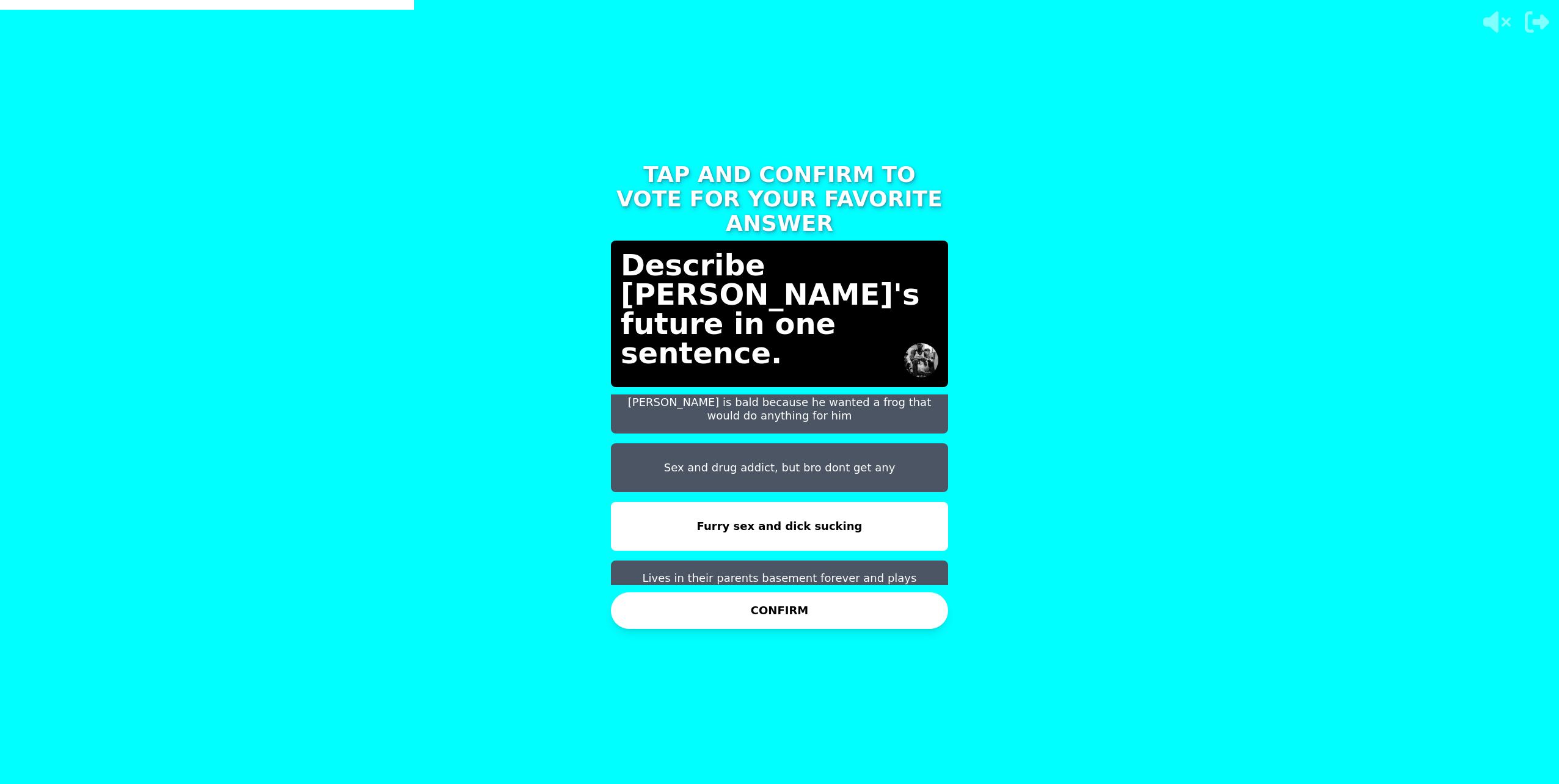
click at [716, 617] on button "CONFIRM" at bounding box center [779, 610] width 337 height 37
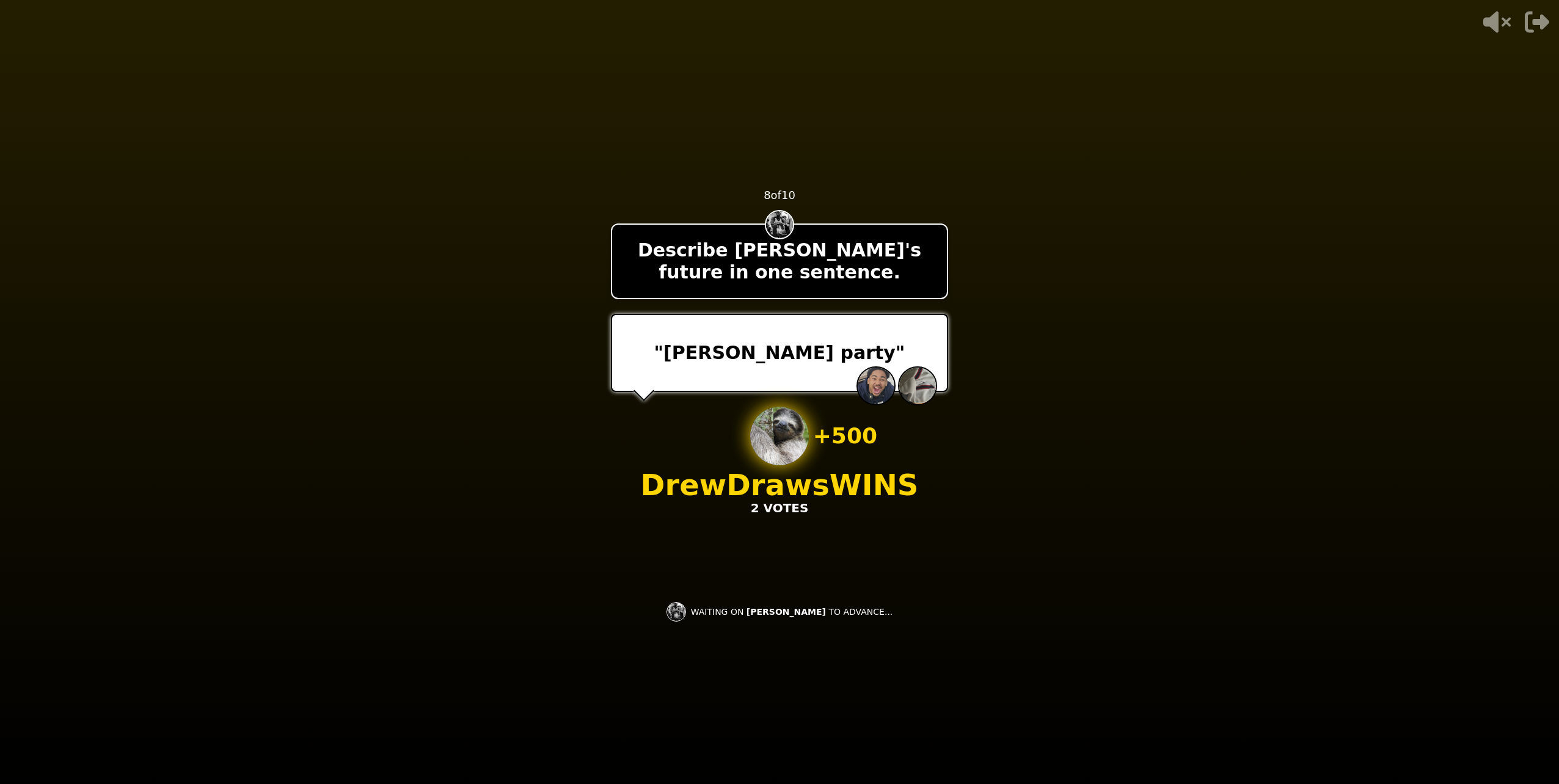
drag, startPoint x: 1045, startPoint y: 496, endPoint x: 1033, endPoint y: 498, distance: 12.2
click at [1033, 498] on video at bounding box center [779, 392] width 1559 height 784
click at [1029, 594] on video at bounding box center [779, 392] width 1559 height 784
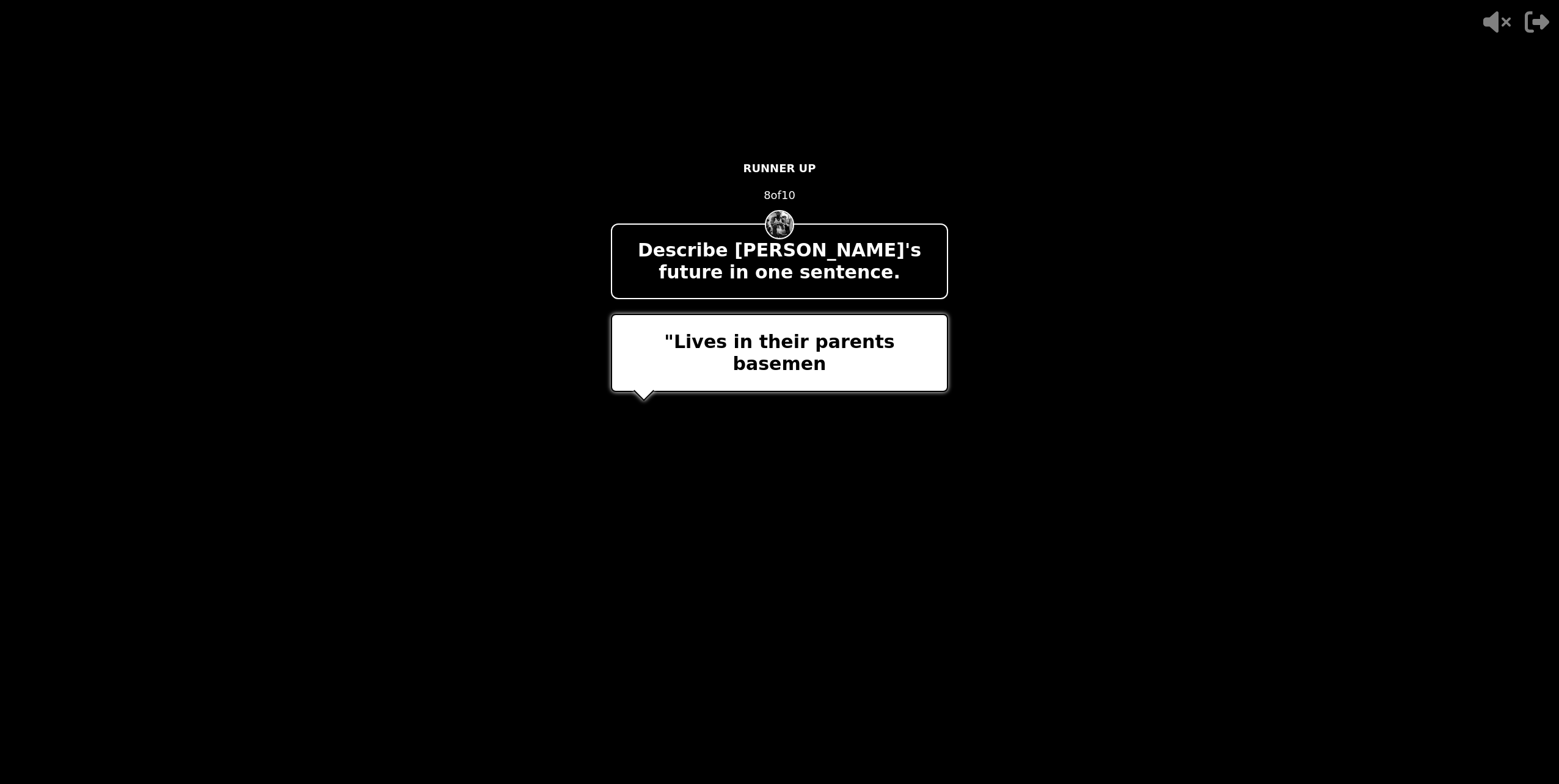
click at [774, 570] on div "- 500 PTS RUNNER UP 8 of 10 Describe [PERSON_NAME]'s future in one sentence. "L…" at bounding box center [779, 392] width 337 height 489
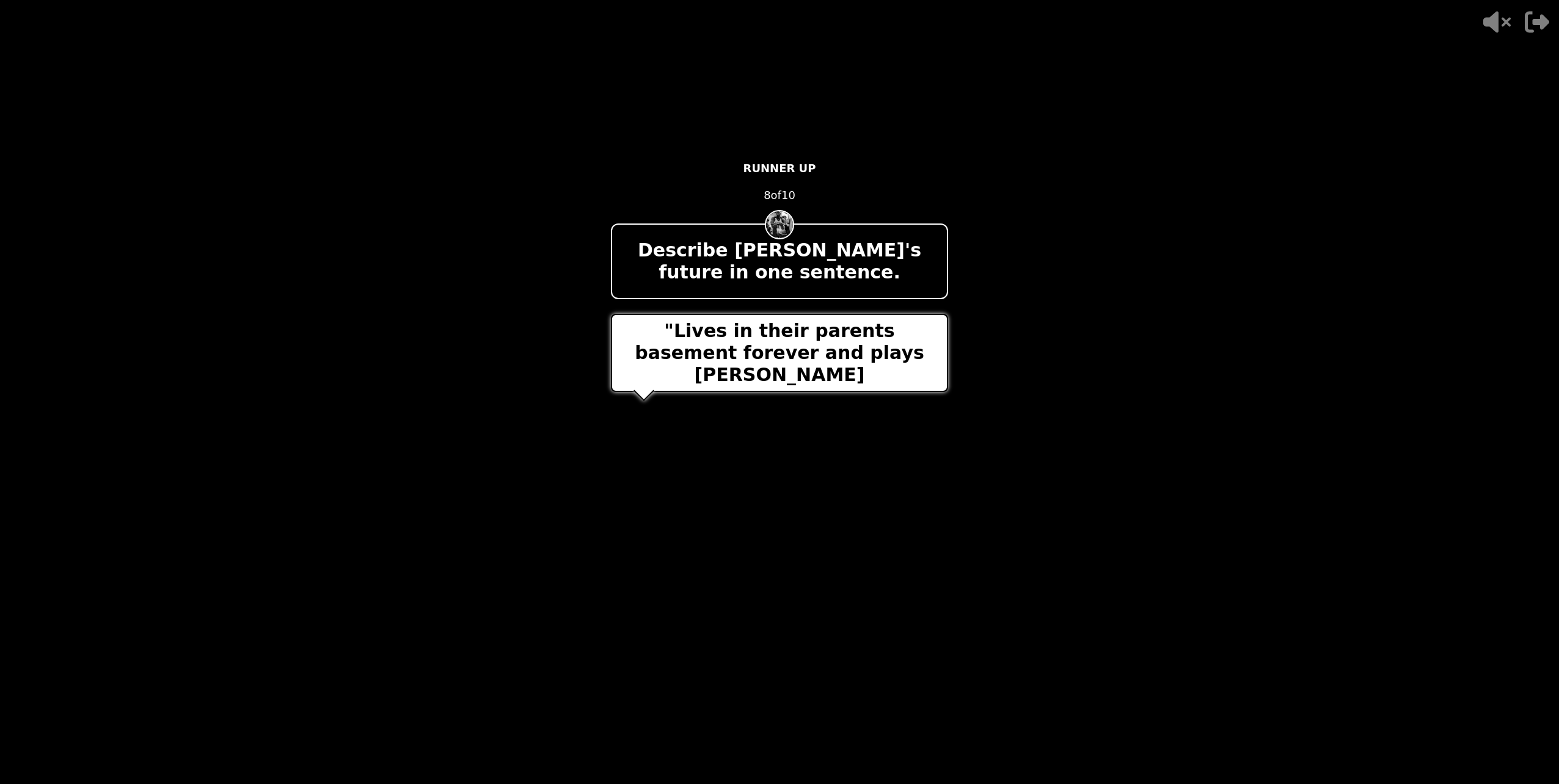
click at [850, 563] on div "- 500 PTS RUNNER UP 8 of 10 Describe [PERSON_NAME]'s future in one sentence. "L…" at bounding box center [779, 392] width 337 height 489
click at [860, 563] on div "- 500 PTS RUNNER UP 8 of 10 Describe [PERSON_NAME]'s future in one sentence. "L…" at bounding box center [779, 392] width 337 height 489
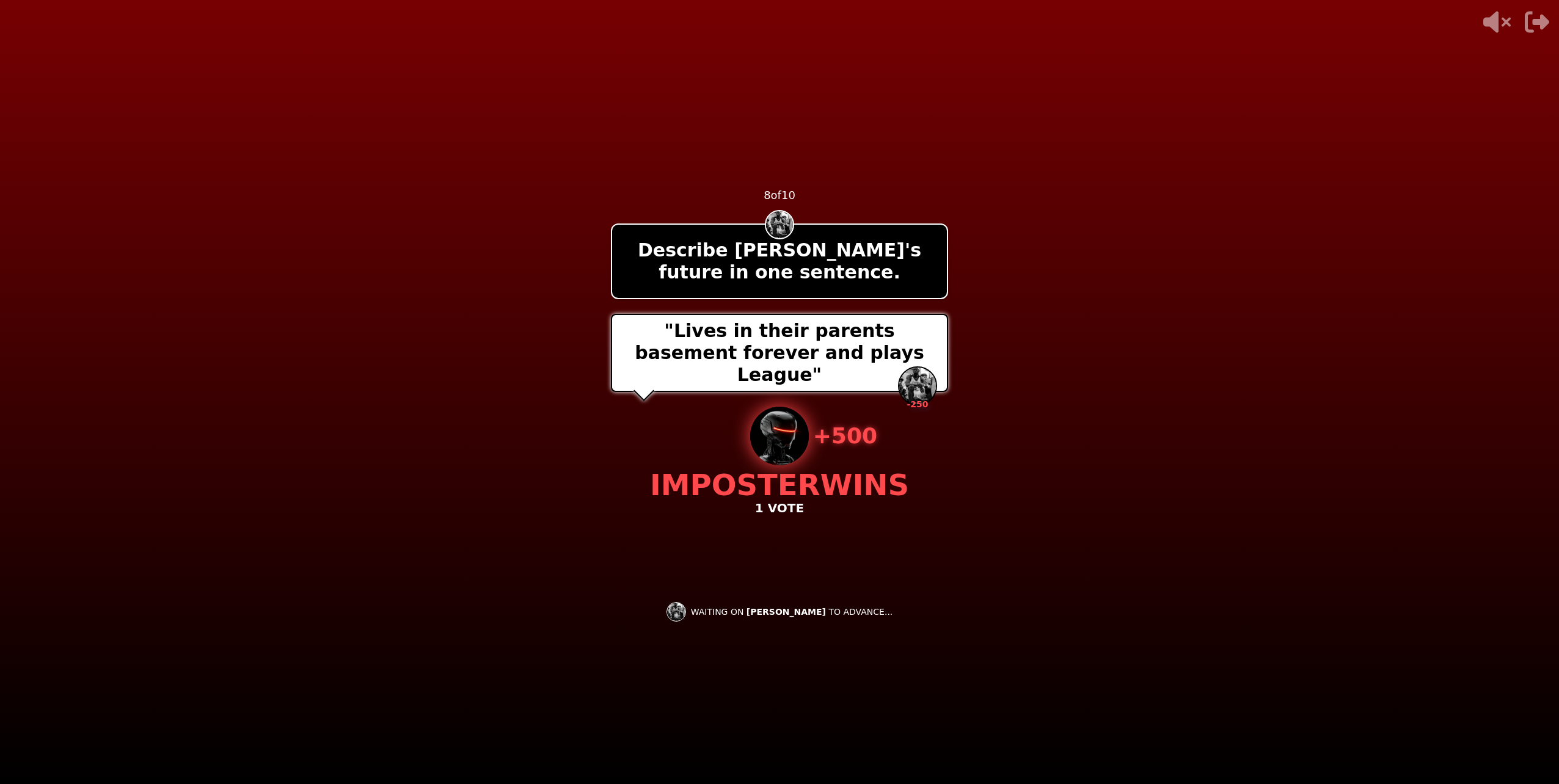
click at [857, 524] on div "- 500 PTS 8 of 10 Describe [PERSON_NAME]'s future in one sentence. "Lives in th…" at bounding box center [779, 392] width 337 height 489
click at [559, 765] on video at bounding box center [779, 392] width 1559 height 784
click at [799, 616] on span "[PERSON_NAME]" at bounding box center [787, 612] width 80 height 10
drag, startPoint x: 901, startPoint y: 658, endPoint x: 927, endPoint y: 671, distance: 29.1
click at [927, 671] on video at bounding box center [779, 392] width 1559 height 784
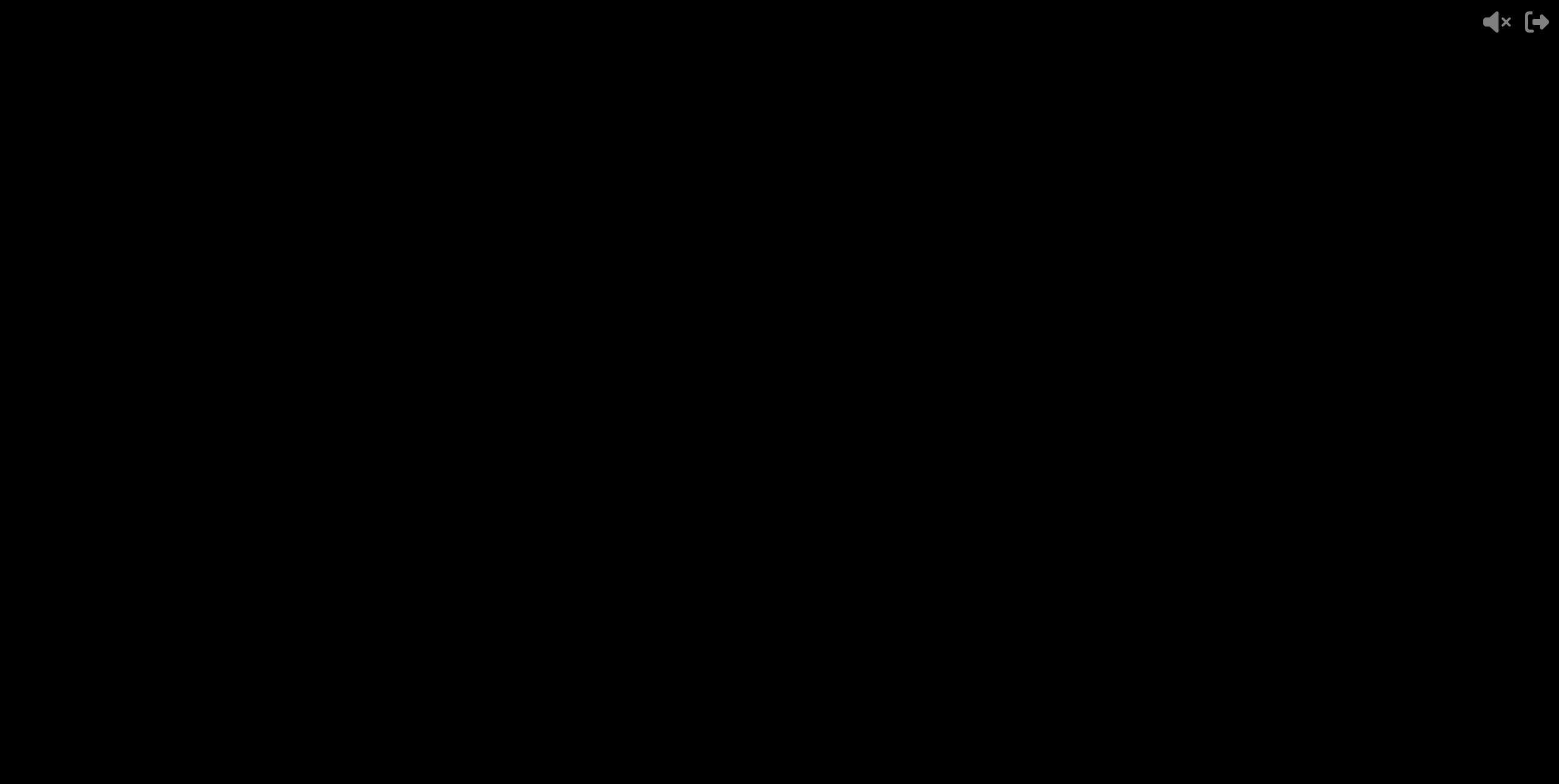
click at [927, 671] on video at bounding box center [779, 392] width 1559 height 784
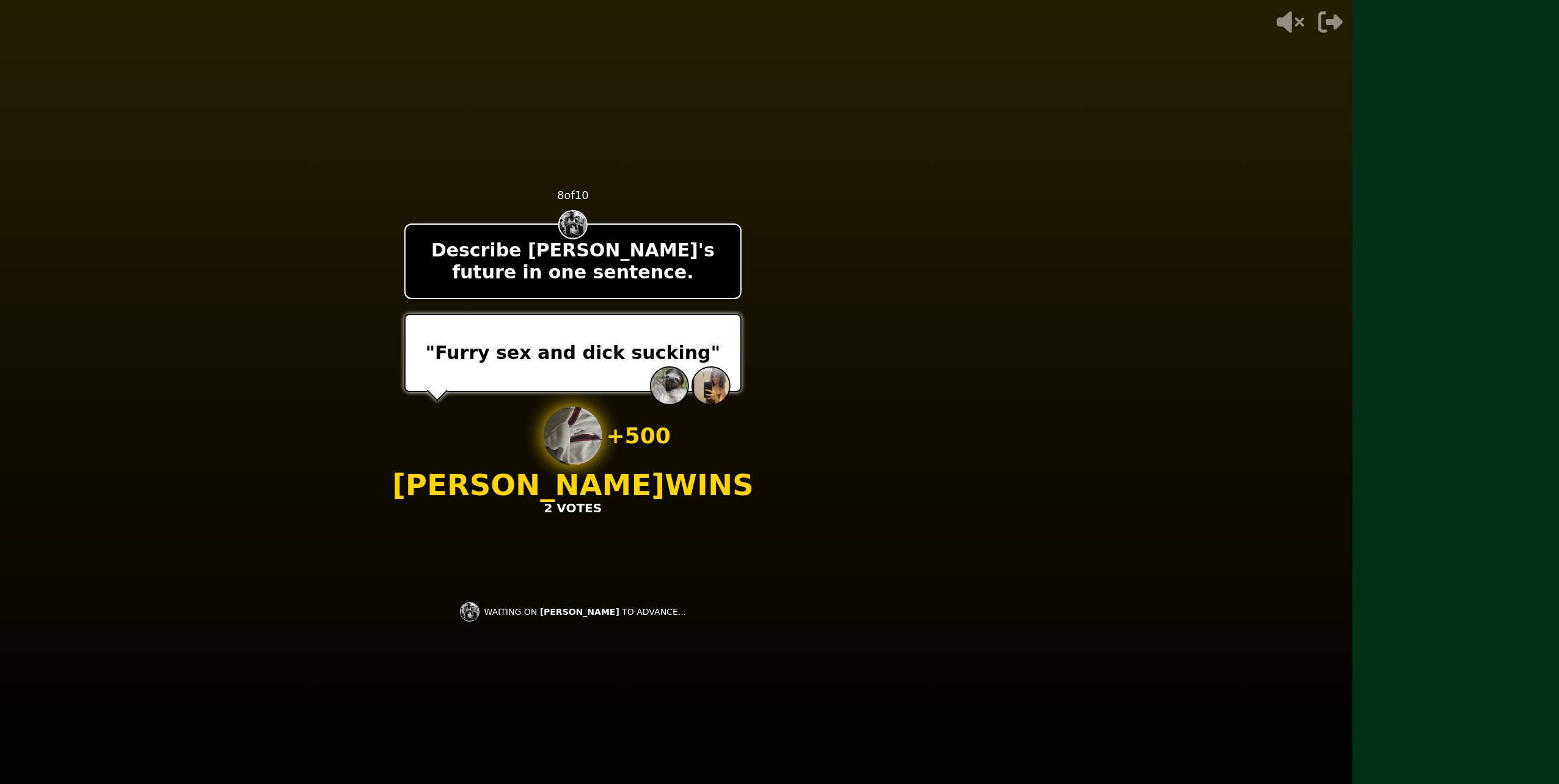
drag, startPoint x: 921, startPoint y: 612, endPoint x: 915, endPoint y: 607, distance: 7.8
click at [916, 607] on main "- 500 PTS 8 of 10 Describe [PERSON_NAME]'s future in one sentence. "Furry sex a…" at bounding box center [779, 392] width 1559 height 784
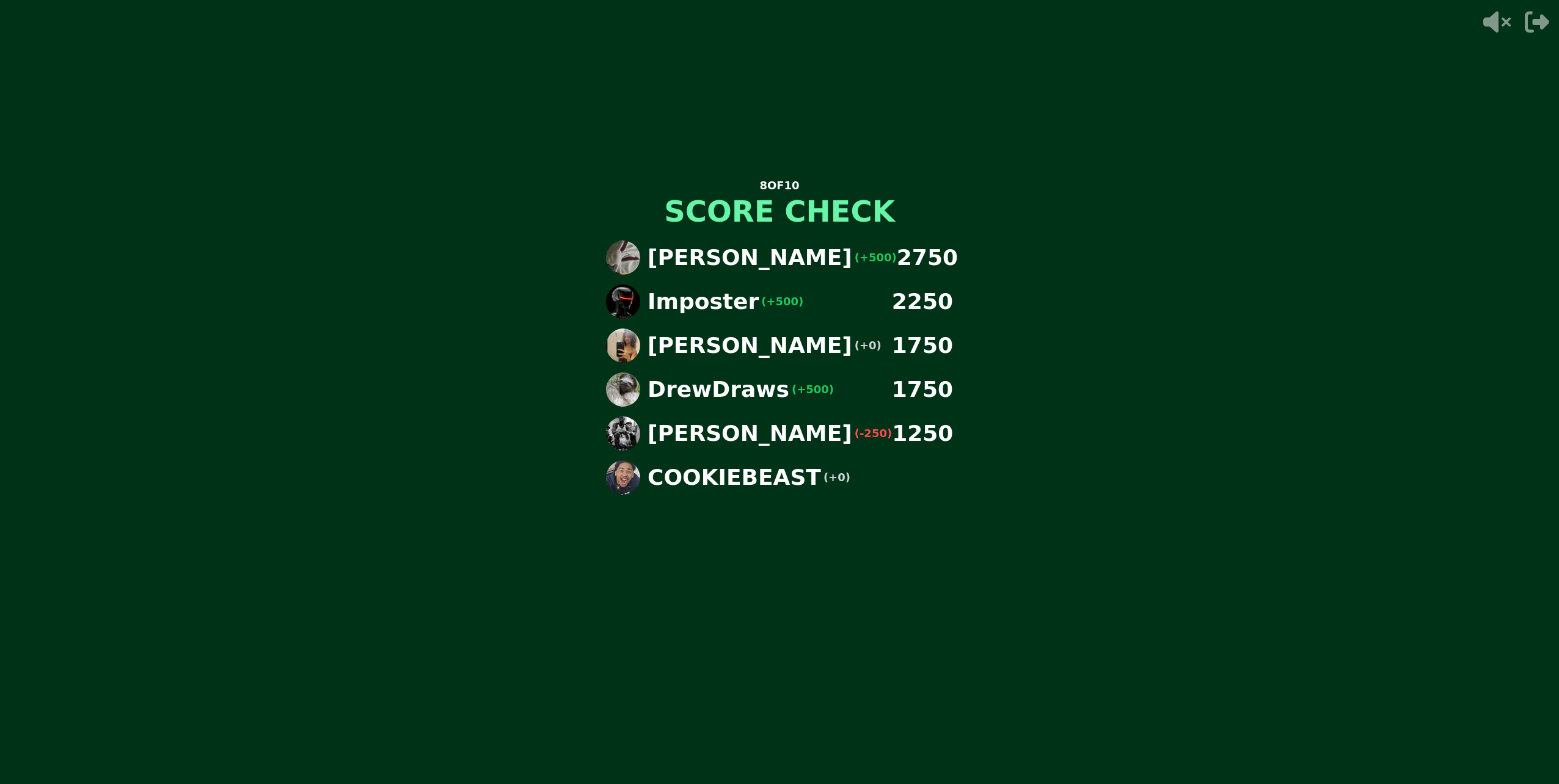
click at [794, 593] on div "8 OF 10 SCORE CHECK [PERSON_NAME] (+500) 2750 Imposter (+500) 2250 Paulina (+0)…" at bounding box center [779, 392] width 366 height 489
drag, startPoint x: 869, startPoint y: 577, endPoint x: 878, endPoint y: 559, distance: 20.1
click at [882, 560] on div "8 OF 10 SCORE CHECK [PERSON_NAME] (+500) 2750 Imposter (+500) 2250 Paulina (+0)…" at bounding box center [779, 392] width 366 height 489
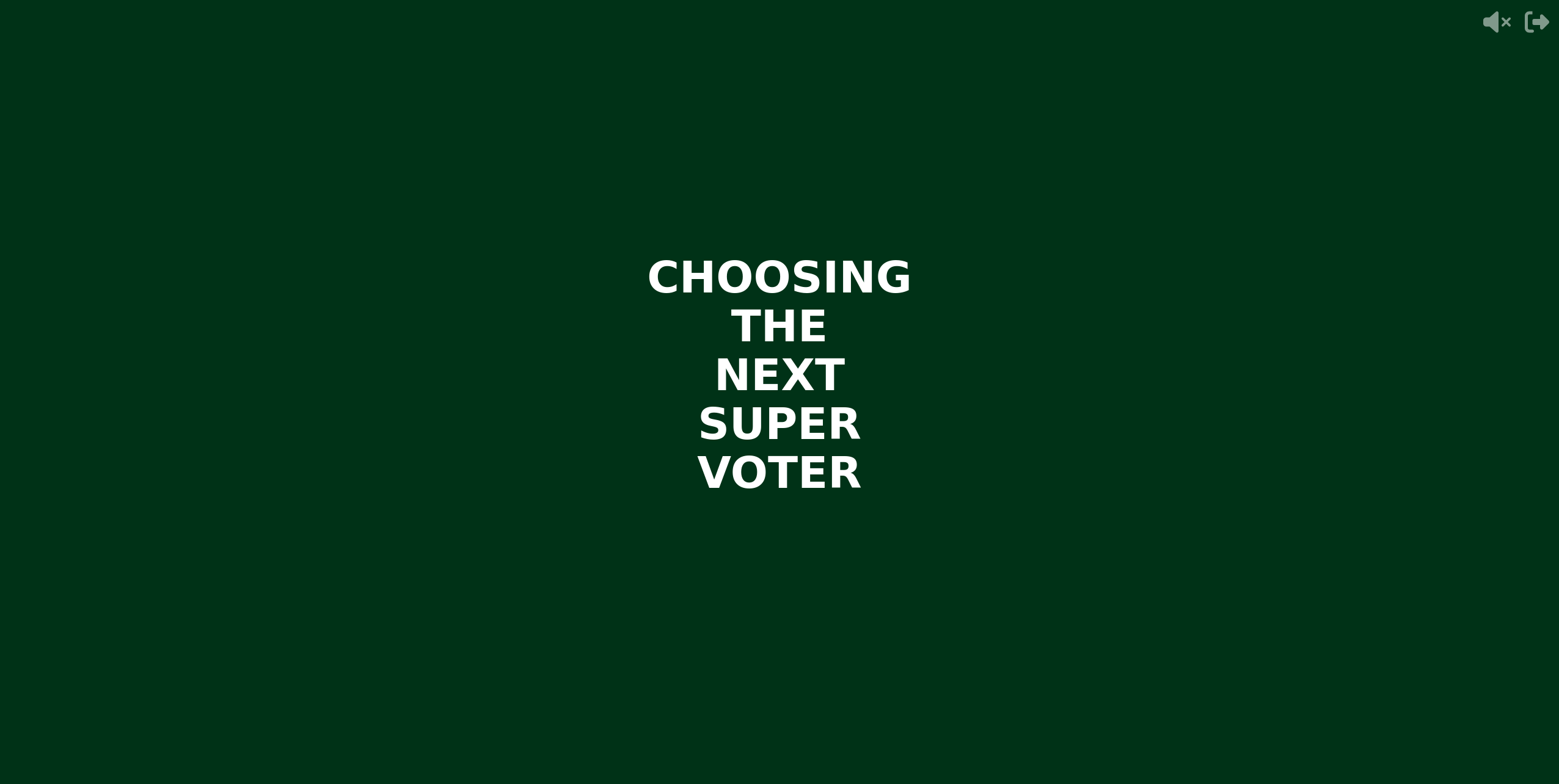
click at [734, 749] on div "WAITING ON [PERSON_NAME] TO ADVANCE..." at bounding box center [779, 760] width 246 height 29
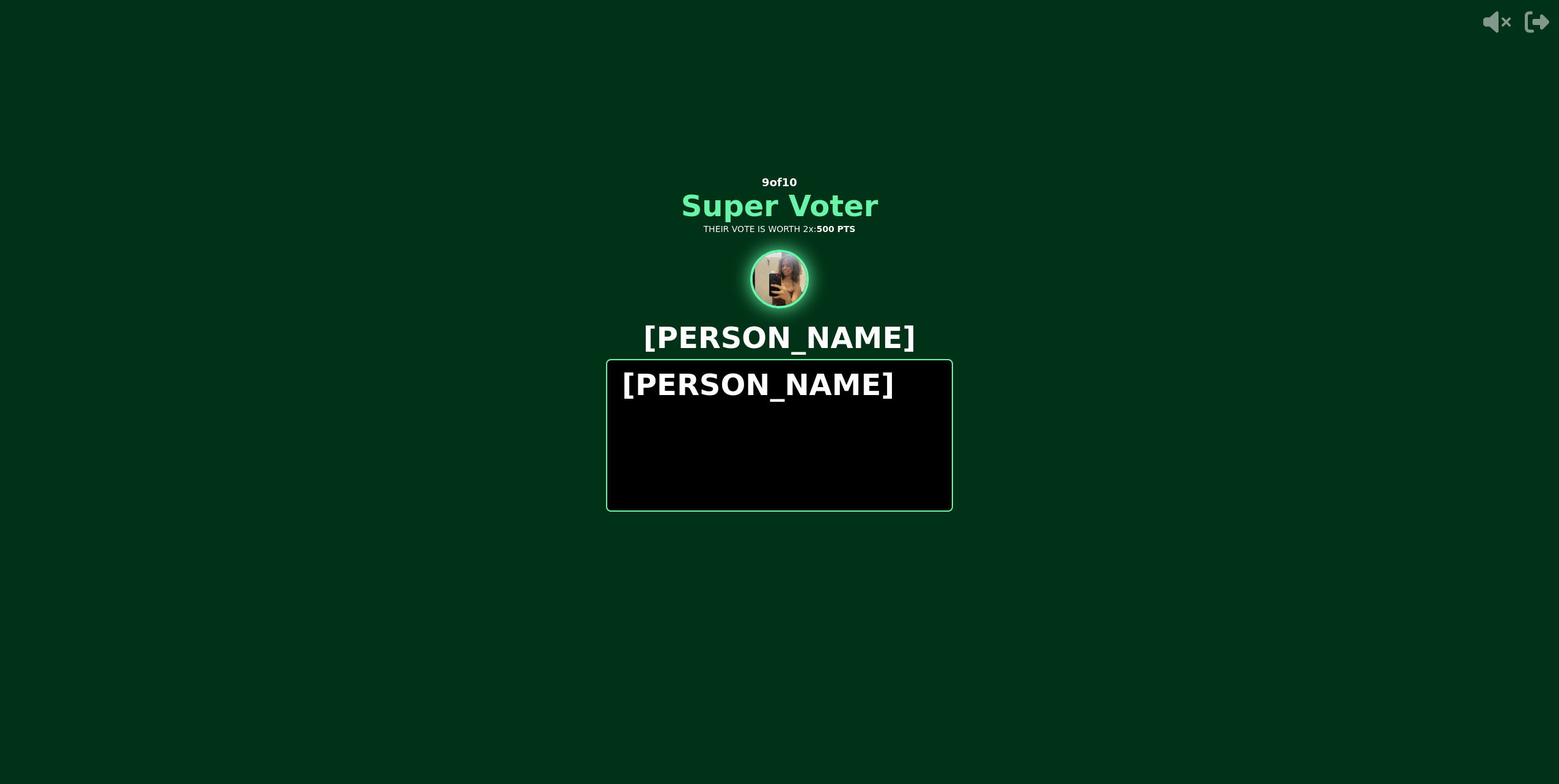
click at [737, 768] on div "WAITING ON [PERSON_NAME] TO ADVANCE..." at bounding box center [779, 760] width 246 height 29
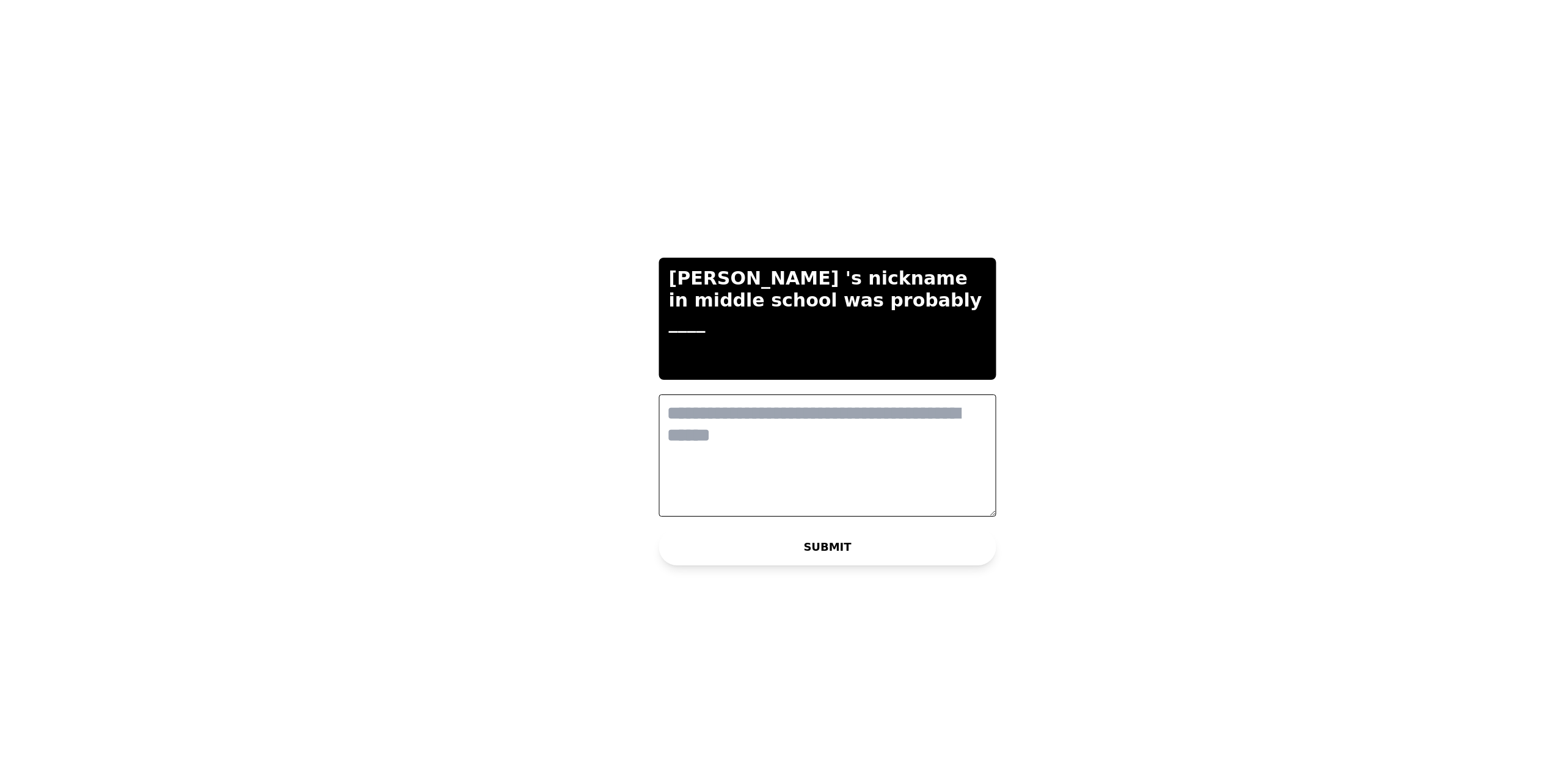
scroll to position [0, 0]
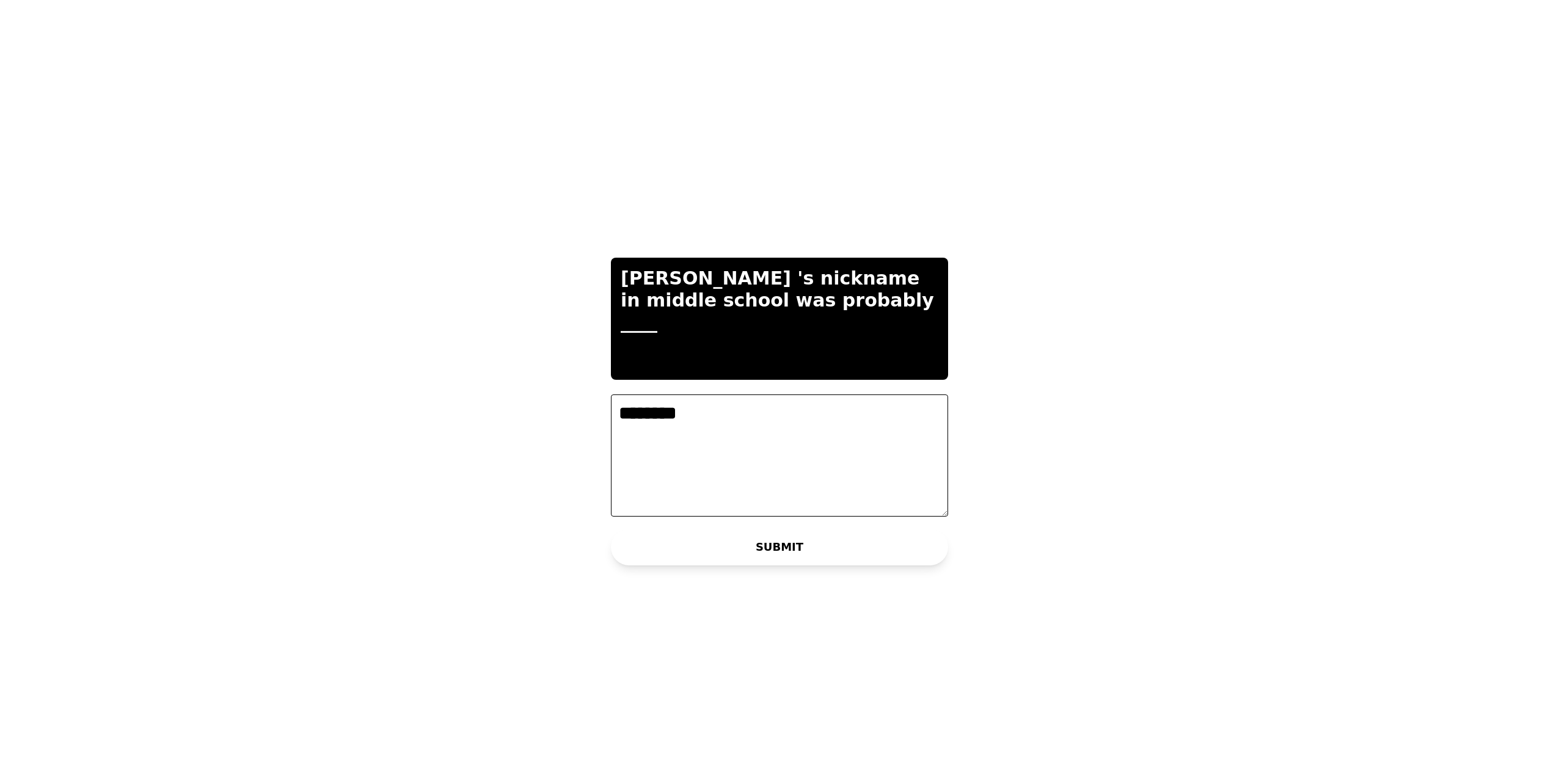
type textarea "********"
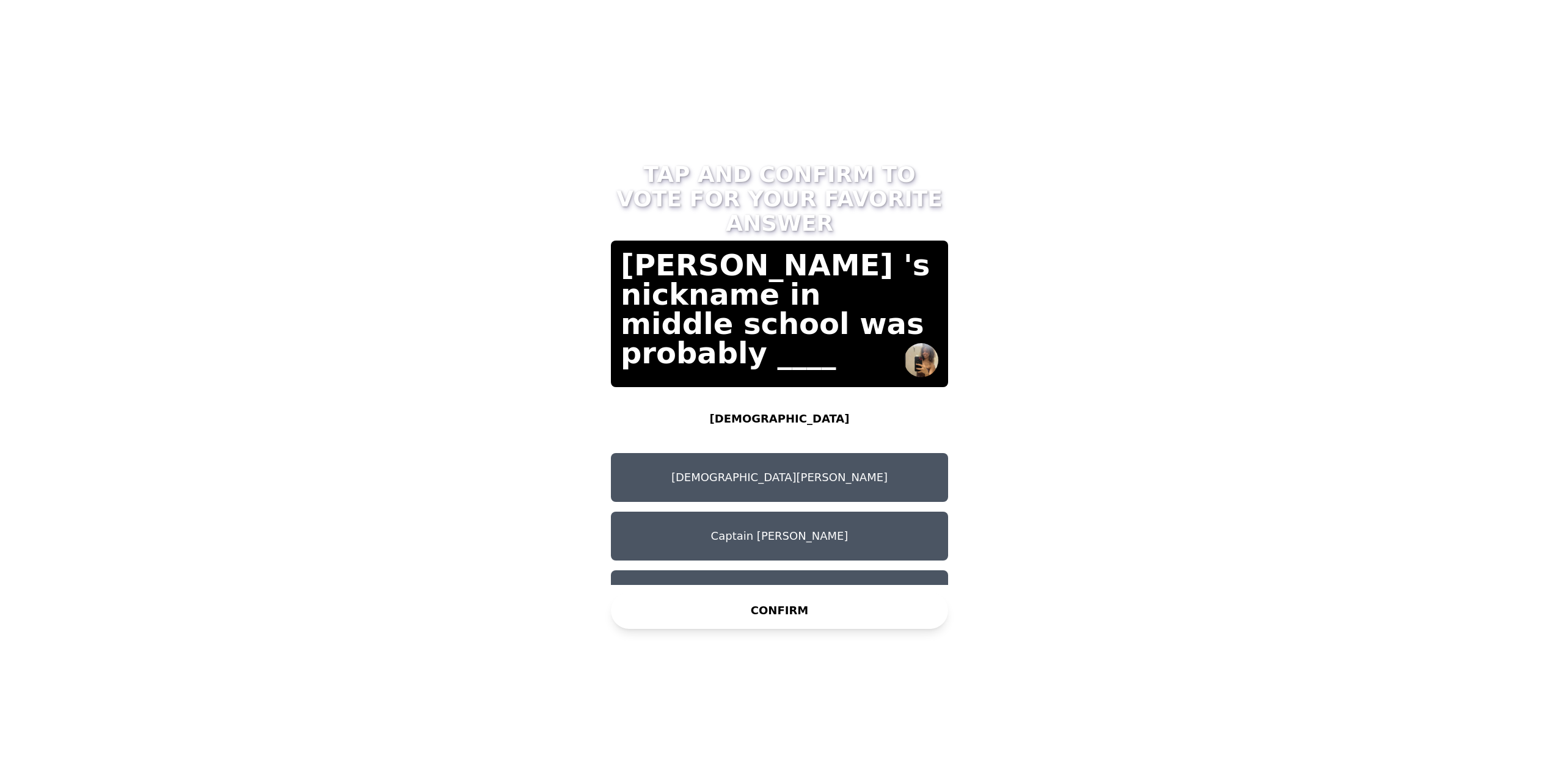
click at [780, 411] on button "[DEMOGRAPHIC_DATA]" at bounding box center [779, 419] width 337 height 49
click at [806, 399] on button "[DEMOGRAPHIC_DATA]" at bounding box center [779, 419] width 337 height 49
click at [751, 610] on button "CONFIRM" at bounding box center [779, 610] width 337 height 37
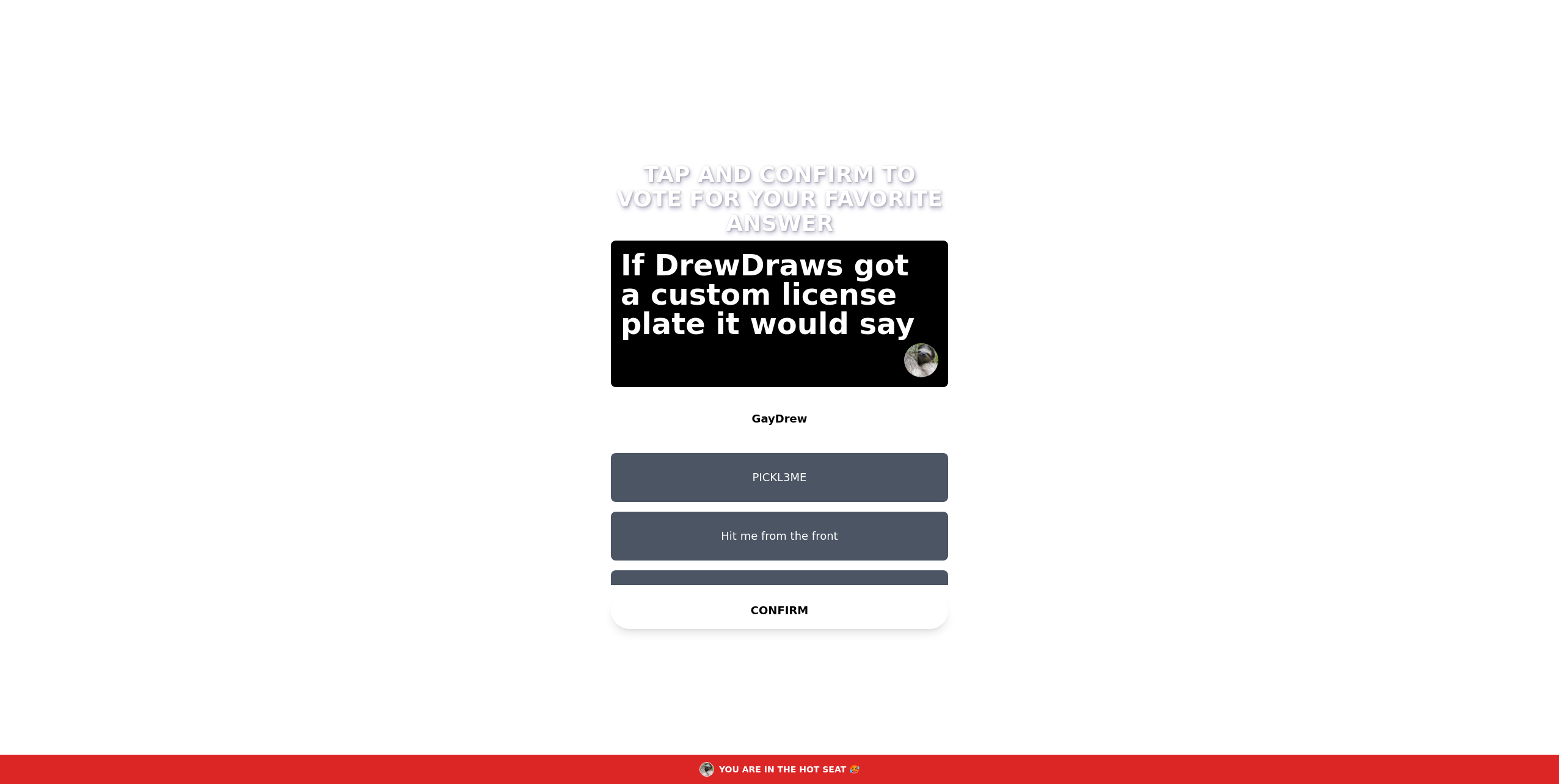
click at [774, 453] on button "PICKL3ME" at bounding box center [779, 478] width 337 height 49
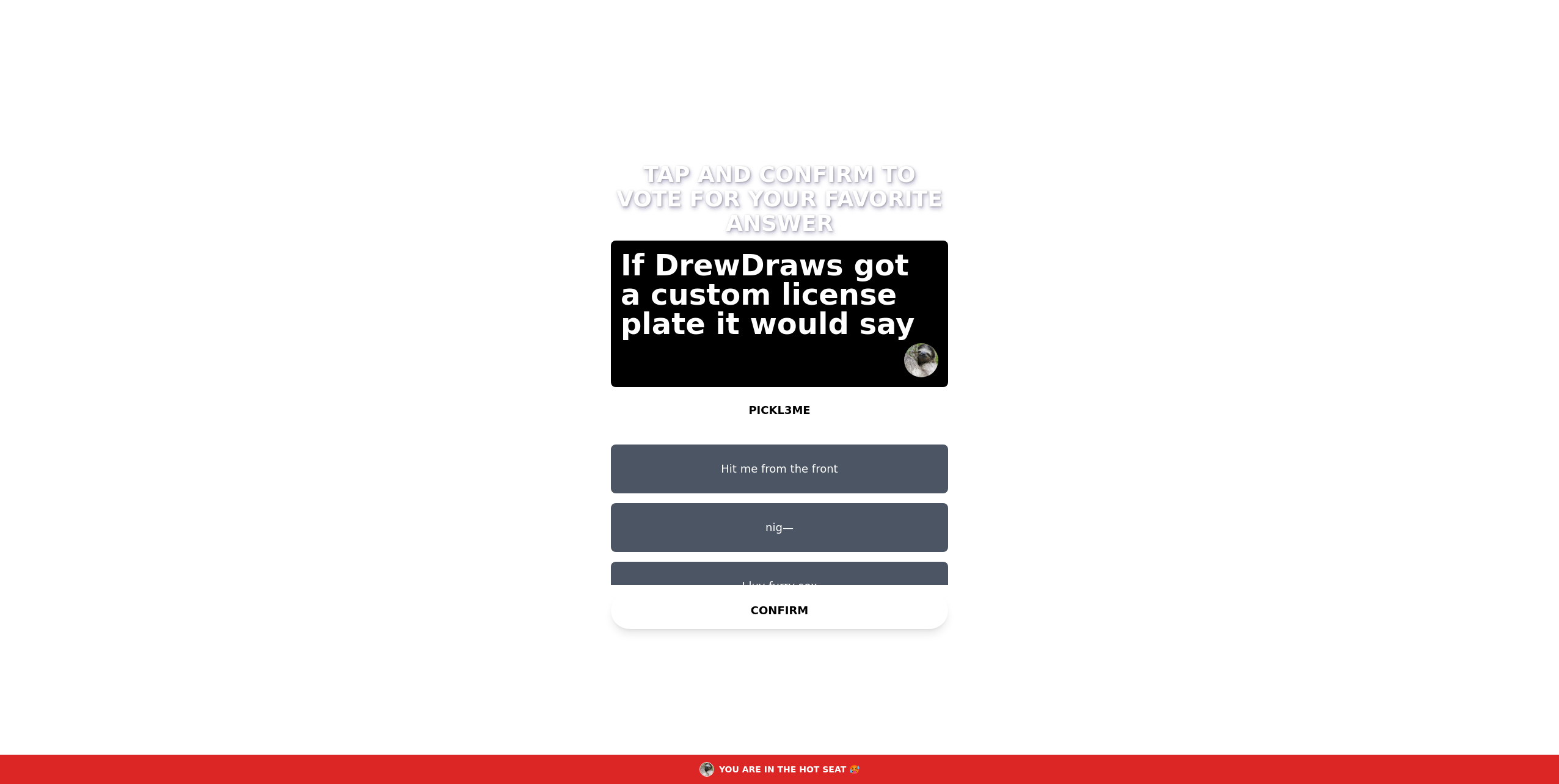
scroll to position [68, 0]
click at [797, 595] on button "CONFIRM" at bounding box center [779, 610] width 337 height 37
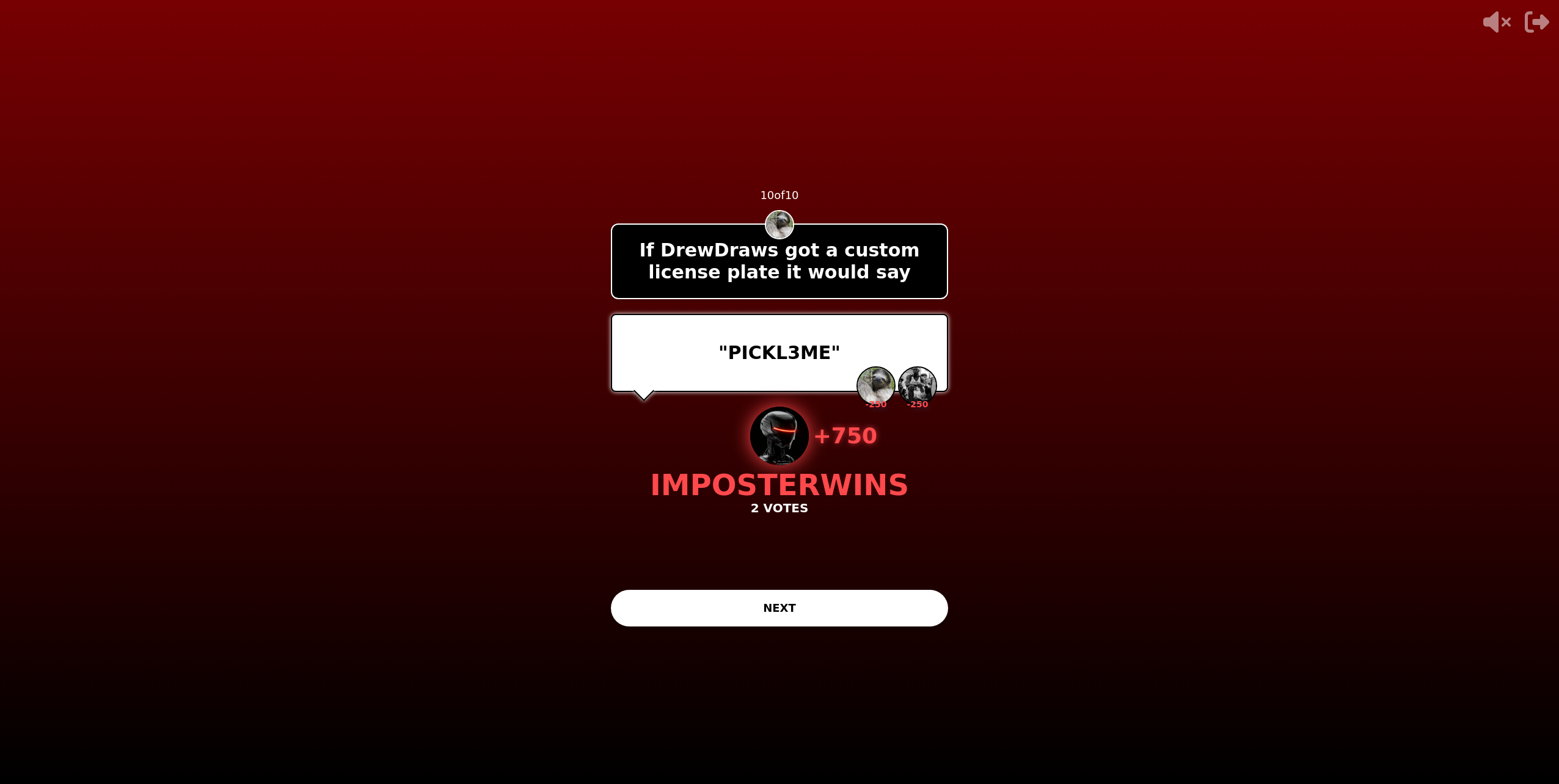
click at [843, 618] on button "NEXT" at bounding box center [779, 608] width 337 height 37
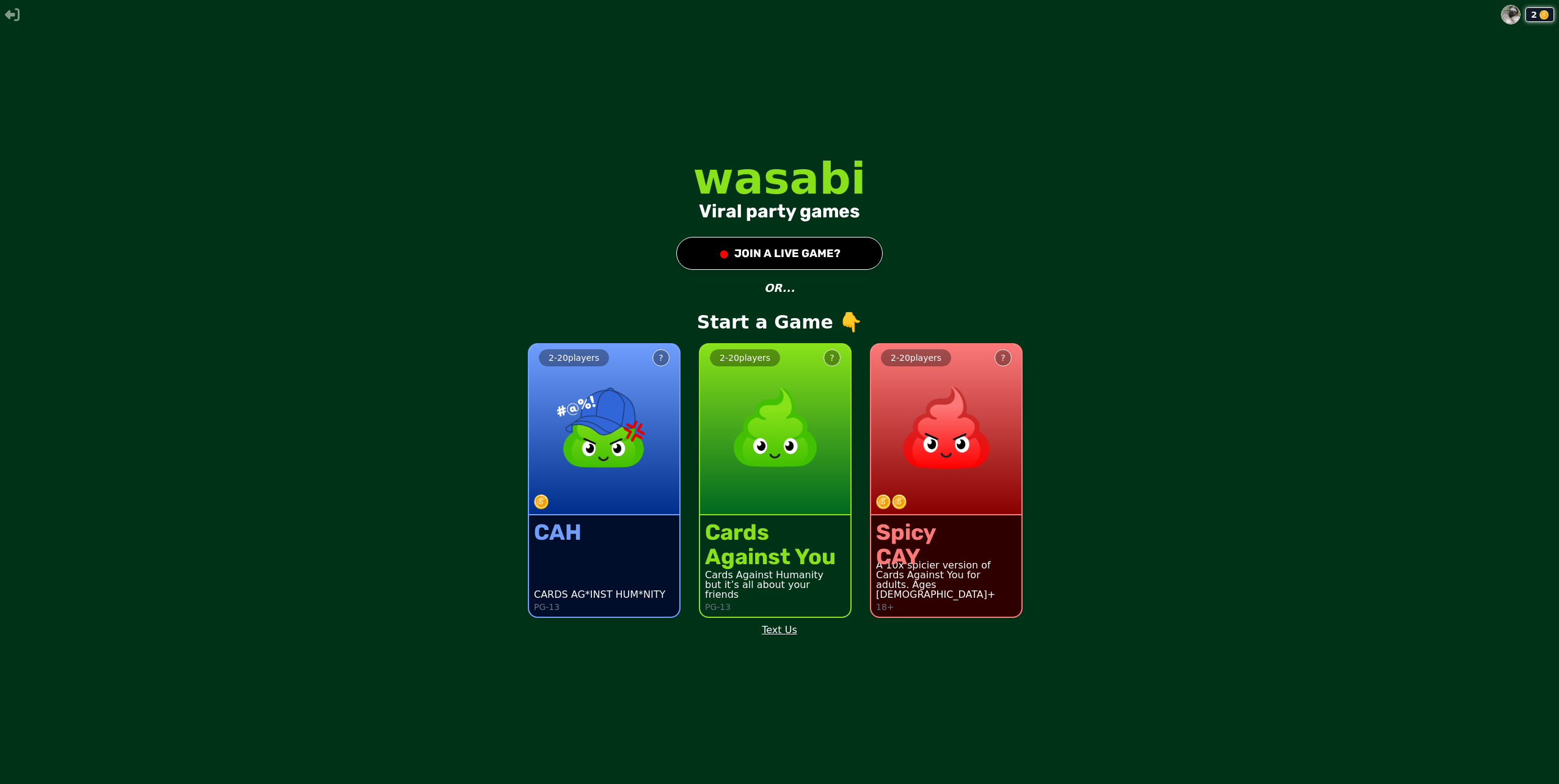
click at [784, 247] on button "● JOIN A LIVE GAME?" at bounding box center [780, 253] width 207 height 33
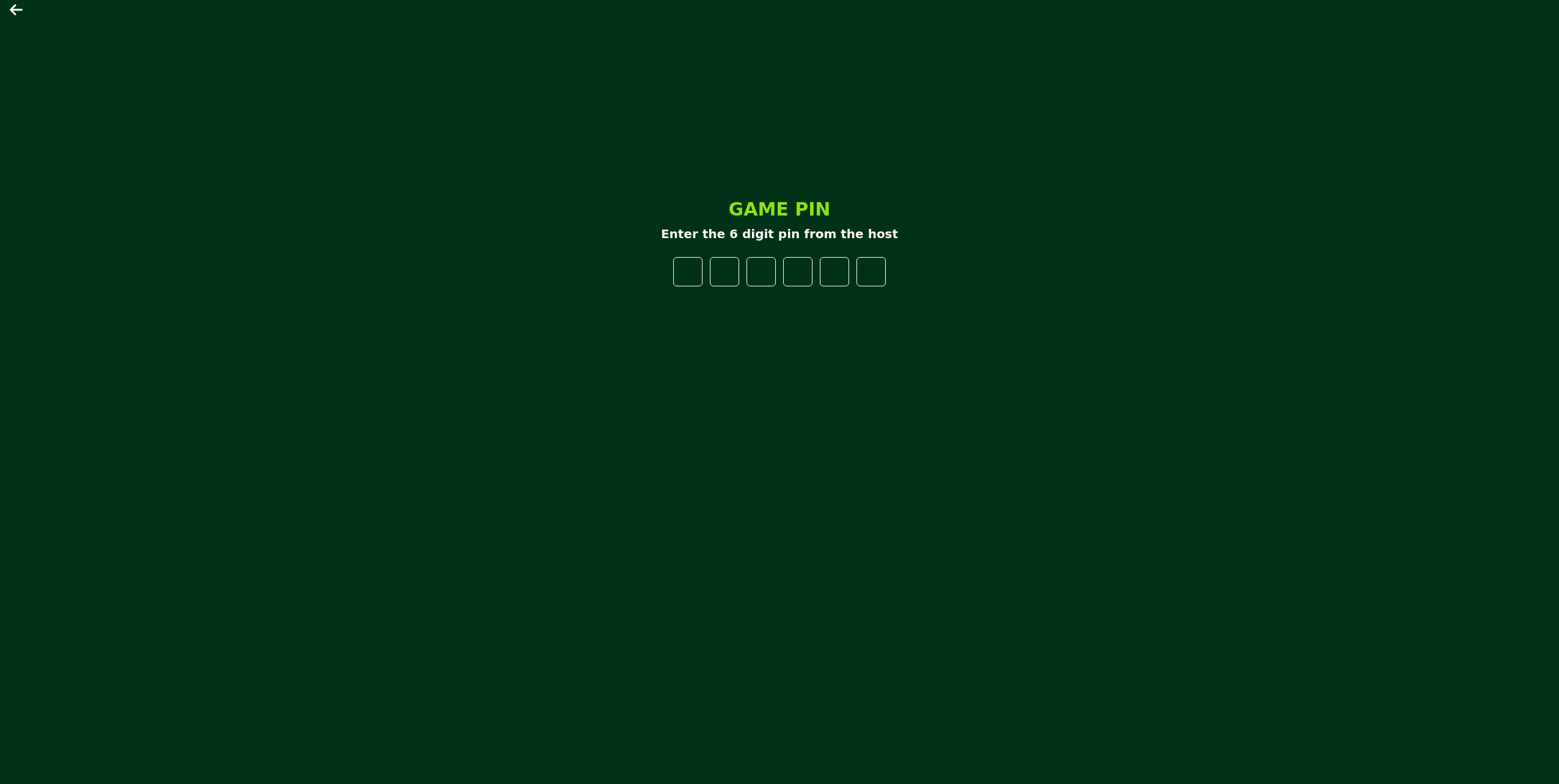
type input "*"
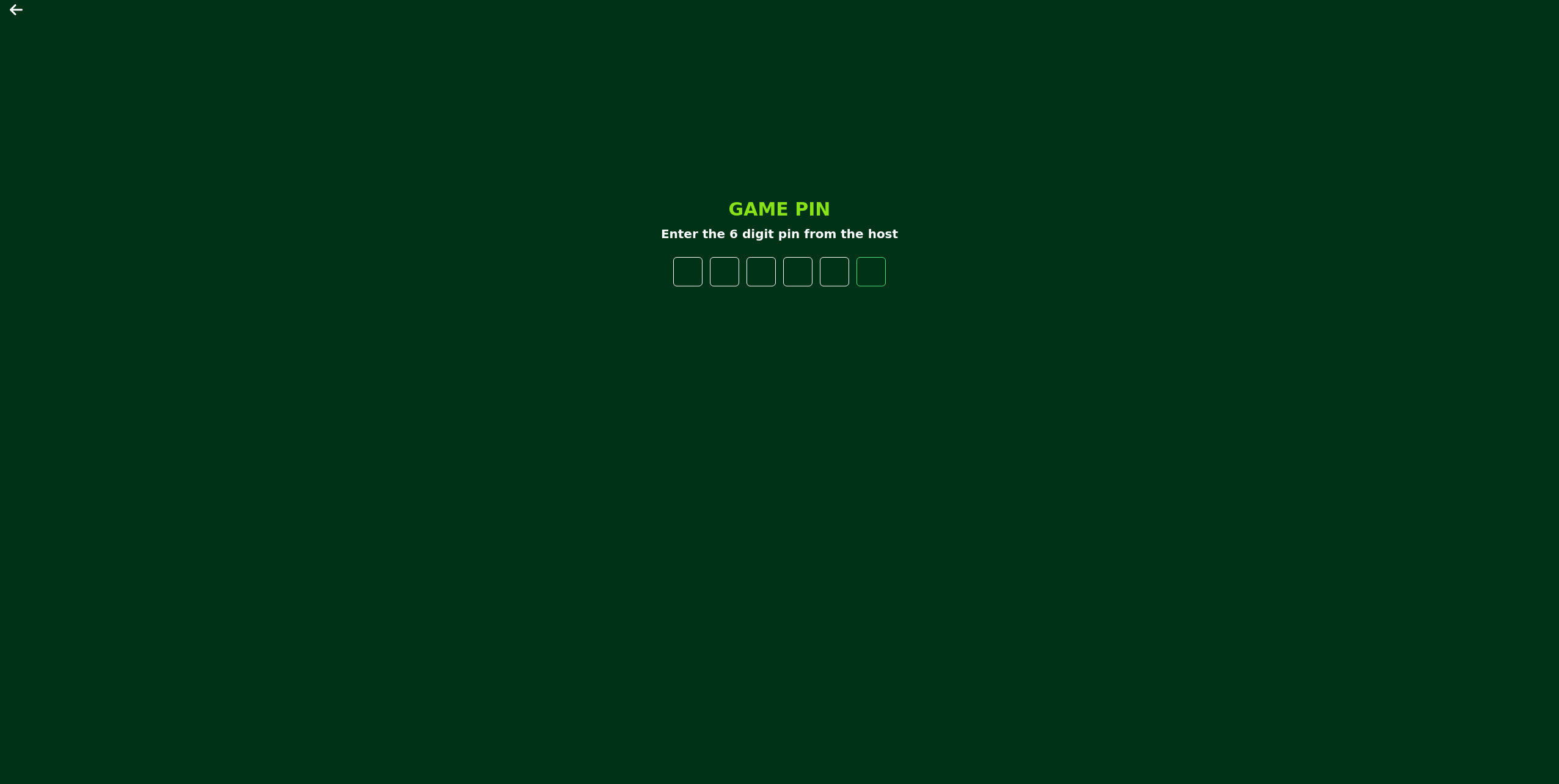
type input "*"
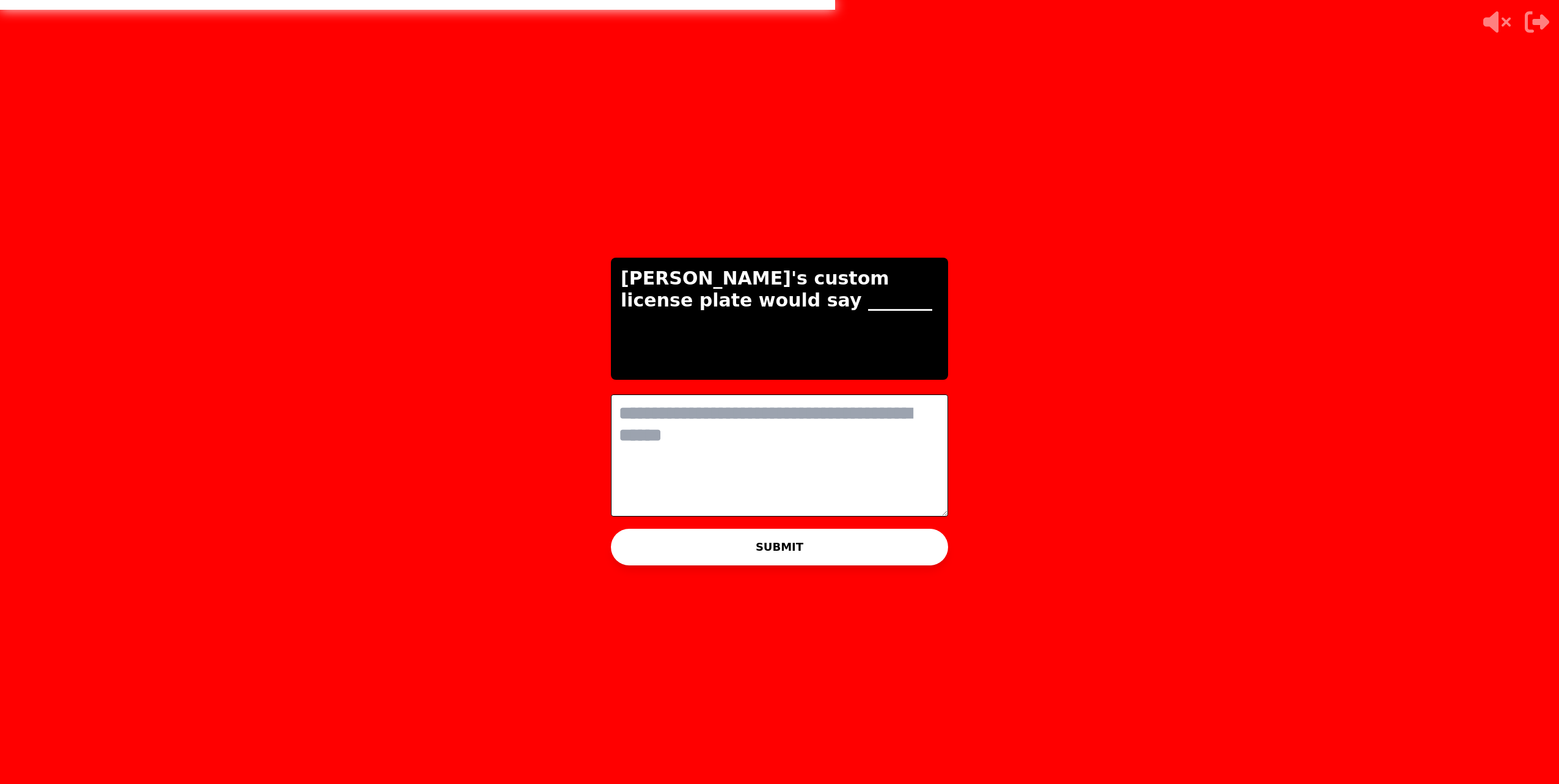
click at [834, 421] on textarea at bounding box center [779, 456] width 337 height 122
drag, startPoint x: 224, startPoint y: 1, endPoint x: 726, endPoint y: 439, distance: 666.2
click at [726, 439] on textarea at bounding box center [779, 456] width 337 height 122
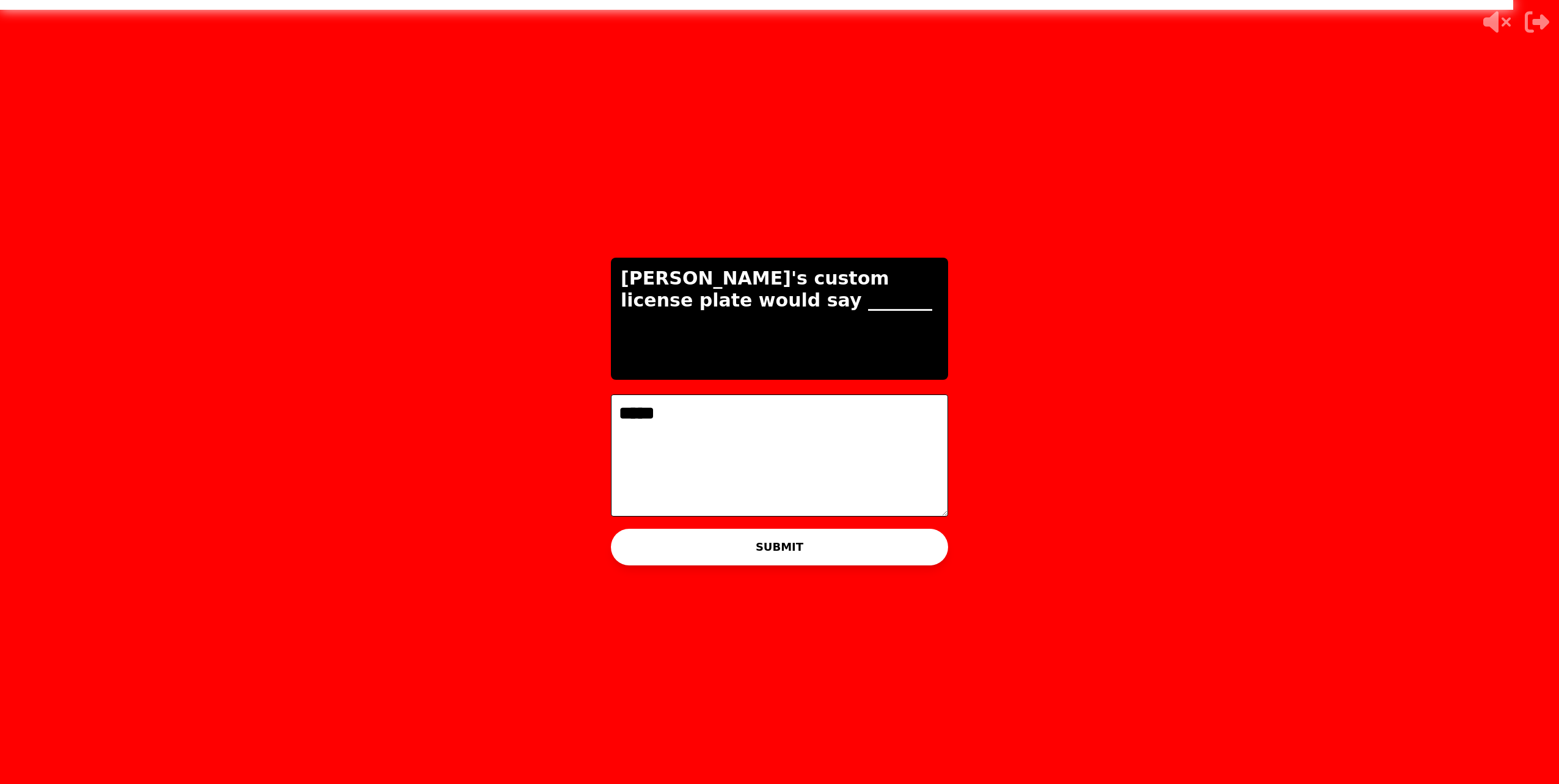
type textarea "******"
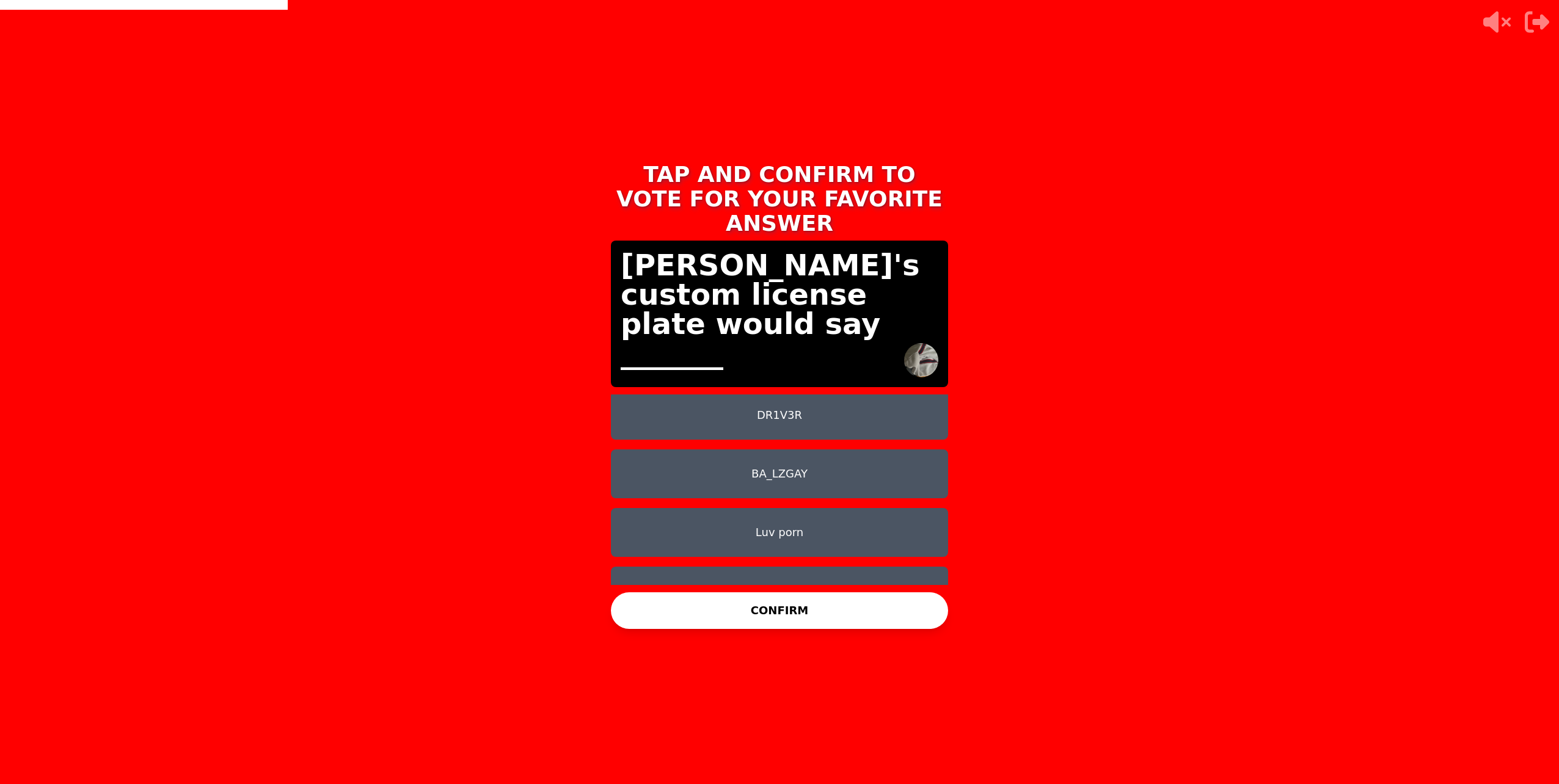
scroll to position [68, 0]
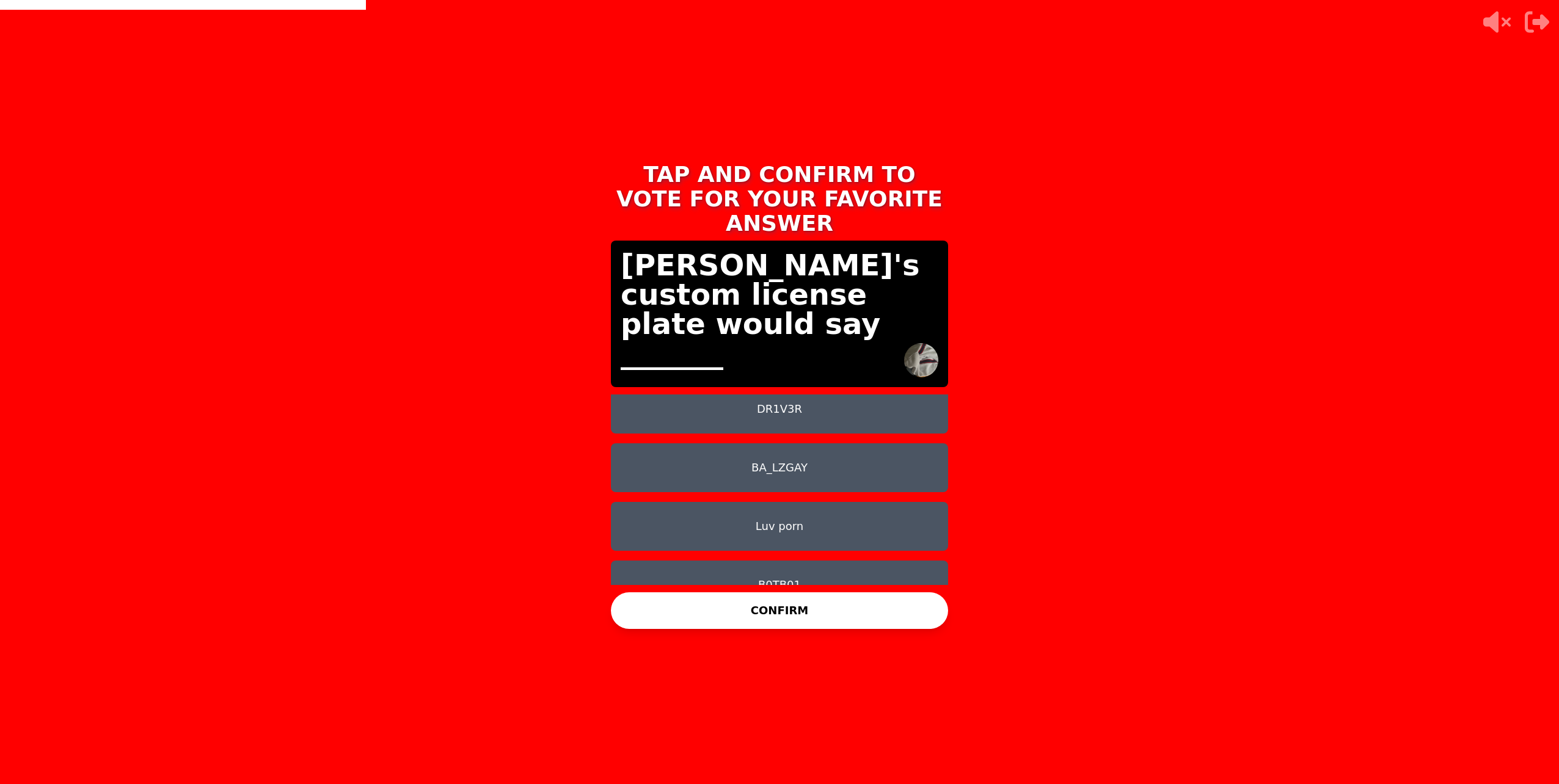
click at [792, 511] on button "Luv porn" at bounding box center [779, 526] width 337 height 49
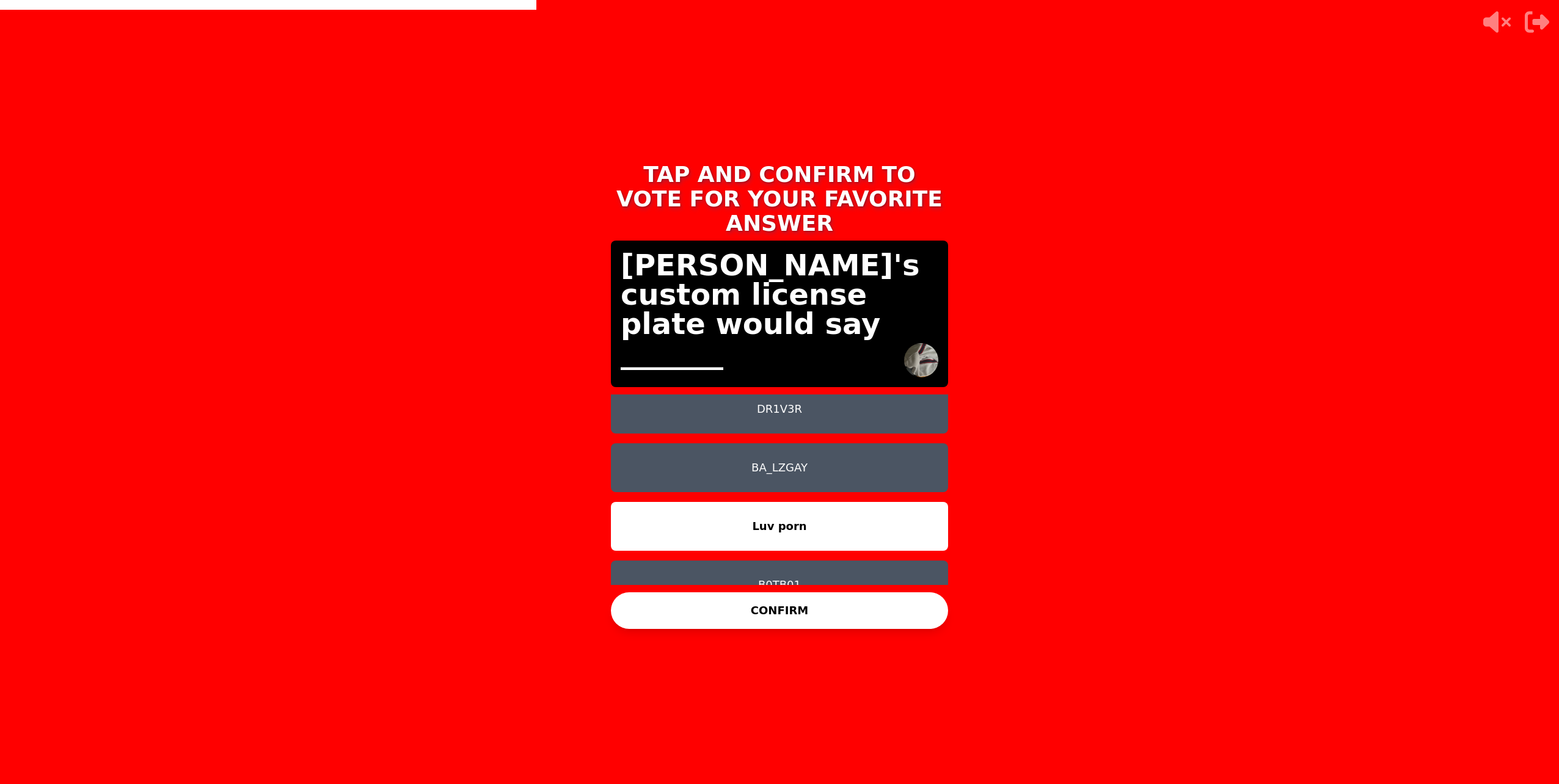
drag, startPoint x: 840, startPoint y: 604, endPoint x: 833, endPoint y: 603, distance: 7.1
click at [837, 603] on button "CONFIRM" at bounding box center [779, 610] width 337 height 37
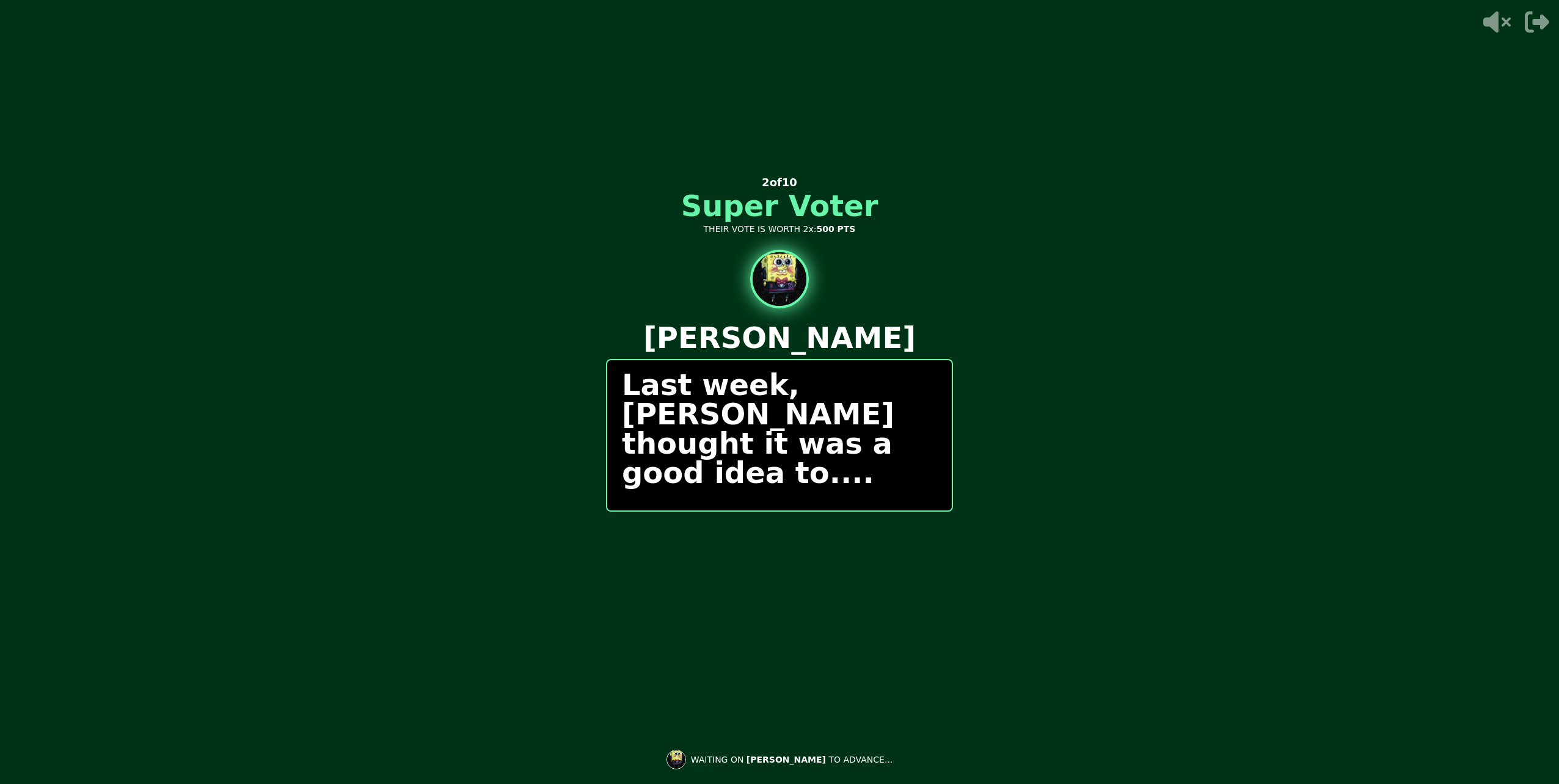
click at [1128, 378] on video at bounding box center [779, 392] width 1559 height 784
drag, startPoint x: 482, startPoint y: 433, endPoint x: 507, endPoint y: 433, distance: 25.0
click at [501, 433] on video at bounding box center [779, 392] width 1559 height 784
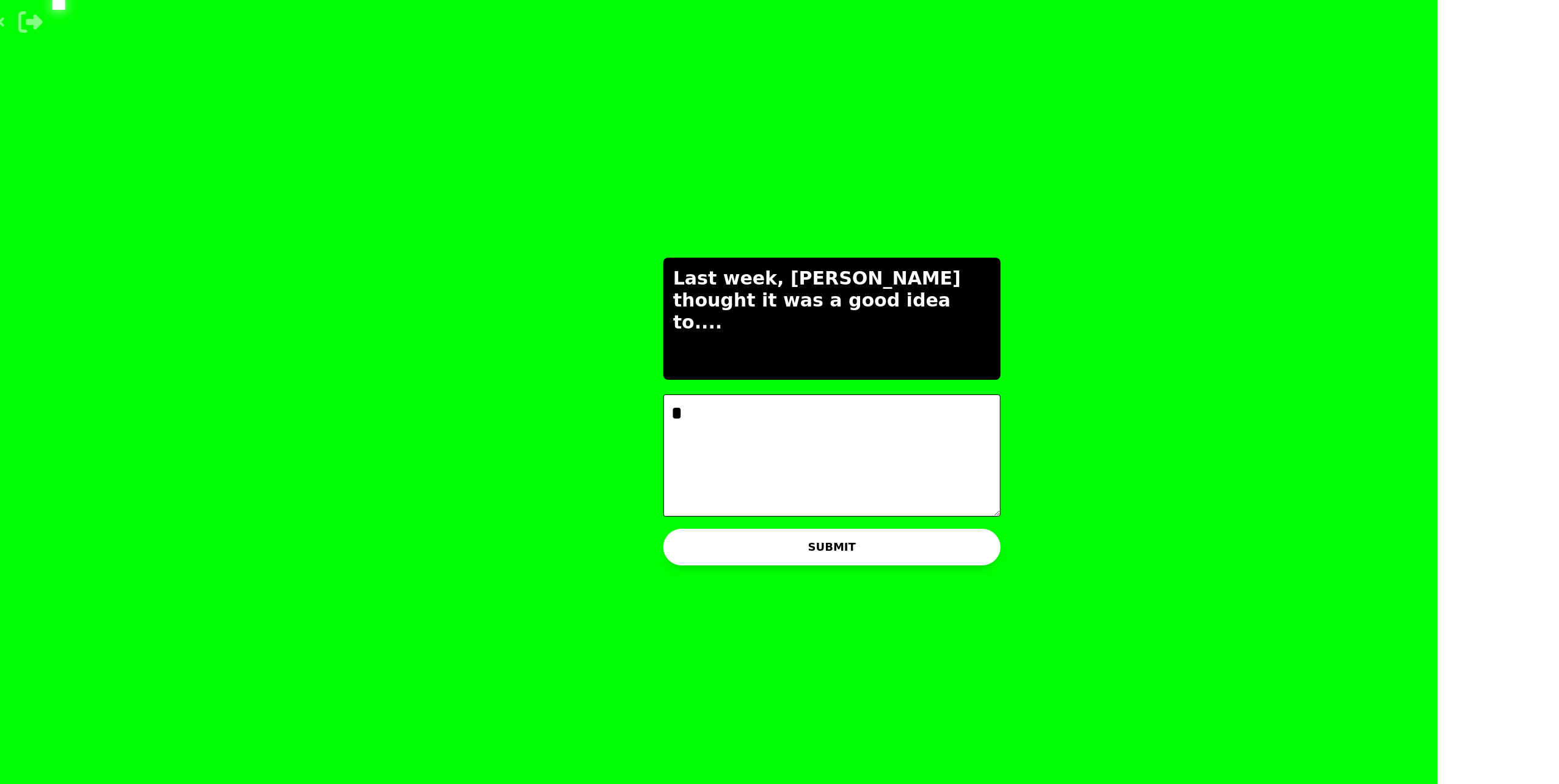
scroll to position [0, 0]
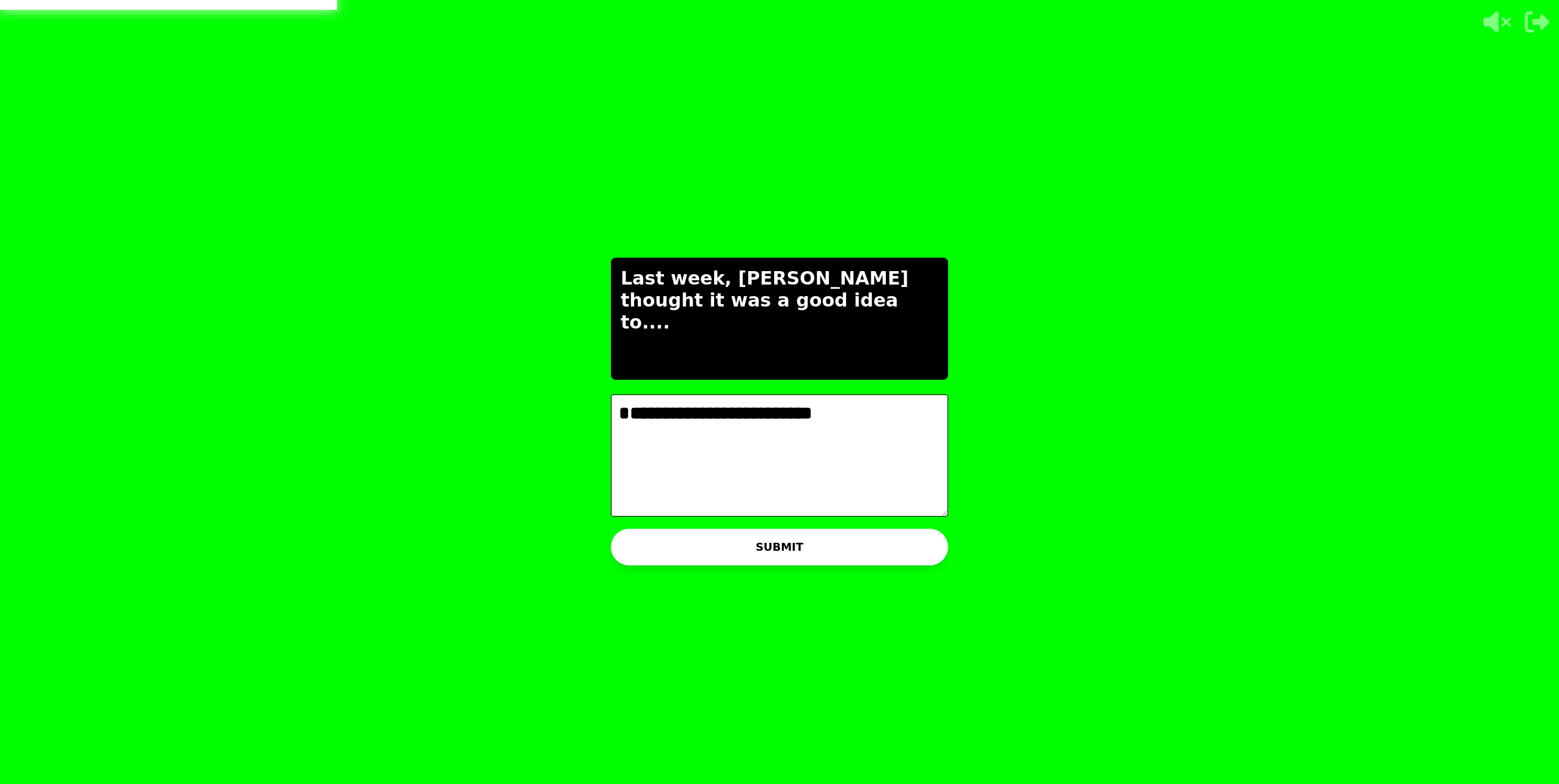
type textarea "**********"
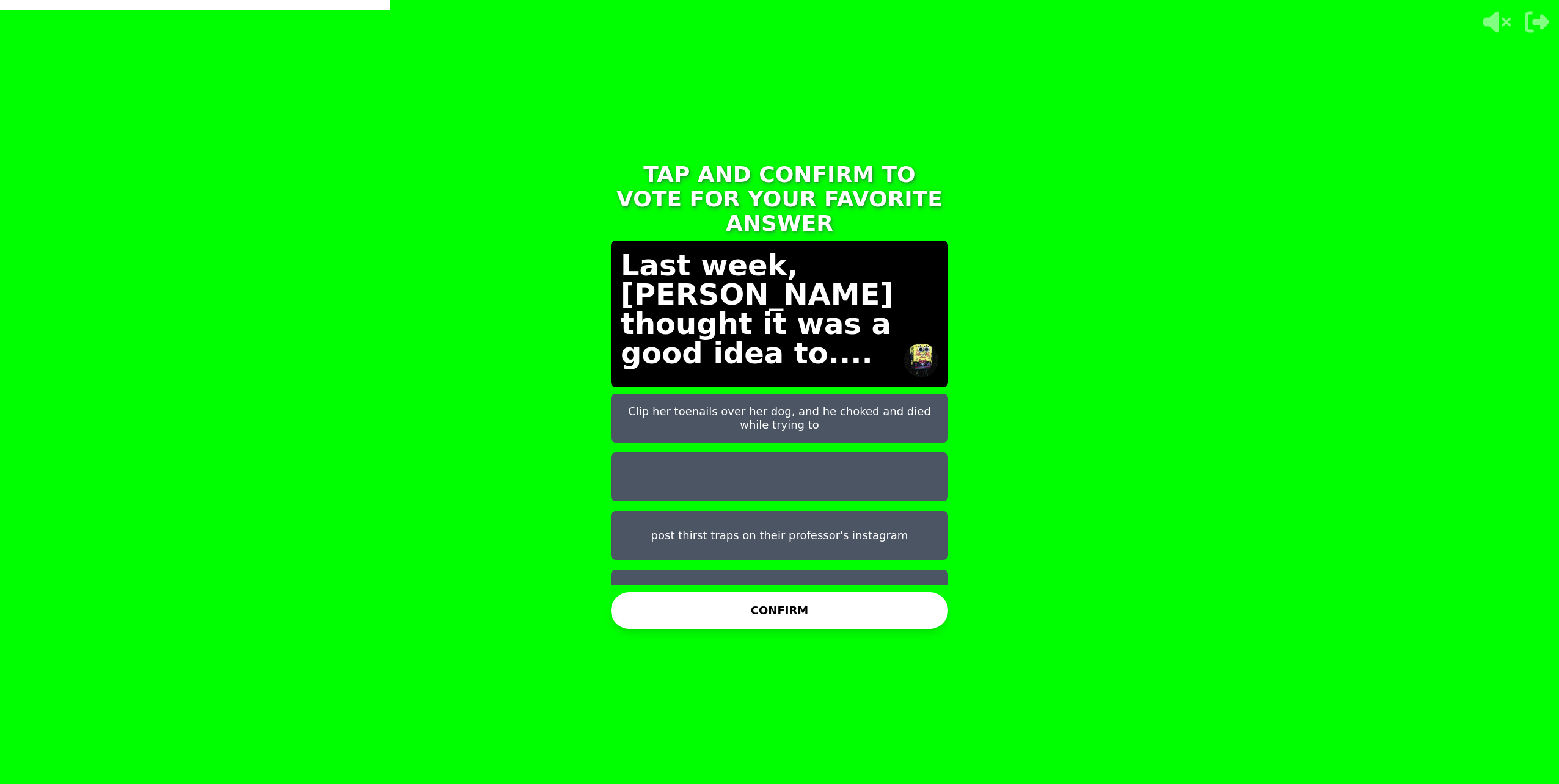
scroll to position [61, 0]
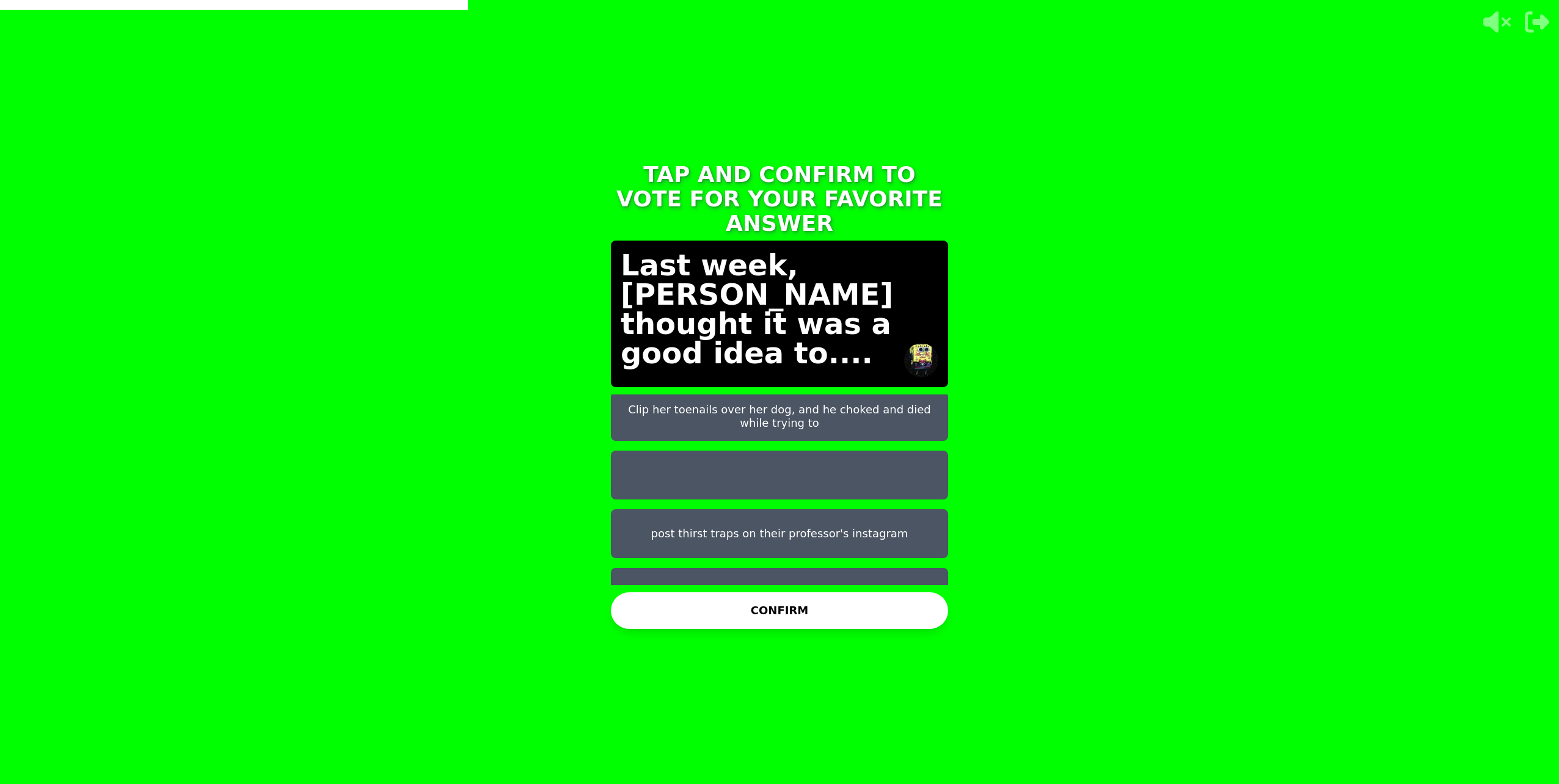
click at [808, 568] on button "Peg an emo fem boy" at bounding box center [779, 592] width 337 height 49
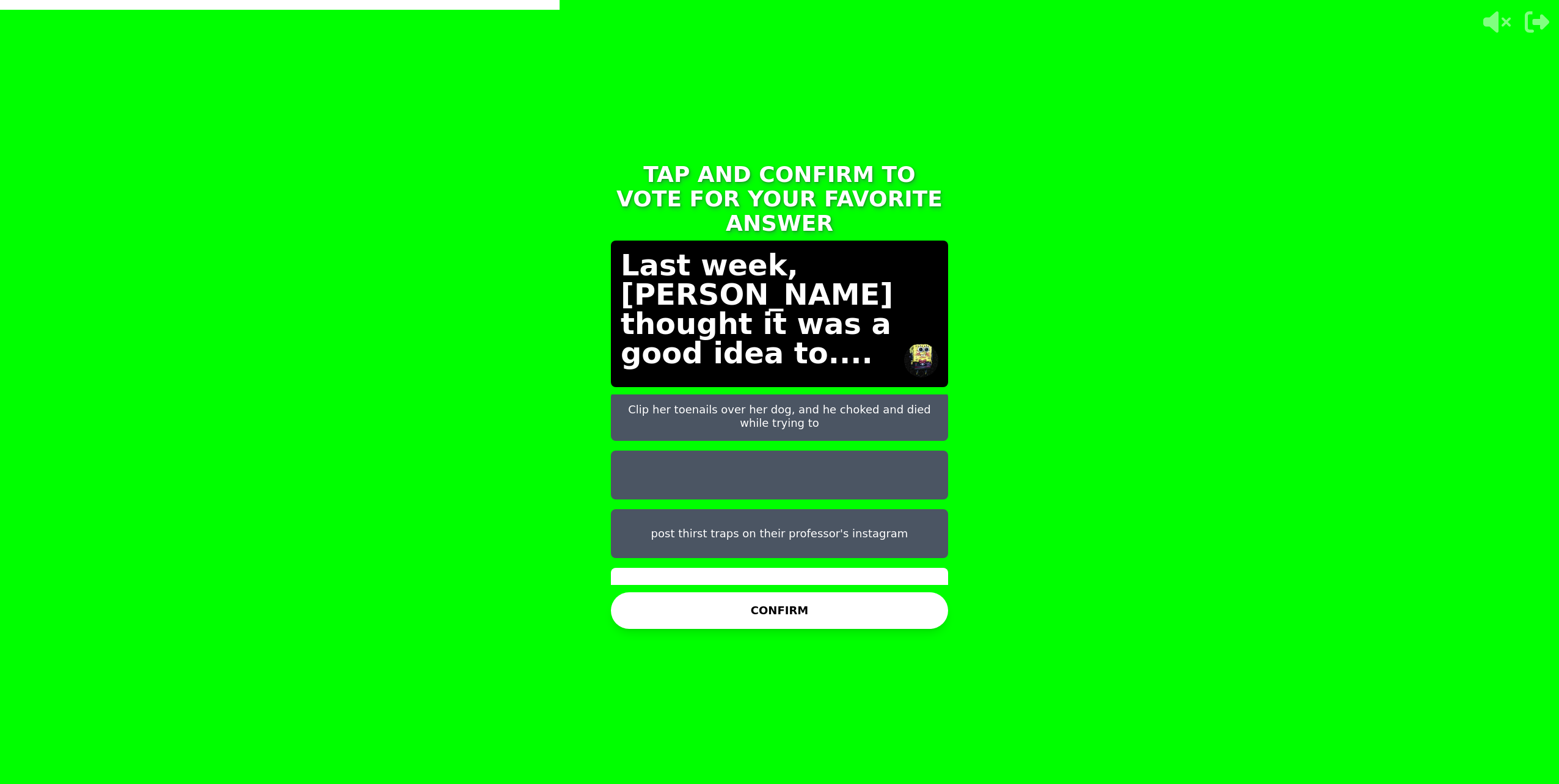
click at [795, 616] on button "CONFIRM" at bounding box center [779, 610] width 337 height 37
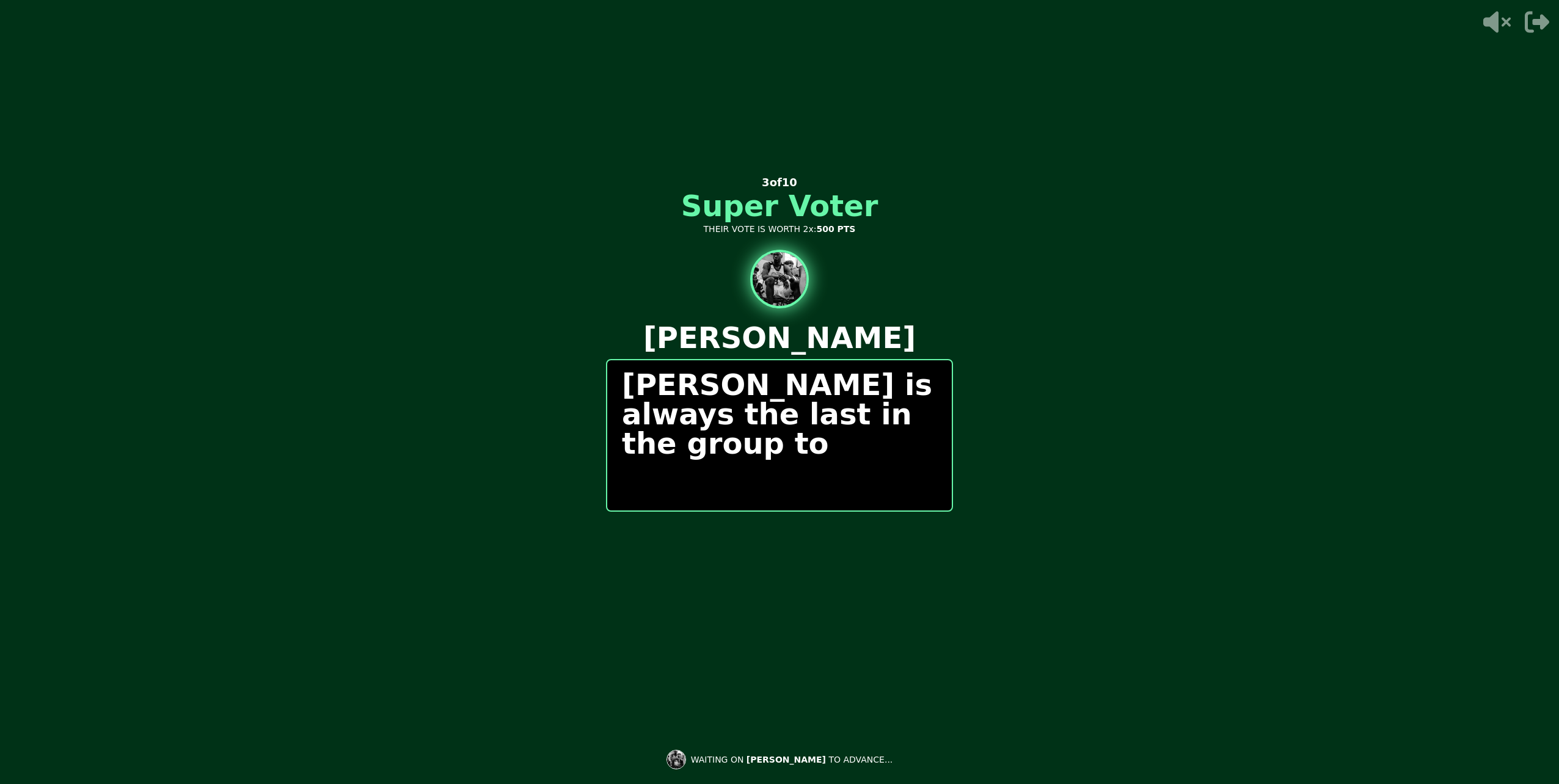
click at [832, 510] on div "[PERSON_NAME] is always the last in the group to" at bounding box center [779, 435] width 347 height 153
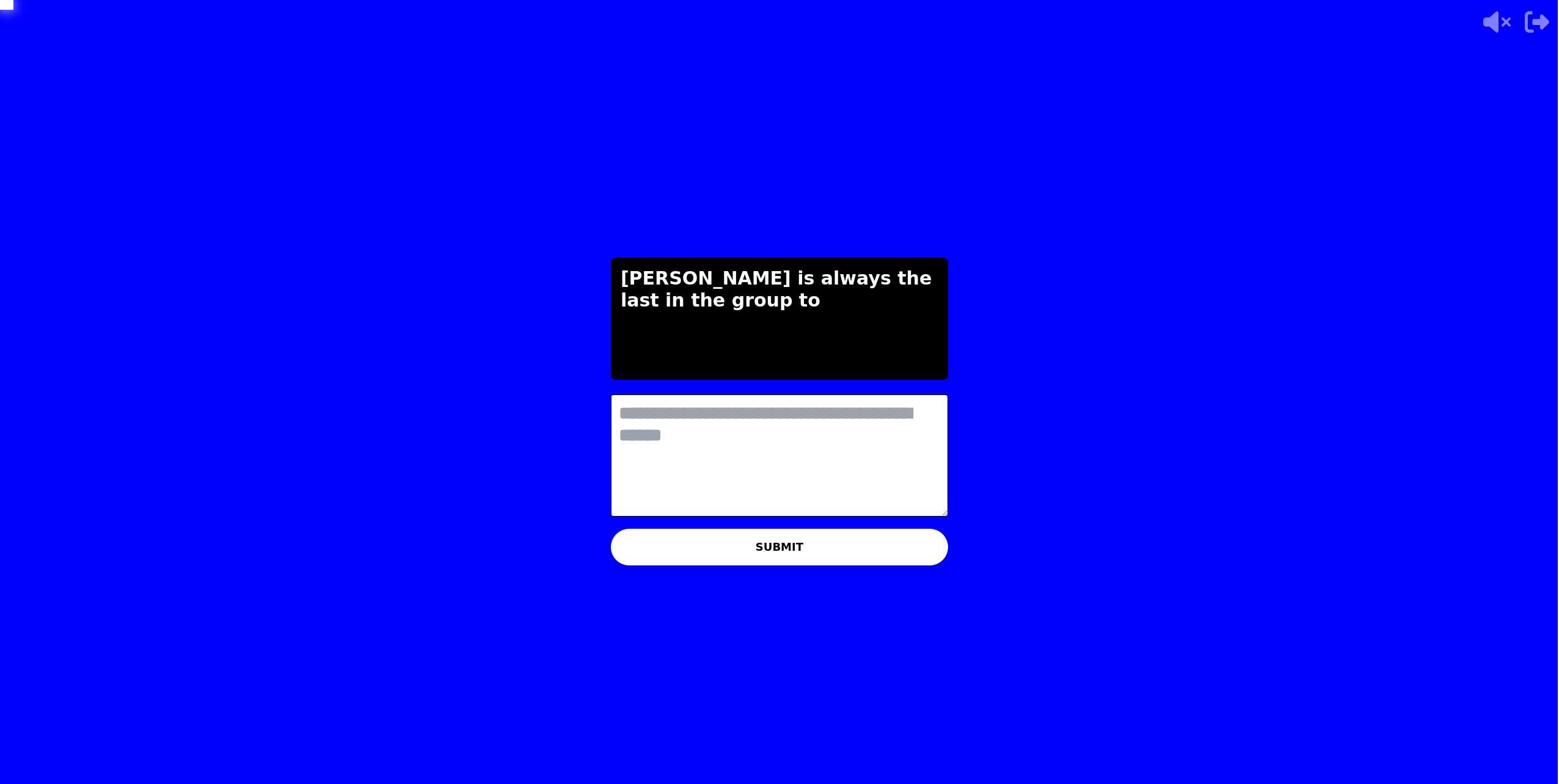
scroll to position [0, 0]
drag, startPoint x: 731, startPoint y: 461, endPoint x: 698, endPoint y: 524, distance: 71.1
click at [698, 524] on div "THE IMPOSTER IS THINKING THINKING LIKE A HUMAN... [PERSON_NAME] is always the l…" at bounding box center [779, 392] width 366 height 784
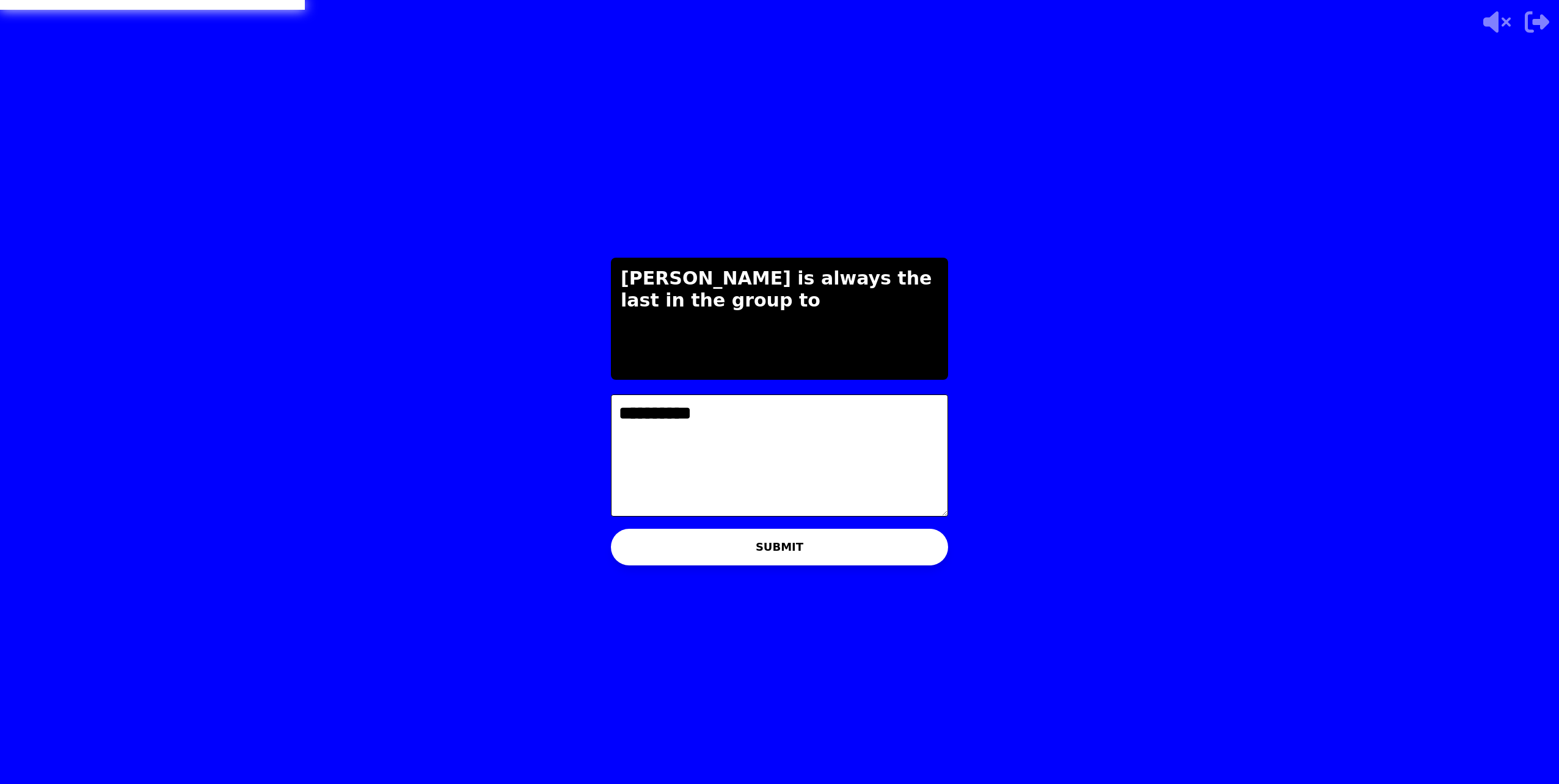
type textarea "**********"
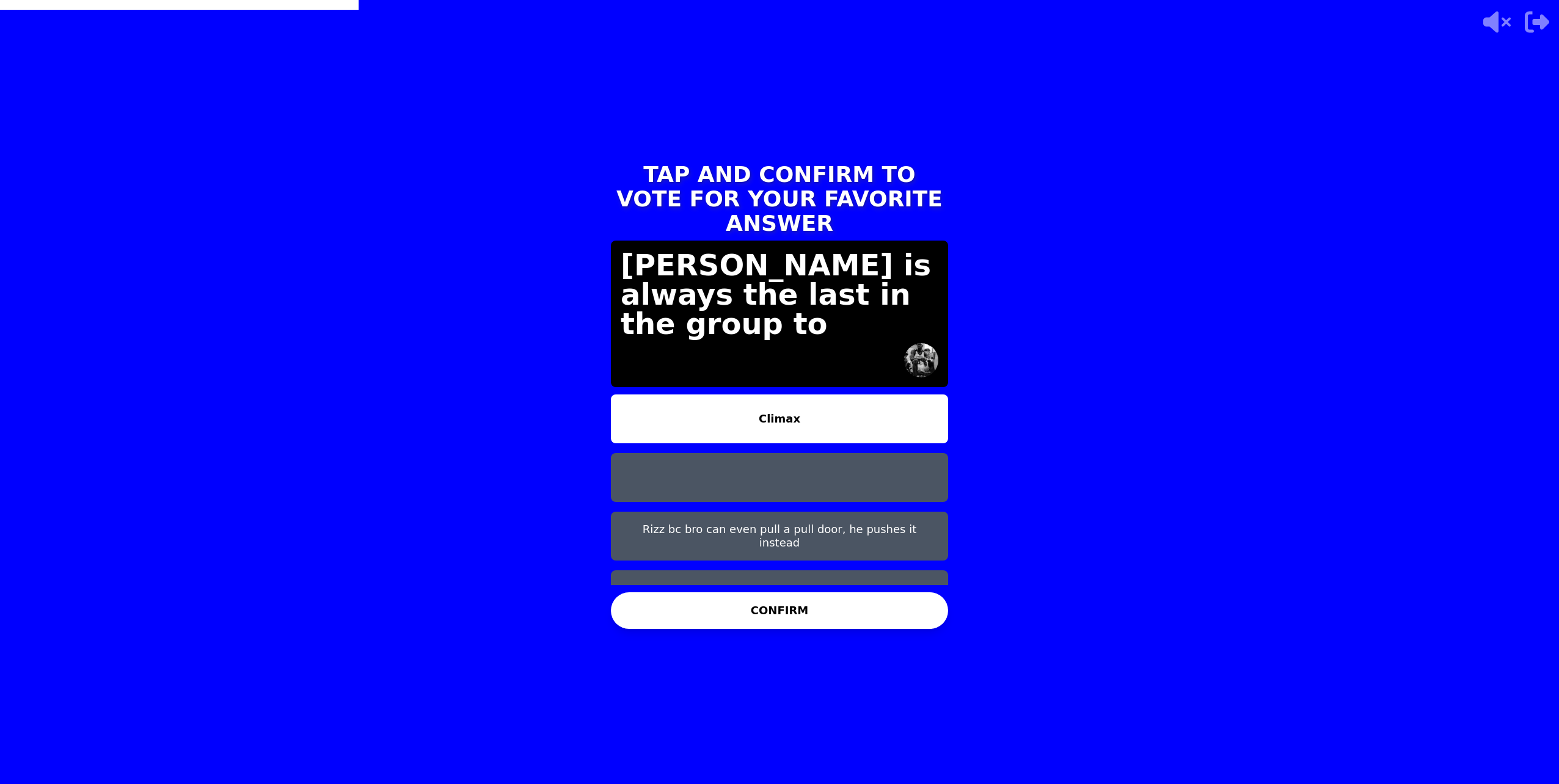
click at [717, 395] on button "Climax" at bounding box center [779, 419] width 337 height 49
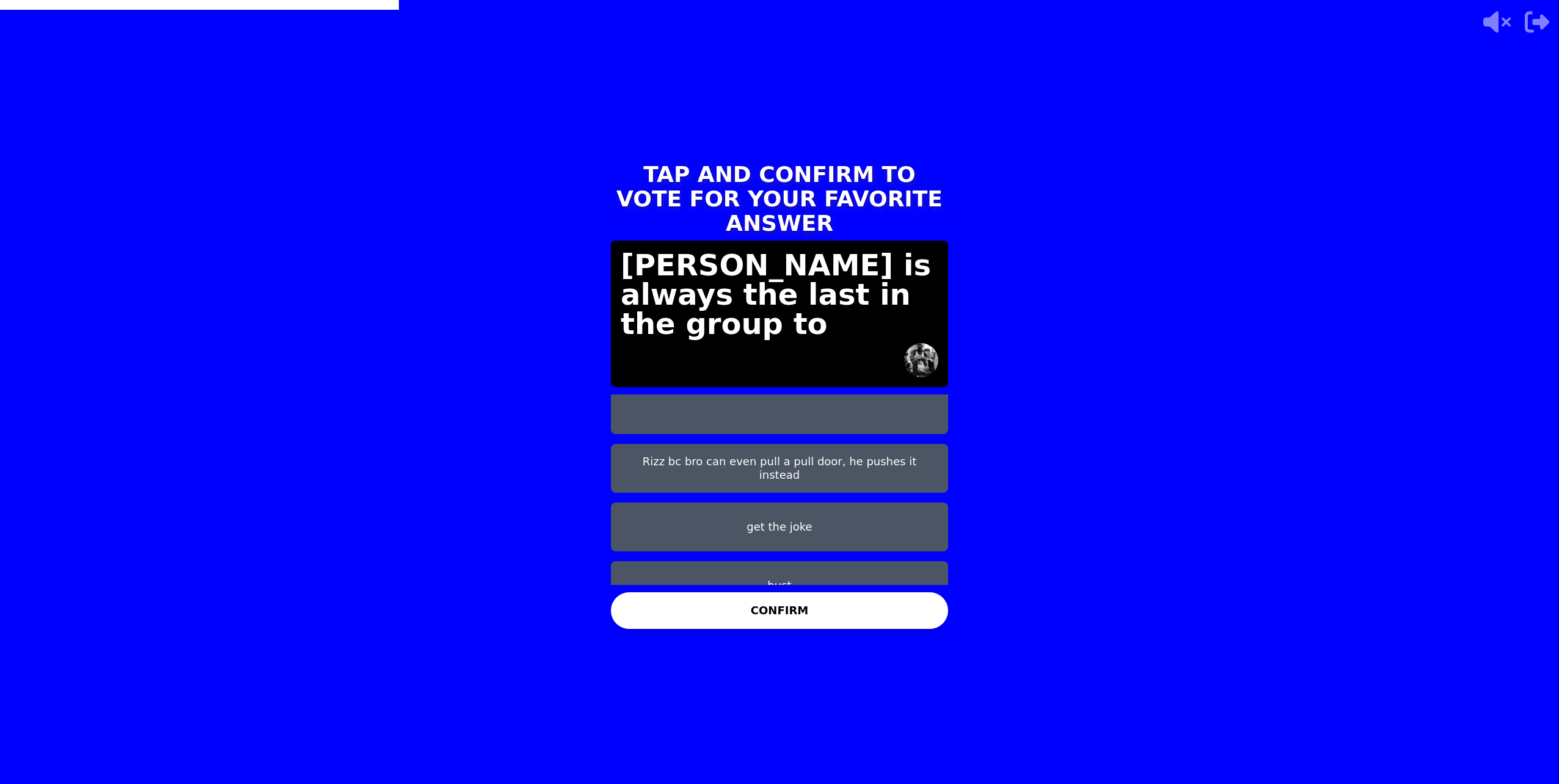
scroll to position [68, 0]
click at [761, 563] on button "bust" at bounding box center [779, 585] width 337 height 49
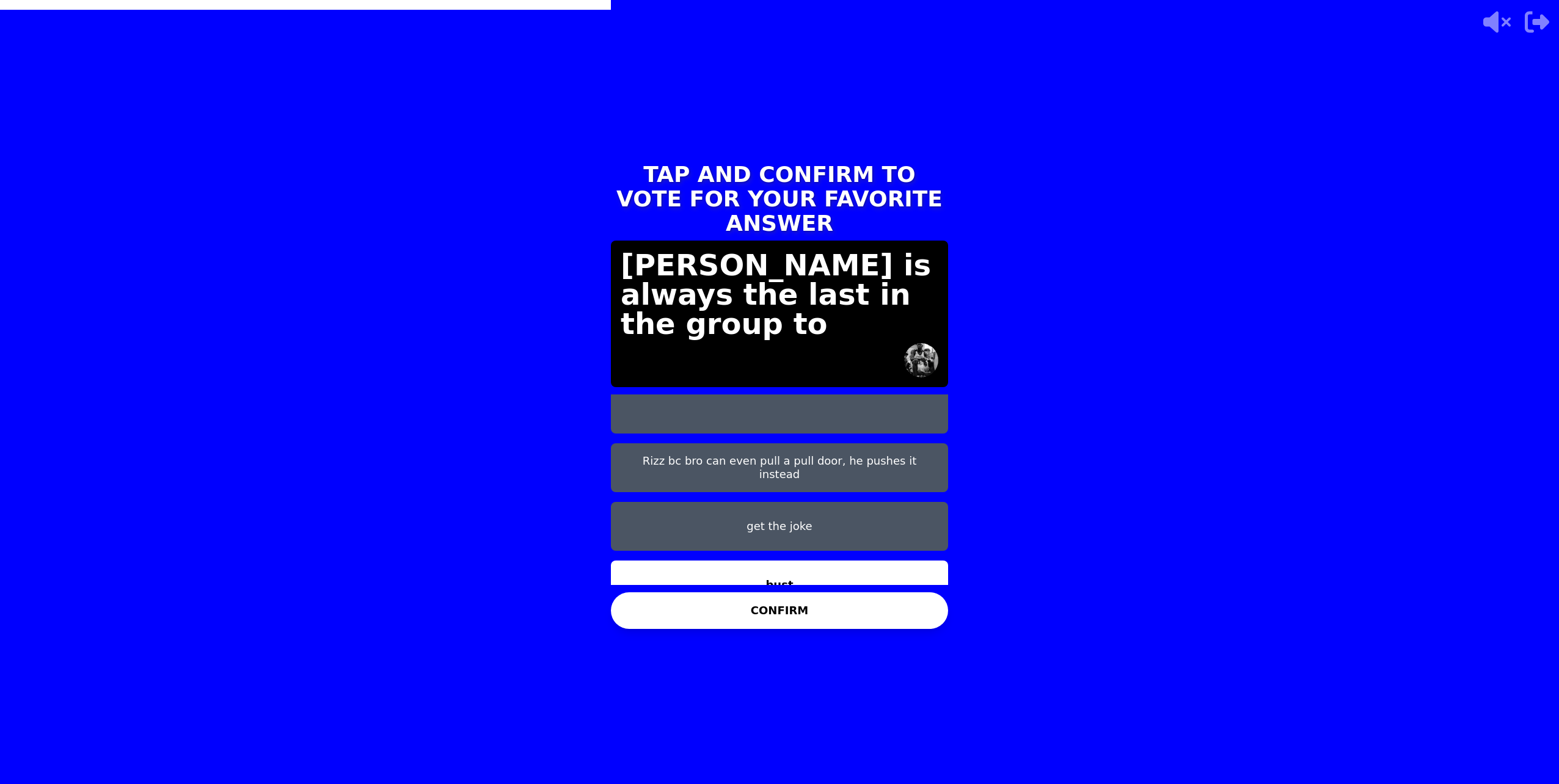
click at [833, 620] on button "CONFIRM" at bounding box center [779, 610] width 337 height 37
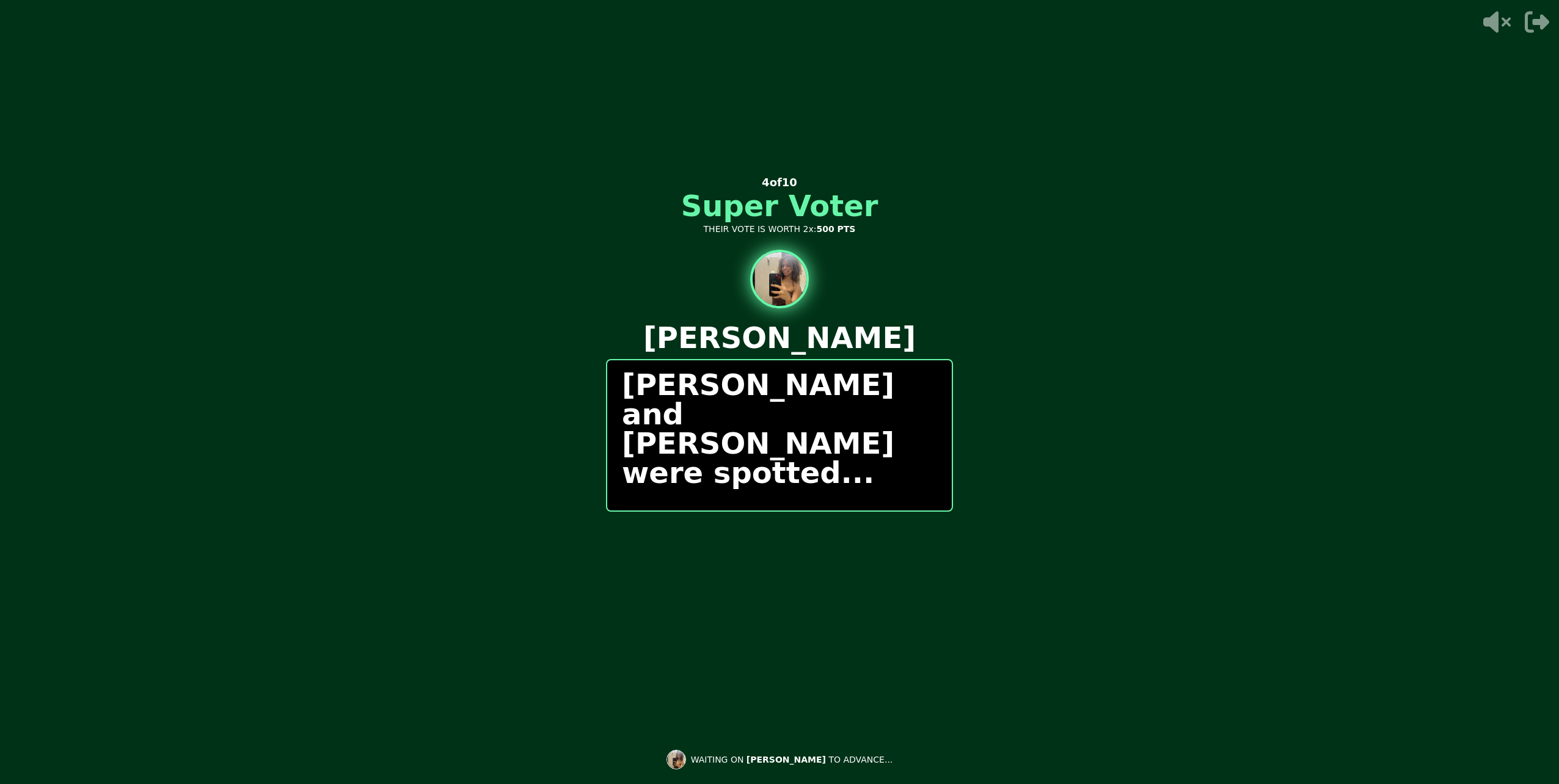
click at [747, 489] on div "[PERSON_NAME] and [PERSON_NAME] were spotted..." at bounding box center [779, 435] width 347 height 153
click at [759, 504] on div "[PERSON_NAME] and [PERSON_NAME] were spotted..." at bounding box center [779, 435] width 347 height 153
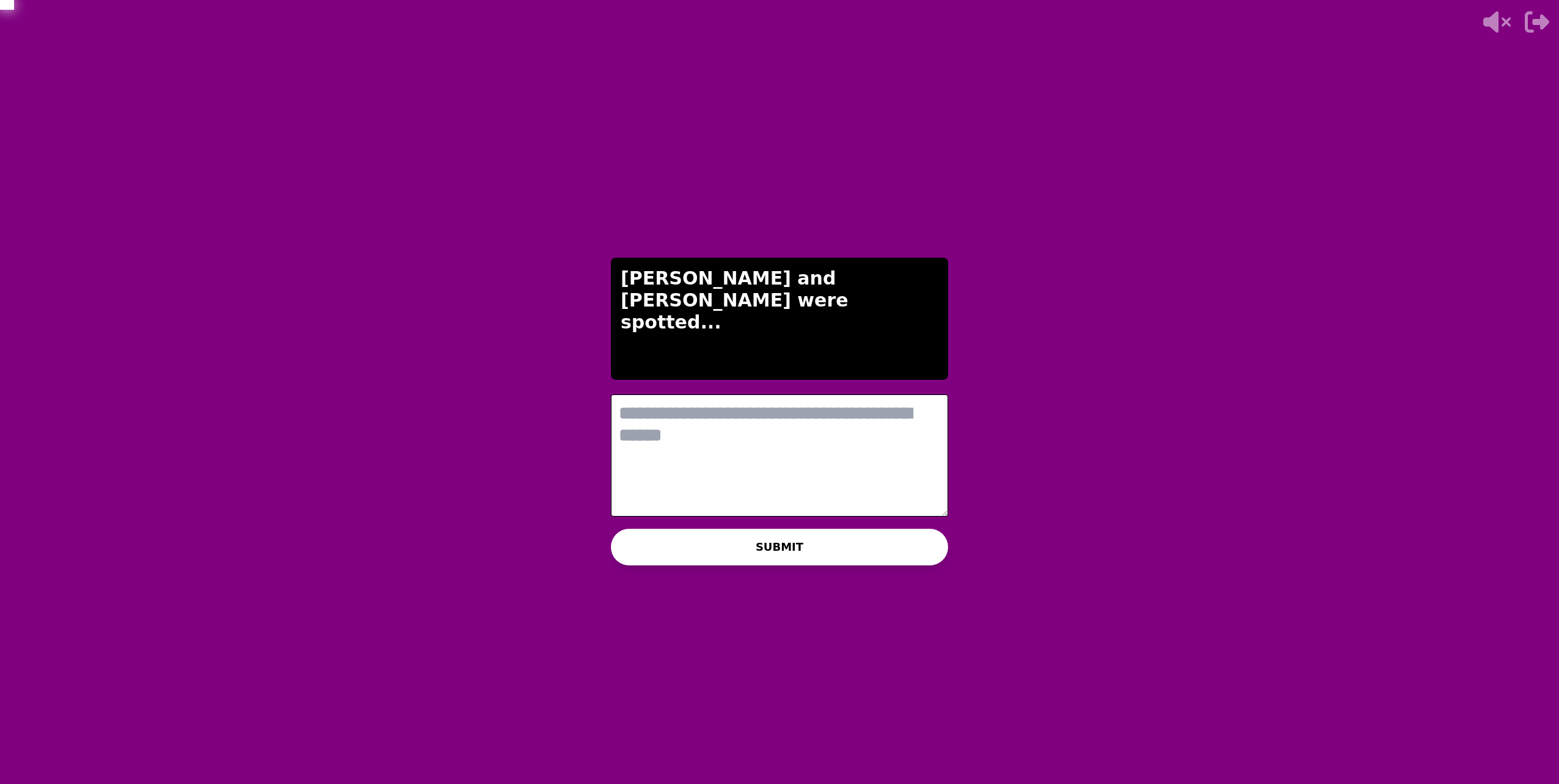
scroll to position [0, 0]
click at [729, 463] on textarea at bounding box center [779, 456] width 337 height 122
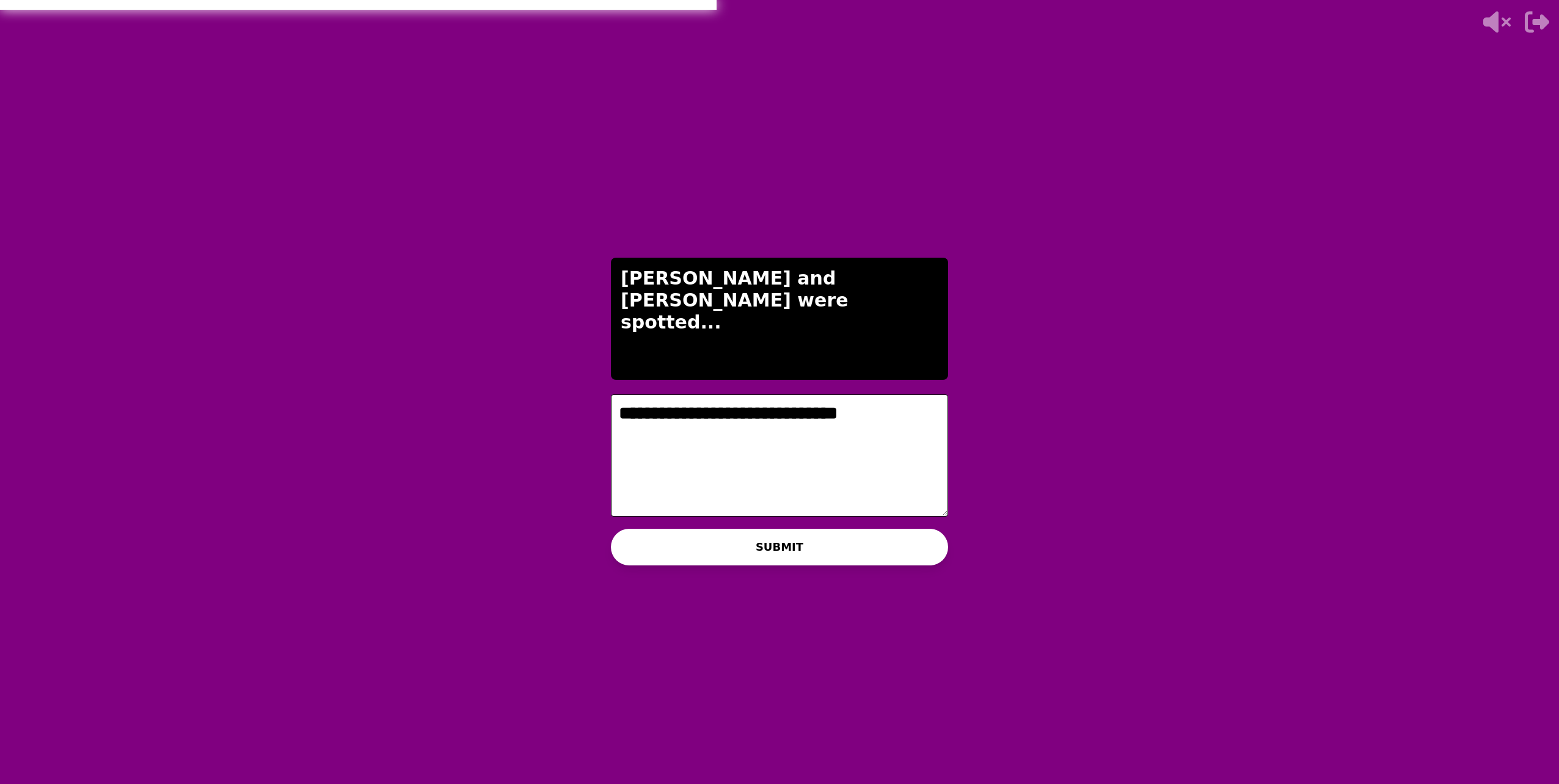
type textarea "**********"
drag, startPoint x: 731, startPoint y: 547, endPoint x: 722, endPoint y: 549, distance: 9.2
click at [722, 549] on button "SUBMIT" at bounding box center [779, 547] width 337 height 37
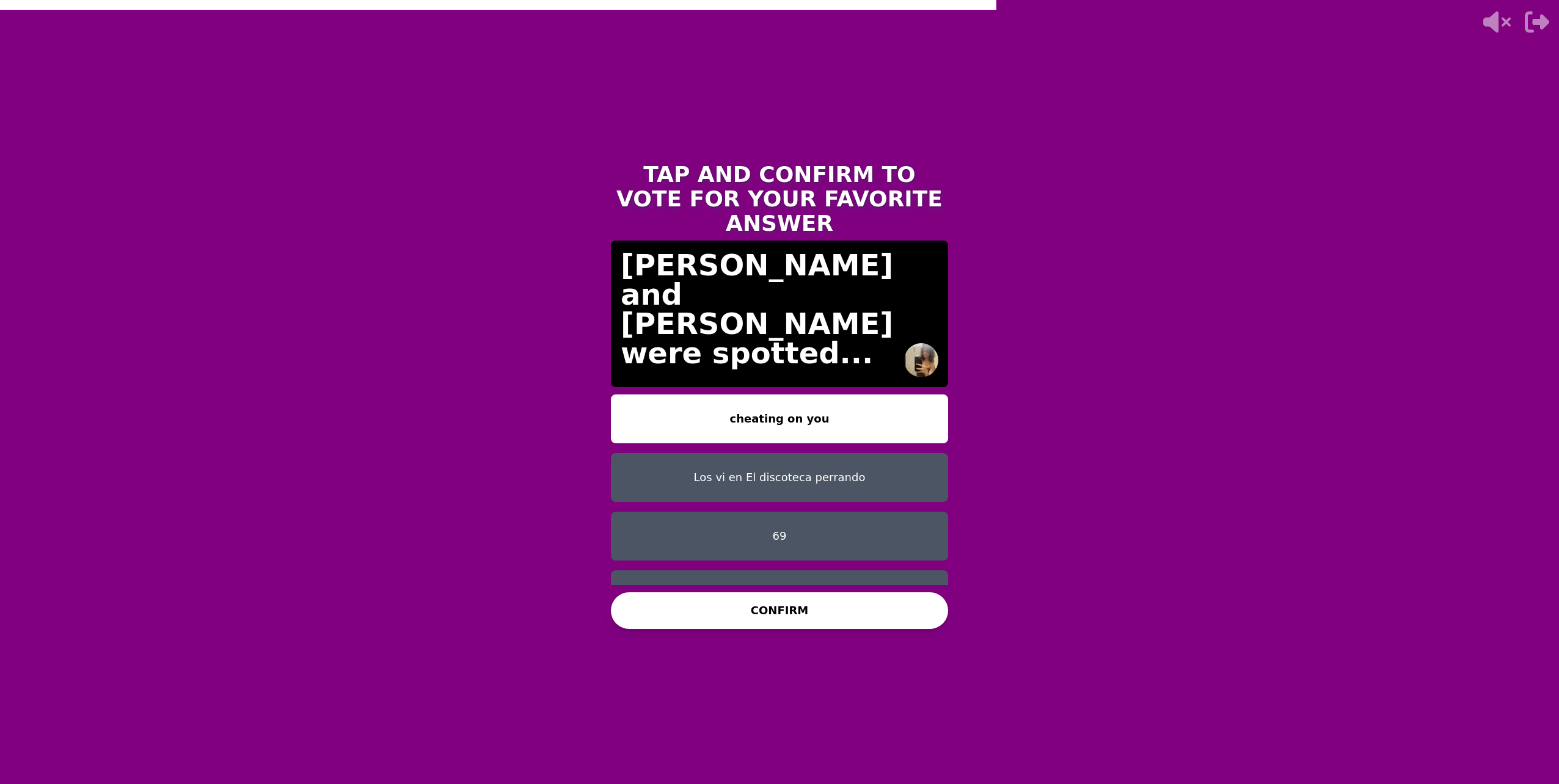
click at [798, 458] on button "Los vi en El discoteca perrando" at bounding box center [779, 478] width 337 height 49
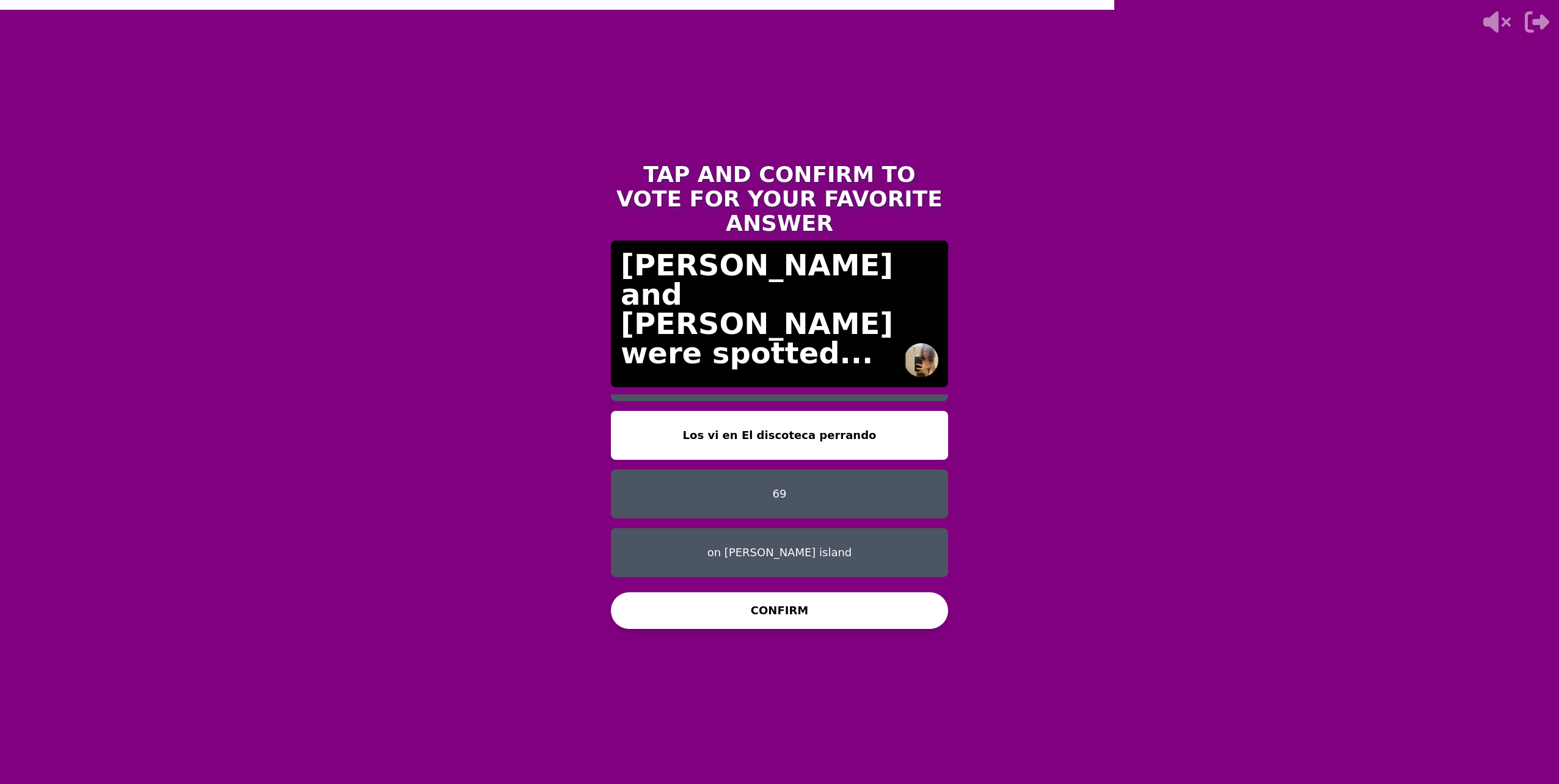
scroll to position [7, 0]
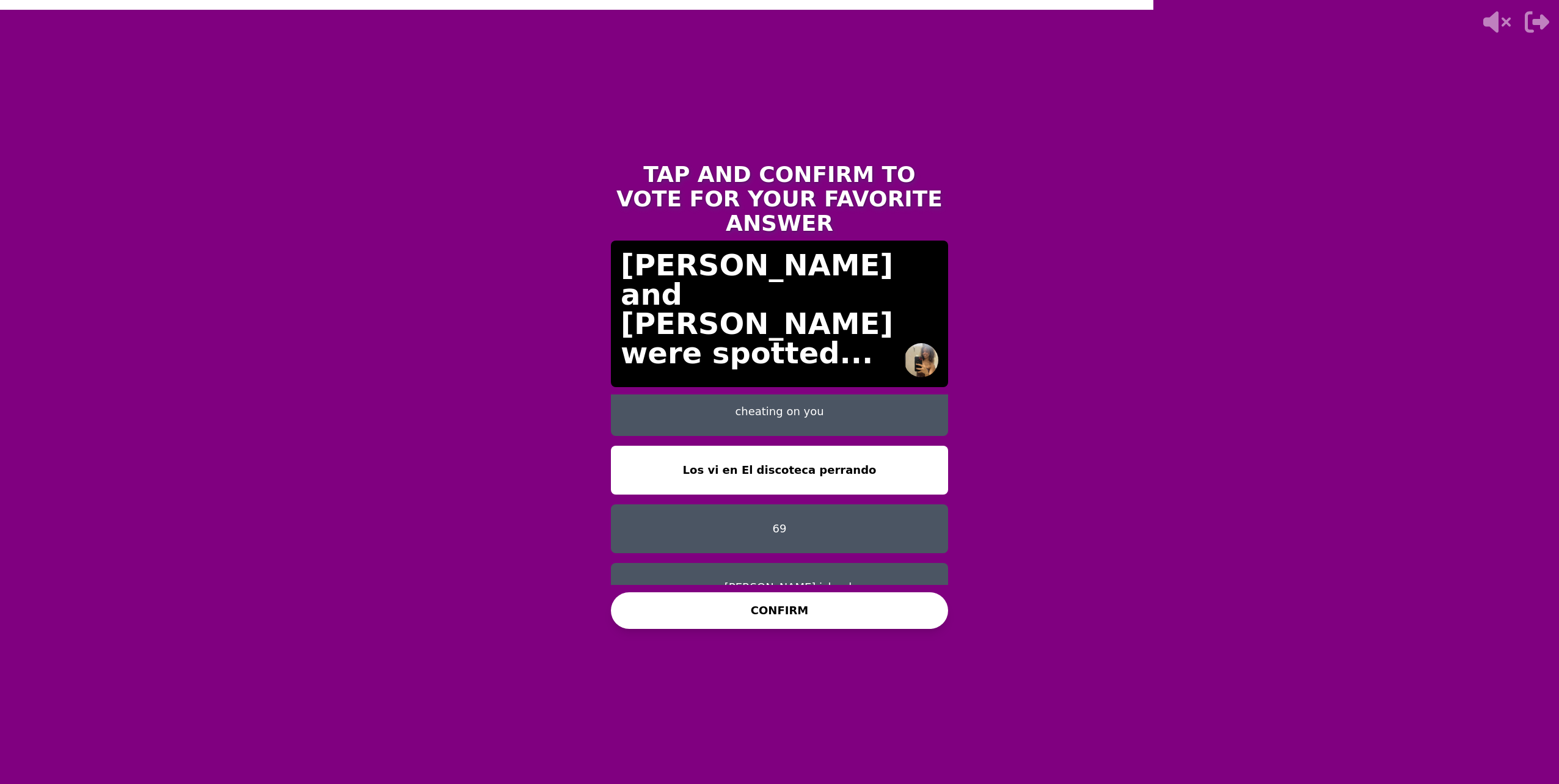
click at [812, 563] on button "on [PERSON_NAME] island" at bounding box center [779, 587] width 337 height 49
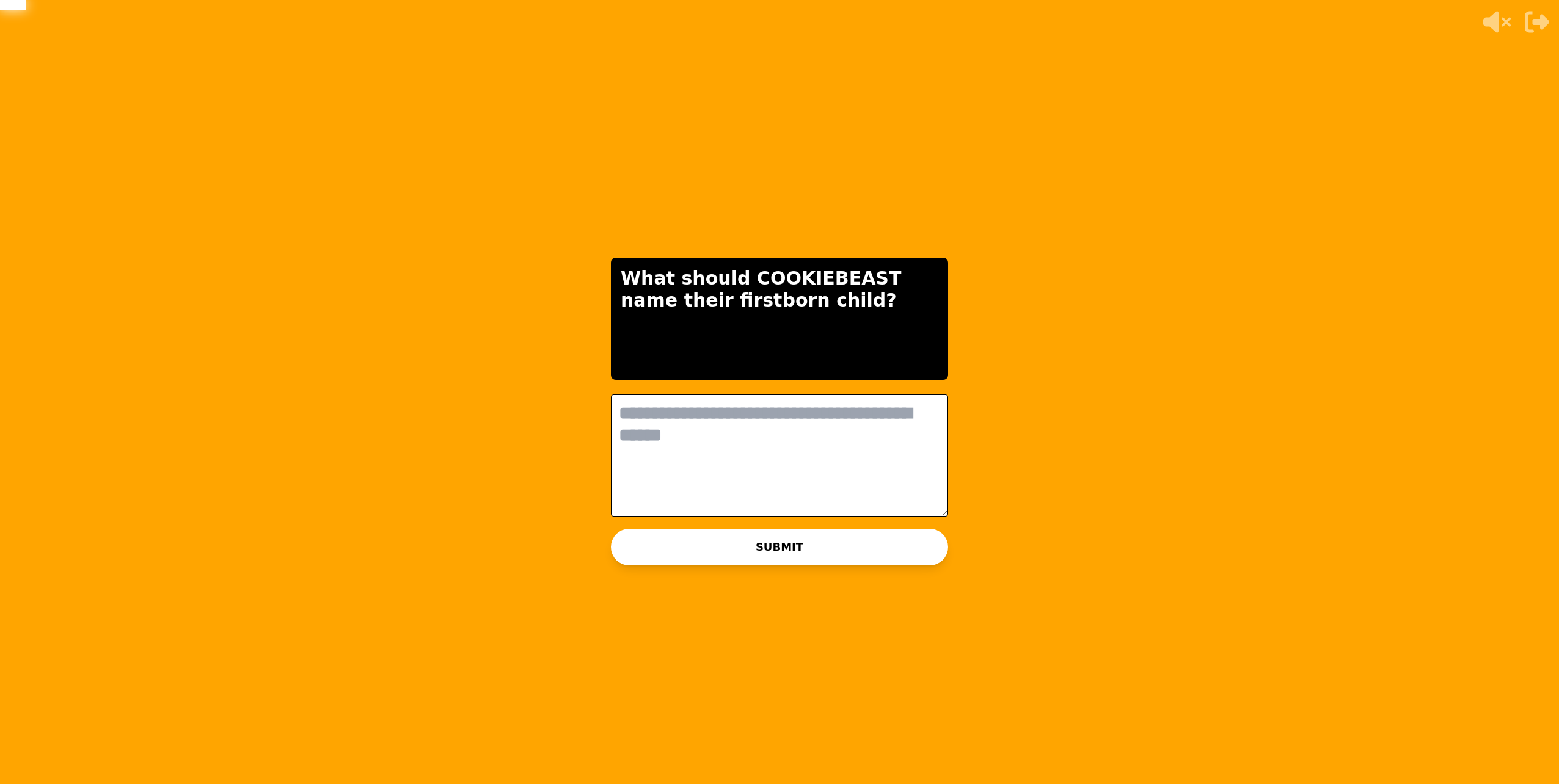
scroll to position [0, 0]
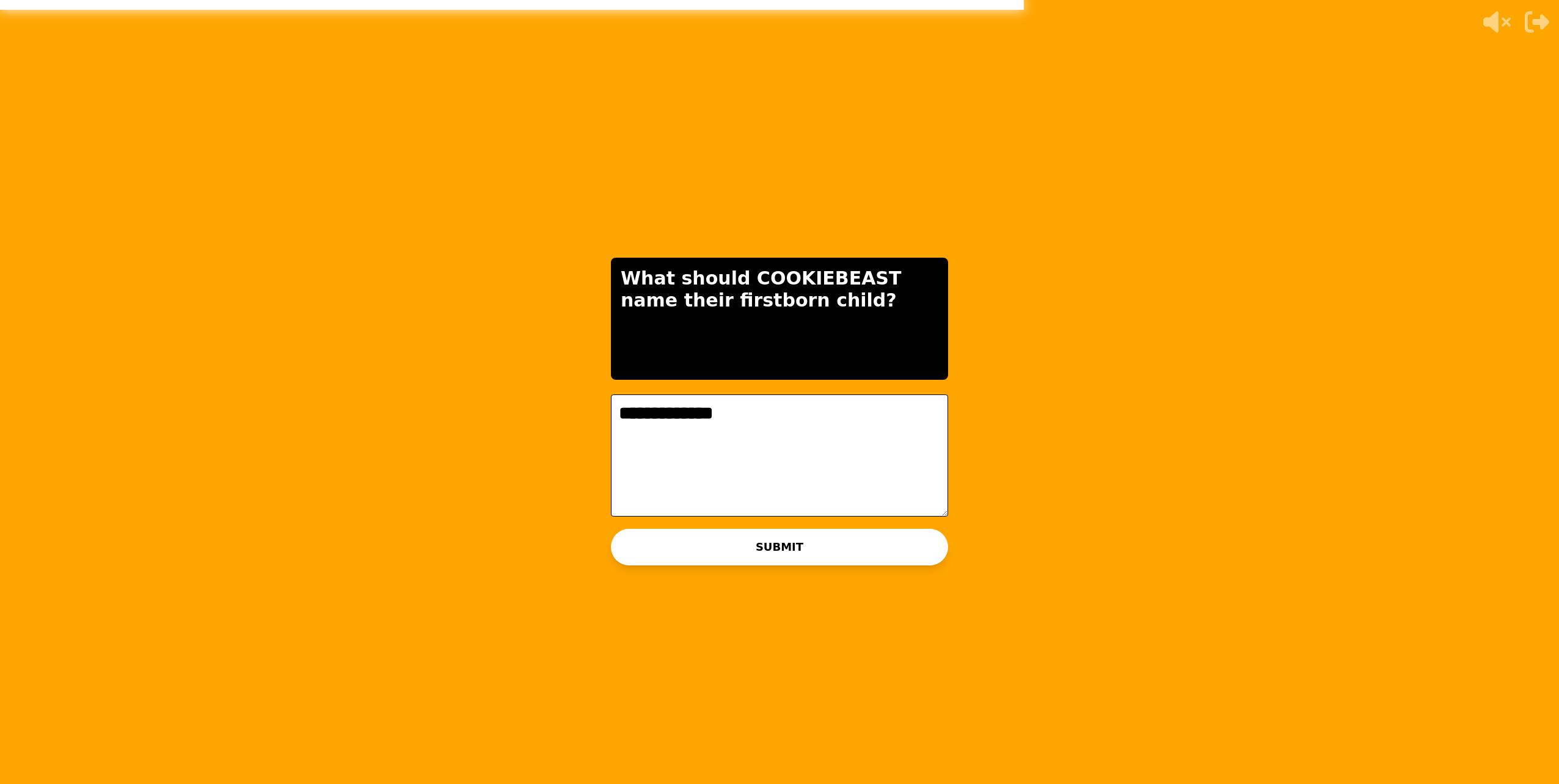
type textarea "**********"
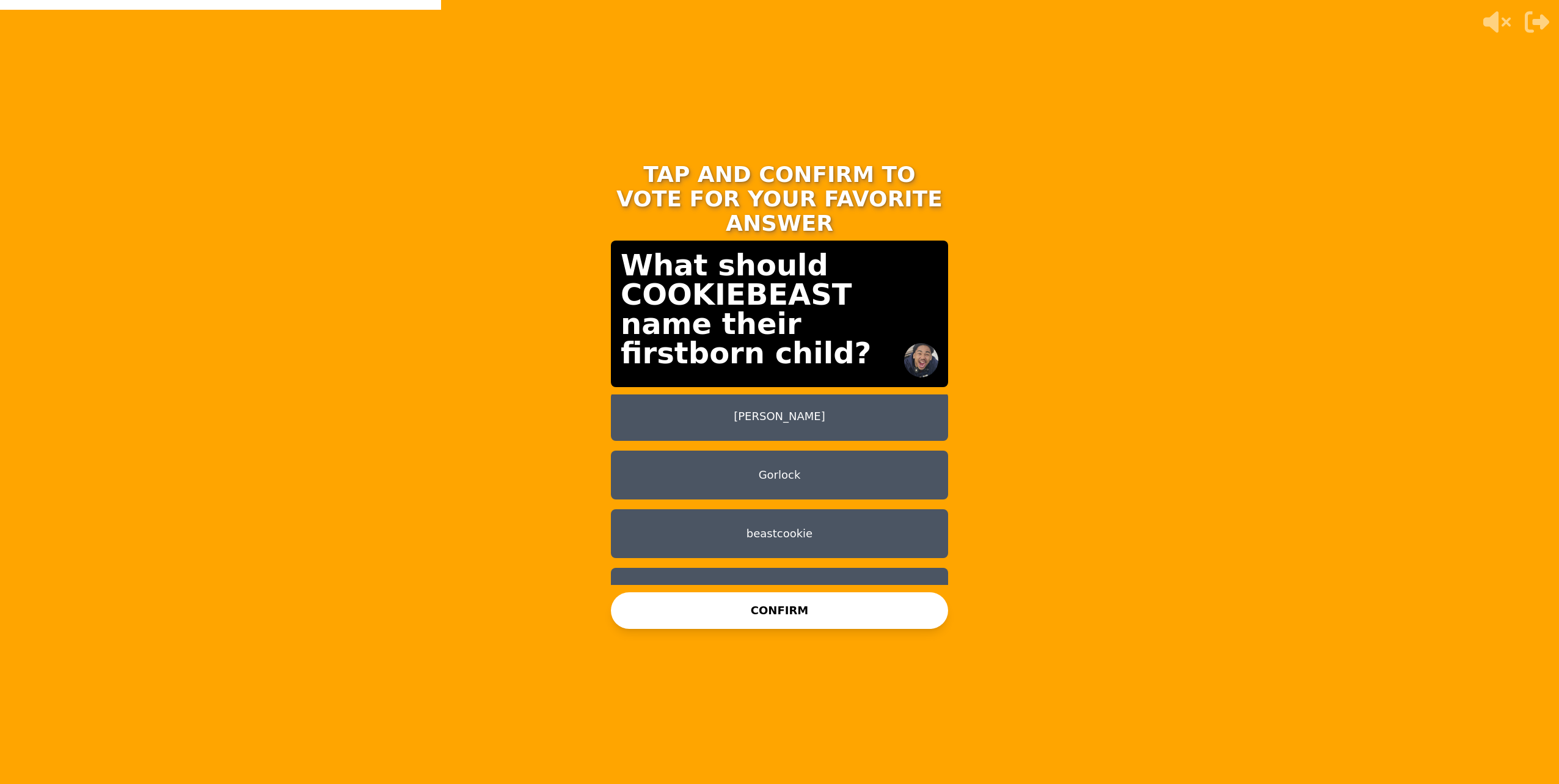
scroll to position [68, 0]
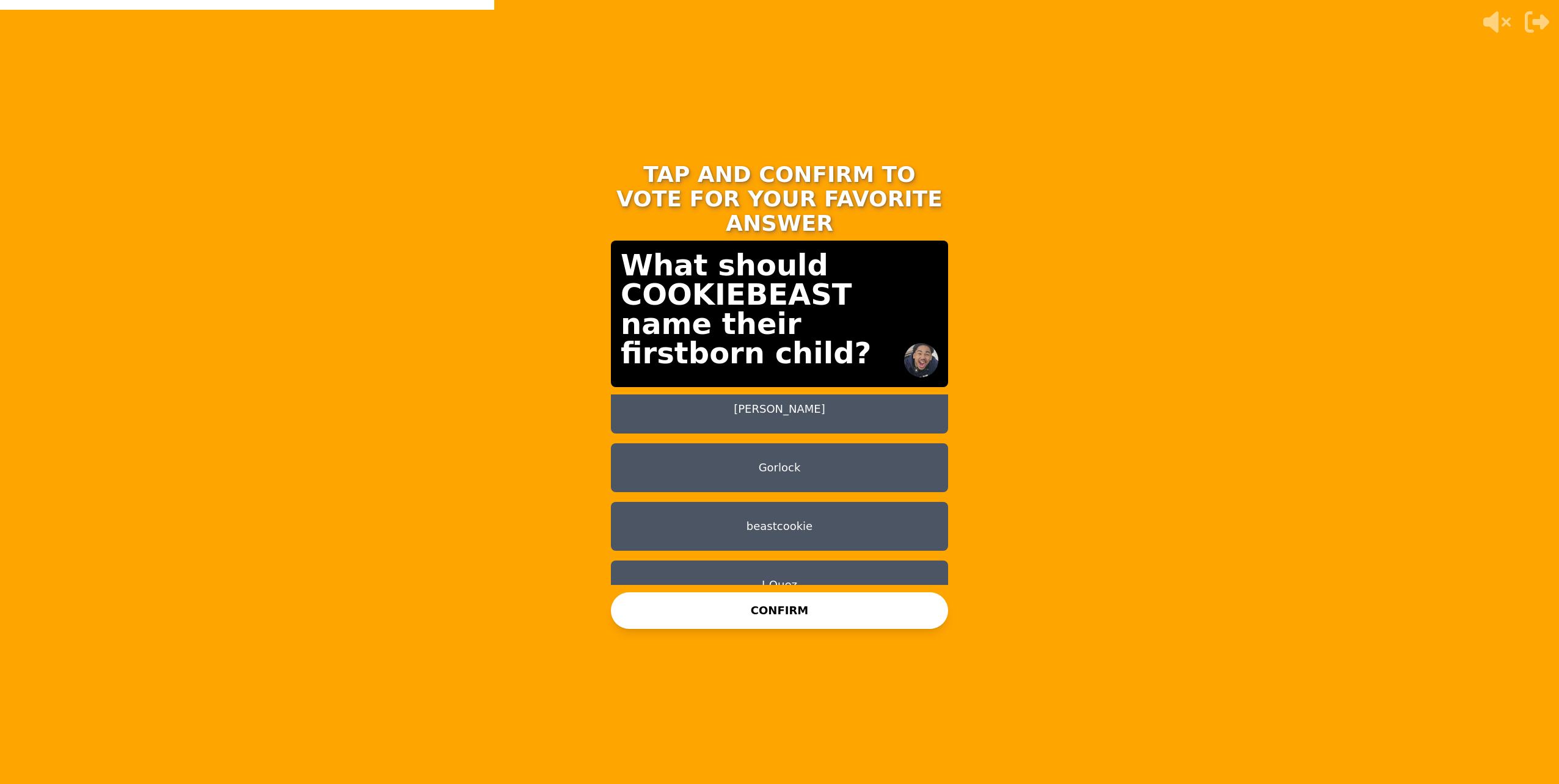
click at [785, 570] on button "J-Quez" at bounding box center [779, 585] width 337 height 49
click at [730, 616] on button "CONFIRM" at bounding box center [779, 610] width 337 height 37
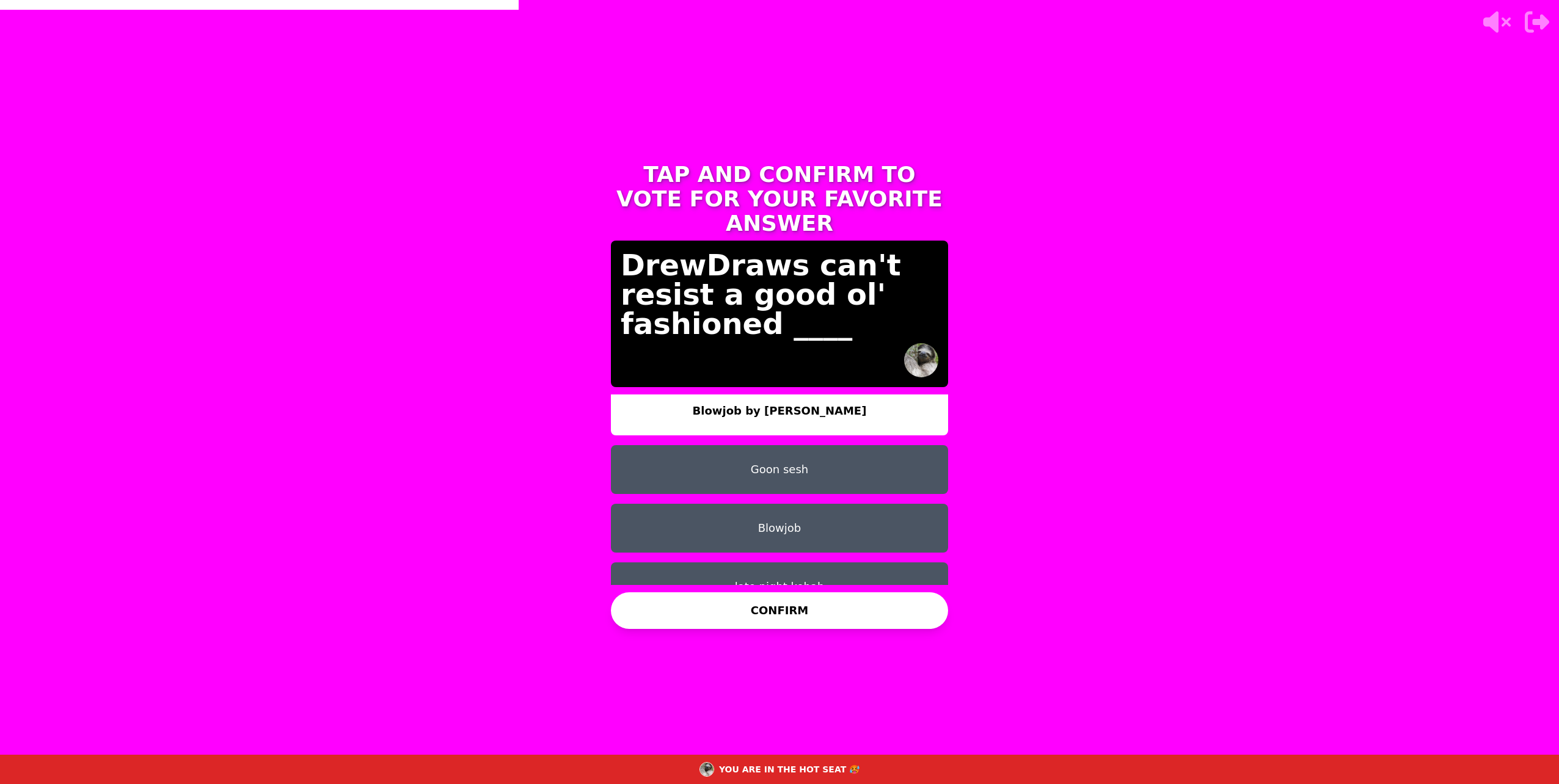
scroll to position [0, 0]
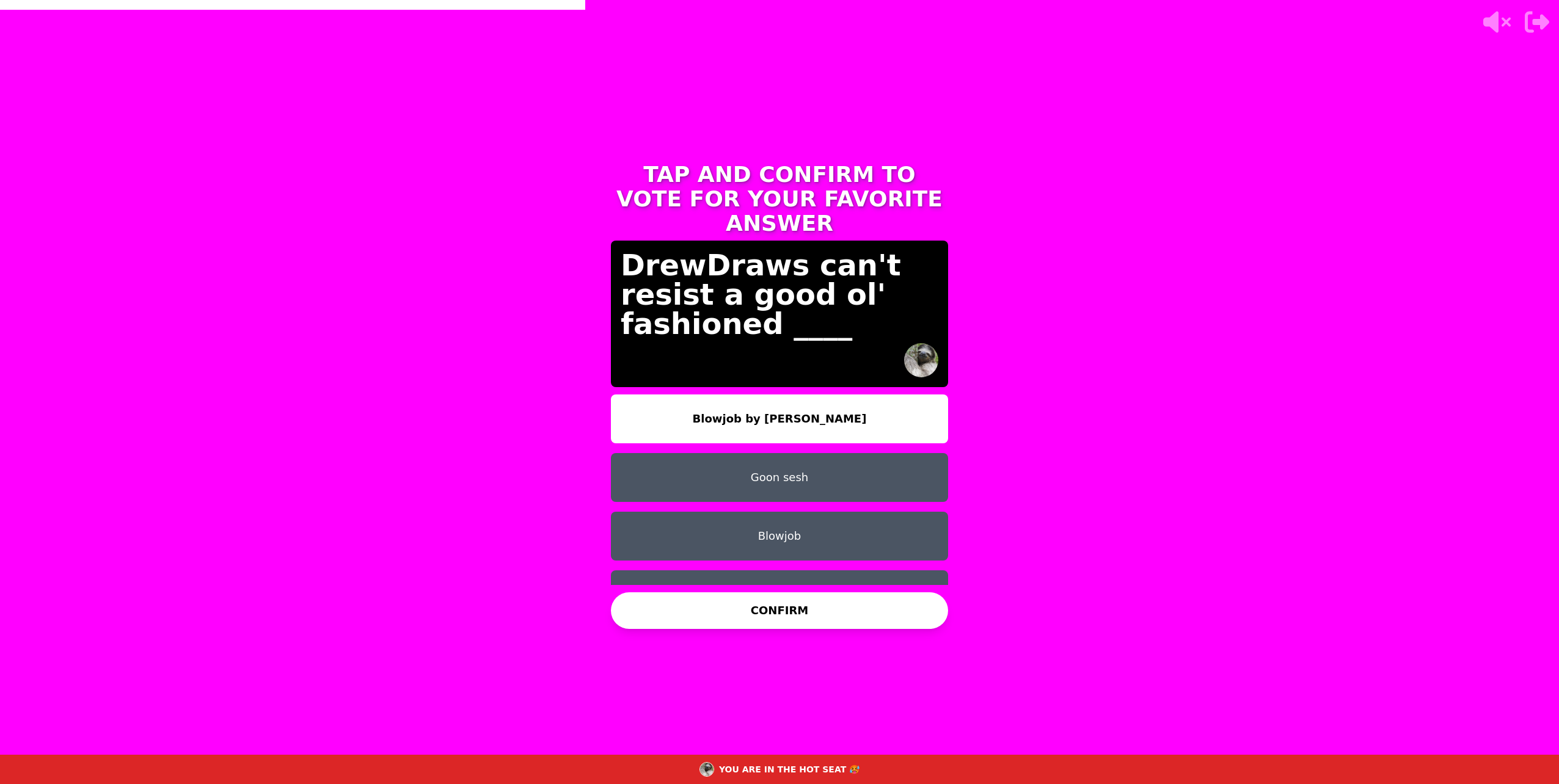
click at [757, 395] on button "Blowjob by [PERSON_NAME]" at bounding box center [779, 419] width 337 height 49
click at [711, 614] on button "CONFIRM" at bounding box center [779, 610] width 337 height 37
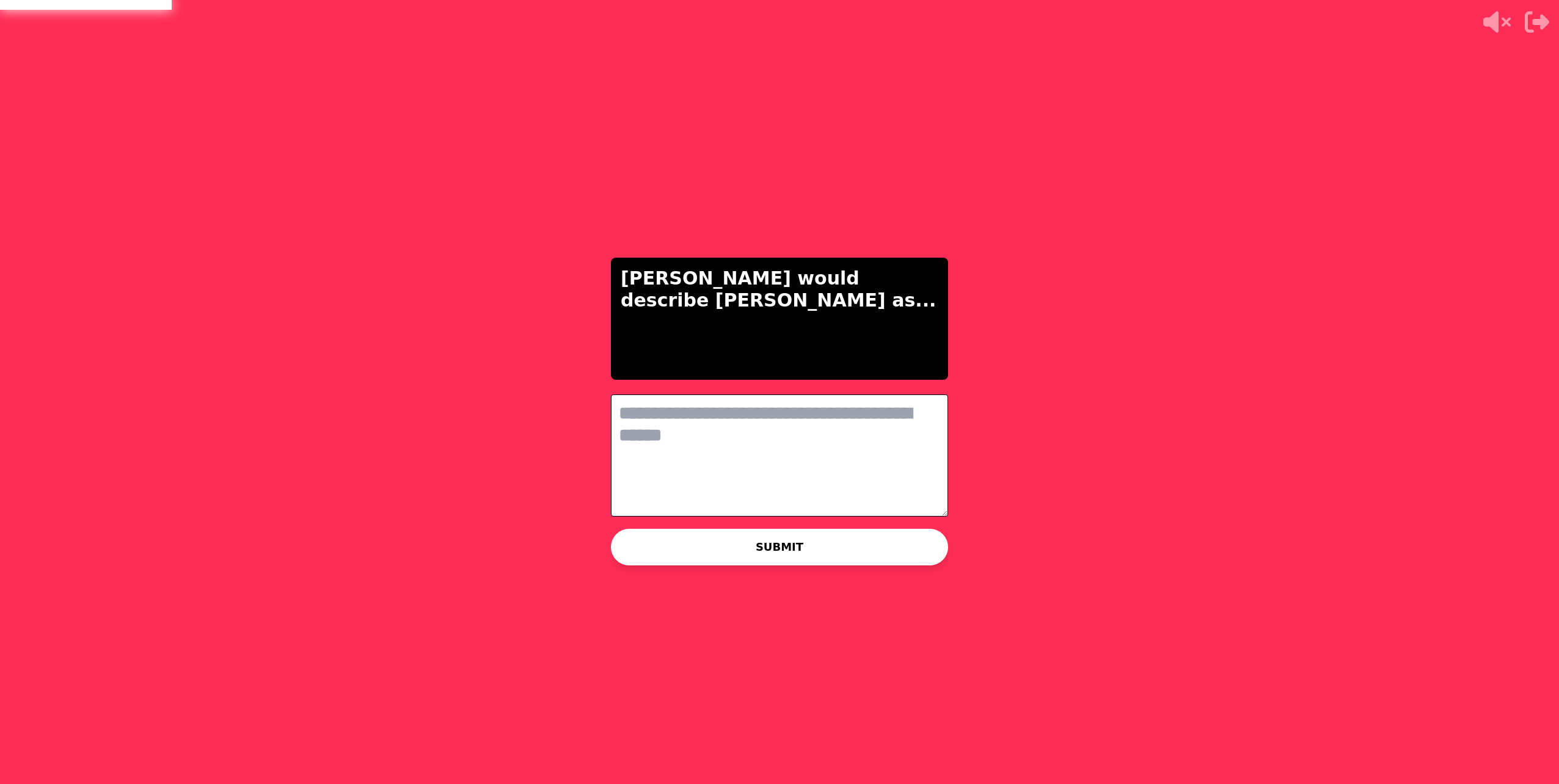
click at [716, 455] on textarea at bounding box center [779, 456] width 337 height 122
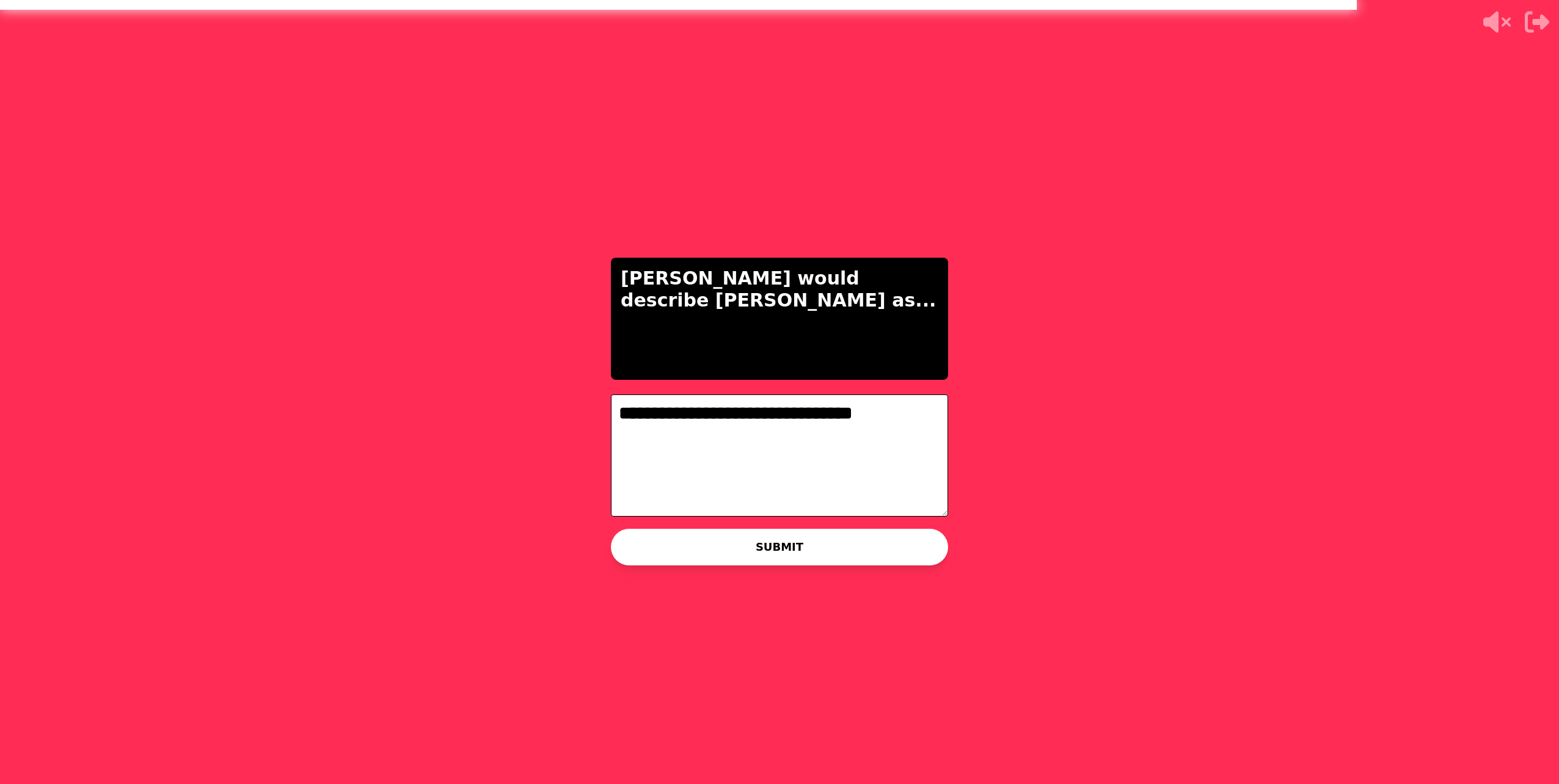
type textarea "**********"
drag, startPoint x: 774, startPoint y: 562, endPoint x: 775, endPoint y: 549, distance: 13.0
click at [775, 560] on button "SUBMIT" at bounding box center [779, 547] width 337 height 37
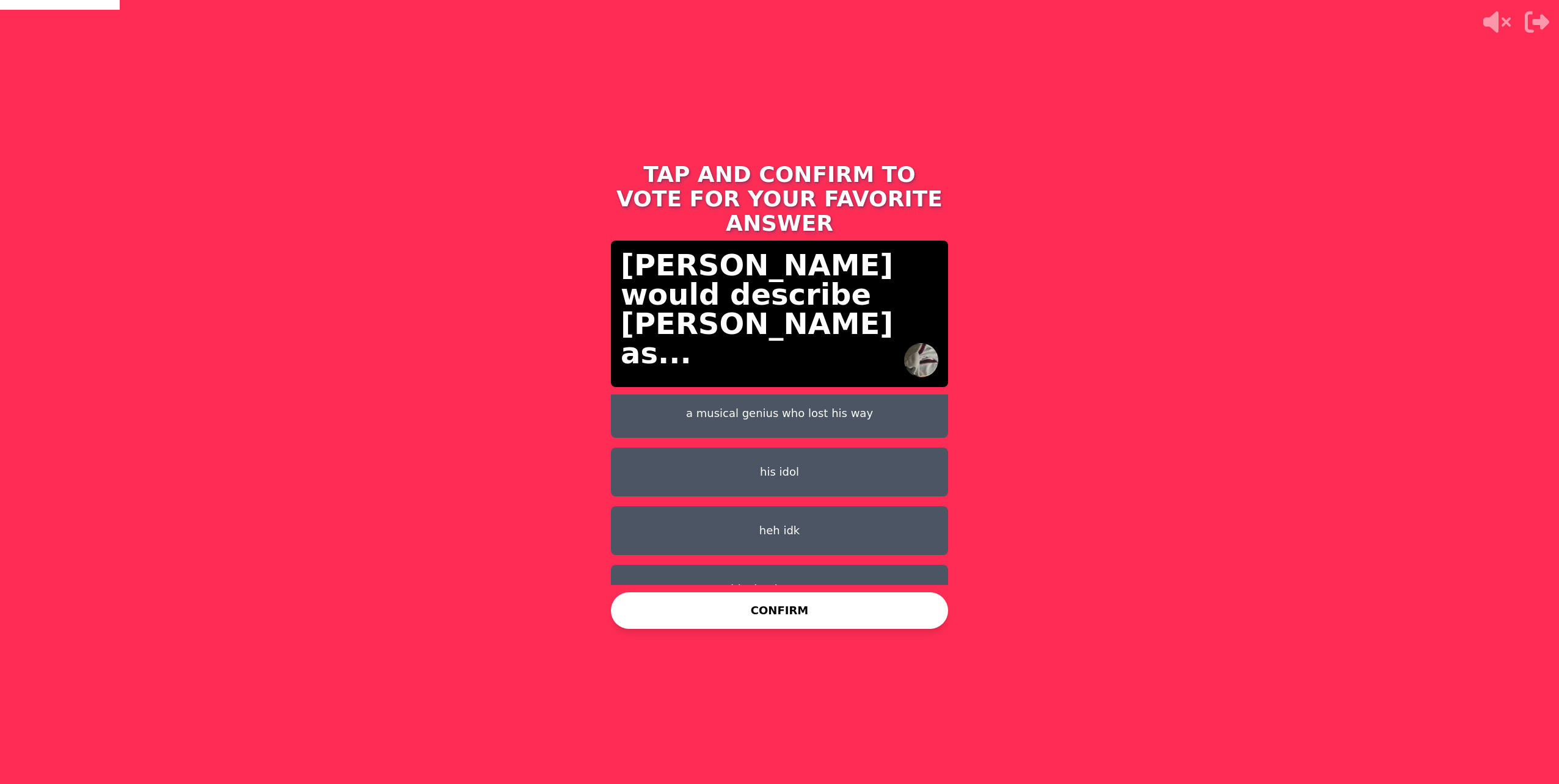
scroll to position [68, 0]
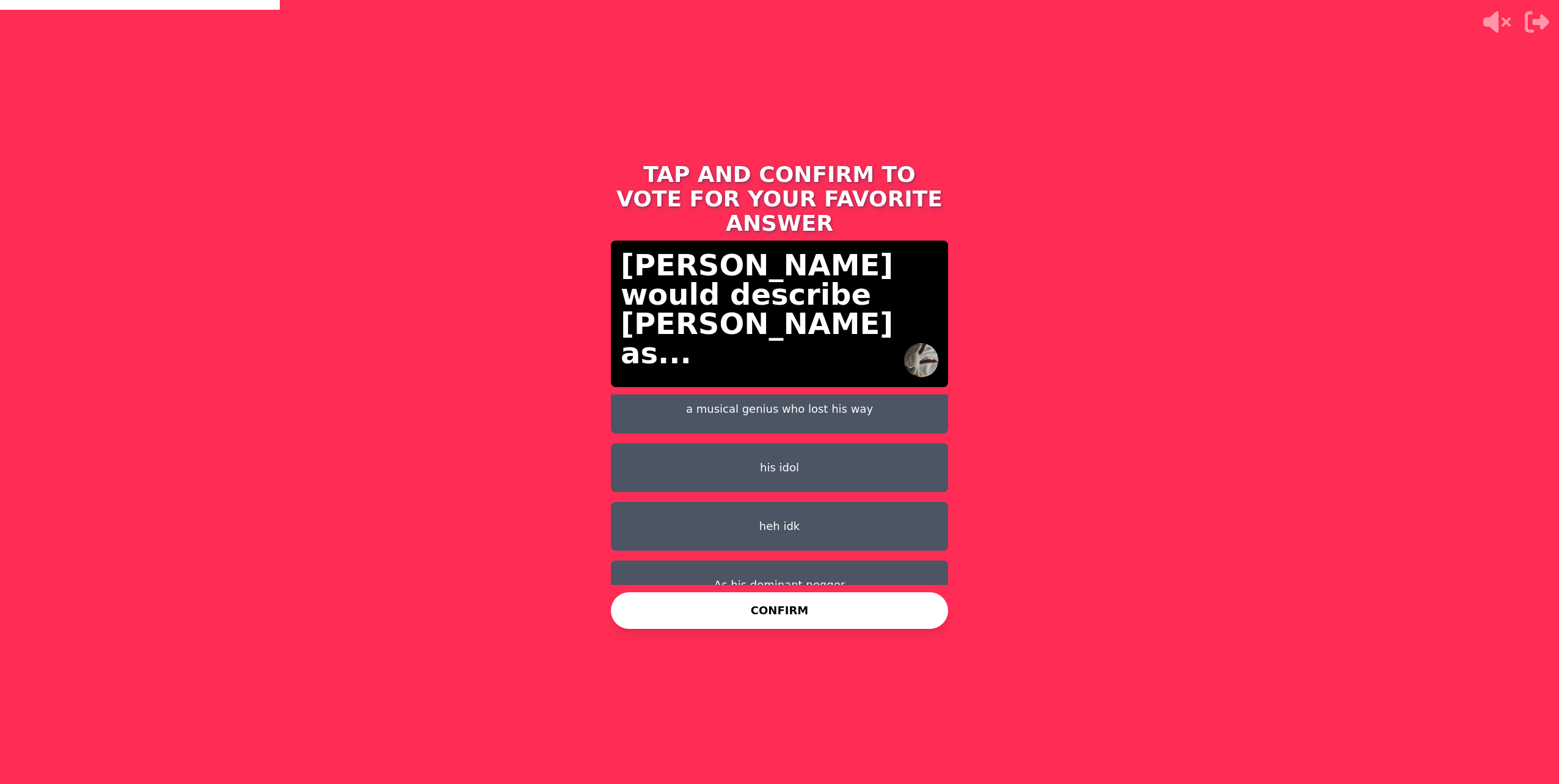
click at [739, 560] on button "As his dominant pegger" at bounding box center [779, 585] width 337 height 49
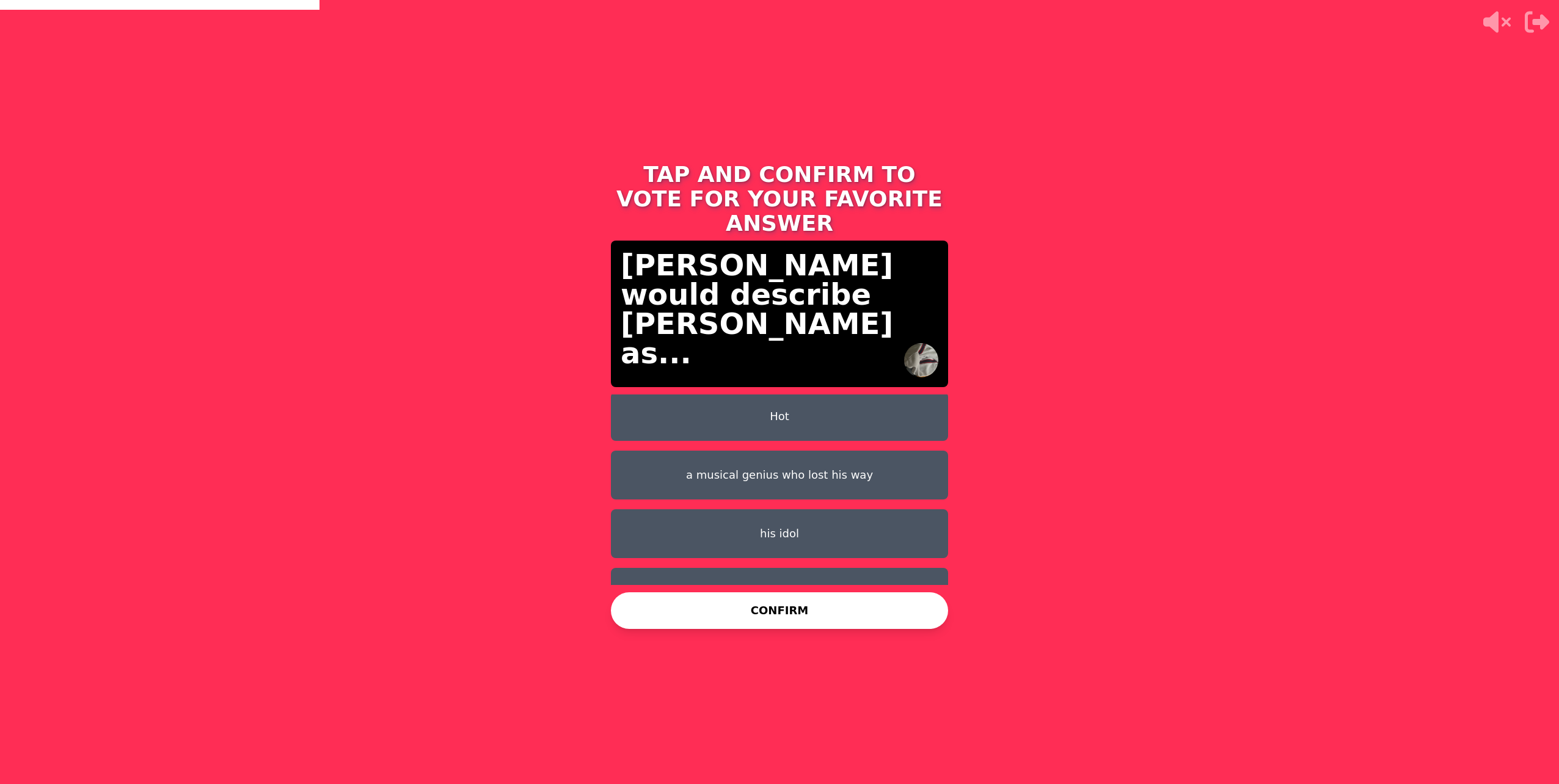
scroll to position [0, 0]
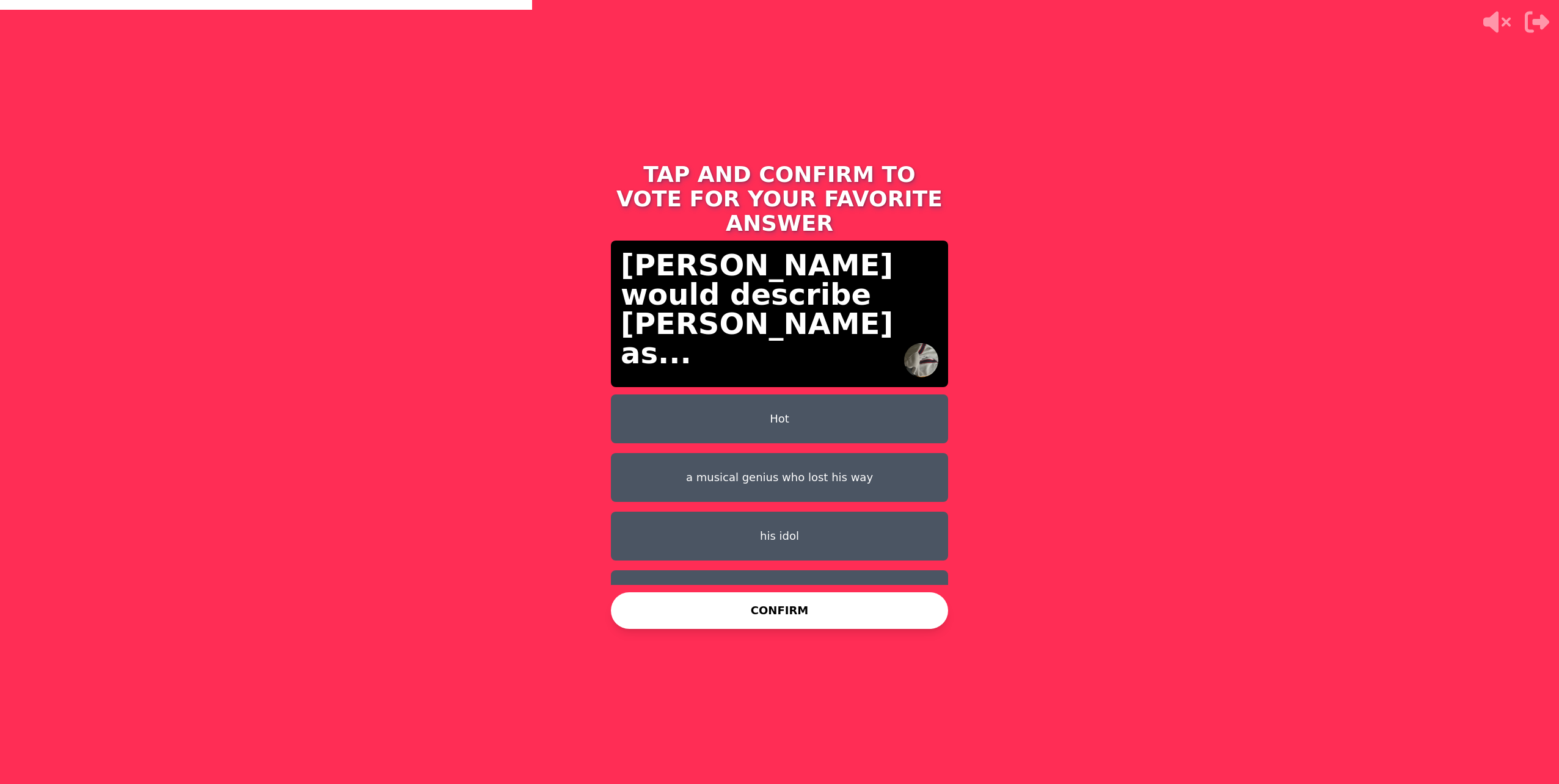
drag, startPoint x: 757, startPoint y: 613, endPoint x: 750, endPoint y: 620, distance: 9.9
click at [750, 620] on button "CONFIRM" at bounding box center [779, 610] width 337 height 37
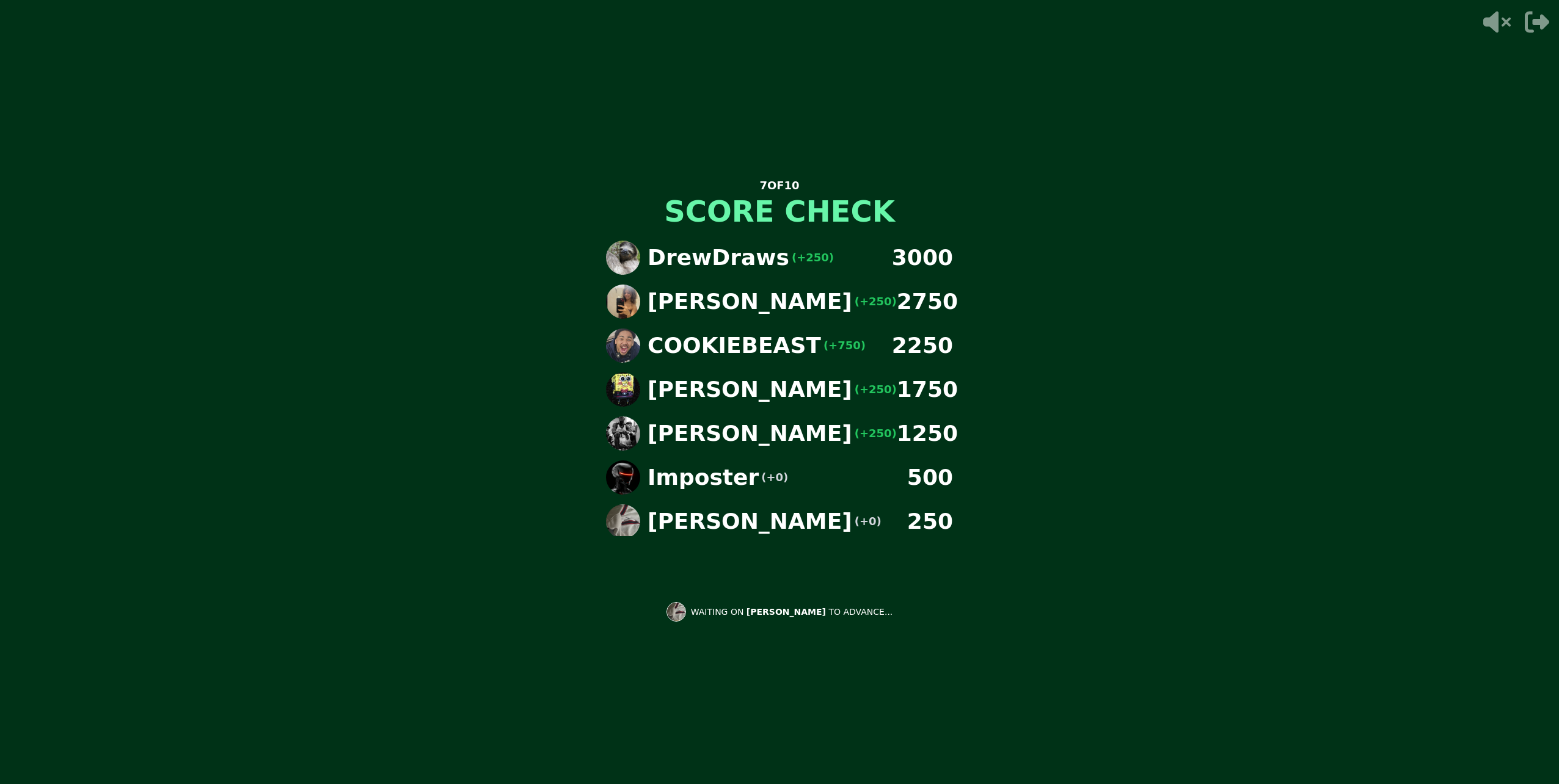
click at [607, 625] on div "7 OF 10 SCORE CHECK DrewDraws (+250) 3000 Paulina (+250) 2750 COOKIEBEAST (+750…" at bounding box center [779, 392] width 366 height 489
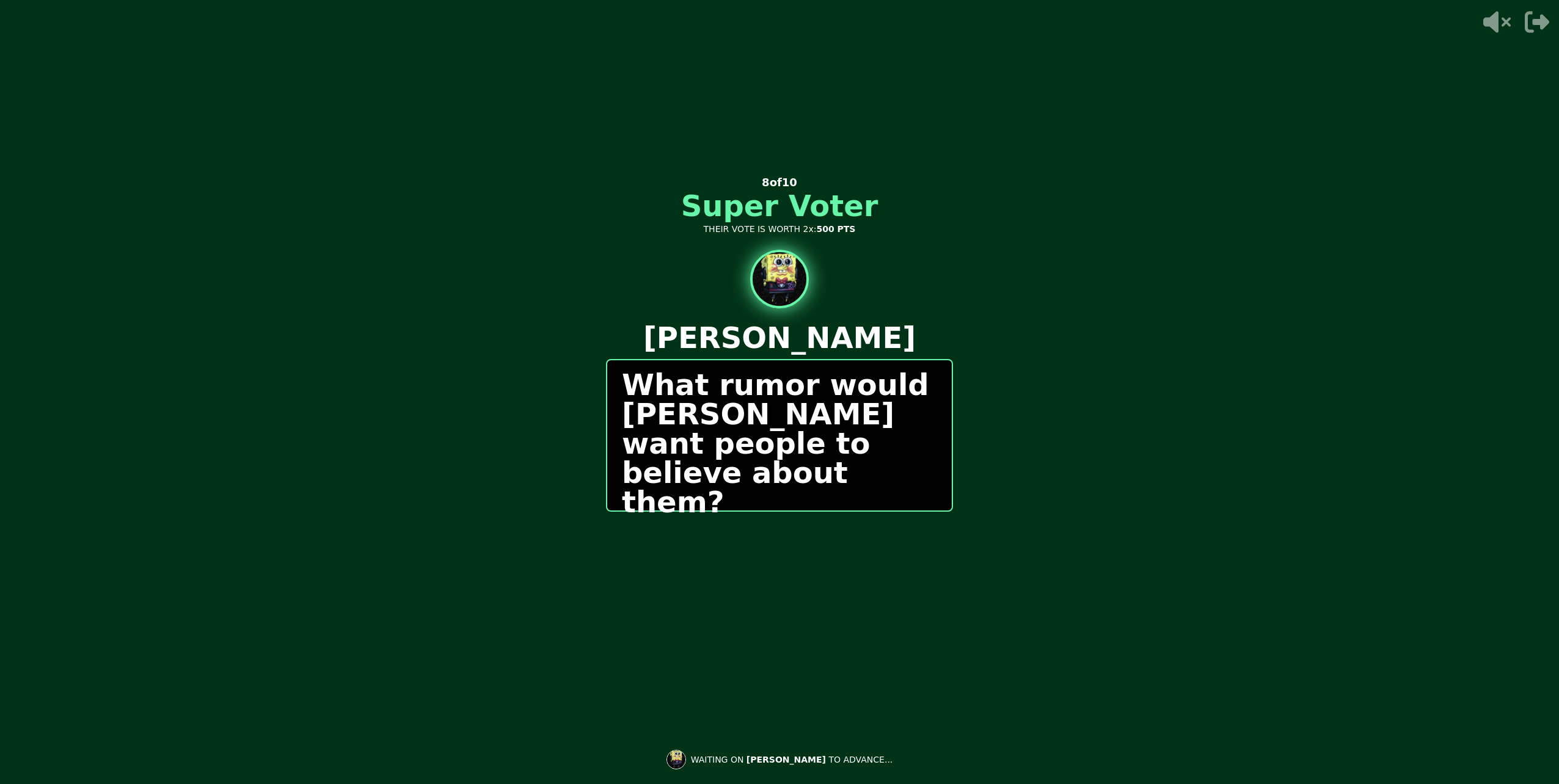
click at [706, 565] on main "THE IMPOSTER IS THINKING THINKING LIKE A HUMAN... 0 / 0 PEOPLE SUBMITTED 8 of 1…" at bounding box center [779, 392] width 1559 height 784
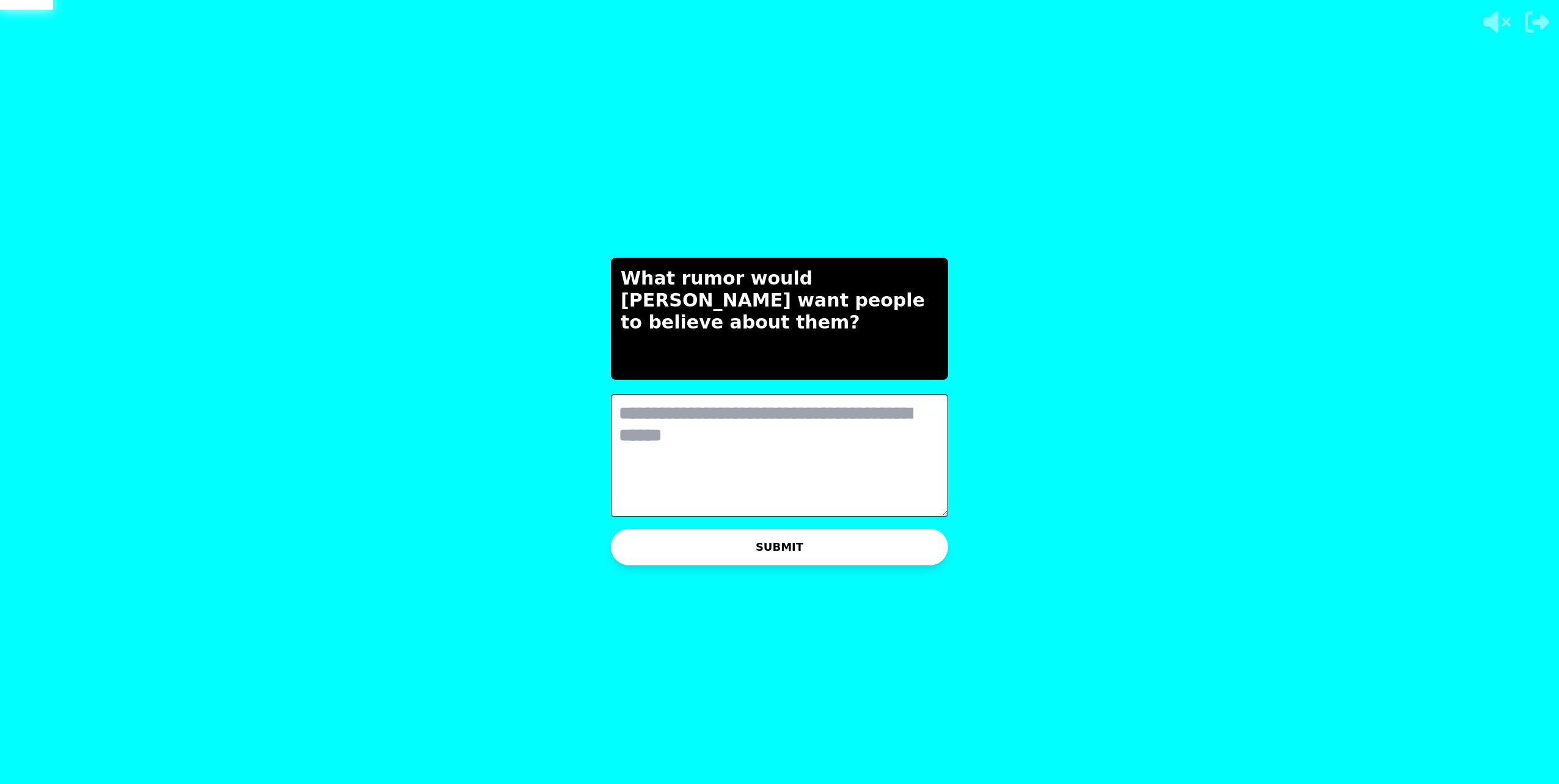
click at [722, 463] on textarea at bounding box center [779, 456] width 337 height 122
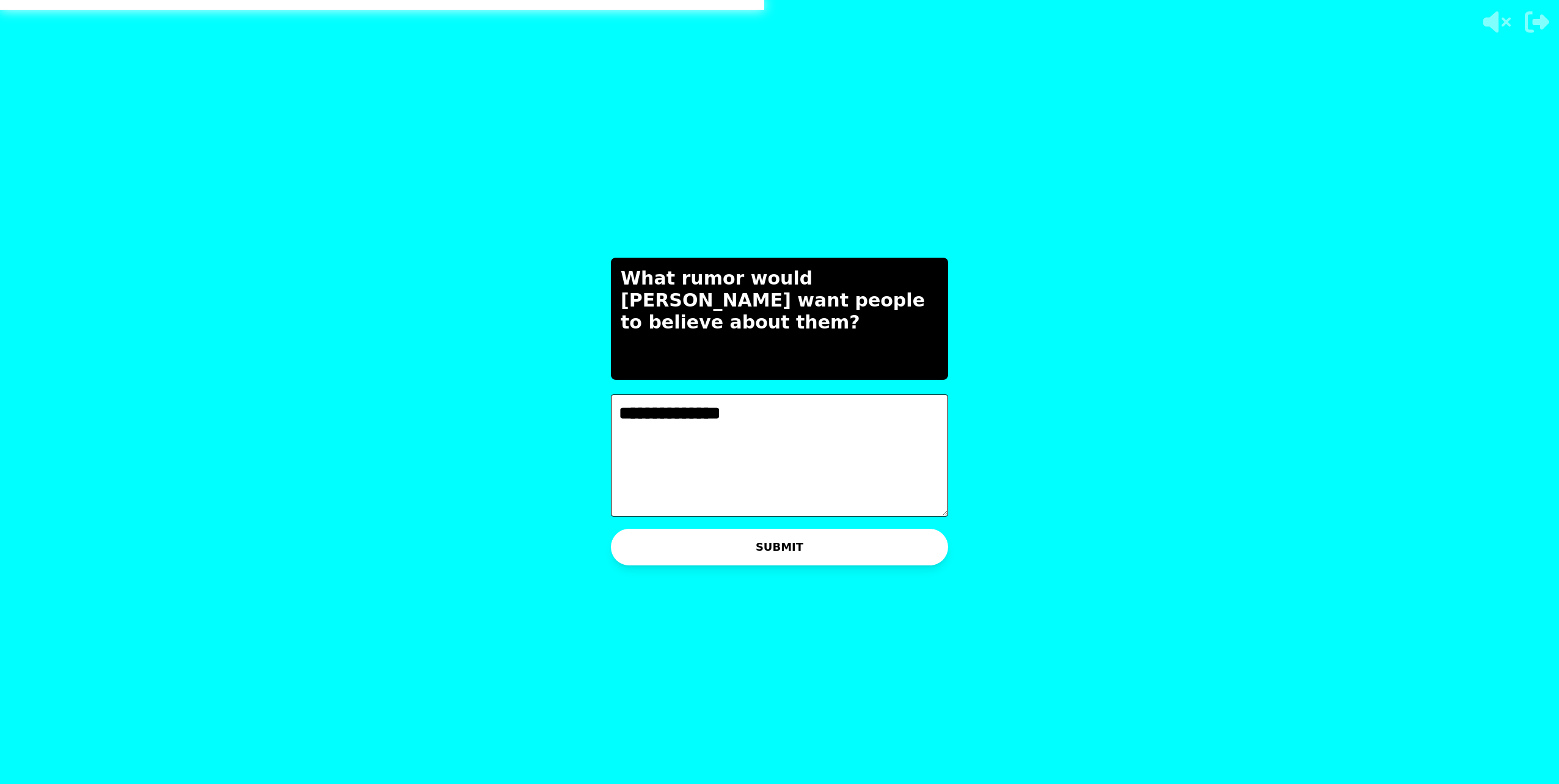
type textarea "**********"
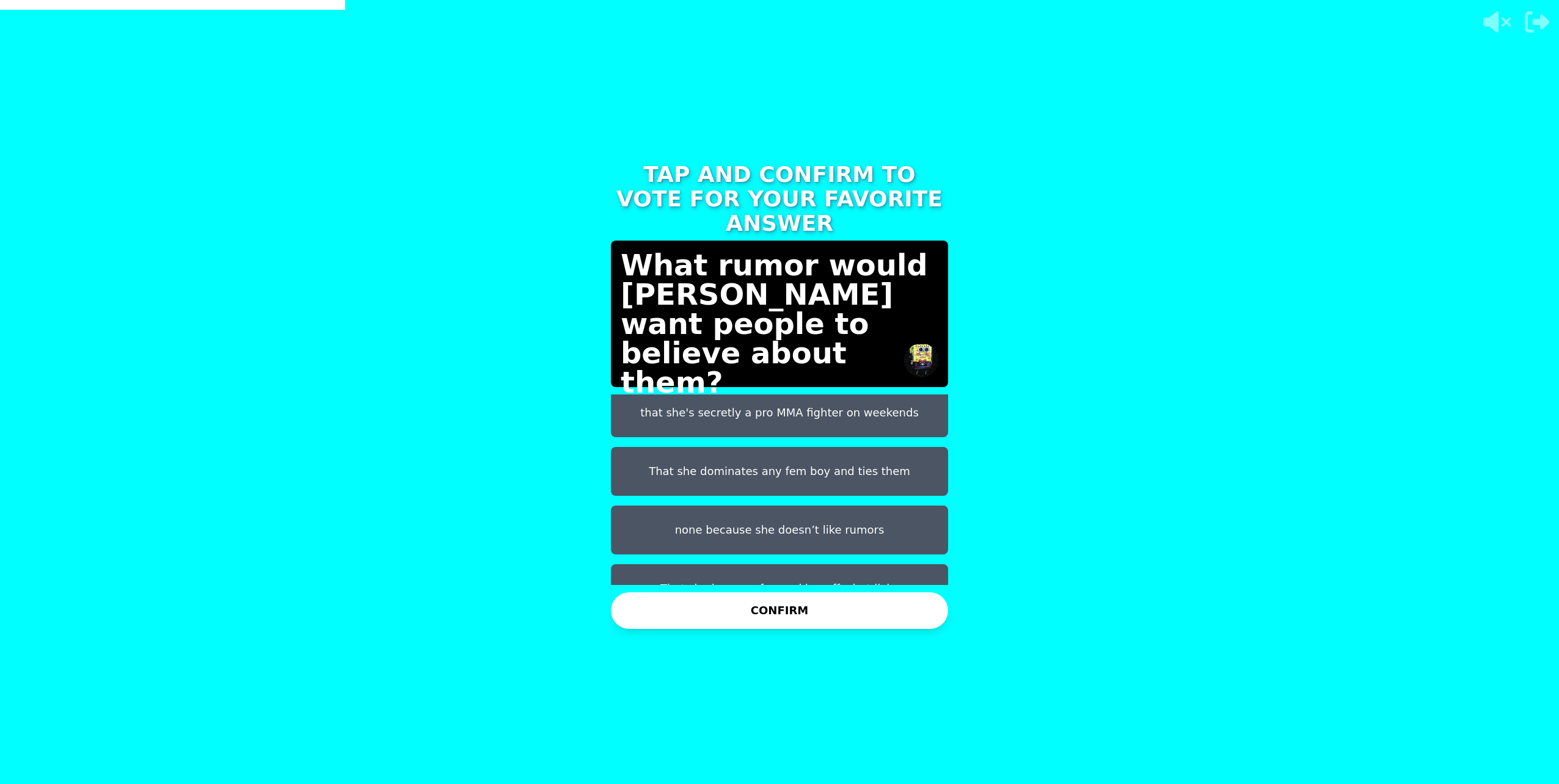
scroll to position [68, 0]
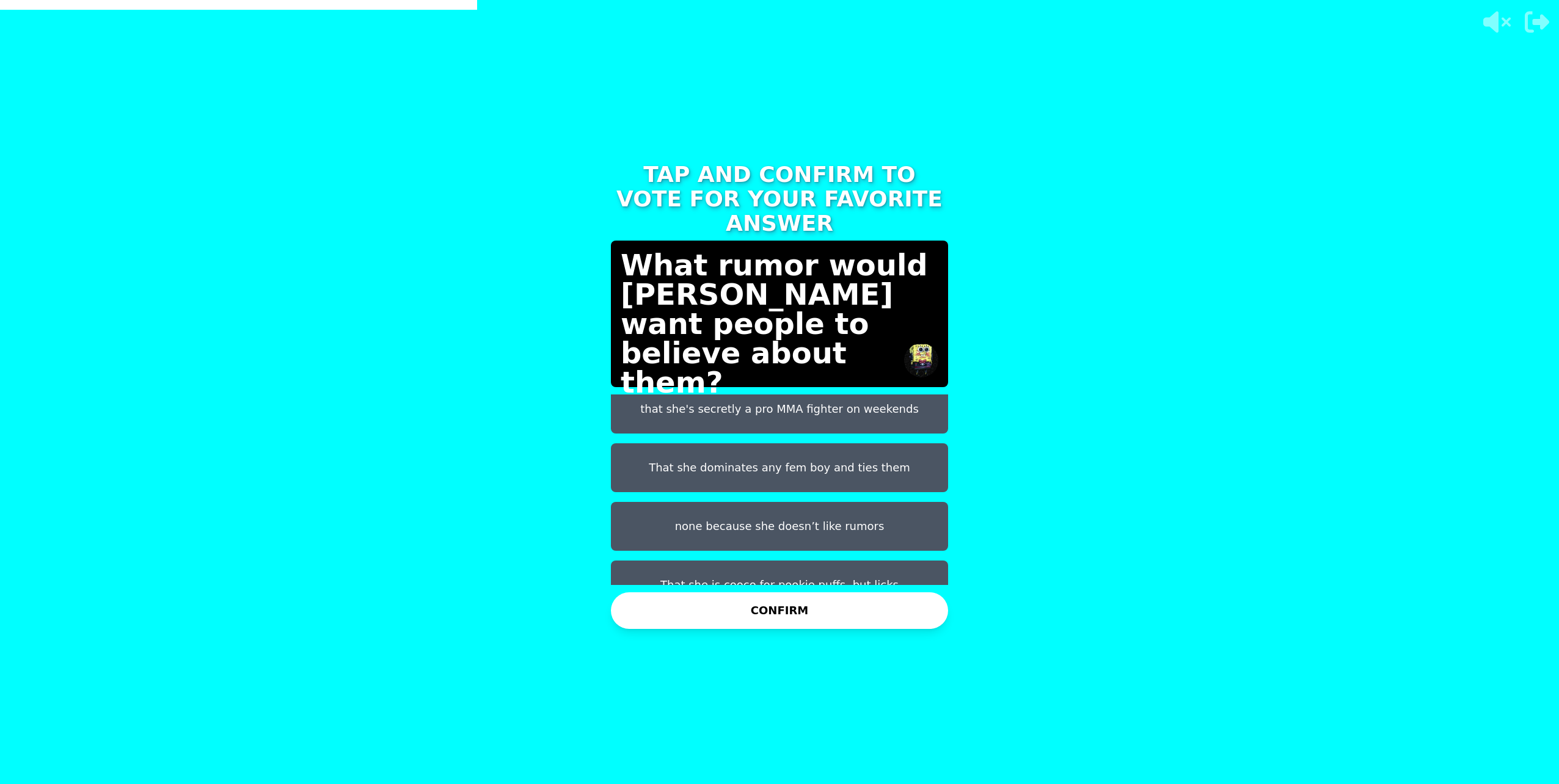
click at [876, 451] on button "That she dominates any fem boy and ties them" at bounding box center [779, 468] width 337 height 49
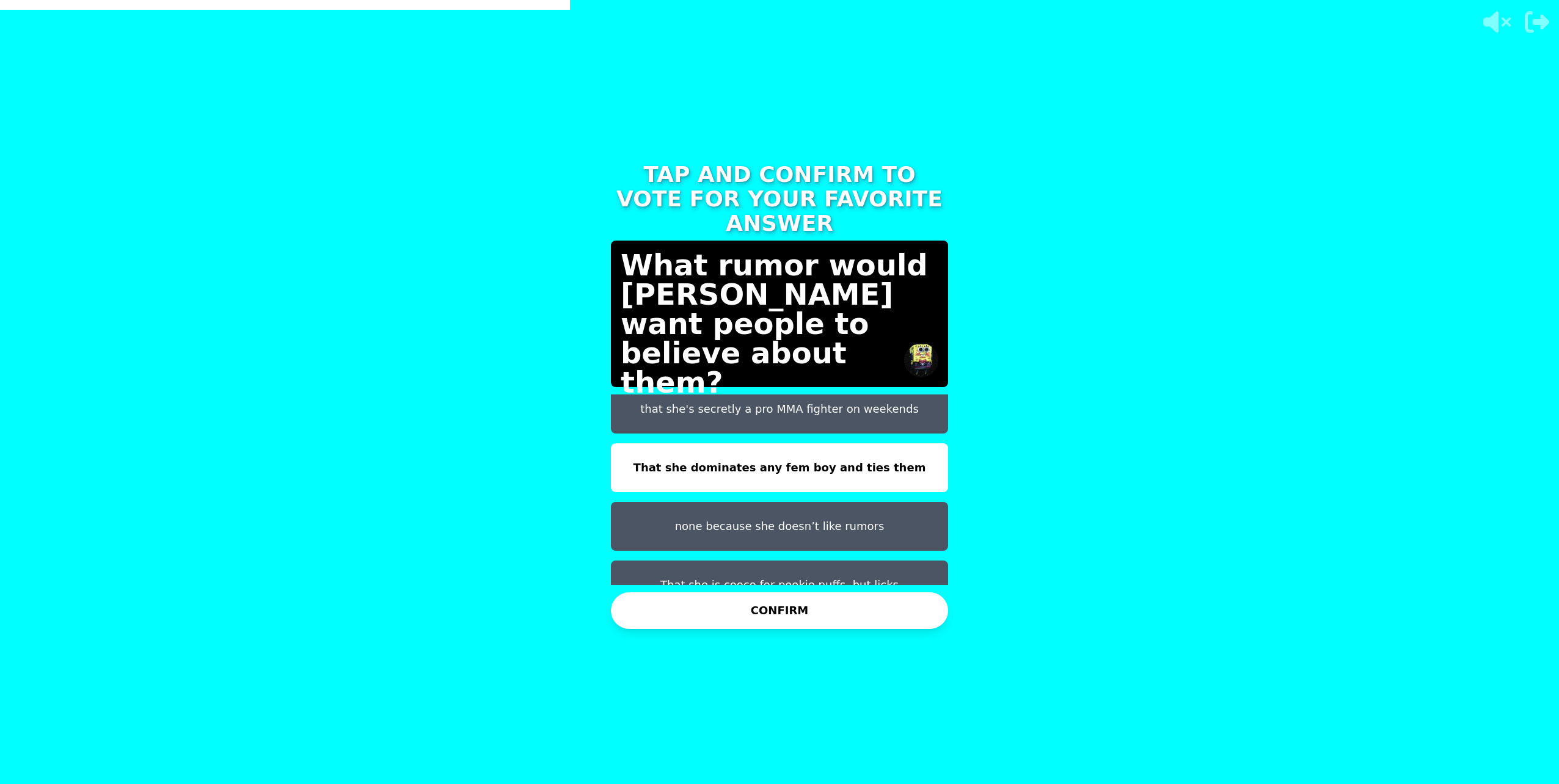
click at [771, 612] on button "CONFIRM" at bounding box center [779, 610] width 337 height 37
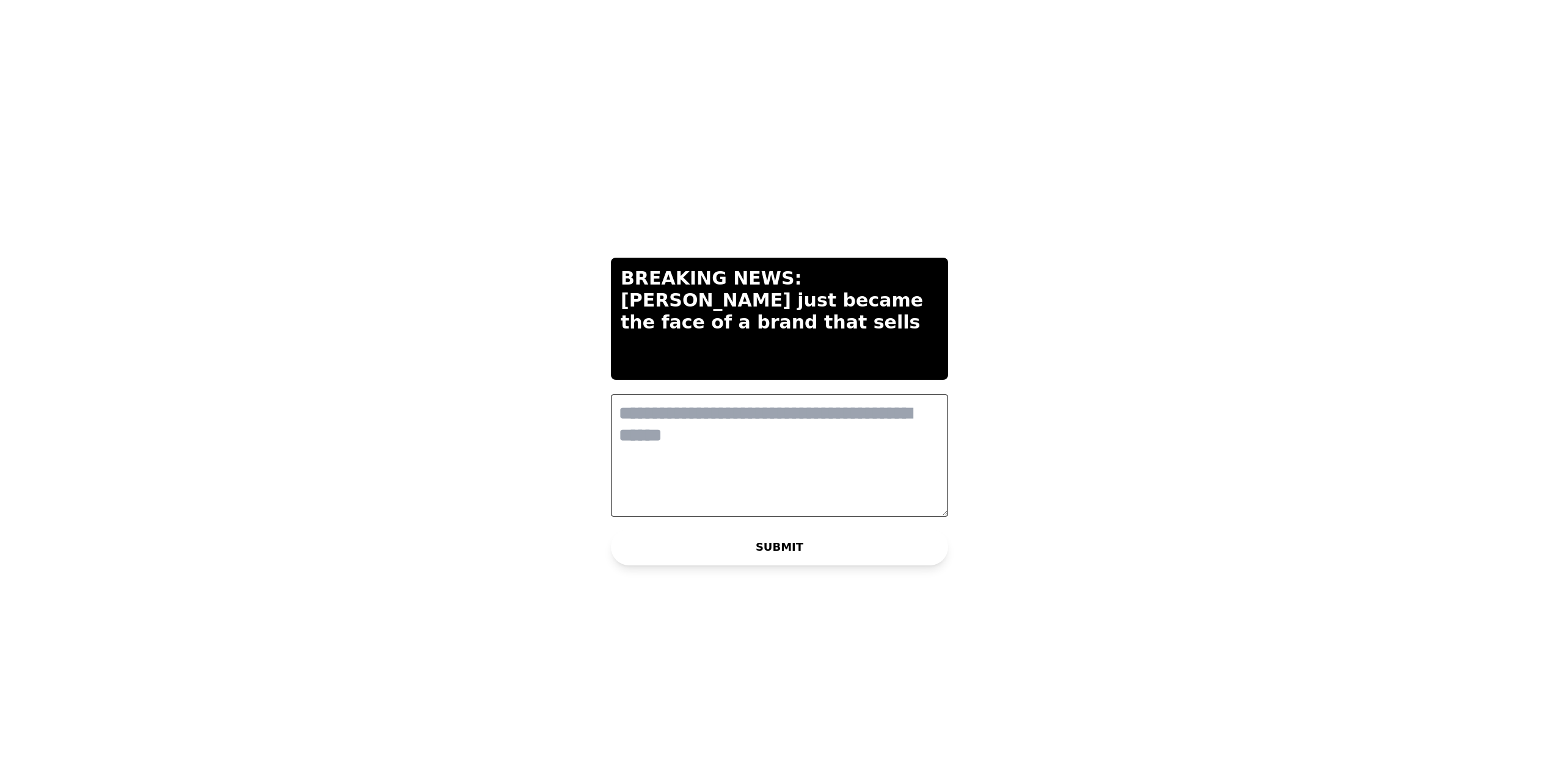
scroll to position [0, 0]
drag, startPoint x: 713, startPoint y: 428, endPoint x: 703, endPoint y: 440, distance: 15.6
click at [712, 430] on textarea at bounding box center [779, 456] width 337 height 122
type textarea "**********"
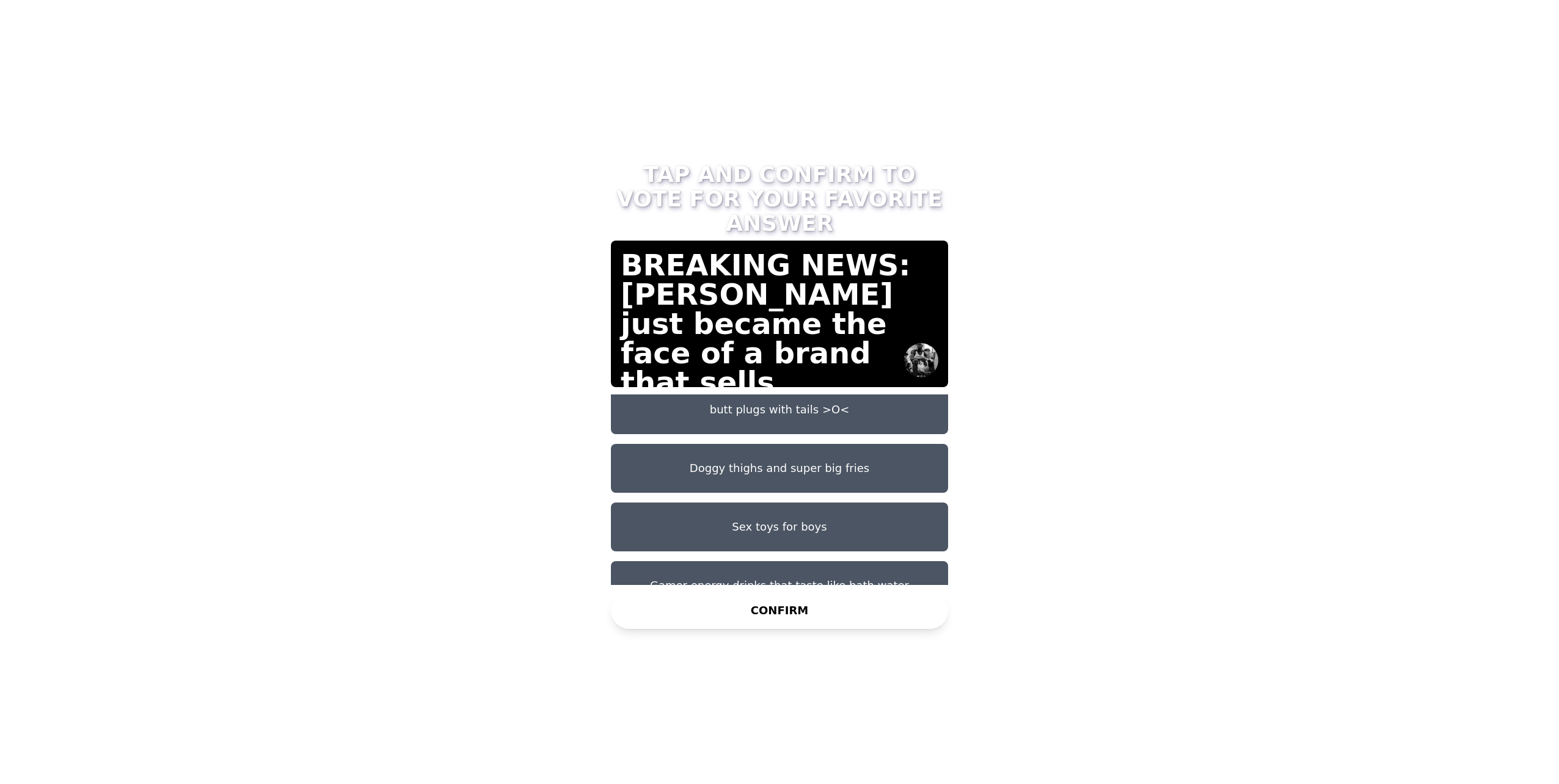
scroll to position [68, 0]
drag, startPoint x: 936, startPoint y: 517, endPoint x: 947, endPoint y: 496, distance: 23.7
click at [940, 559] on div "Butt plugs and vibrators butt plugs with tails >O< Doggy thighs and super big f…" at bounding box center [779, 490] width 337 height 191
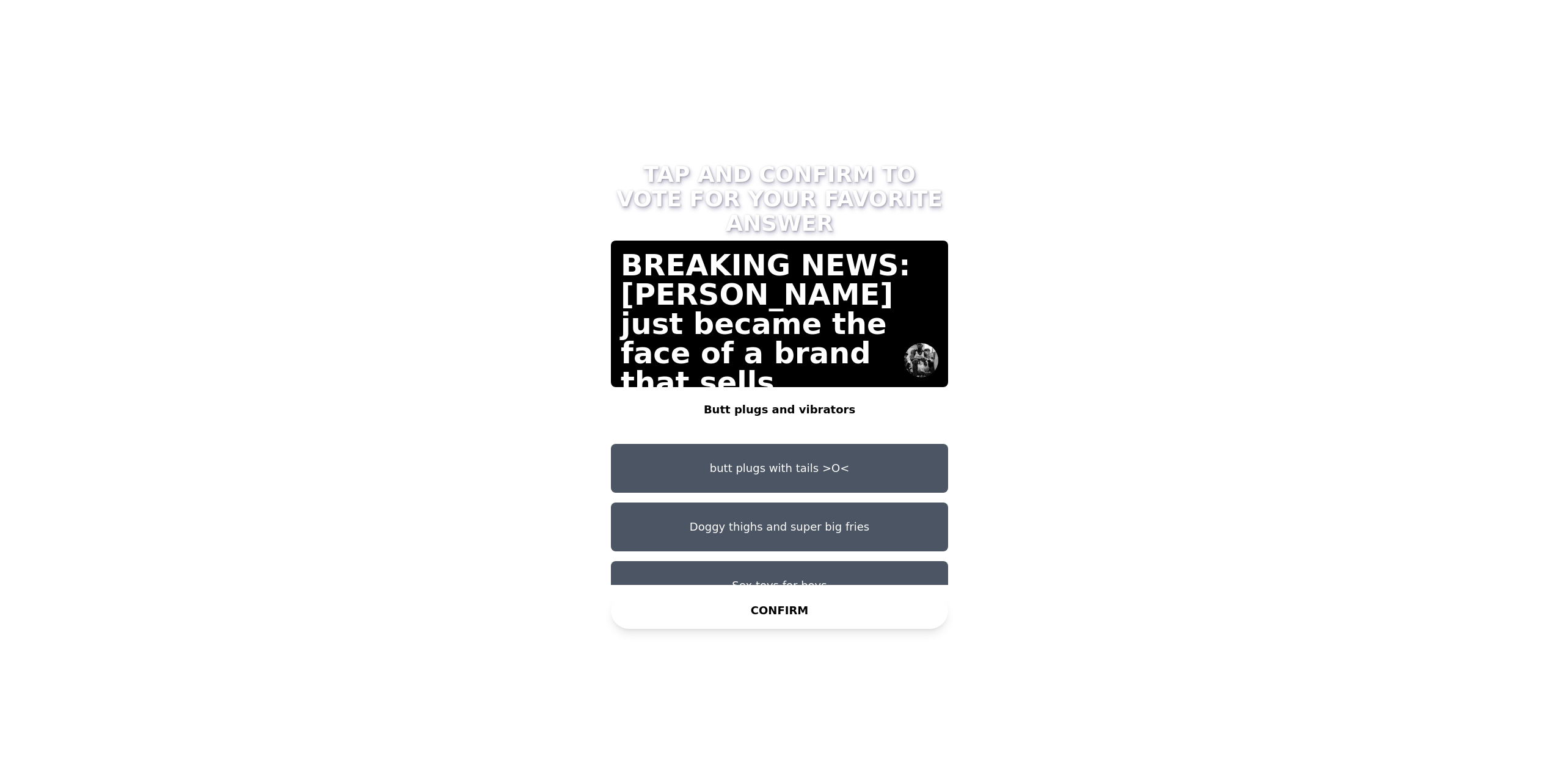
scroll to position [0, 0]
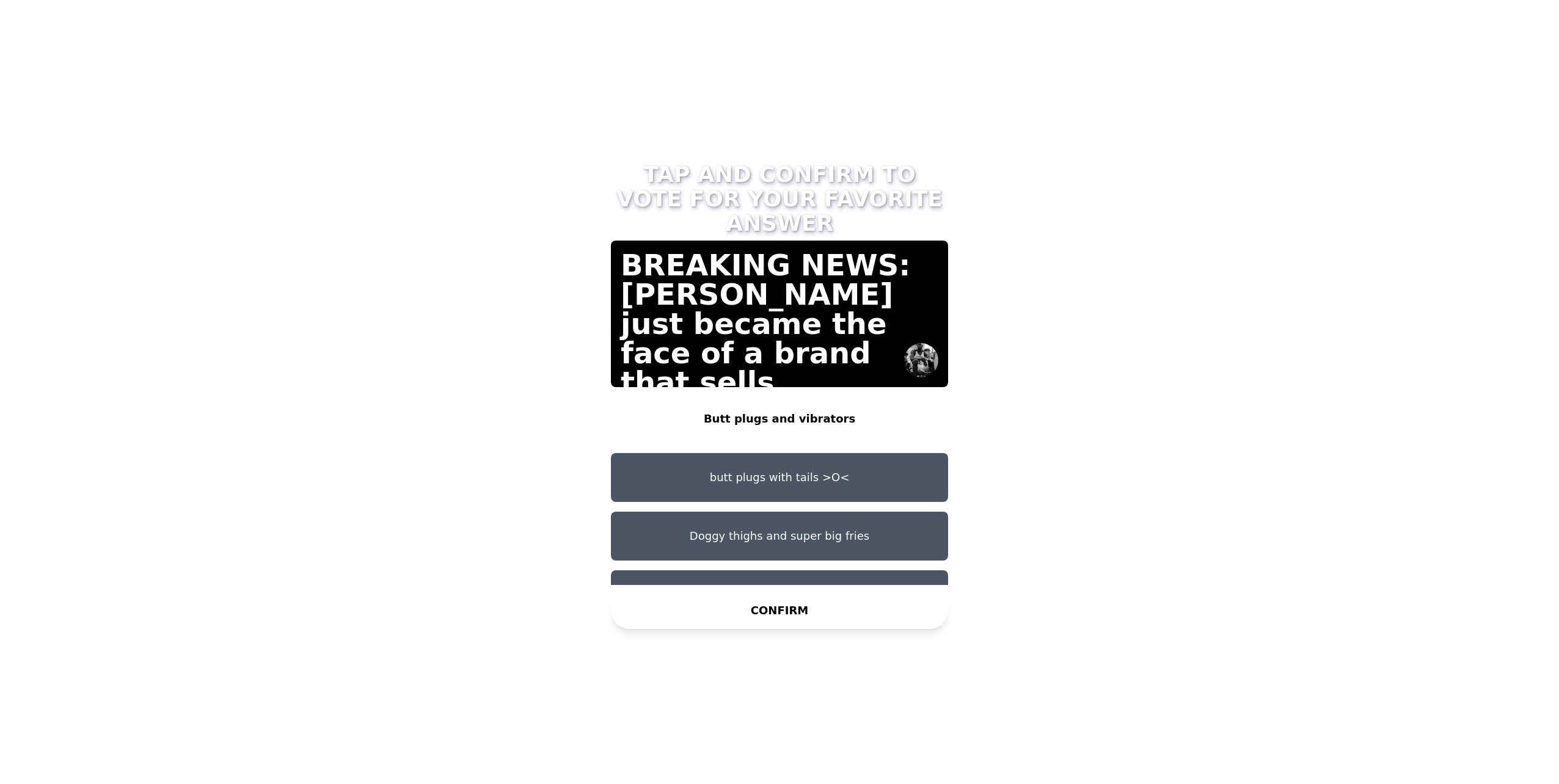
click at [743, 512] on button "Doggy thighs and super big fries" at bounding box center [779, 536] width 337 height 49
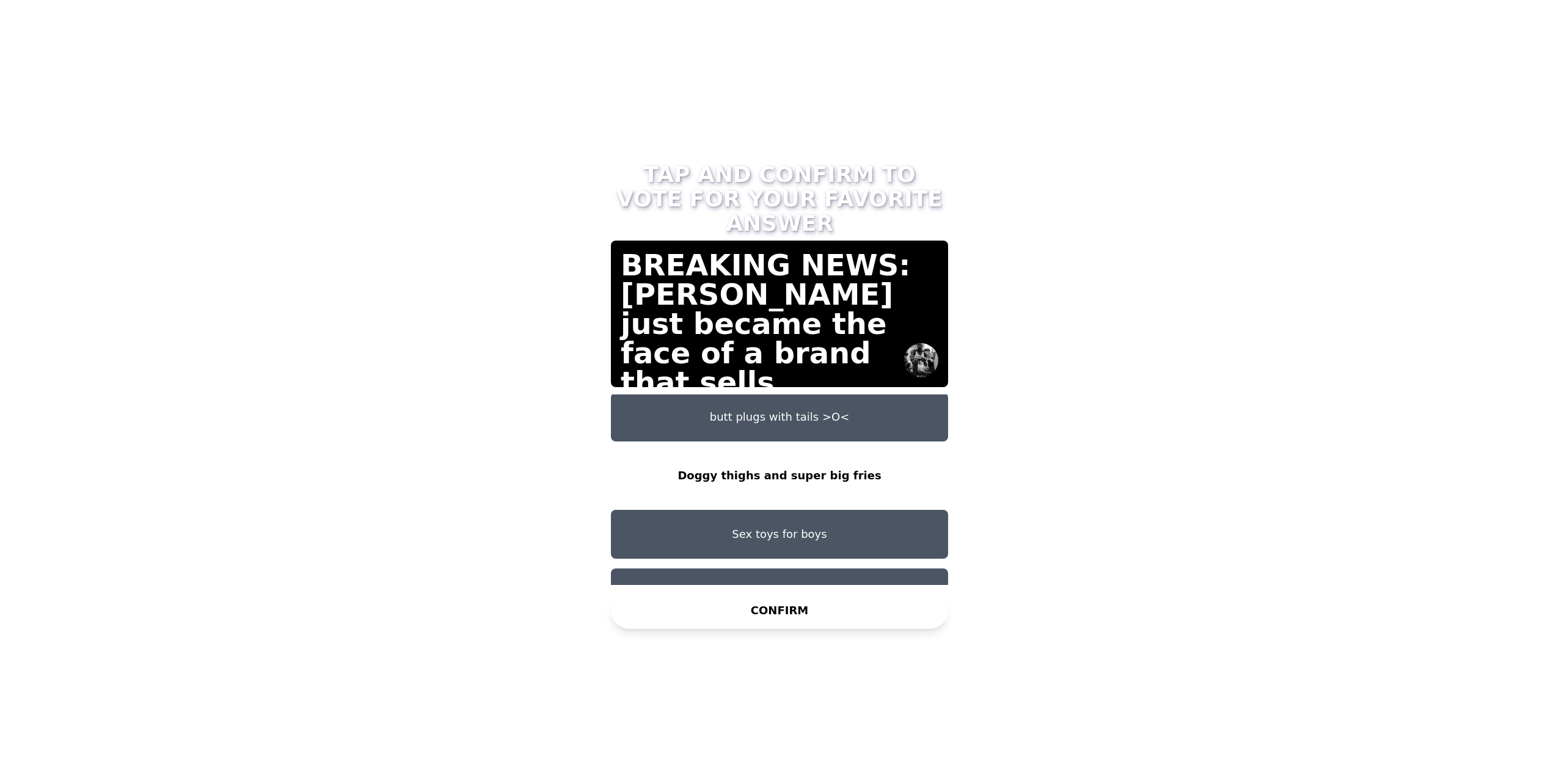
scroll to position [68, 0]
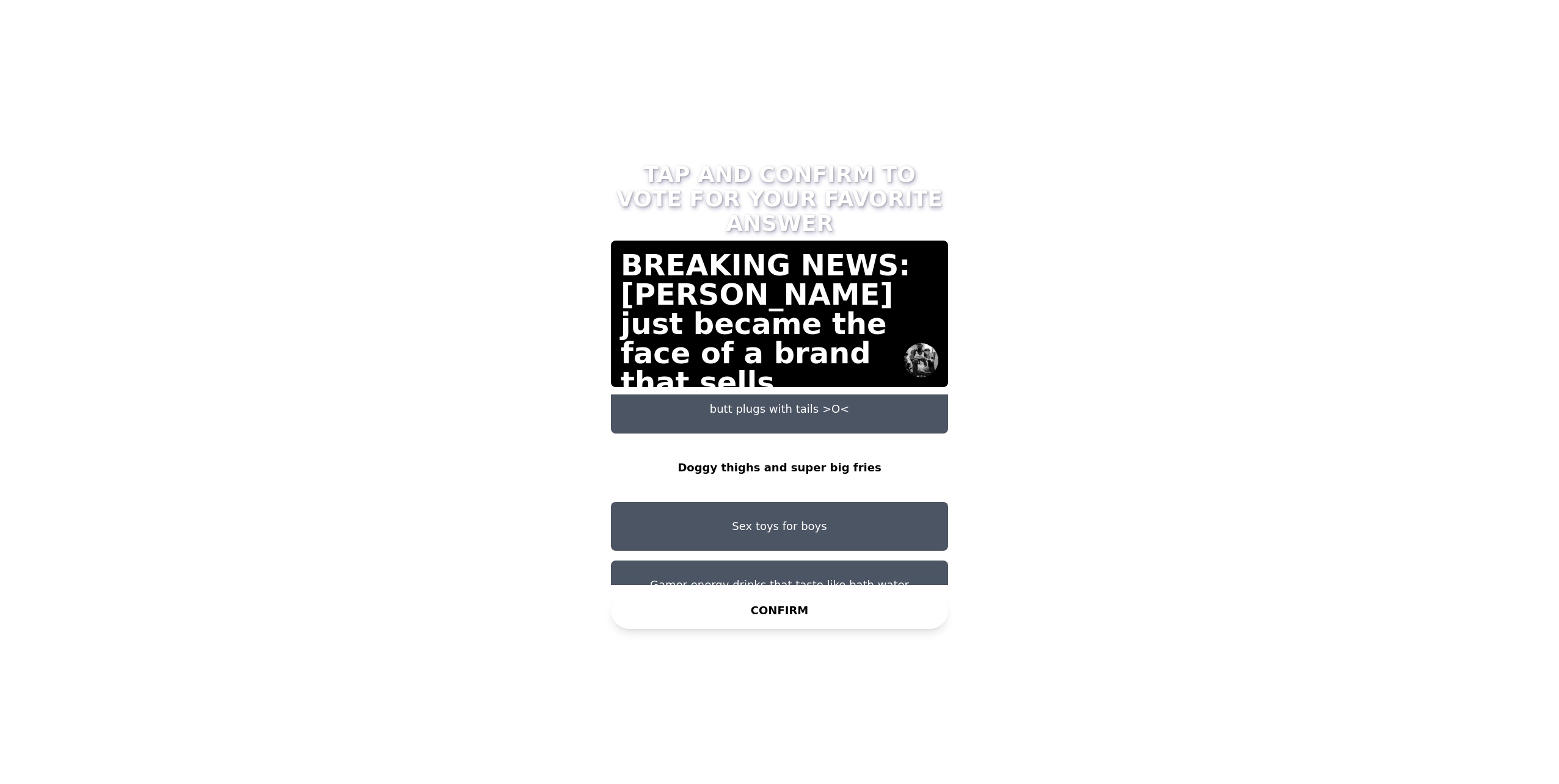
click at [782, 502] on button "Sex toys for boys" at bounding box center [779, 526] width 337 height 49
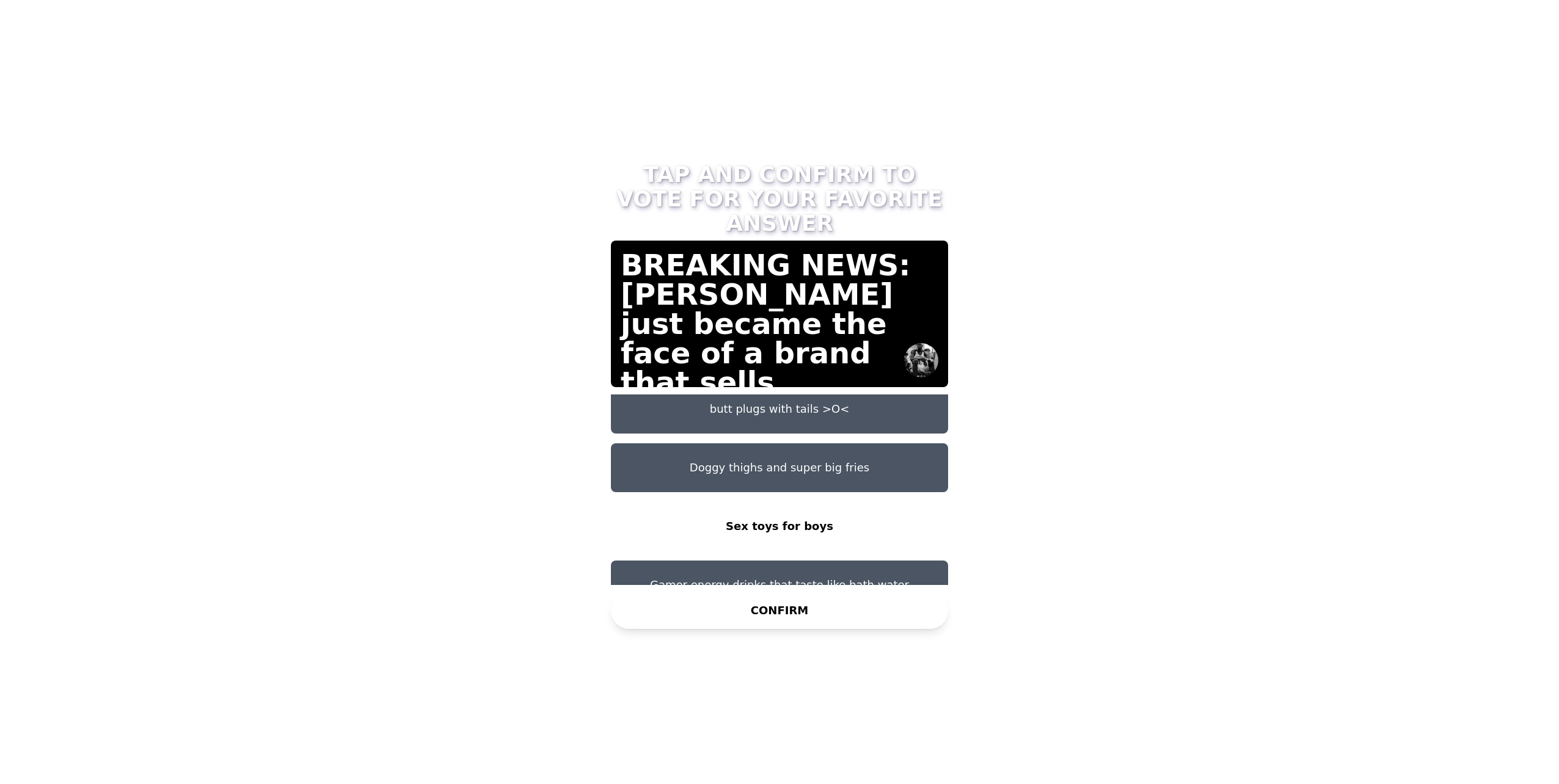
drag, startPoint x: 707, startPoint y: 578, endPoint x: 716, endPoint y: 576, distance: 9.2
click at [708, 578] on button "Gamer energy drinks that taste like bath water" at bounding box center [779, 585] width 337 height 49
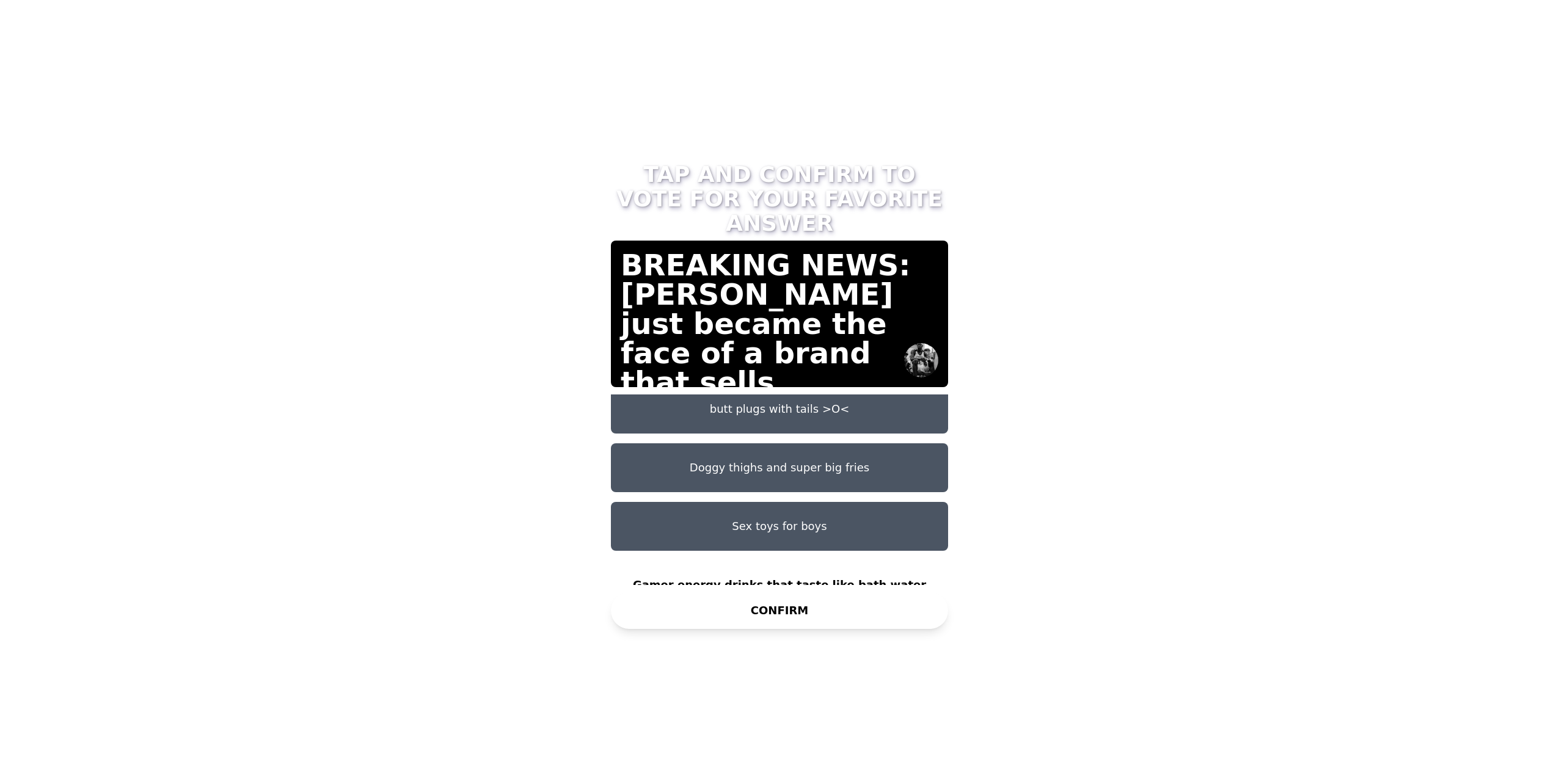
drag, startPoint x: 808, startPoint y: 608, endPoint x: 815, endPoint y: 610, distance: 7.3
click at [807, 608] on button "CONFIRM" at bounding box center [779, 610] width 337 height 37
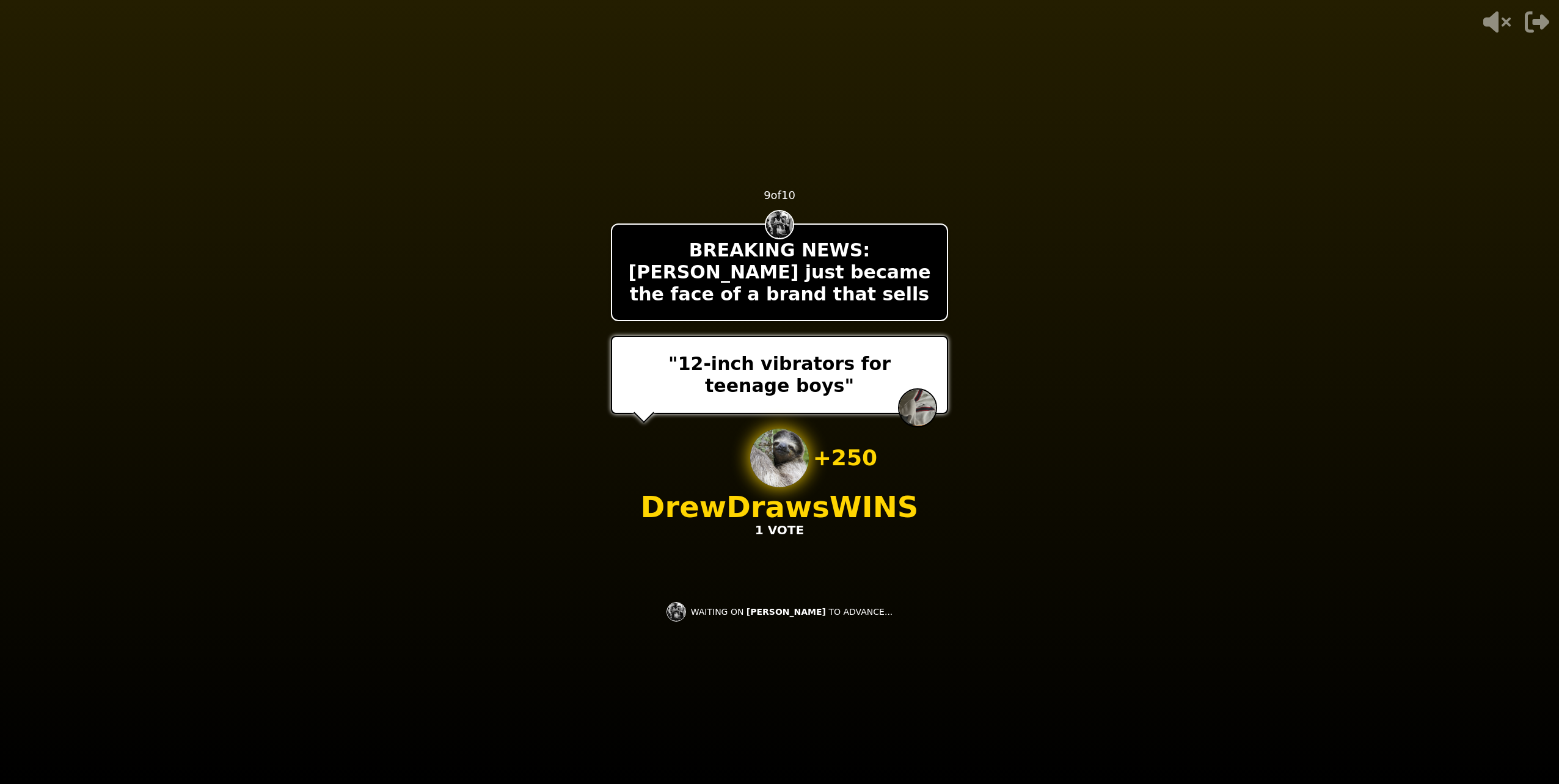
drag, startPoint x: 410, startPoint y: 423, endPoint x: 438, endPoint y: 422, distance: 28.0
click at [429, 422] on video at bounding box center [779, 392] width 1559 height 784
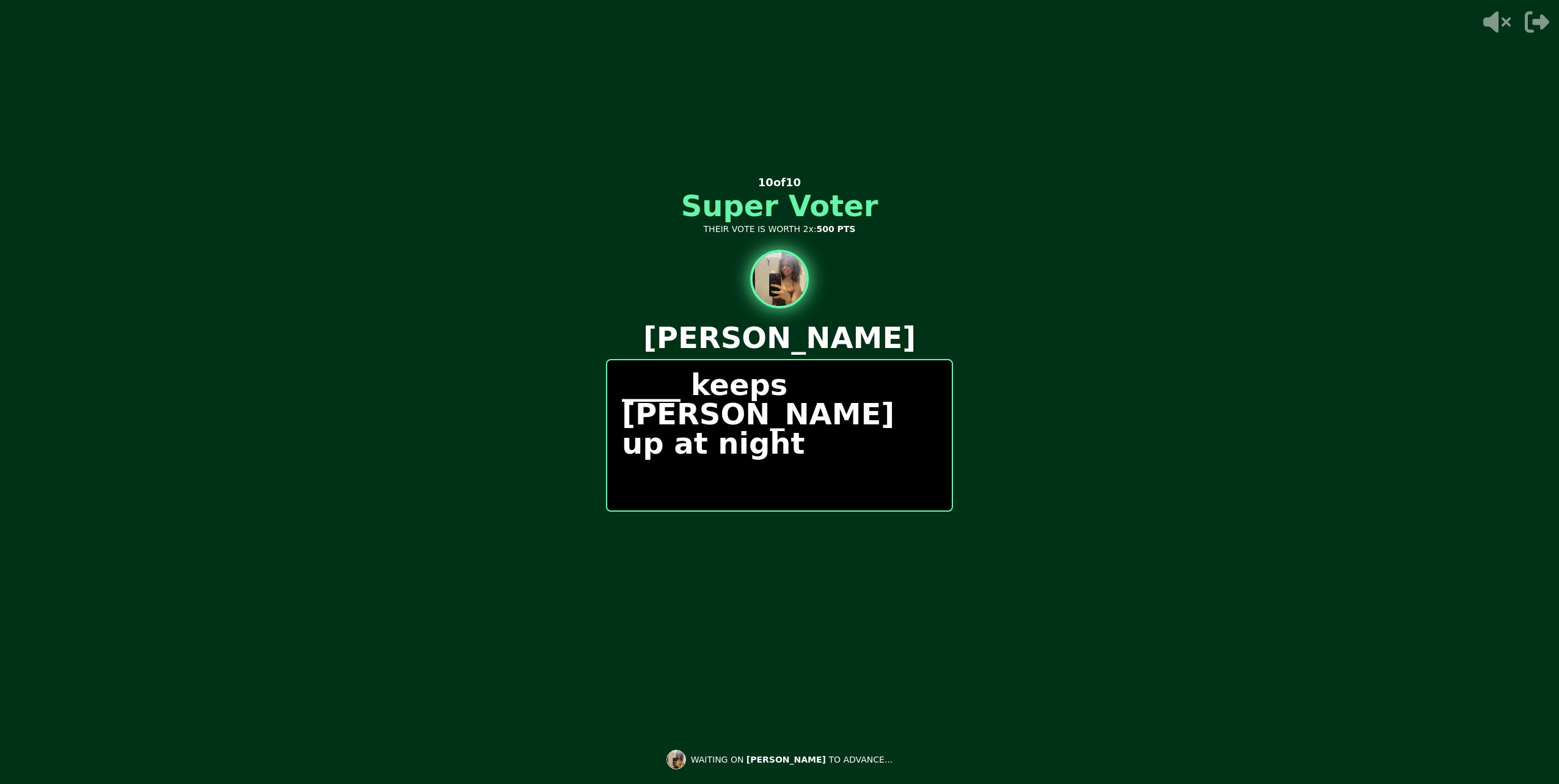
click at [656, 394] on p "____ keeps [PERSON_NAME] up at night" at bounding box center [779, 413] width 315 height 88
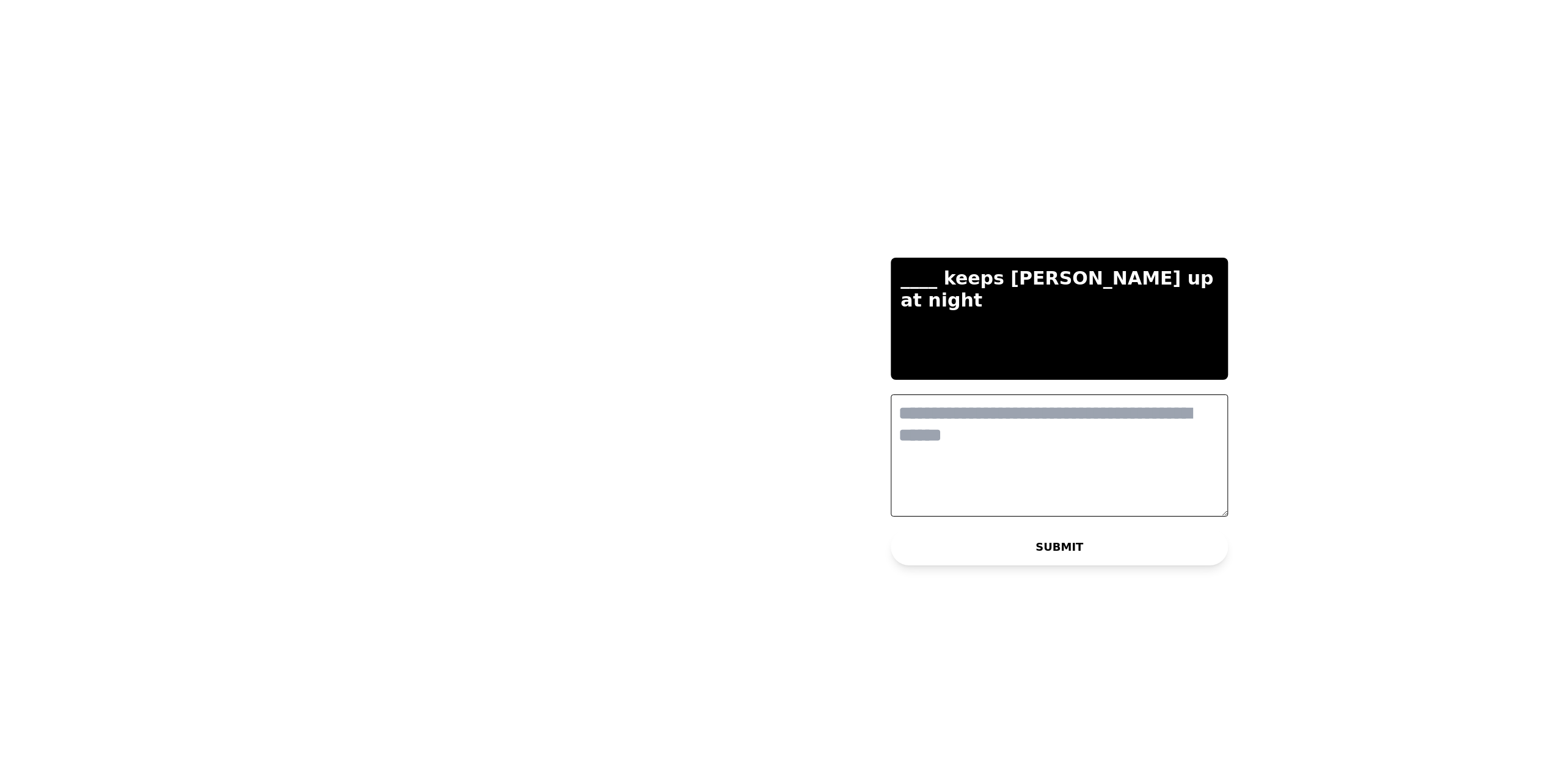
scroll to position [0, 0]
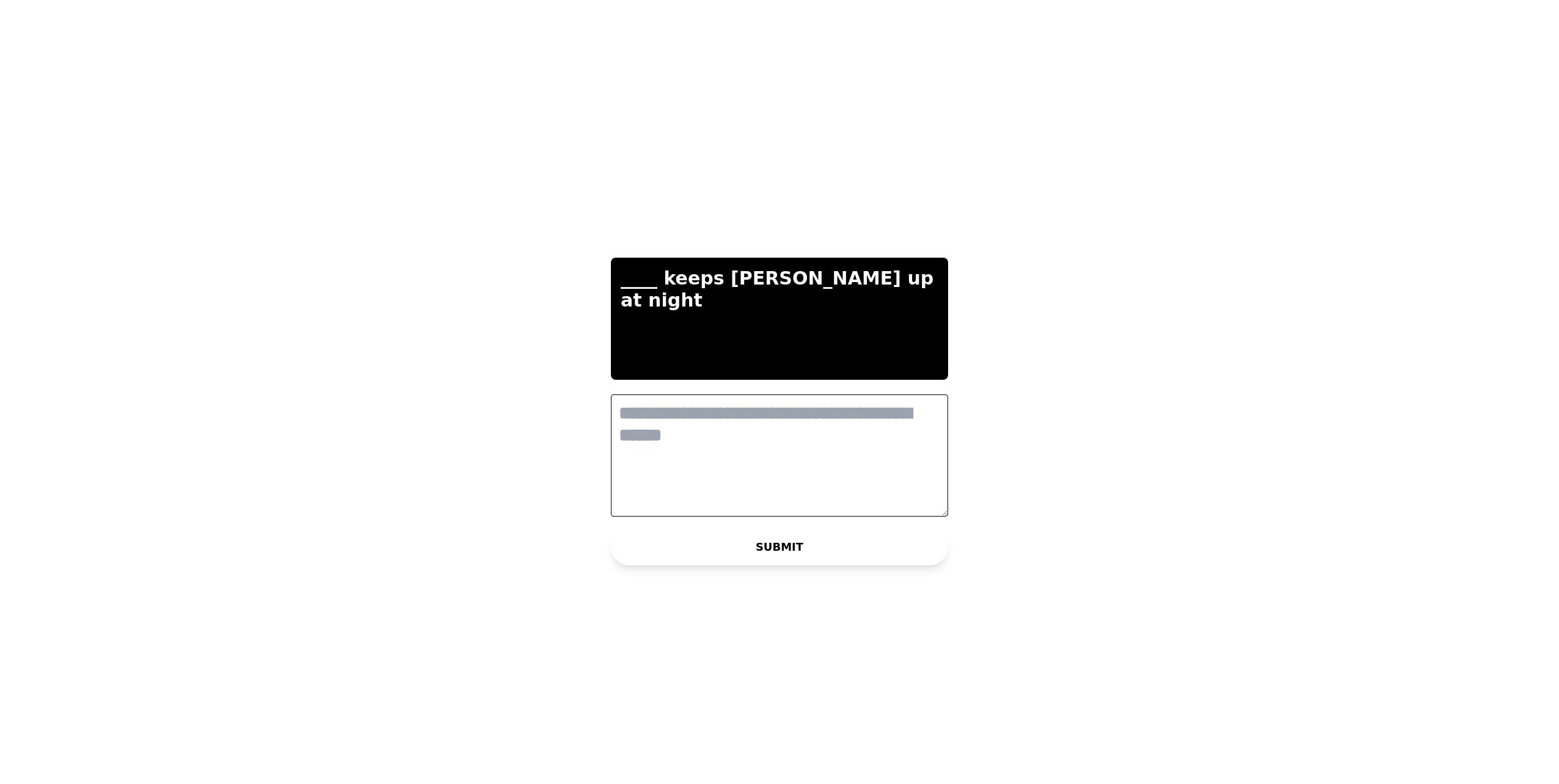
click at [762, 438] on textarea at bounding box center [779, 456] width 337 height 122
drag, startPoint x: 652, startPoint y: 416, endPoint x: 784, endPoint y: 430, distance: 132.7
type textarea "**********"
drag, startPoint x: 751, startPoint y: 417, endPoint x: -2, endPoint y: 407, distance: 753.1
click at [0, 407] on html "**********" at bounding box center [779, 392] width 1559 height 784
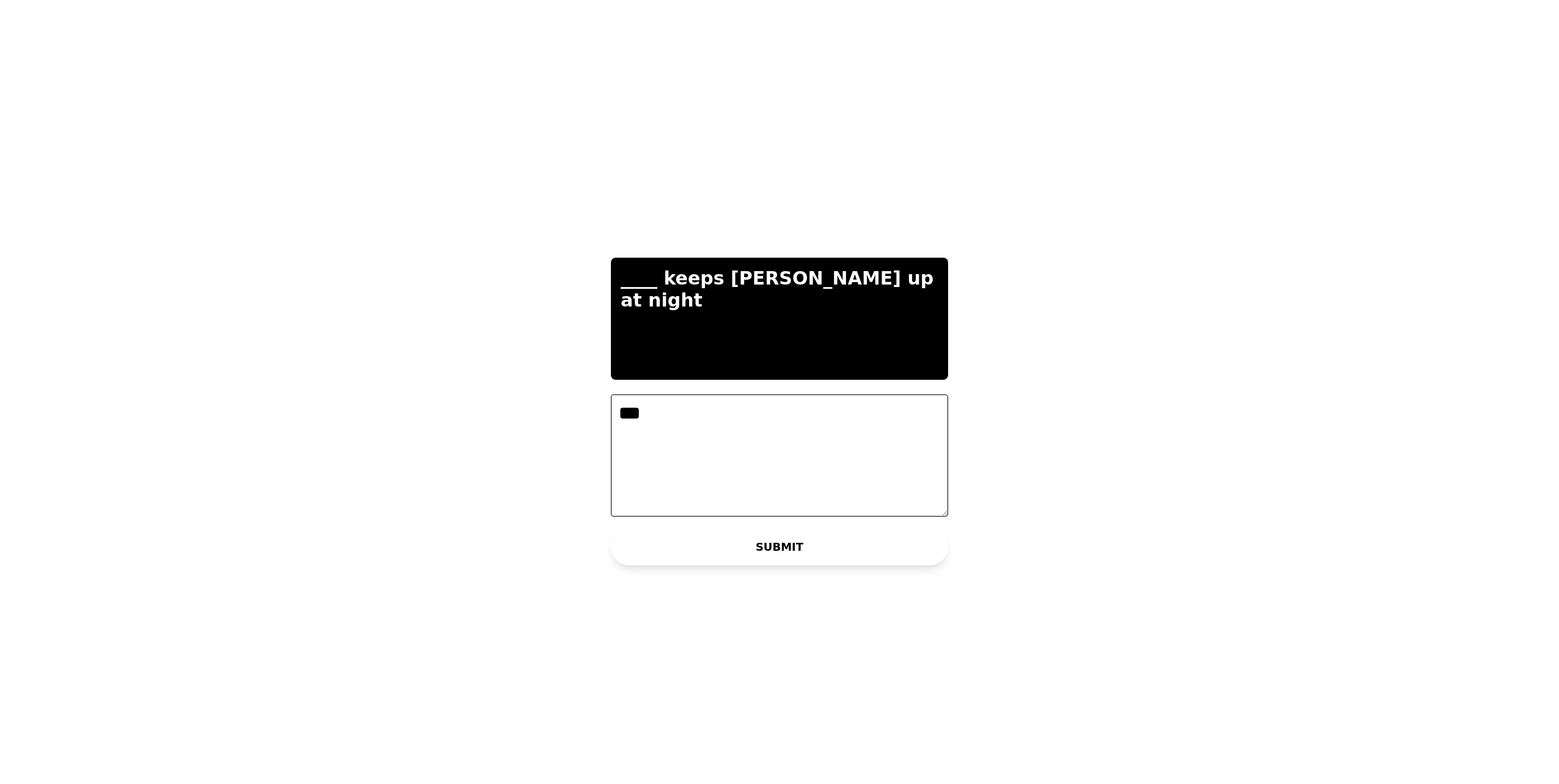
type textarea "***"
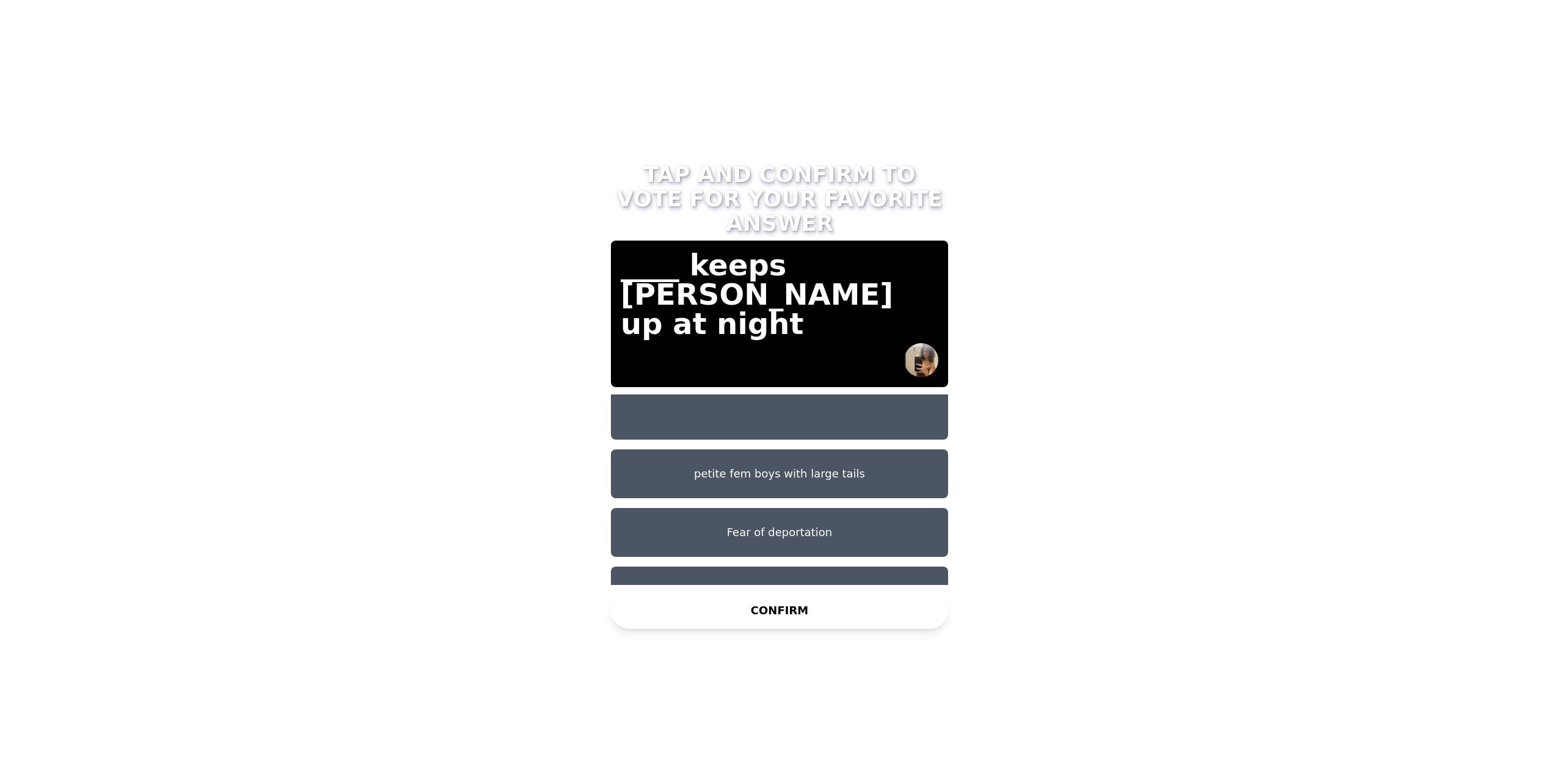
scroll to position [68, 0]
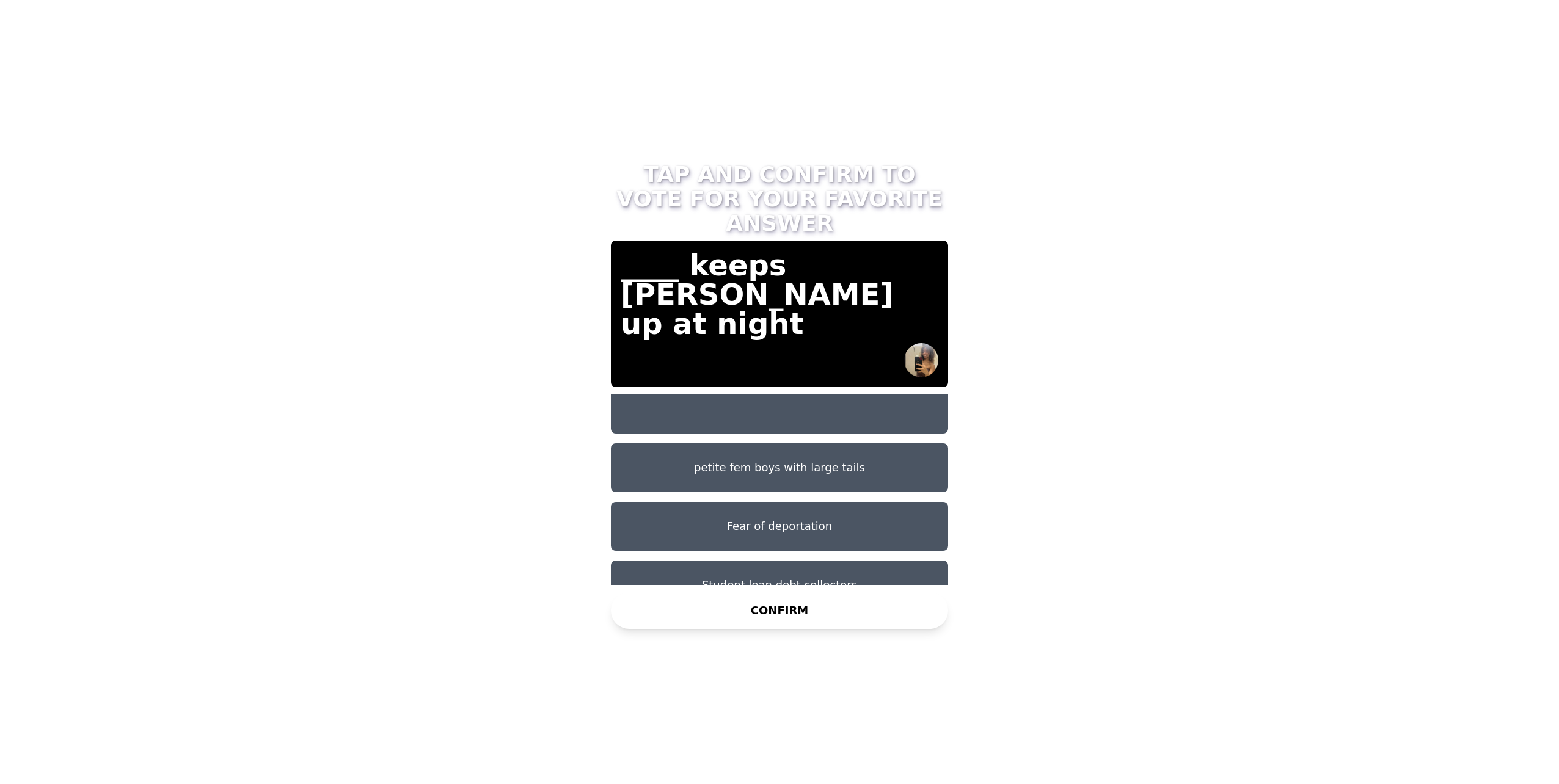
click at [782, 502] on button "Fear of deportation" at bounding box center [779, 526] width 337 height 49
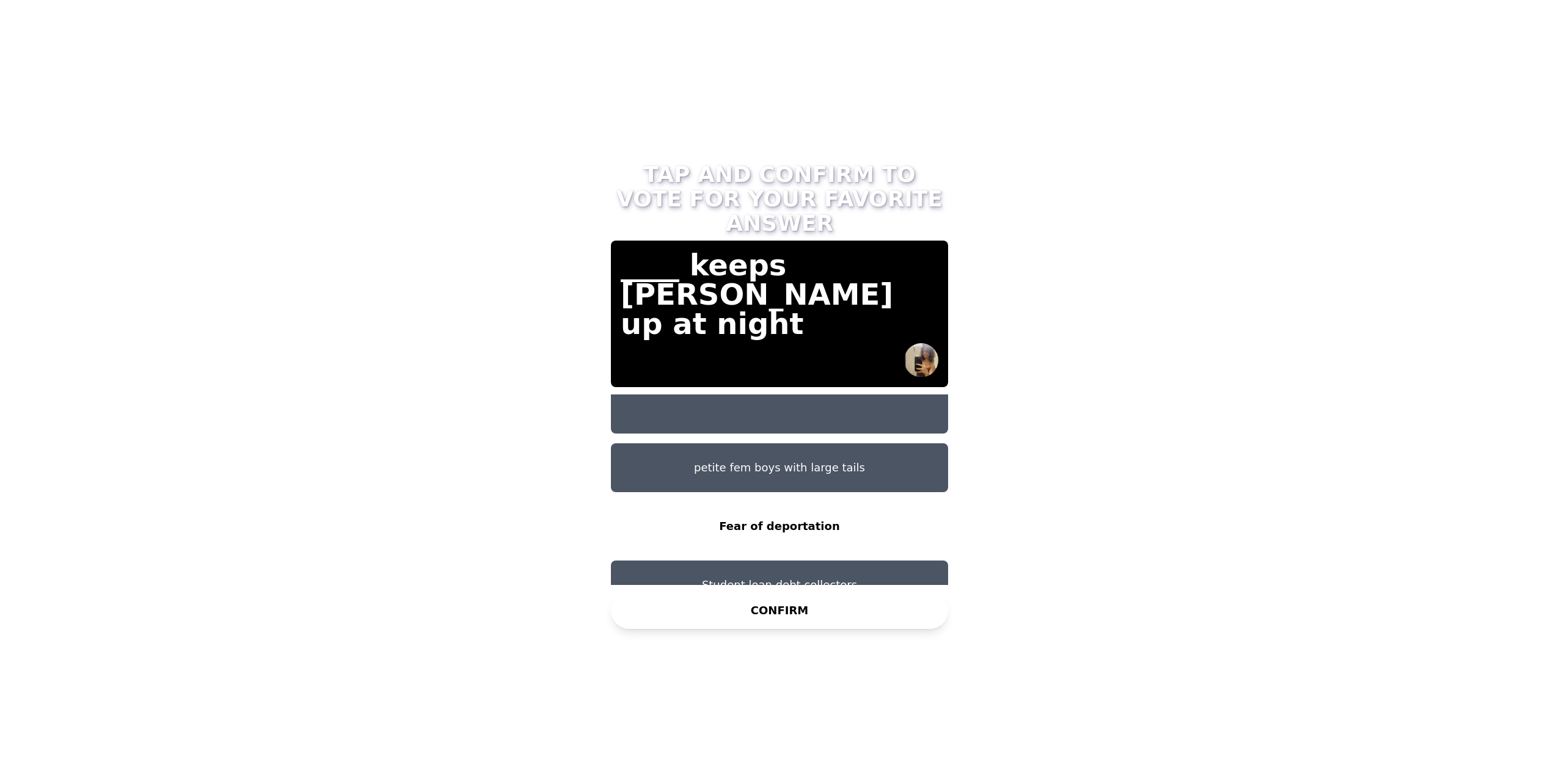
click at [767, 613] on button "CONFIRM" at bounding box center [779, 610] width 337 height 37
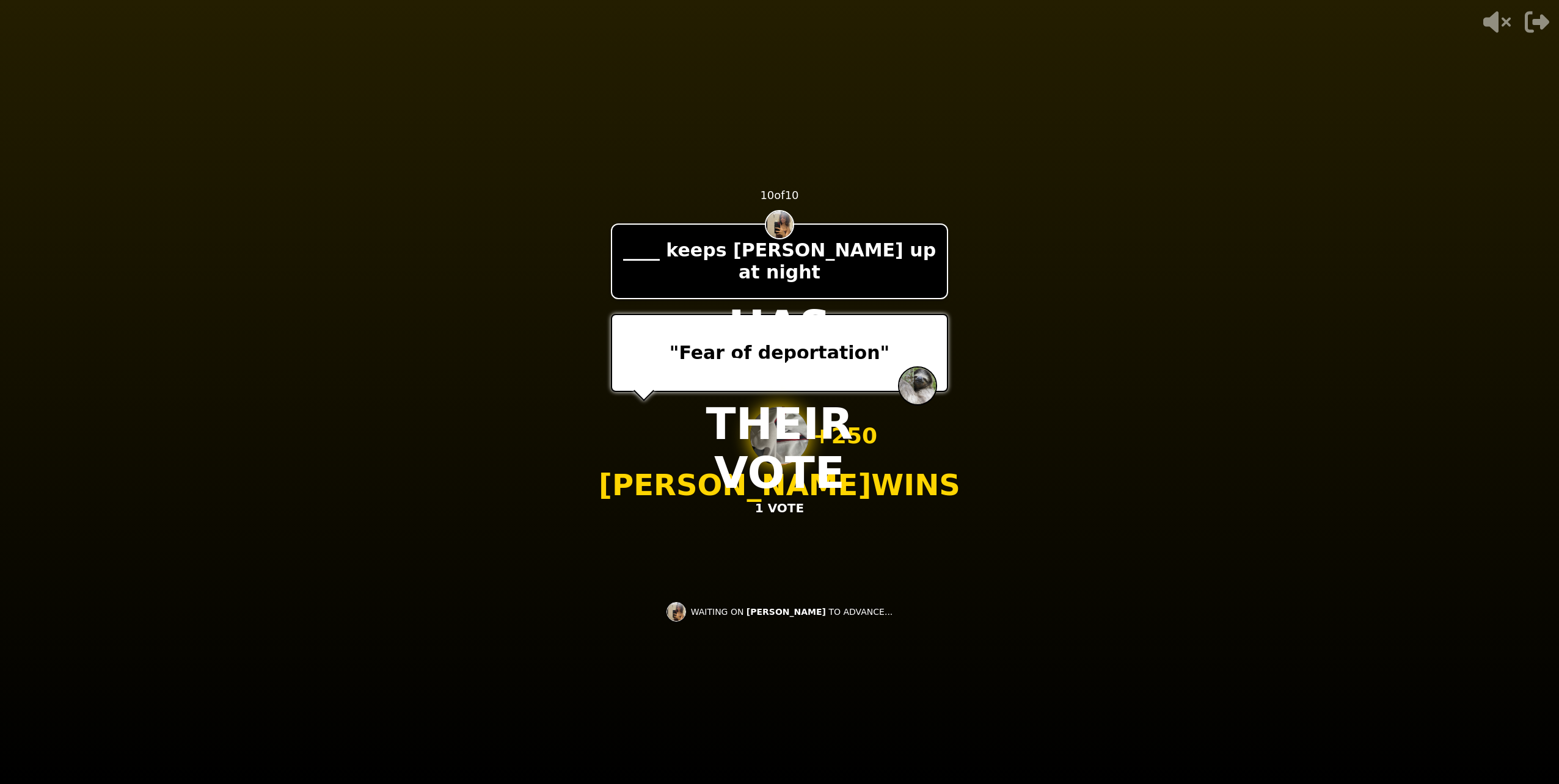
click at [779, 544] on div "- 500 PTS 10 of 10 ____ keeps [PERSON_NAME] up at night "Fear of deportation" +…" at bounding box center [779, 392] width 337 height 489
click at [779, 538] on div "- 500 PTS 10 of 10 ____ keeps [PERSON_NAME] up at night "Fear of deportation" +…" at bounding box center [779, 392] width 337 height 489
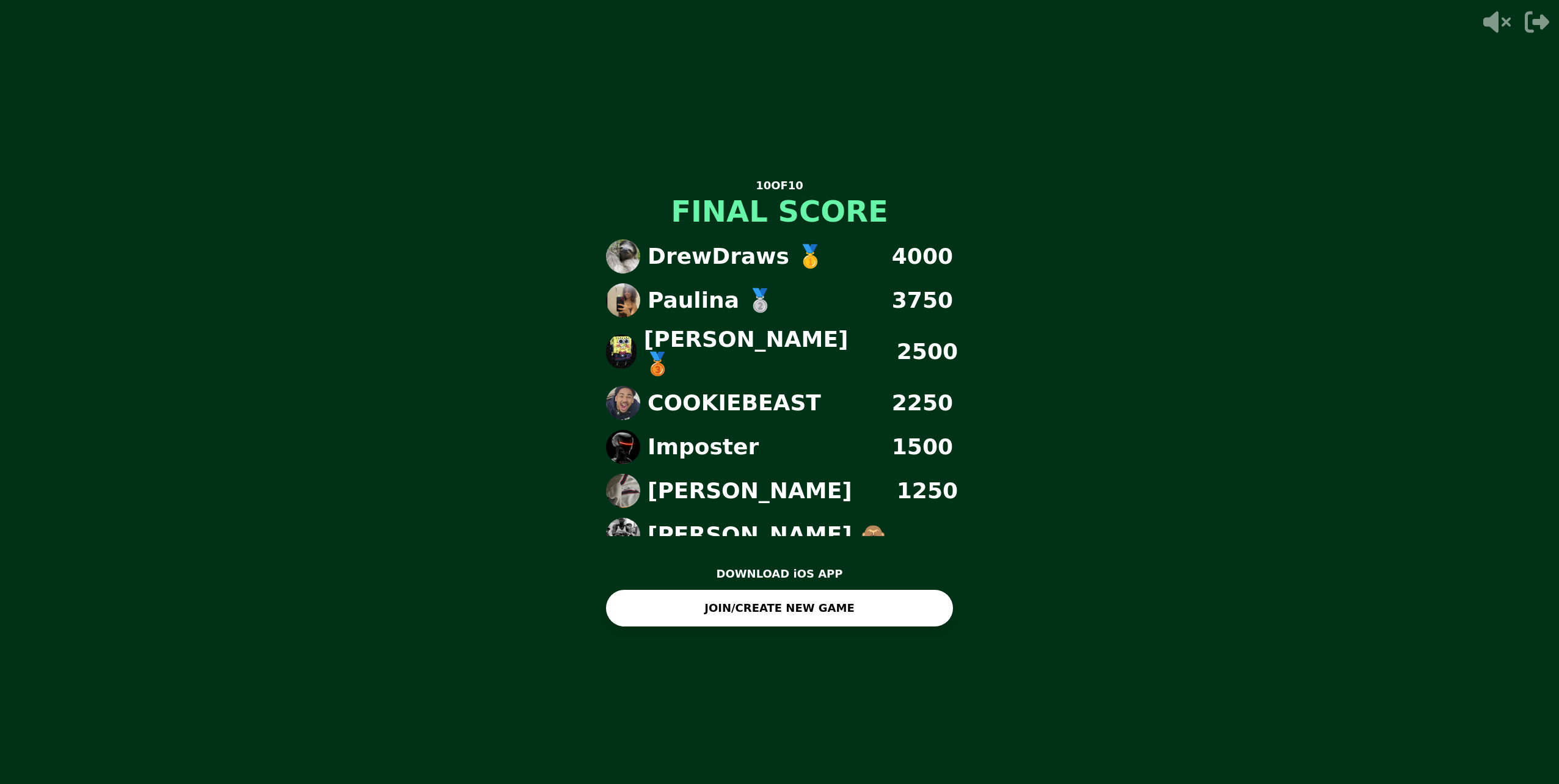
scroll to position [2, 0]
